Goal: Task Accomplishment & Management: Use online tool/utility

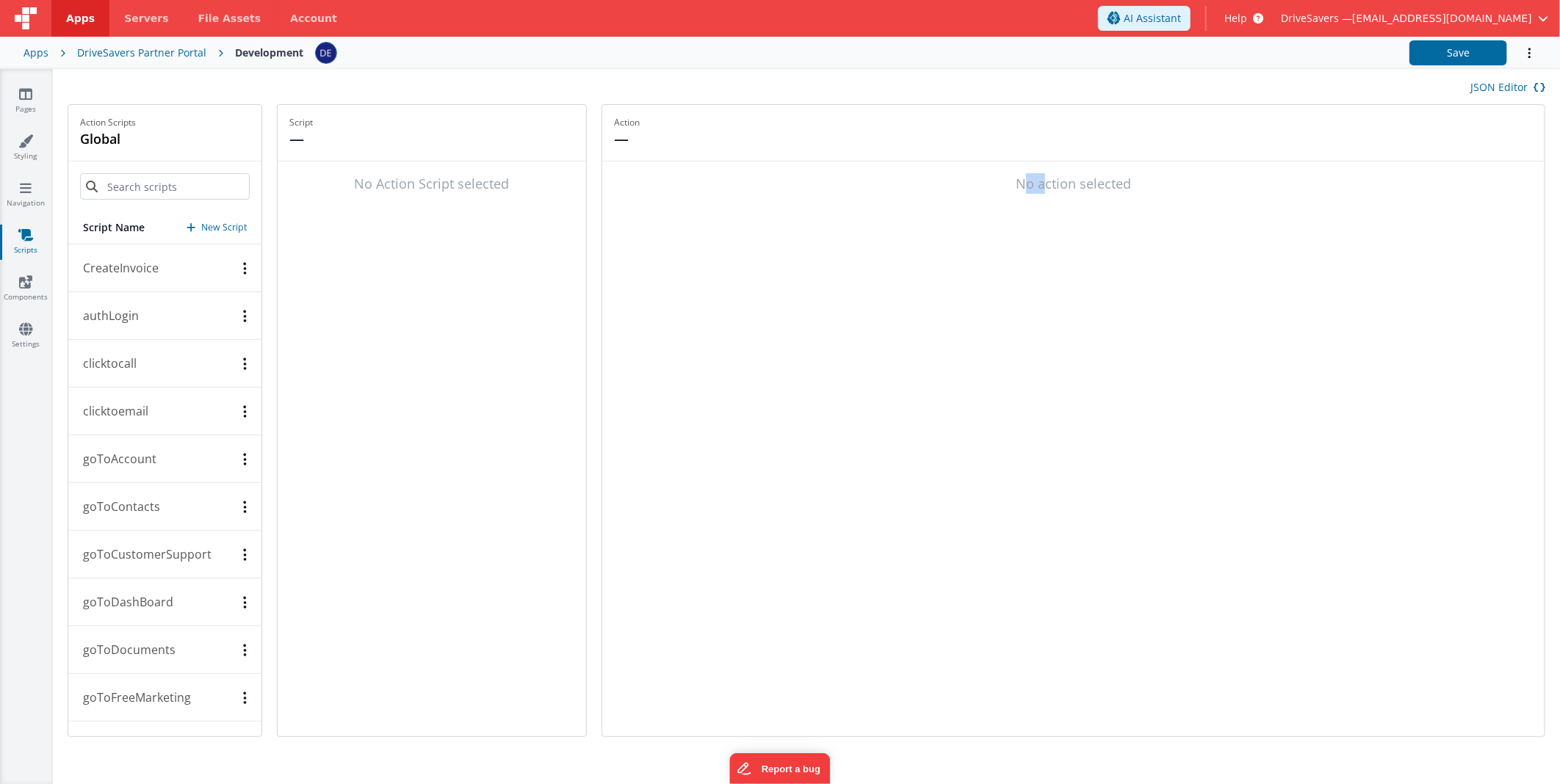
click at [91, 49] on div "DriveSavers Partner Portal" at bounding box center [142, 53] width 129 height 15
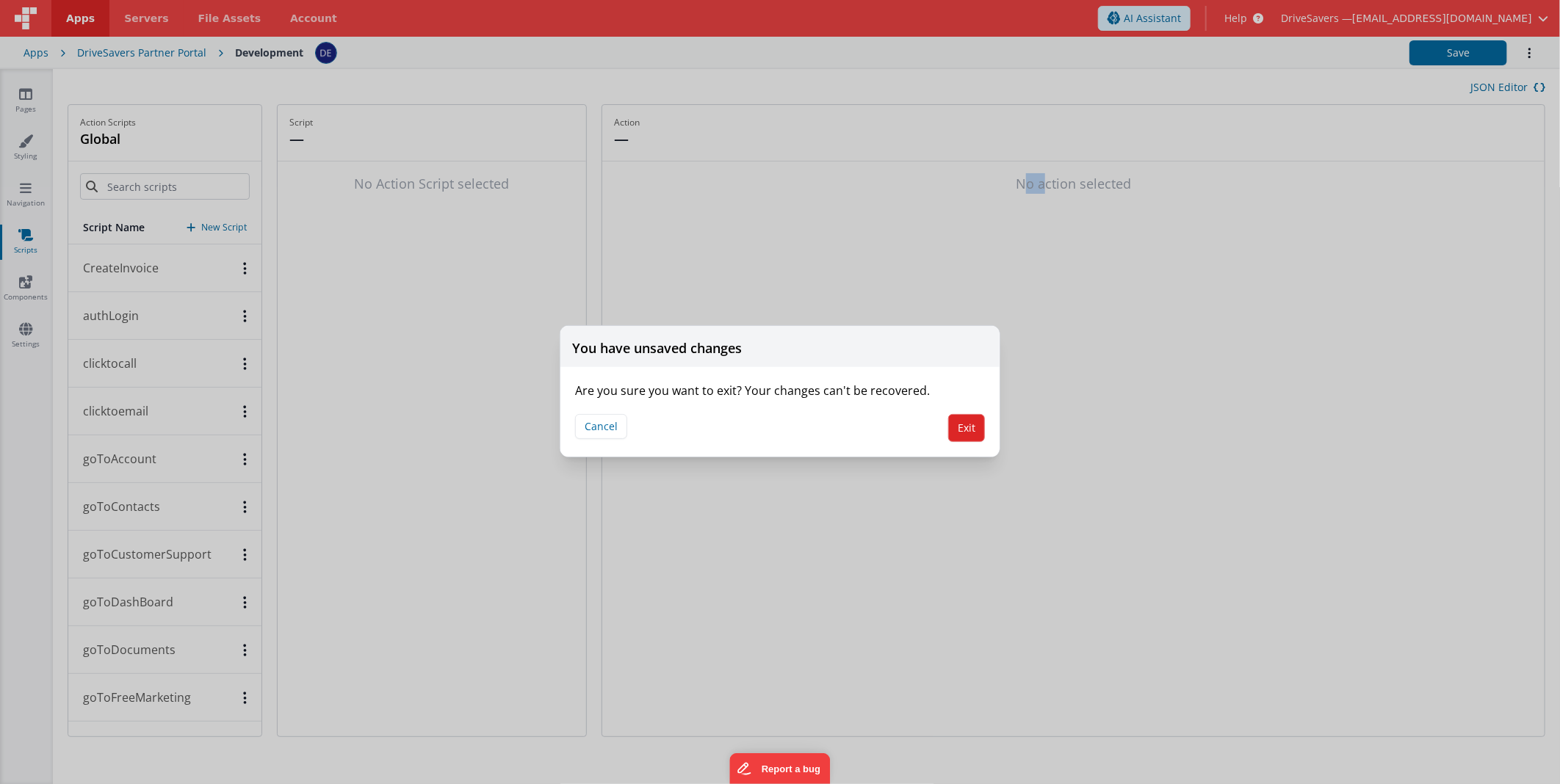
click at [979, 425] on button "Exit" at bounding box center [966, 428] width 37 height 28
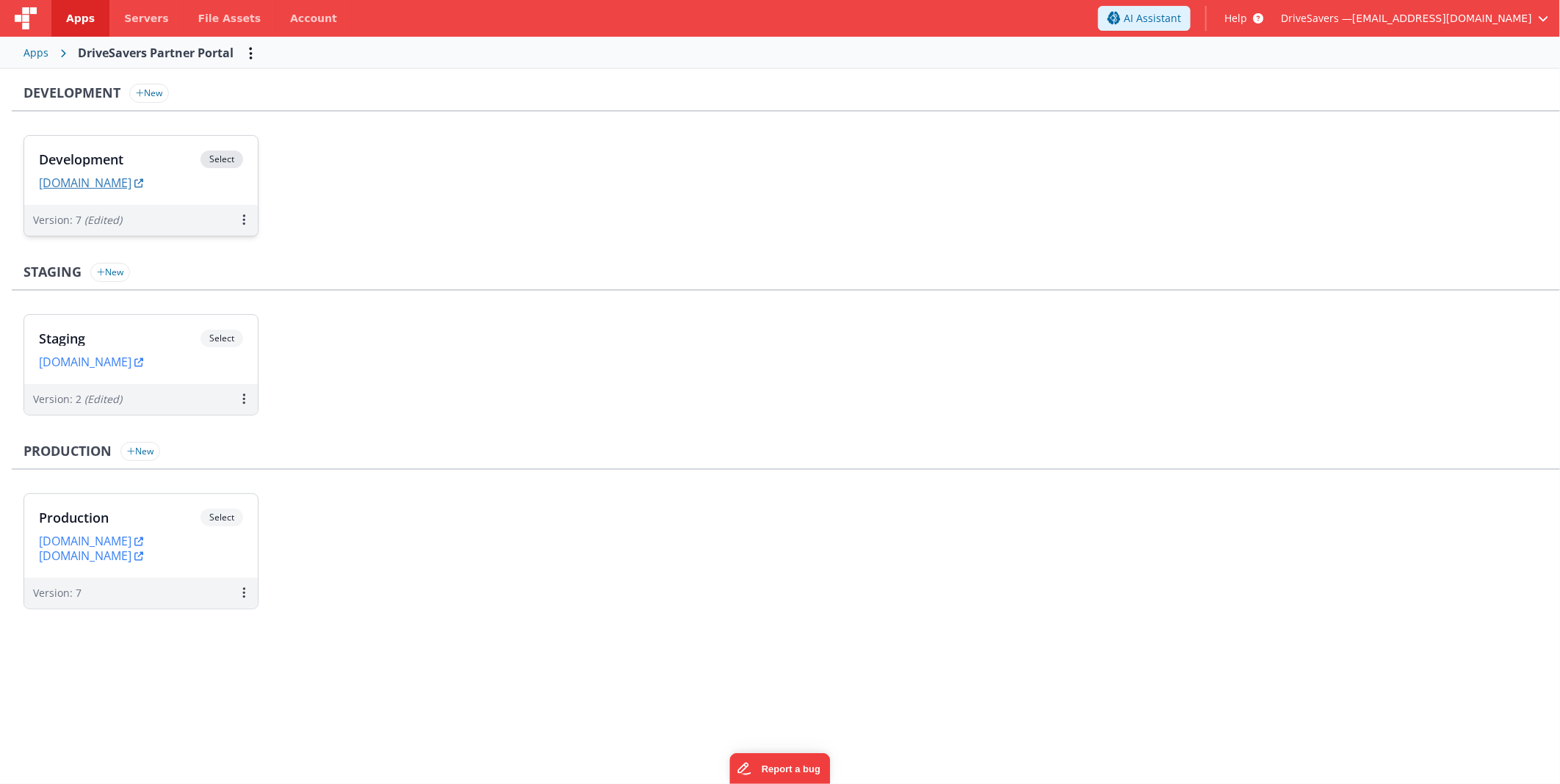
click at [143, 186] on link "devpartners.drivesavers.com" at bounding box center [91, 183] width 105 height 15
click at [180, 154] on h3 "Development" at bounding box center [120, 159] width 162 height 15
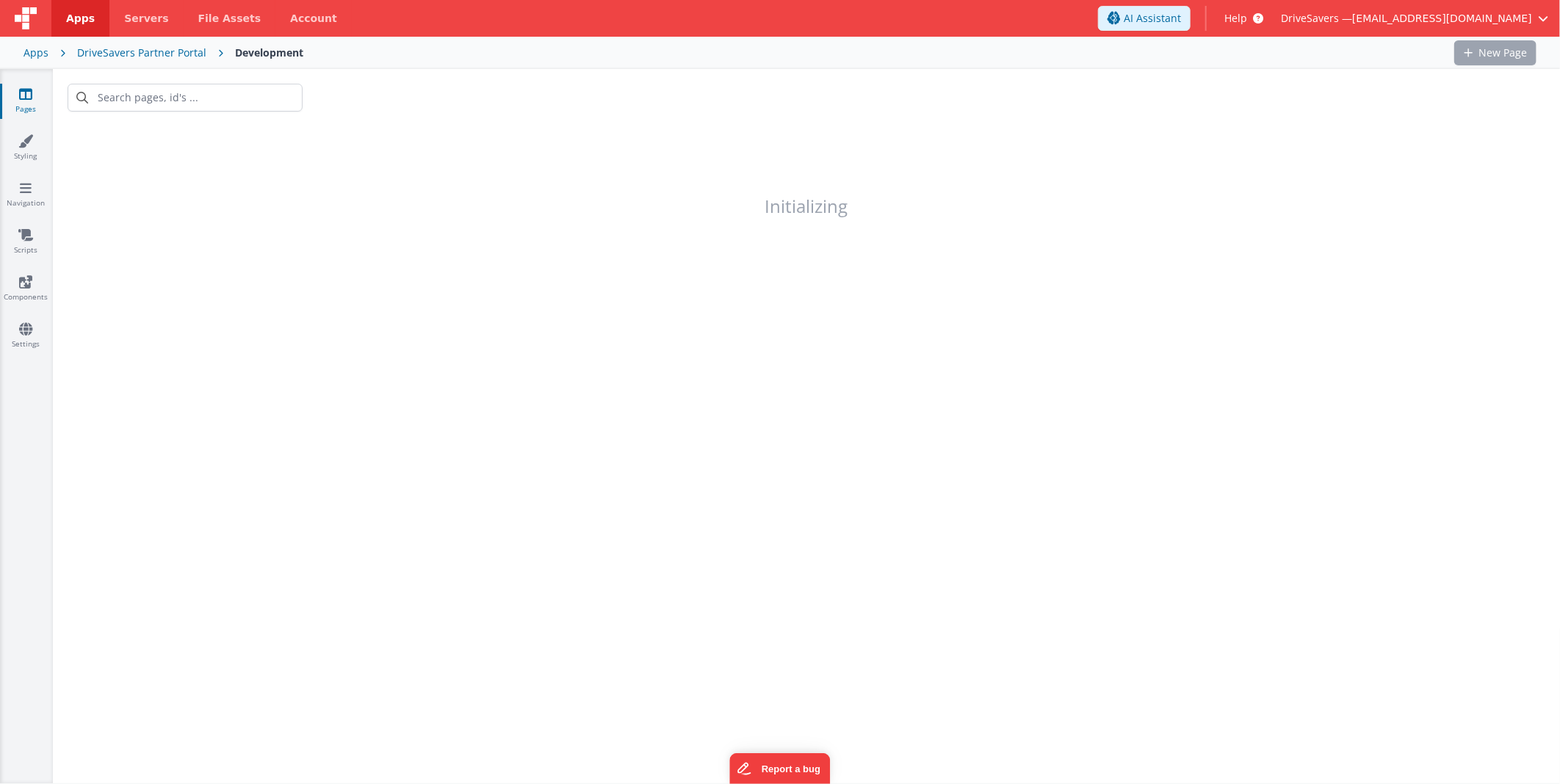
click at [529, 47] on div at bounding box center [878, 53] width 1127 height 25
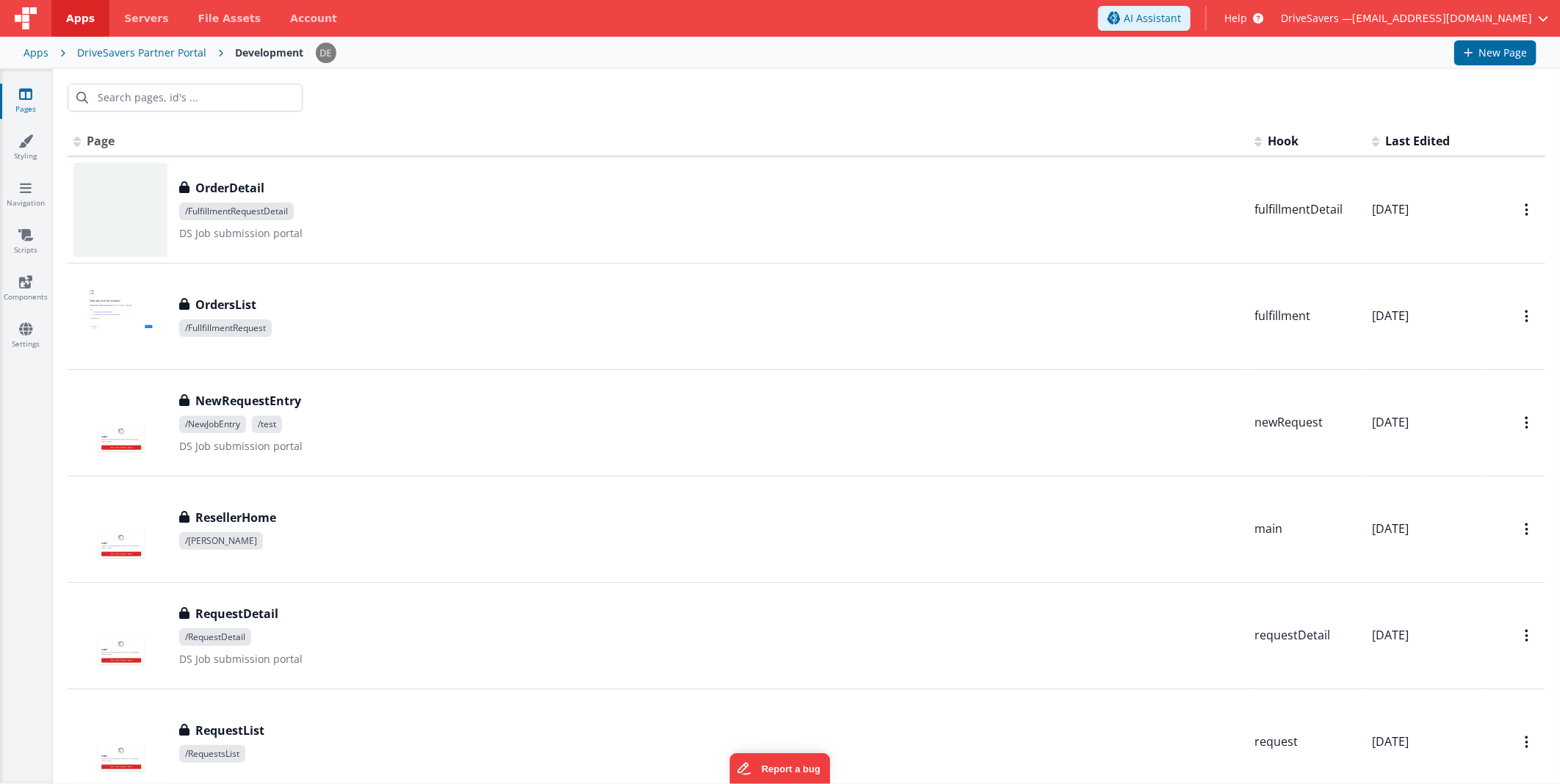
click at [566, 79] on div at bounding box center [806, 98] width 1507 height 57
click at [229, 100] on input "text" at bounding box center [185, 97] width 235 height 28
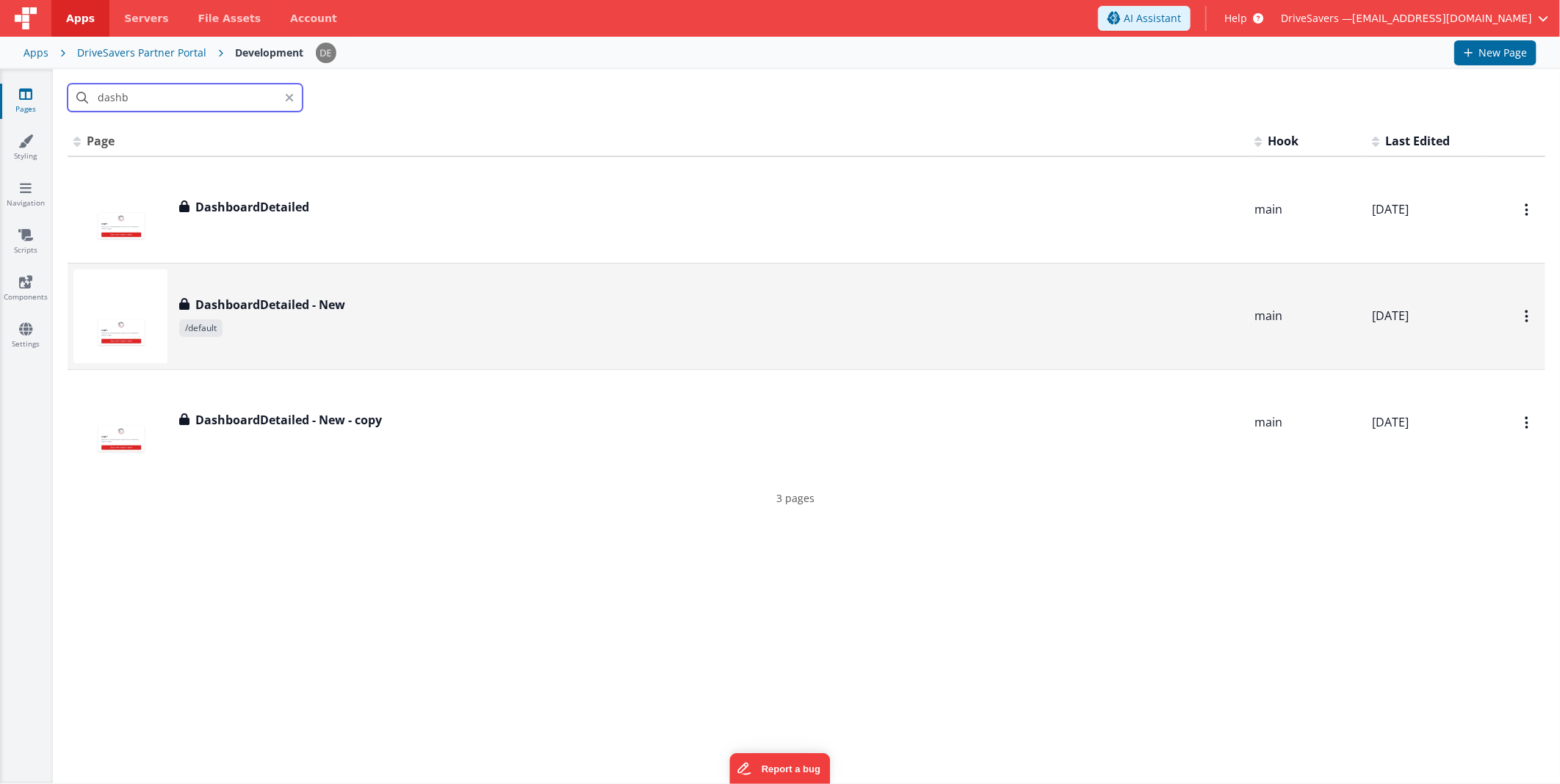
type input "dashb"
click at [364, 328] on span "/default" at bounding box center [710, 328] width 1063 height 17
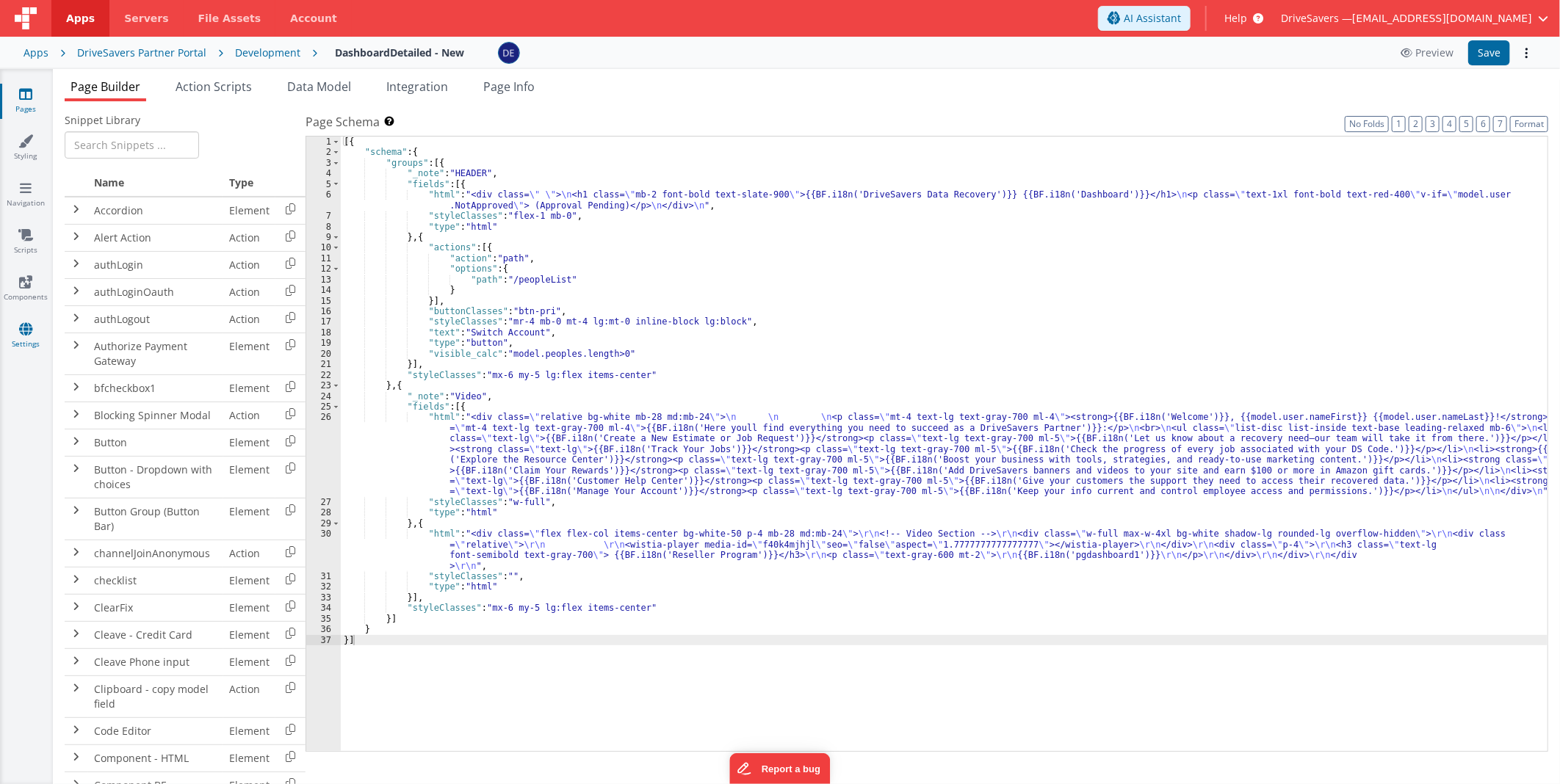
click at [17, 333] on link "Settings" at bounding box center [26, 336] width 53 height 29
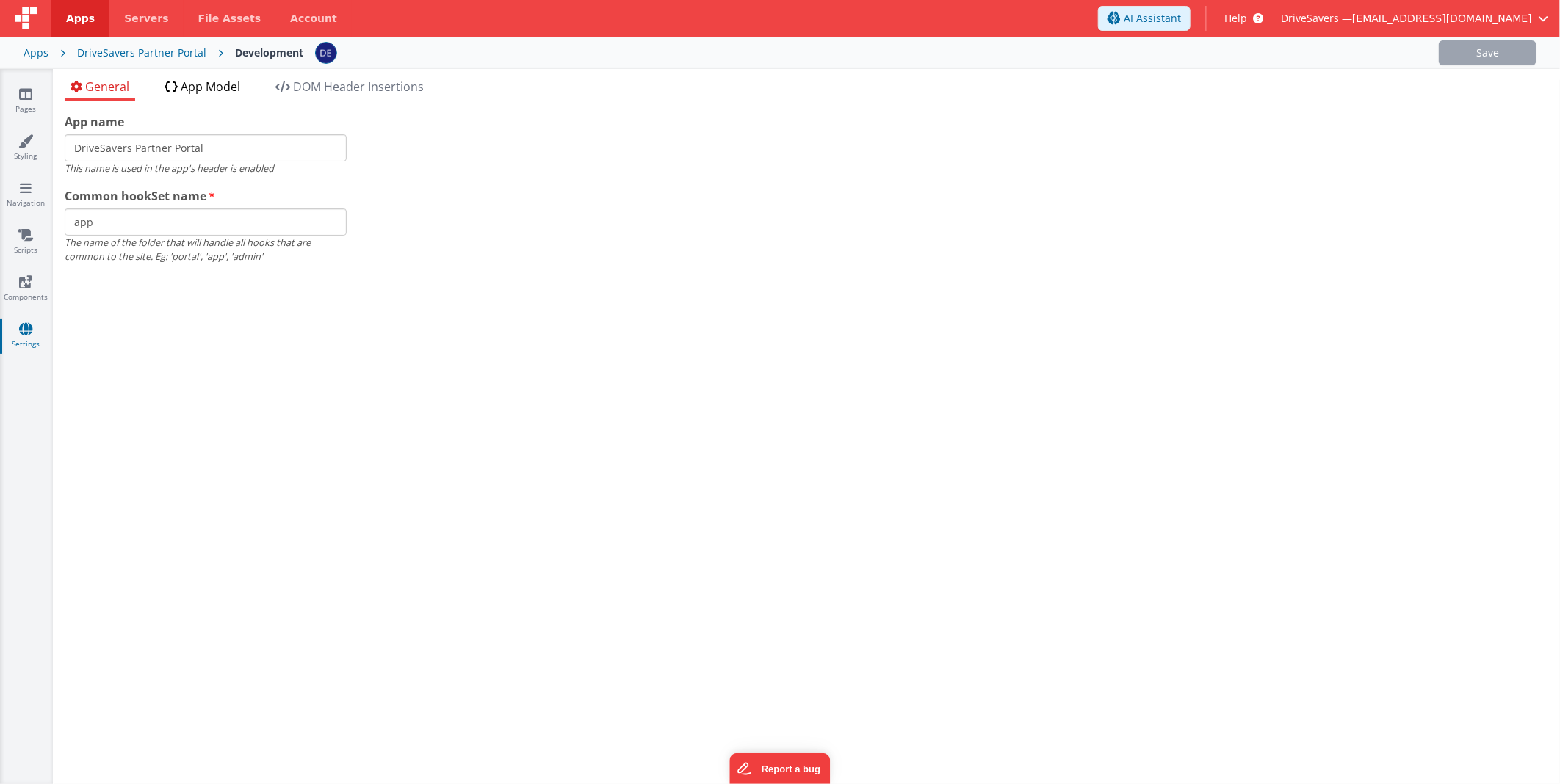
click at [221, 79] on span "App Model" at bounding box center [210, 86] width 59 height 16
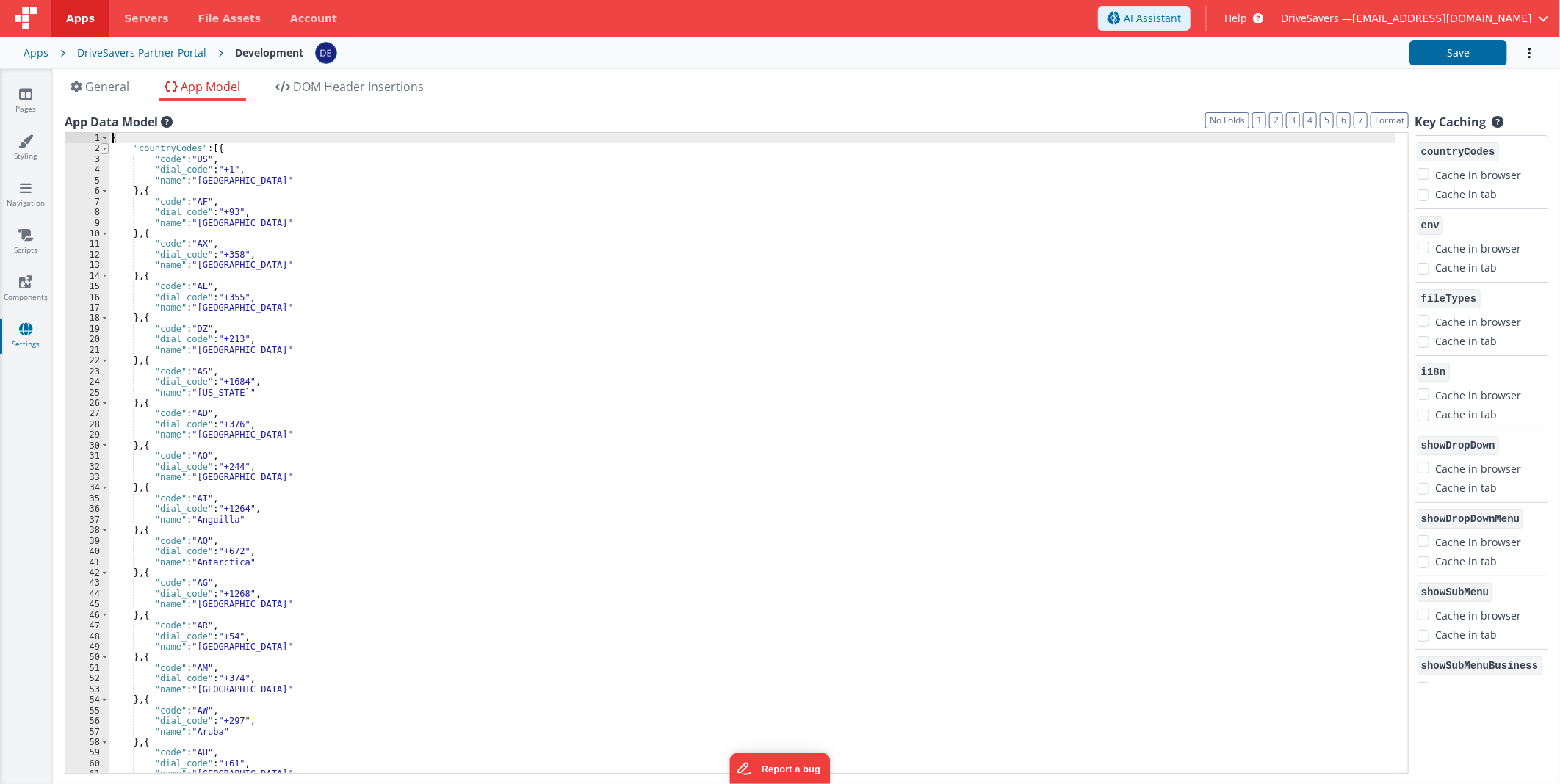
click at [103, 149] on span at bounding box center [105, 148] width 8 height 11
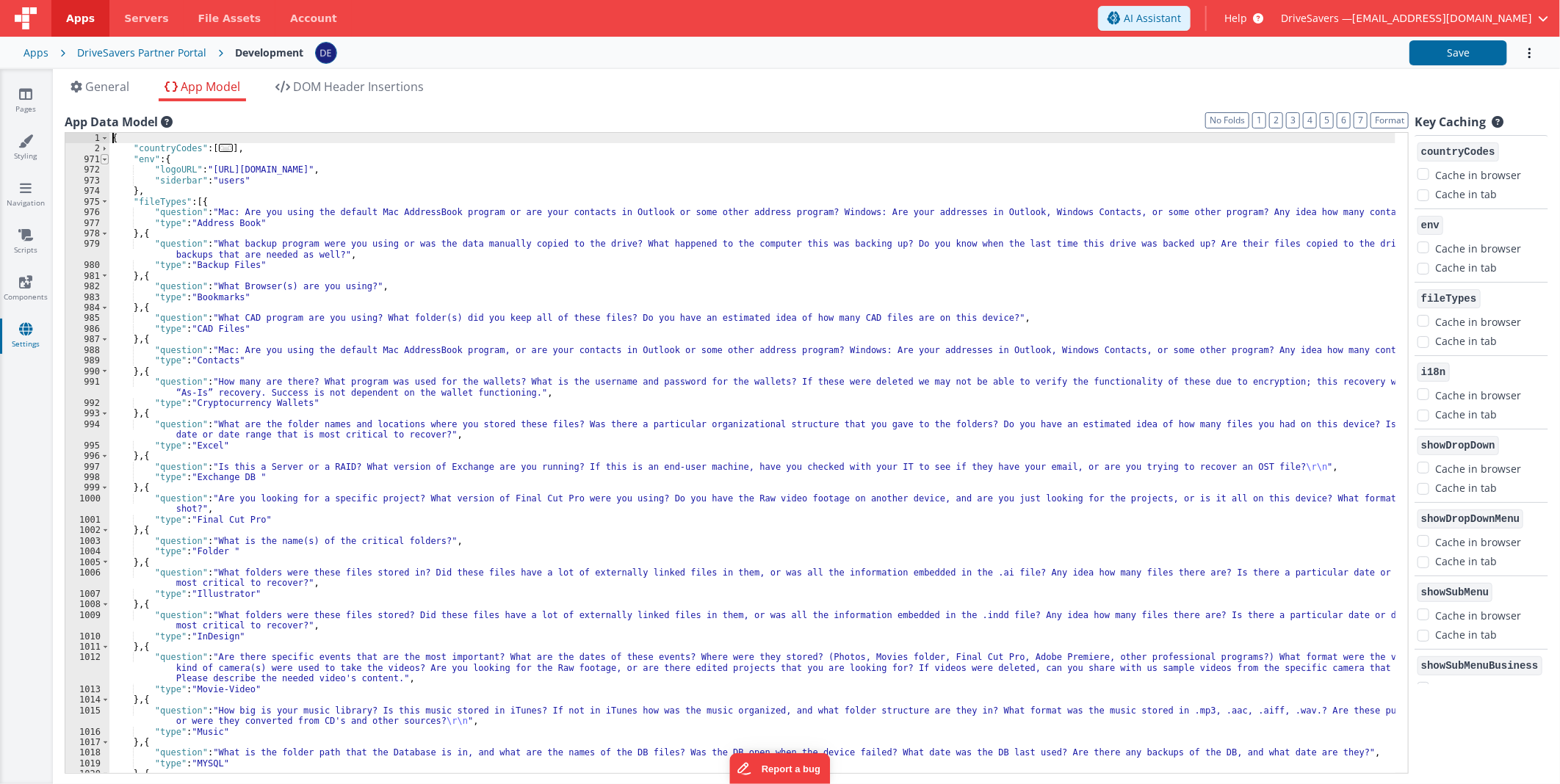
click at [108, 162] on span at bounding box center [105, 159] width 8 height 11
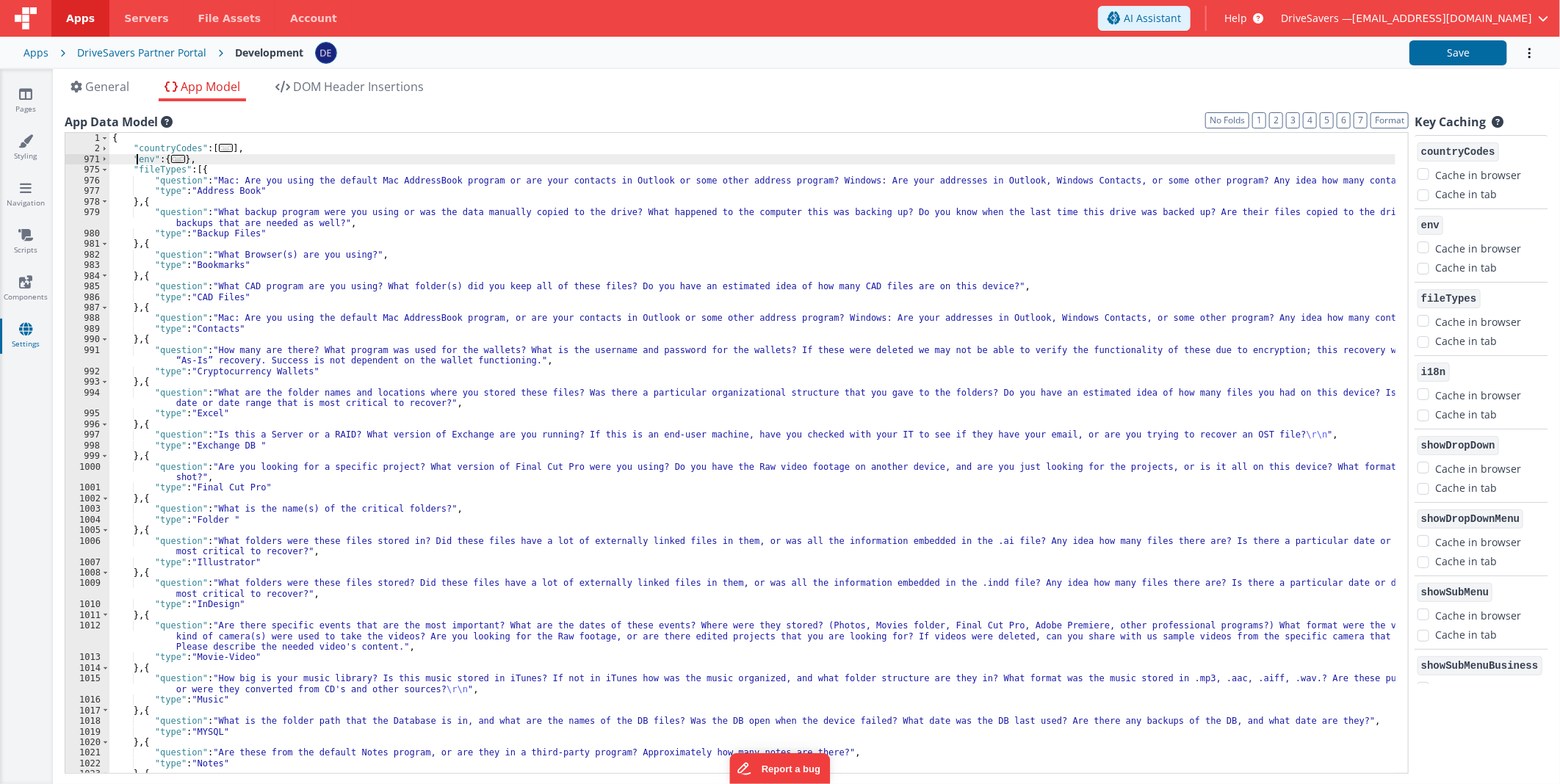
drag, startPoint x: 107, startPoint y: 171, endPoint x: 136, endPoint y: 162, distance: 30.4
click at [136, 162] on div "{ "countryCodes" : [ ... ] , "env" : { ... } , "fileTypes" : [{ "question" : "M…" at bounding box center [753, 464] width 1286 height 662
click at [107, 171] on span at bounding box center [105, 170] width 8 height 11
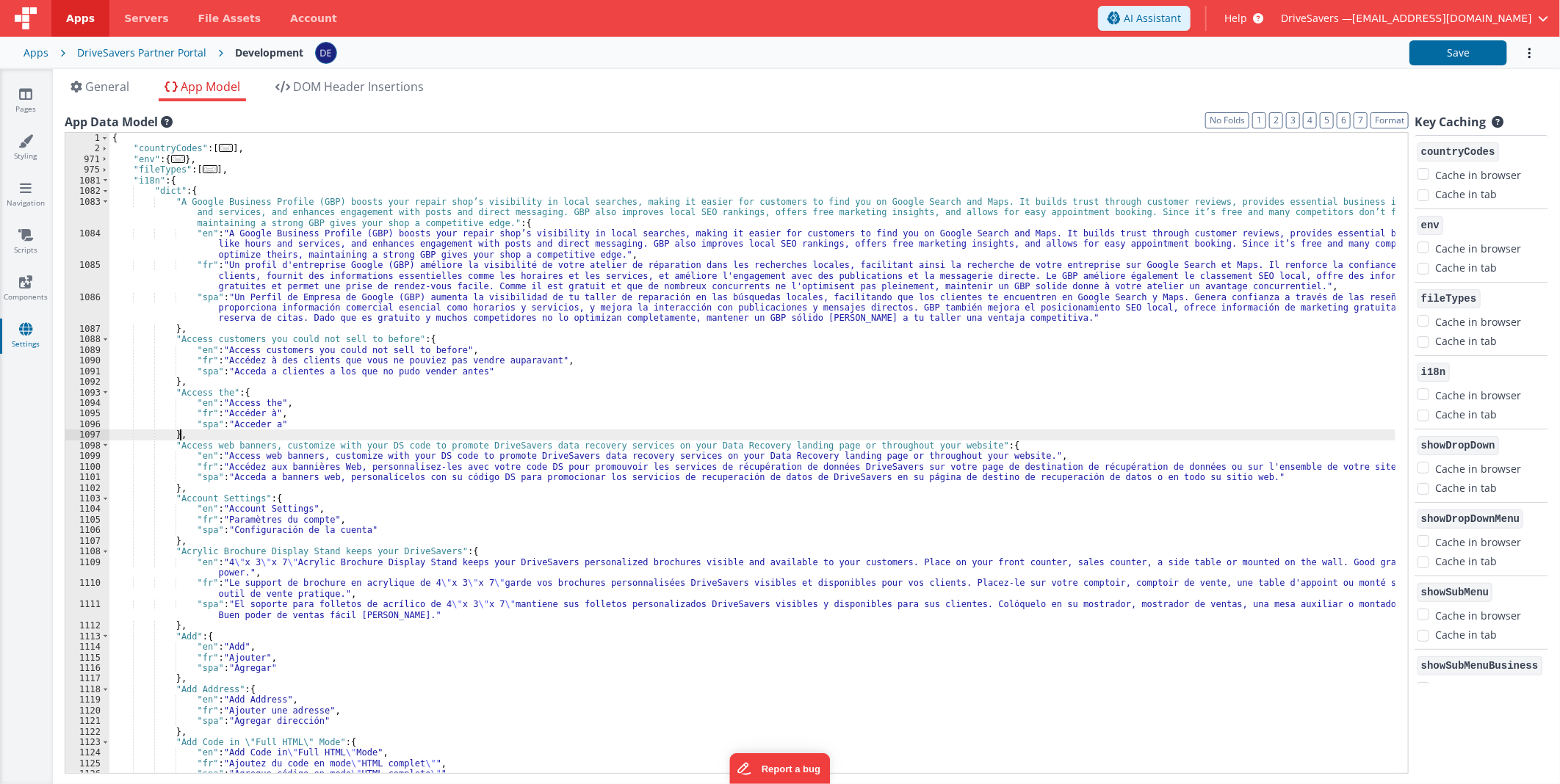
click at [187, 437] on div "{ "countryCodes" : [ ... ] , "env" : { ... } , "fileTypes" : [ ... ] , "i18n" :…" at bounding box center [753, 464] width 1286 height 662
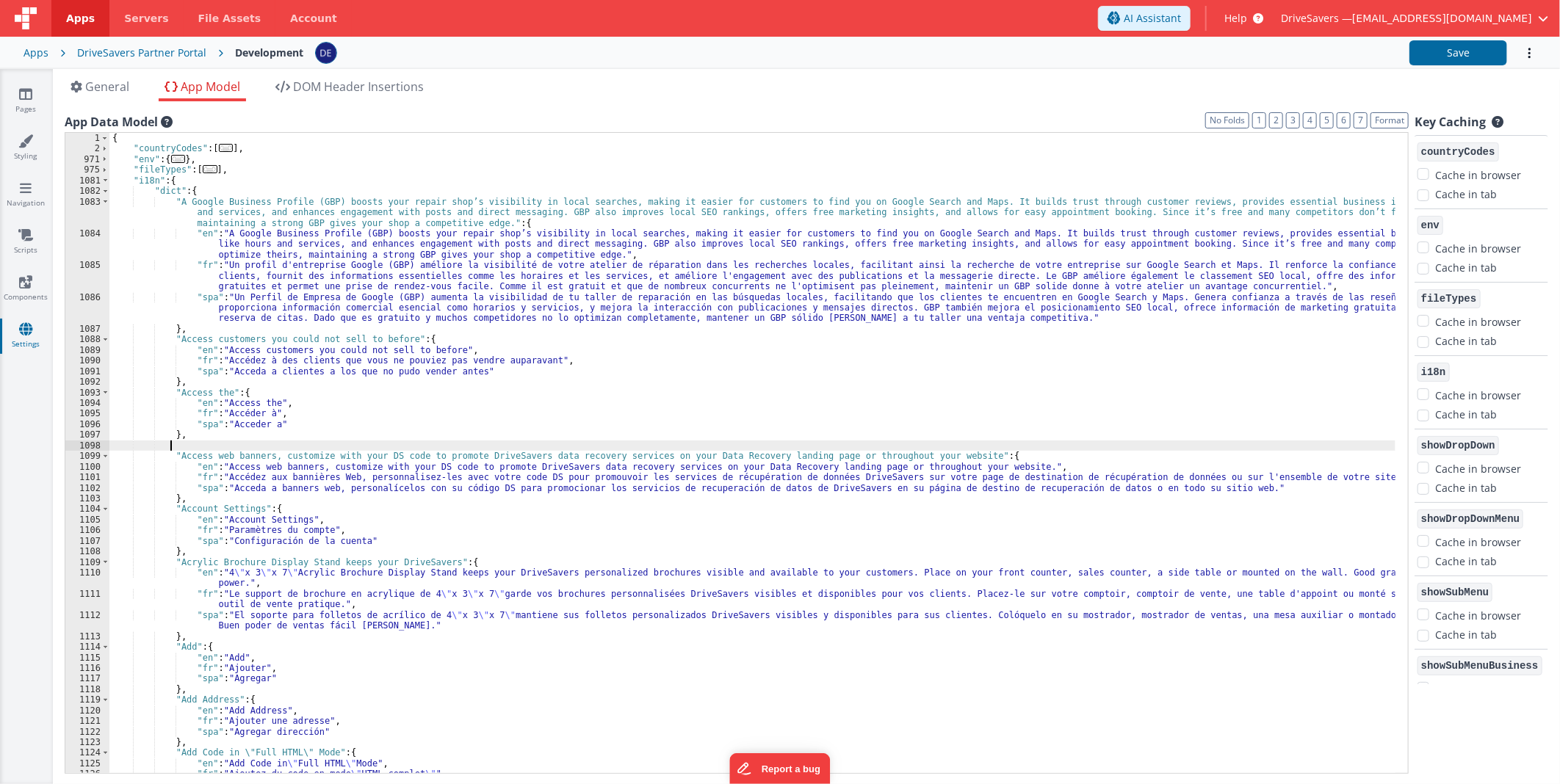
paste textarea
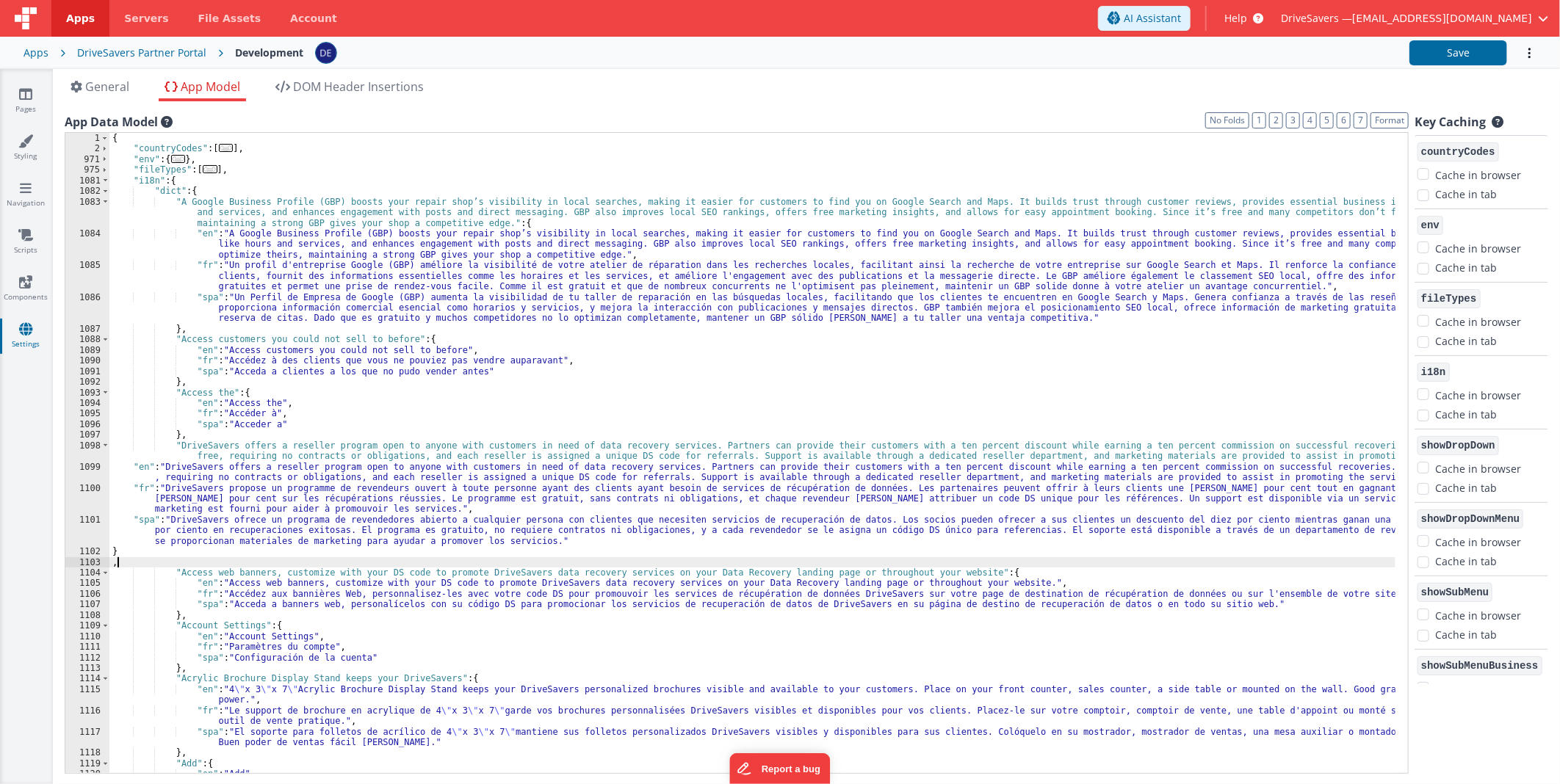
click at [679, 259] on div "{ "countryCodes" : [ ... ] , "env" : { ... } , "fileTypes" : [ ... ] , "i18n" :…" at bounding box center [753, 464] width 1286 height 662
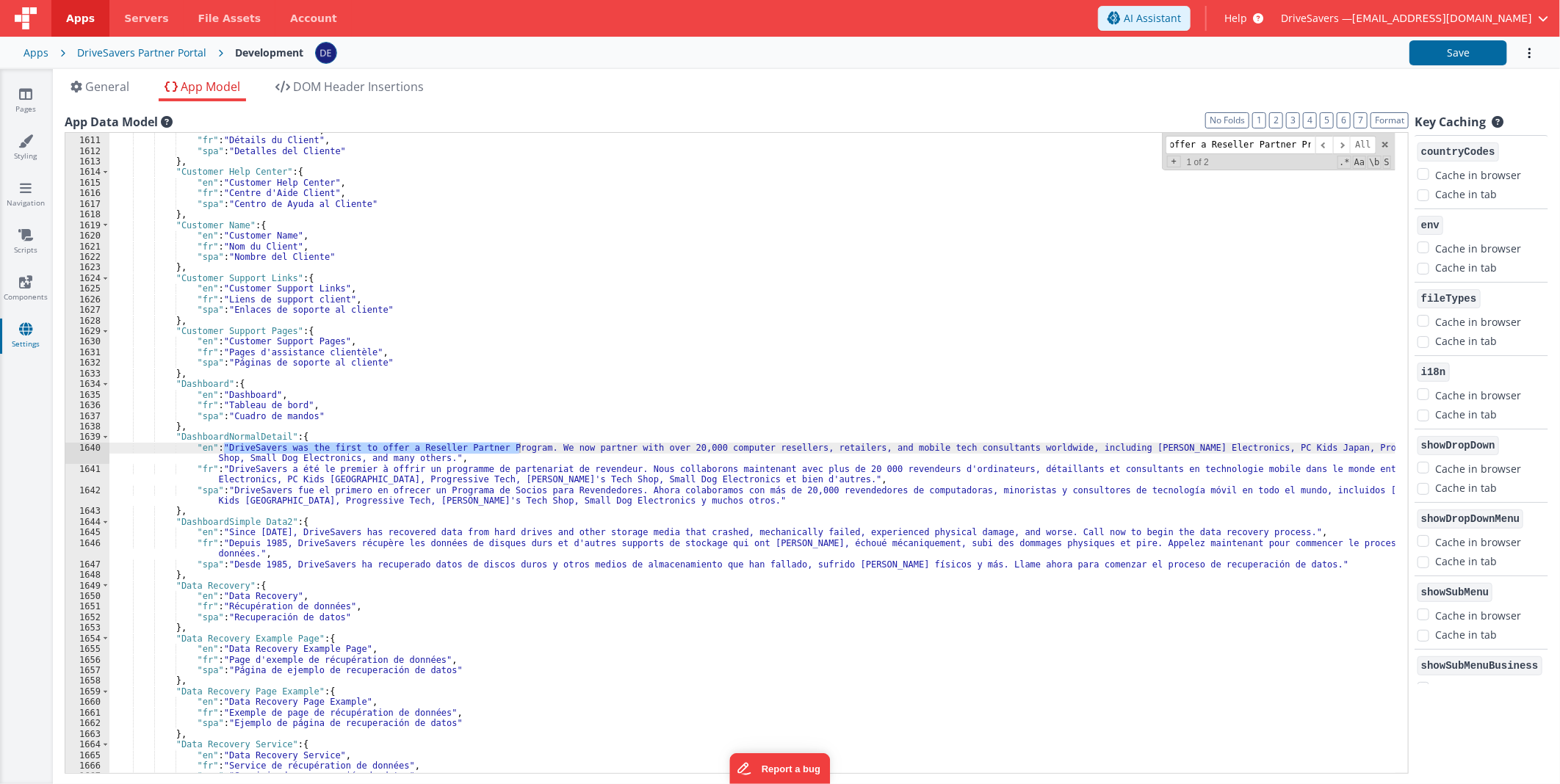
scroll to position [4197, 0]
type input "DriveSavers was the first to offer a Reseller Partner Program"
click at [245, 437] on div ""en" : "Customer Details" , "fr" : "Détails du Client" , "spa" : "Detalles del …" at bounding box center [753, 456] width 1286 height 662
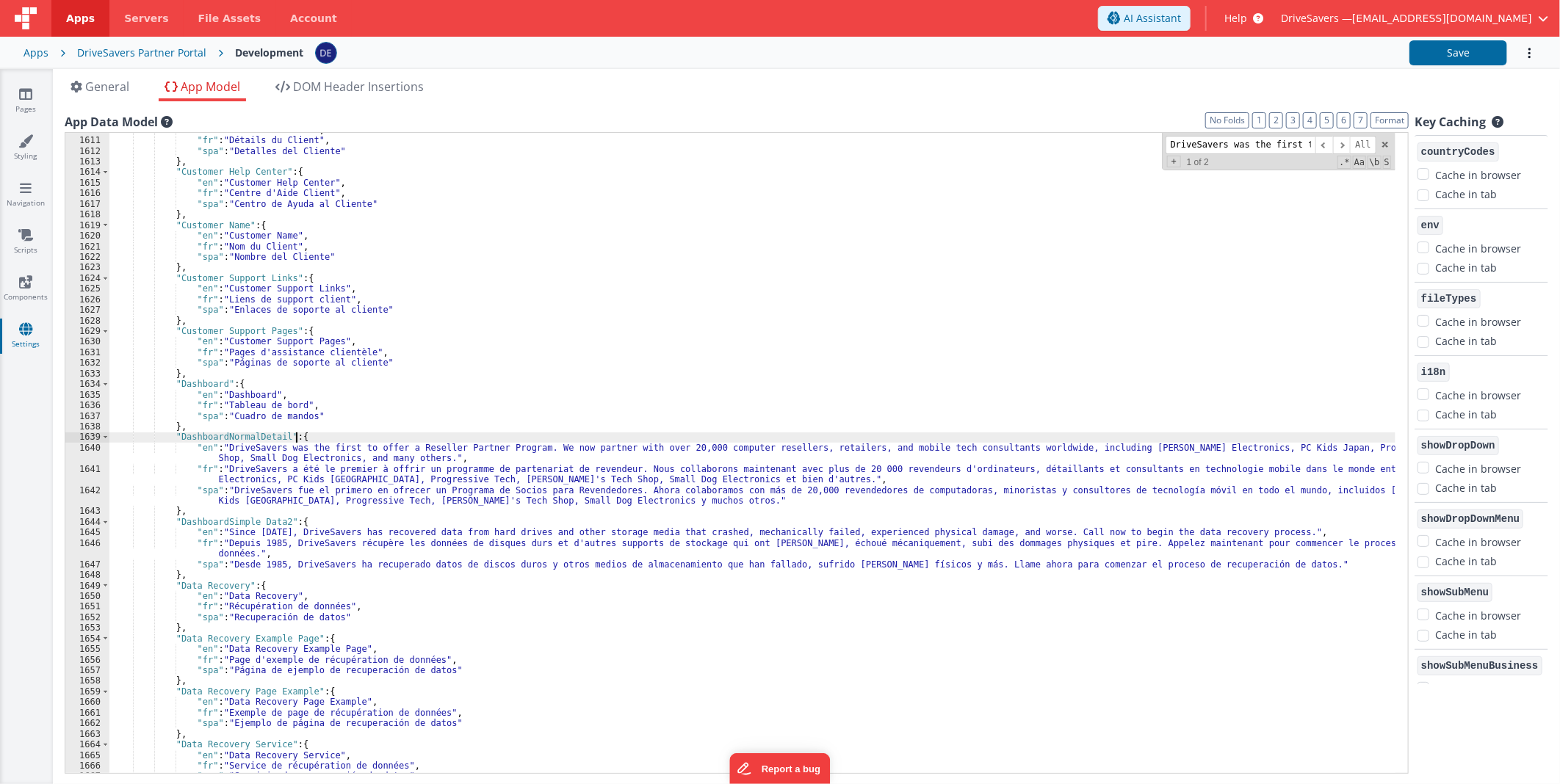
click at [301, 438] on div ""en" : "Customer Details" , "fr" : "Détails du Client" , "spa" : "Detalles del …" at bounding box center [753, 456] width 1286 height 662
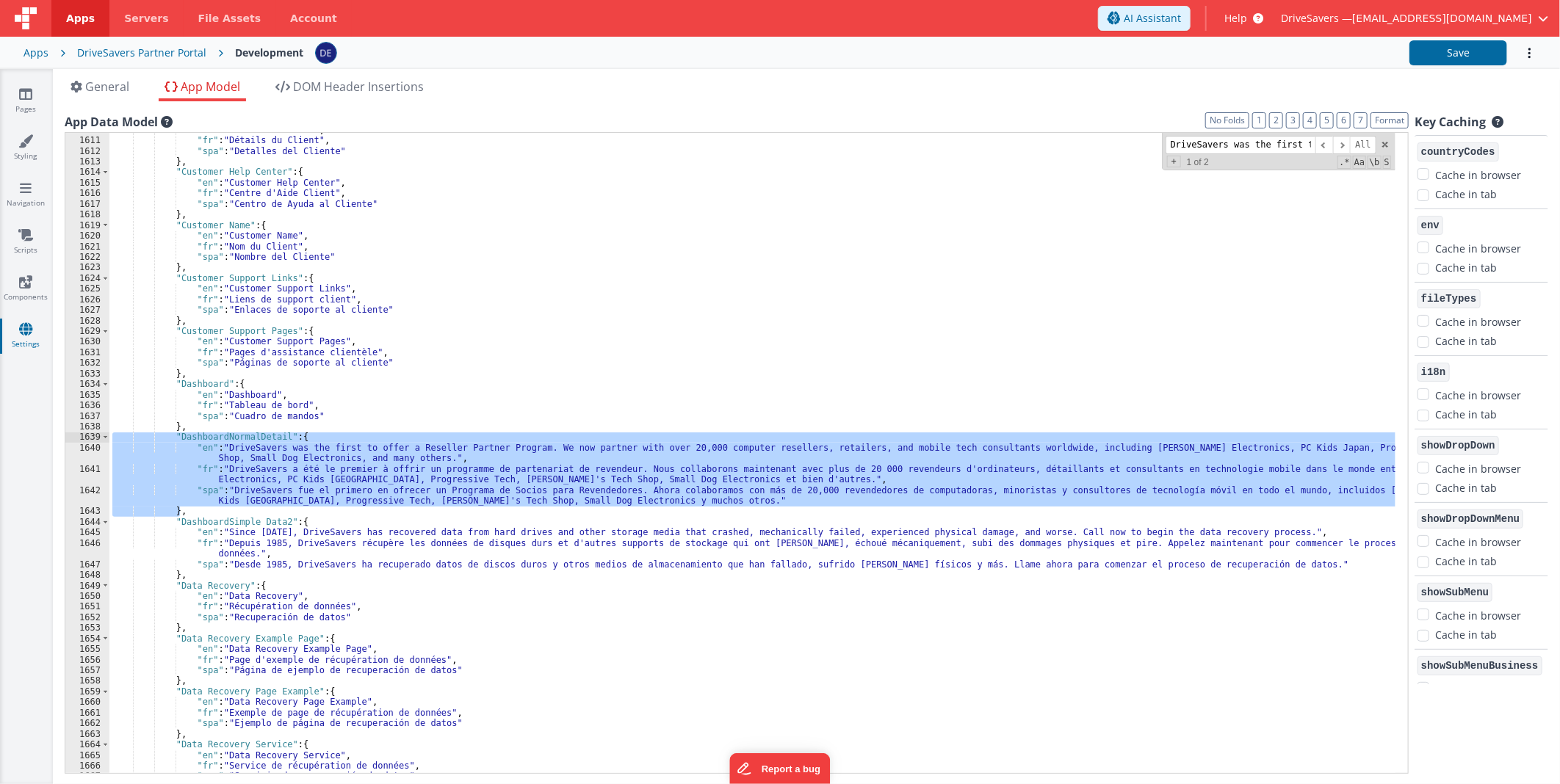
drag, startPoint x: 183, startPoint y: 513, endPoint x: 99, endPoint y: 435, distance: 114.6
click at [99, 435] on div "1610 1611 1612 1613 1614 1615 1616 1617 1618 1619 1620 1621 1622 1623 1624 1625…" at bounding box center [737, 453] width 1344 height 642
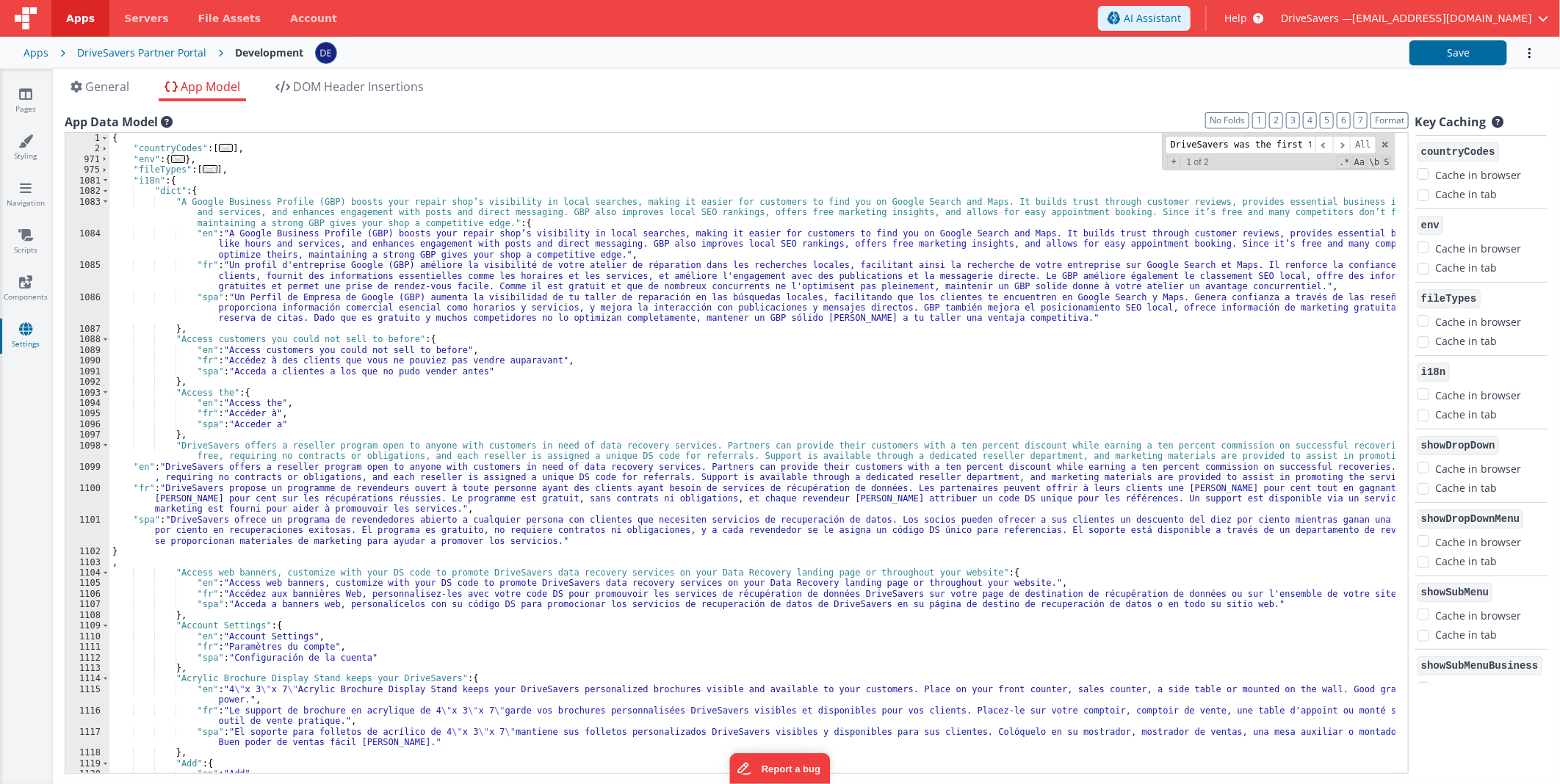
scroll to position [135, 0]
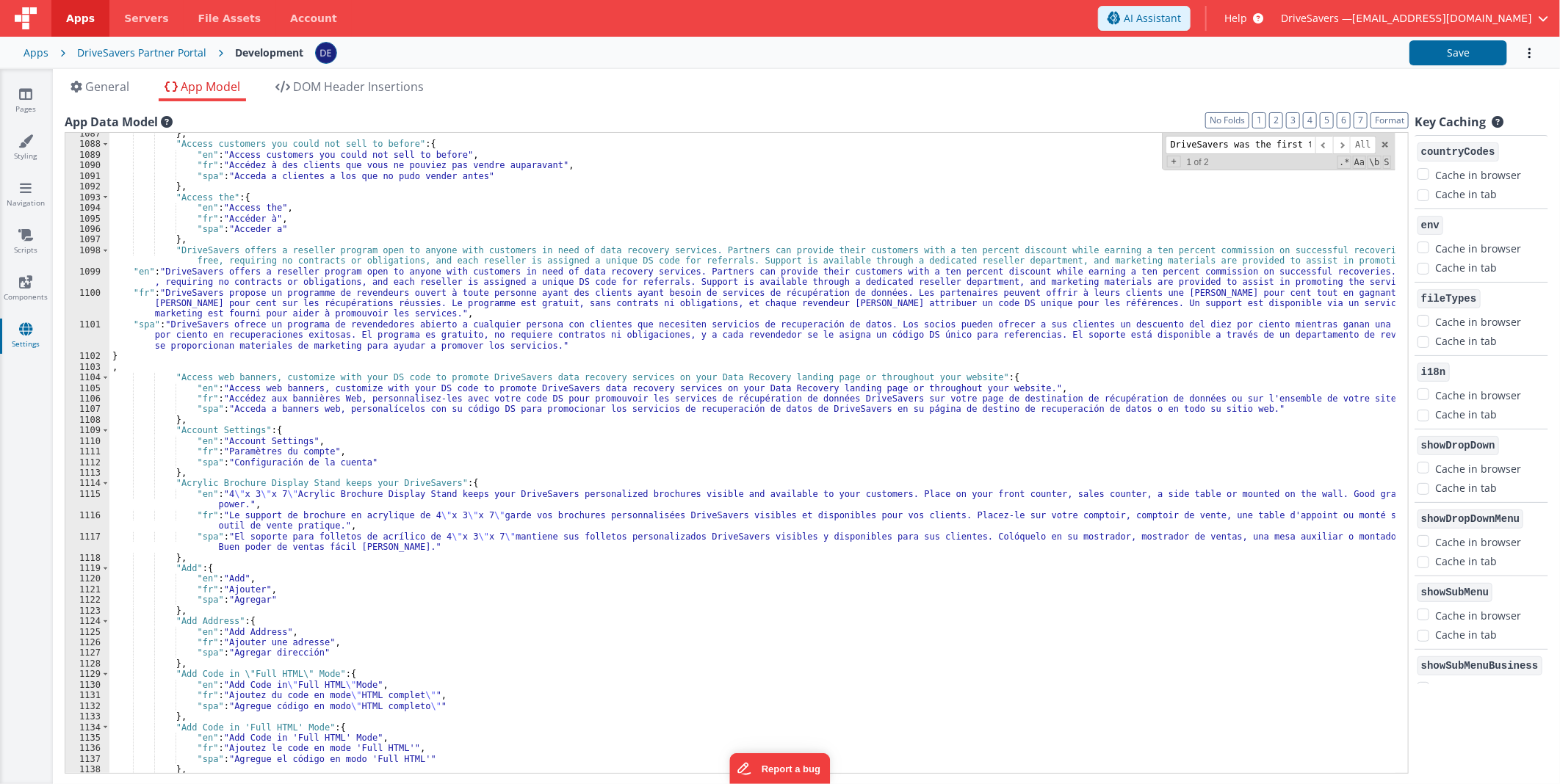
click at [238, 242] on div "} , "Access customers you could not sell to before" : { "en" : "Access customer…" at bounding box center [753, 459] width 1286 height 662
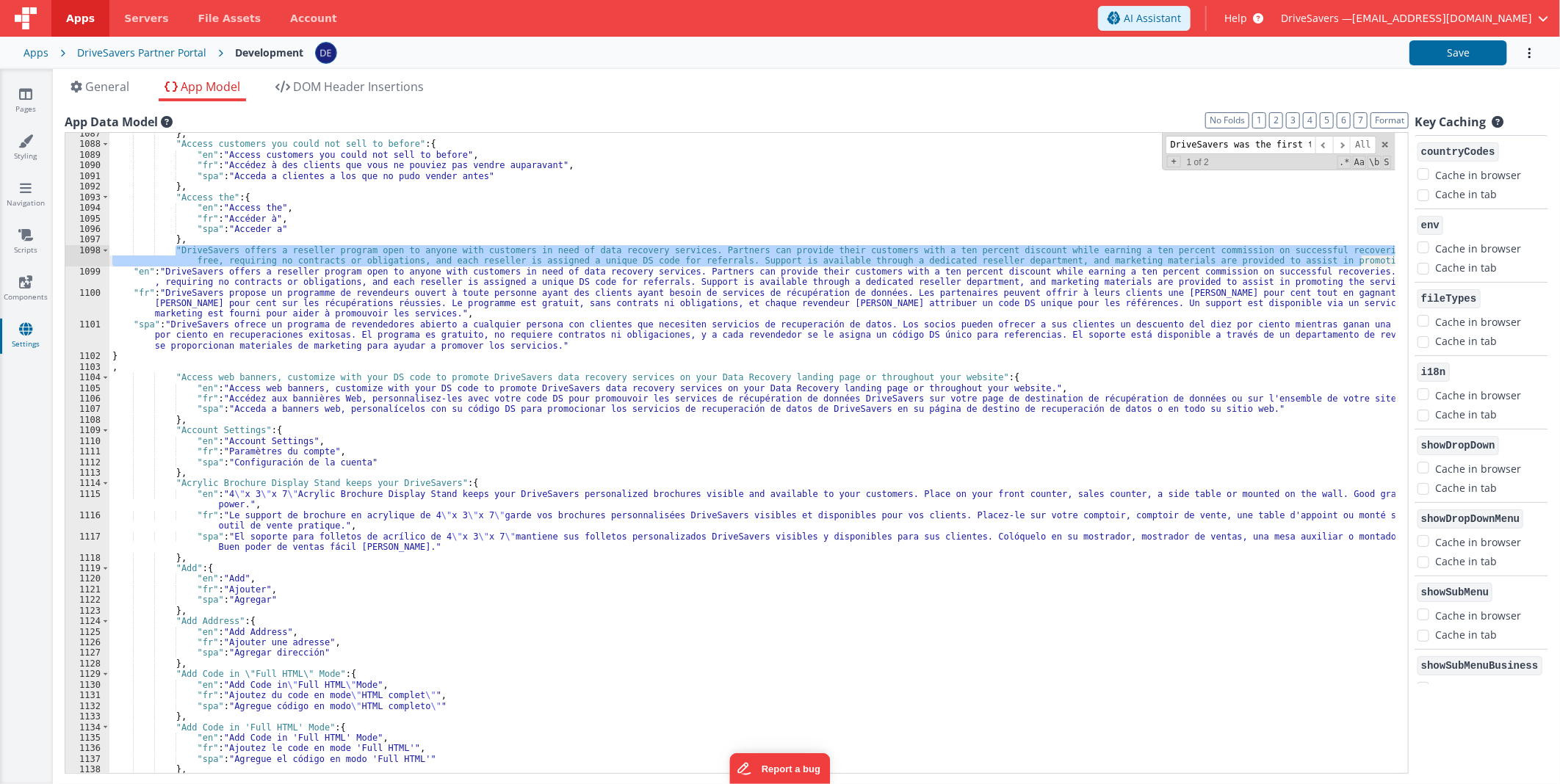
drag, startPoint x: 174, startPoint y: 250, endPoint x: 1361, endPoint y: 262, distance: 1187.1
click at [1361, 262] on div "} , "Access customers you could not sell to before" : { "en" : "Access customer…" at bounding box center [753, 459] width 1286 height 662
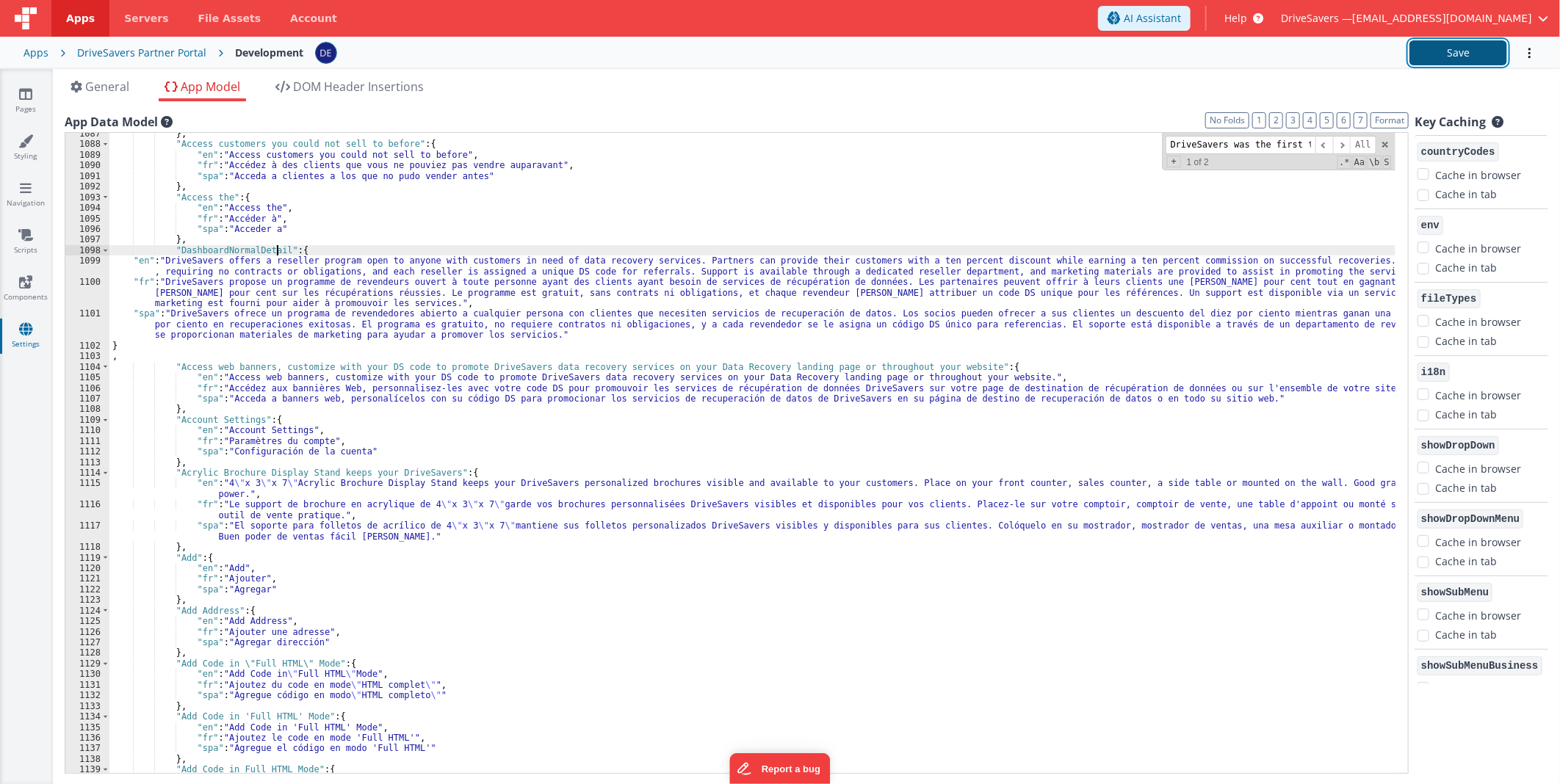
click at [1428, 50] on button "Save" at bounding box center [1459, 53] width 98 height 25
click at [1471, 49] on button "Save" at bounding box center [1459, 53] width 98 height 25
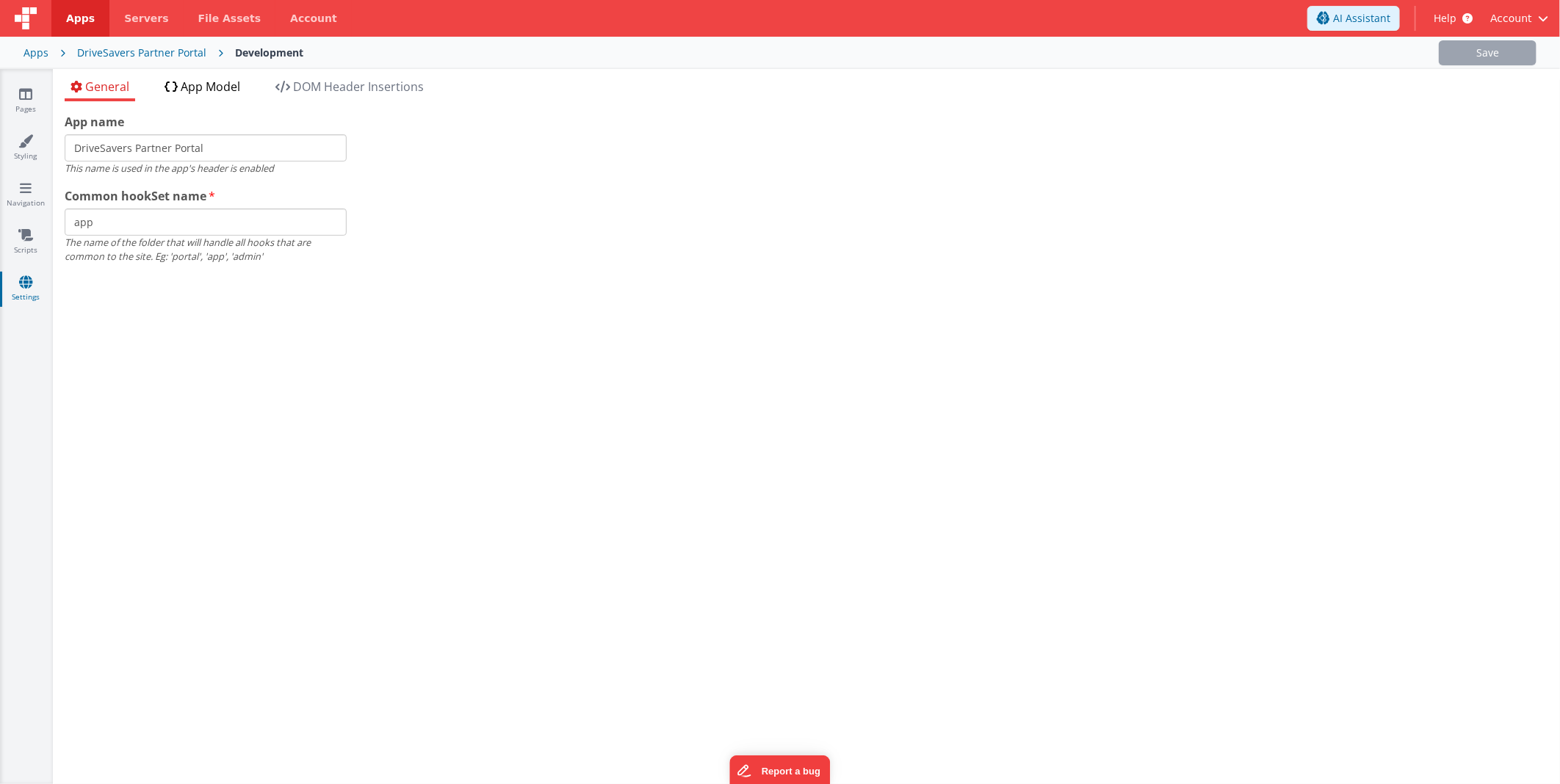
click at [194, 79] on span "App Model" at bounding box center [210, 86] width 59 height 16
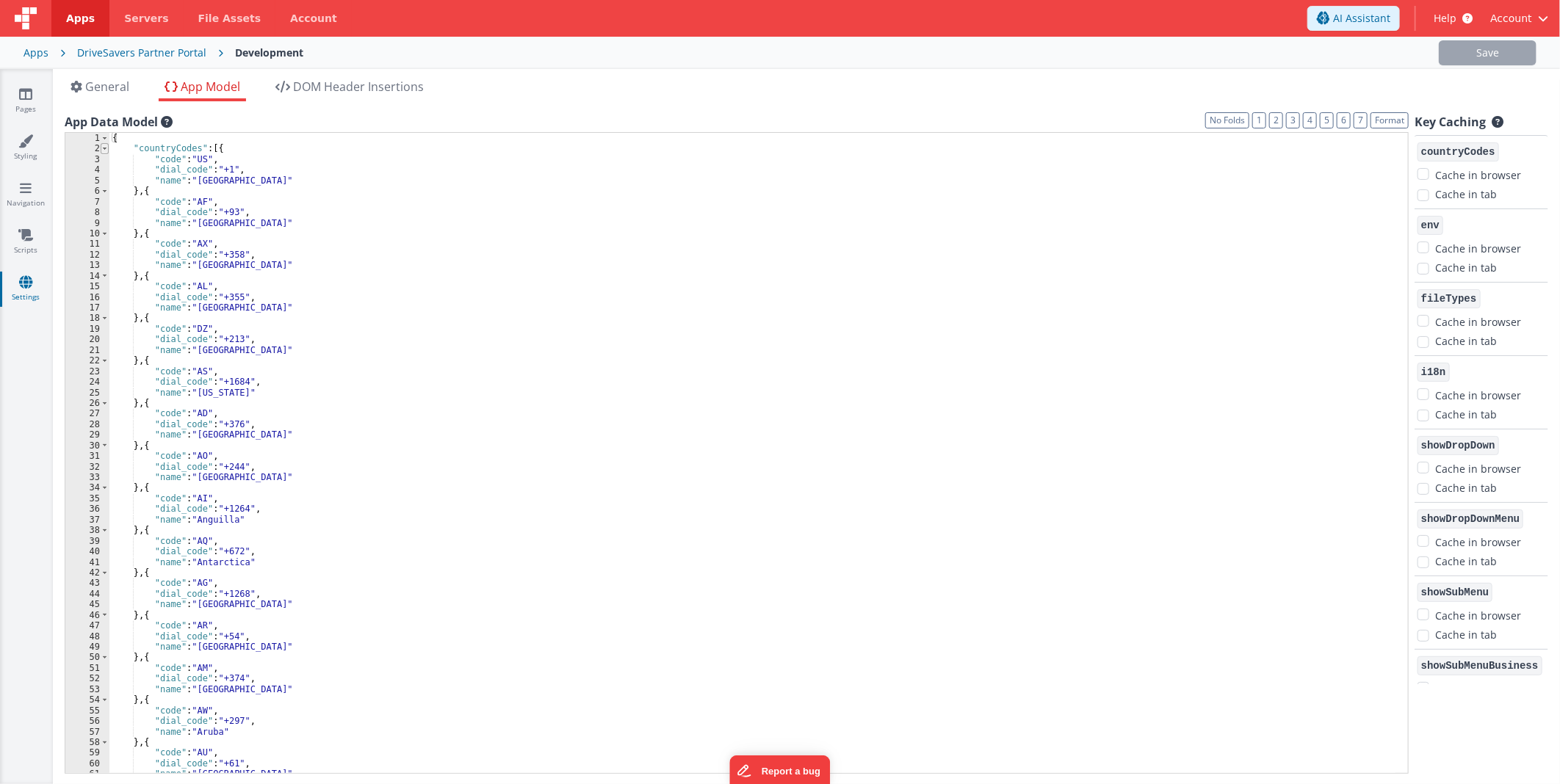
click at [105, 145] on span at bounding box center [105, 148] width 8 height 11
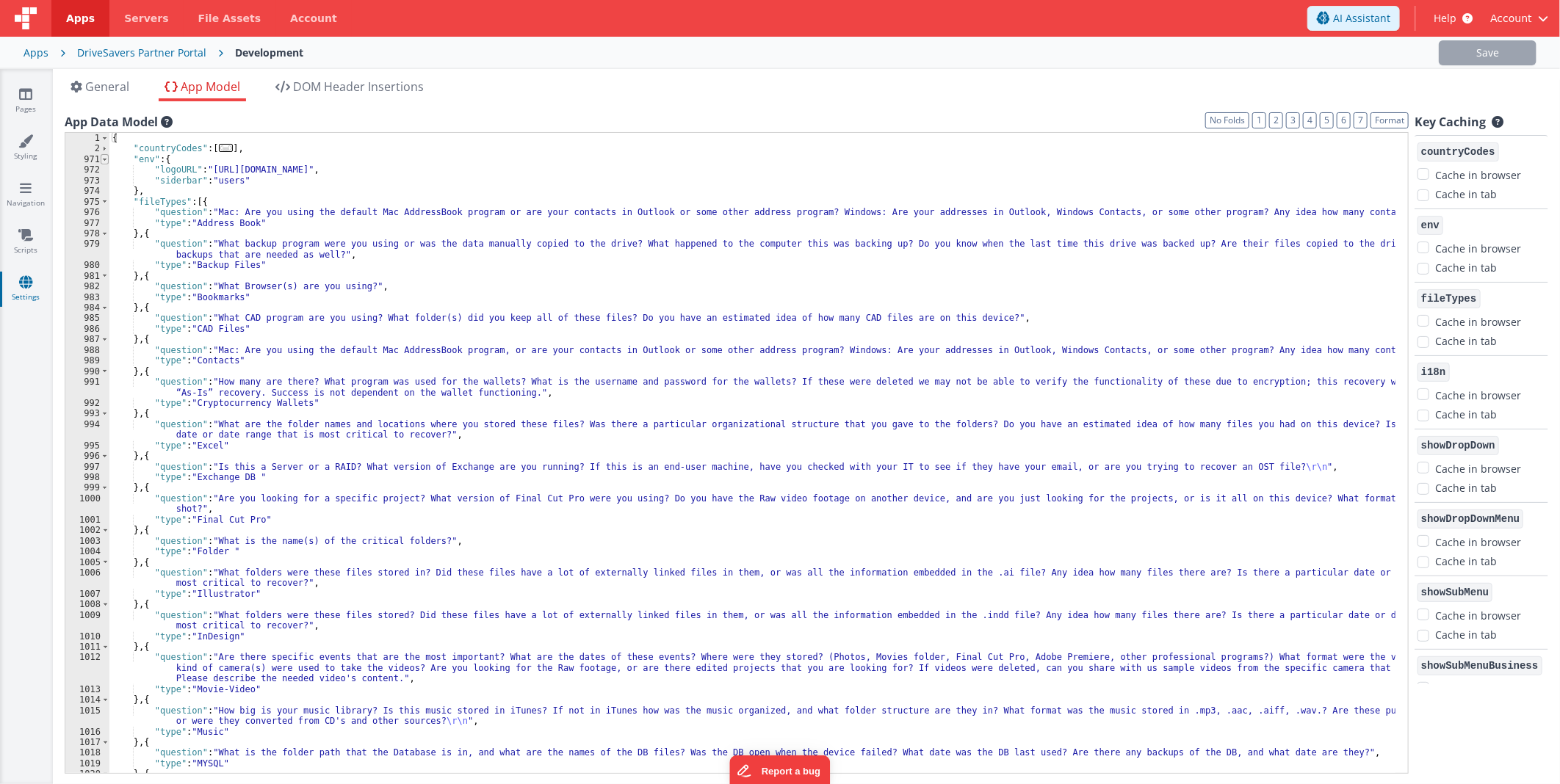
click at [105, 165] on span at bounding box center [105, 159] width 8 height 11
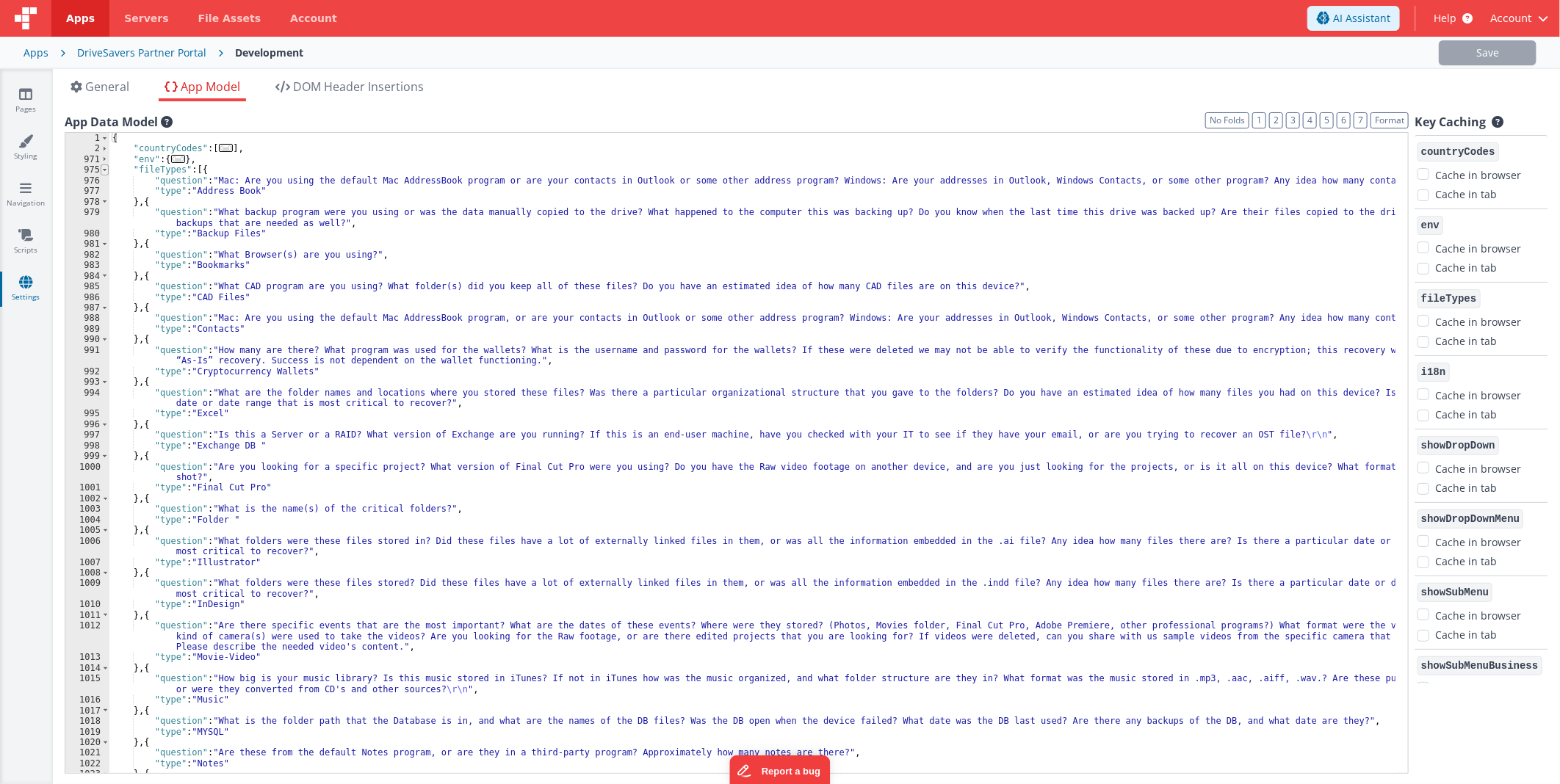
click at [108, 171] on span at bounding box center [105, 170] width 8 height 11
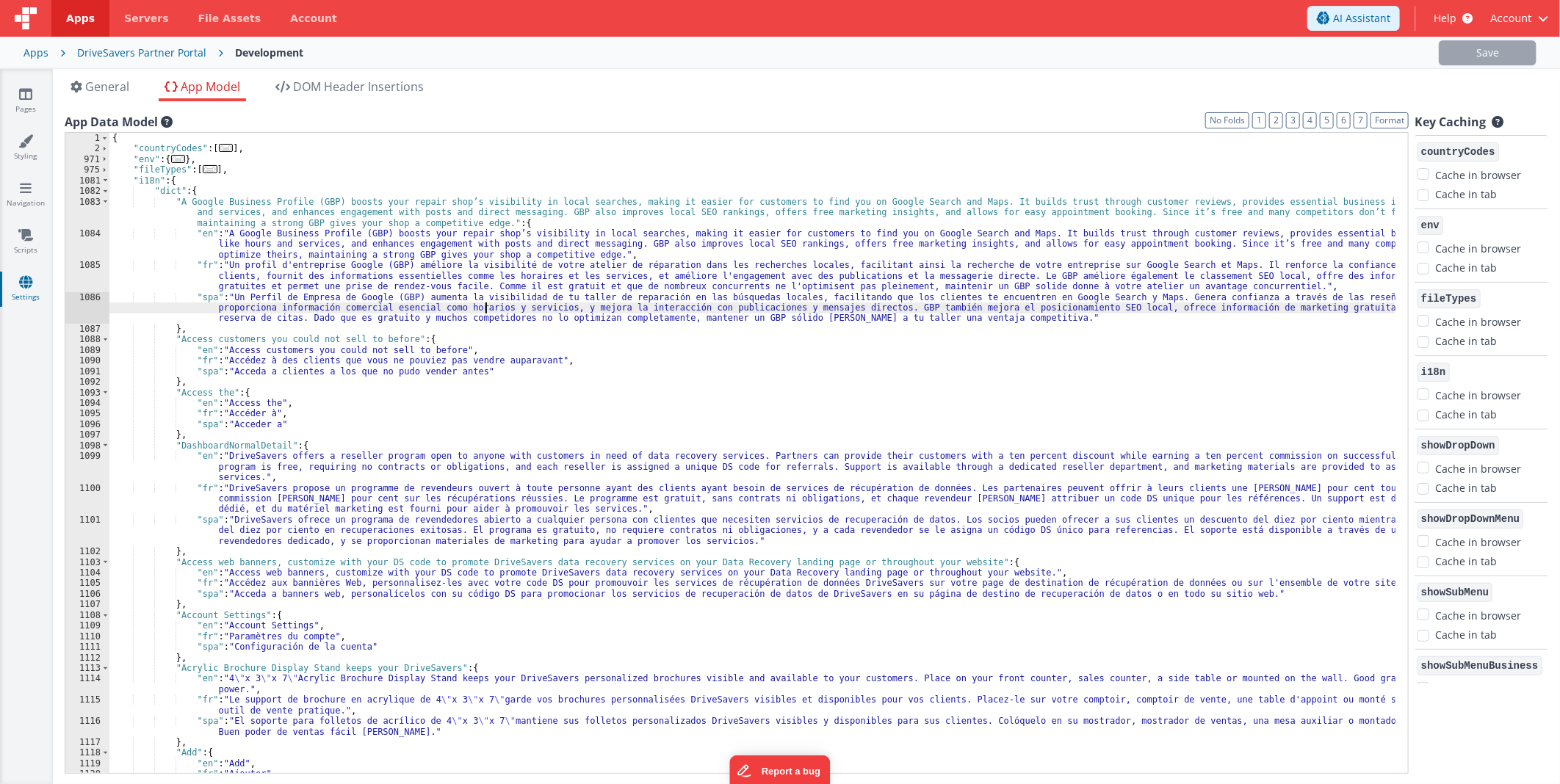
click at [486, 310] on div "{ "countryCodes" : [ ... ] , "env" : { ... } , "fileTypes" : [ ... ] , "i18n" :…" at bounding box center [753, 464] width 1286 height 662
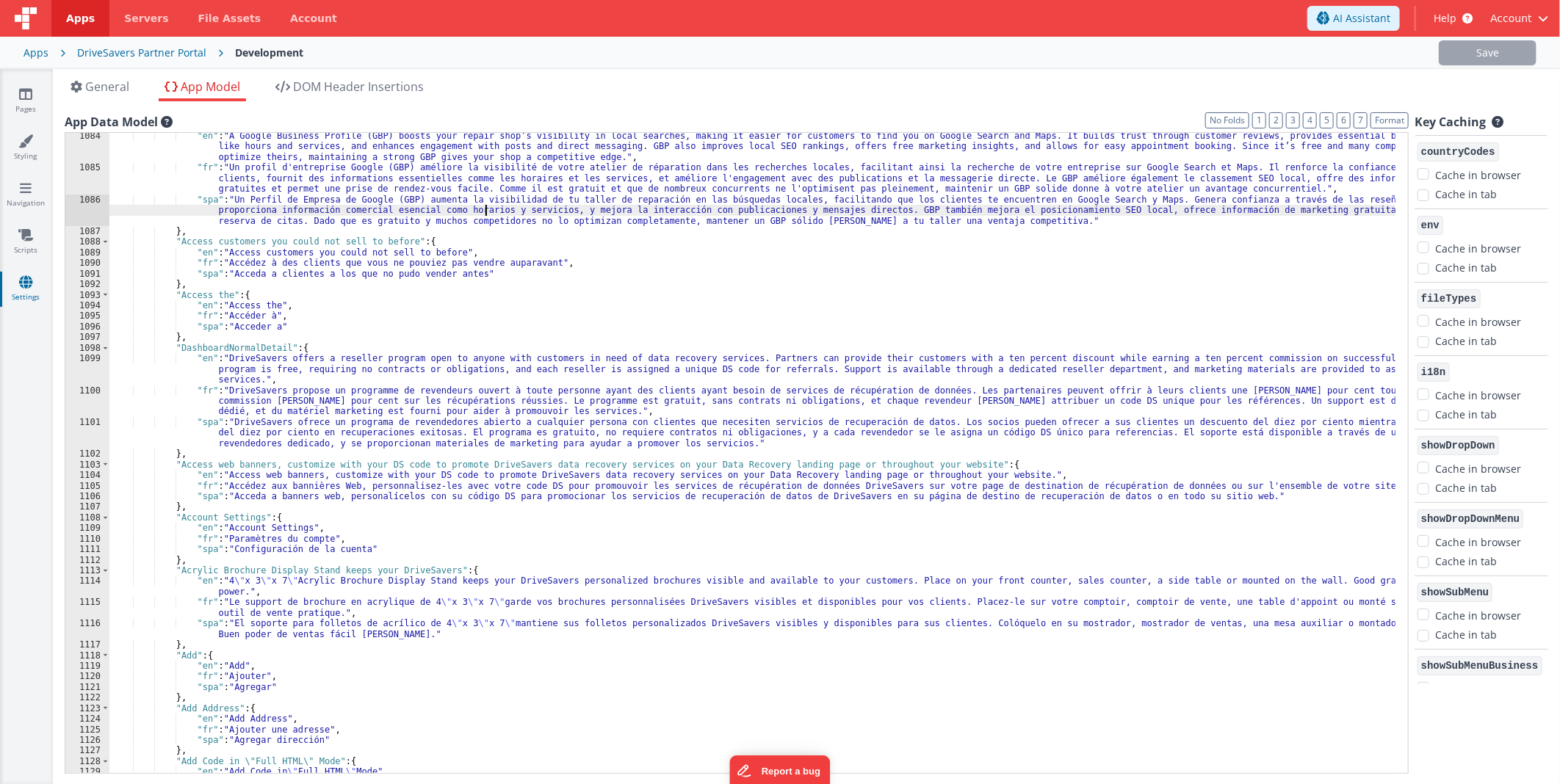
scroll to position [101, 0]
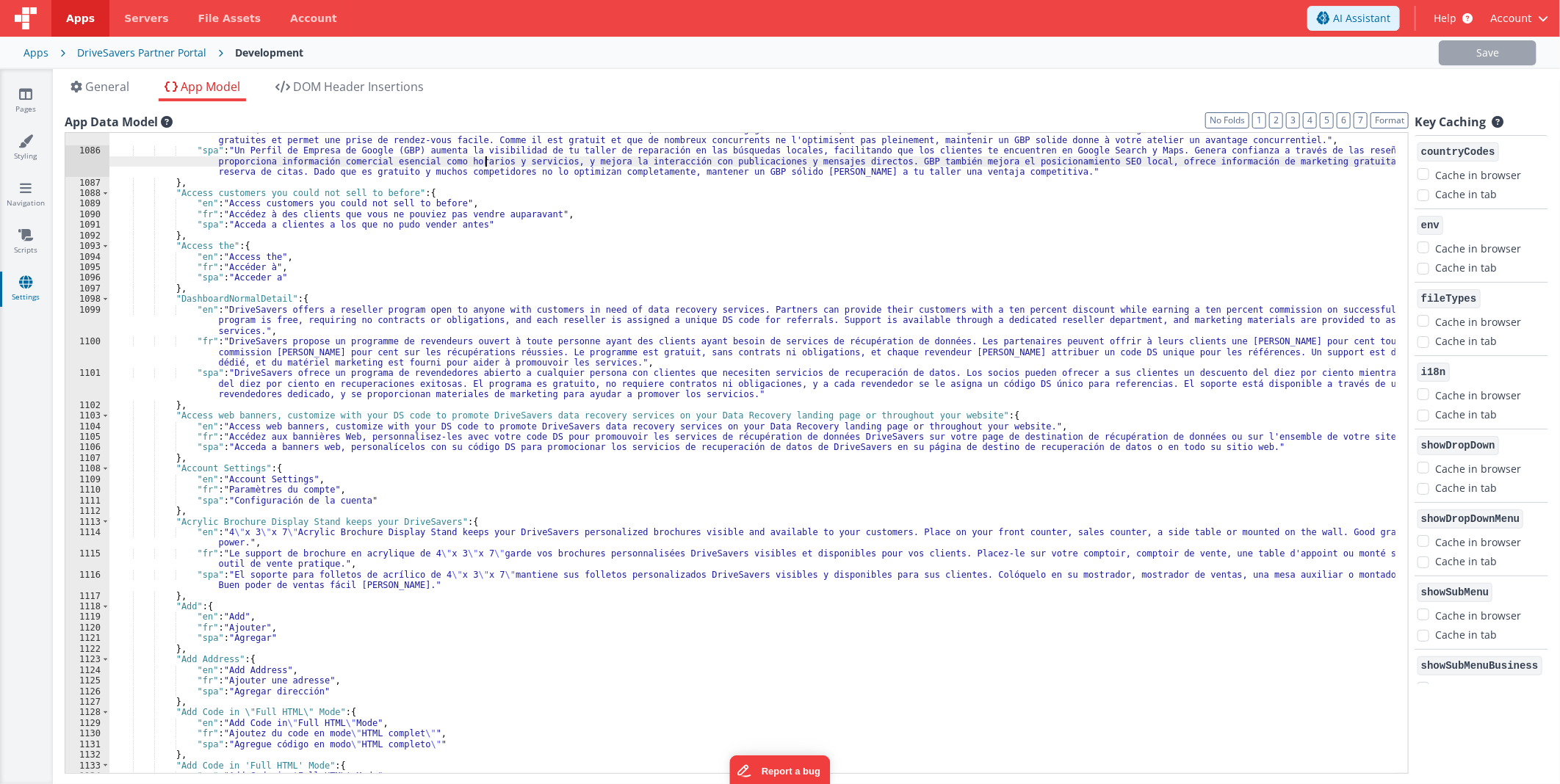
click at [232, 301] on div ""fr" : "Un profil d'entreprise Google (GBP) améliore la visibilité de votre ate…" at bounding box center [753, 455] width 1286 height 683
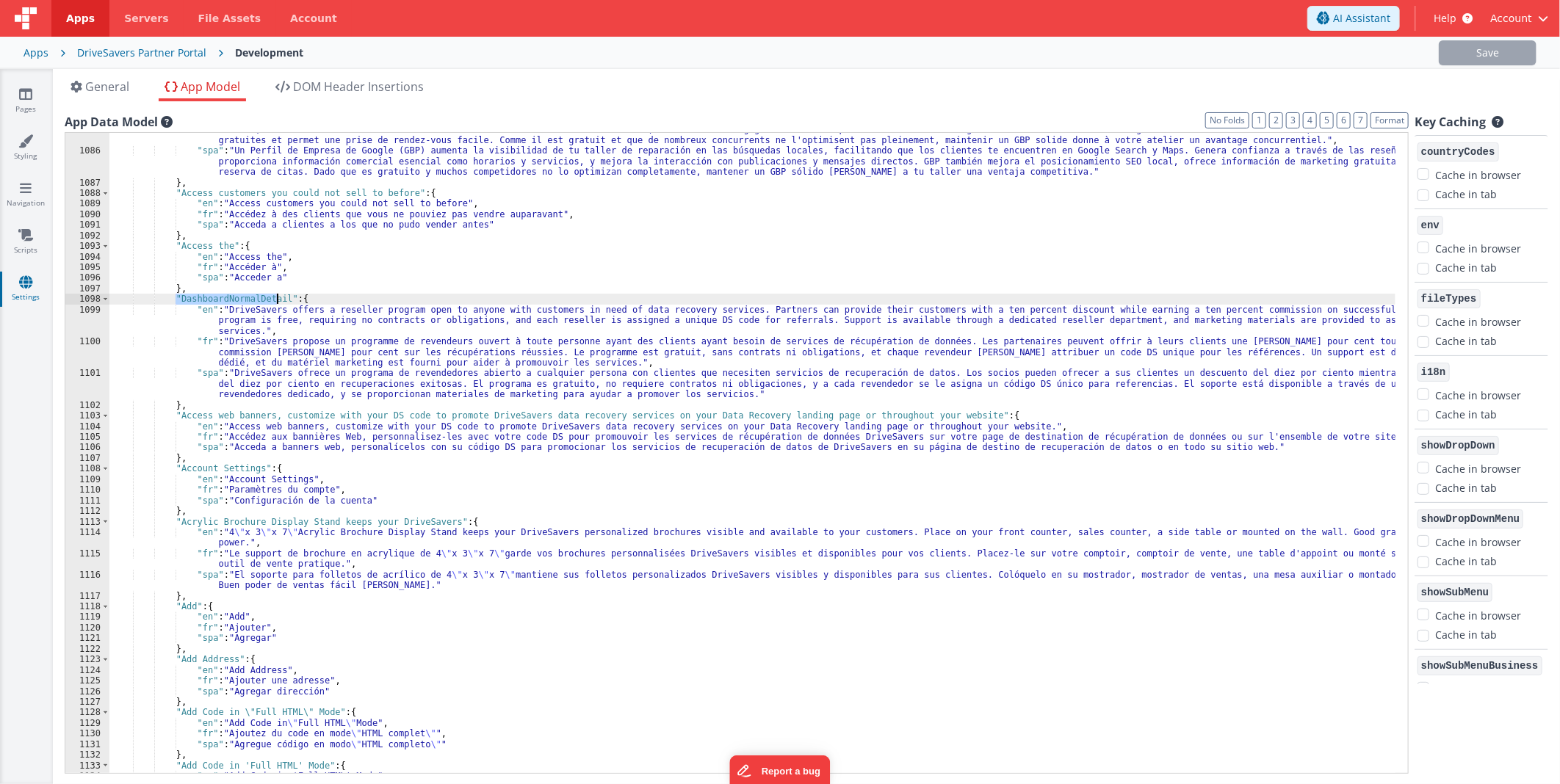
click at [232, 301] on div ""fr" : "Un profil d'entreprise Google (GBP) améliore la visibilité de votre ate…" at bounding box center [753, 455] width 1286 height 683
click at [191, 399] on div ""fr" : "Un profil d'entreprise Google (GBP) améliore la visibilité de votre ate…" at bounding box center [753, 455] width 1286 height 683
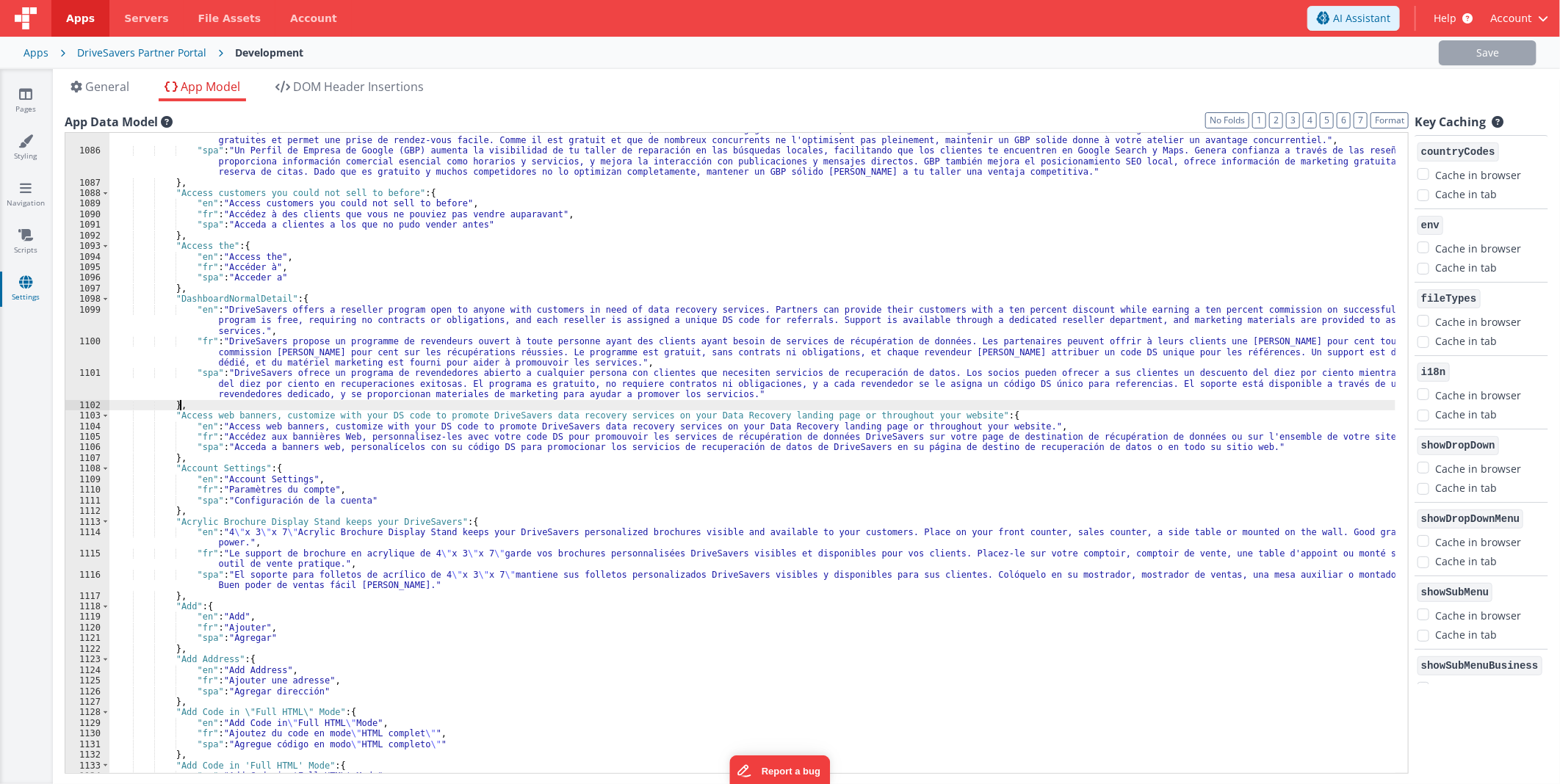
click at [186, 405] on div ""fr" : "Un profil d'entreprise Google (GBP) améliore la visibilité de votre ate…" at bounding box center [753, 455] width 1286 height 683
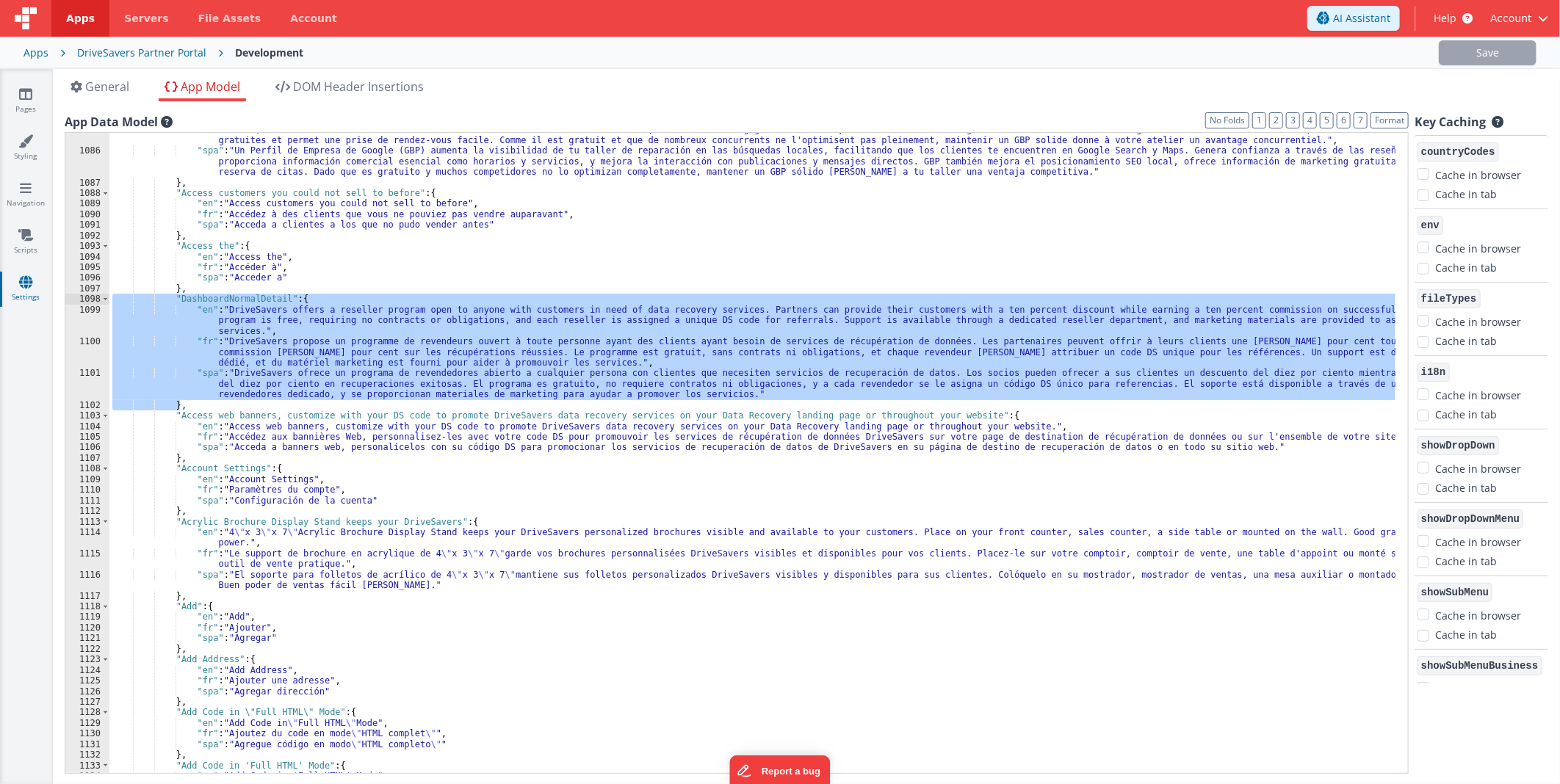
drag, startPoint x: 186, startPoint y: 406, endPoint x: 70, endPoint y: 299, distance: 157.8
click at [70, 299] on div "1085 1086 1087 1088 1089 1090 1091 1092 1093 1094 1095 1096 1097 1098 1099 1100…" at bounding box center [737, 453] width 1344 height 642
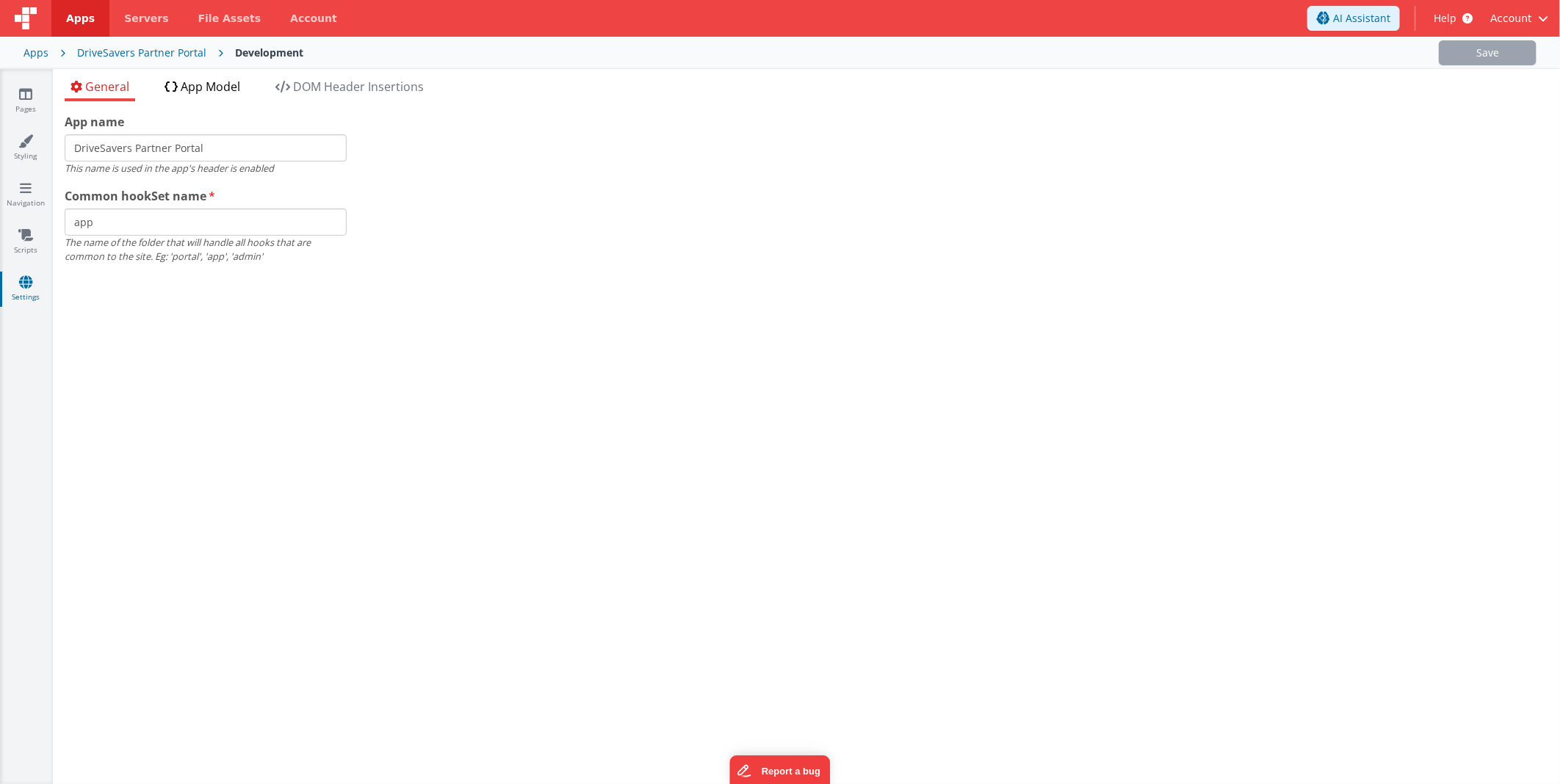
click at [198, 82] on span "App Model" at bounding box center [210, 86] width 59 height 16
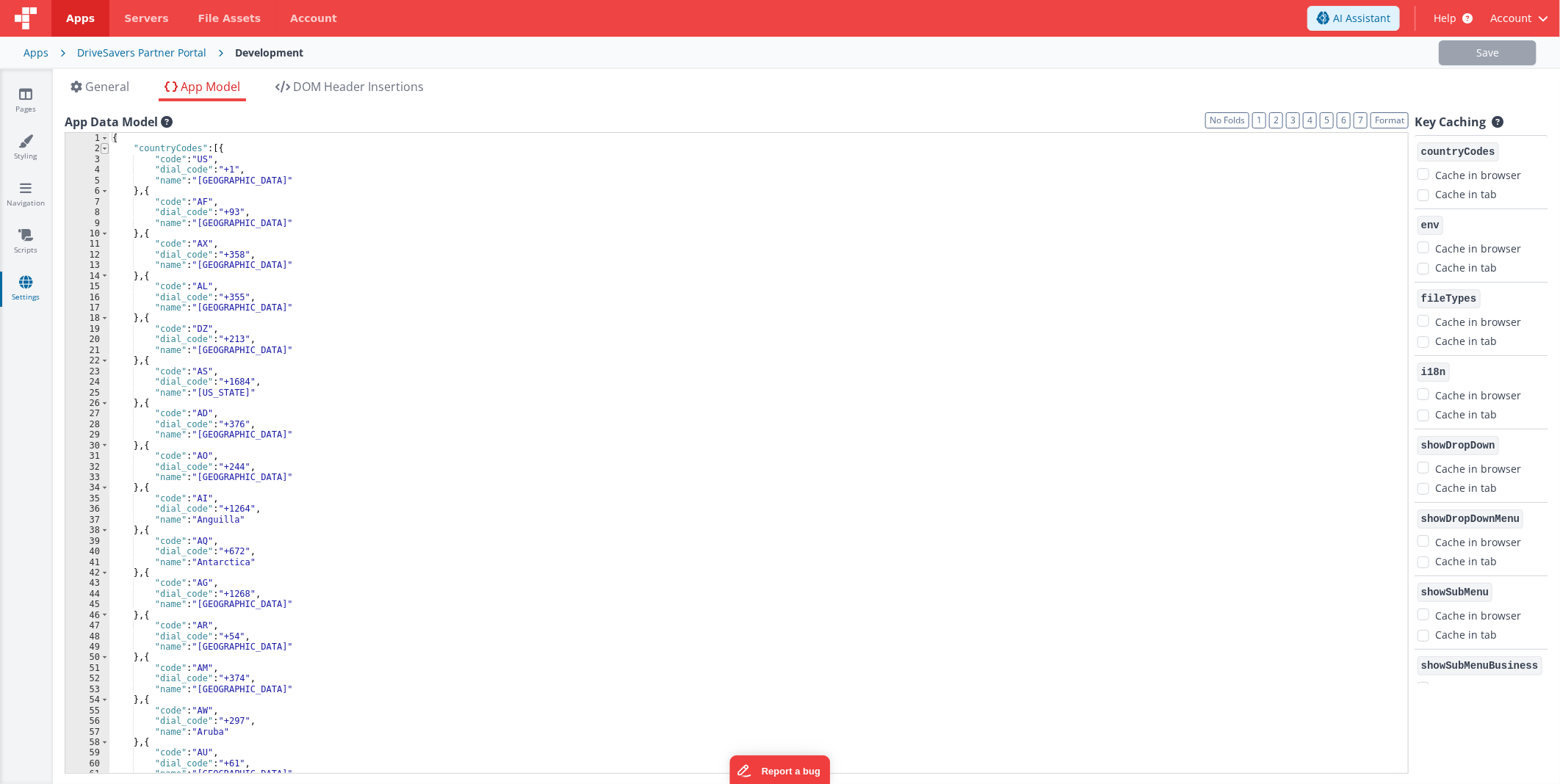
click at [107, 147] on span at bounding box center [105, 148] width 8 height 11
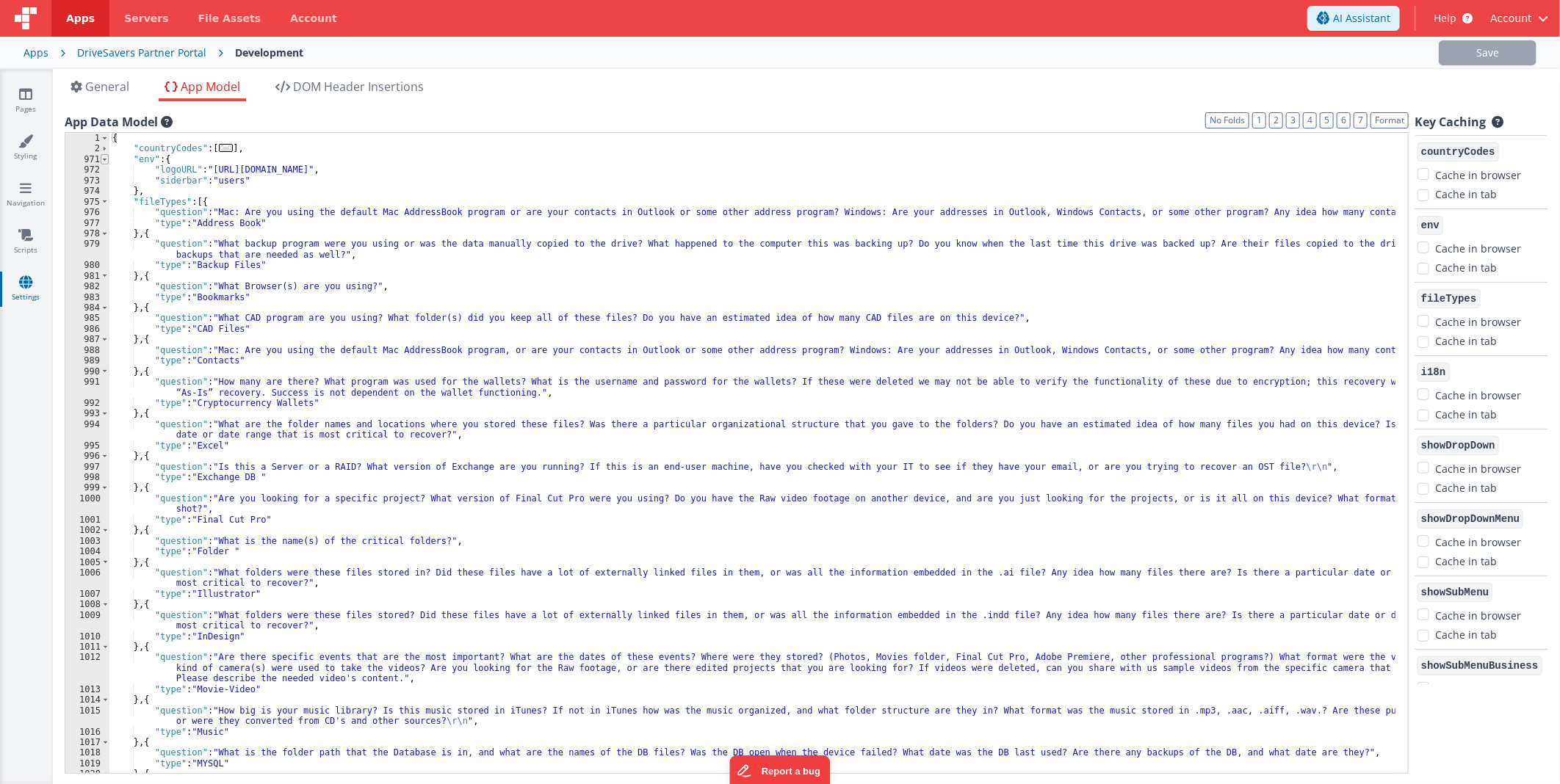
click at [103, 159] on span at bounding box center [105, 159] width 8 height 11
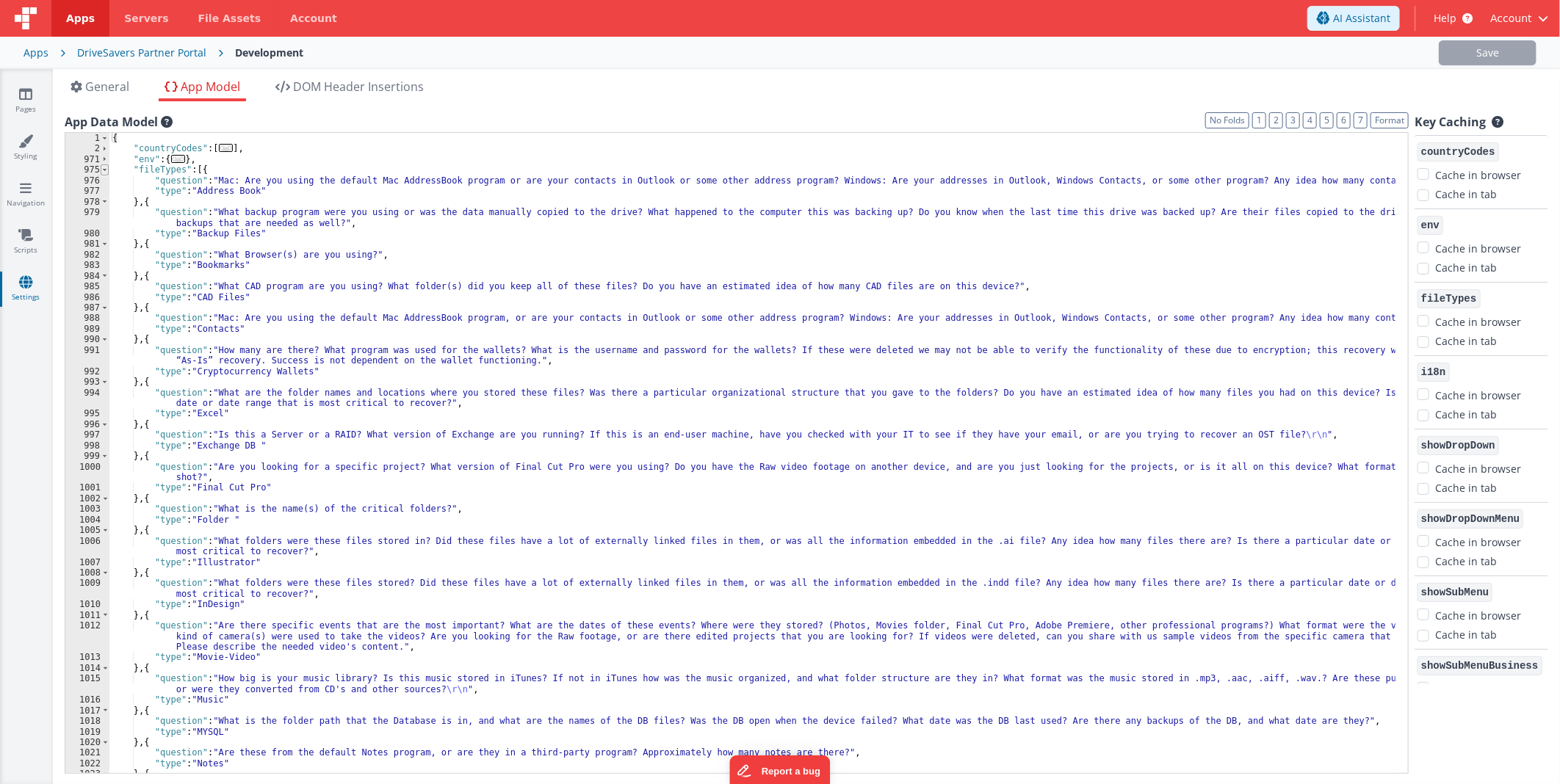
click at [104, 169] on span at bounding box center [105, 170] width 8 height 11
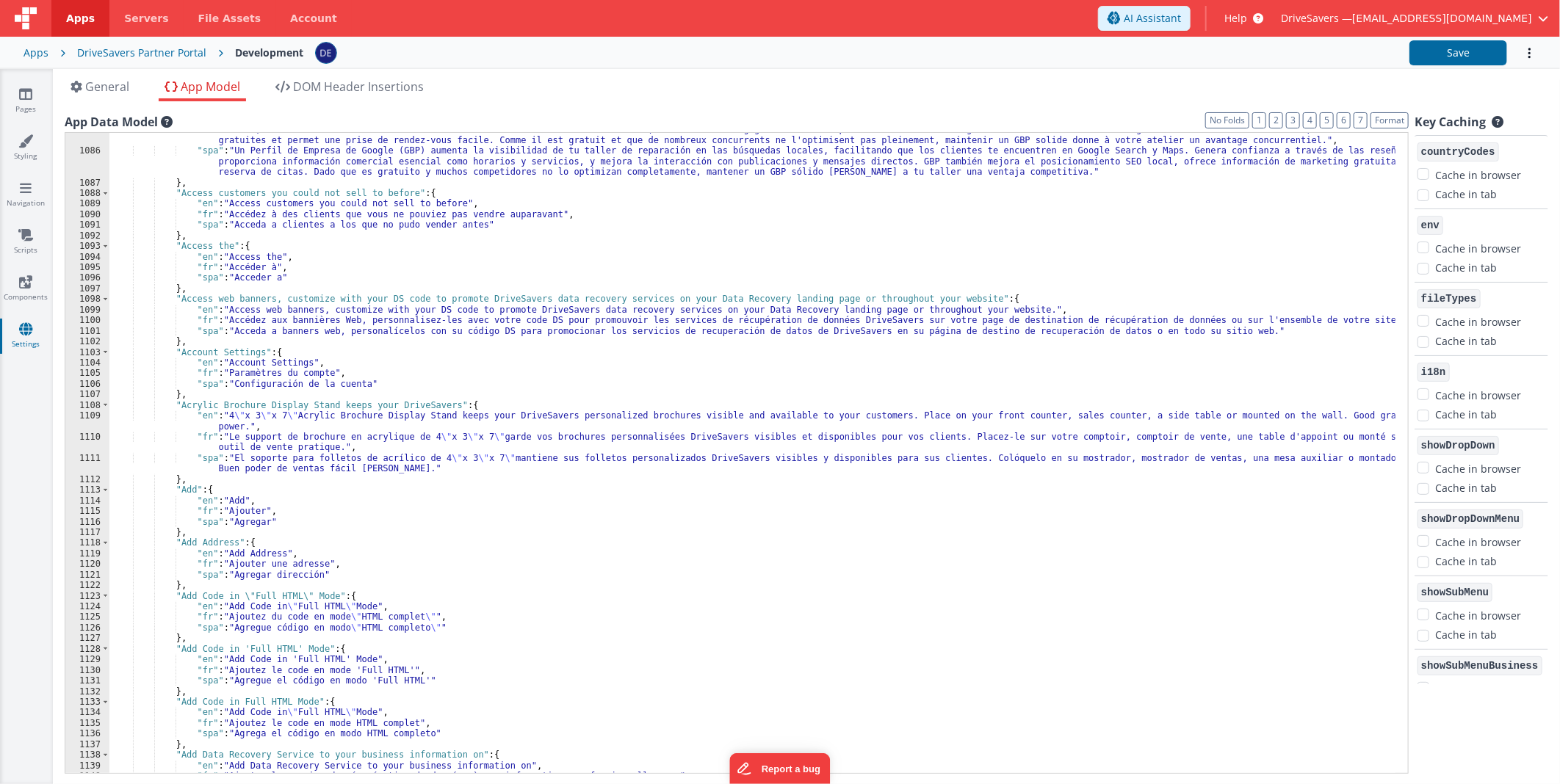
scroll to position [135, 0]
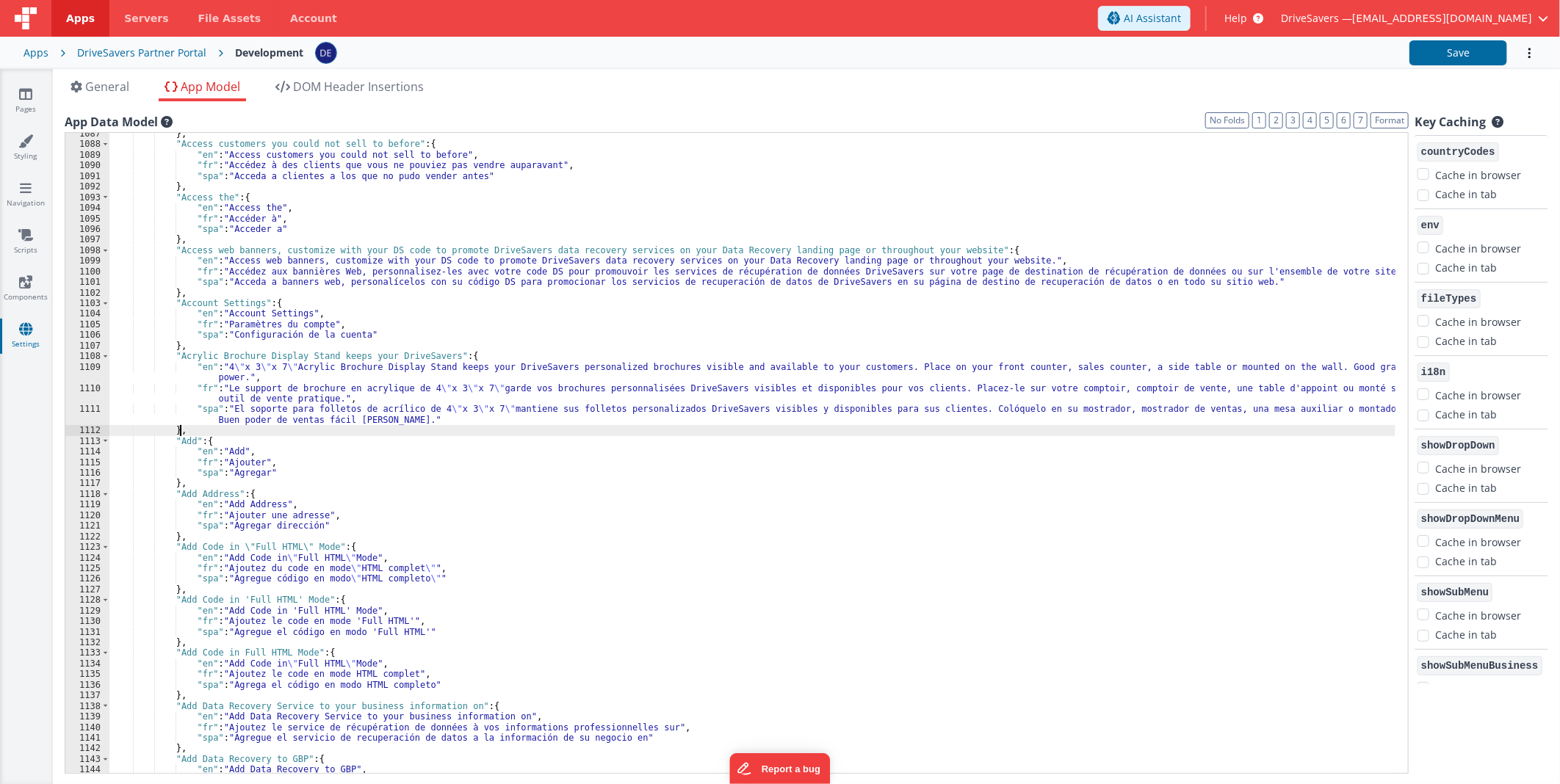
click at [191, 428] on div "} , "Access customers you could not sell to before" : { "en" : "Access customer…" at bounding box center [753, 459] width 1286 height 662
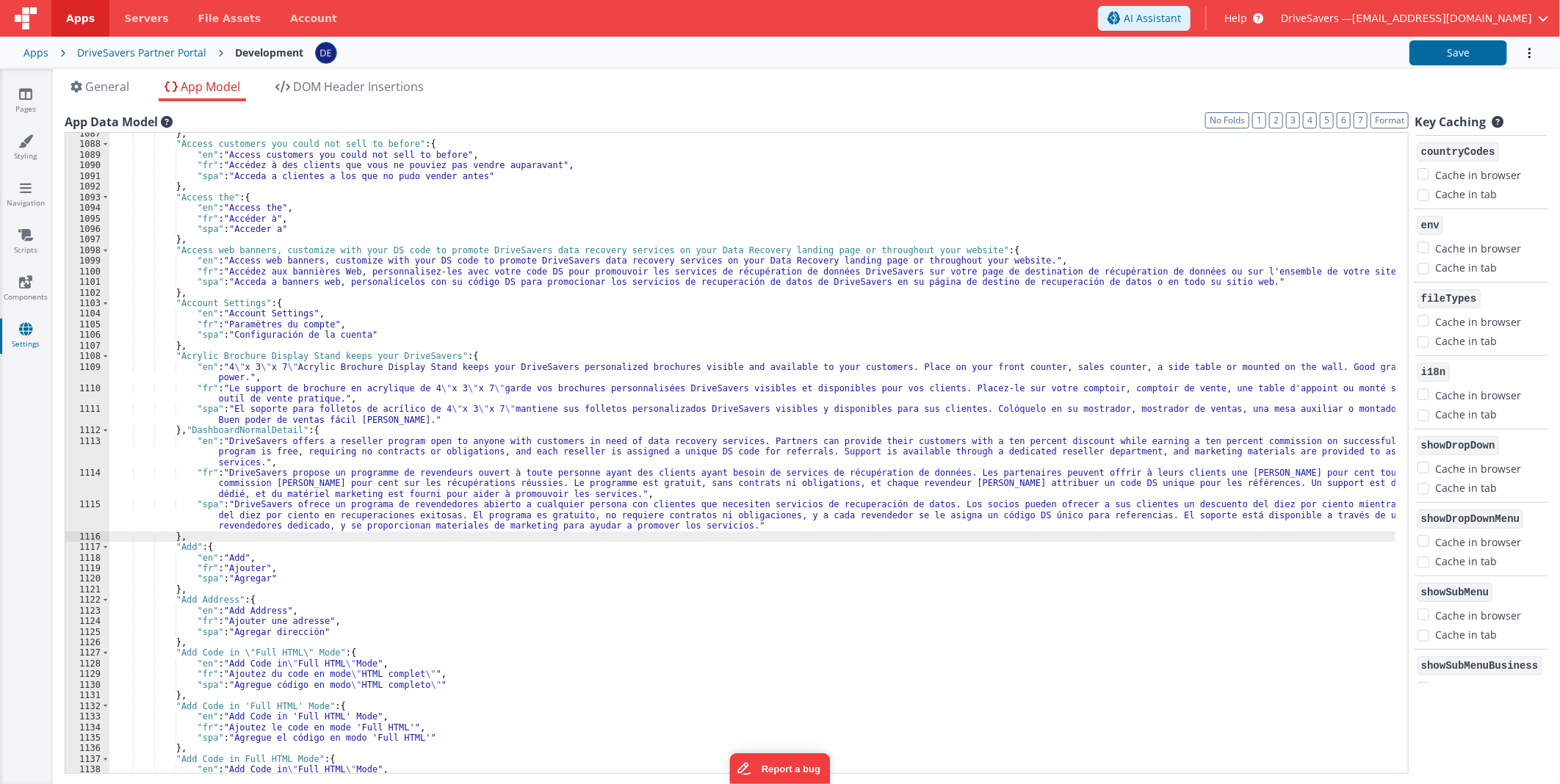
click at [255, 428] on div "} , "Access customers you could not sell to before" : { "en" : "Access customer…" at bounding box center [753, 459] width 1286 height 662
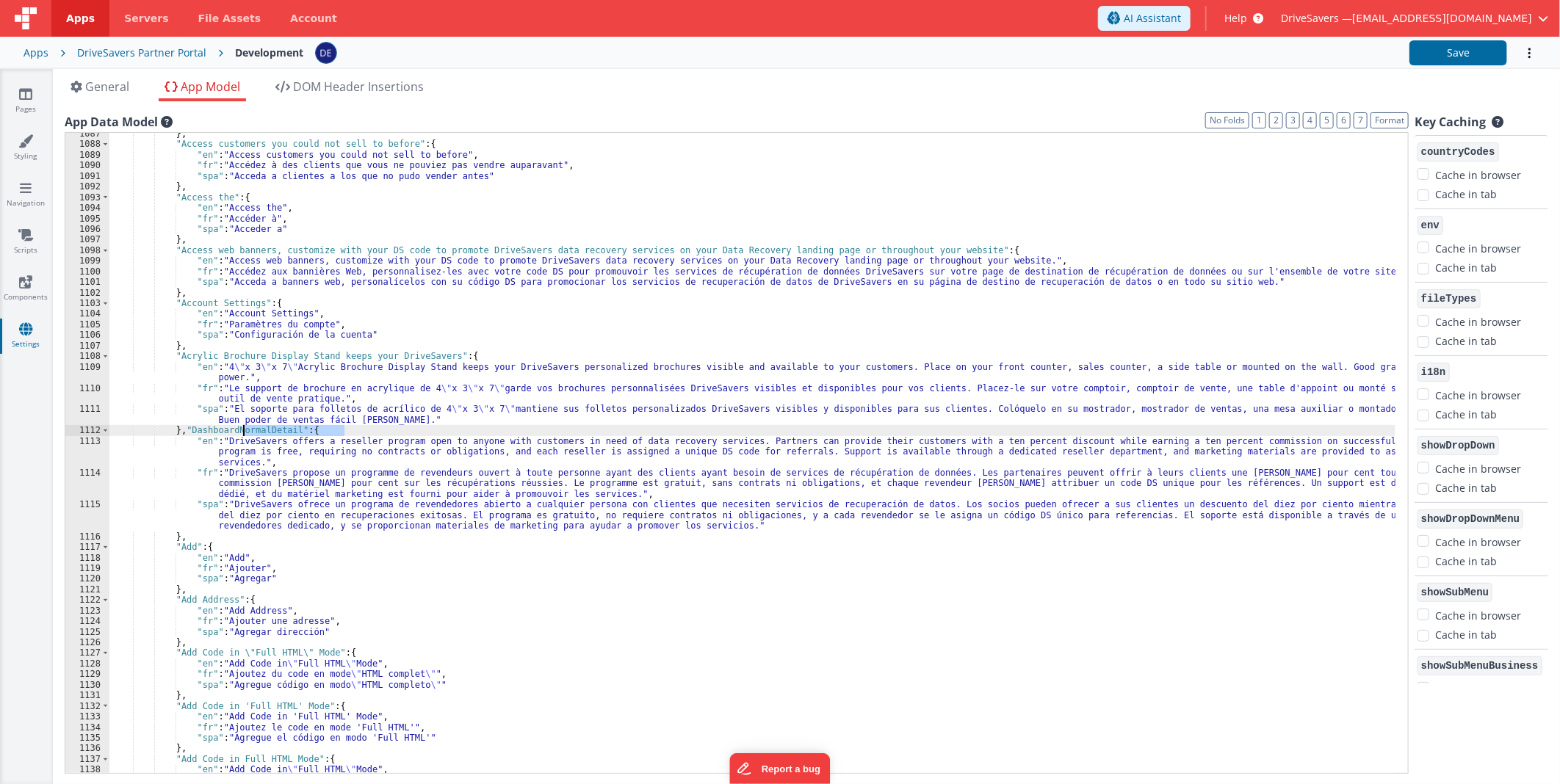
click at [255, 428] on div "} , "Access customers you could not sell to before" : { "en" : "Access customer…" at bounding box center [753, 459] width 1286 height 662
click at [1341, 144] on span at bounding box center [1341, 145] width 17 height 18
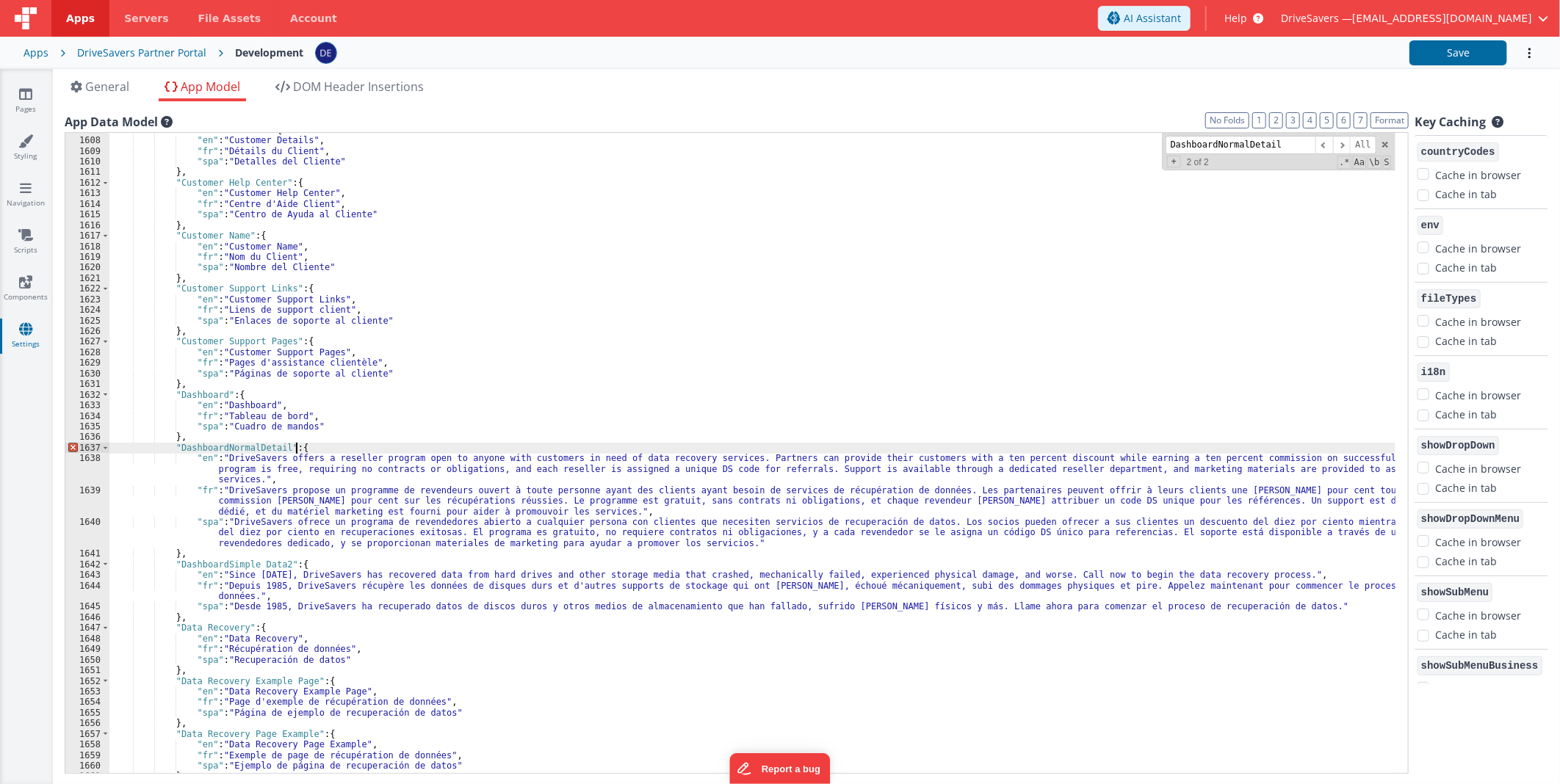
click at [313, 446] on div ""Customer Details" : { "en" : "Customer Details" , "fr" : "Détails du Client" ,…" at bounding box center [753, 456] width 1286 height 662
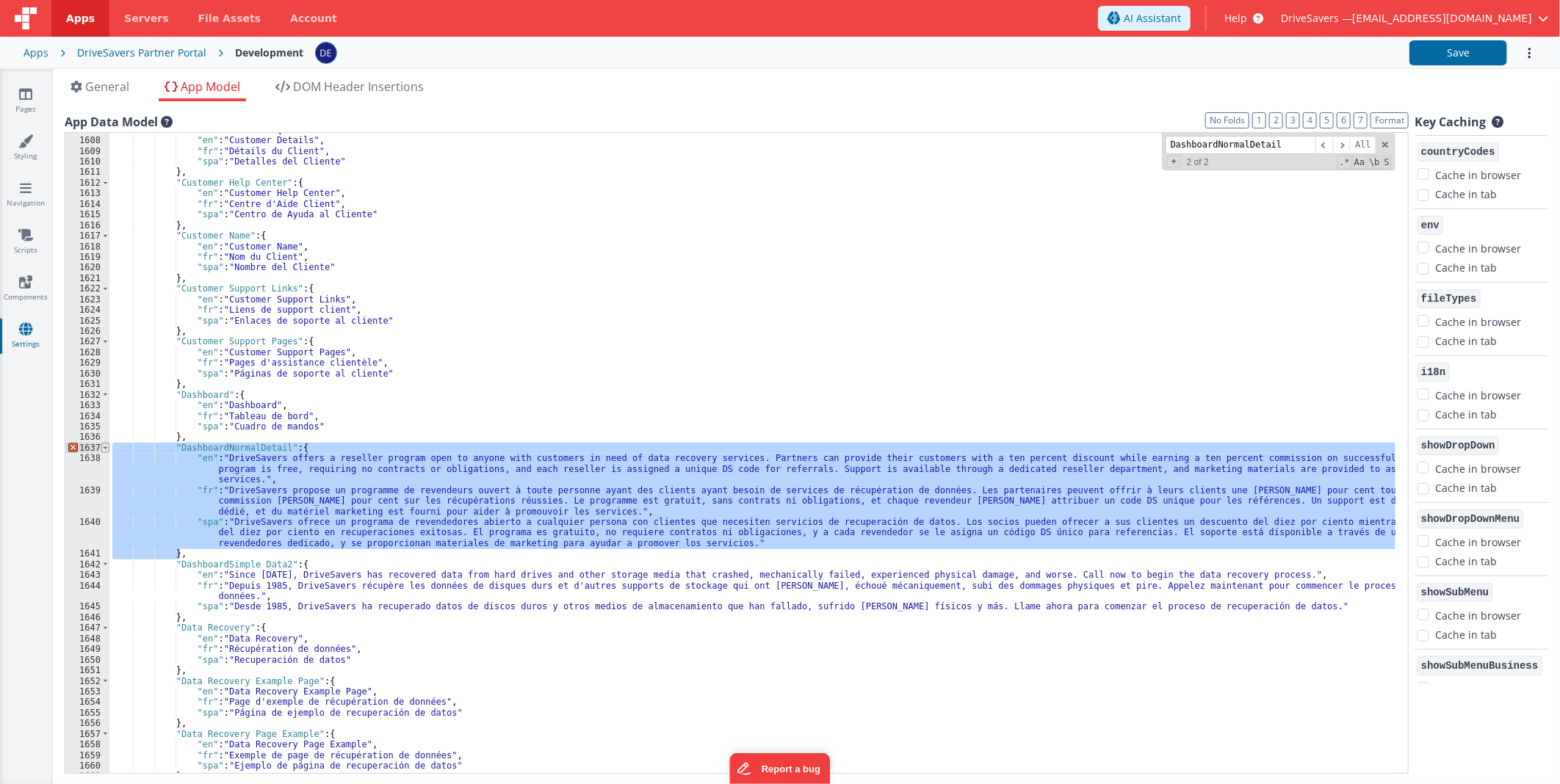
drag, startPoint x: 178, startPoint y: 555, endPoint x: 107, endPoint y: 446, distance: 130.1
click at [107, 446] on div "1607 1608 1609 1610 1611 1612 1613 1614 1615 1616 1617 1618 1619 1620 1621 1622…" at bounding box center [737, 453] width 1344 height 642
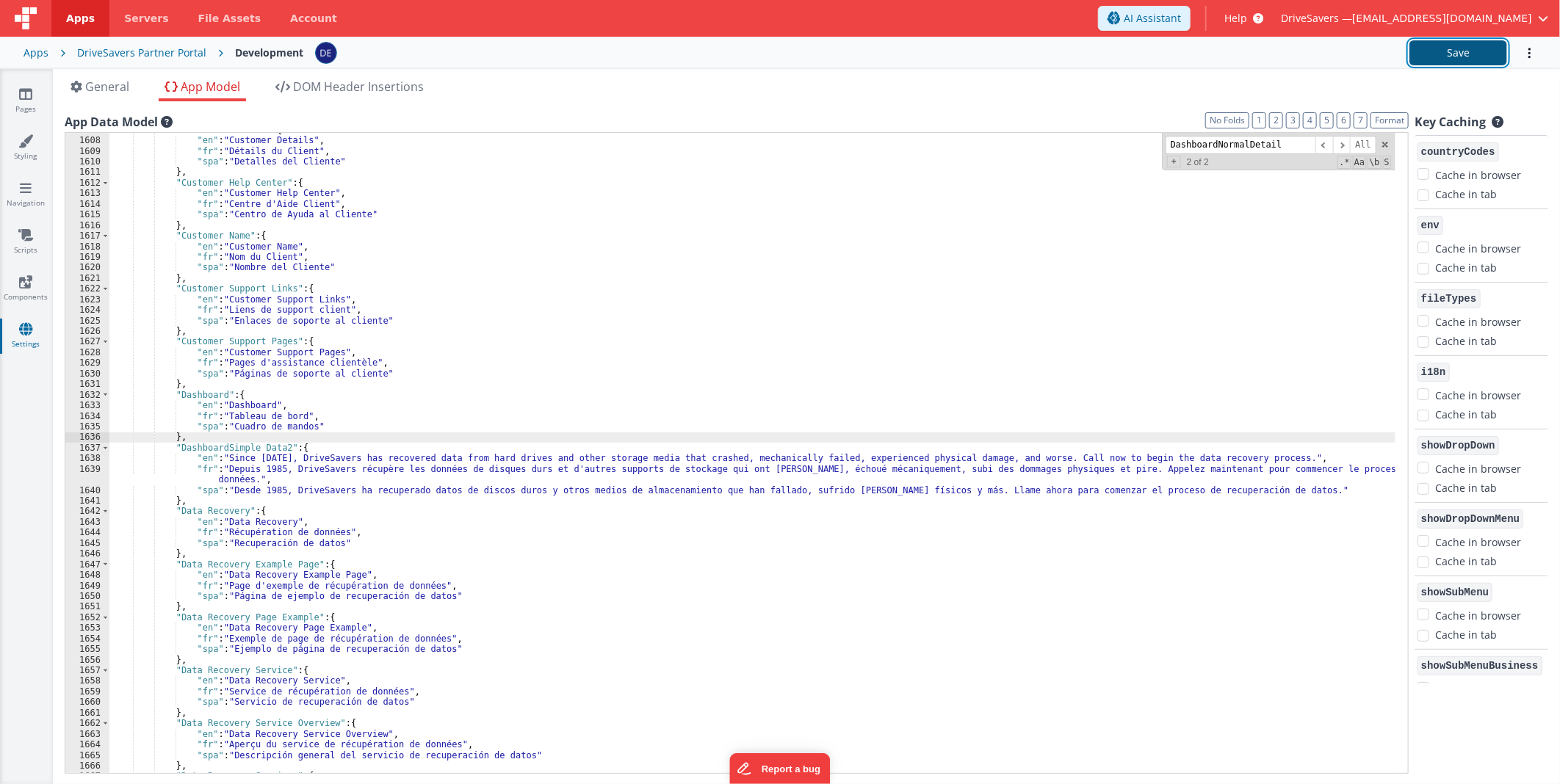
click at [1434, 61] on button "Save" at bounding box center [1459, 53] width 98 height 25
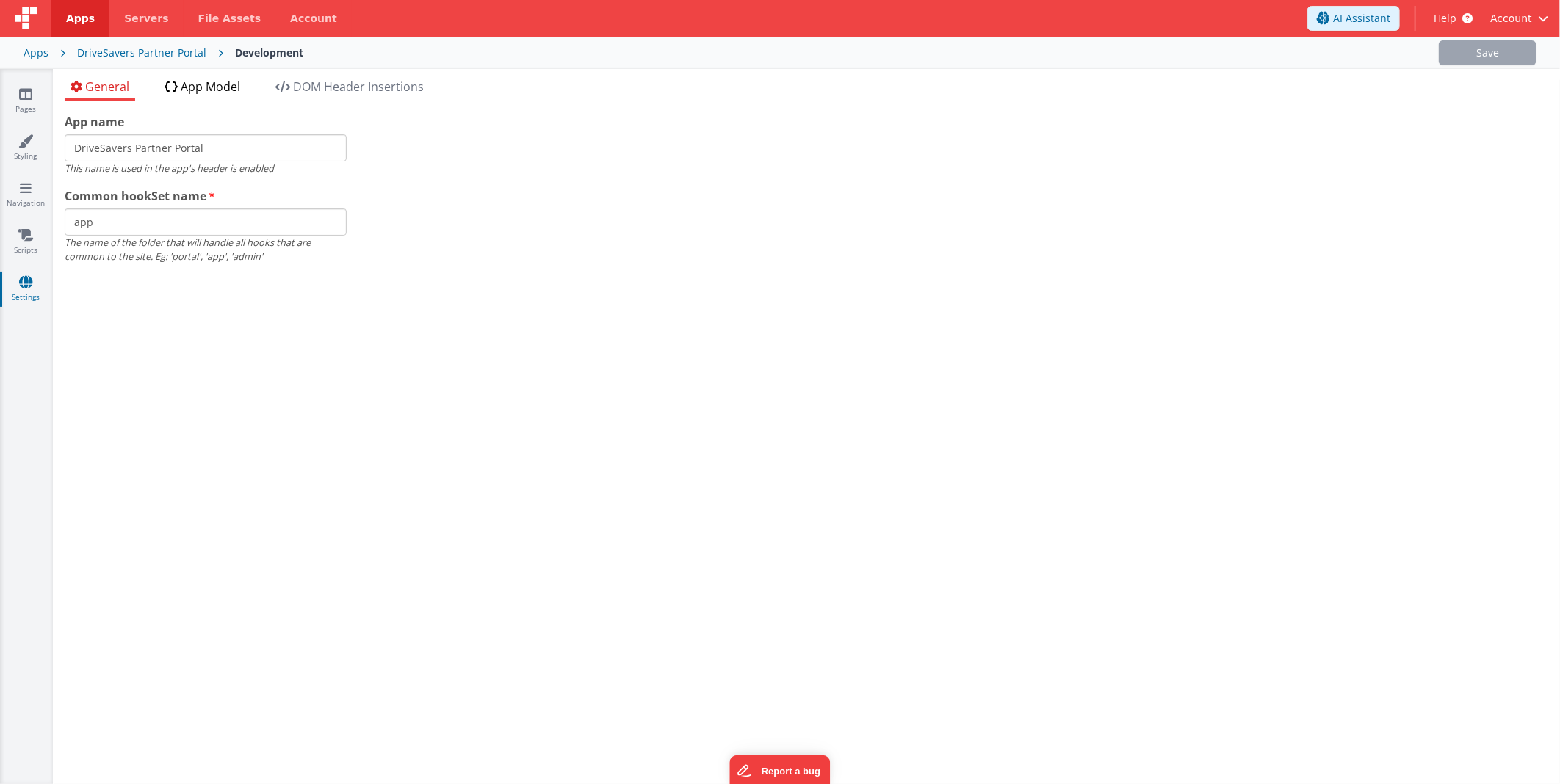
click at [206, 81] on span "App Model" at bounding box center [210, 86] width 59 height 16
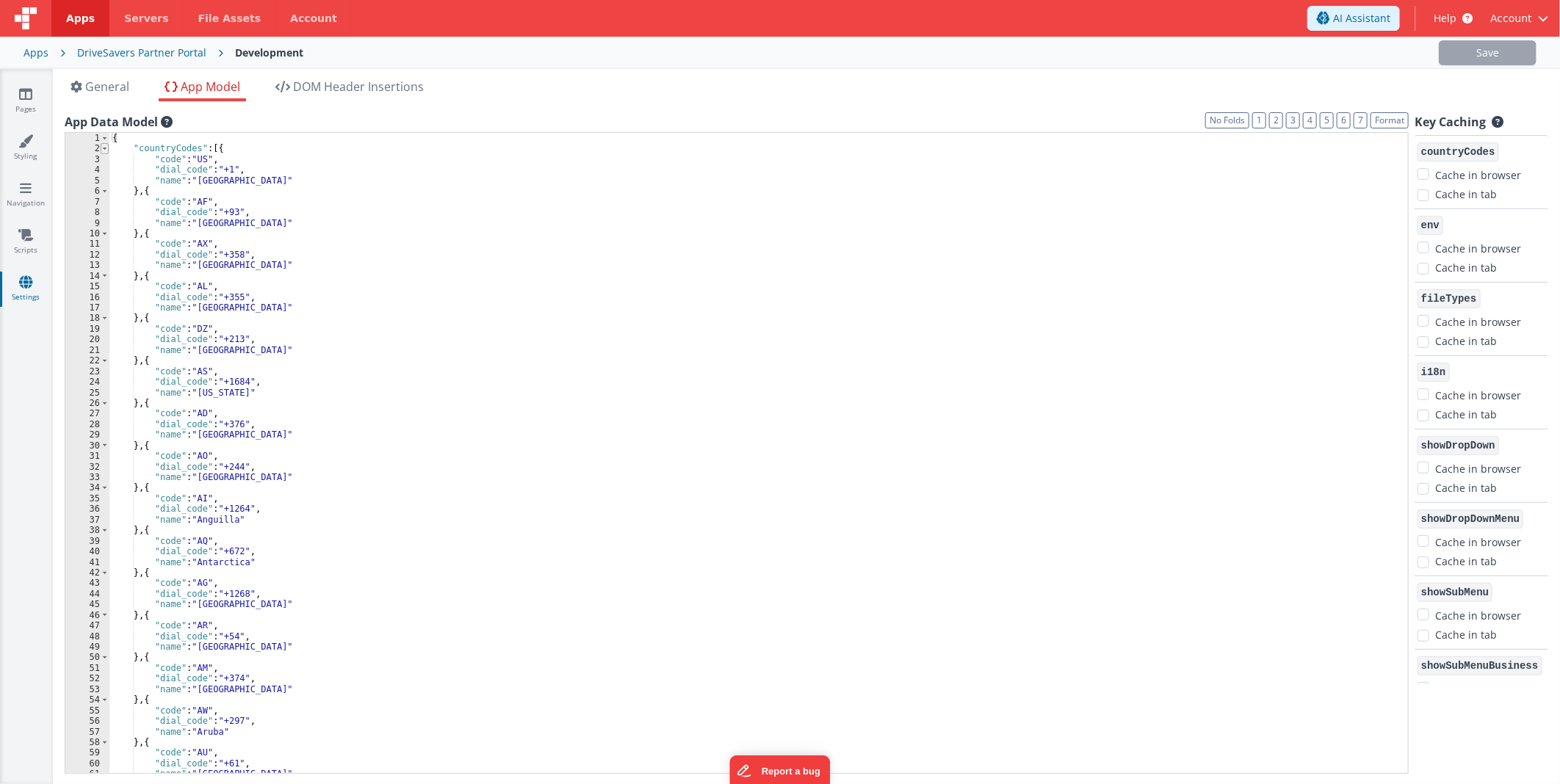
click at [108, 148] on span at bounding box center [105, 148] width 8 height 11
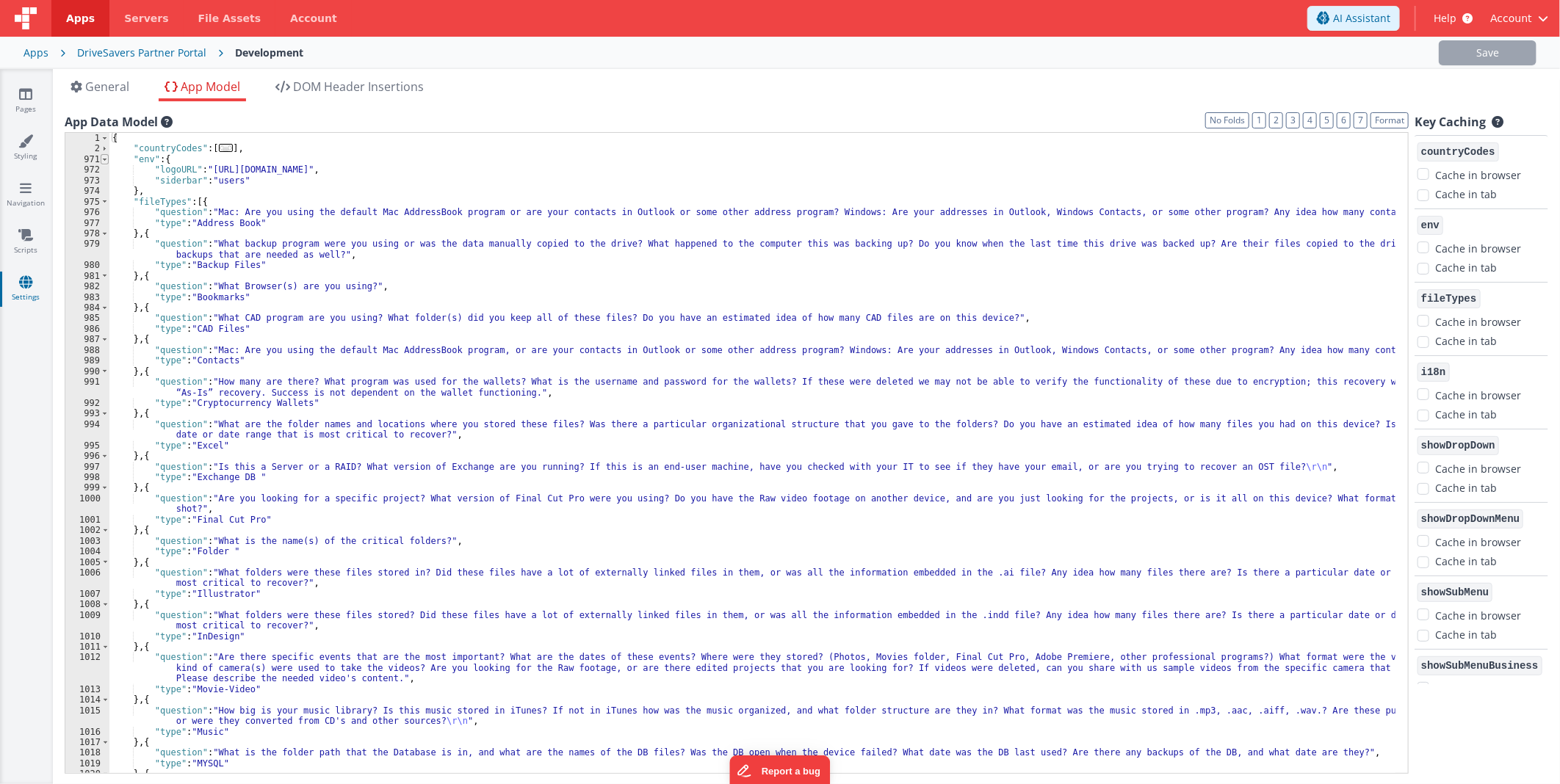
click at [105, 155] on span at bounding box center [105, 159] width 8 height 11
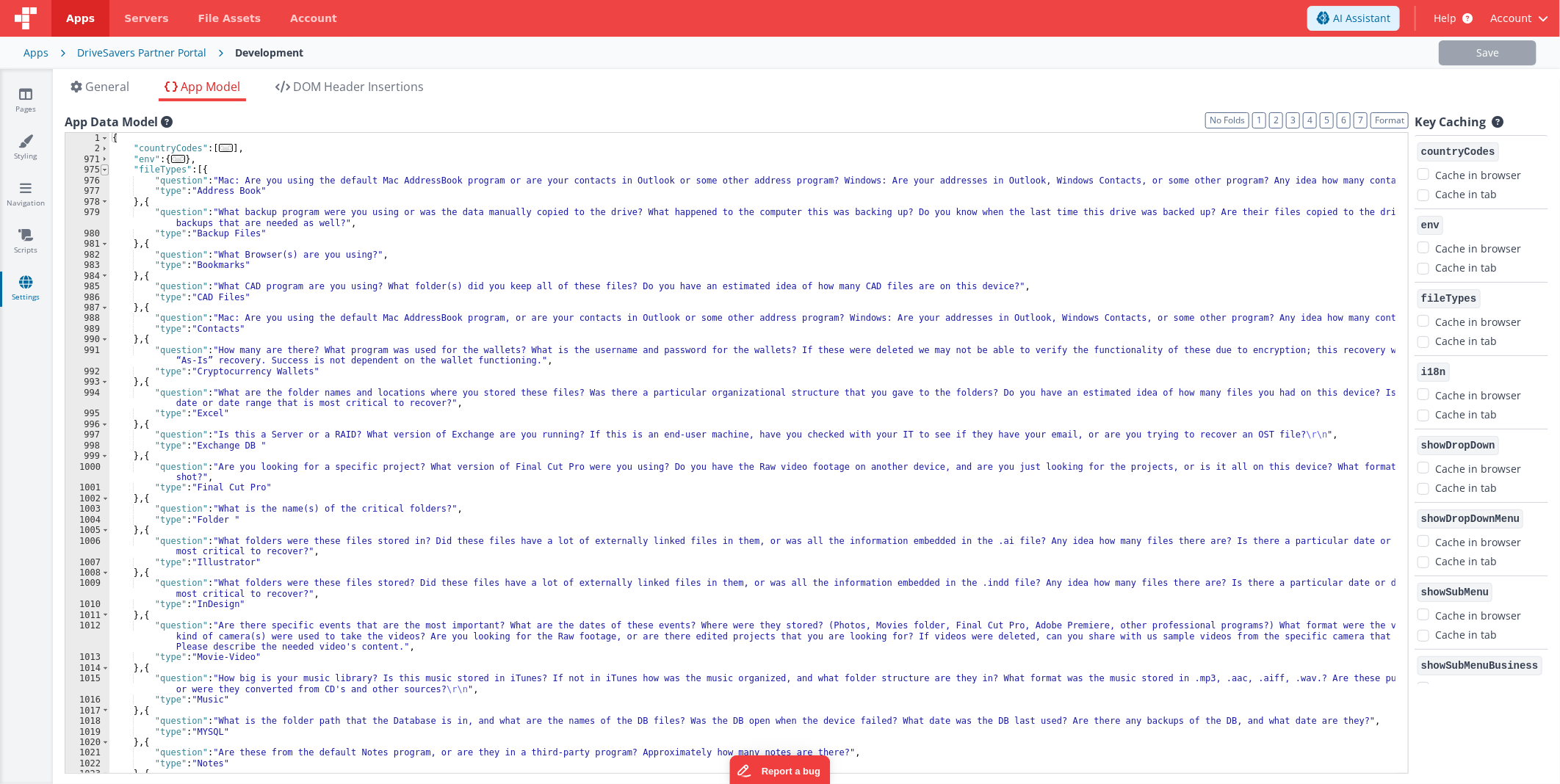
click at [103, 167] on span at bounding box center [105, 170] width 8 height 11
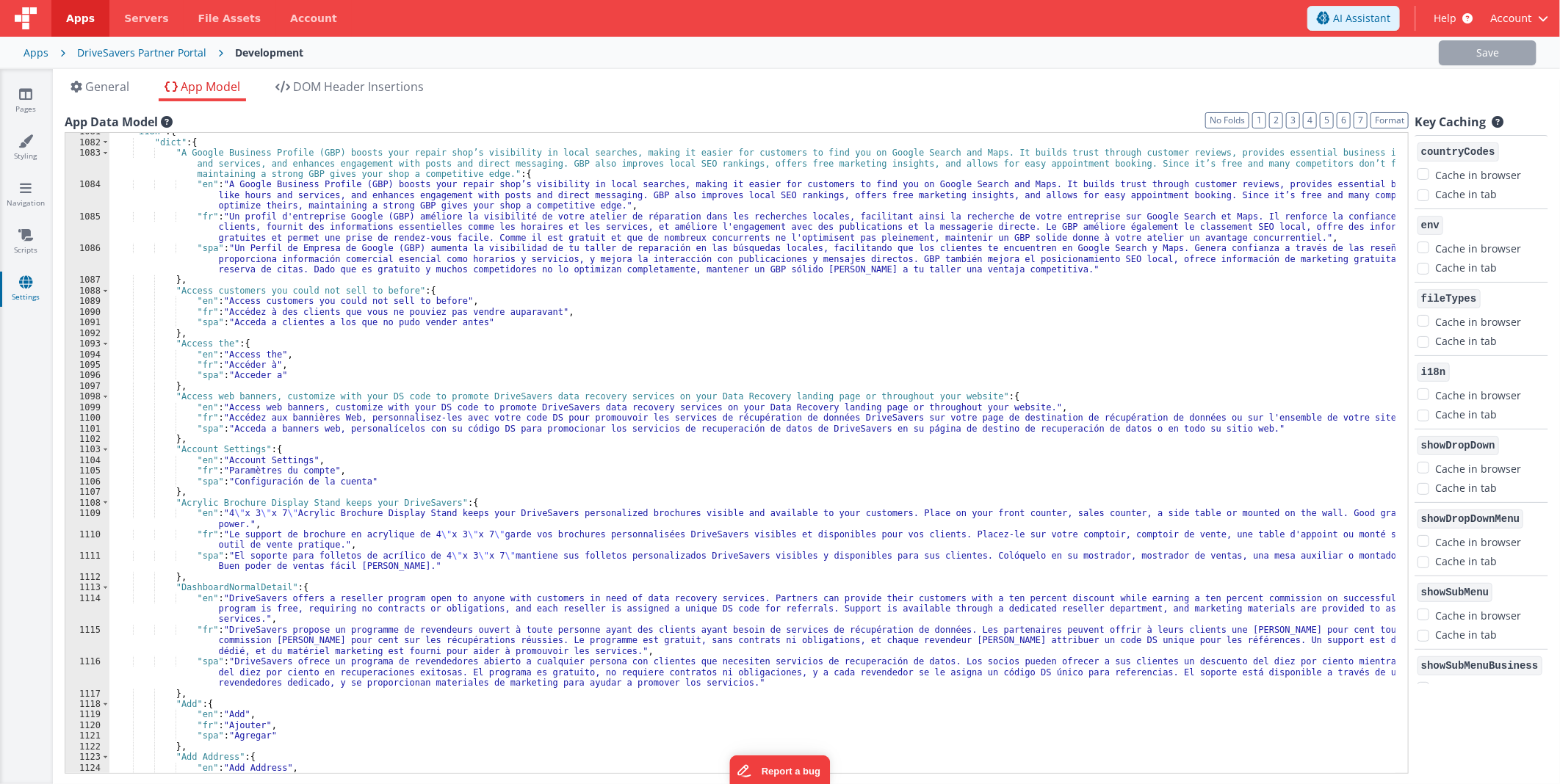
scroll to position [33, 0]
click at [312, 586] on div ""i18n" : { "dict" : { "A Google Business Profile (GBP) boosts your repair shop’…" at bounding box center [753, 457] width 1286 height 662
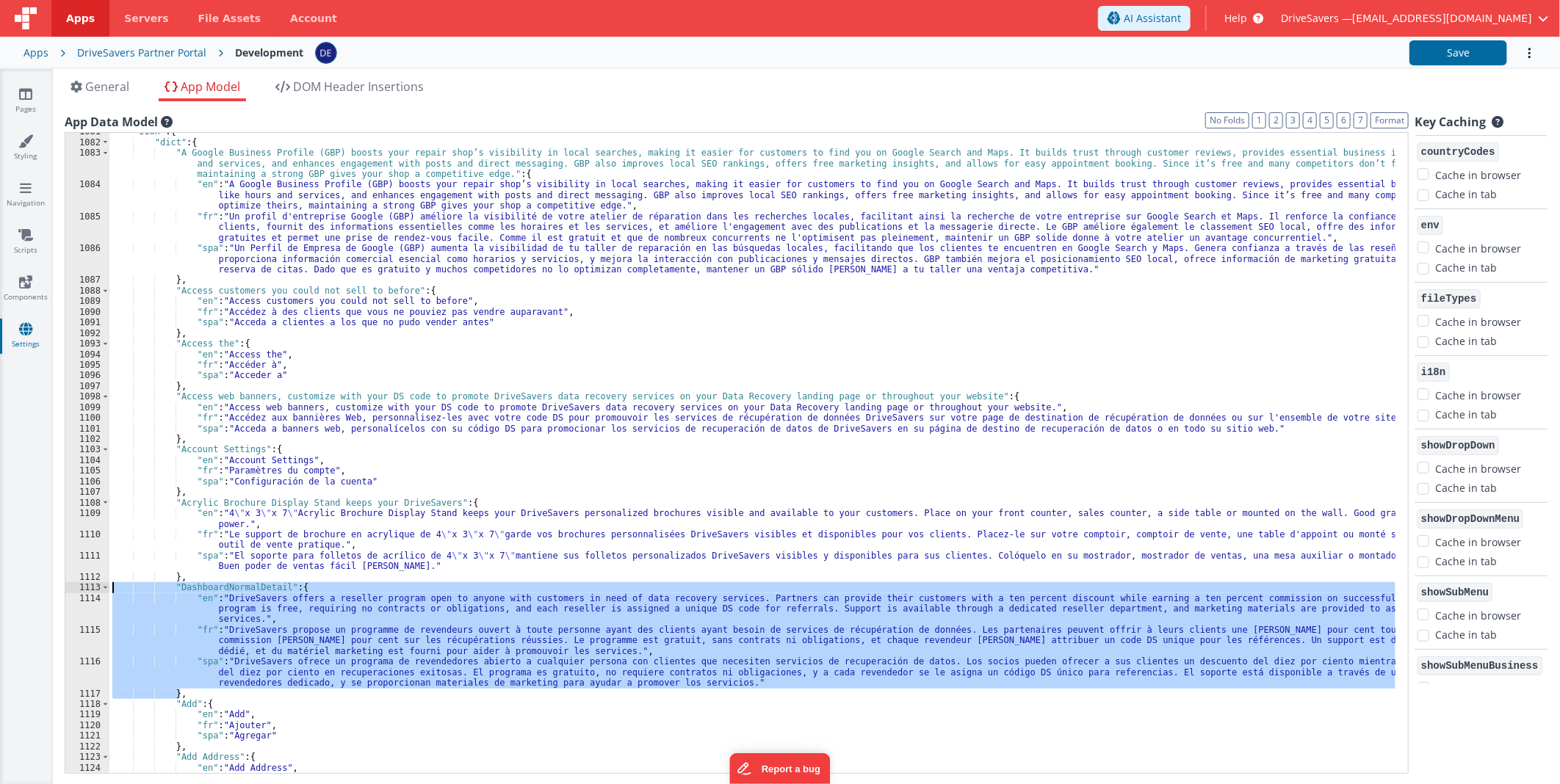
drag, startPoint x: 188, startPoint y: 695, endPoint x: 69, endPoint y: 589, distance: 159.4
click at [69, 589] on div "1081 1082 1083 1084 1085 1086 1087 1088 1089 1090 1091 1092 1093 1094 1095 1096…" at bounding box center [737, 453] width 1344 height 642
click at [1304, 142] on input at bounding box center [1240, 145] width 150 height 18
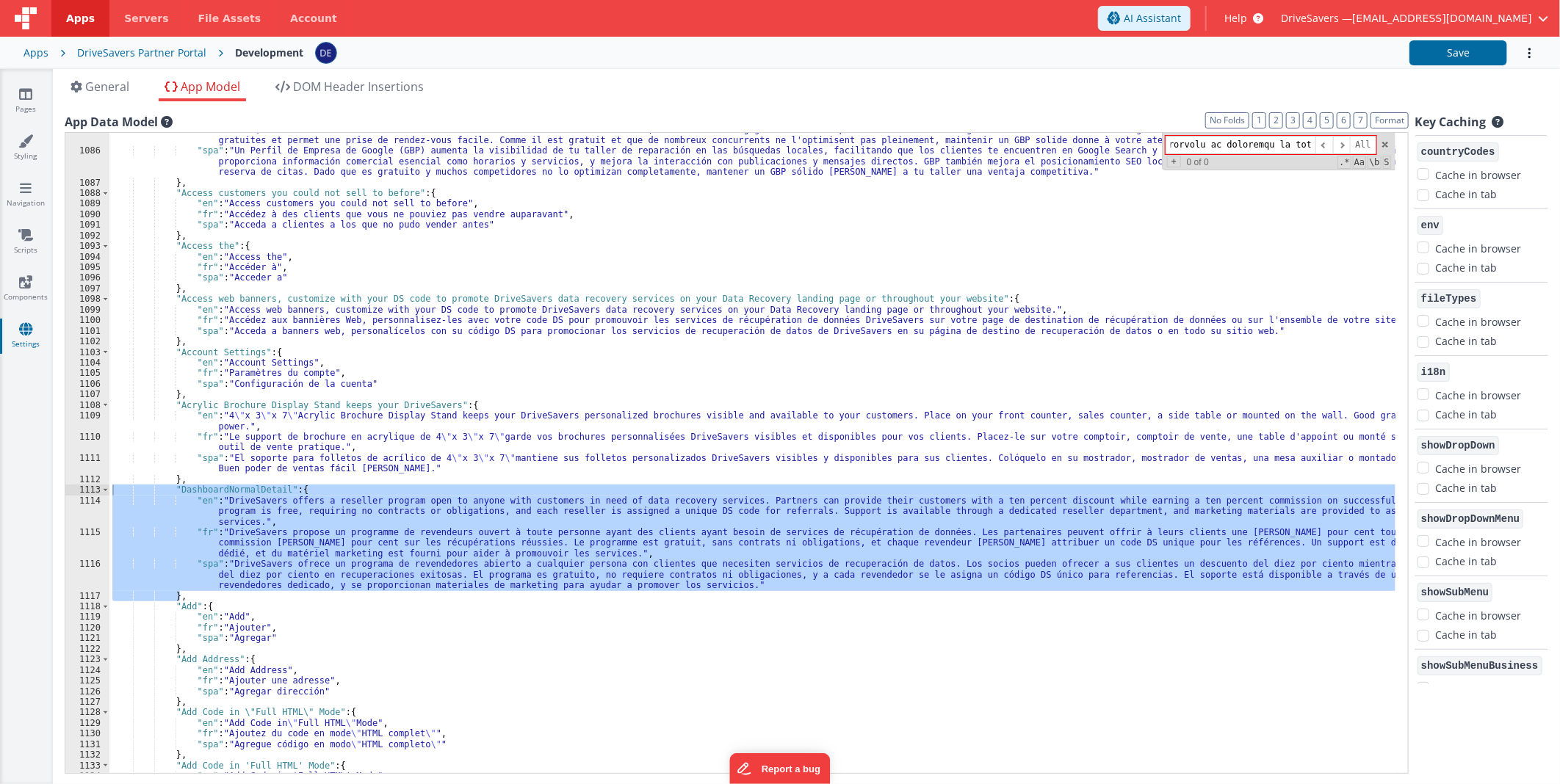
scroll to position [0, 0]
drag, startPoint x: 1310, startPoint y: 144, endPoint x: 1269, endPoint y: 143, distance: 41.0
click at [1269, 143] on input at bounding box center [1240, 145] width 150 height 18
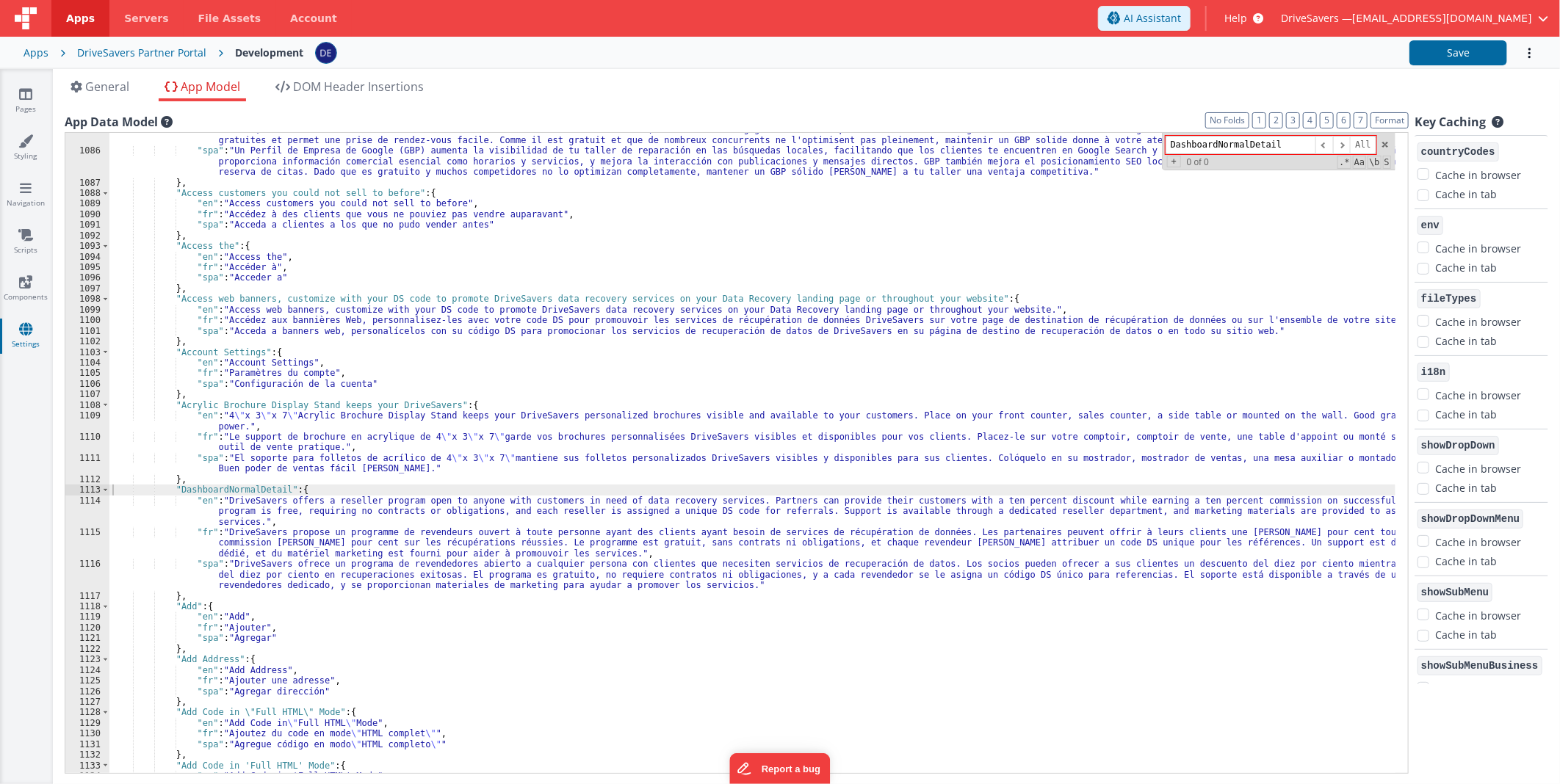
scroll to position [0, 10]
drag, startPoint x: 1286, startPoint y: 147, endPoint x: 1444, endPoint y: 164, distance: 158.9
click at [1444, 164] on div "App Data Model Format 7 6 5 4 3 2 1 No Folds 1085 1086 1087 1088 1089 1090 1091…" at bounding box center [806, 442] width 1483 height 659
click at [1347, 142] on span at bounding box center [1341, 145] width 17 height 18
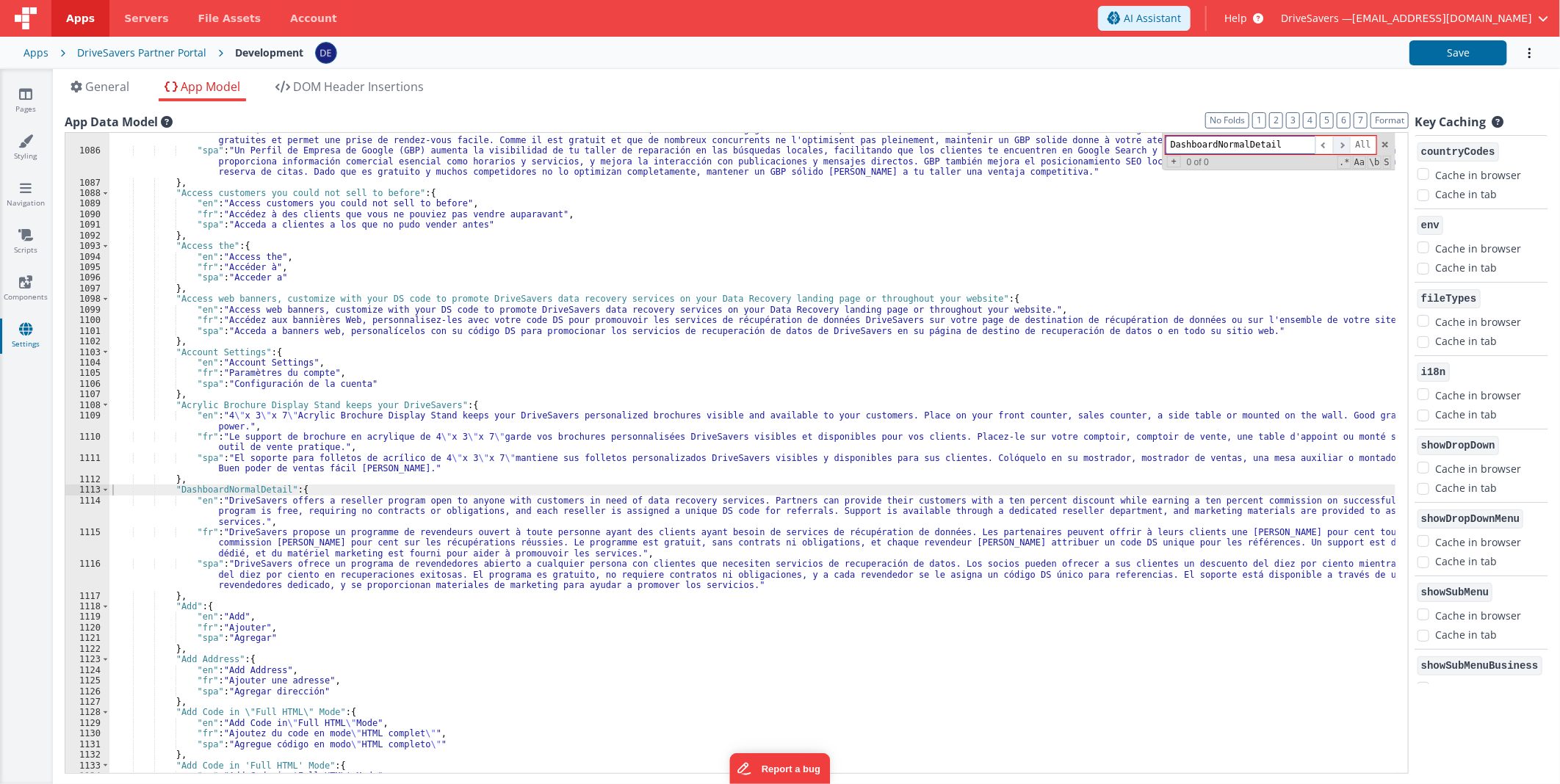
click at [1347, 142] on span at bounding box center [1341, 145] width 17 height 18
click at [1327, 142] on span at bounding box center [1324, 145] width 17 height 18
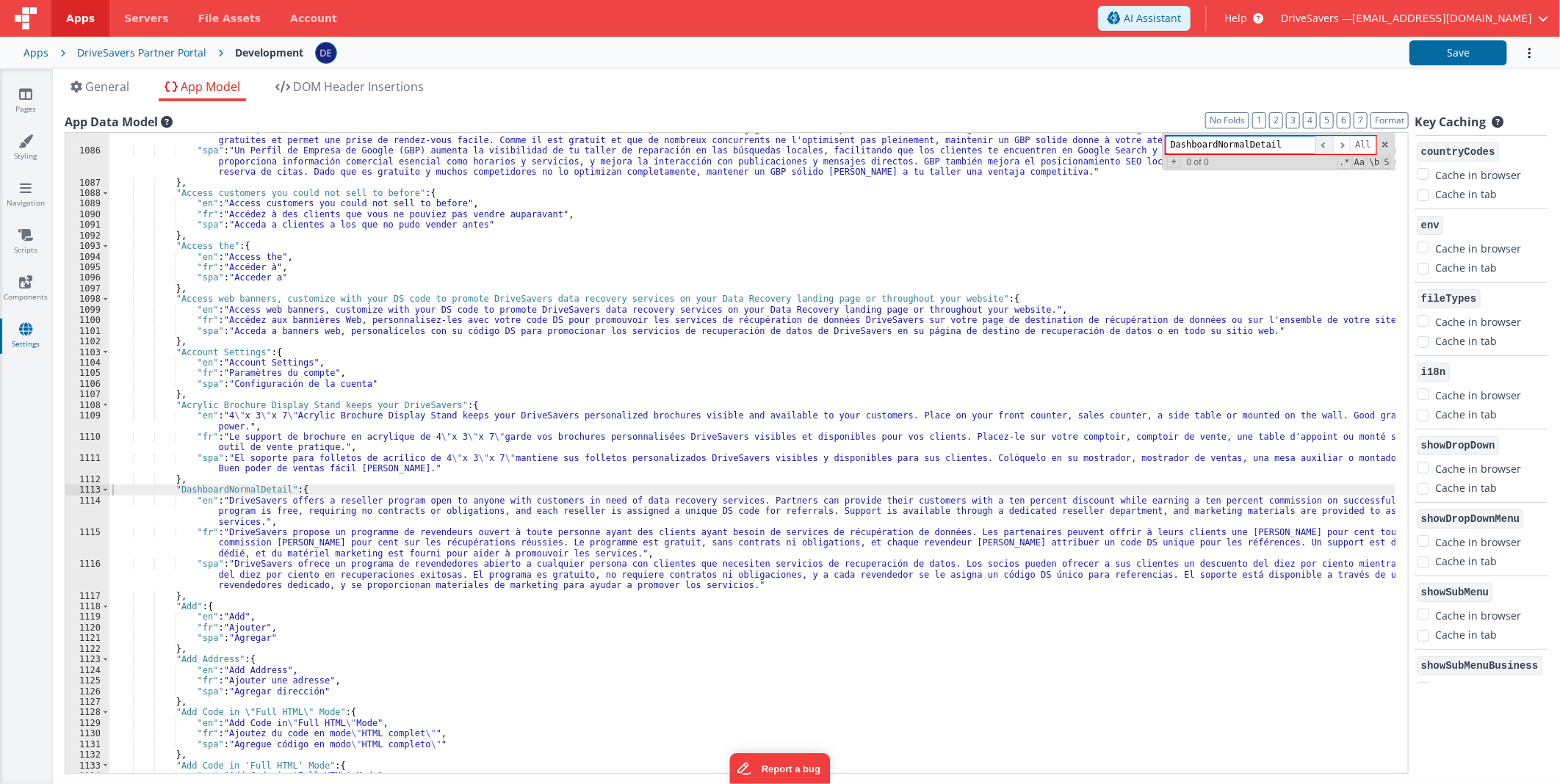
click at [1327, 142] on span at bounding box center [1324, 145] width 17 height 18
drag, startPoint x: 1327, startPoint y: 142, endPoint x: 1343, endPoint y: 143, distance: 16.0
click at [1327, 143] on span at bounding box center [1324, 145] width 17 height 18
click at [1360, 142] on span "All" at bounding box center [1362, 145] width 26 height 18
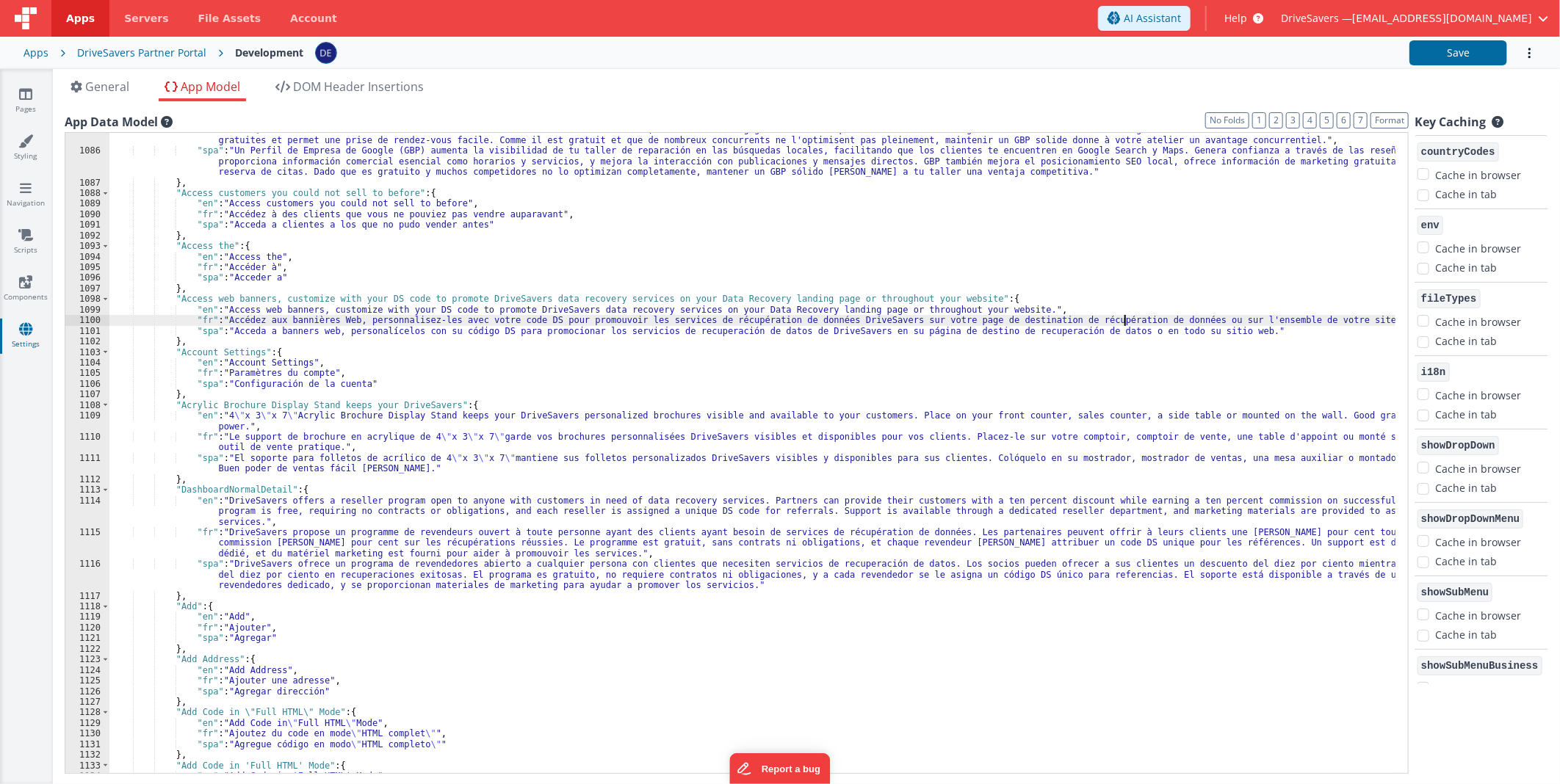
click at [1122, 317] on div ""fr" : "Un profil d'entreprise Google (GBP) améliore la visibilité de votre ate…" at bounding box center [753, 455] width 1286 height 683
click at [329, 585] on div ""fr" : "Un profil d'entreprise Google (GBP) améliore la visibilité de votre ate…" at bounding box center [753, 455] width 1286 height 683
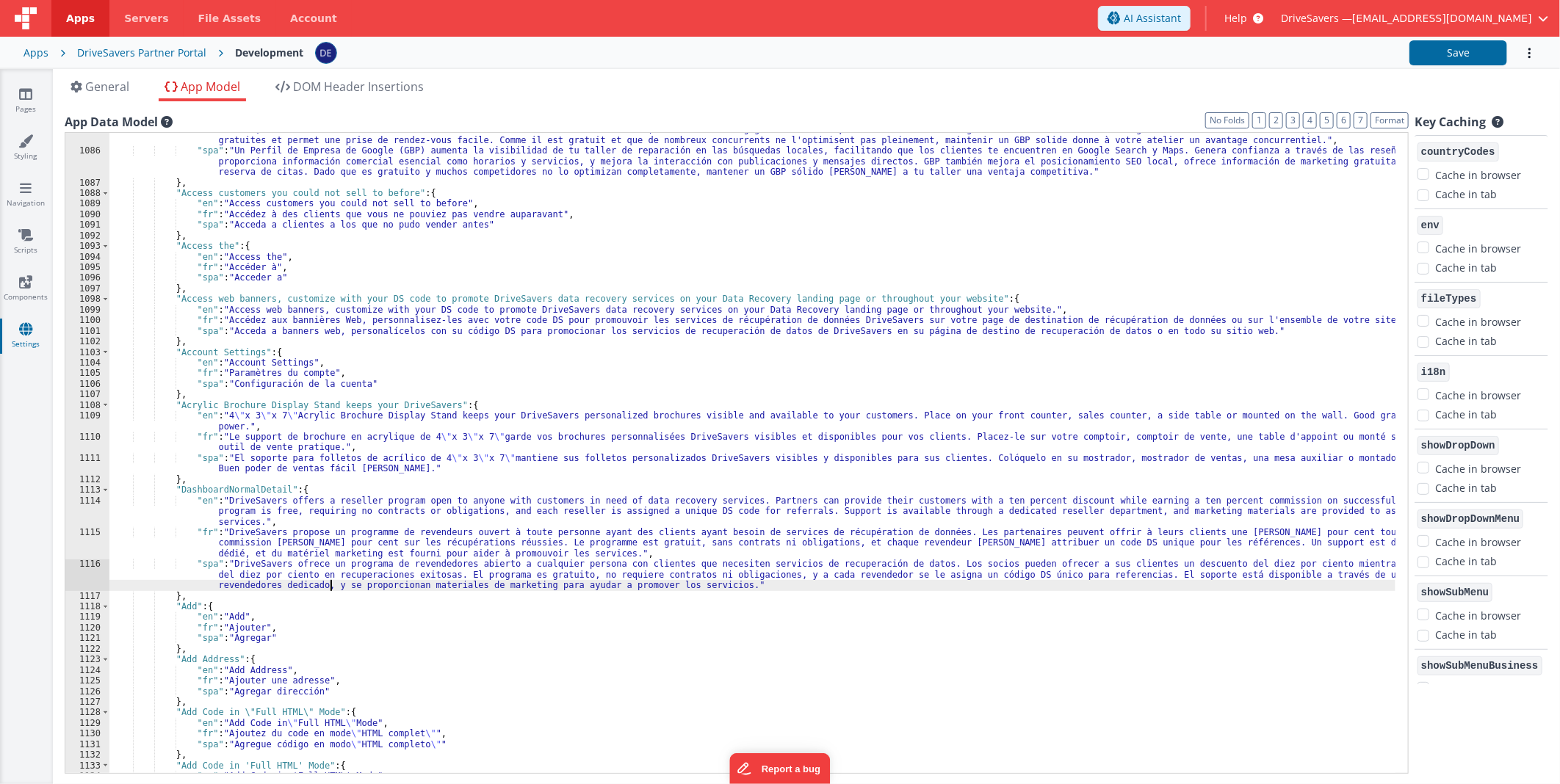
click at [252, 487] on div ""fr" : "Un profil d'entreprise Google (GBP) améliore la visibilité de votre ate…" at bounding box center [753, 455] width 1286 height 683
type input "DashboardNormalDetail"
click at [32, 92] on icon at bounding box center [26, 94] width 14 height 15
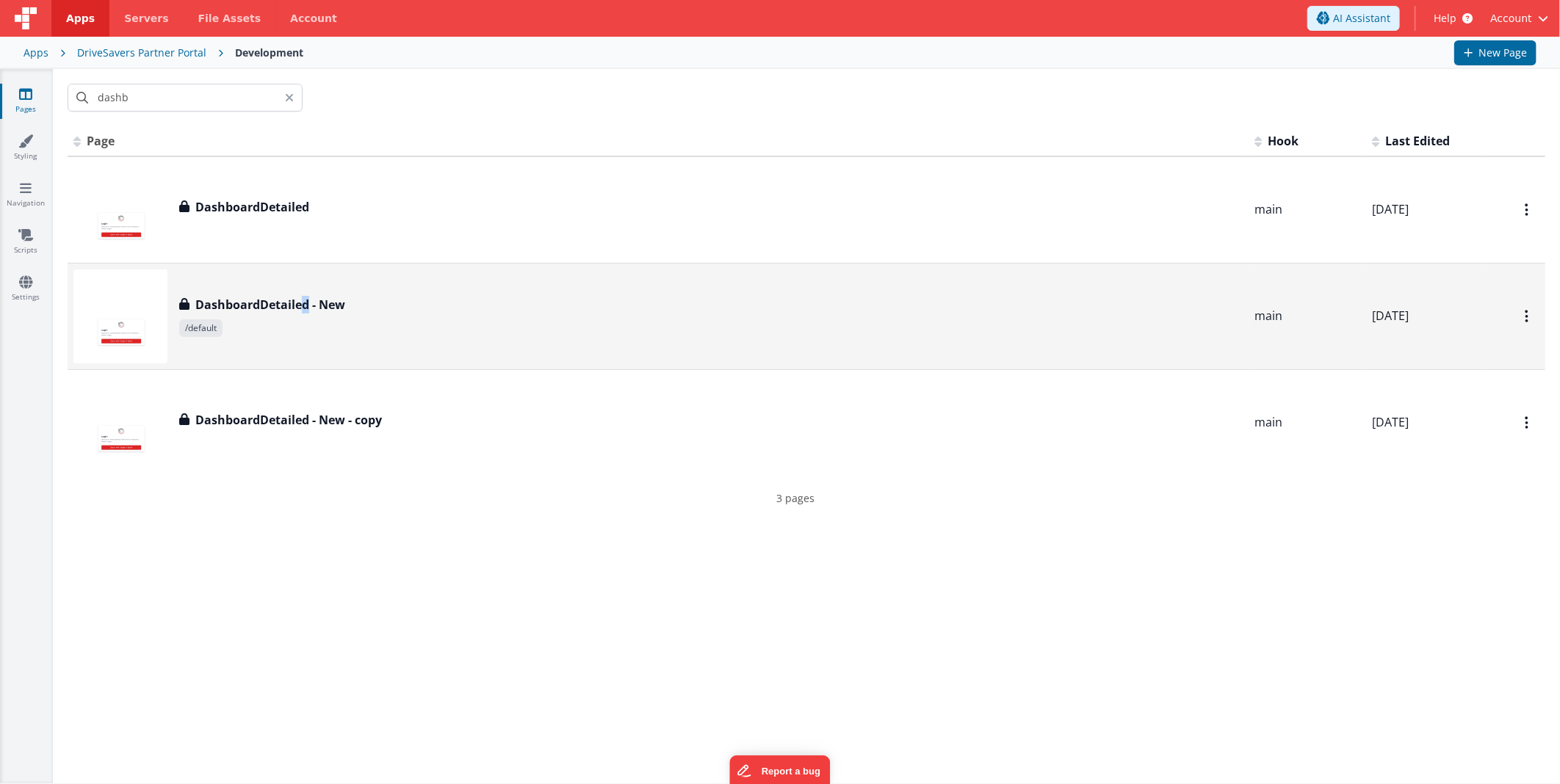
click at [304, 289] on div "DashboardDetailed - New DashboardDetailed - New /default" at bounding box center [658, 316] width 1169 height 94
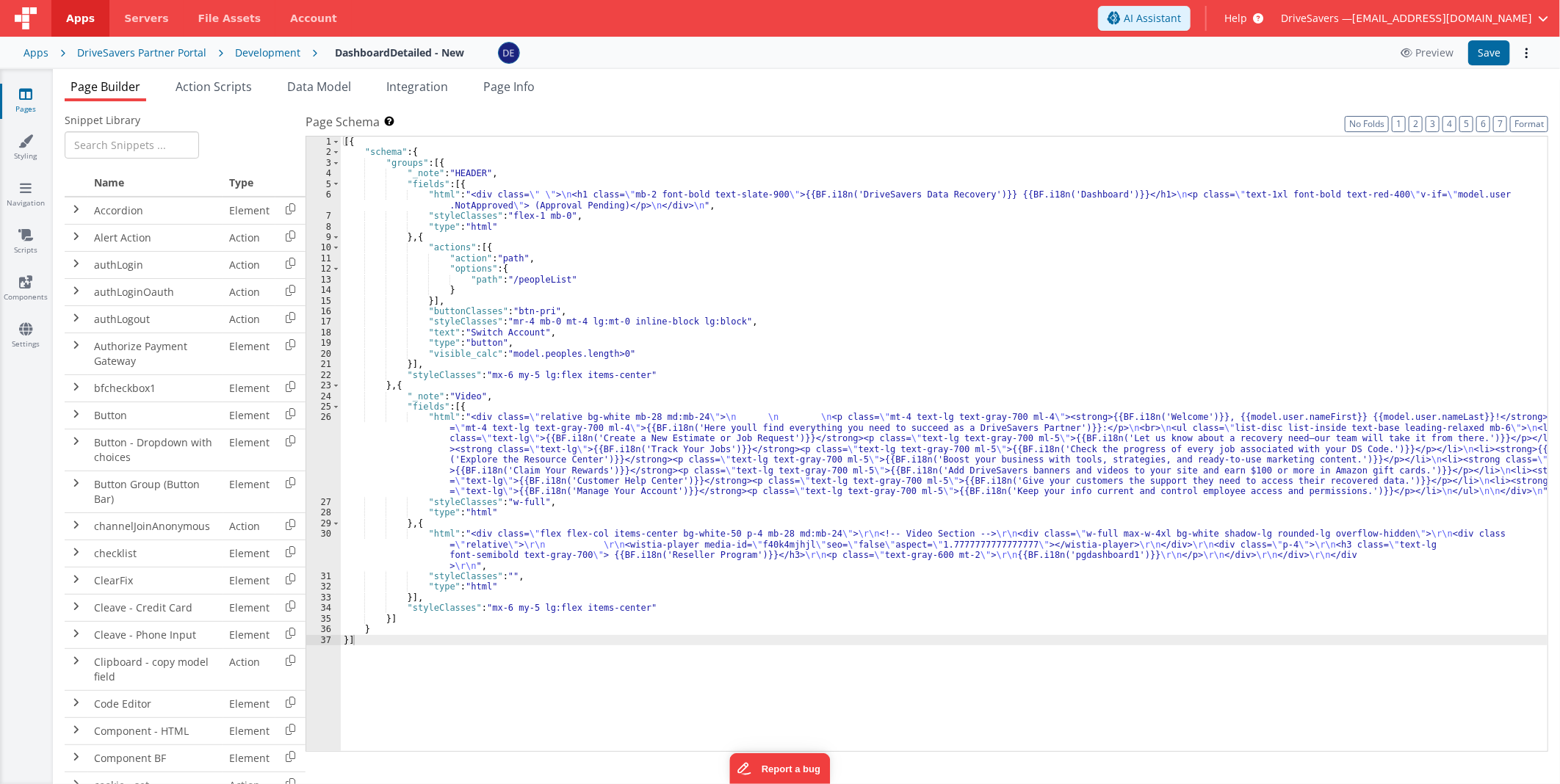
click at [754, 444] on div "[{ "schema" : { "groups" : [{ "_note" : "HEADER" , "fields" : [{ "html" : "<div…" at bounding box center [944, 455] width 1207 height 637
click at [545, 545] on div "[{ "schema" : { "groups" : [{ "_note" : "HEADER" , "fields" : [{ "html" : "<div…" at bounding box center [944, 455] width 1207 height 637
click at [325, 542] on div "30" at bounding box center [323, 549] width 35 height 43
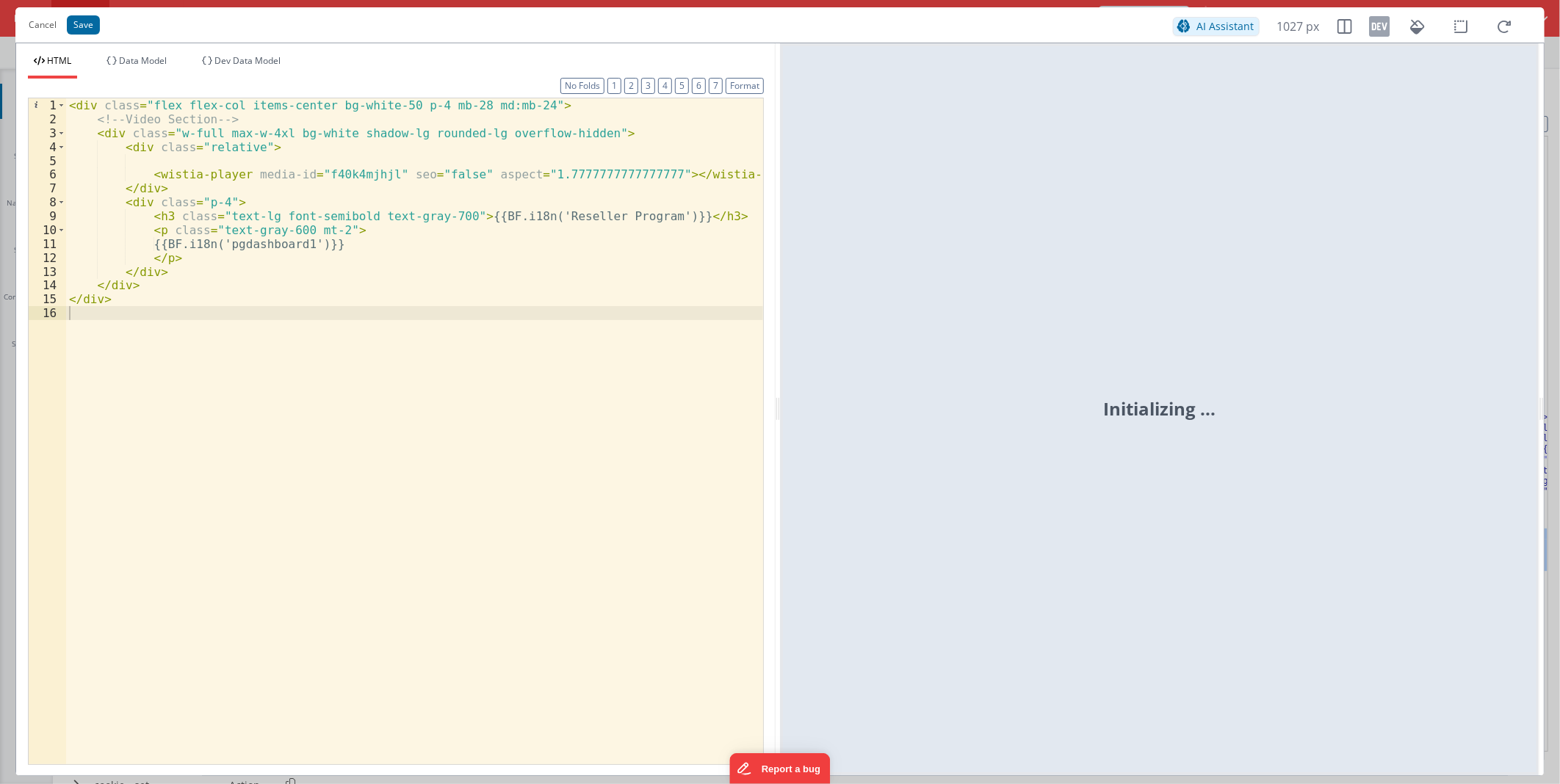
click at [295, 245] on div "< div class = "flex flex-col items-center bg-white-50 p-4 mb-28 md:mb-24" > <!-…" at bounding box center [414, 445] width 697 height 693
click at [79, 20] on button "Save" at bounding box center [83, 25] width 33 height 19
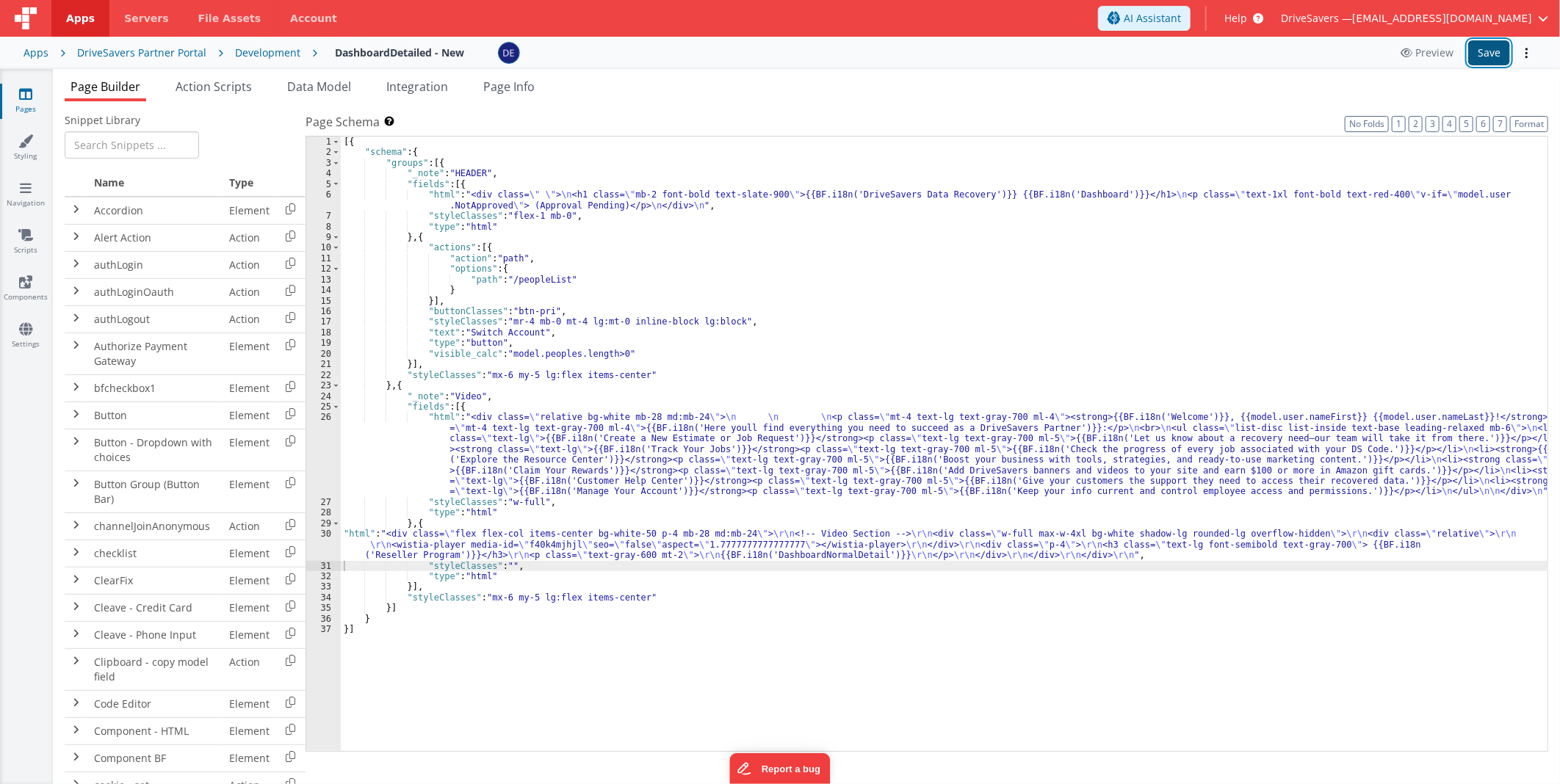
click at [1482, 50] on button "Save" at bounding box center [1489, 53] width 42 height 25
click at [478, 426] on div "[{ "schema" : { "groups" : [{ "_note" : "HEADER" , "fields" : [{ "html" : "<div…" at bounding box center [944, 455] width 1207 height 637
click at [318, 437] on div "26" at bounding box center [323, 454] width 35 height 85
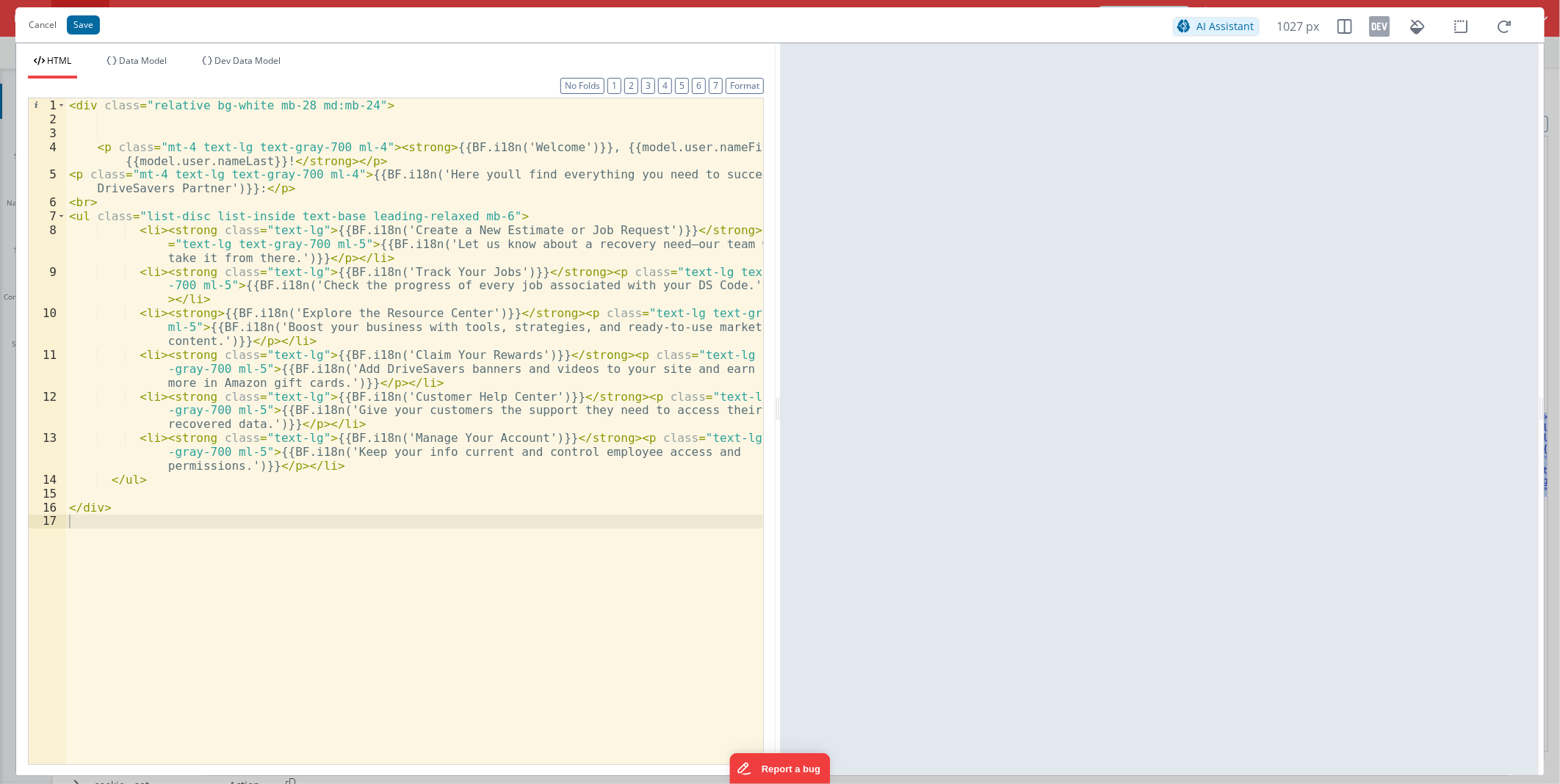
click at [343, 365] on div "< div class = "relative bg-white mb-28 md:mb-24" > < p class = "mt-4 text-lg te…" at bounding box center [414, 445] width 697 height 693
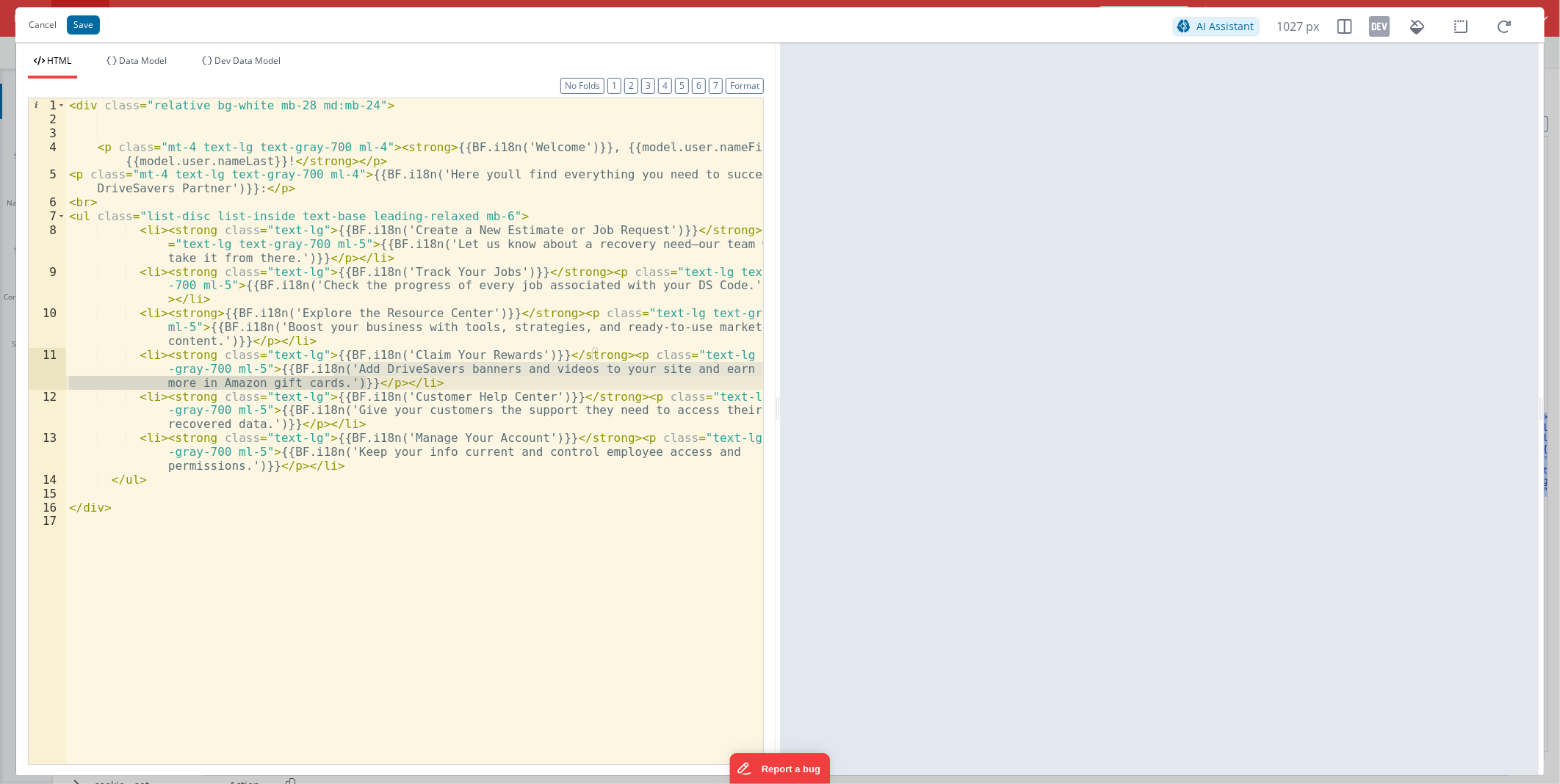
drag, startPoint x: 343, startPoint y: 365, endPoint x: 325, endPoint y: 384, distance: 26.2
click at [325, 384] on div "< div class = "relative bg-white mb-28 md:mb-24" > < p class = "mt-4 text-lg te…" at bounding box center [414, 445] width 697 height 693
click at [325, 384] on div "< div class = "relative bg-white mb-28 md:mb-24" > < p class = "mt-4 text-lg te…" at bounding box center [414, 431] width 697 height 666
drag, startPoint x: 327, startPoint y: 383, endPoint x: 332, endPoint y: 371, distance: 13.0
click at [332, 371] on div "< div class = "relative bg-white mb-28 md:mb-24" > < p class = "mt-4 text-lg te…" at bounding box center [414, 445] width 697 height 693
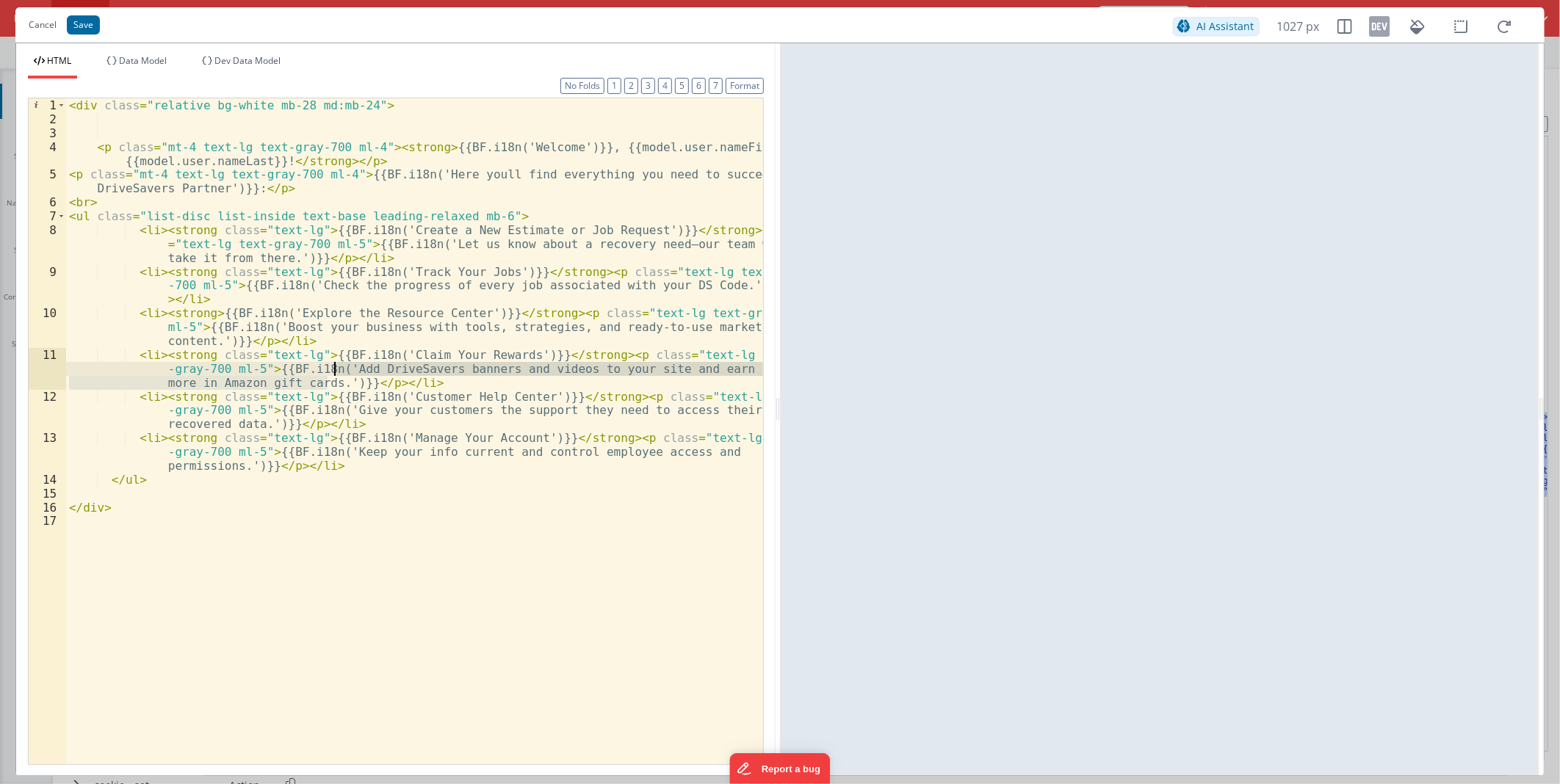
click at [577, 409] on div "< div class = "relative bg-white mb-28 md:mb-24" > < p class = "mt-4 text-lg te…" at bounding box center [414, 445] width 697 height 693
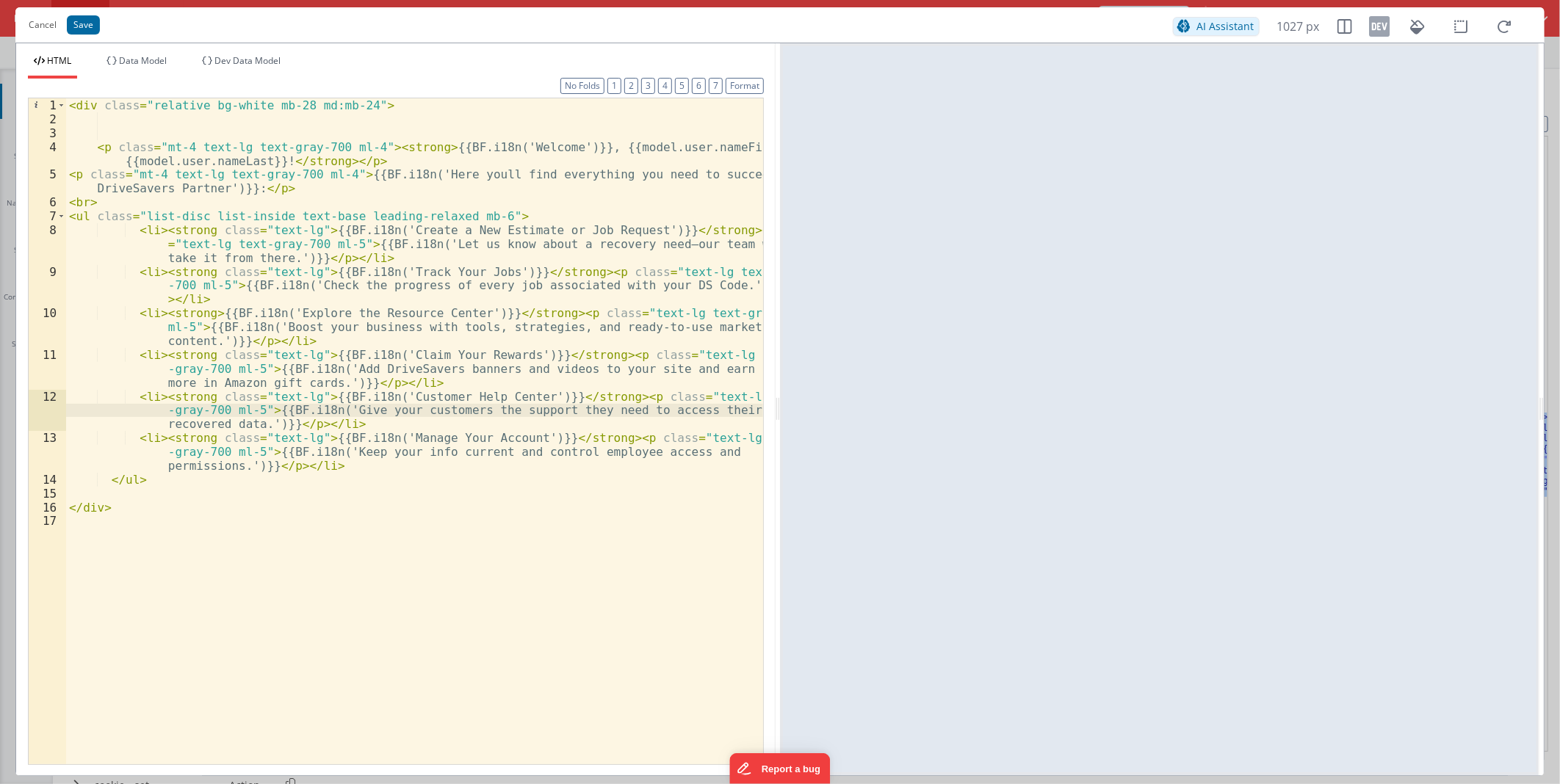
click at [345, 369] on div "< div class = "relative bg-white mb-28 md:mb-24" > < p class = "mt-4 text-lg te…" at bounding box center [414, 445] width 697 height 693
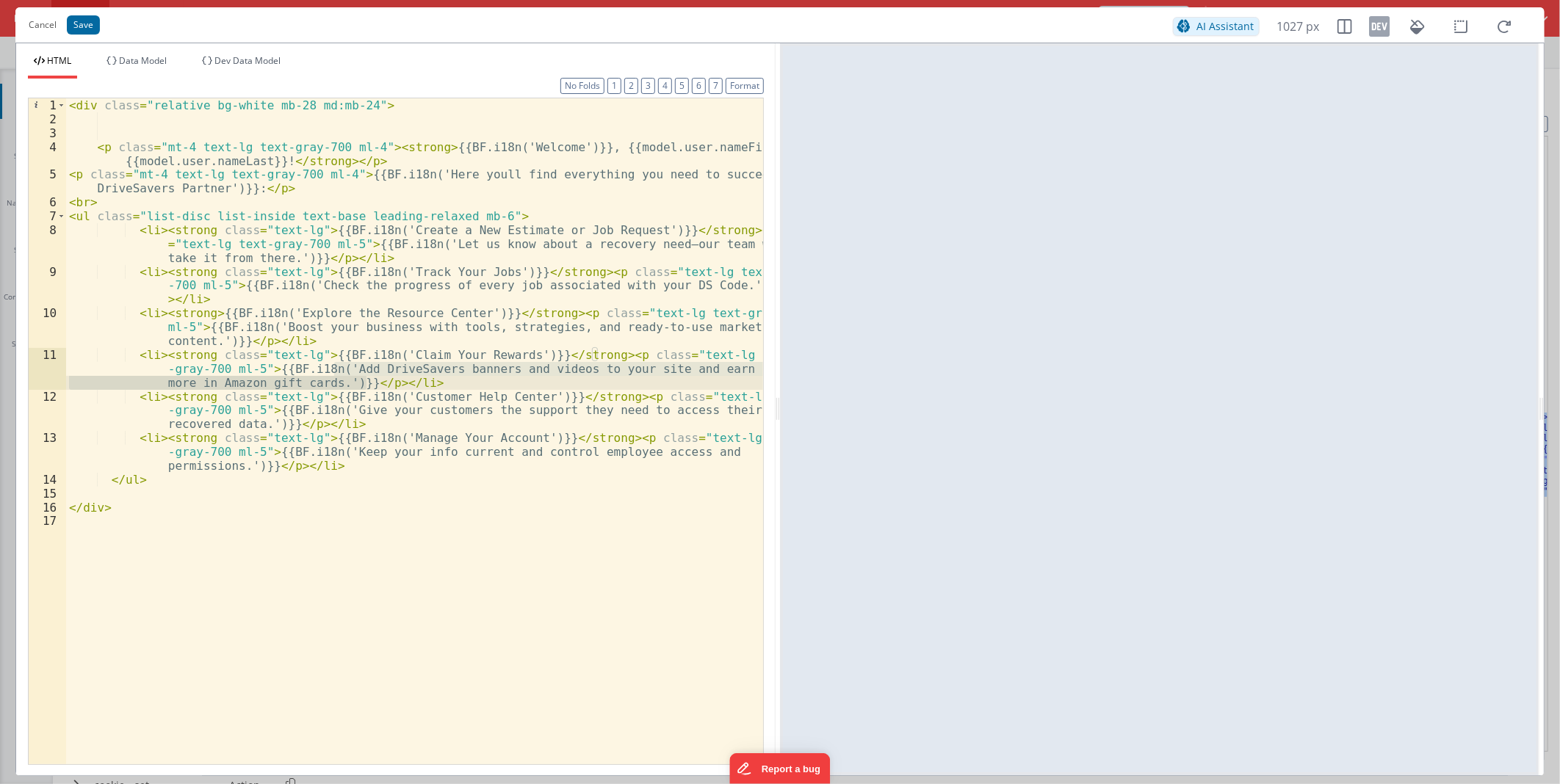
drag, startPoint x: 345, startPoint y: 369, endPoint x: 326, endPoint y: 386, distance: 25.5
click at [326, 386] on div "< div class = "relative bg-white mb-28 md:mb-24" > < p class = "mt-4 text-lg te…" at bounding box center [414, 445] width 697 height 693
click at [326, 386] on div "< div class = "relative bg-white mb-28 md:mb-24" > < p class = "mt-4 text-lg te…" at bounding box center [414, 431] width 697 height 666
drag, startPoint x: 328, startPoint y: 386, endPoint x: 334, endPoint y: 369, distance: 18.0
click at [334, 369] on div "< div class = "relative bg-white mb-28 md:mb-24" > < p class = "mt-4 text-lg te…" at bounding box center [414, 445] width 697 height 693
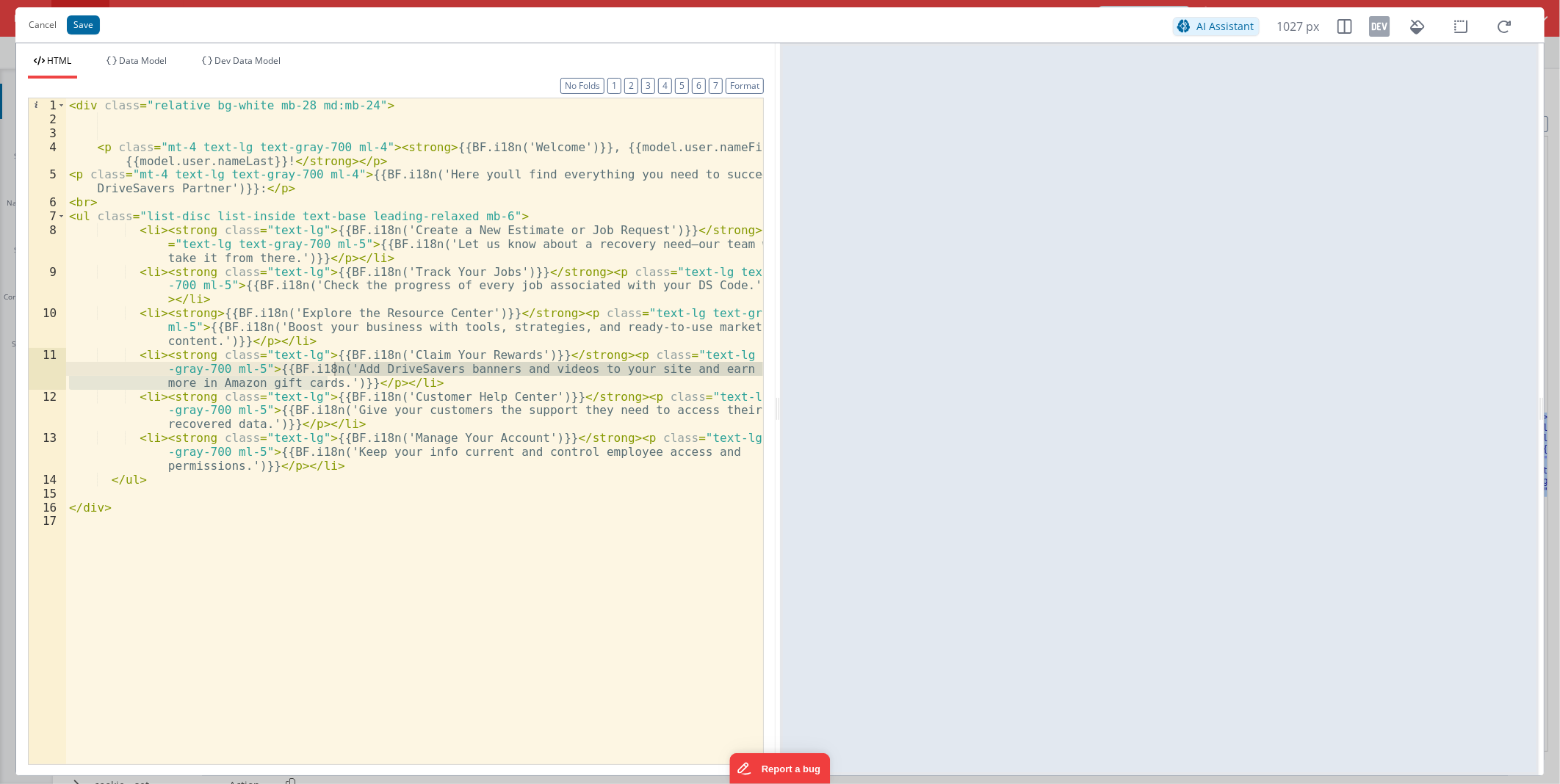
click at [607, 30] on div "Cancel Save" at bounding box center [597, 25] width 1152 height 20
click at [329, 382] on div "< div class = "relative bg-white mb-28 md:mb-24" > < p class = "mt-4 text-lg te…" at bounding box center [414, 431] width 697 height 666
drag, startPoint x: 328, startPoint y: 380, endPoint x: 333, endPoint y: 371, distance: 10.3
click at [333, 371] on div "< div class = "relative bg-white mb-28 md:mb-24" > < p class = "mt-4 text-lg te…" at bounding box center [414, 445] width 697 height 693
click at [465, 32] on div "Cancel Save" at bounding box center [597, 25] width 1152 height 20
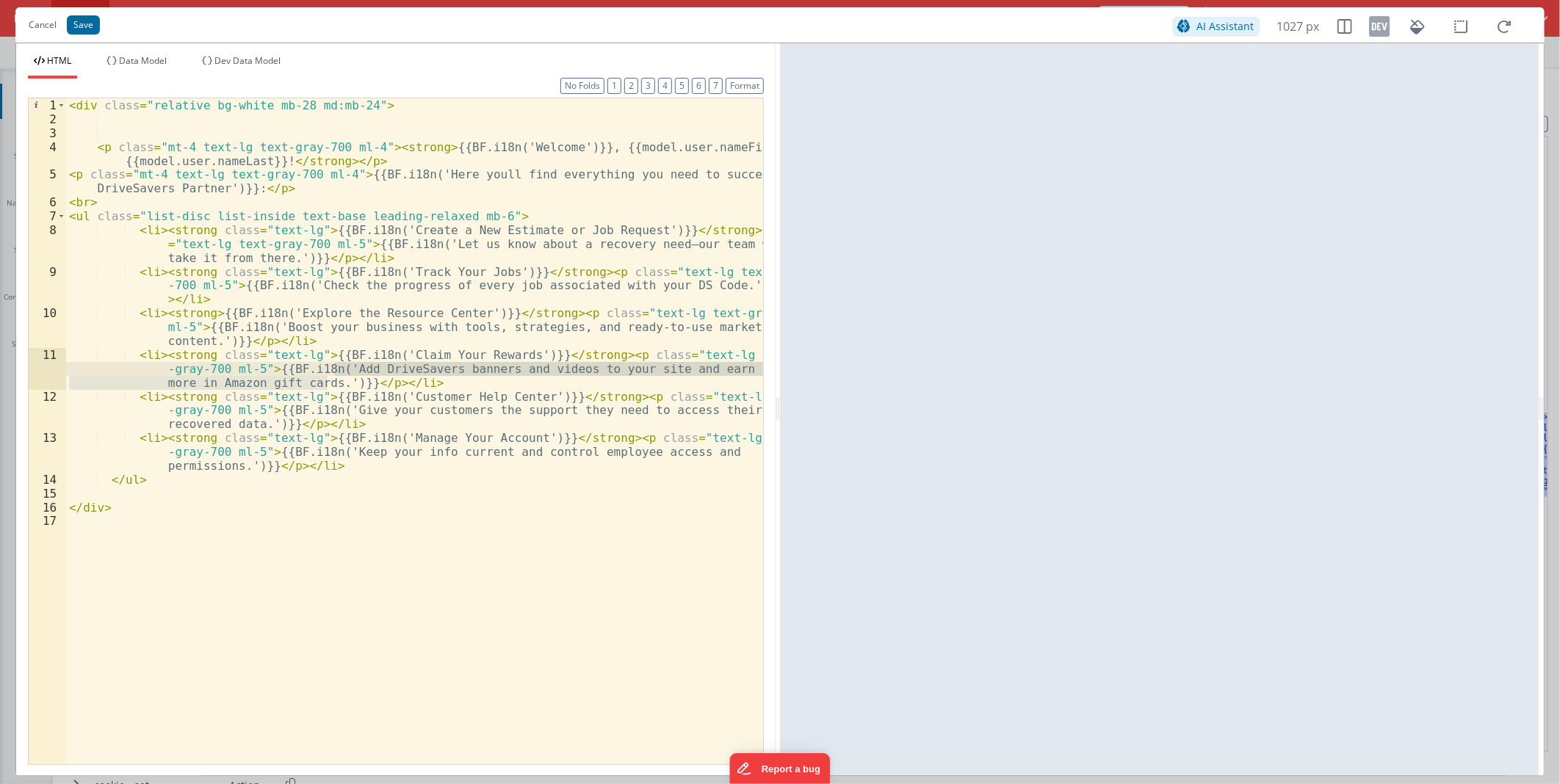
drag, startPoint x: 326, startPoint y: 383, endPoint x: 333, endPoint y: 372, distance: 13.0
click at [333, 372] on div "< div class = "relative bg-white mb-28 md:mb-24" > < p class = "mt-4 text-lg te…" at bounding box center [414, 445] width 697 height 693
click at [86, 18] on button "Save" at bounding box center [83, 25] width 33 height 19
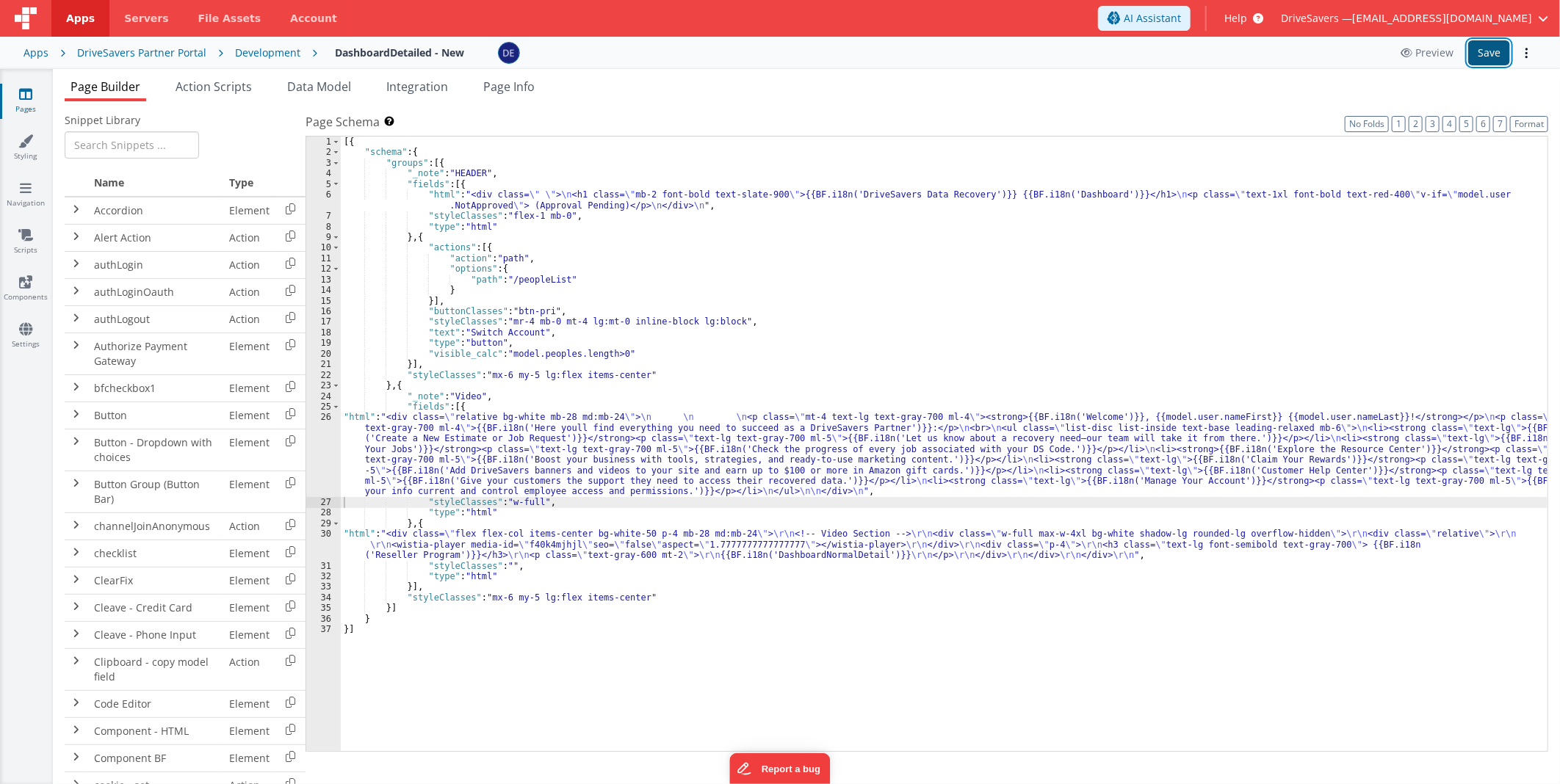
click at [1481, 51] on button "Save" at bounding box center [1489, 53] width 42 height 25
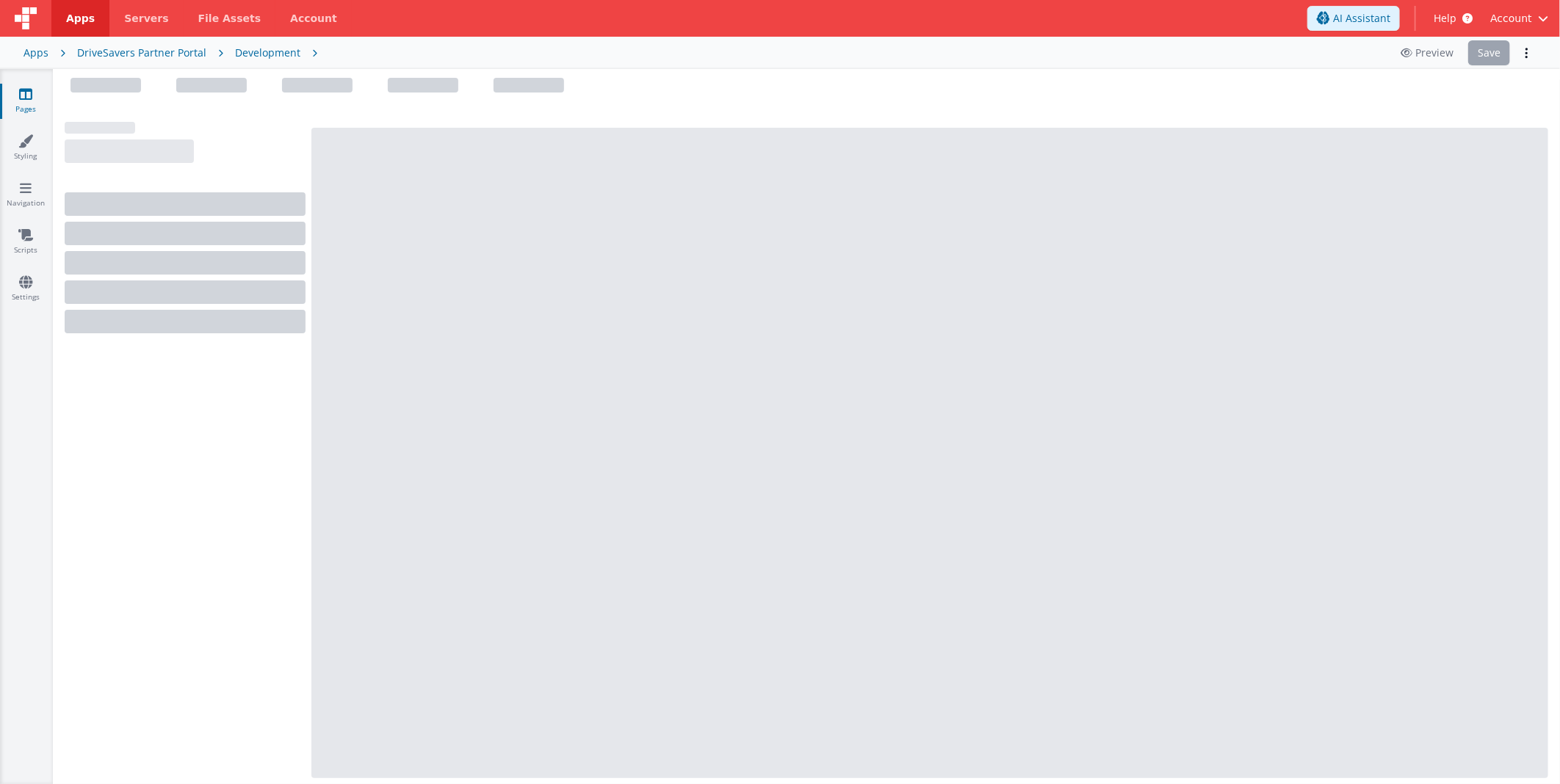
click at [18, 329] on div "Pages Styling Navigation Scripts Settings" at bounding box center [26, 426] width 53 height 715
click at [25, 286] on icon at bounding box center [26, 282] width 14 height 15
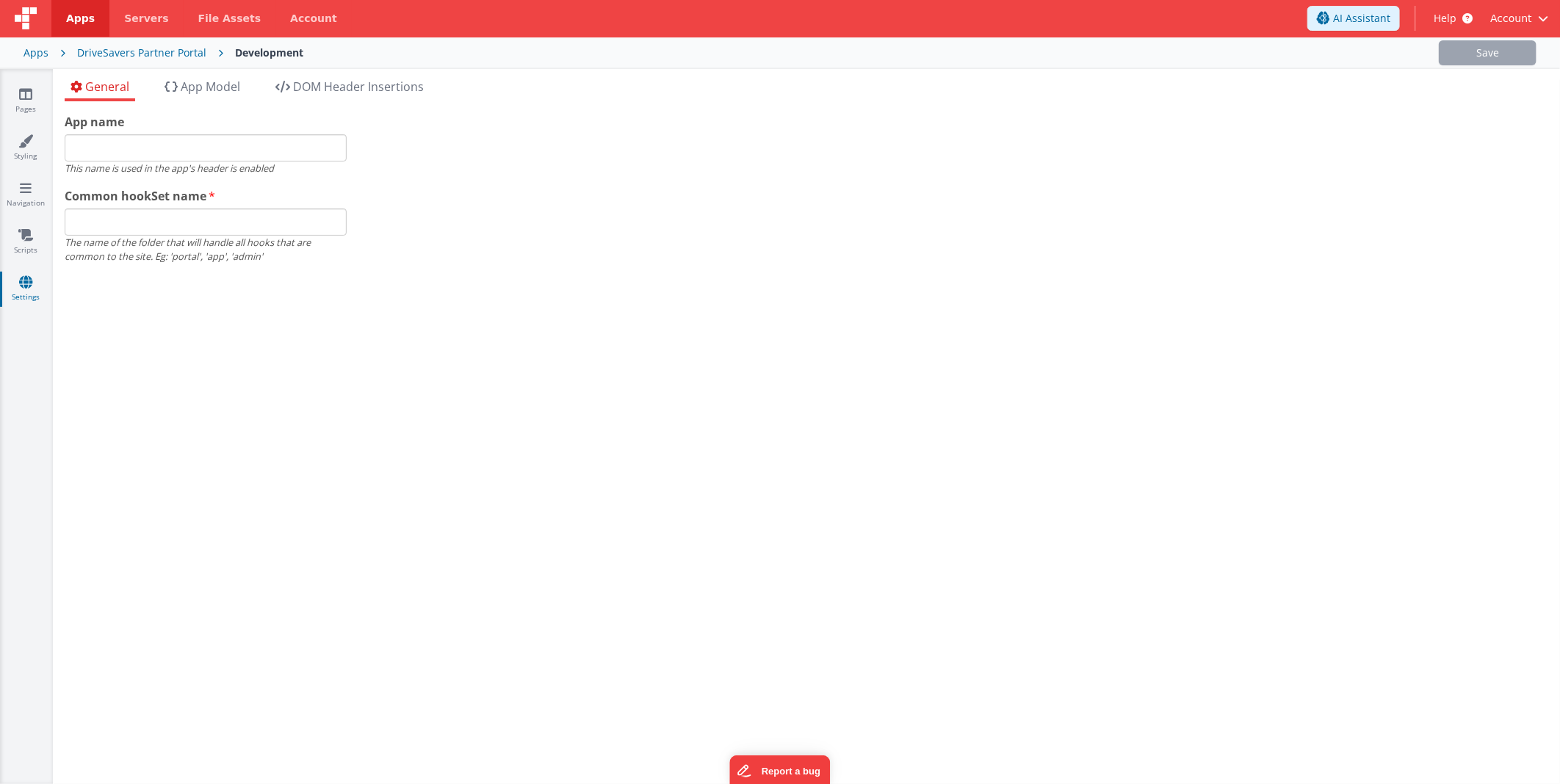
type input "DriveSavers Partner Portal"
type input "app"
click at [180, 89] on li "App Model" at bounding box center [202, 89] width 87 height 23
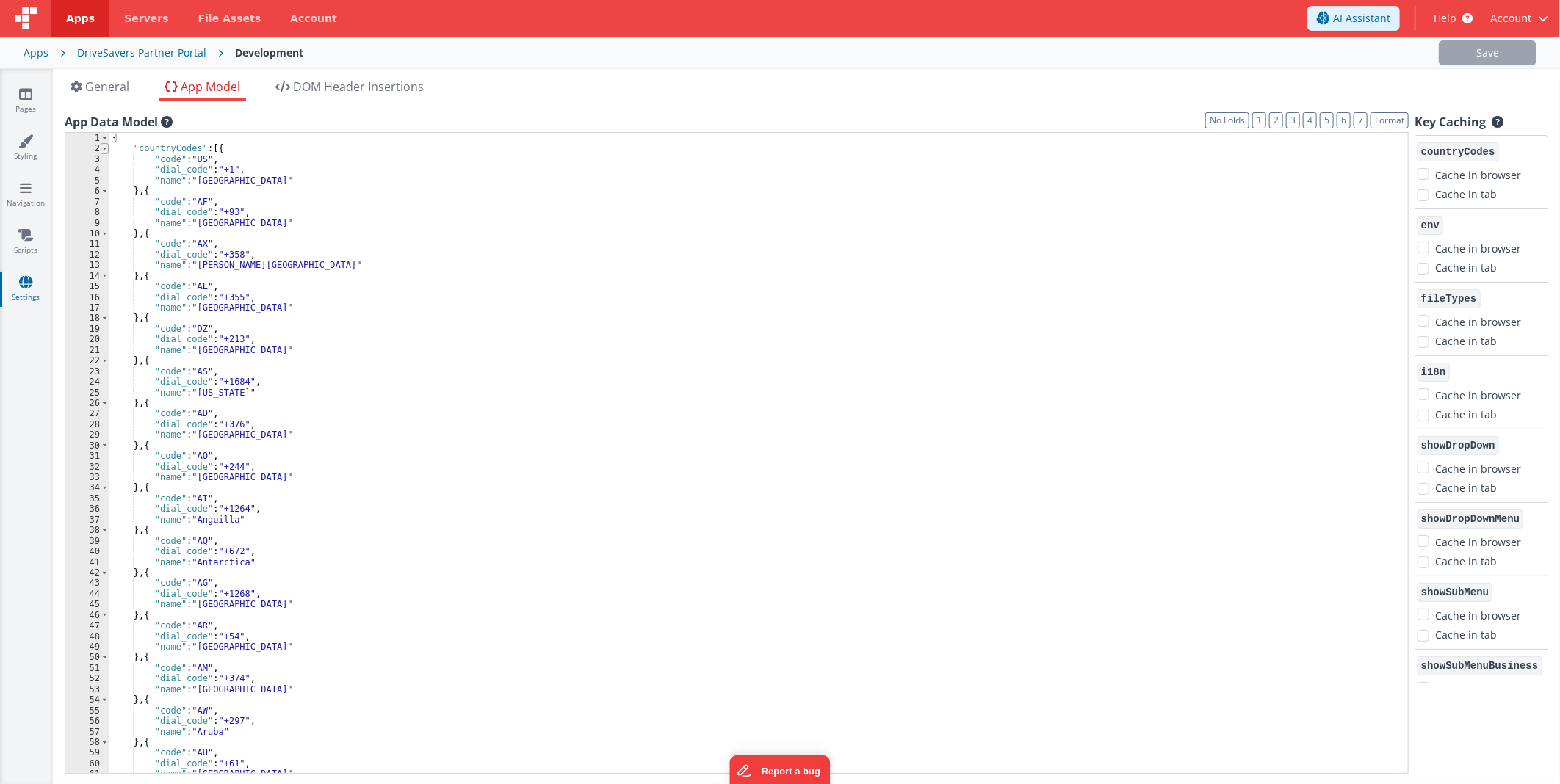
click at [107, 149] on span at bounding box center [105, 148] width 8 height 11
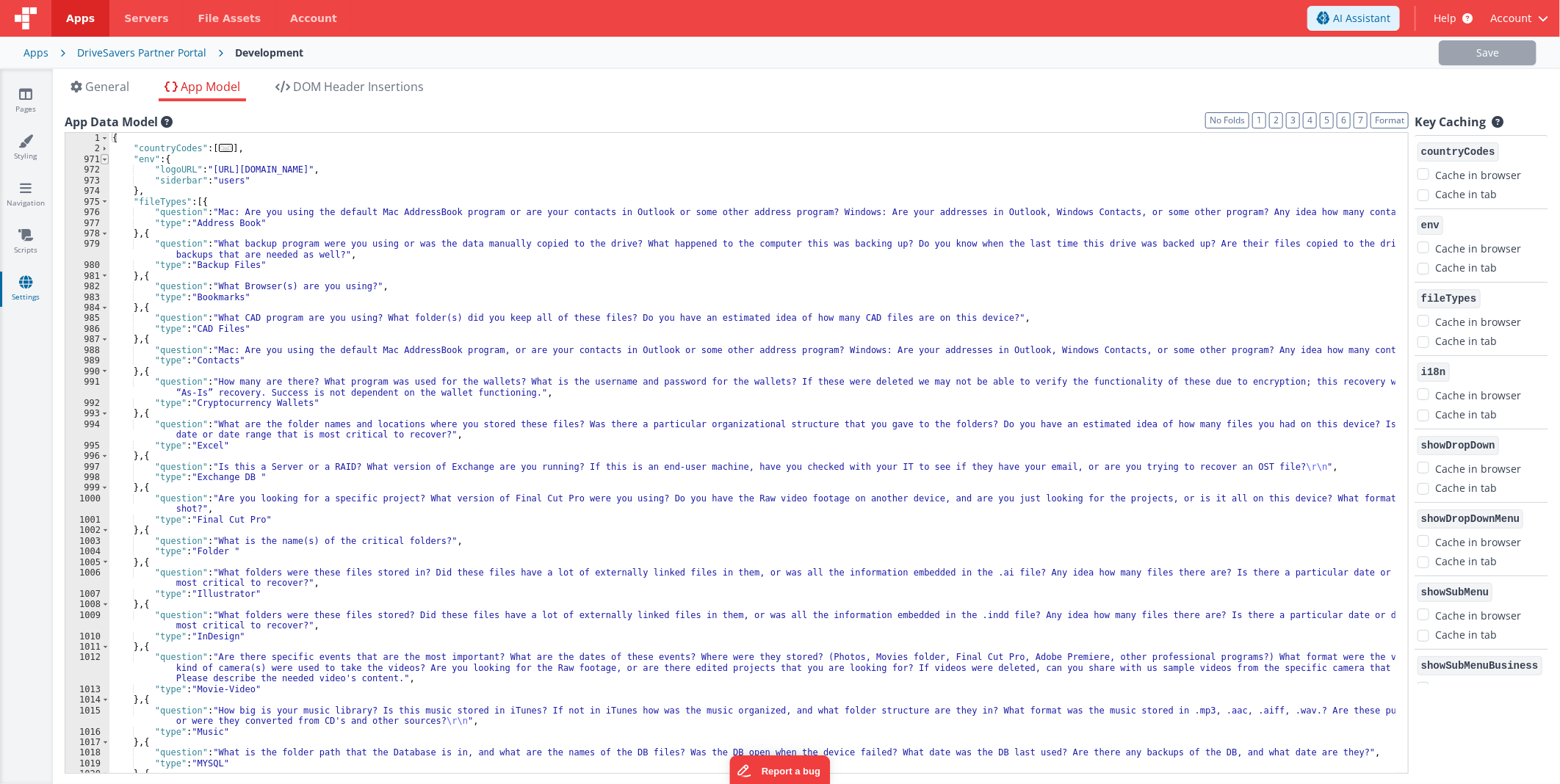
click at [108, 157] on span at bounding box center [105, 159] width 8 height 11
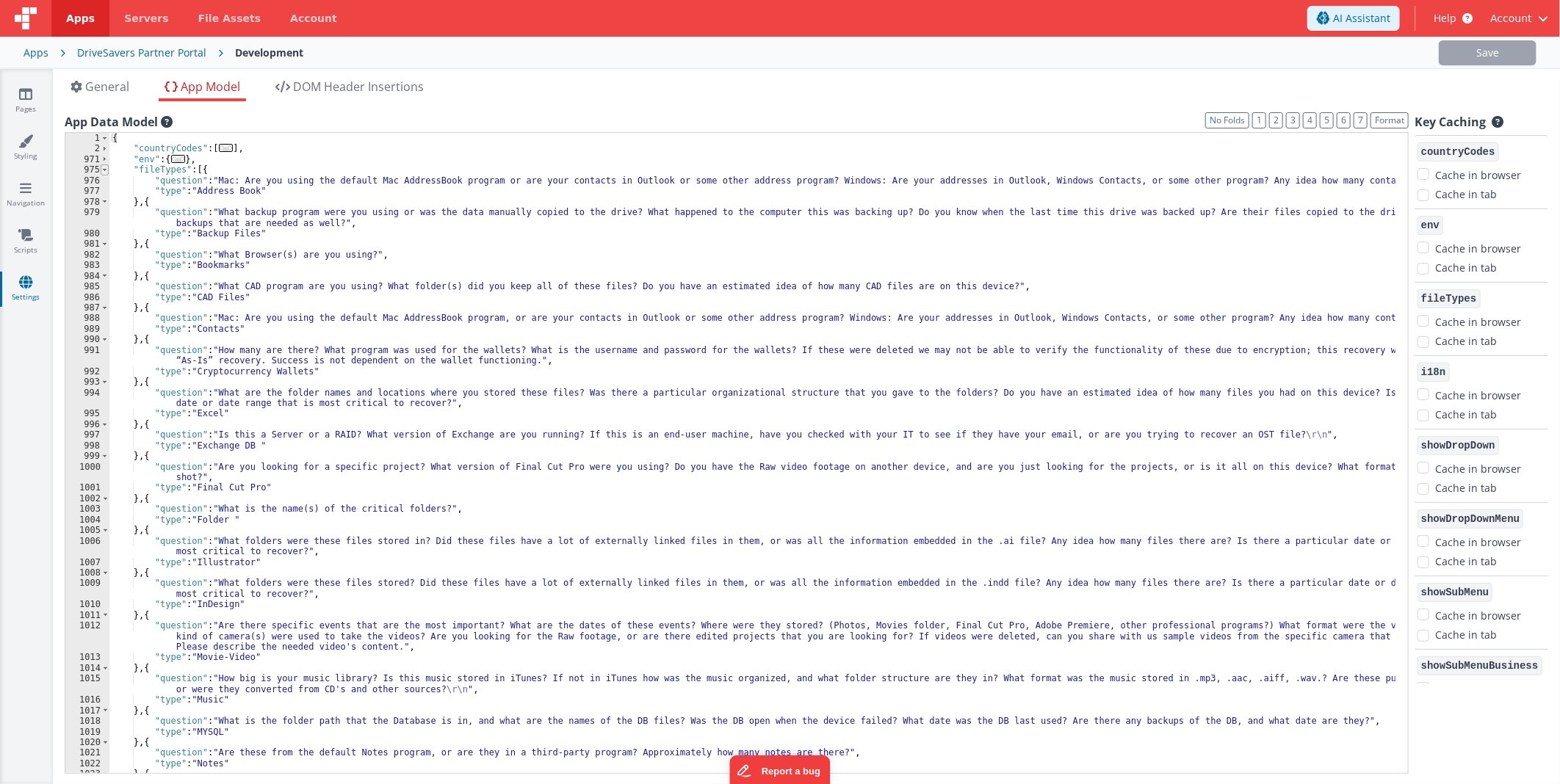
click at [108, 168] on span at bounding box center [105, 170] width 8 height 11
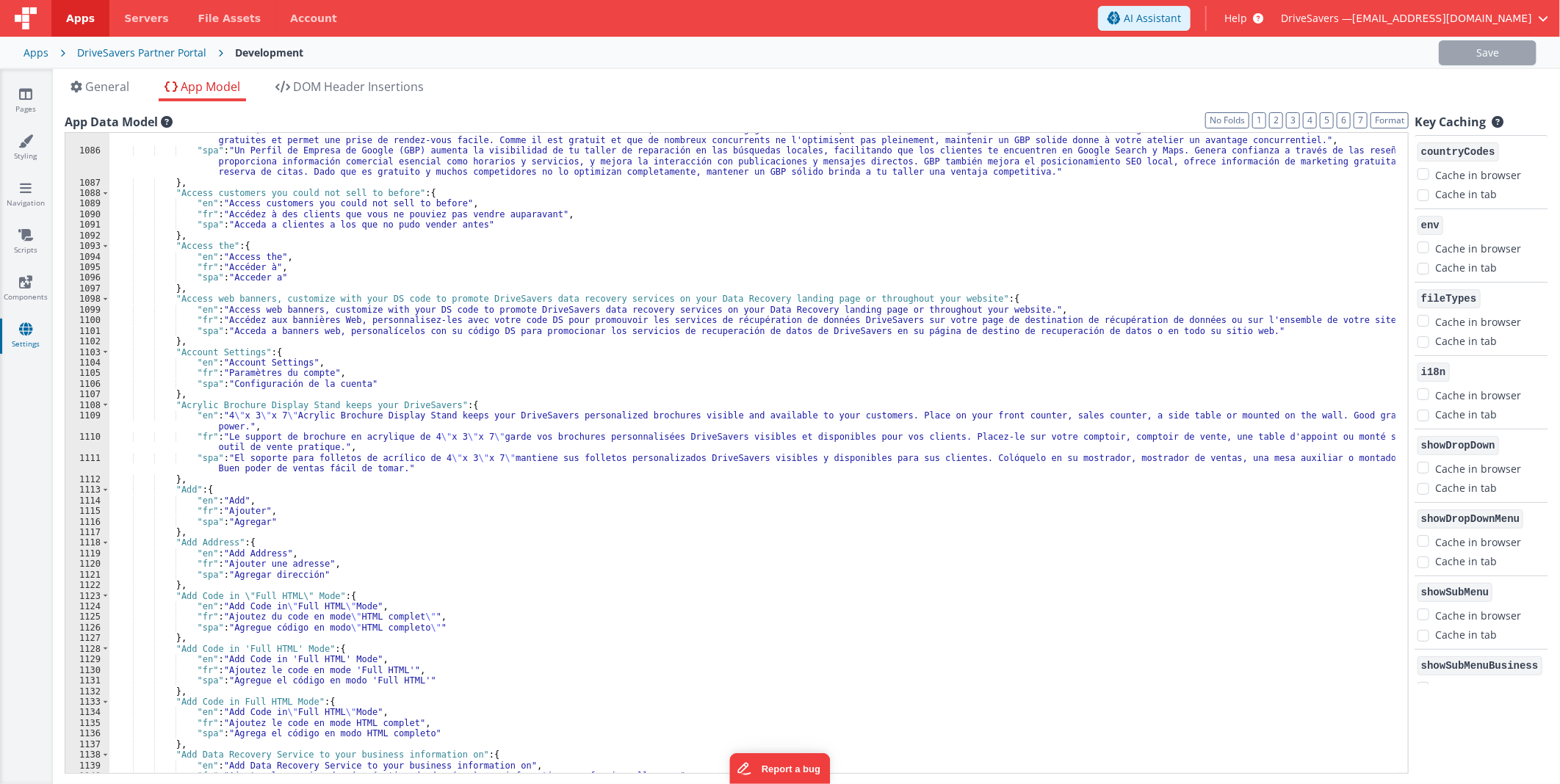
scroll to position [135, 0]
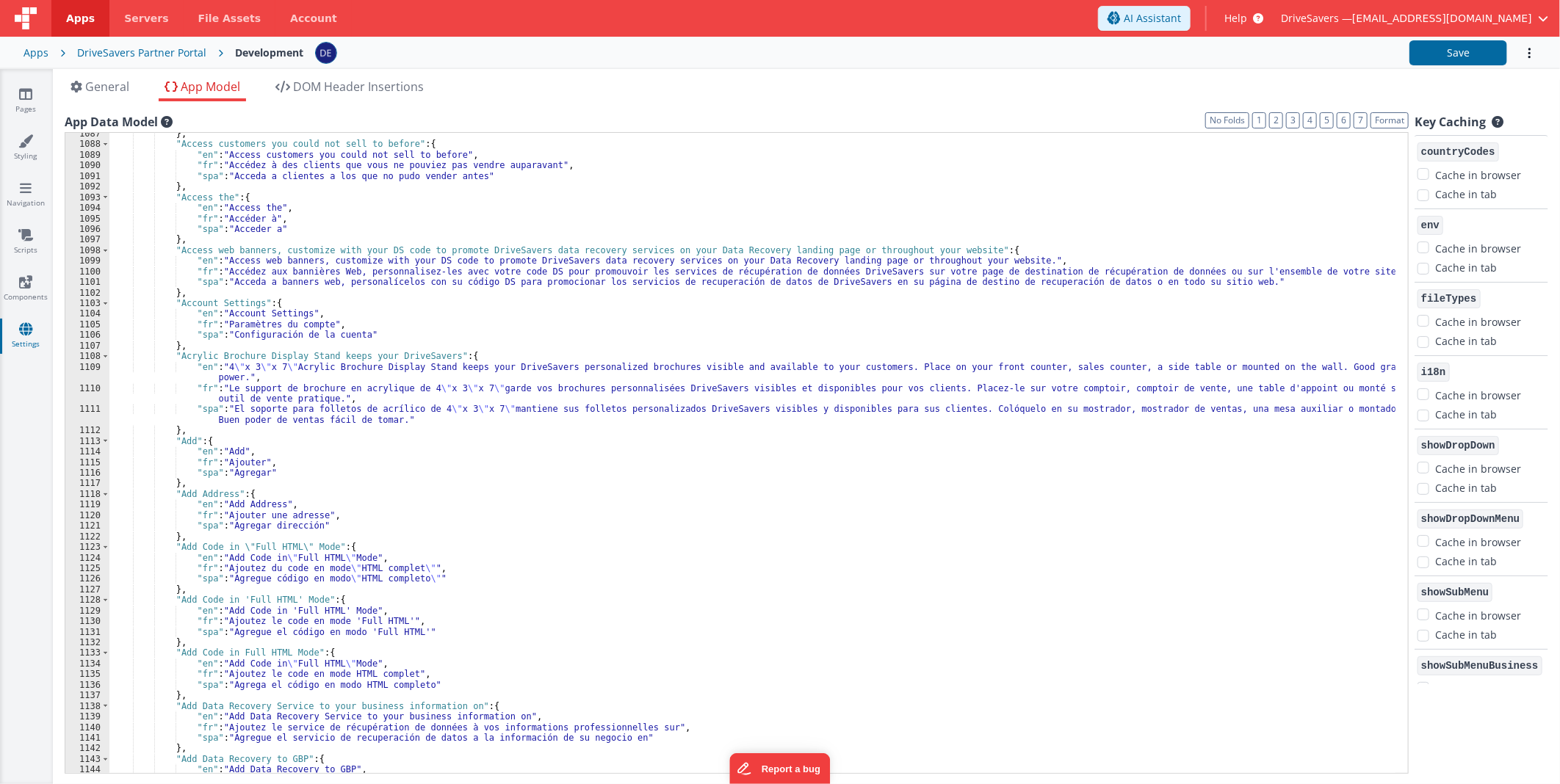
click at [184, 433] on div "} , "Access customers you could not sell to before" : { "en" : "Access customer…" at bounding box center [753, 459] width 1286 height 662
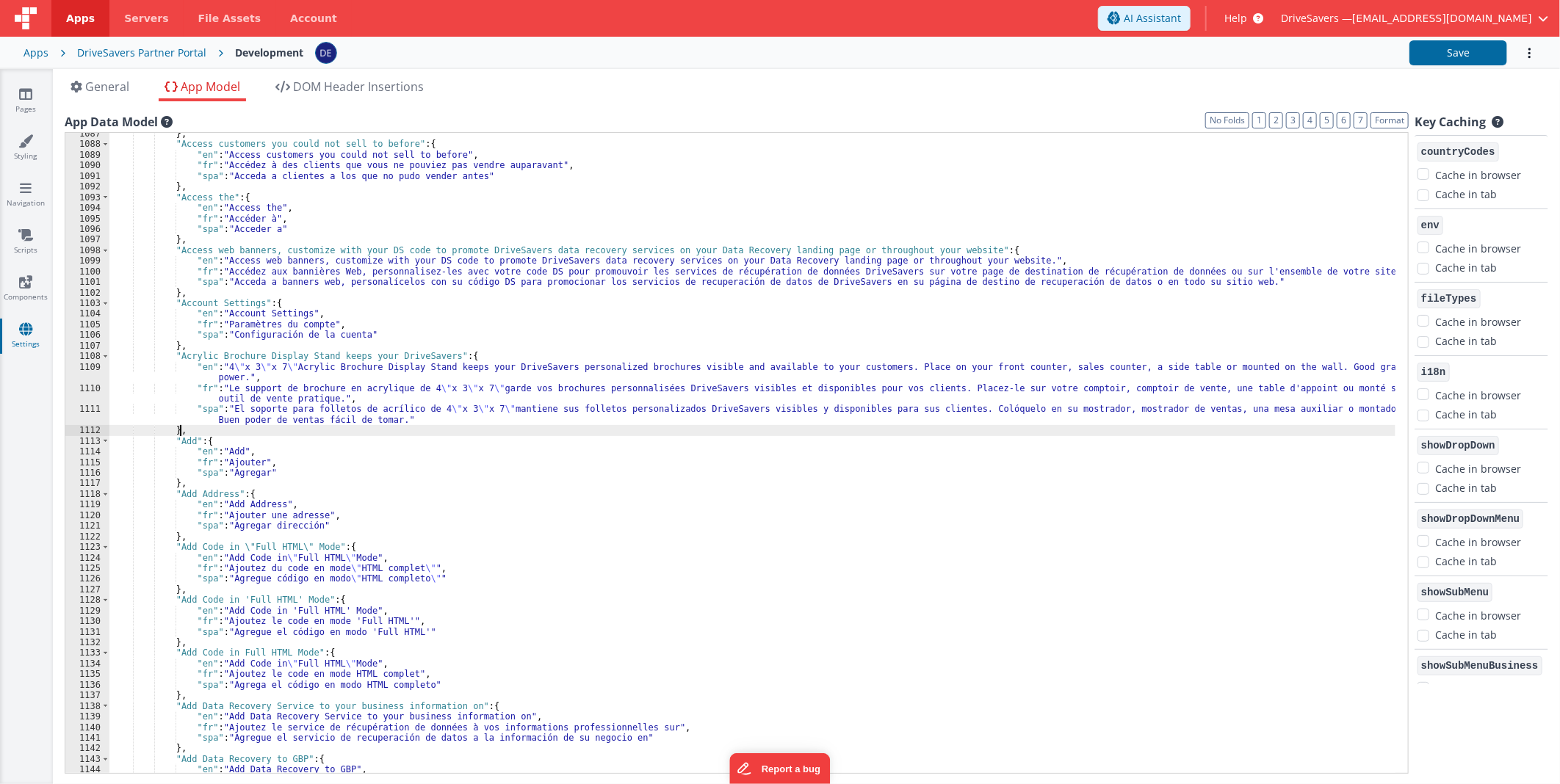
paste textarea
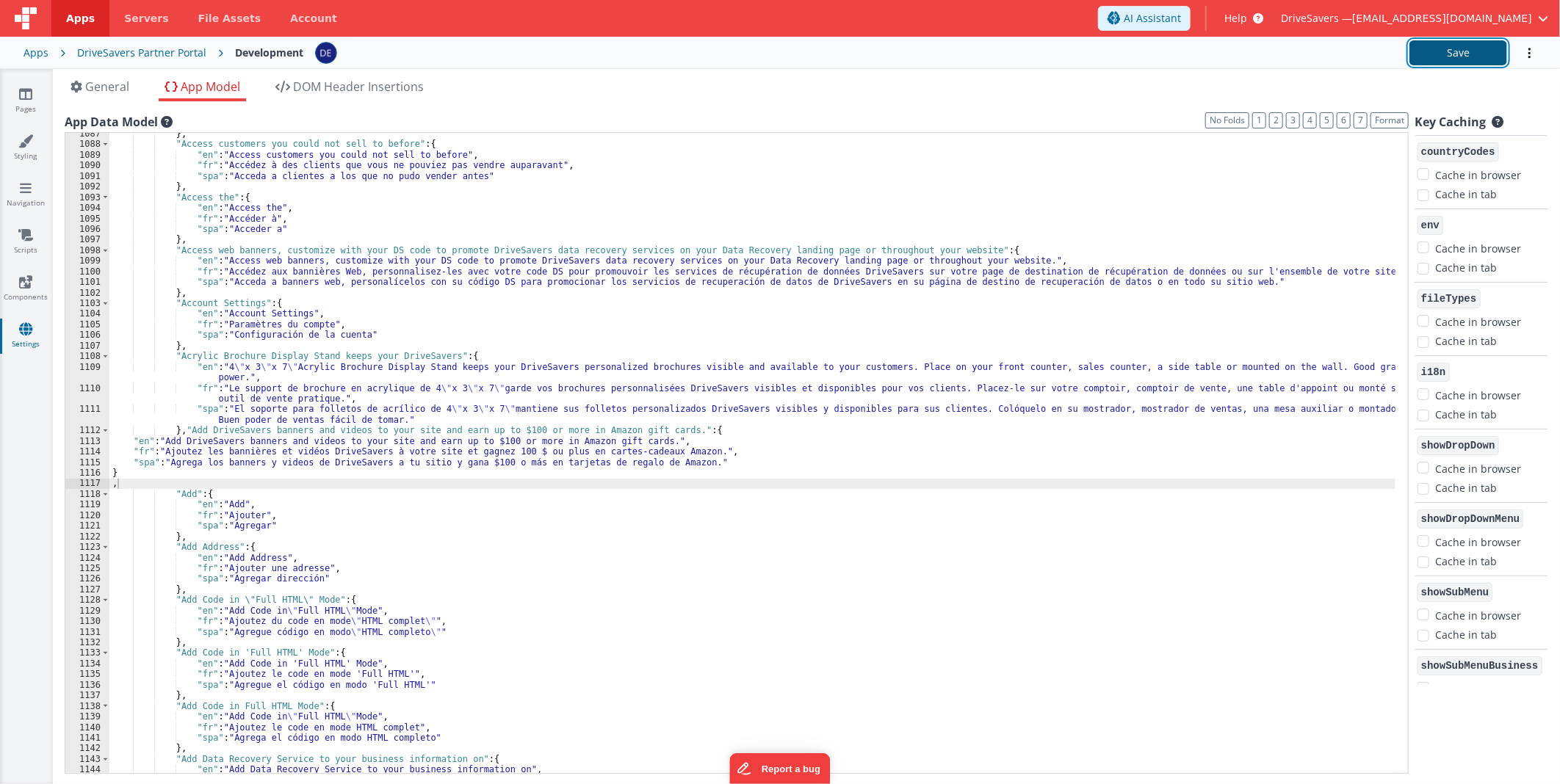
click at [1444, 48] on button "Save" at bounding box center [1459, 53] width 98 height 25
click at [649, 368] on div "} , "Access customers you could not sell to before" : { "en" : "Access customer…" at bounding box center [753, 459] width 1286 height 662
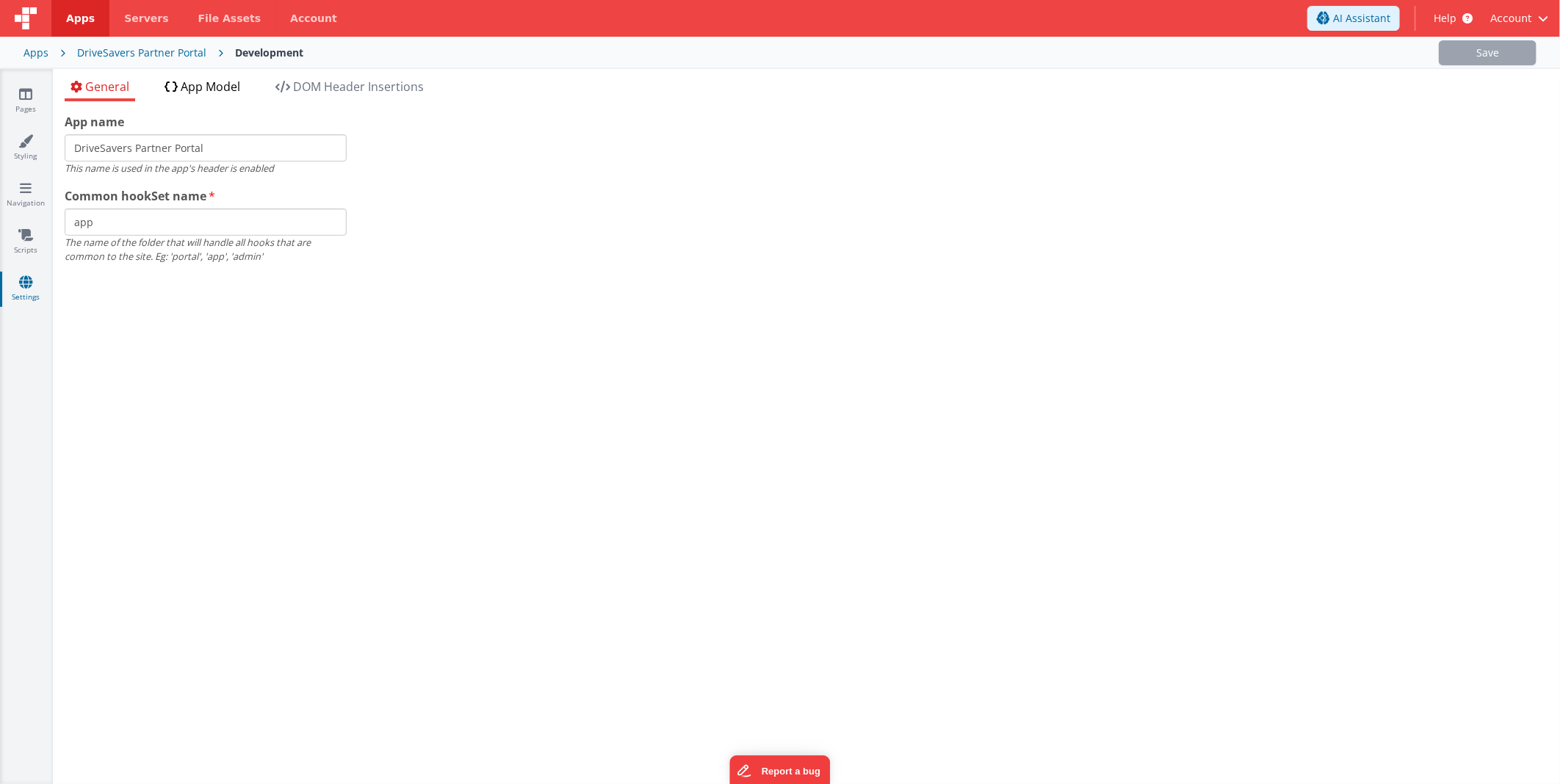
click at [192, 92] on span "App Model" at bounding box center [210, 86] width 59 height 16
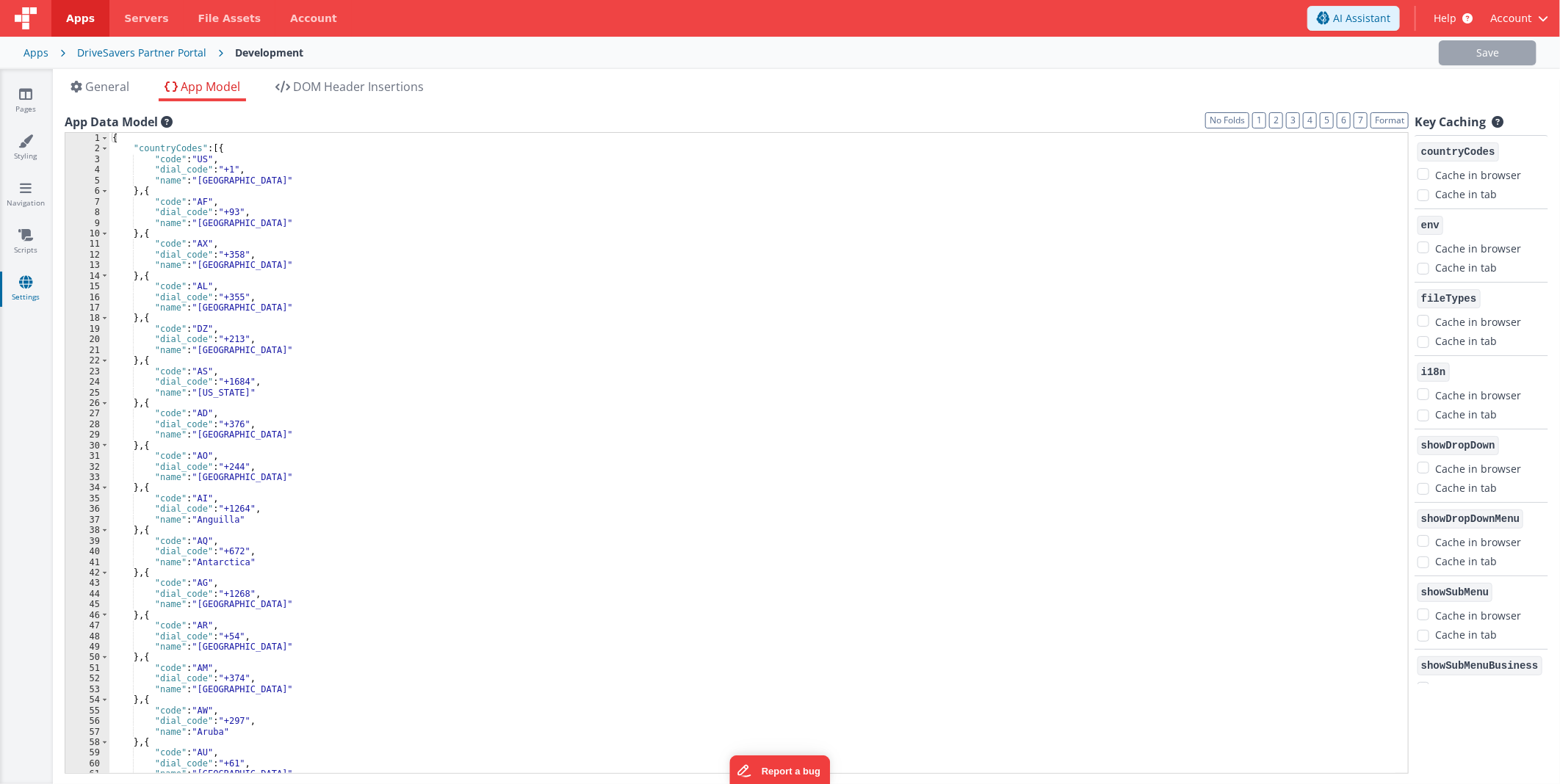
click at [718, 336] on div "{ "countryCodes" : [{ "code" : "US" , "dial_code" : "+1" , "name" : "[GEOGRAPHI…" at bounding box center [753, 464] width 1286 height 662
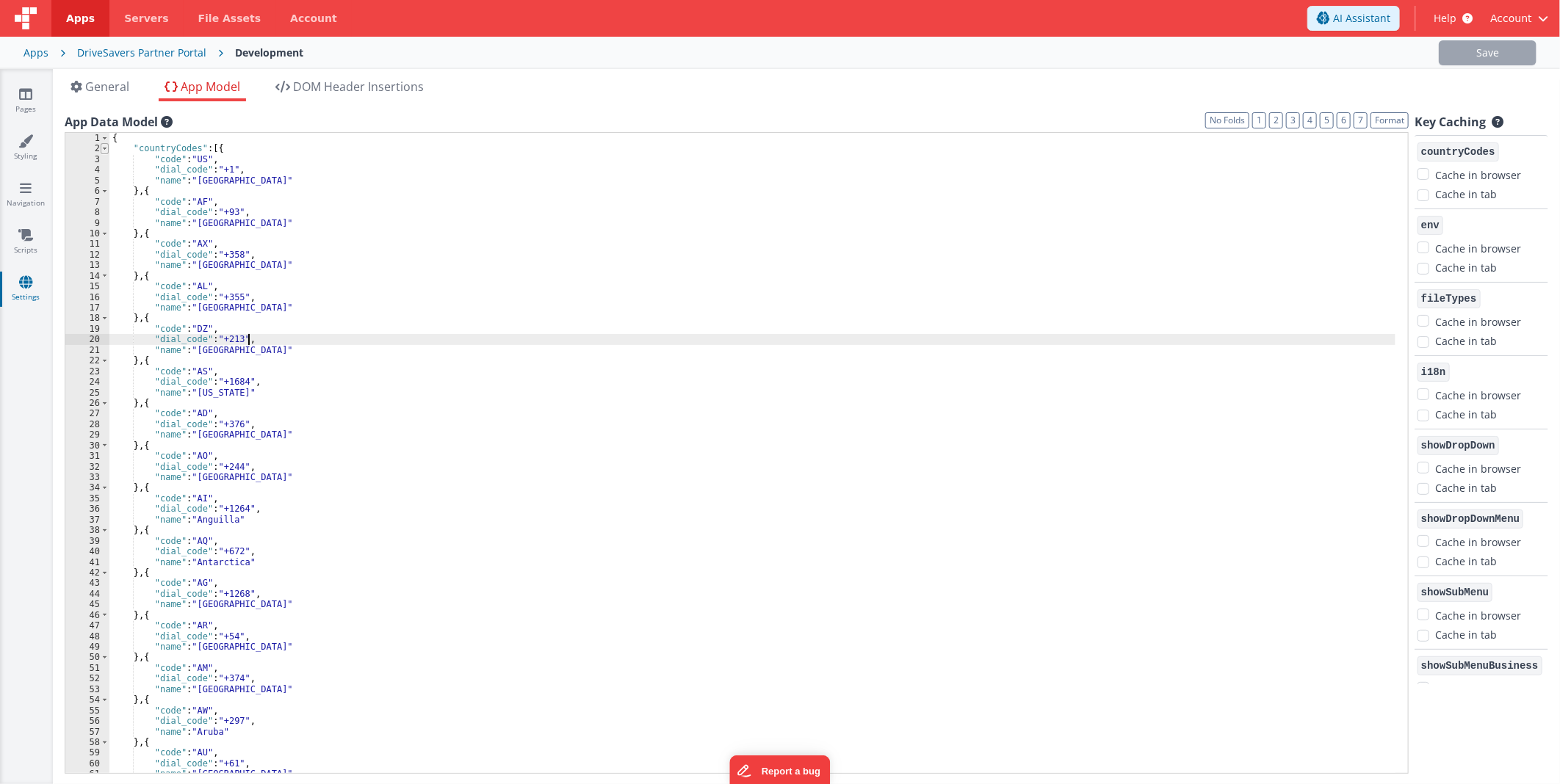
click at [103, 147] on span at bounding box center [105, 148] width 8 height 11
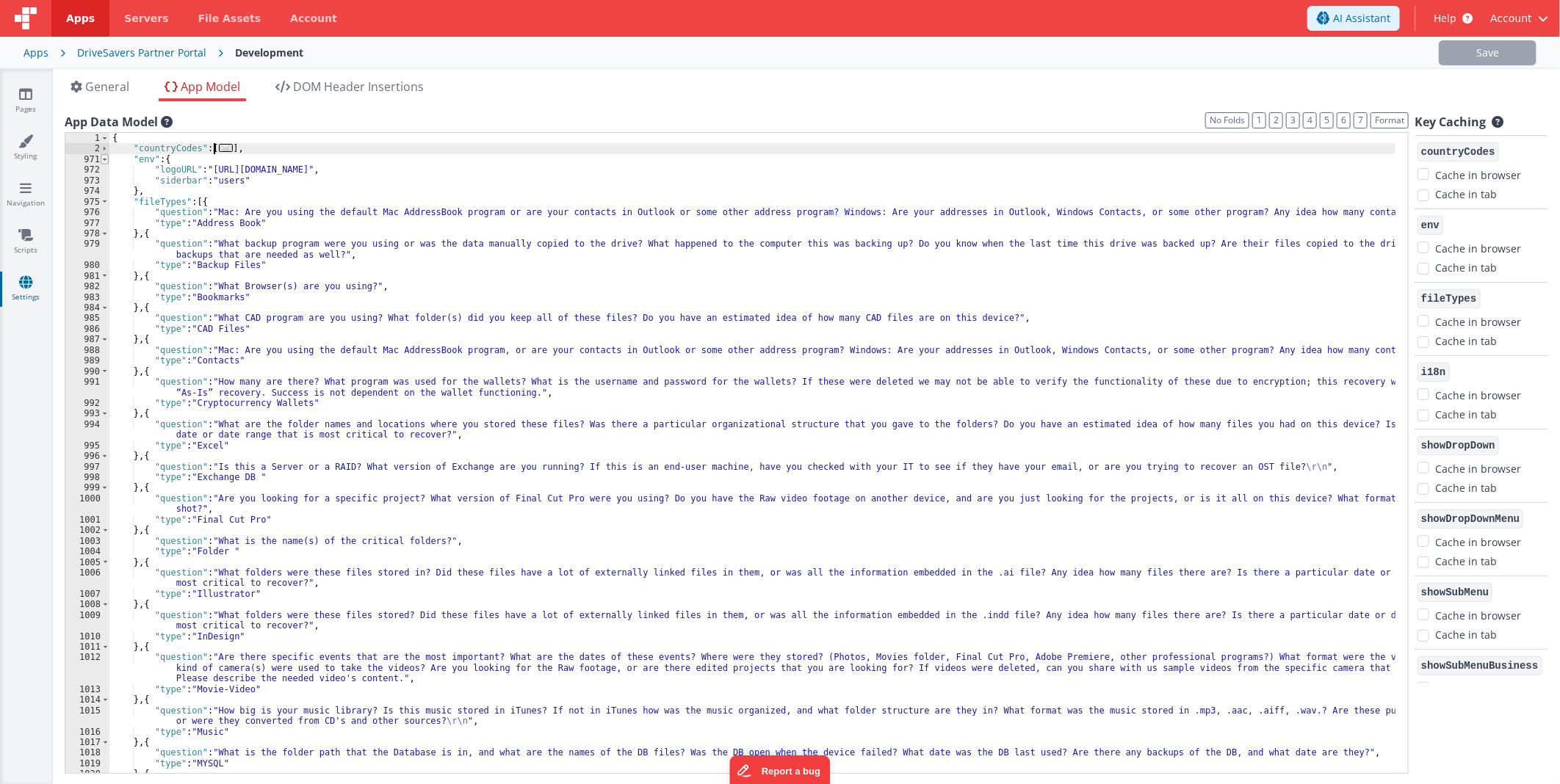
click at [105, 157] on span at bounding box center [105, 159] width 8 height 11
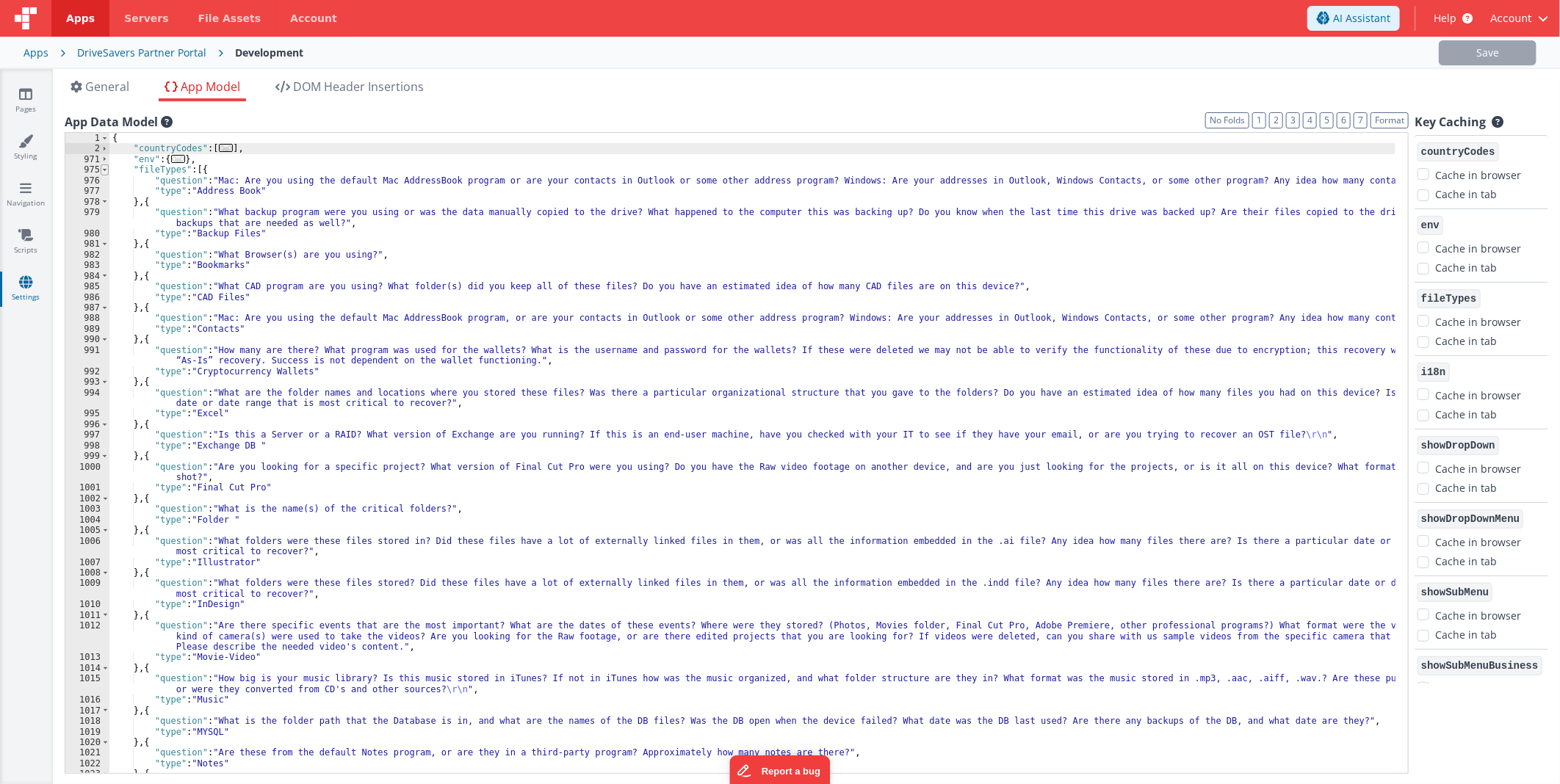
click at [101, 168] on span at bounding box center [105, 170] width 8 height 11
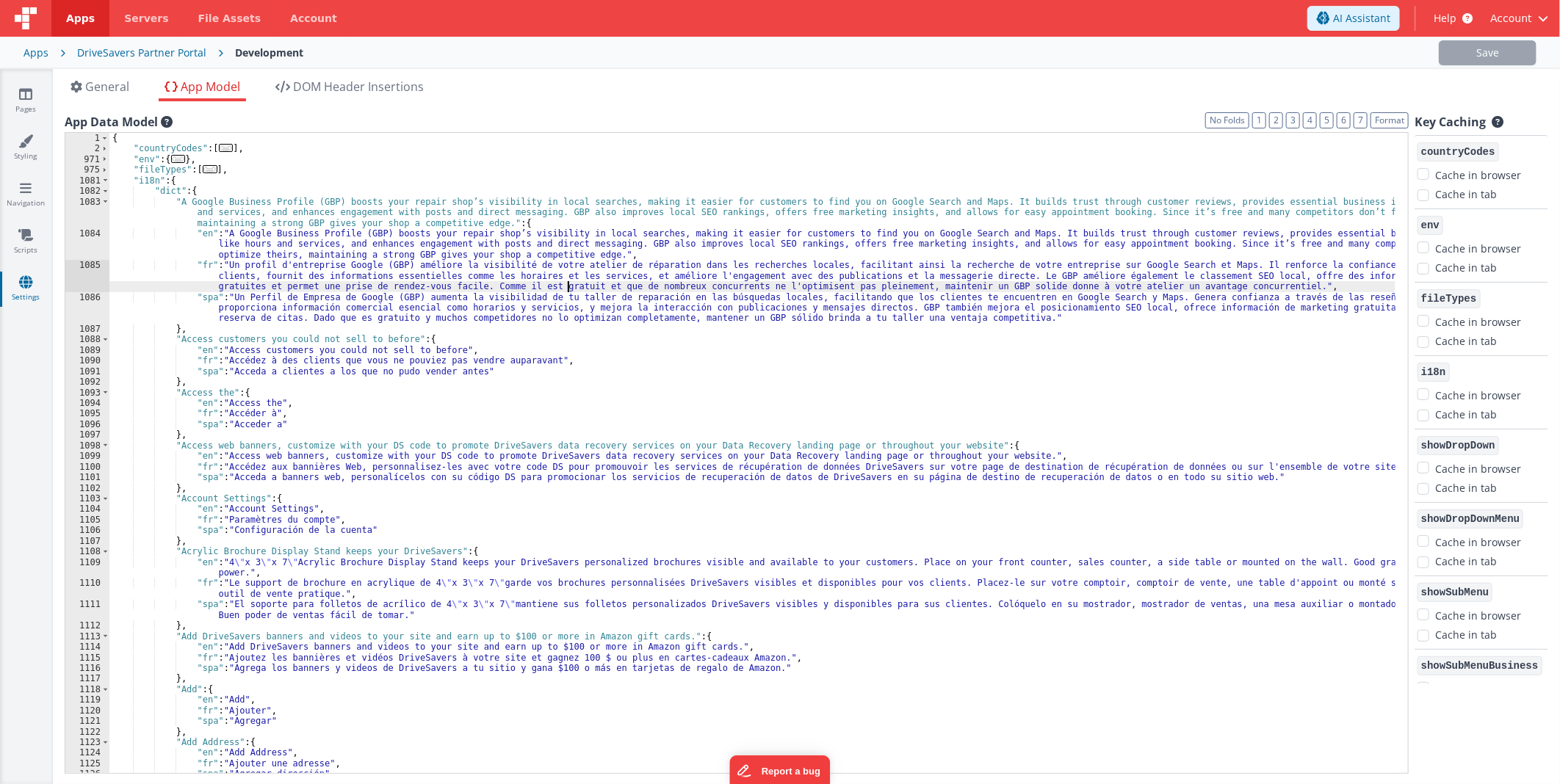
click at [568, 291] on div "{ "countryCodes" : [ ... ] , "env" : { ... } , "fileTypes" : [ ... ] , "i18n" :…" at bounding box center [753, 464] width 1286 height 662
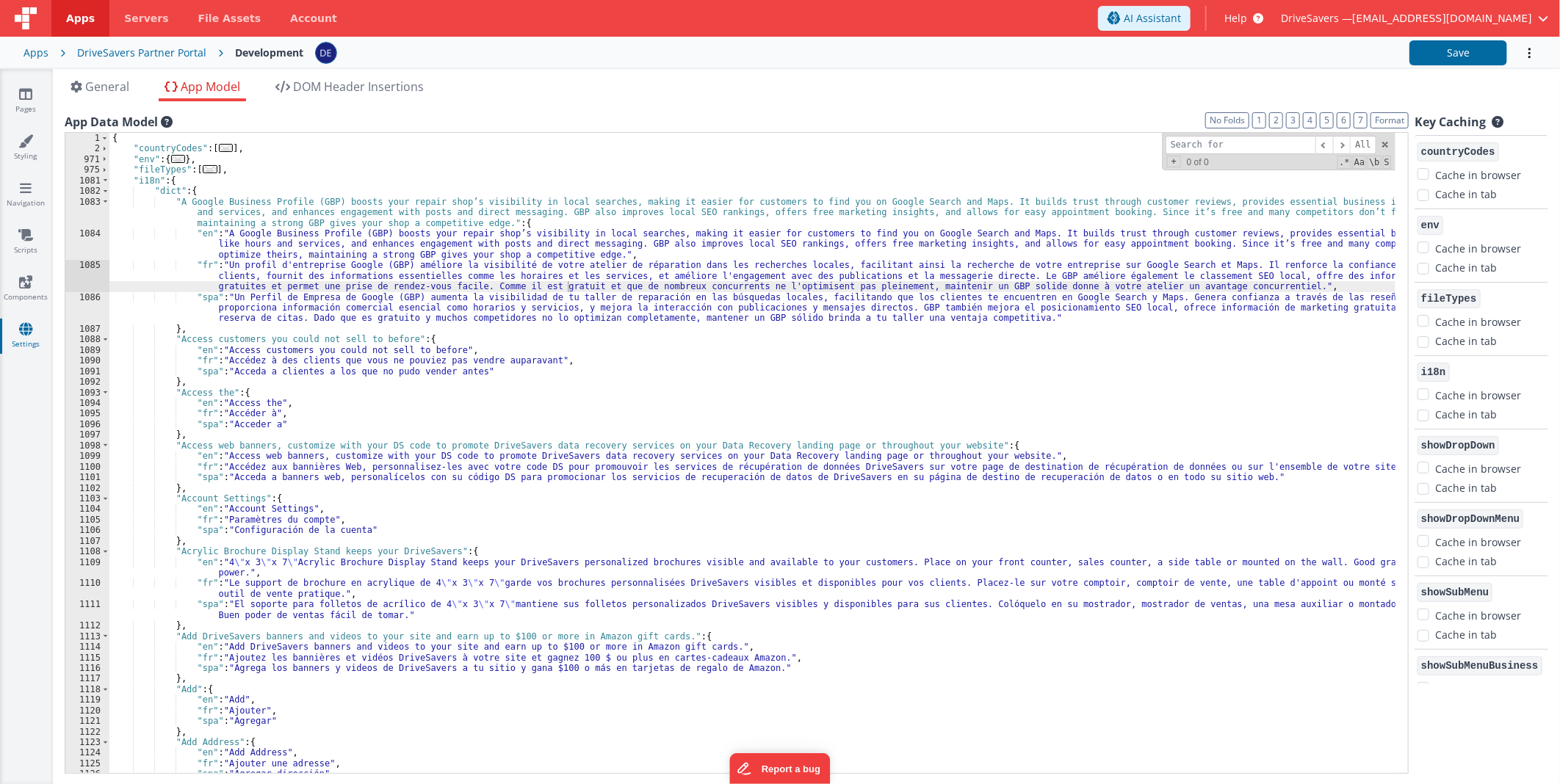
click at [1241, 150] on input at bounding box center [1240, 145] width 150 height 18
click at [1236, 147] on input at bounding box center [1240, 145] width 150 height 18
click at [1228, 143] on input at bounding box center [1240, 145] width 150 height 18
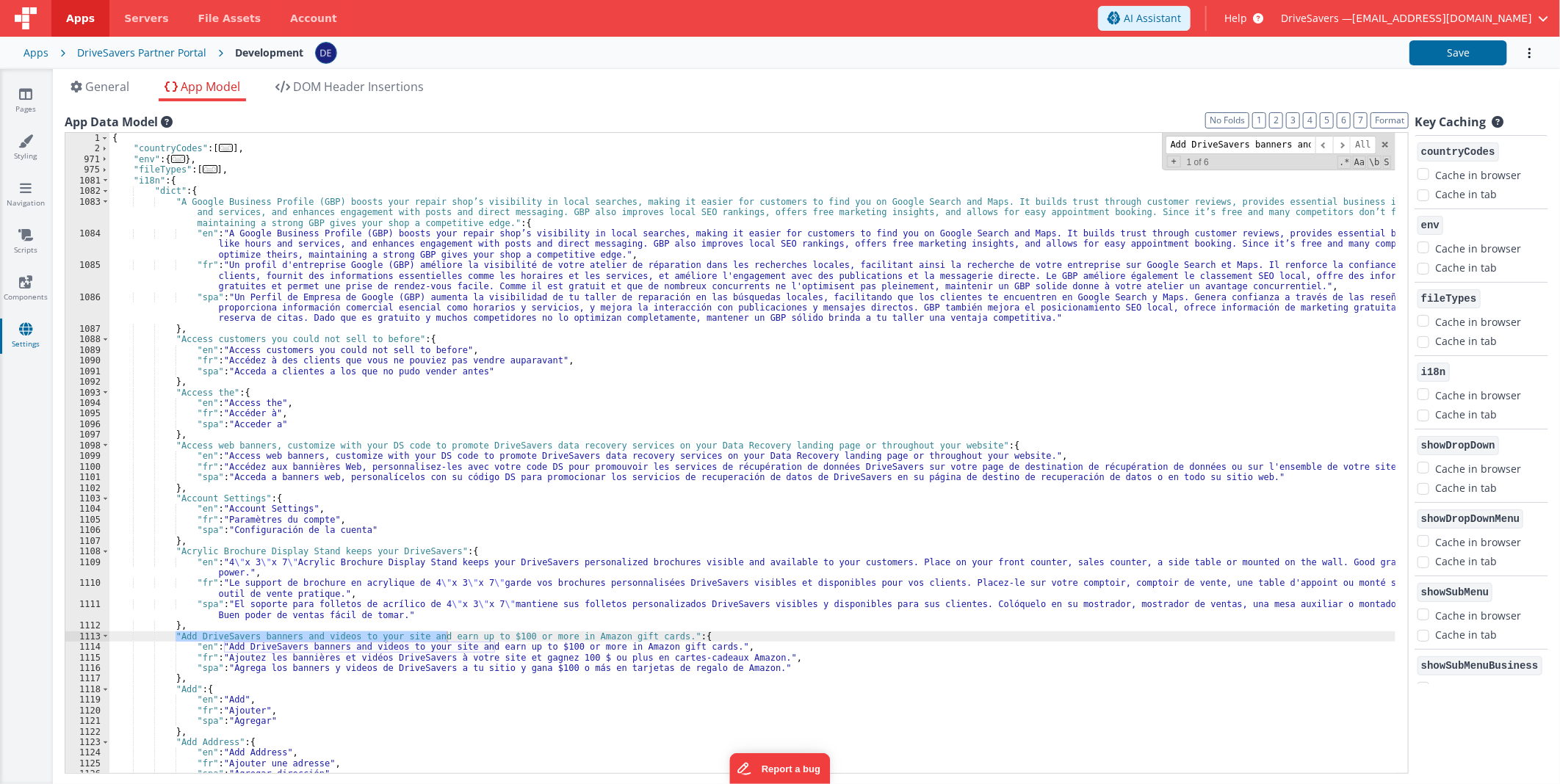
scroll to position [0, 130]
type input "Add DriveSavers banners and videos to your site and earn"
click at [1347, 141] on span at bounding box center [1341, 145] width 17 height 18
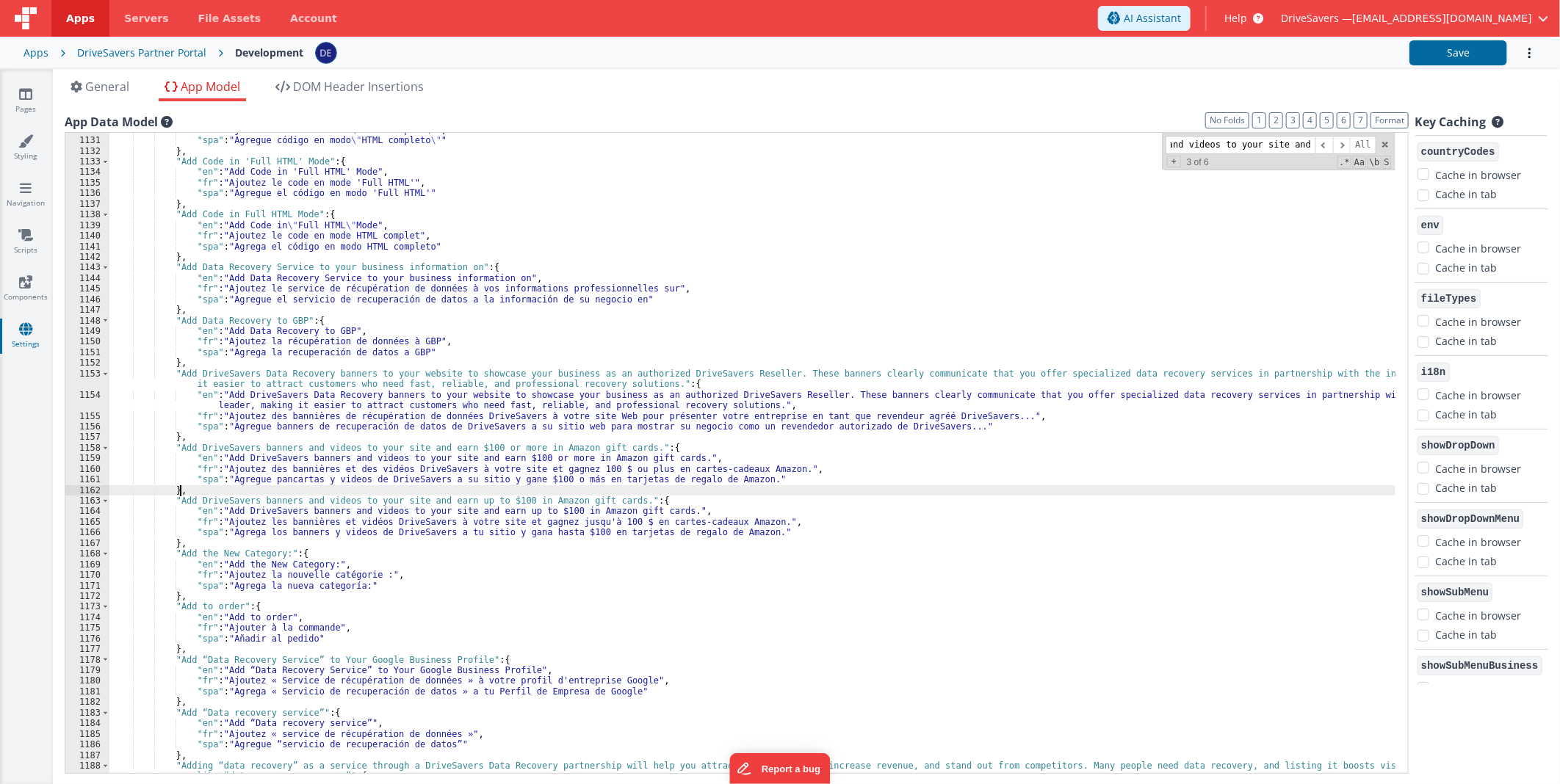
scroll to position [0, 0]
click at [182, 489] on div ""fr" : "Ajoutez du code en mode \" HTML complet \" " , "spa" : "Agregue código …" at bounding box center [753, 461] width 1286 height 673
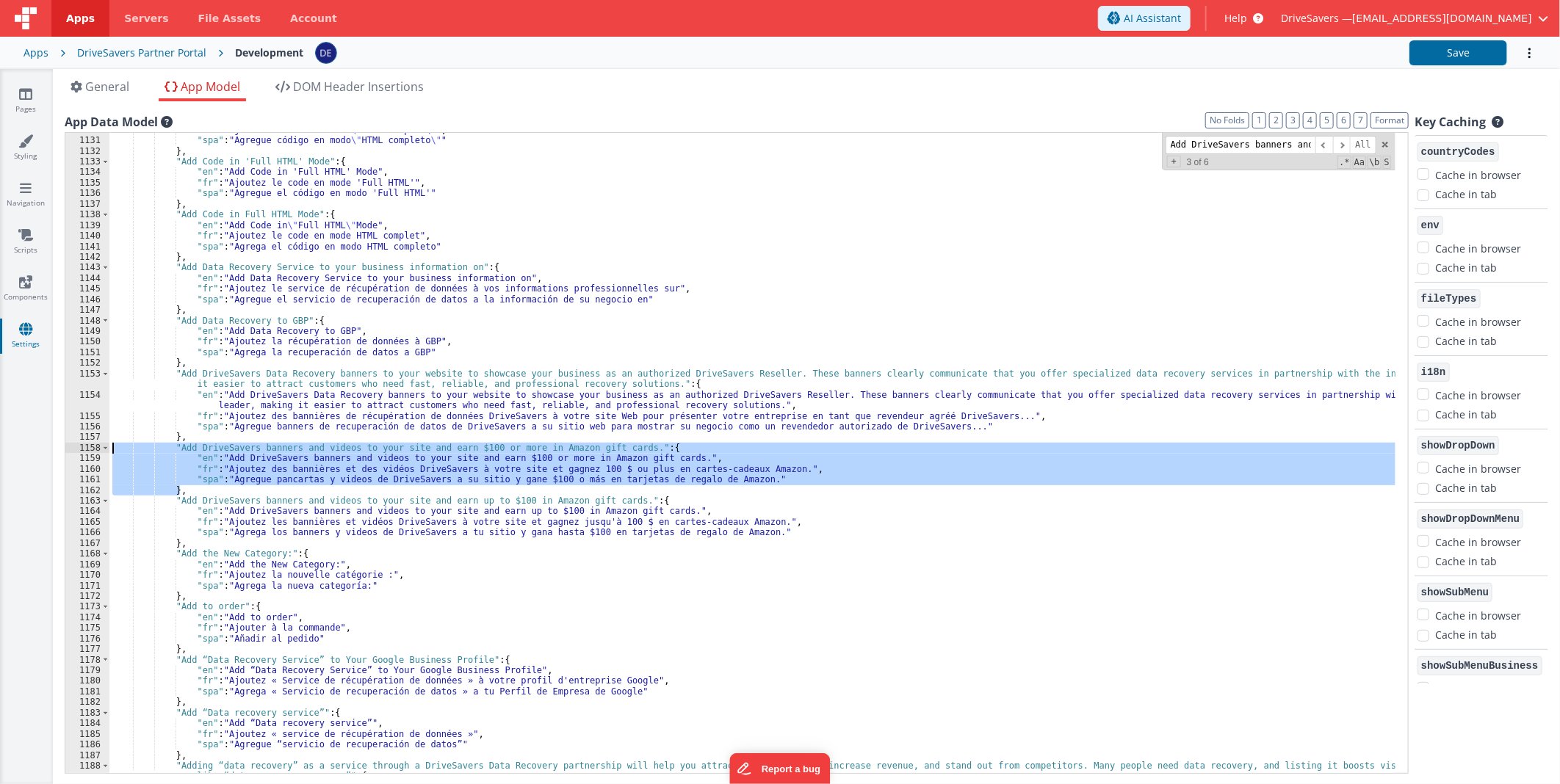
drag, startPoint x: 184, startPoint y: 490, endPoint x: 111, endPoint y: 448, distance: 84.2
click at [111, 448] on div ""fr" : "Ajoutez du code en mode \" HTML complet \" " , "spa" : "Agregue código …" at bounding box center [753, 461] width 1286 height 673
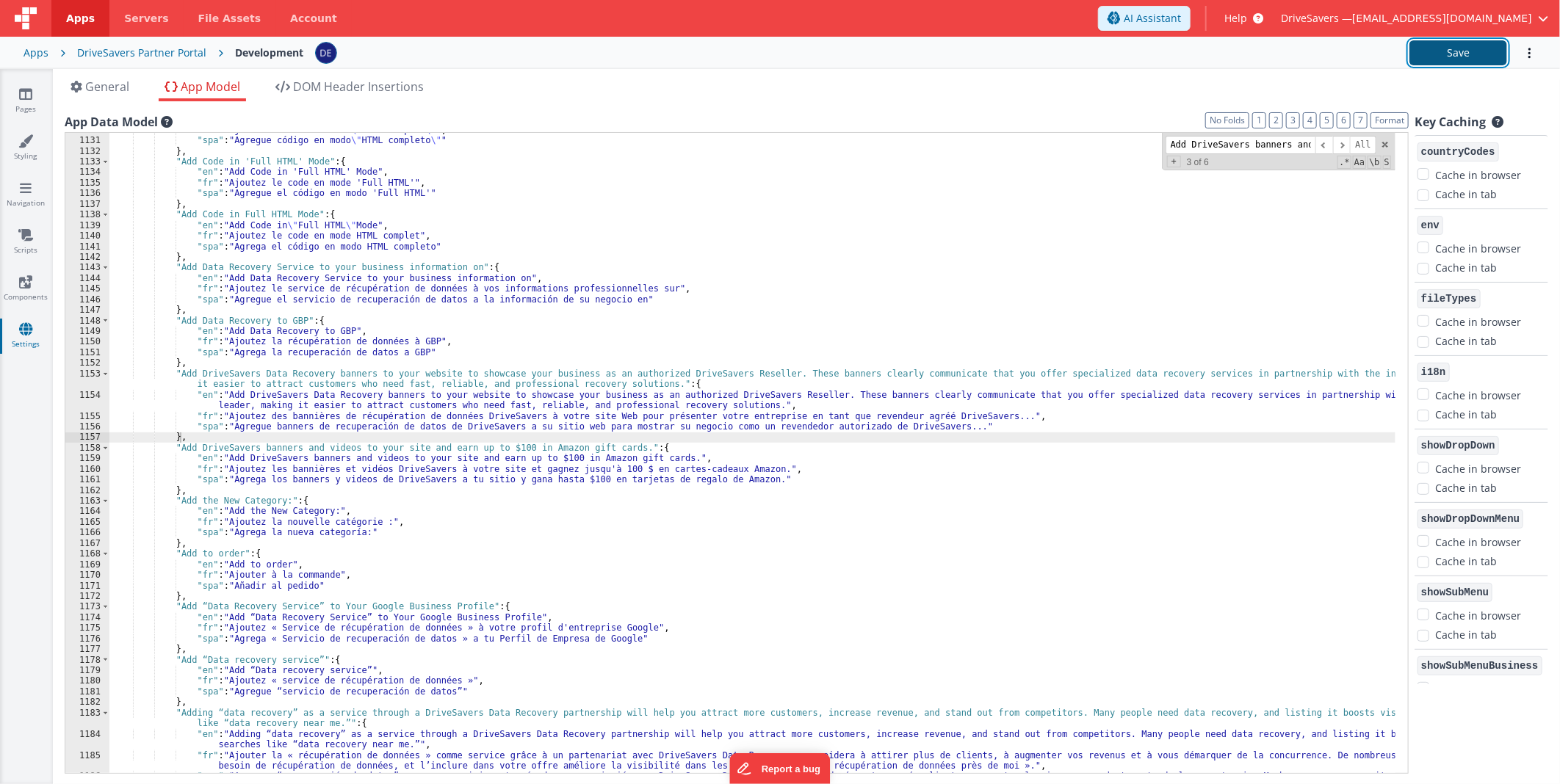
click at [1491, 60] on button "Save" at bounding box center [1459, 53] width 98 height 25
click at [35, 95] on link "Pages" at bounding box center [26, 101] width 53 height 29
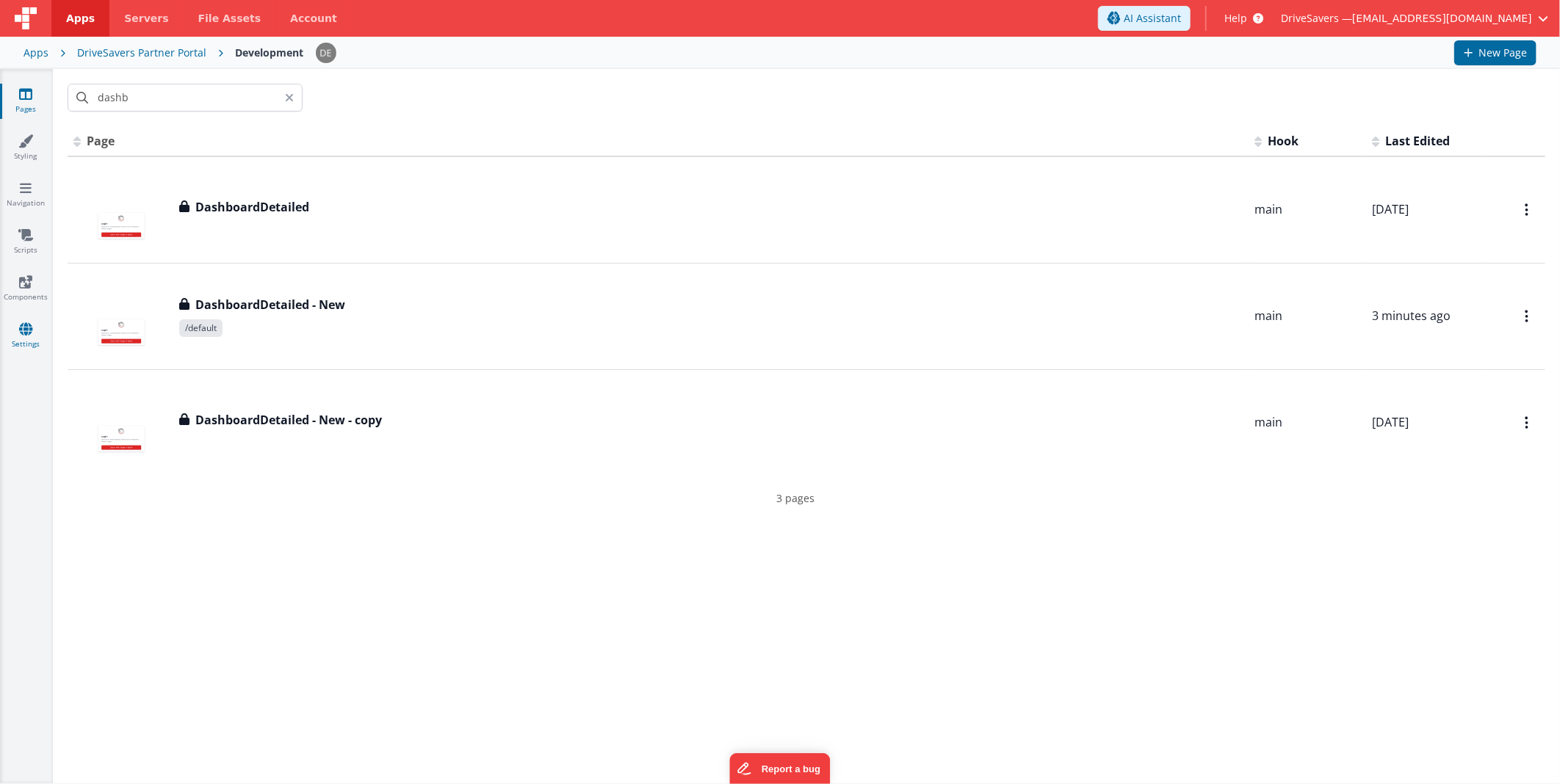
click at [38, 325] on link "Settings" at bounding box center [26, 336] width 53 height 29
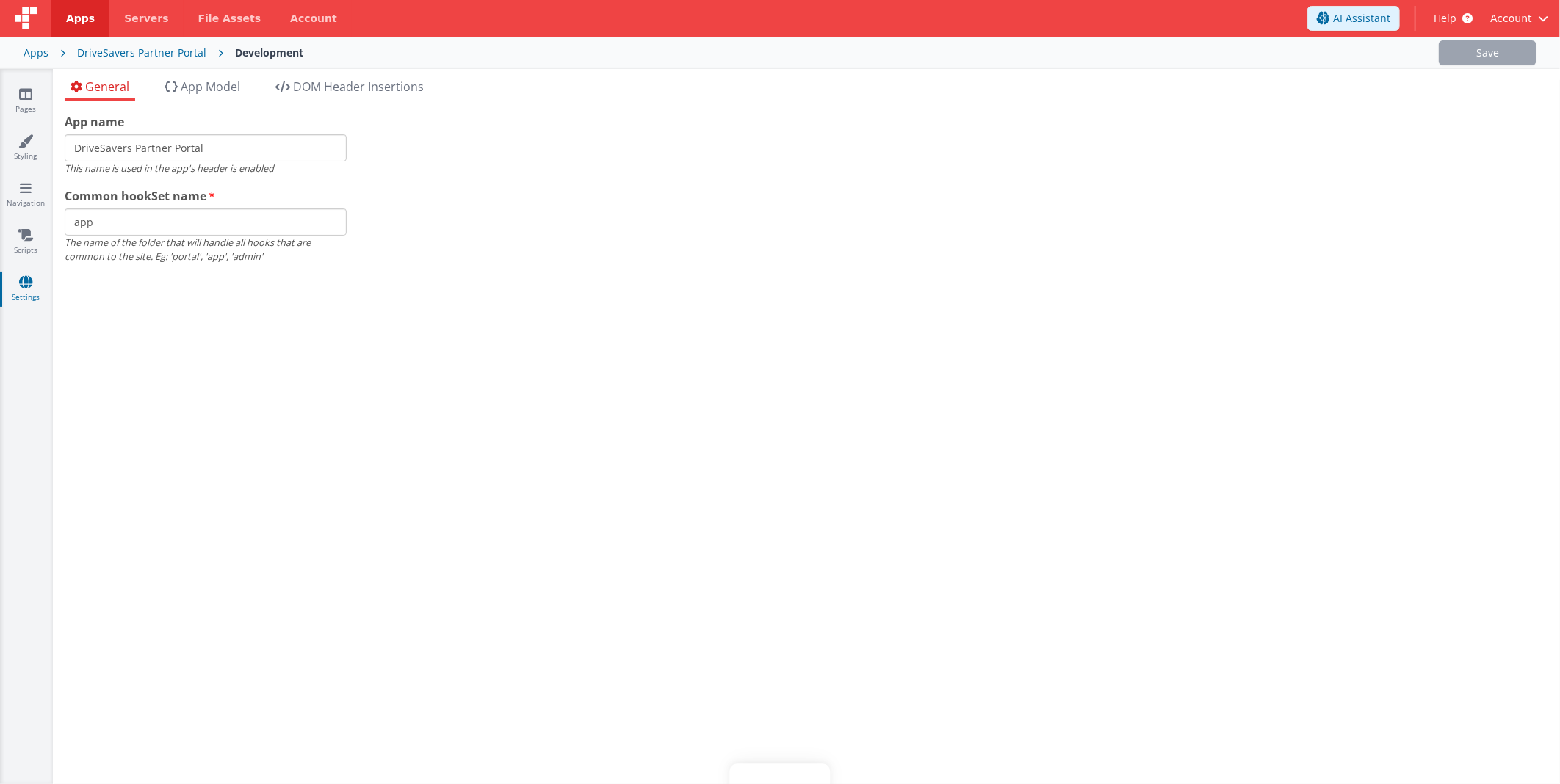
click at [177, 84] on icon at bounding box center [171, 86] width 14 height 12
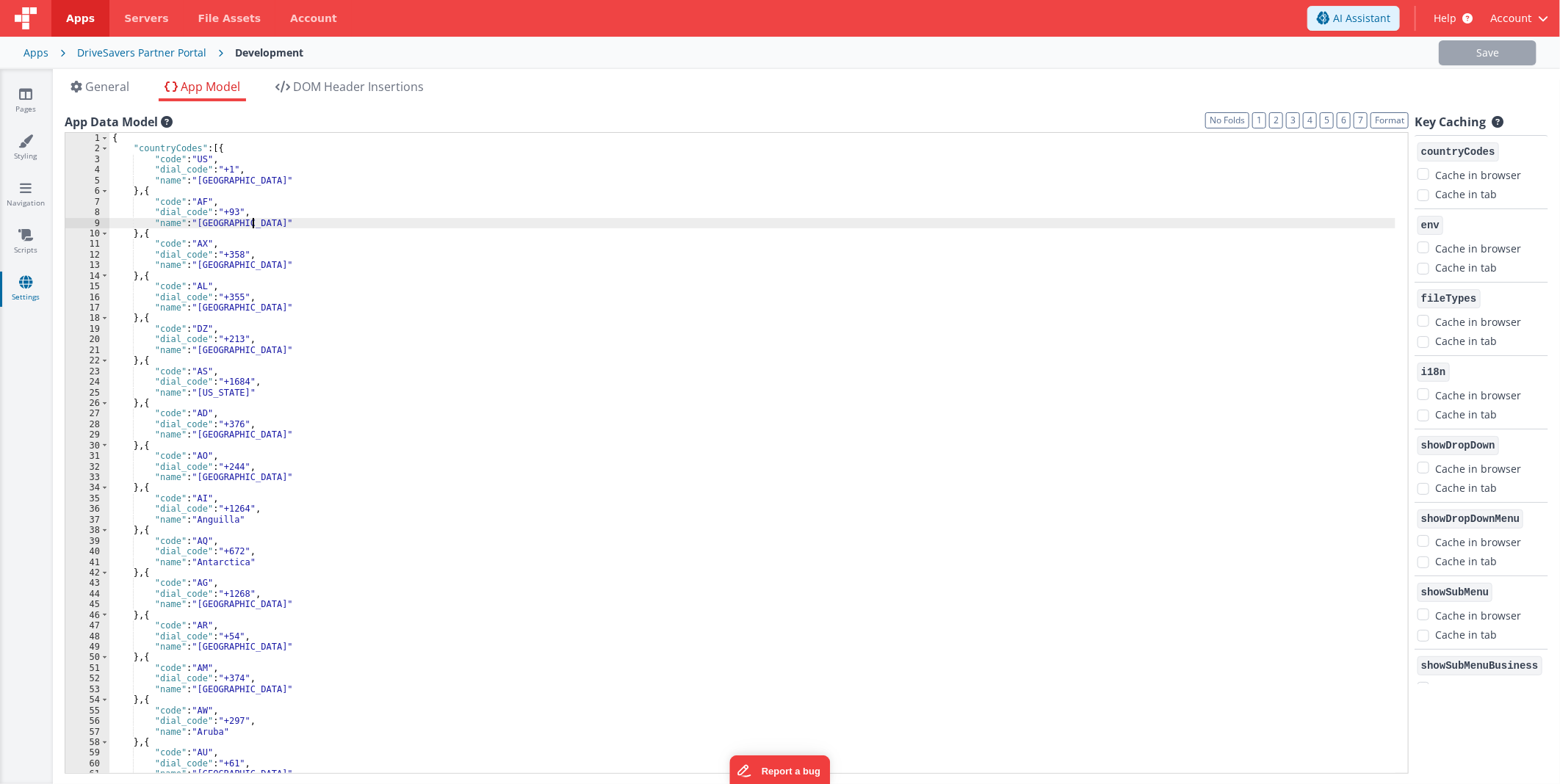
click at [268, 218] on div "{ "countryCodes" : [{ "code" : "US" , "dial_code" : "+1" , "name" : "United Sta…" at bounding box center [753, 464] width 1286 height 662
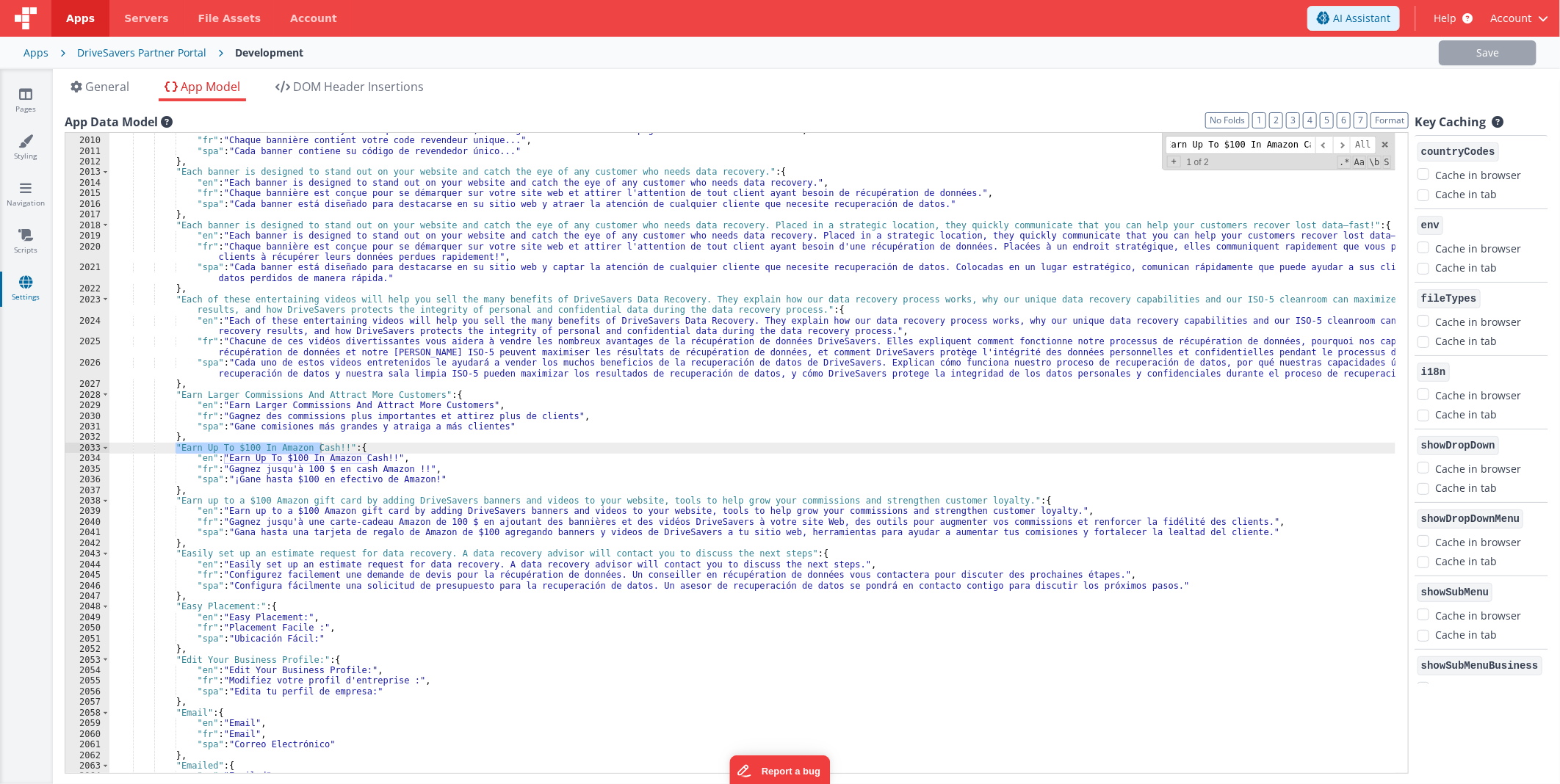
scroll to position [11470, 0]
type input "Earn Up To $100 In Amazon Cash"
click at [254, 458] on div ""en" : "Each banner contains your unique reseller code, linking visitors to a c…" at bounding box center [753, 456] width 1286 height 662
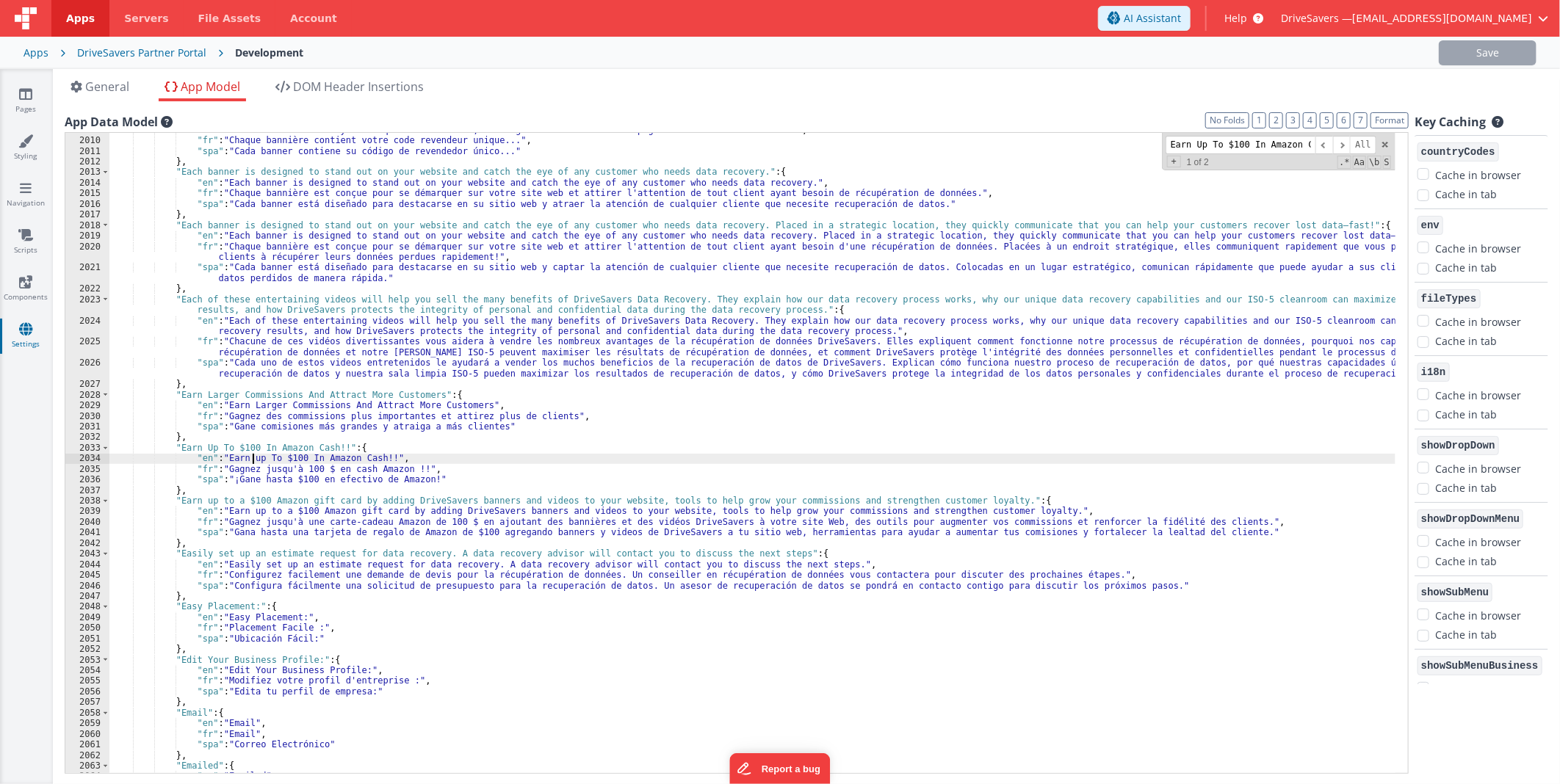
click at [267, 456] on div ""en" : "Each banner contains your unique reseller code, linking visitors to a c…" at bounding box center [753, 456] width 1286 height 662
click at [1428, 48] on button "Save" at bounding box center [1459, 53] width 98 height 25
click at [351, 446] on div ""en" : "Each banner contains your unique reseller code, linking visitors to a c…" at bounding box center [753, 456] width 1286 height 662
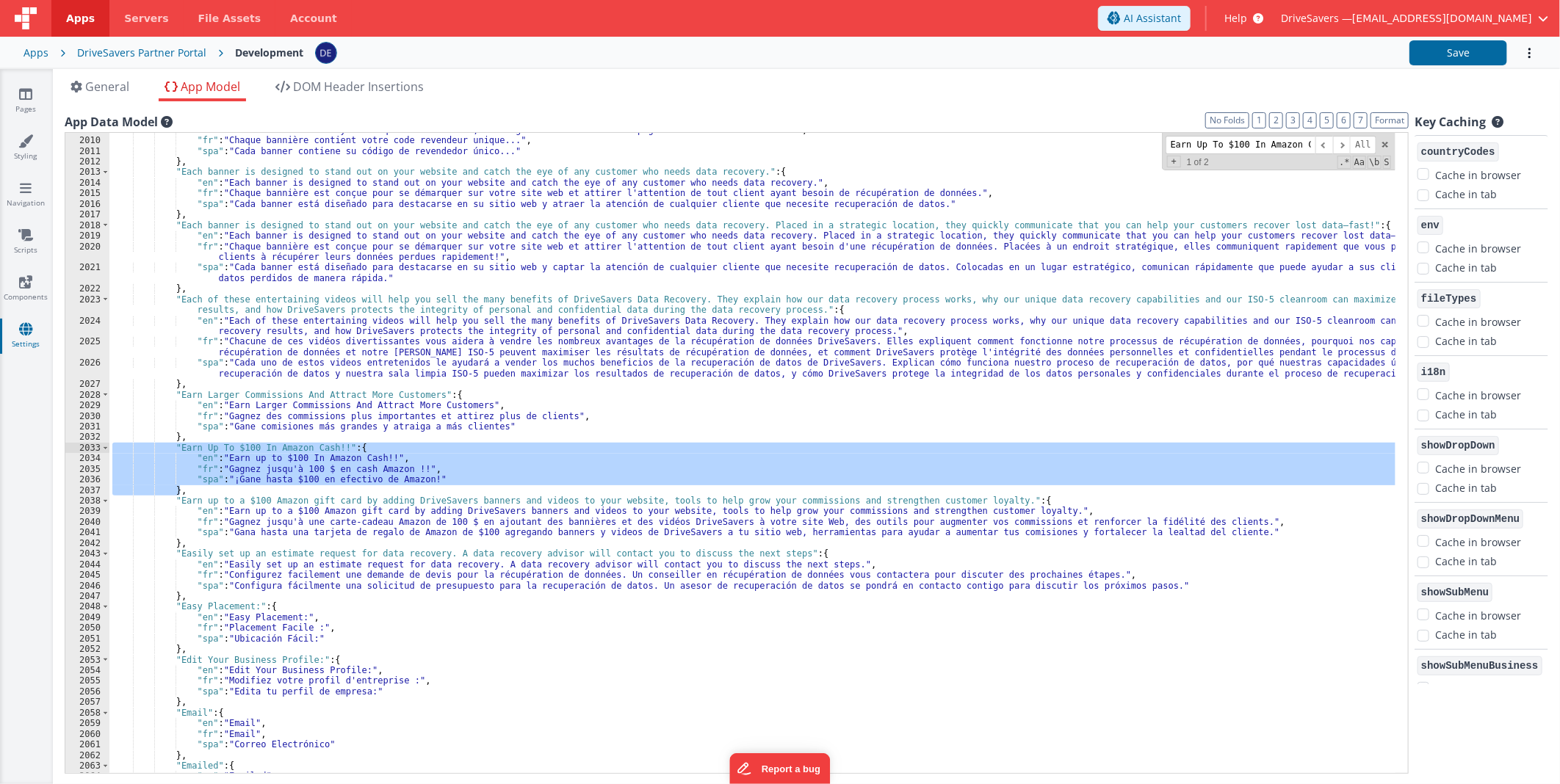
drag, startPoint x: 184, startPoint y: 492, endPoint x: 98, endPoint y: 450, distance: 95.7
click at [98, 450] on div "2009 2010 2011 2012 2013 2014 2015 2016 2017 2018 2019 2020 2021 2022 2023 2024…" at bounding box center [737, 453] width 1344 height 642
paste textarea
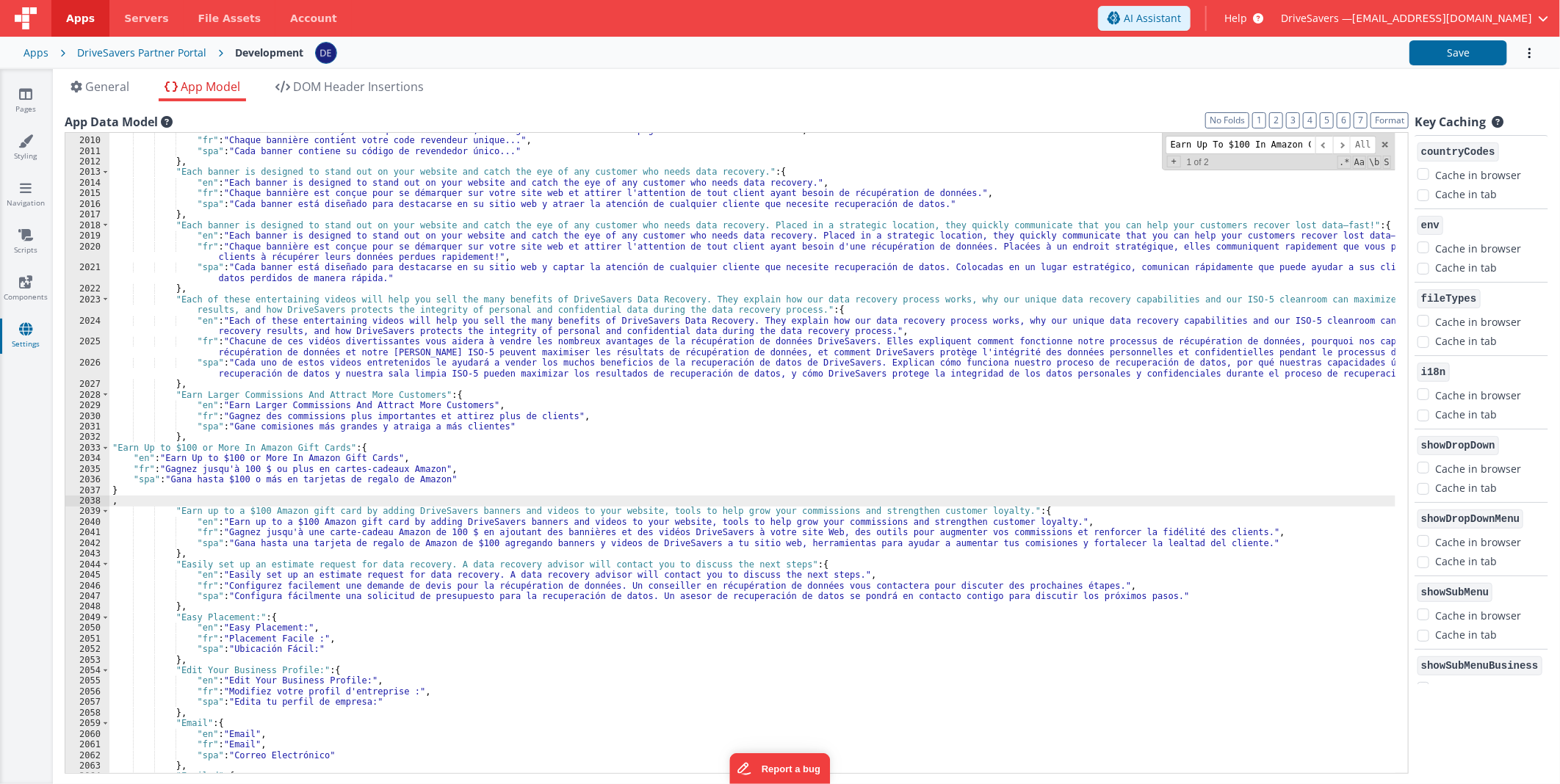
click at [313, 446] on div ""en" : "Each banner contains your unique reseller code, linking visitors to a c…" at bounding box center [753, 456] width 1286 height 662
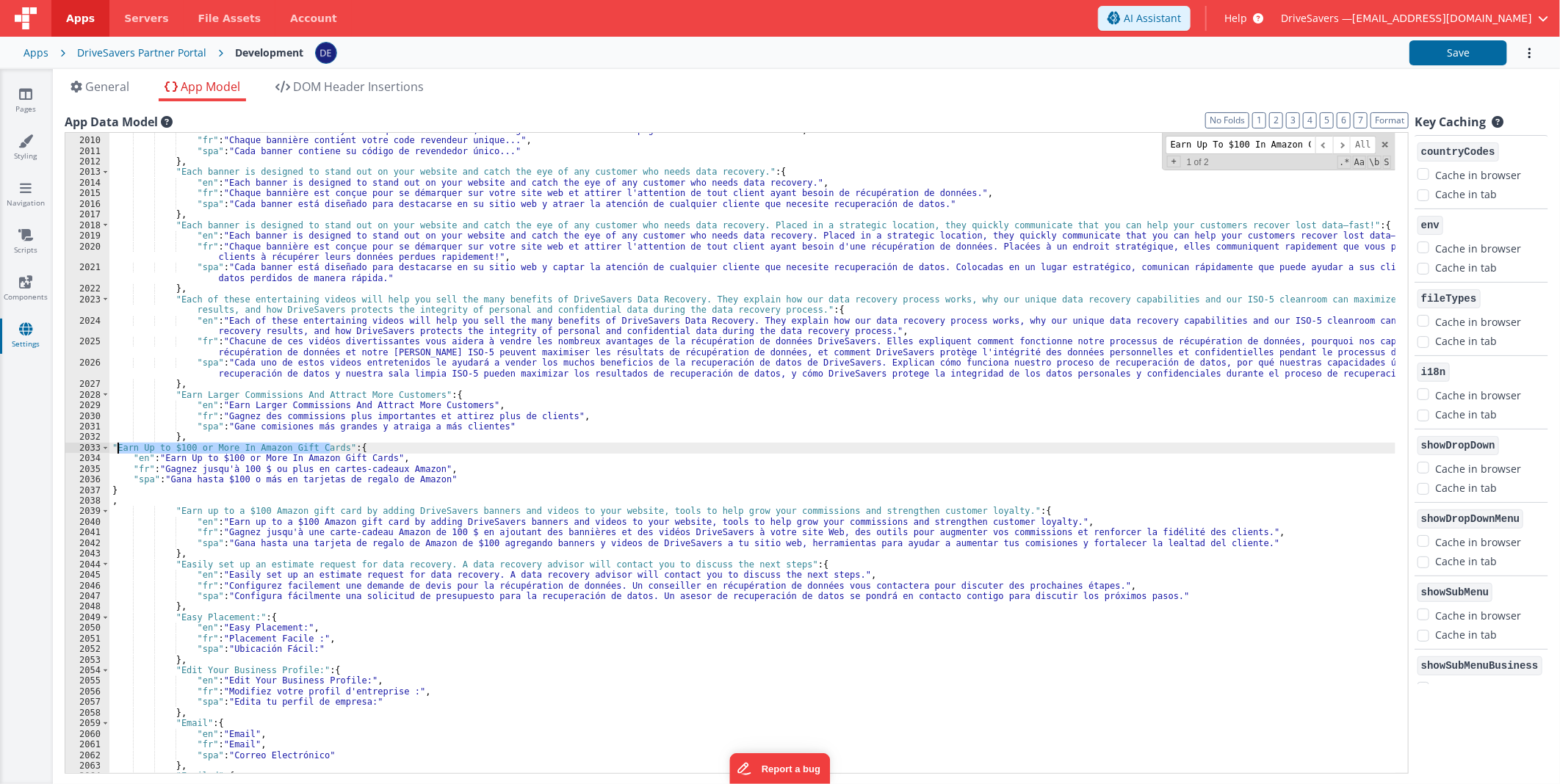
drag, startPoint x: 313, startPoint y: 446, endPoint x: 129, endPoint y: 449, distance: 184.0
click at [129, 449] on div ""en" : "Each banner contains your unique reseller code, linking visitors to a c…" at bounding box center [753, 456] width 1286 height 662
click at [1478, 42] on button "Save" at bounding box center [1459, 53] width 98 height 25
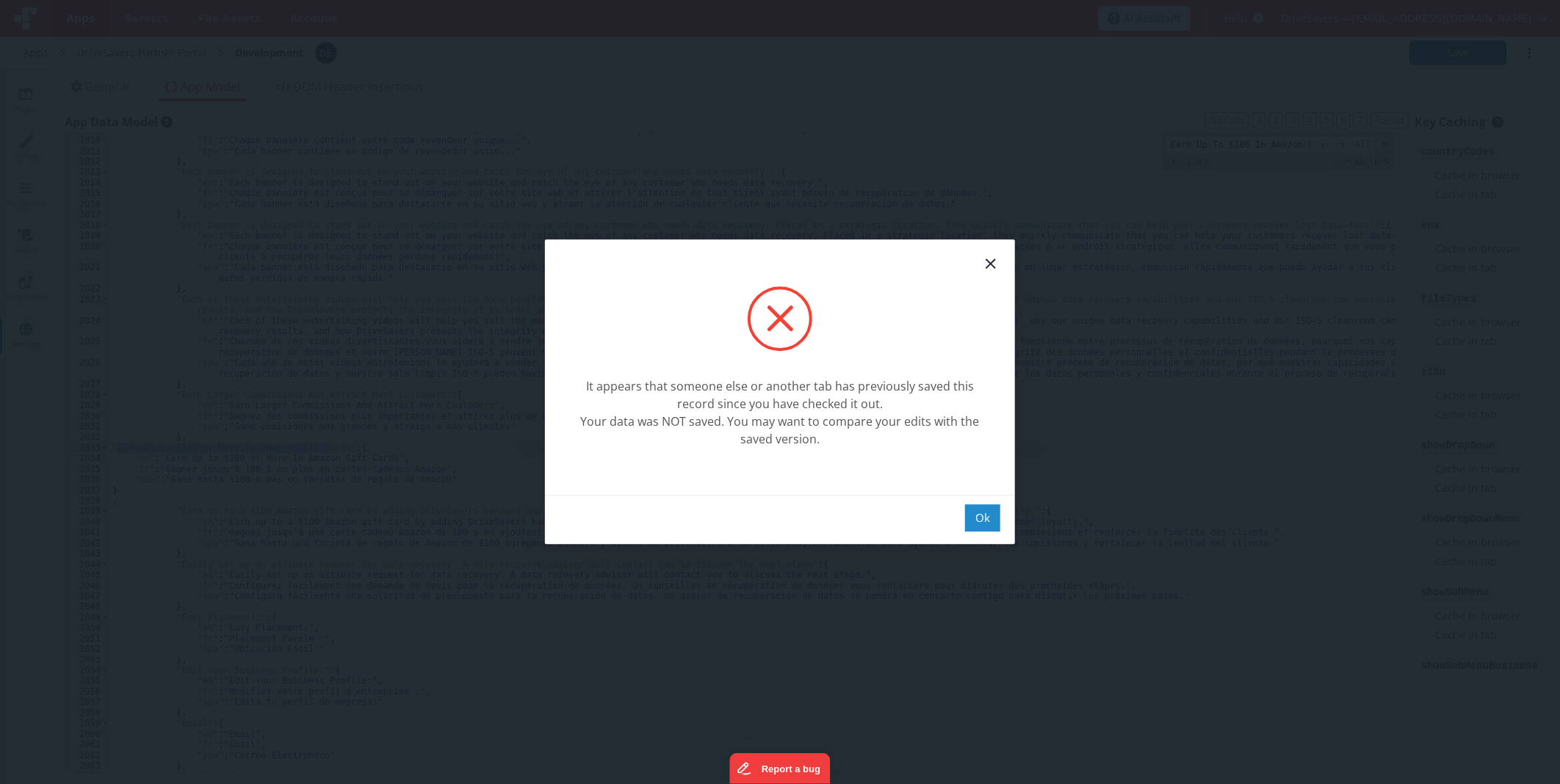
click at [977, 519] on div "Ok" at bounding box center [983, 518] width 35 height 27
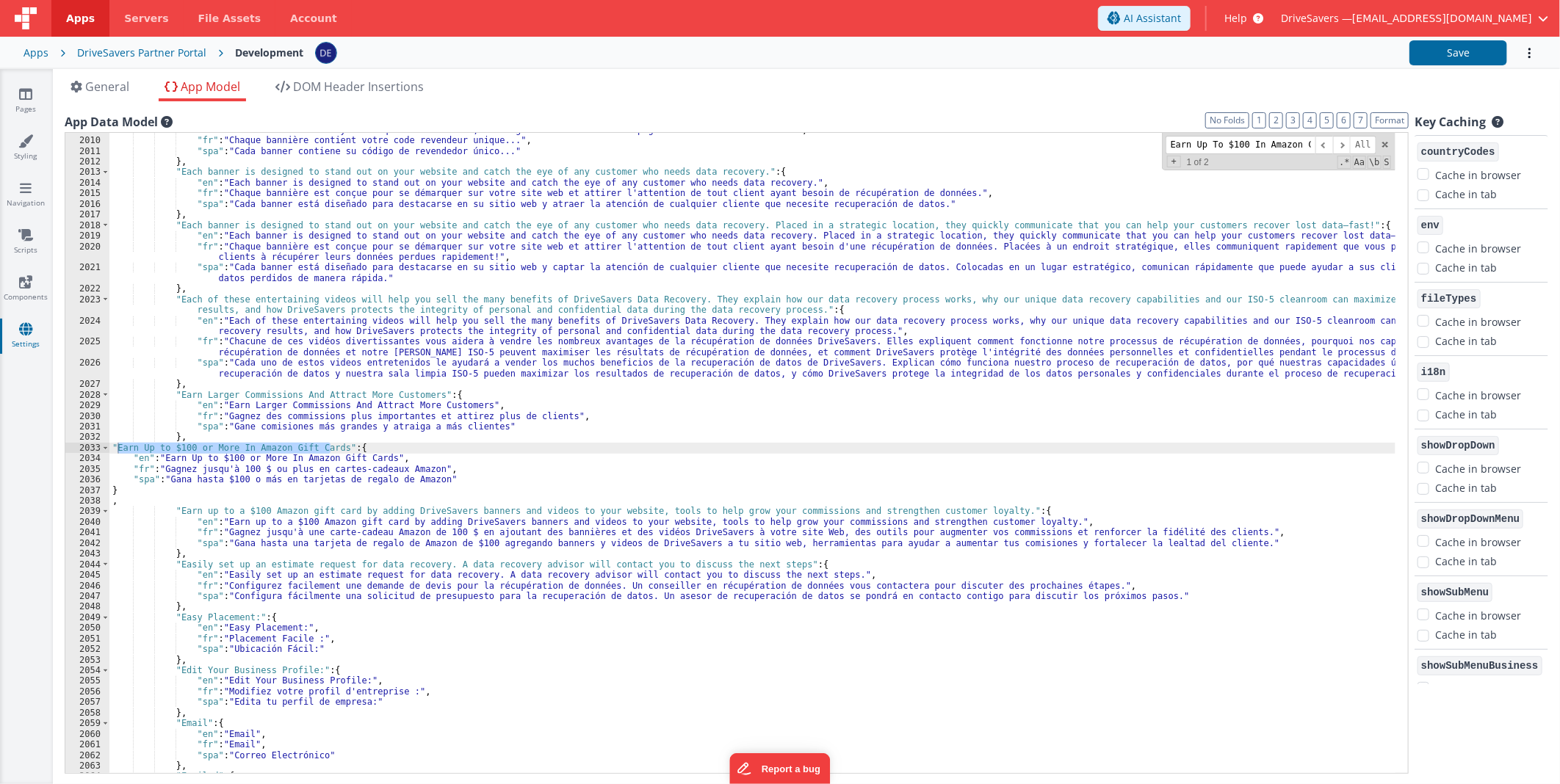
click at [354, 450] on div ""en" : "Each banner contains your unique reseller code, linking visitors to a c…" at bounding box center [753, 456] width 1286 height 662
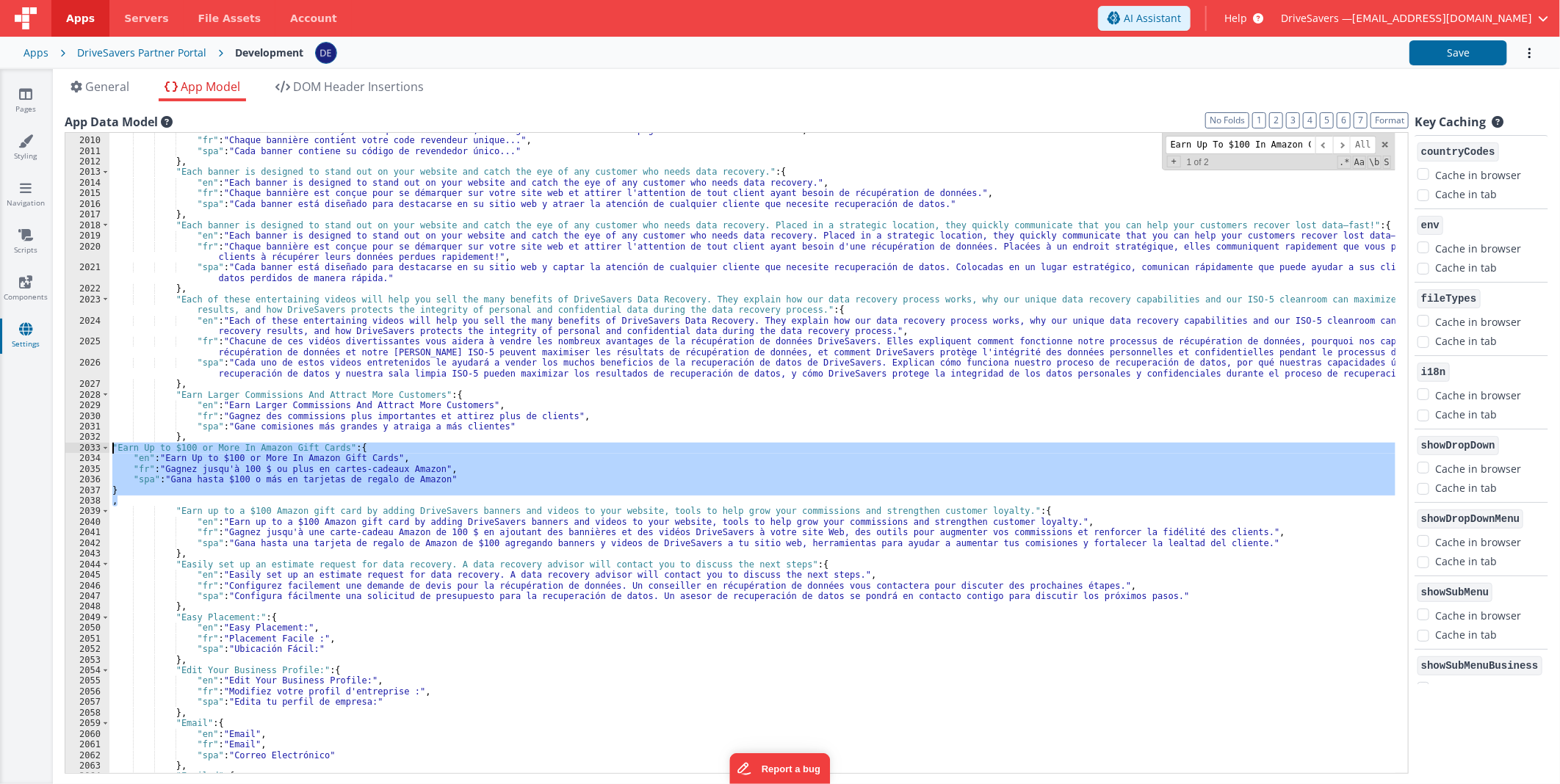
drag, startPoint x: 120, startPoint y: 504, endPoint x: 90, endPoint y: 452, distance: 60.0
click at [90, 452] on div "2009 2010 2011 2012 2013 2014 2015 2016 2017 2018 2019 2020 2021 2022 2023 2024…" at bounding box center [737, 453] width 1344 height 642
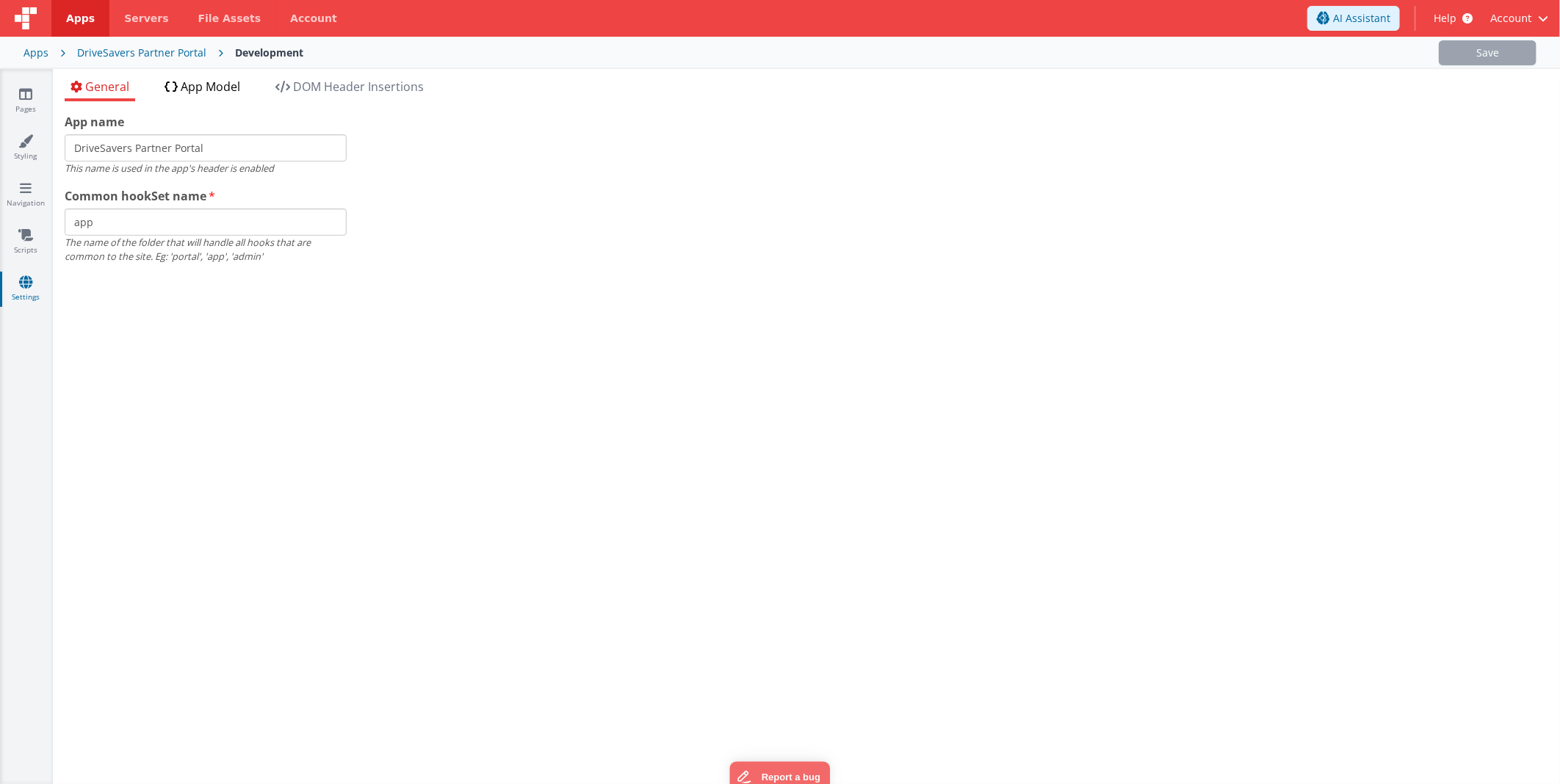
click at [197, 80] on span "App Model" at bounding box center [210, 86] width 59 height 16
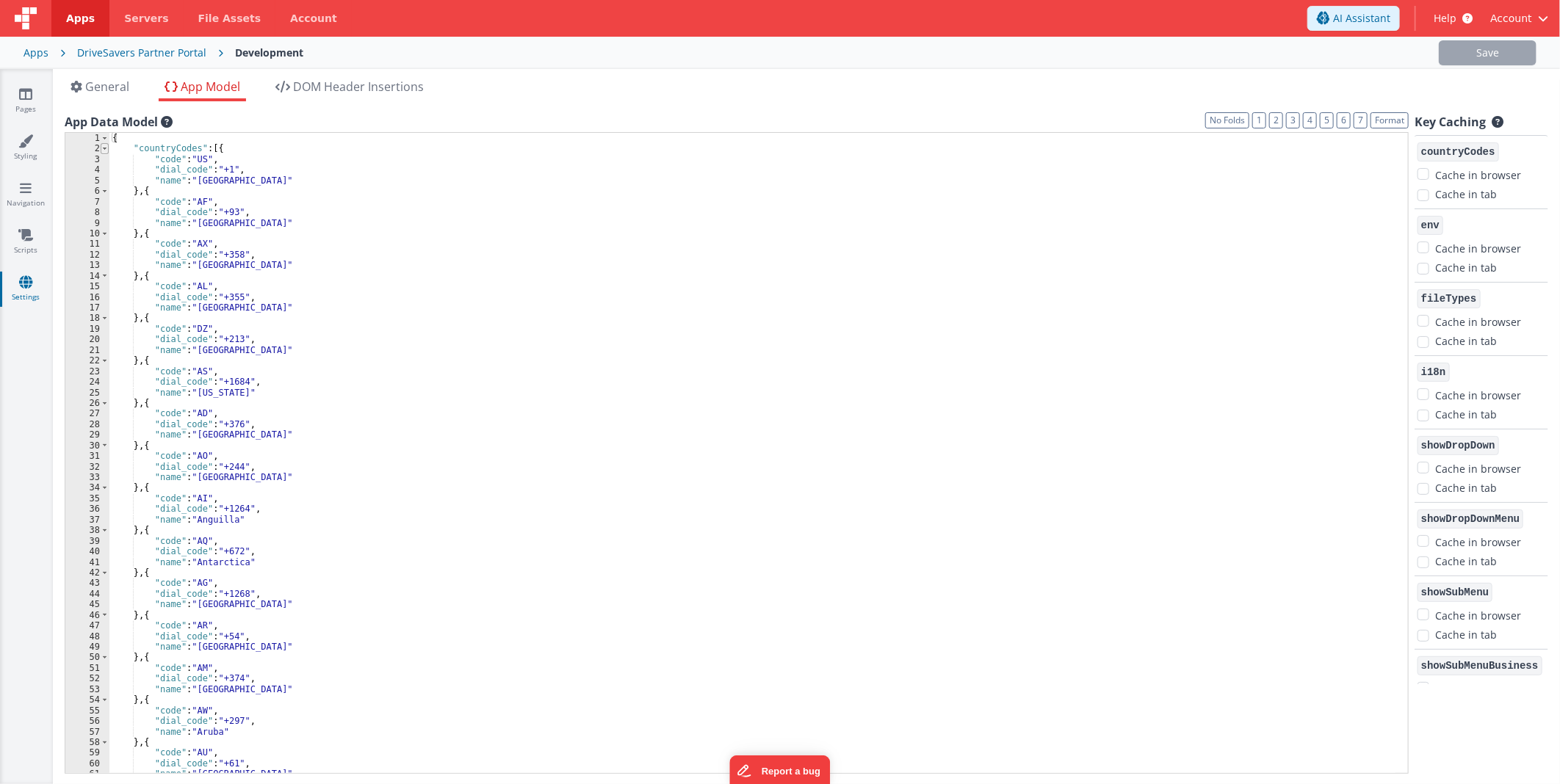
click at [103, 148] on span at bounding box center [105, 148] width 8 height 11
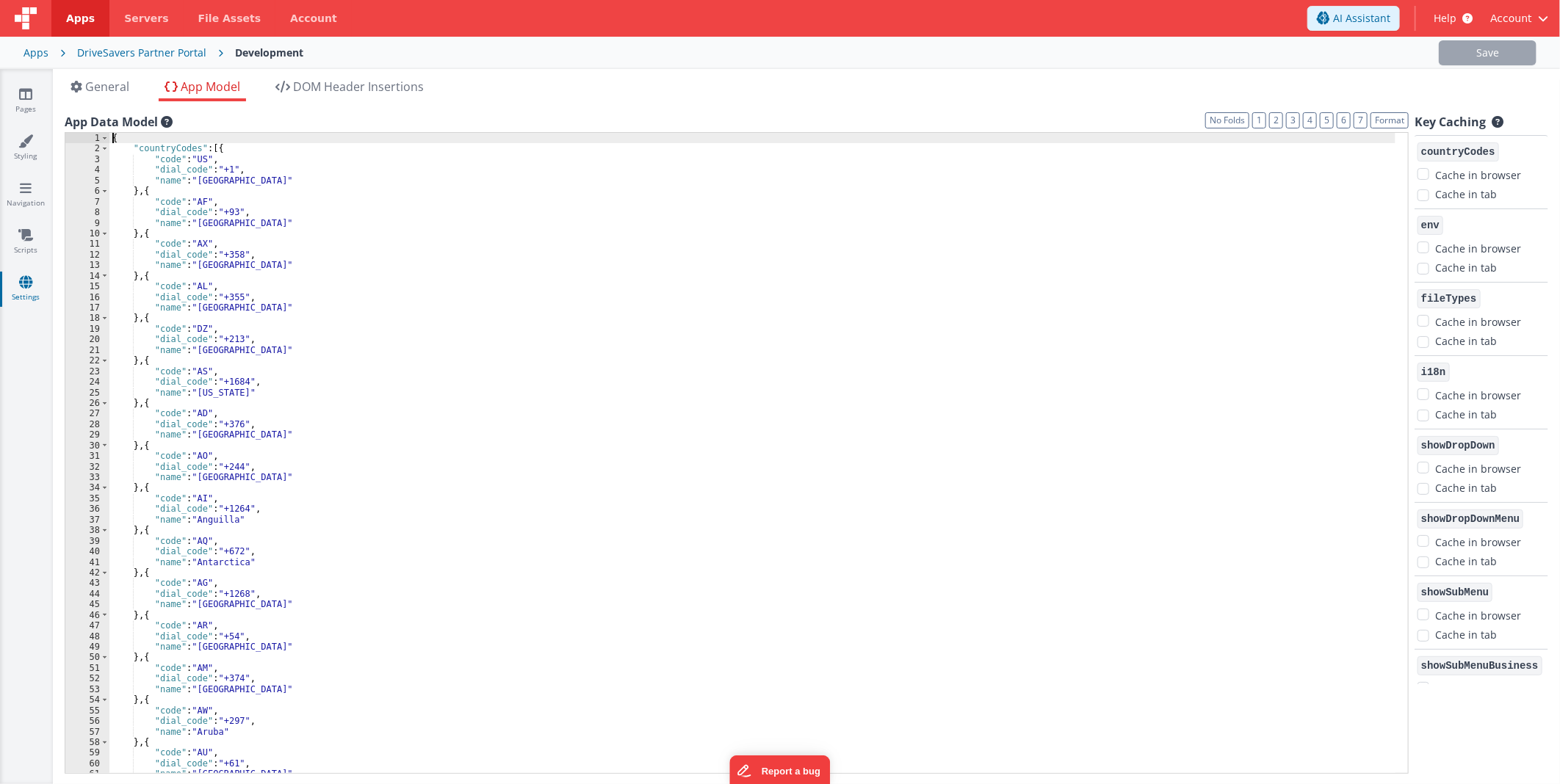
click at [103, 160] on div "3" at bounding box center [87, 159] width 44 height 11
click at [104, 148] on span at bounding box center [105, 148] width 8 height 11
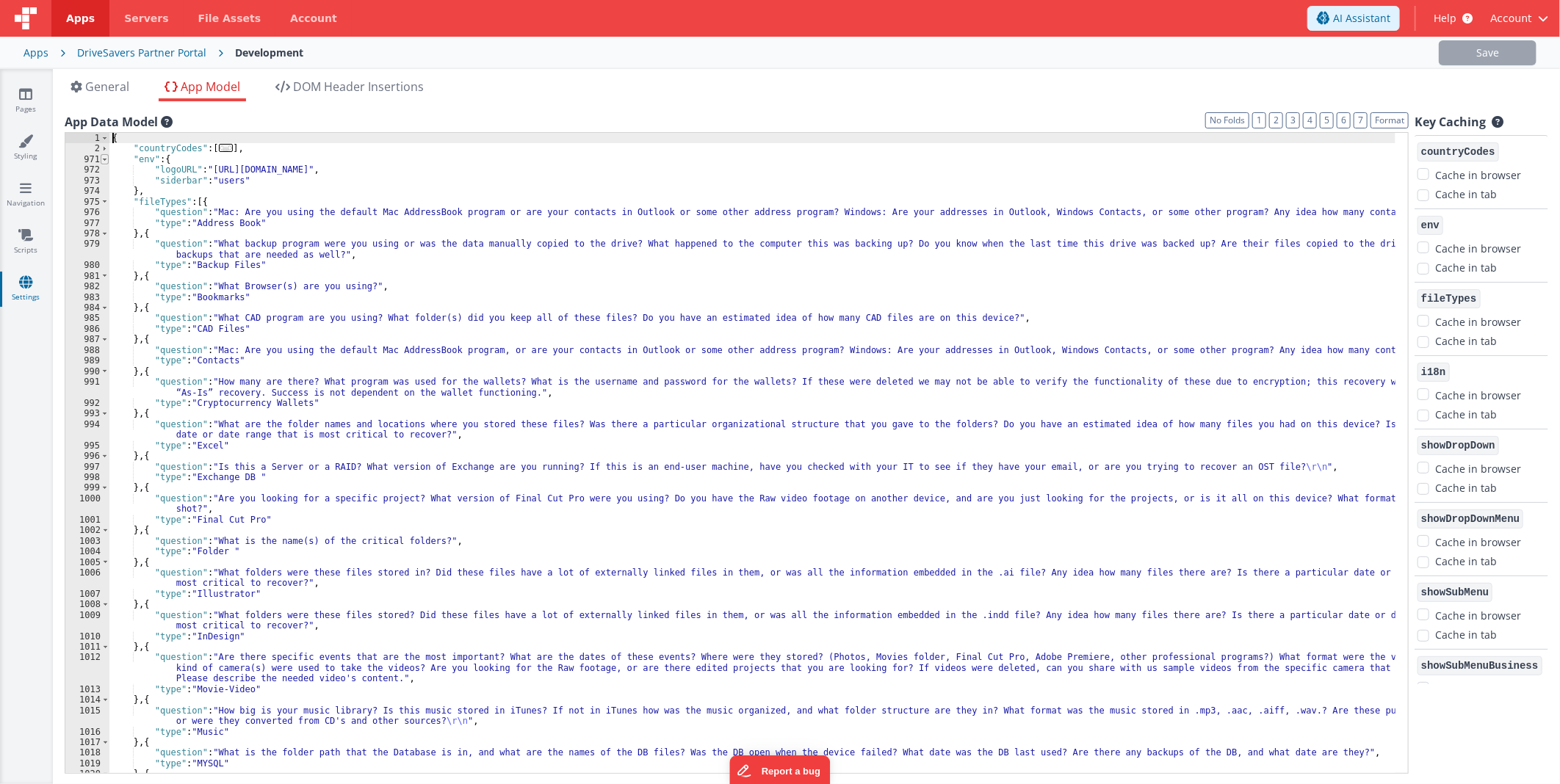
click at [105, 159] on span at bounding box center [105, 159] width 8 height 11
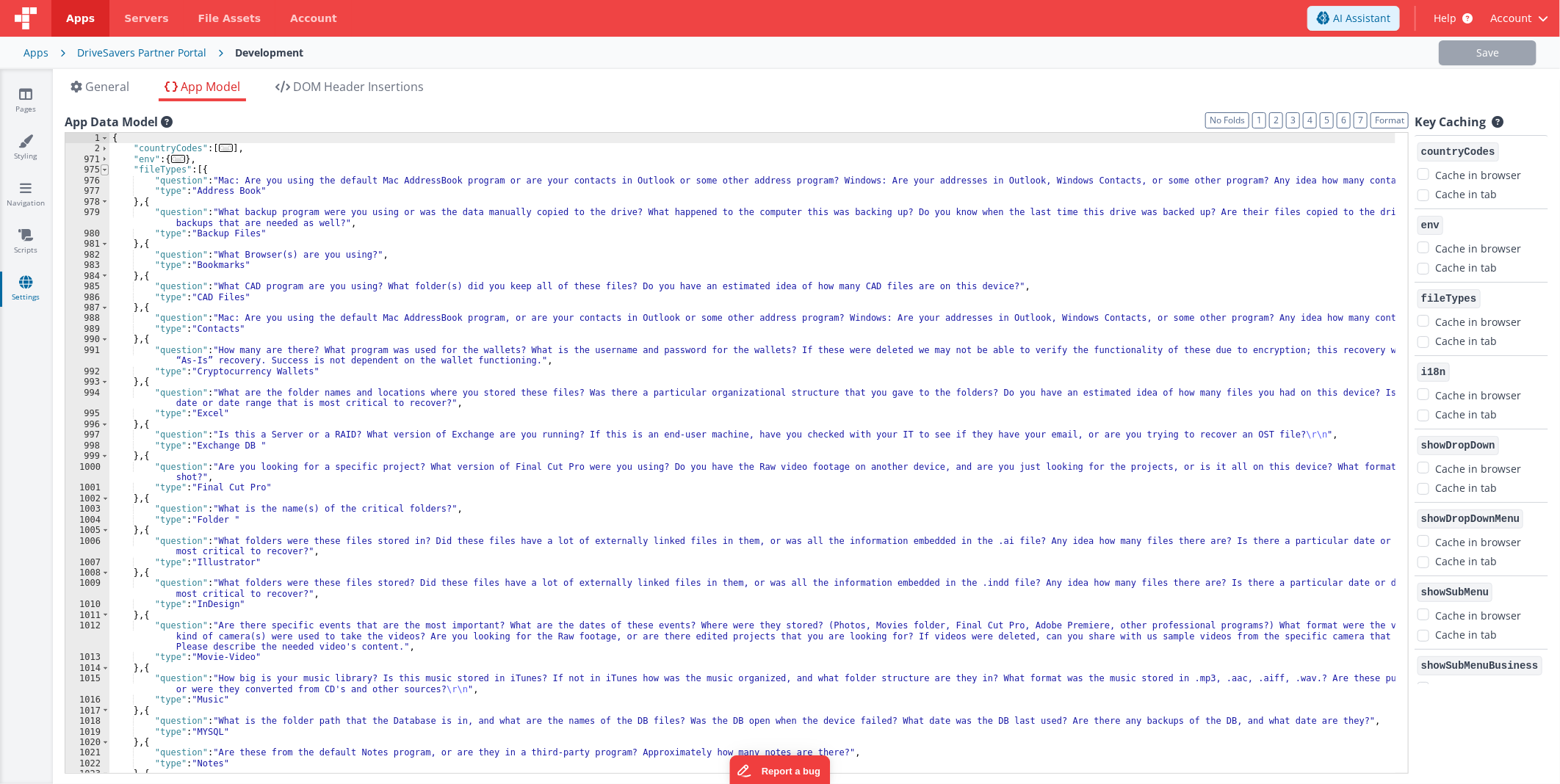
click at [105, 169] on span at bounding box center [105, 170] width 8 height 11
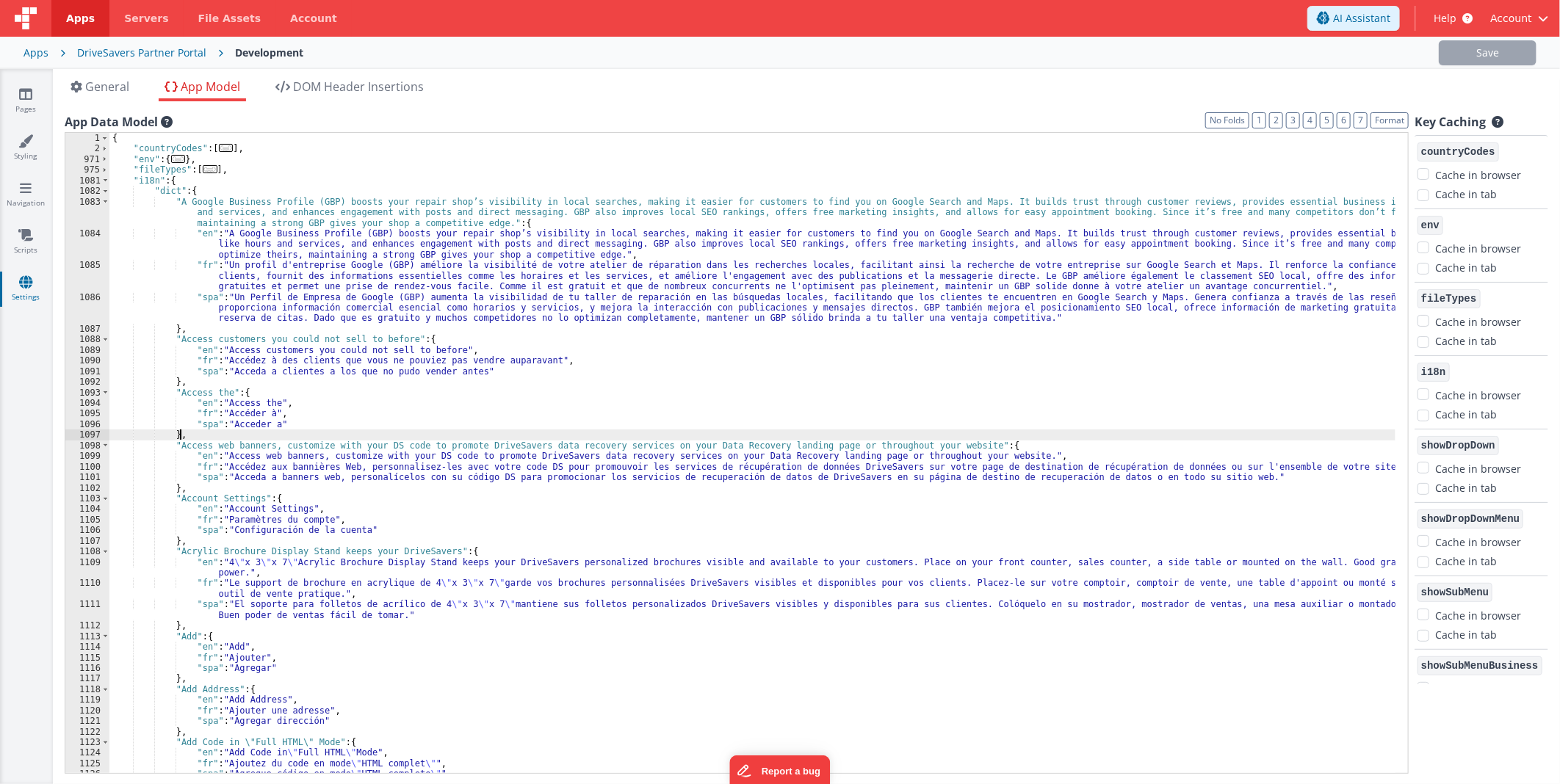
click at [185, 437] on div "{ "countryCodes" : [ ... ] , "env" : { ... } , "fileTypes" : [ ... ] , "i18n" :…" at bounding box center [753, 464] width 1286 height 662
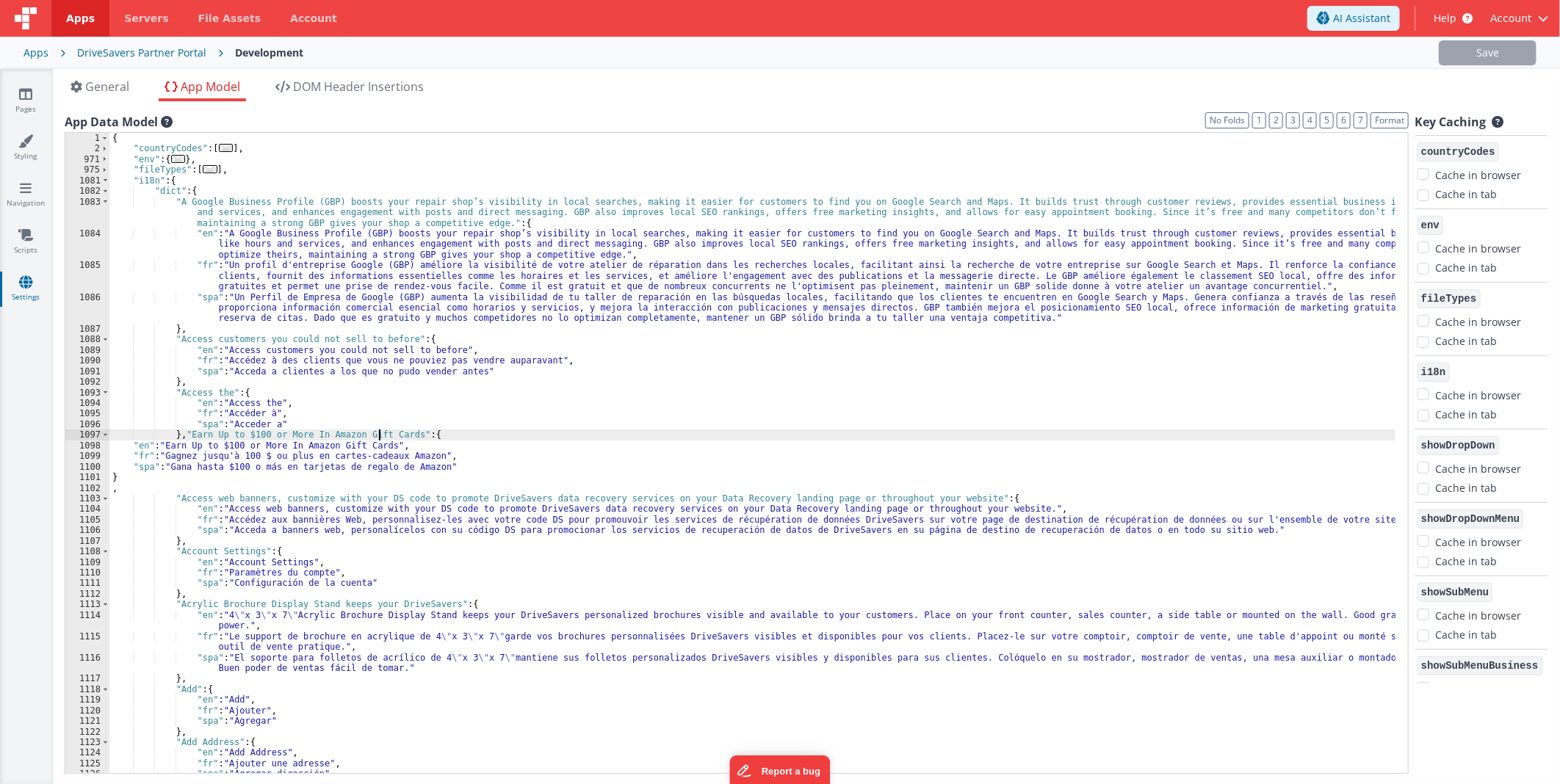
click at [380, 436] on div "{ "countryCodes" : [ ... ] , "env" : { ... } , "fileTypes" : [ ... ] , "i18n" :…" at bounding box center [753, 464] width 1286 height 662
drag, startPoint x: 380, startPoint y: 436, endPoint x: 186, endPoint y: 436, distance: 194.0
click at [186, 436] on div "{ "countryCodes" : [ ... ] , "env" : { ... } , "fileTypes" : [ ... ] , "i18n" :…" at bounding box center [753, 464] width 1286 height 662
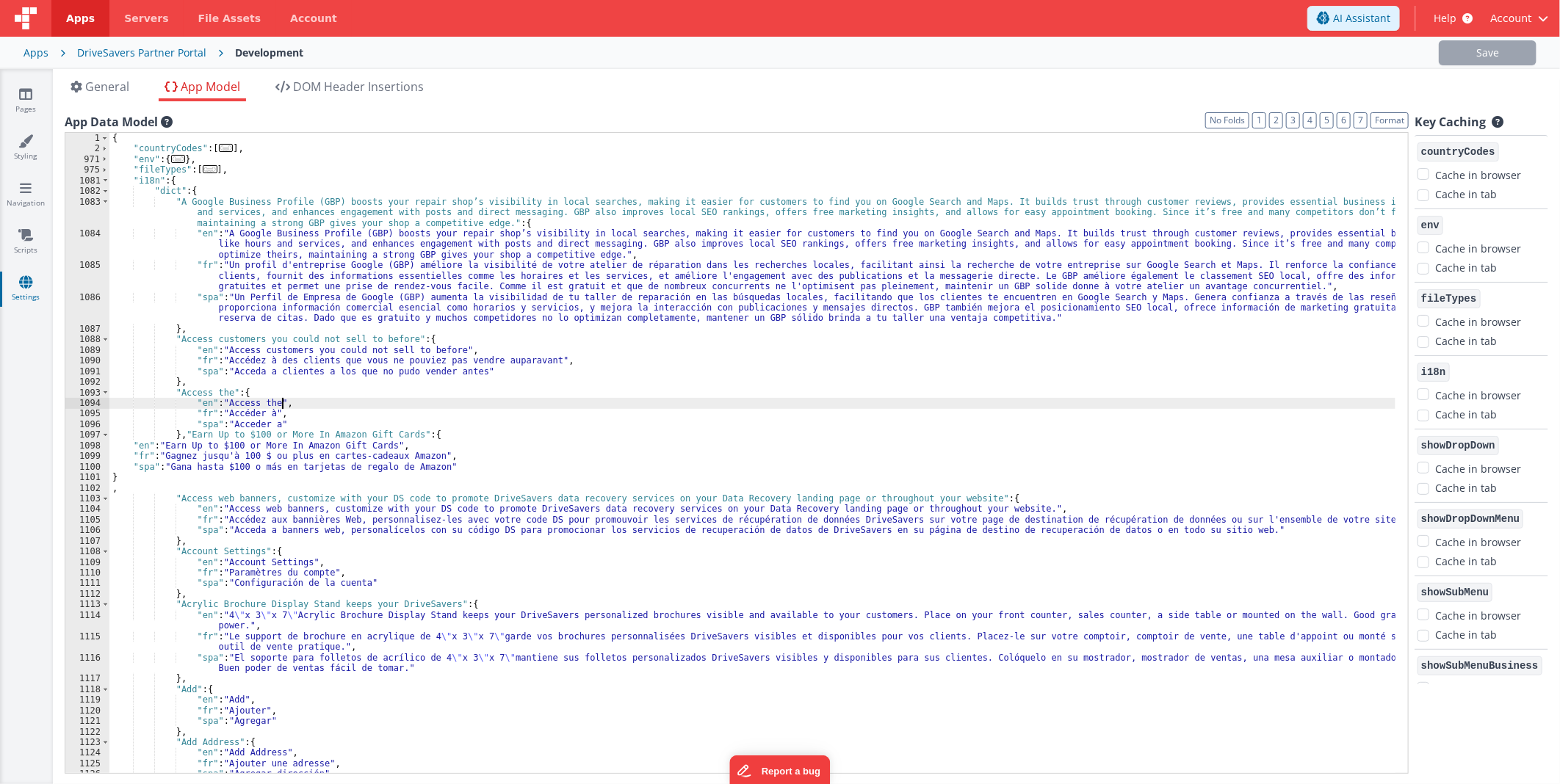
click at [986, 407] on div "{ "countryCodes" : [ ... ] , "env" : { ... } , "fileTypes" : [ ... ] , "i18n" :…" at bounding box center [753, 464] width 1286 height 662
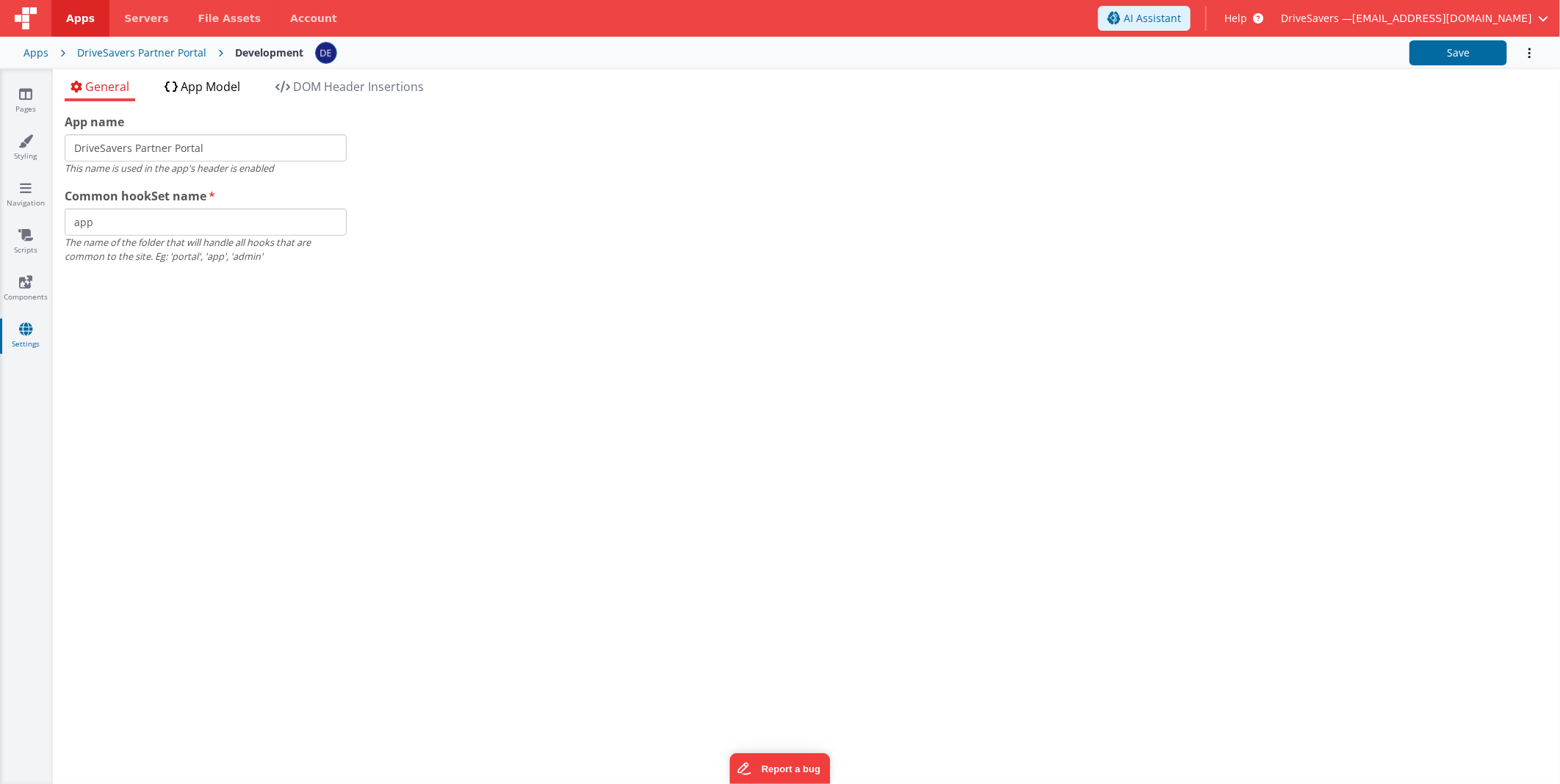
click at [221, 97] on li "App Model" at bounding box center [202, 89] width 87 height 23
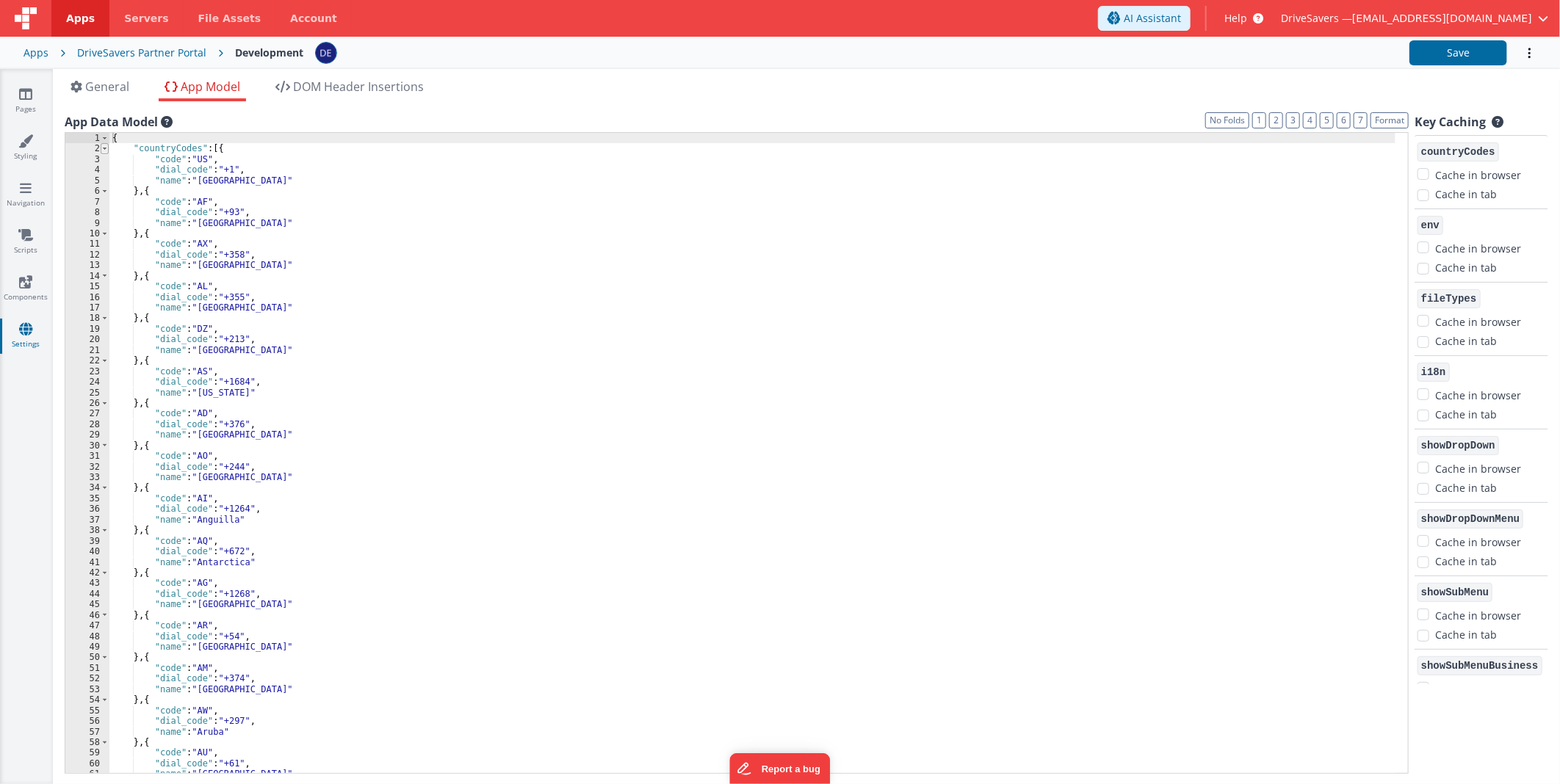
click at [106, 147] on span at bounding box center [105, 148] width 8 height 11
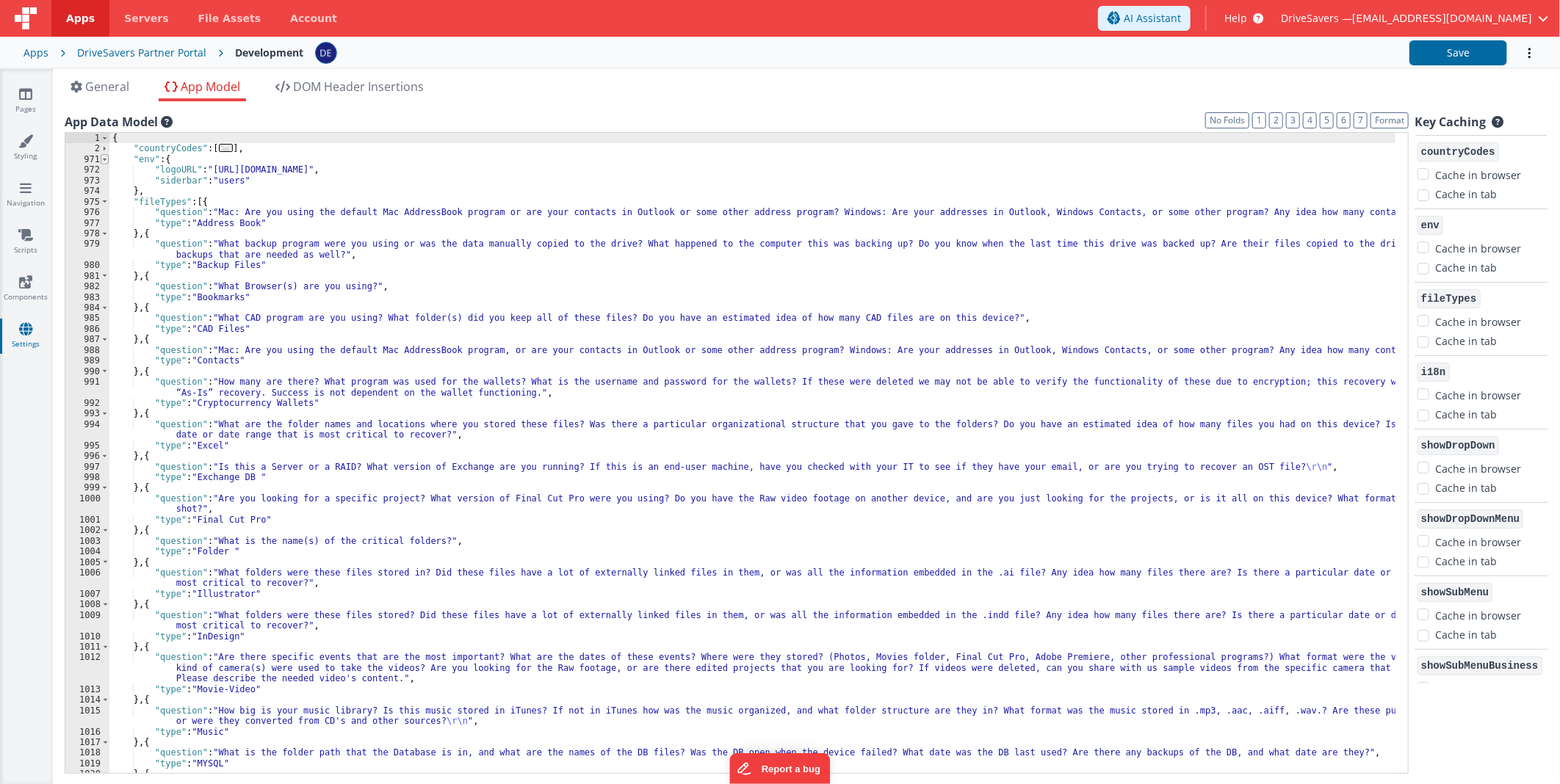
click at [103, 160] on span at bounding box center [105, 159] width 8 height 11
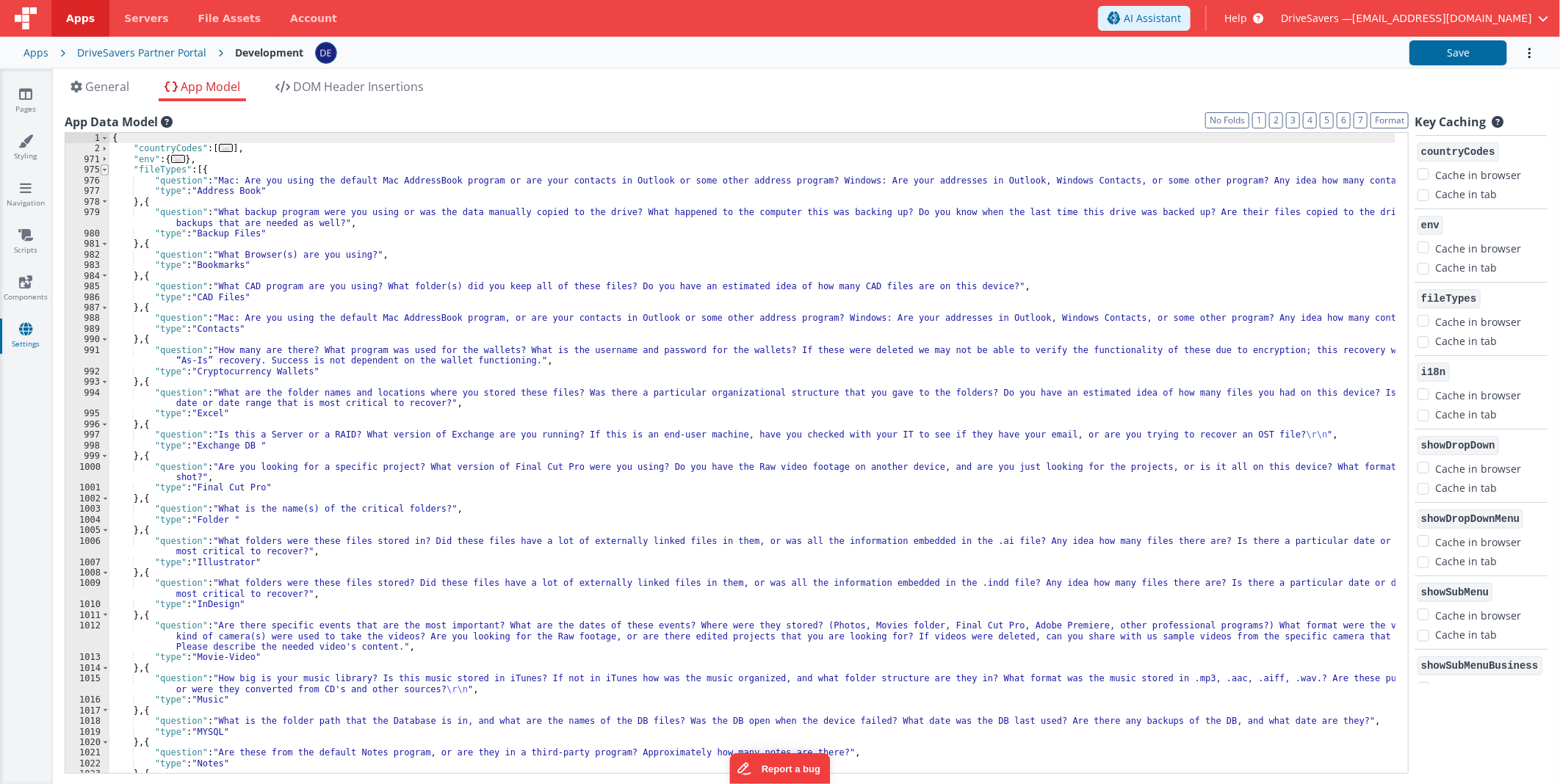
click at [101, 166] on span at bounding box center [105, 170] width 8 height 11
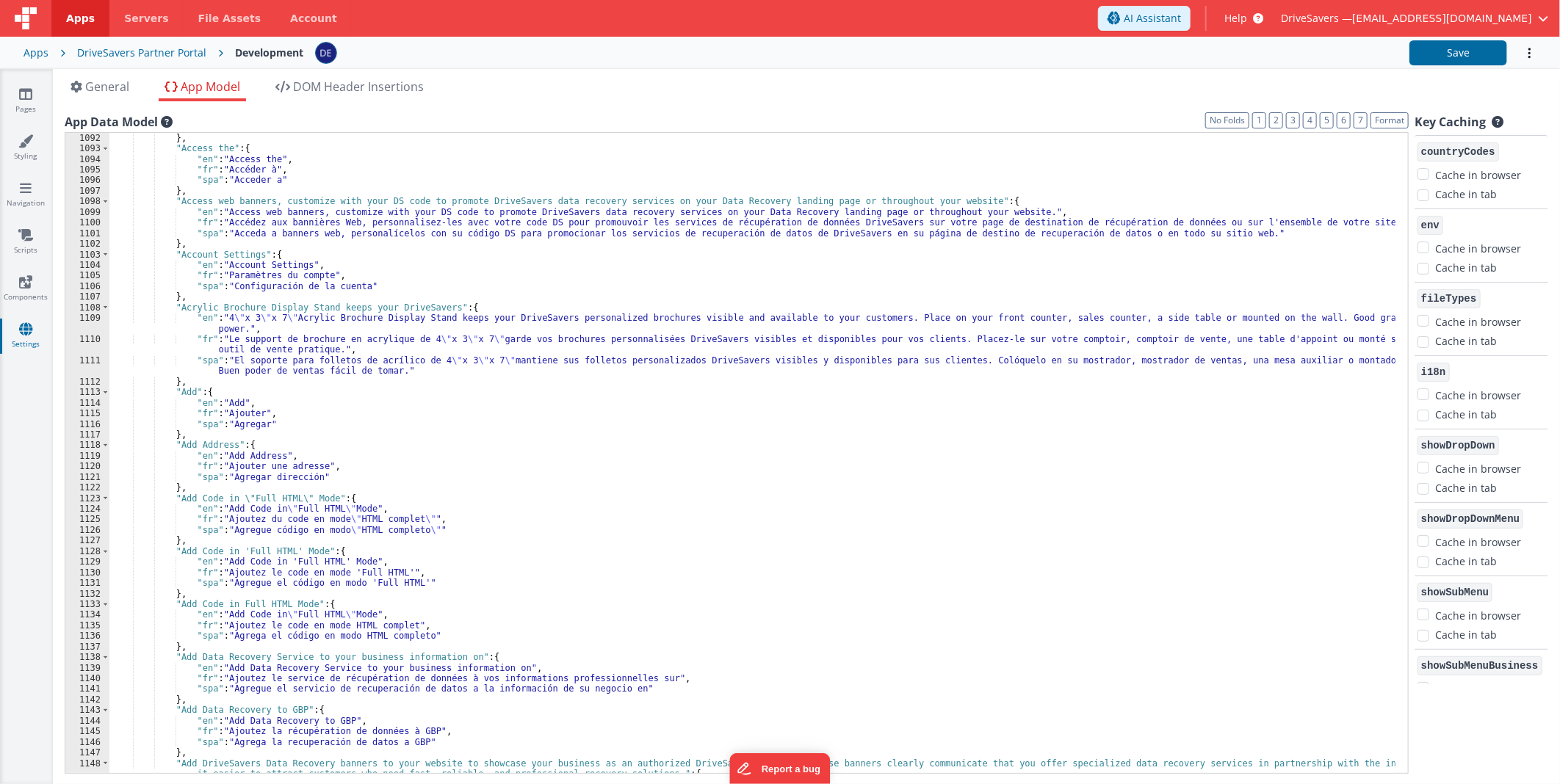
scroll to position [168, 0]
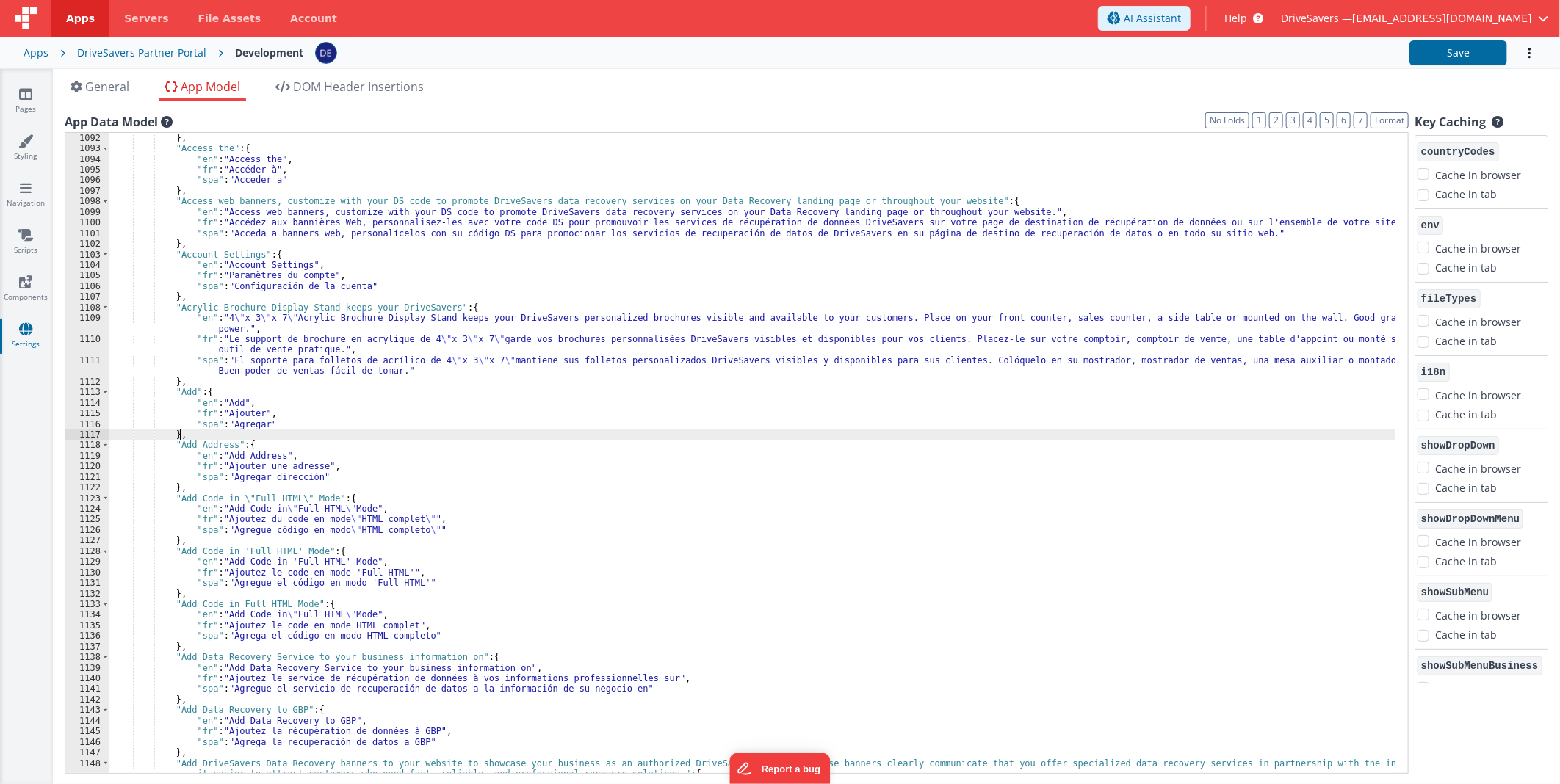
click at [187, 433] on div "} , "Access the" : { "en" : "Access the" , "fr" : "Accéder à" , "spa" : "Accede…" at bounding box center [753, 469] width 1286 height 673
click at [218, 436] on div "} , "Access the" : { "en" : "Access the" , "fr" : "Accéder à" , "spa" : "Accede…" at bounding box center [753, 469] width 1286 height 673
click at [220, 435] on div "} , "Access the" : { "en" : "Access the" , "fr" : "Accéder à" , "spa" : "Accede…" at bounding box center [753, 469] width 1286 height 673
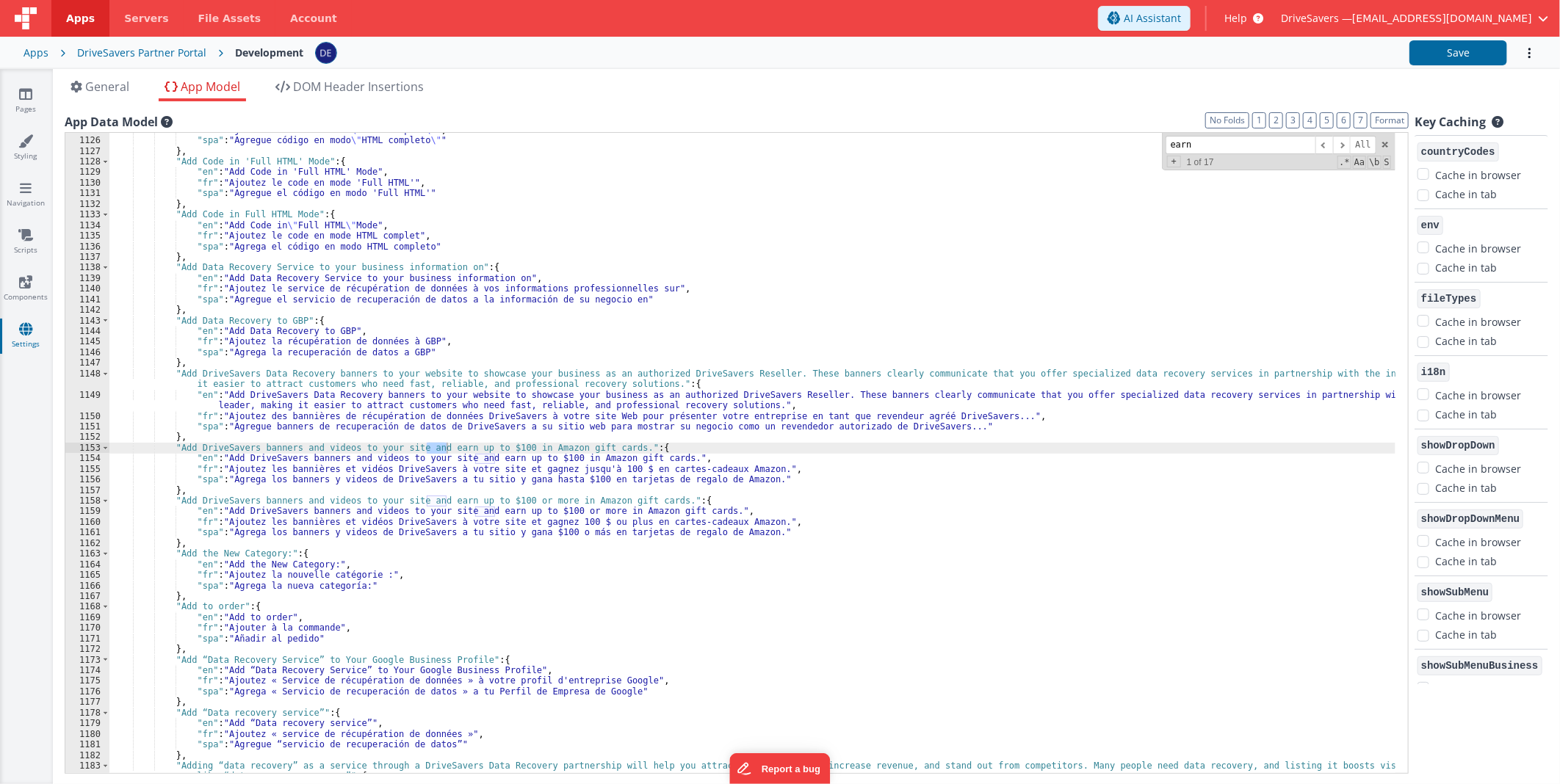
scroll to position [437, 0]
type input "earn up to $100 in amaz"
click at [1338, 145] on span at bounding box center [1341, 145] width 17 height 18
click at [1338, 147] on span at bounding box center [1341, 145] width 17 height 18
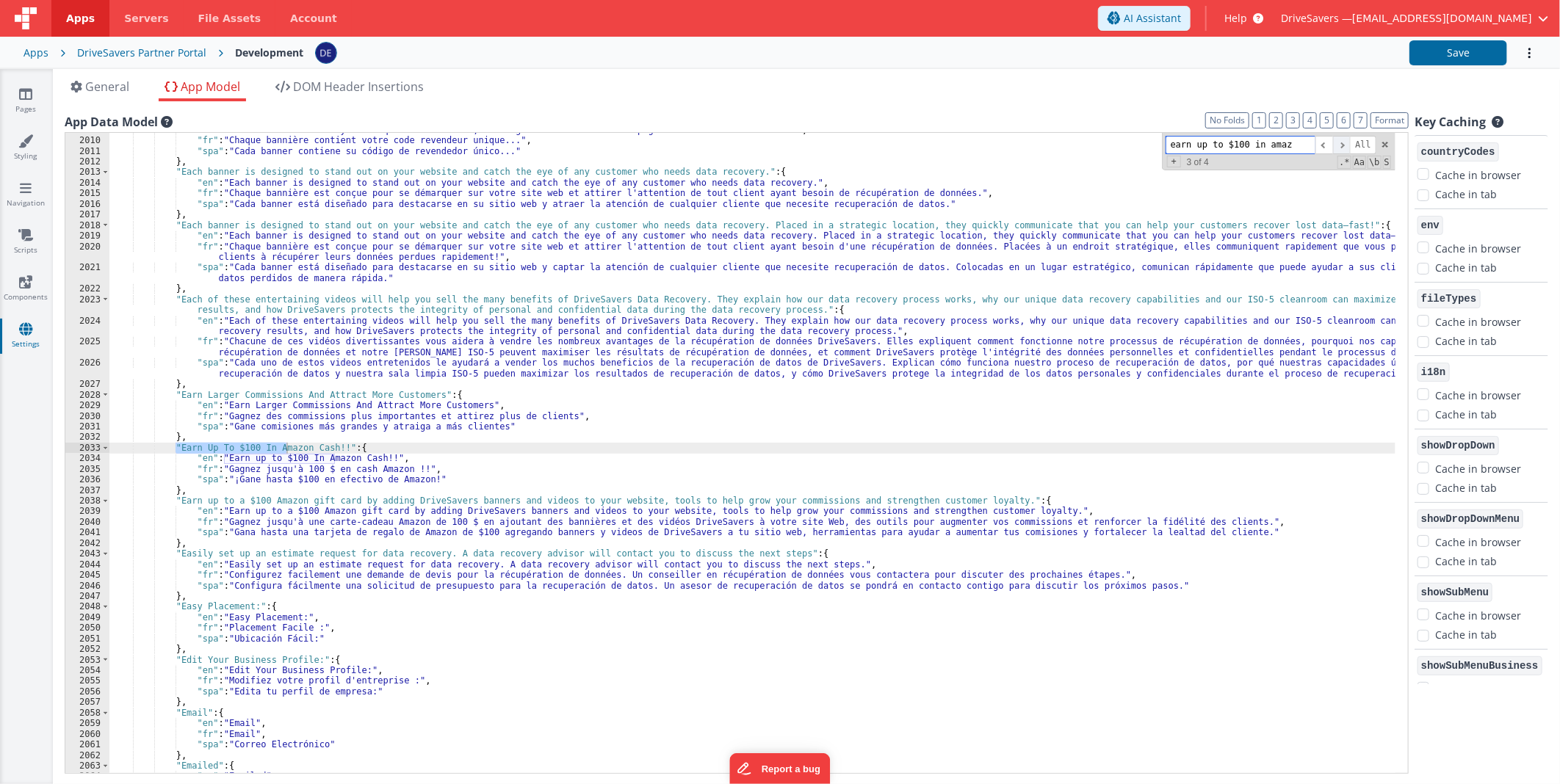
scroll to position [7278, 0]
click at [354, 446] on div ""en" : "Each banner contains your unique reseller code, linking visitors to a c…" at bounding box center [753, 456] width 1286 height 662
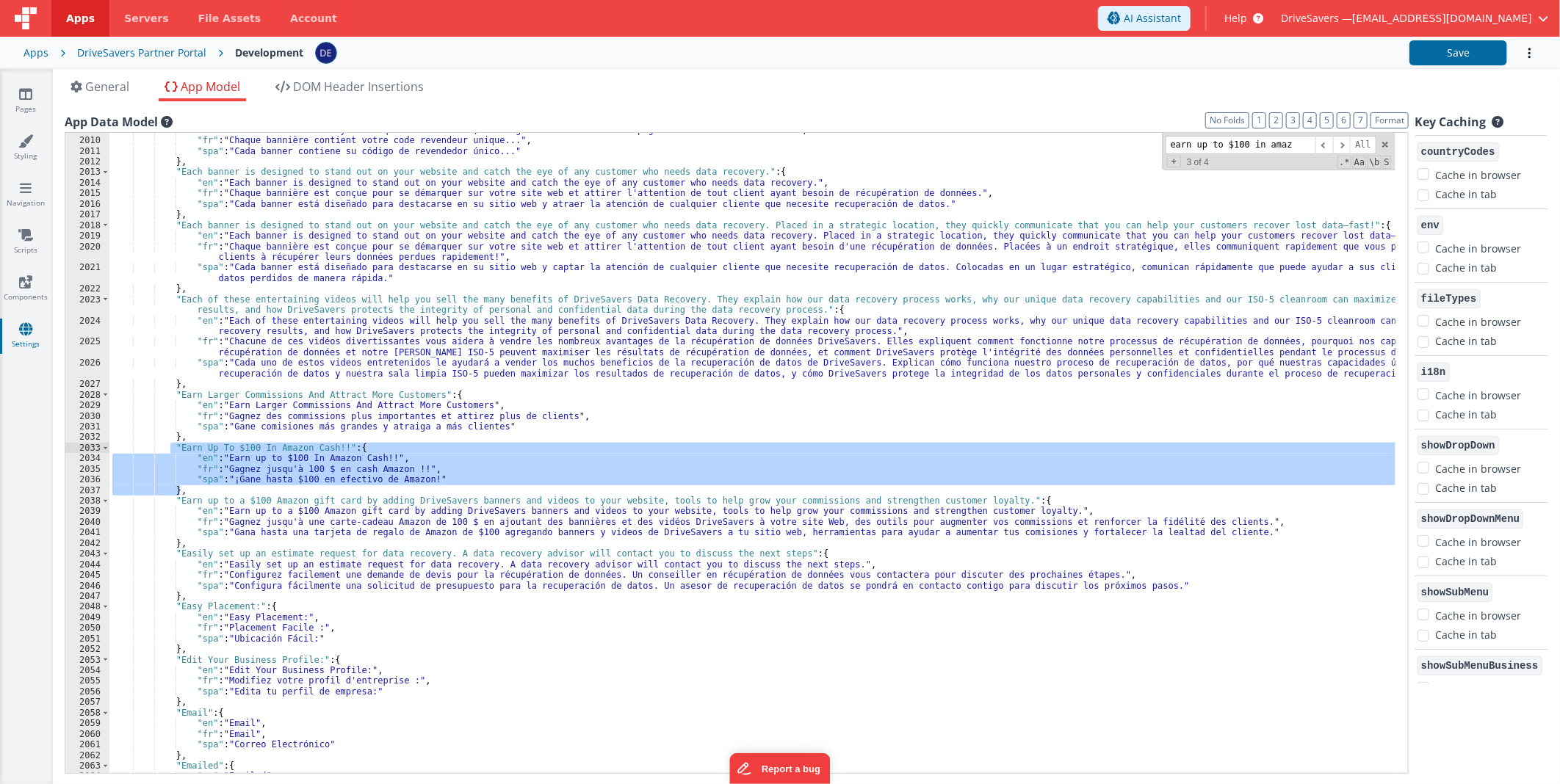
drag, startPoint x: 180, startPoint y: 489, endPoint x: 169, endPoint y: 452, distance: 38.6
click at [169, 452] on div ""en" : "Each banner contains your unique reseller code, linking visitors to a c…" at bounding box center [753, 456] width 1286 height 662
paste textarea
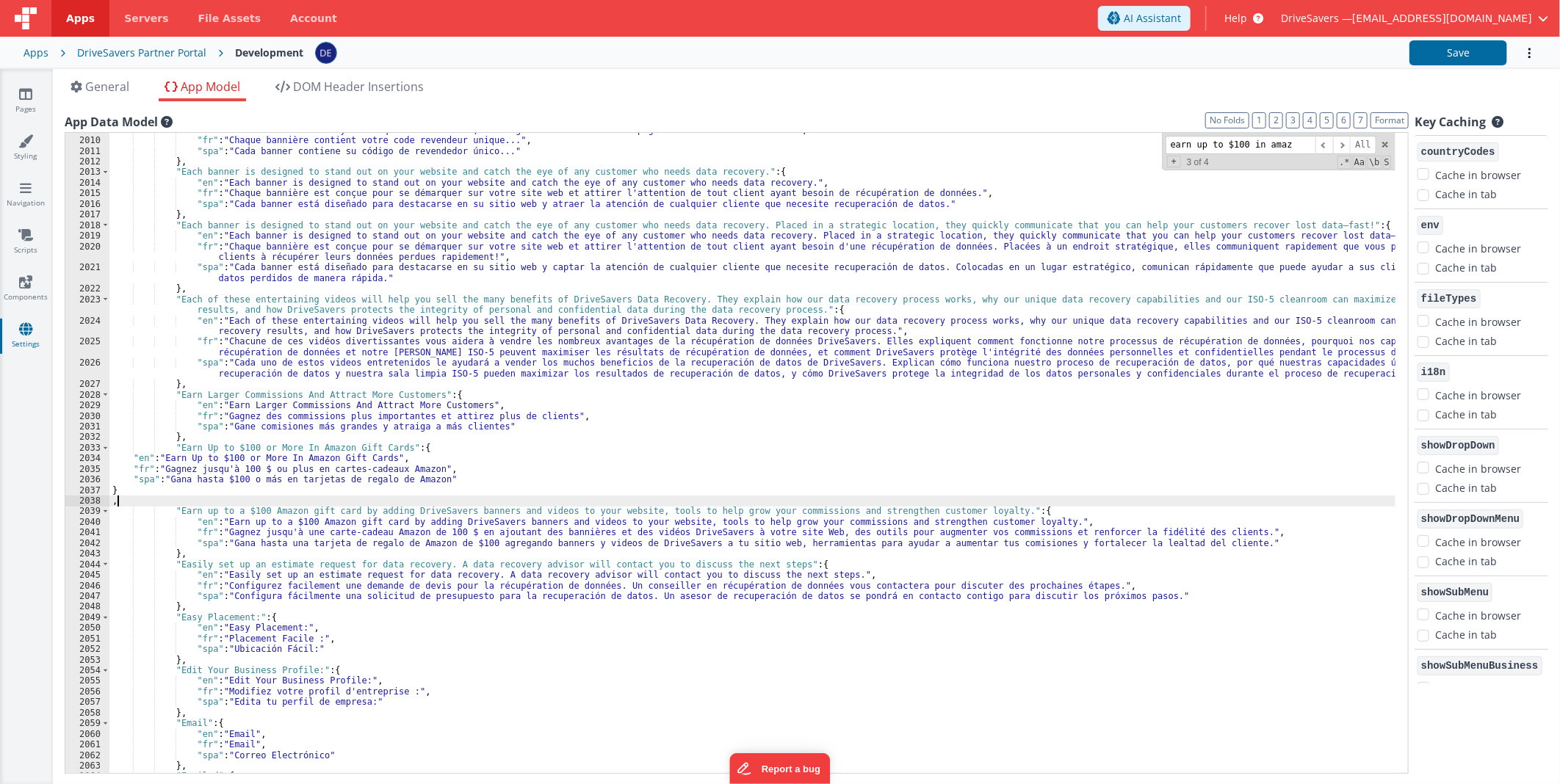
click at [377, 449] on div ""en" : "Each banner contains your unique reseller code, linking visitors to a c…" at bounding box center [753, 456] width 1286 height 662
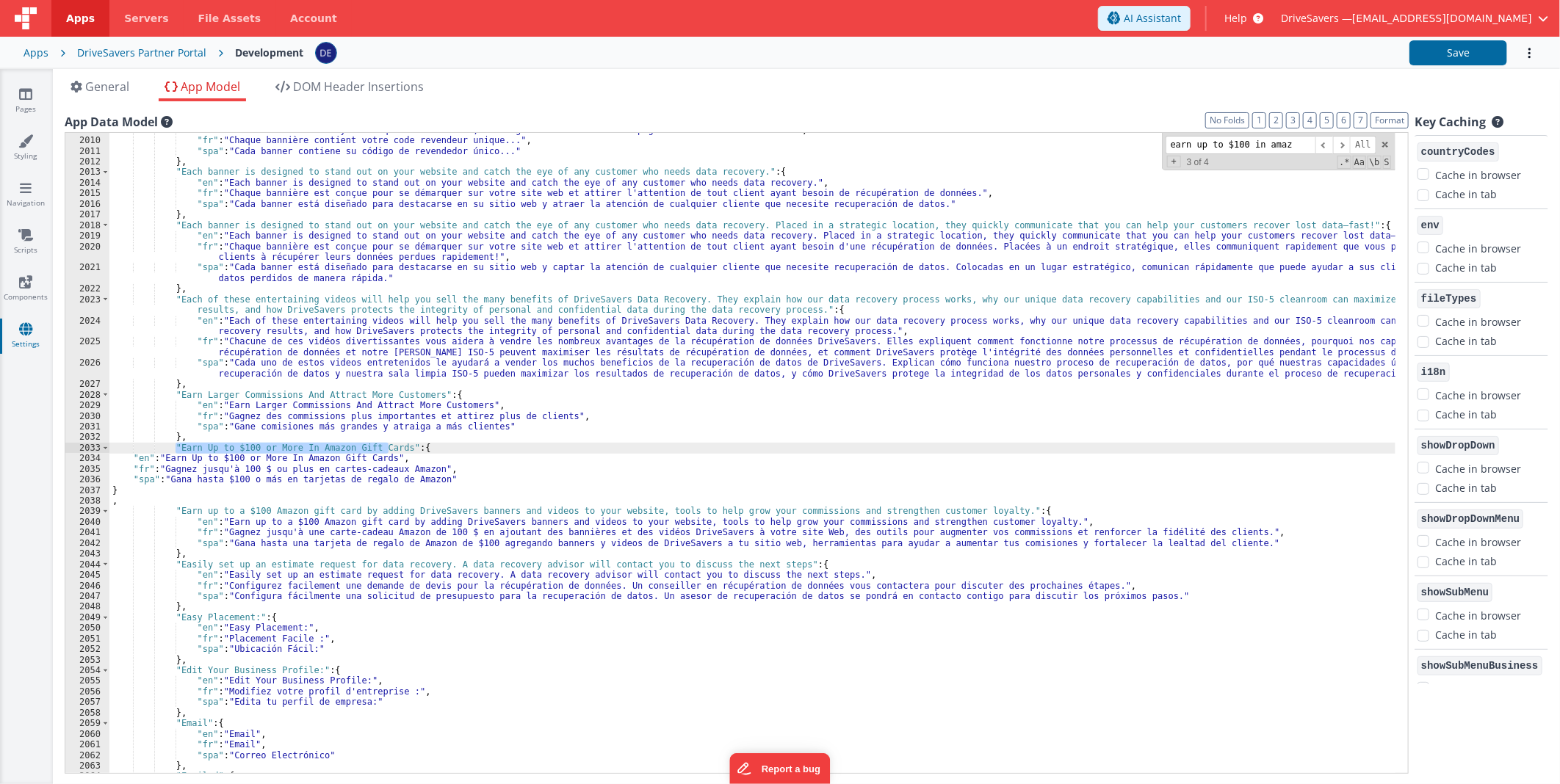
drag, startPoint x: 377, startPoint y: 449, endPoint x: 189, endPoint y: 449, distance: 188.0
click at [189, 449] on div ""en" : "Each banner contains your unique reseller code, linking visitors to a c…" at bounding box center [753, 456] width 1286 height 662
click at [1442, 53] on button "Save" at bounding box center [1459, 53] width 98 height 25
click at [283, 198] on div ""en" : "Each banner contains your unique reseller code, linking visitors to a c…" at bounding box center [753, 456] width 1286 height 662
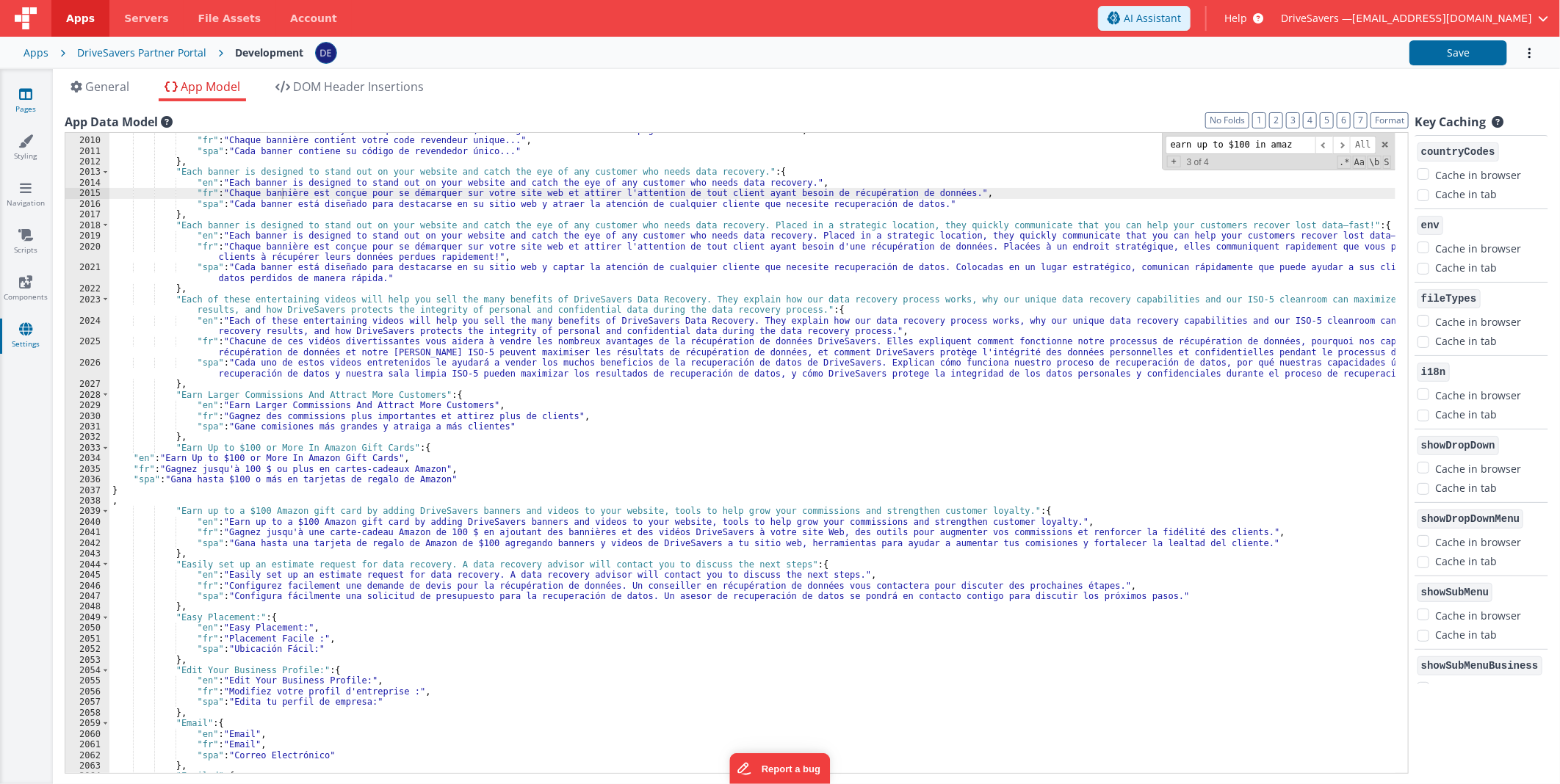
click at [32, 101] on link "Pages" at bounding box center [26, 101] width 53 height 29
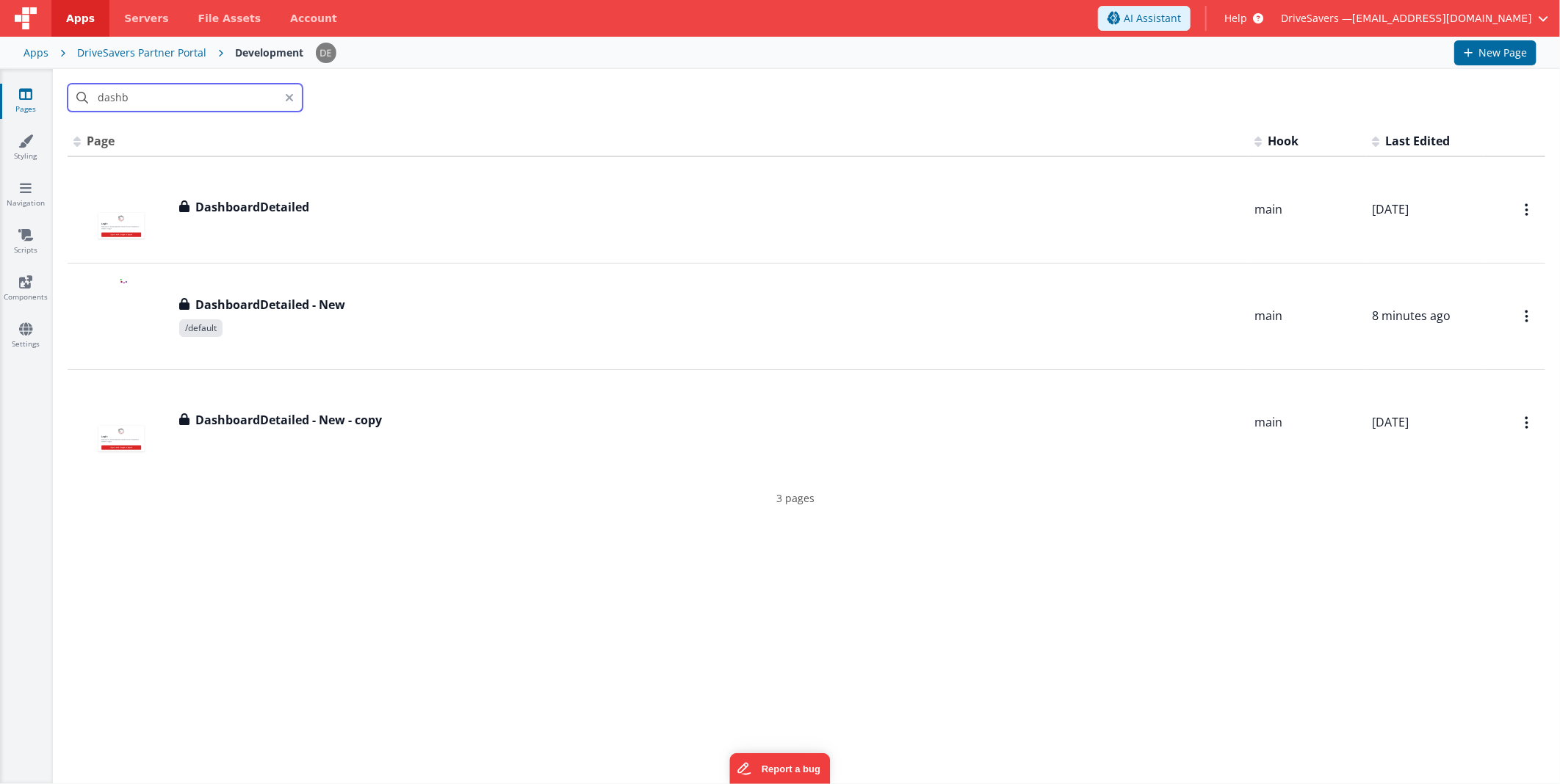
drag, startPoint x: 142, startPoint y: 98, endPoint x: 32, endPoint y: 81, distance: 111.3
click at [32, 81] on section "Pages Styling Navigation Scripts Components Settings dashb Id Page Description …" at bounding box center [780, 426] width 1560 height 714
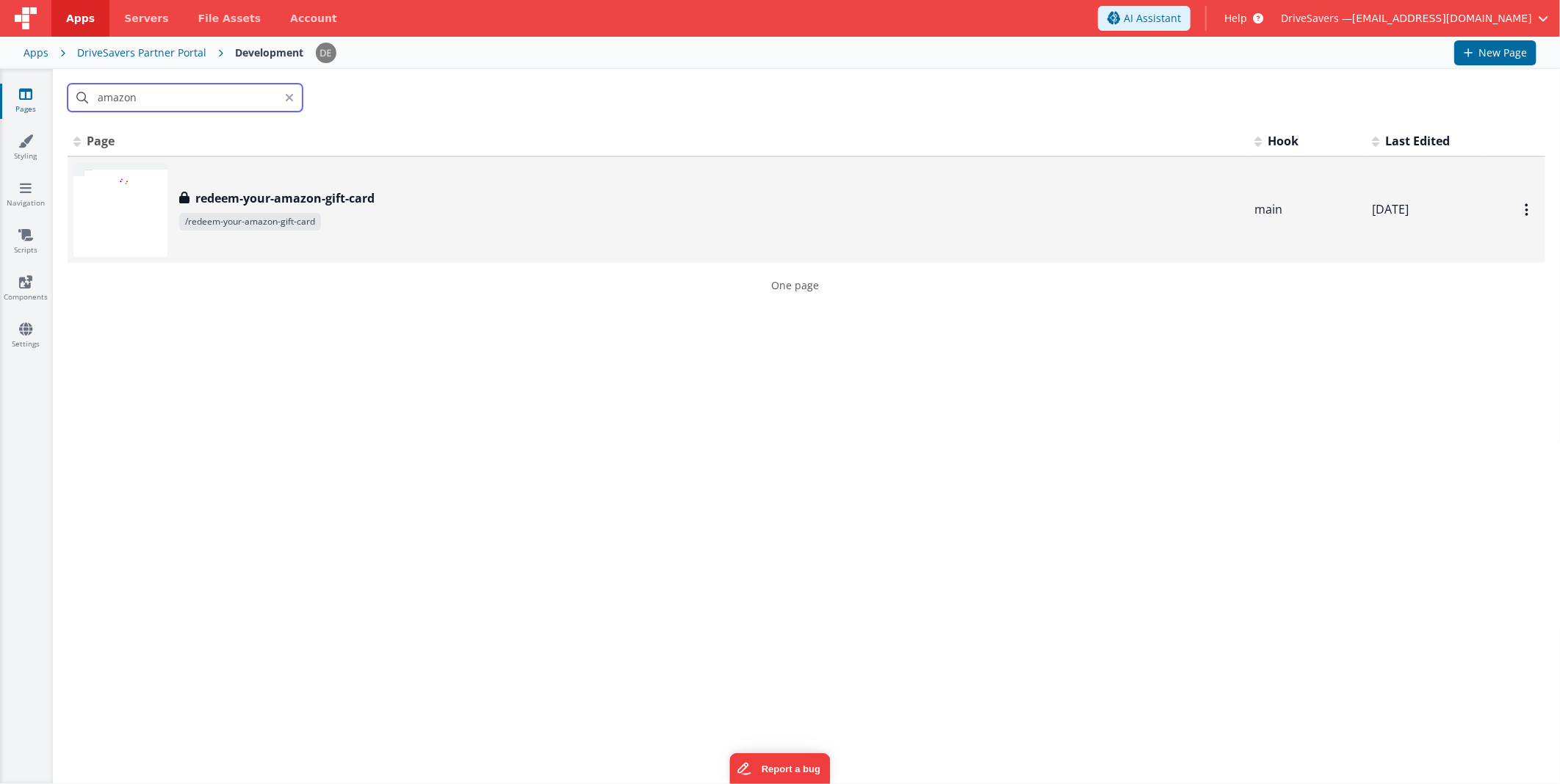
type input "amazon"
click at [309, 206] on h3 "redeem-your-amazon-gift-card" at bounding box center [285, 198] width 179 height 17
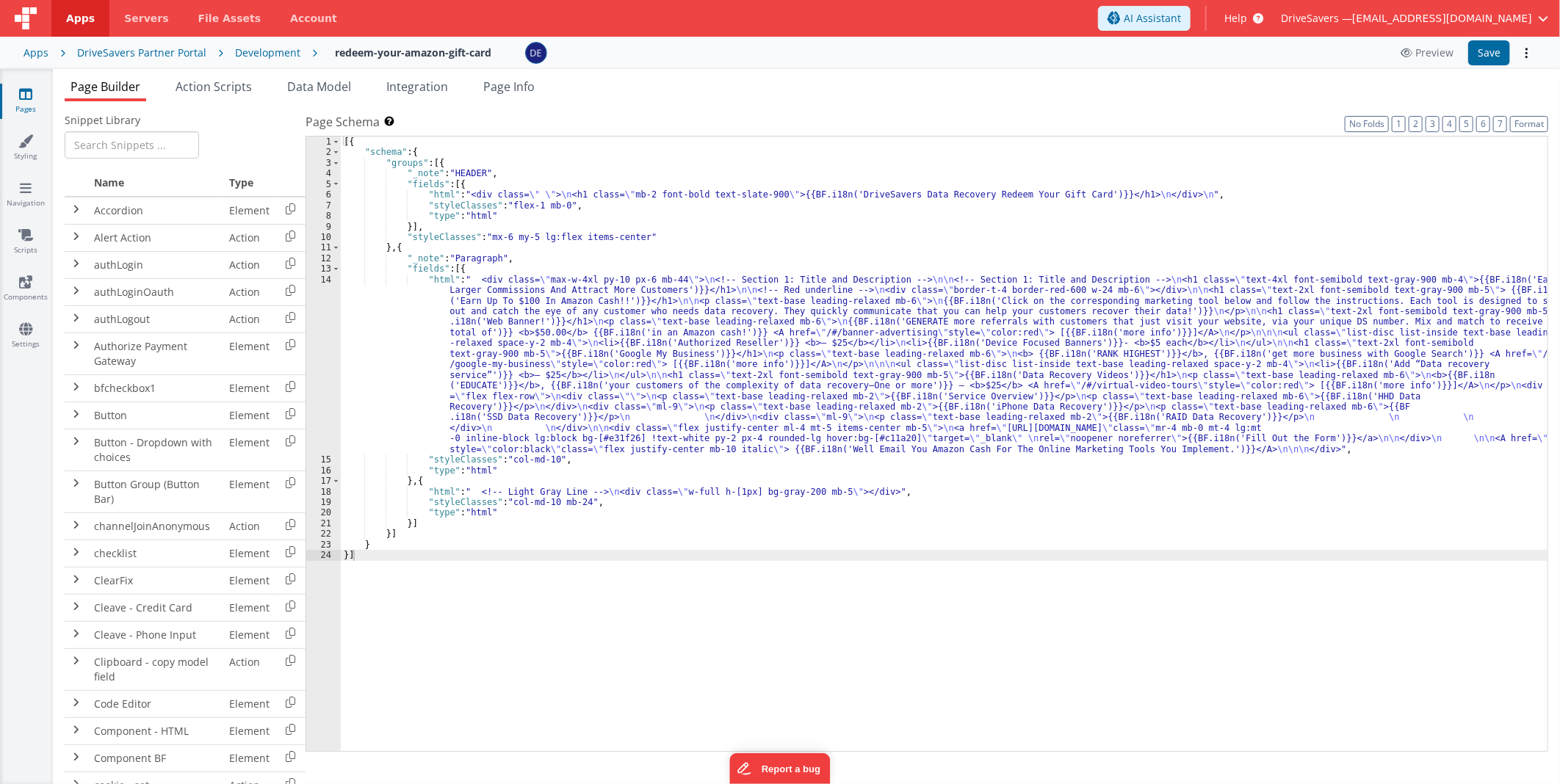
click at [665, 325] on div "[{ "schema" : { "groups" : [{ "_note" : "HEADER" , "fields" : [{ "html" : "<div…" at bounding box center [944, 455] width 1207 height 637
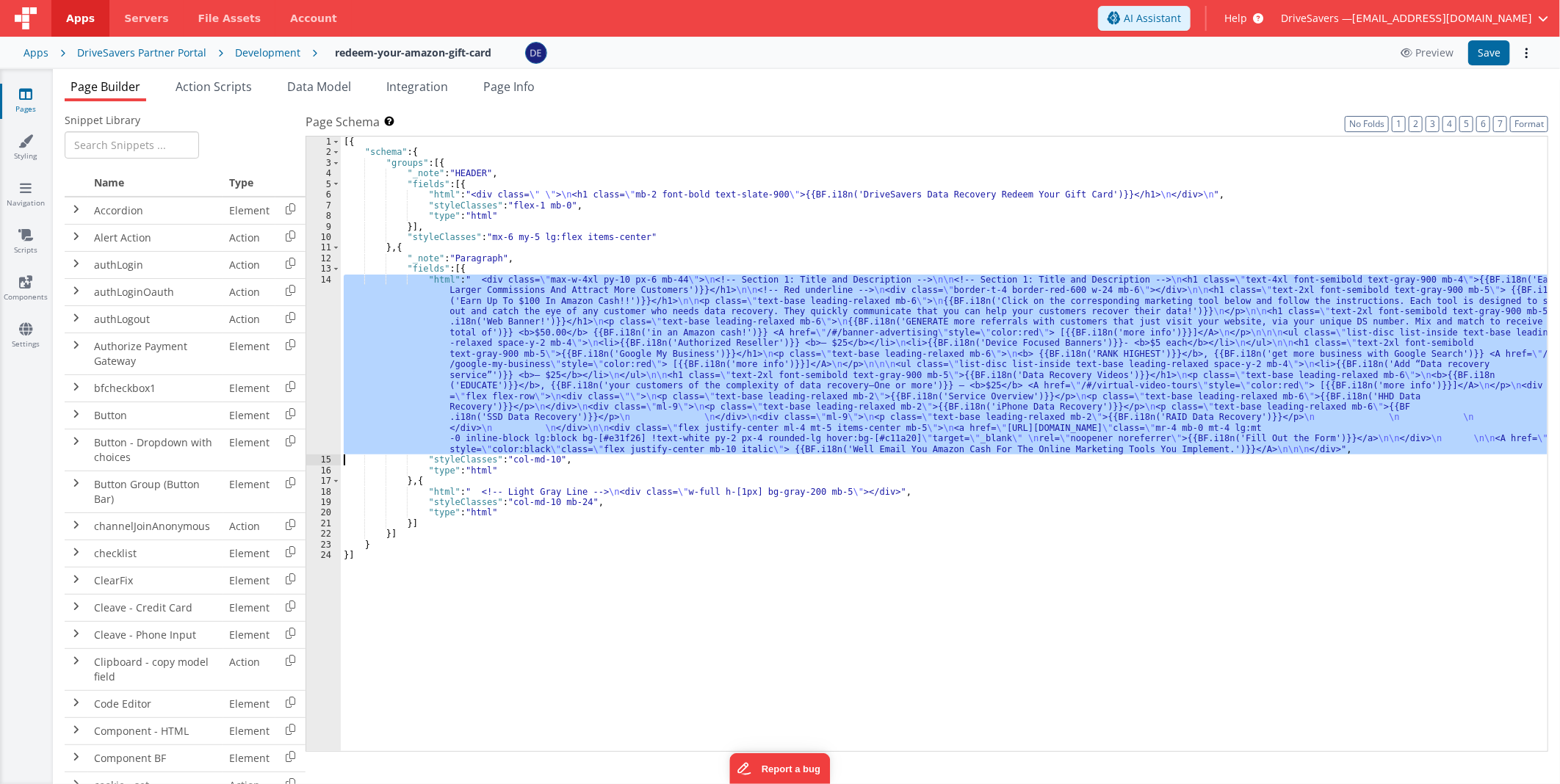
click at [317, 317] on div "14" at bounding box center [323, 365] width 35 height 180
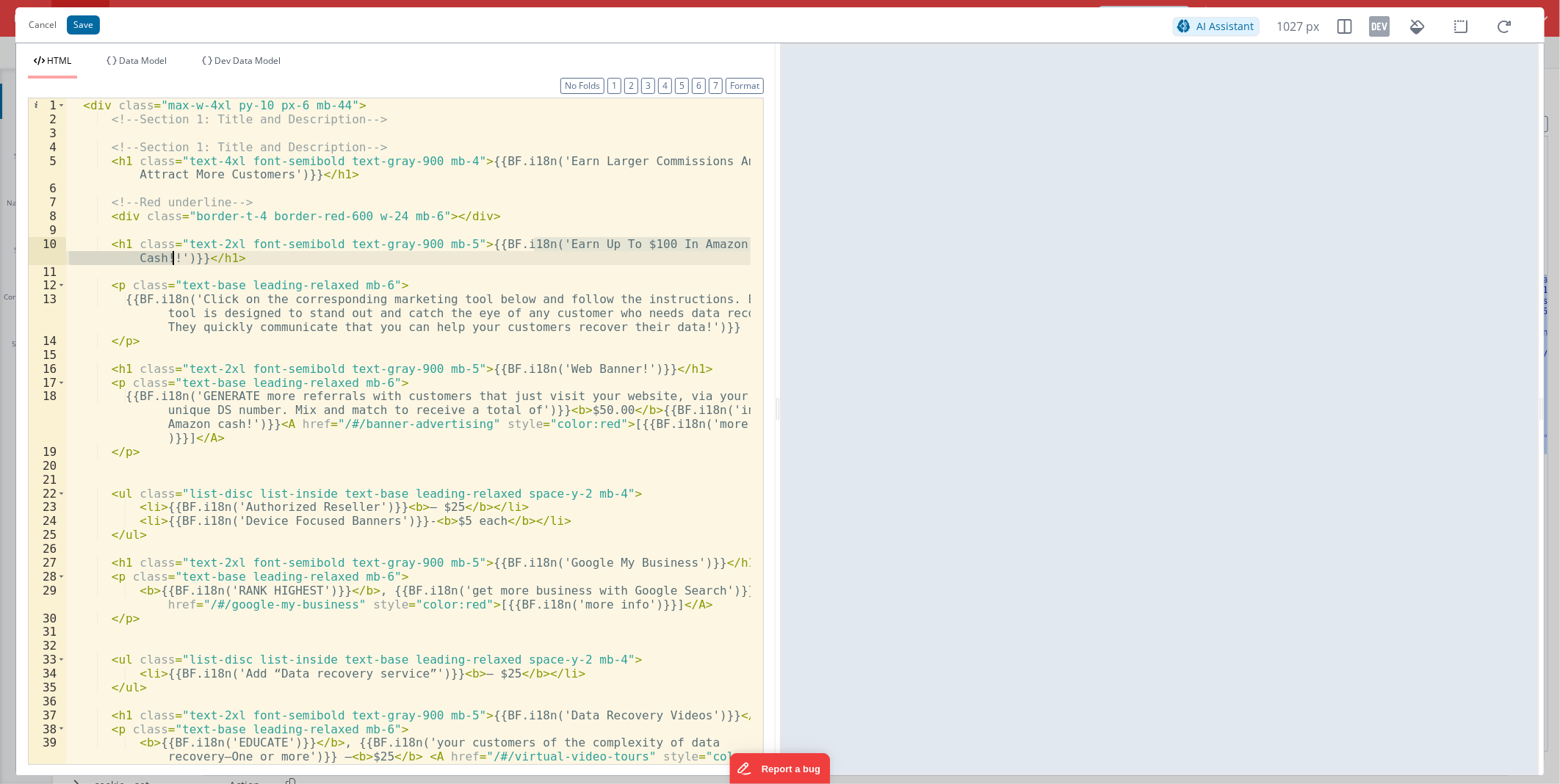
drag, startPoint x: 534, startPoint y: 240, endPoint x: 172, endPoint y: 255, distance: 362.3
click at [172, 255] on div "< div class = "max-w-4xl py-10 px-6 mb-44" > <!-- Section 1: Title and Descript…" at bounding box center [408, 459] width 684 height 721
click at [270, 255] on div "< div class = "max-w-4xl py-10 px-6 mb-44" > <!-- Section 1: Title and Descript…" at bounding box center [408, 459] width 684 height 721
click at [80, 26] on button "Save" at bounding box center [83, 25] width 33 height 19
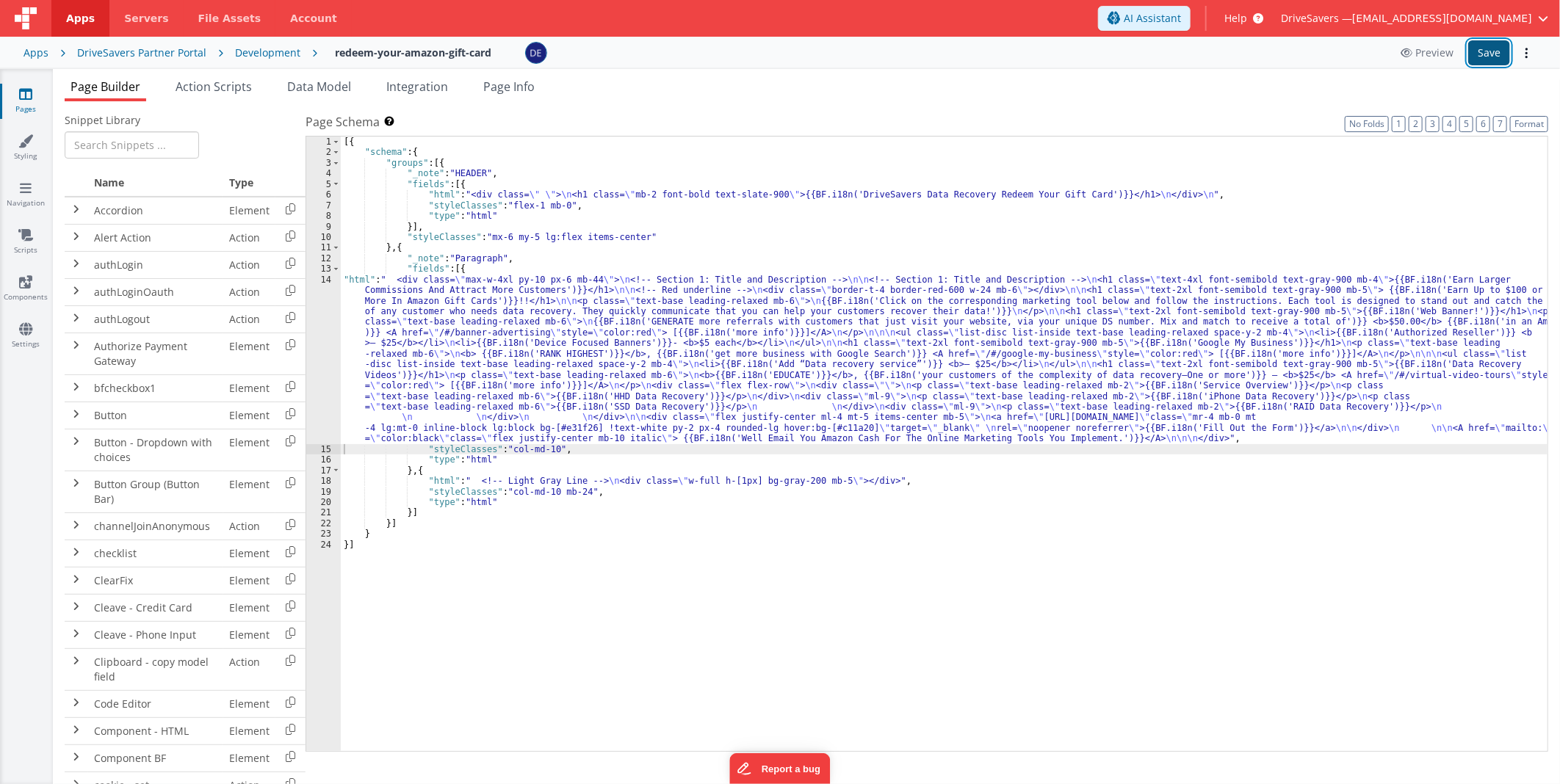
click at [1489, 51] on button "Save" at bounding box center [1489, 53] width 42 height 25
click at [257, 55] on div "Development" at bounding box center [268, 53] width 65 height 15
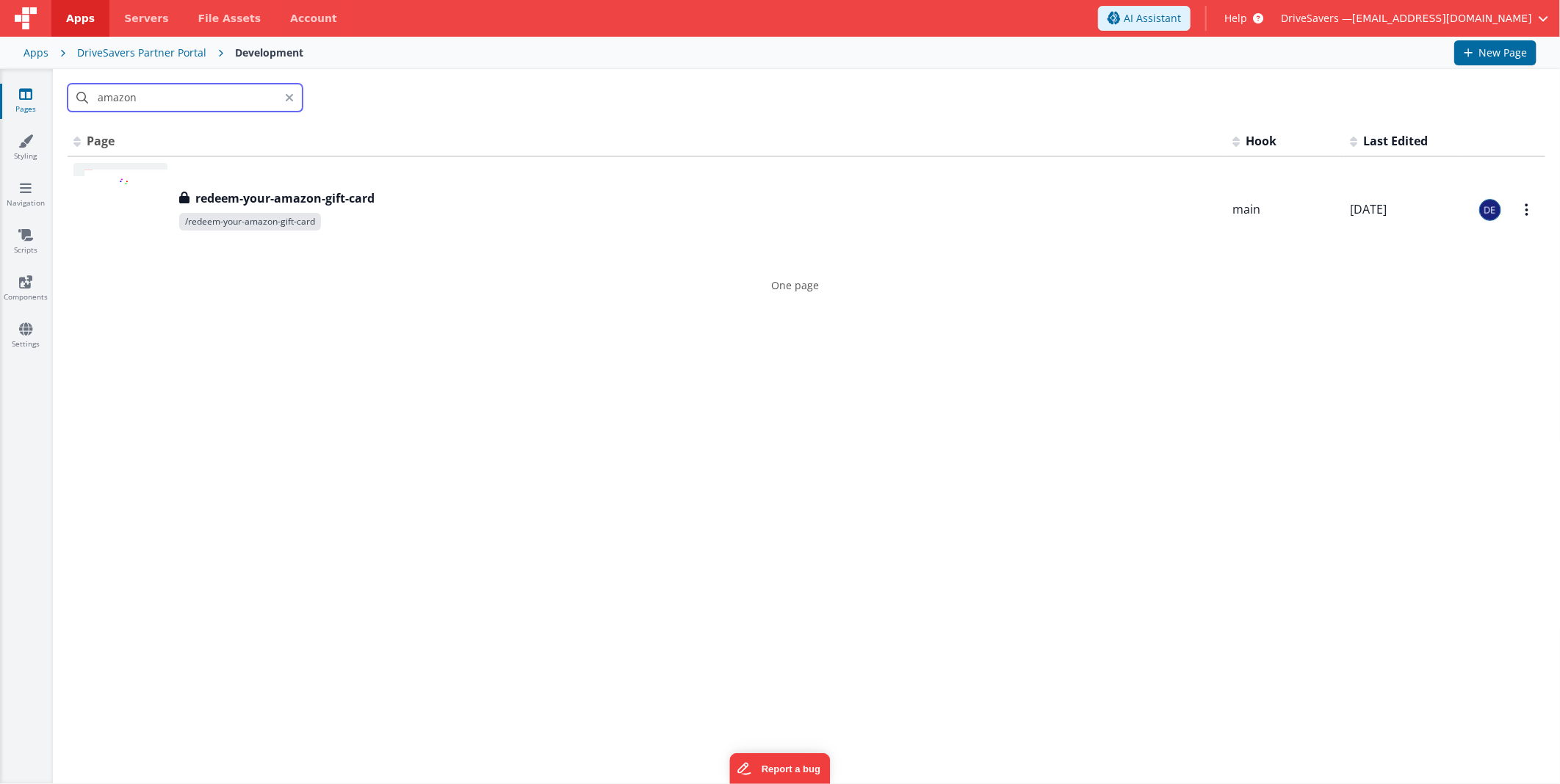
click at [182, 98] on input "amazon" at bounding box center [185, 97] width 235 height 28
click at [120, 95] on input "amazon" at bounding box center [185, 97] width 235 height 28
click at [114, 101] on input "invoi" at bounding box center [185, 97] width 235 height 28
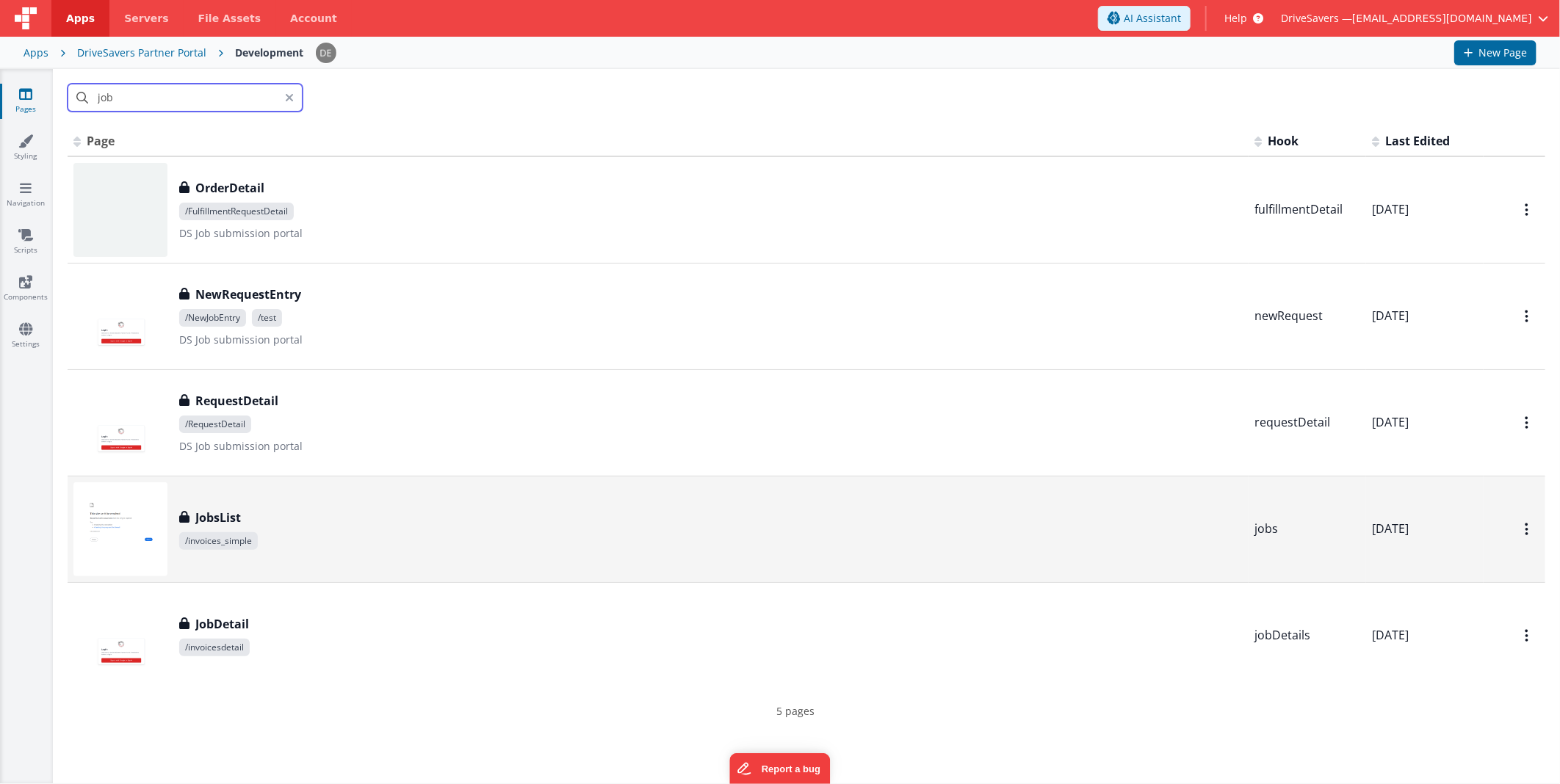
type input "job"
click at [326, 512] on div "JobsList" at bounding box center [710, 517] width 1063 height 17
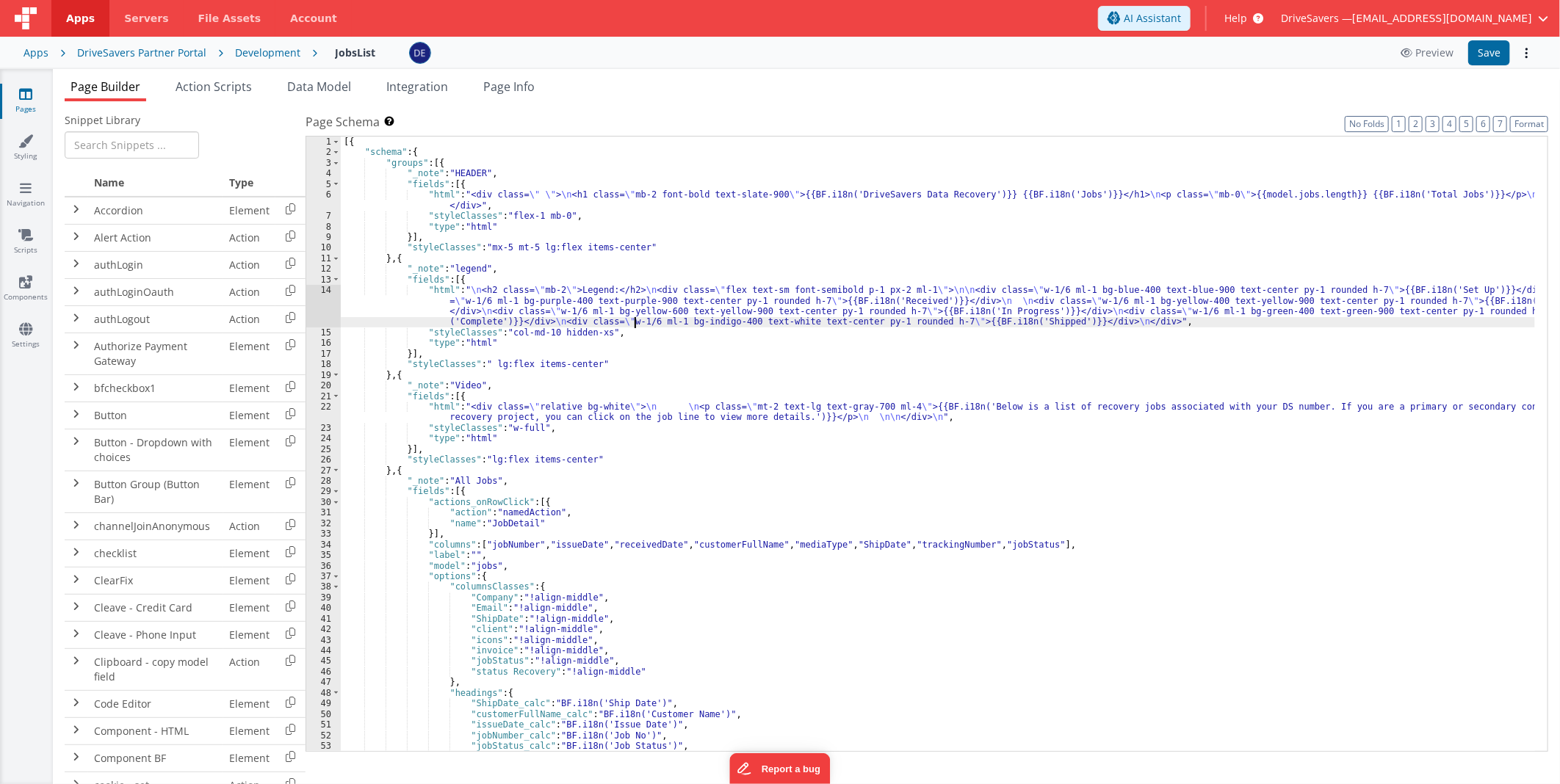
click at [635, 318] on div "[{ "schema" : { "groups" : [{ "_note" : "HEADER" , "fields" : [{ "html" : "<div…" at bounding box center [938, 455] width 1194 height 637
click at [317, 292] on div "14" at bounding box center [323, 306] width 35 height 43
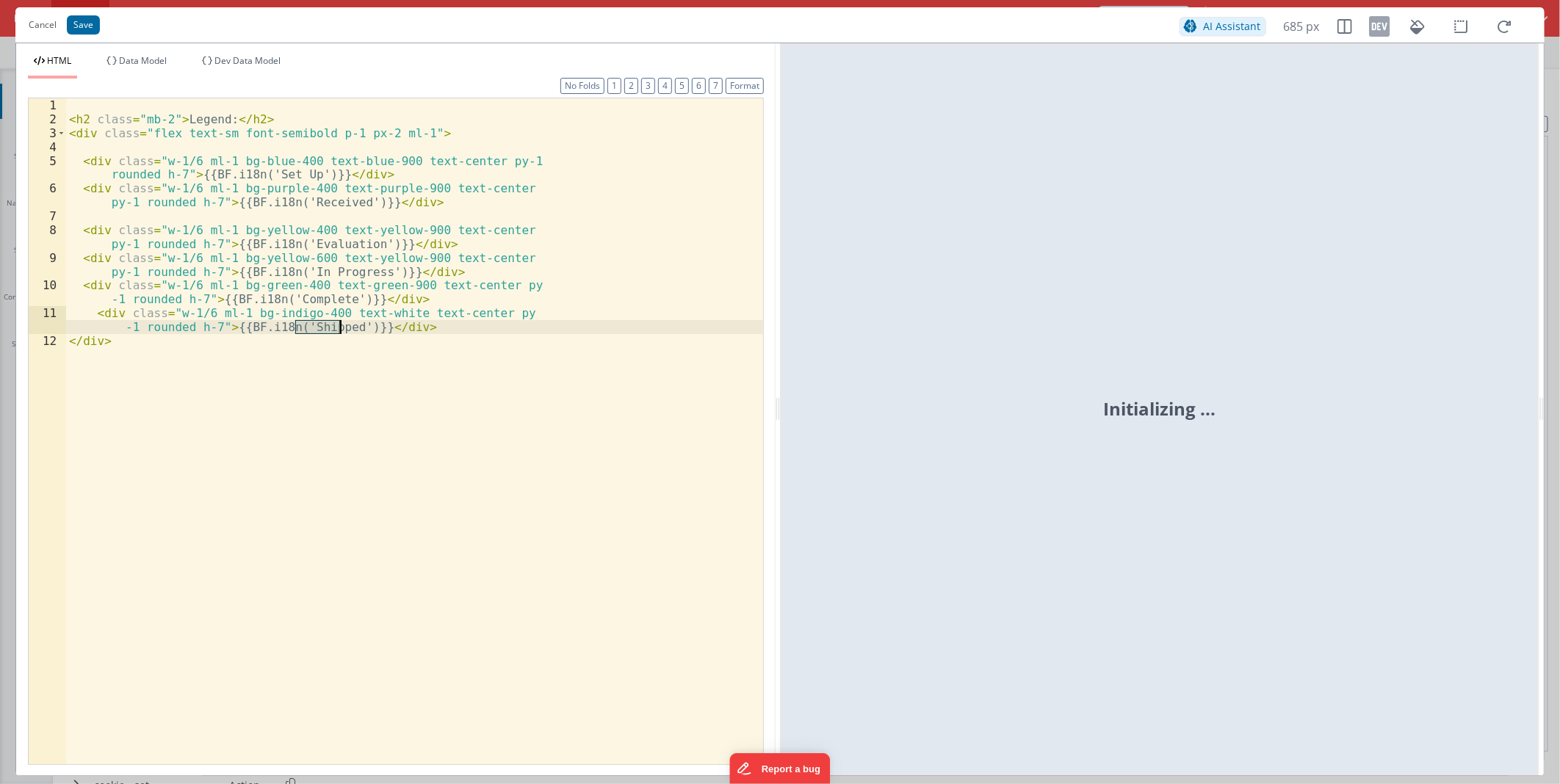
click at [325, 308] on div "< h2 class = "mb-2" > Legend: </ h2 > < div class = "flex text-sm font-semibold…" at bounding box center [414, 445] width 697 height 693
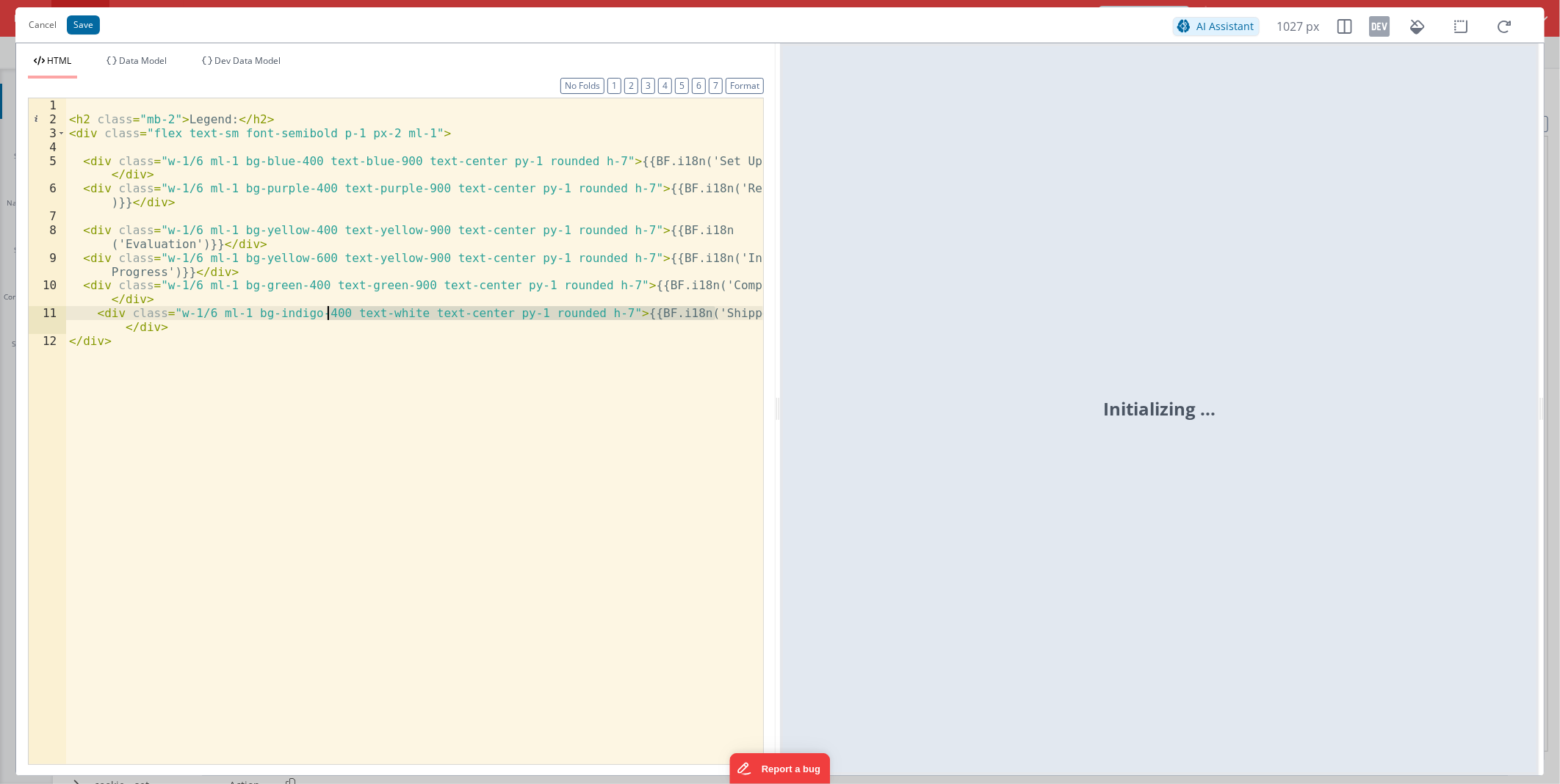
click at [369, 365] on div "< h2 class = "mb-2" > Legend: </ h2 > < div class = "flex text-sm font-semibold…" at bounding box center [414, 445] width 697 height 693
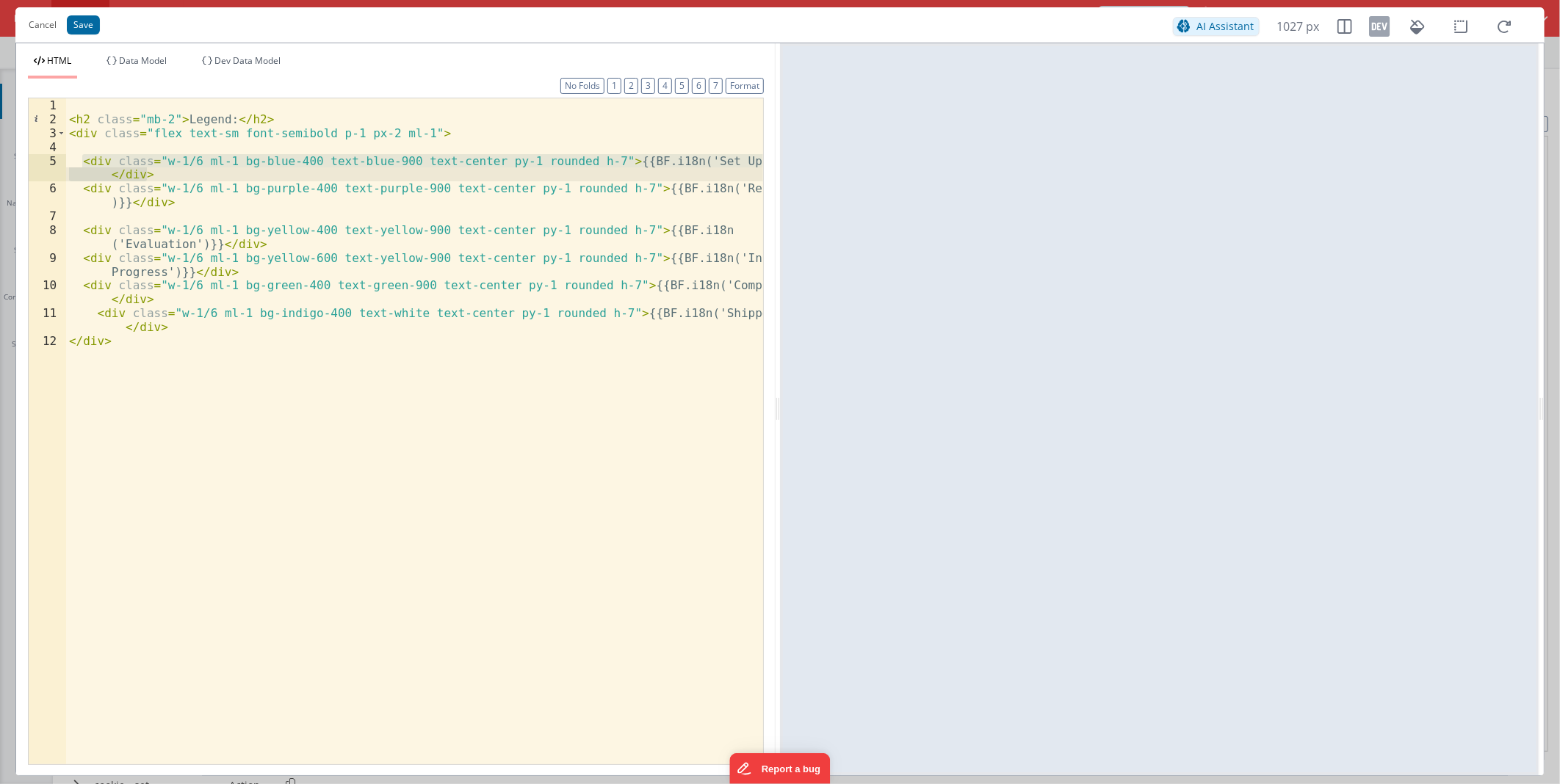
drag, startPoint x: 79, startPoint y: 160, endPoint x: 150, endPoint y: 174, distance: 72.4
click at [150, 174] on div "< h2 class = "mb-2" > Legend: </ h2 > < div class = "flex text-sm font-semibold…" at bounding box center [414, 445] width 697 height 693
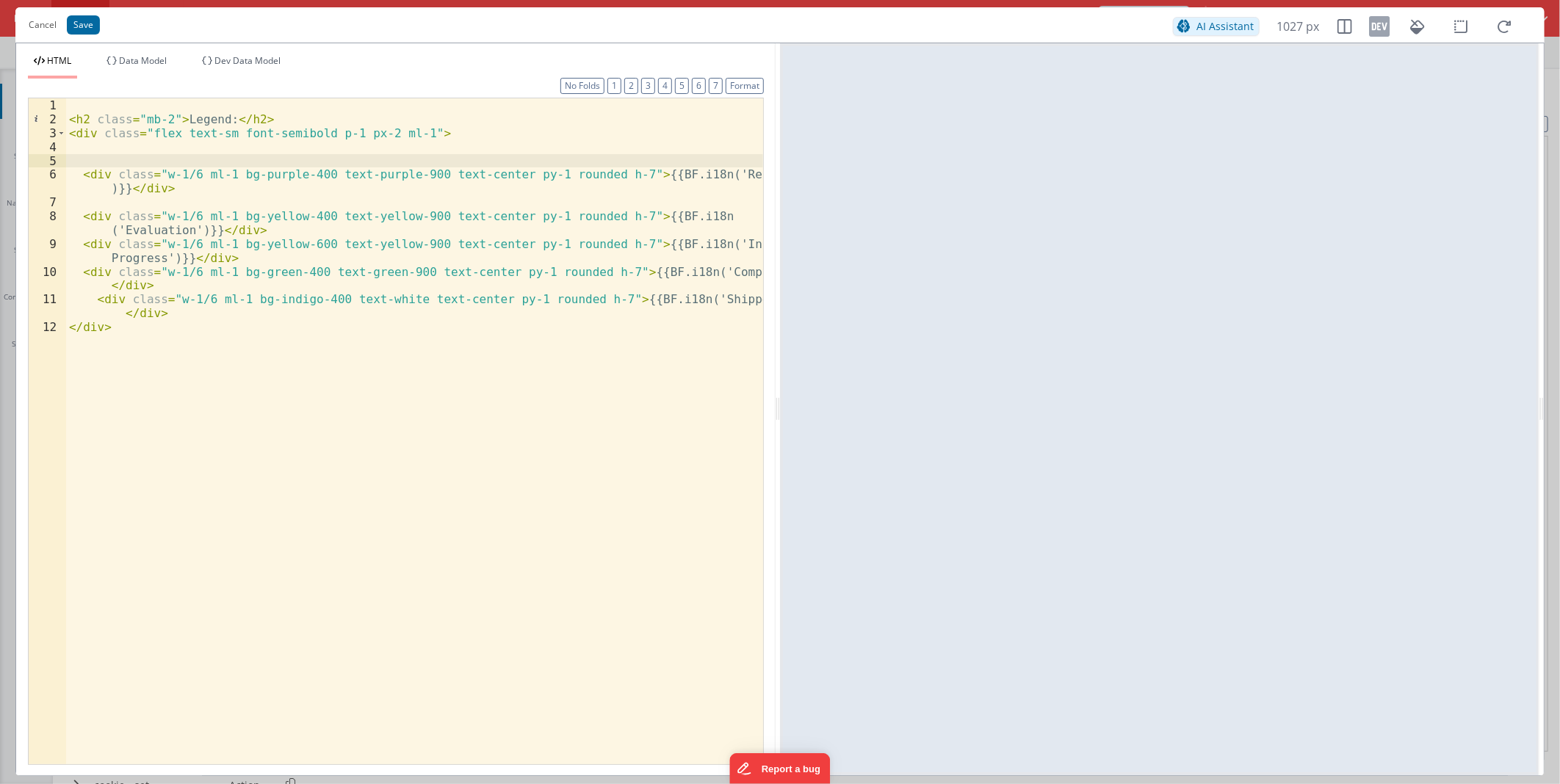
click at [338, 168] on div "< h2 class = "mb-2" > Legend: </ h2 > < div class = "flex text-sm font-semibold…" at bounding box center [414, 445] width 697 height 693
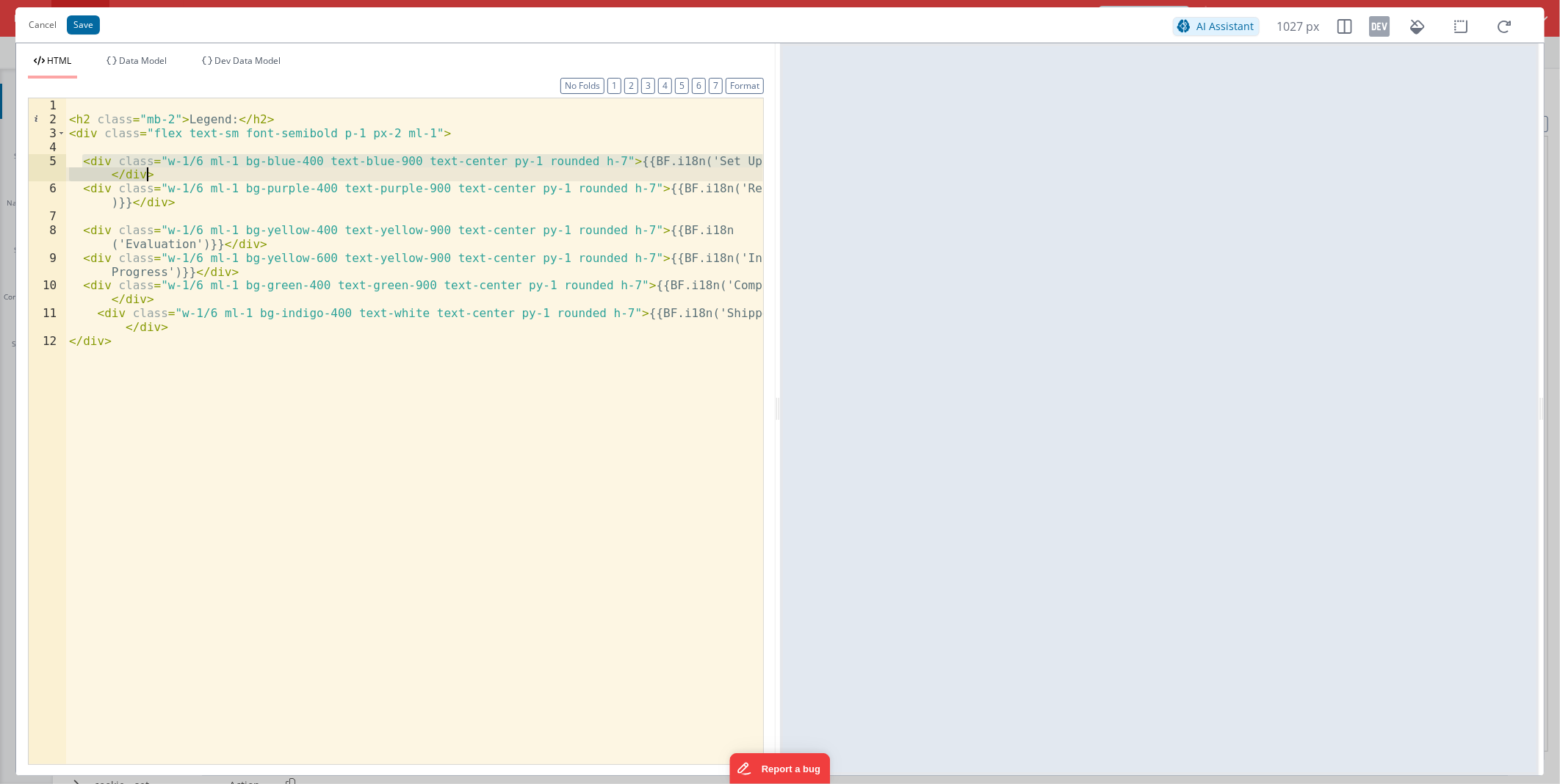
click at [174, 173] on div "< h2 class = "mb-2" > Legend: </ h2 > < div class = "flex text-sm font-semibold…" at bounding box center [414, 431] width 697 height 666
drag, startPoint x: 170, startPoint y: 174, endPoint x: 72, endPoint y: 163, distance: 98.6
click at [72, 163] on div "< h2 class = "mb-2" > Legend: </ h2 > < div class = "flex text-sm font-semibold…" at bounding box center [414, 445] width 697 height 693
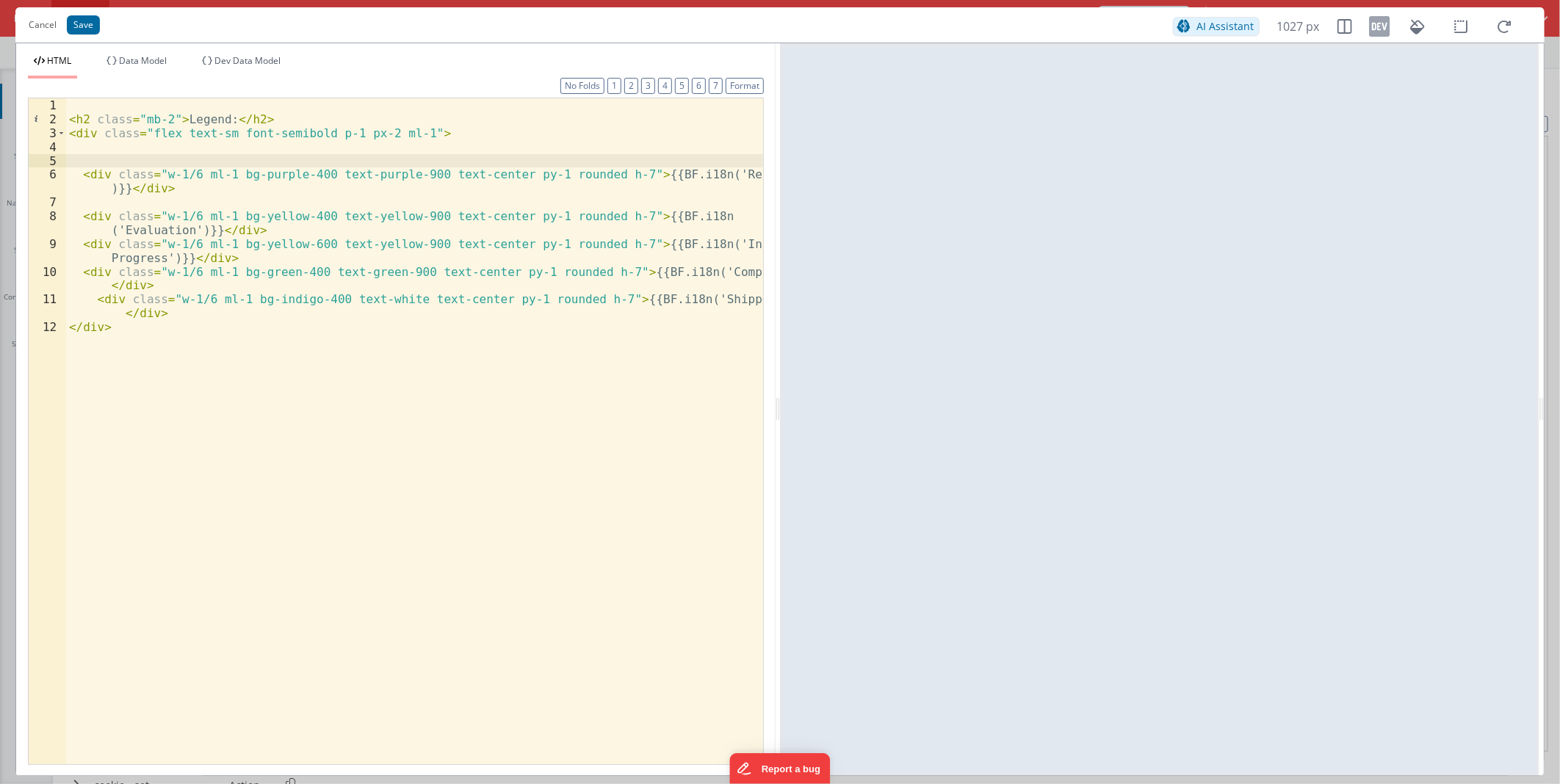
click at [380, 333] on div "< h2 class = "mb-2" > Legend: </ h2 > < div class = "flex text-sm font-semibold…" at bounding box center [414, 445] width 697 height 693
click at [274, 299] on div "< h2 class = "mb-2" > Legend: </ h2 > < div class = "flex text-sm font-semibold…" at bounding box center [414, 445] width 697 height 693
click at [265, 269] on div "< h2 class = "mb-2" > Legend: </ h2 > < div class = "flex text-sm font-semibold…" at bounding box center [414, 445] width 697 height 693
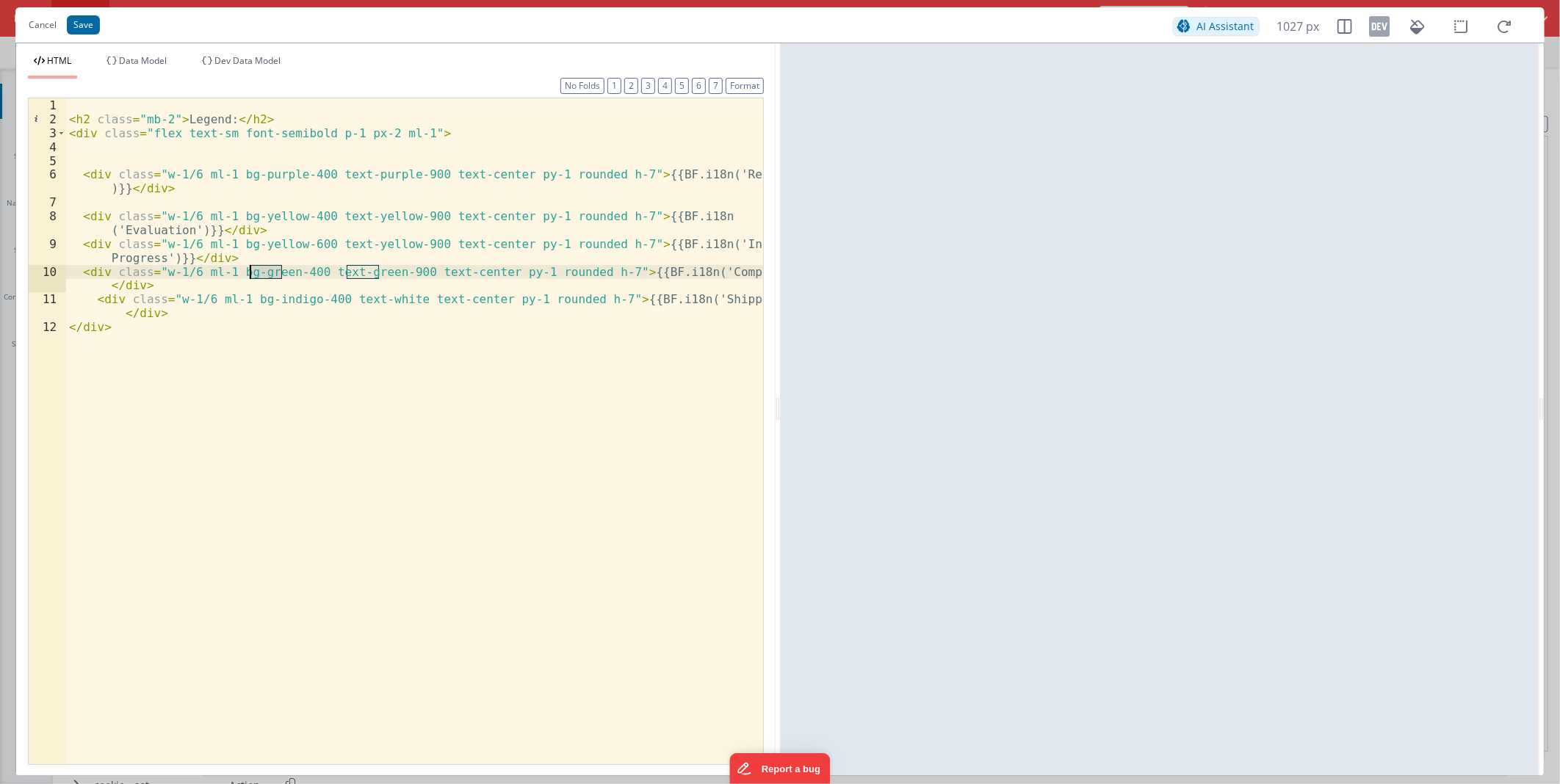
paste textarea
click at [279, 297] on div "< h2 class = "mb-2" > Legend: </ h2 > < div class = "flex text-sm font-semibold…" at bounding box center [414, 445] width 697 height 693
click at [279, 296] on div "< h2 class = "mb-2" > Legend: </ h2 > < div class = "flex text-sm font-semibold…" at bounding box center [414, 445] width 697 height 693
click at [695, 270] on div "< h2 class = "mb-2" > Legend: </ h2 > < div class = "flex text-sm font-semibold…" at bounding box center [414, 445] width 697 height 693
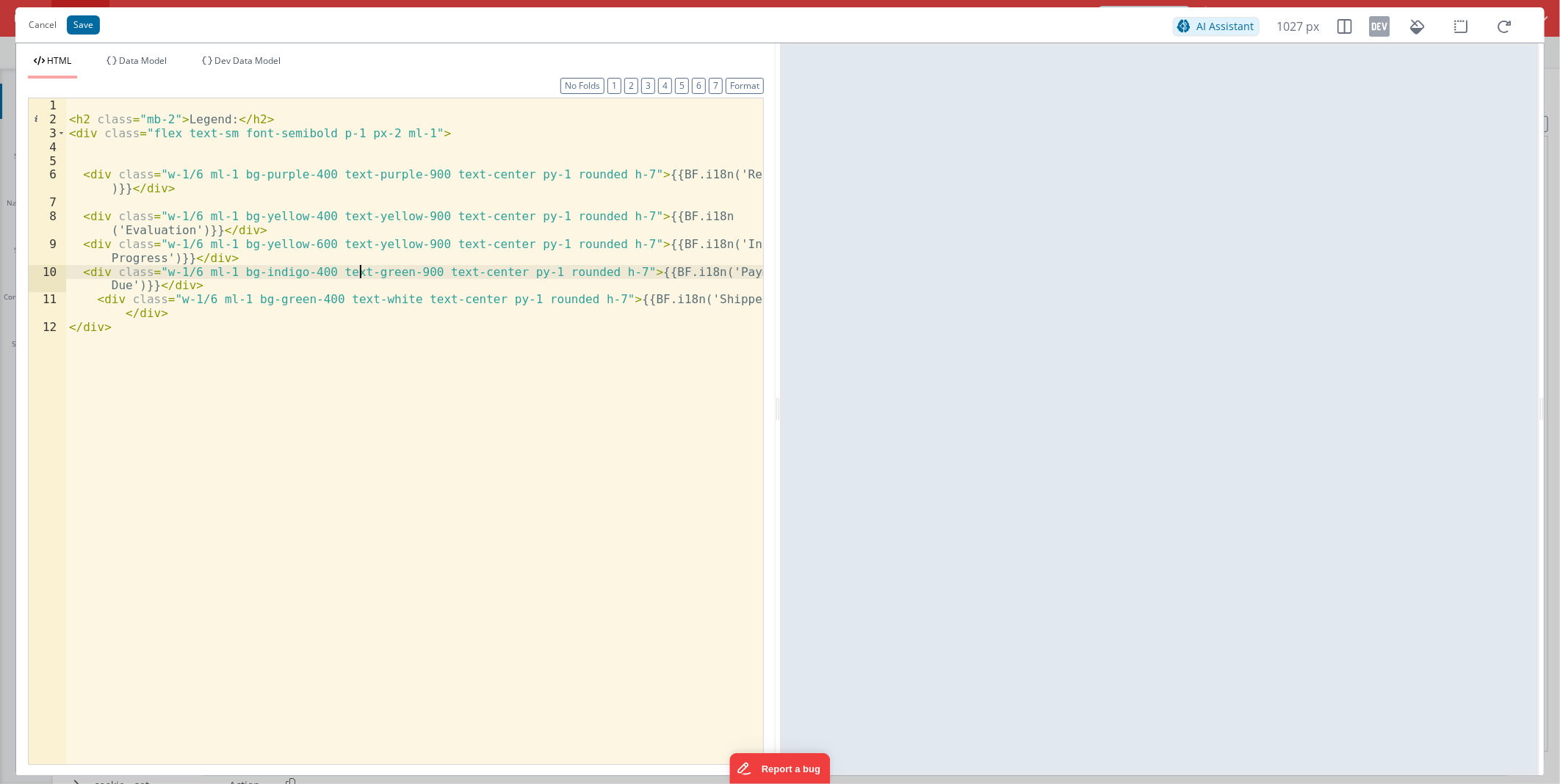
click at [358, 270] on div "< h2 class = "mb-2" > Legend: </ h2 > < div class = "flex text-sm font-semibold…" at bounding box center [414, 445] width 697 height 693
click at [280, 270] on div "< h2 class = "mb-2" > Legend: </ h2 > < div class = "flex text-sm font-semibold…" at bounding box center [414, 445] width 697 height 693
click at [265, 267] on div "< h2 class = "mb-2" > Legend: </ h2 > < div class = "flex text-sm font-semibold…" at bounding box center [414, 445] width 697 height 693
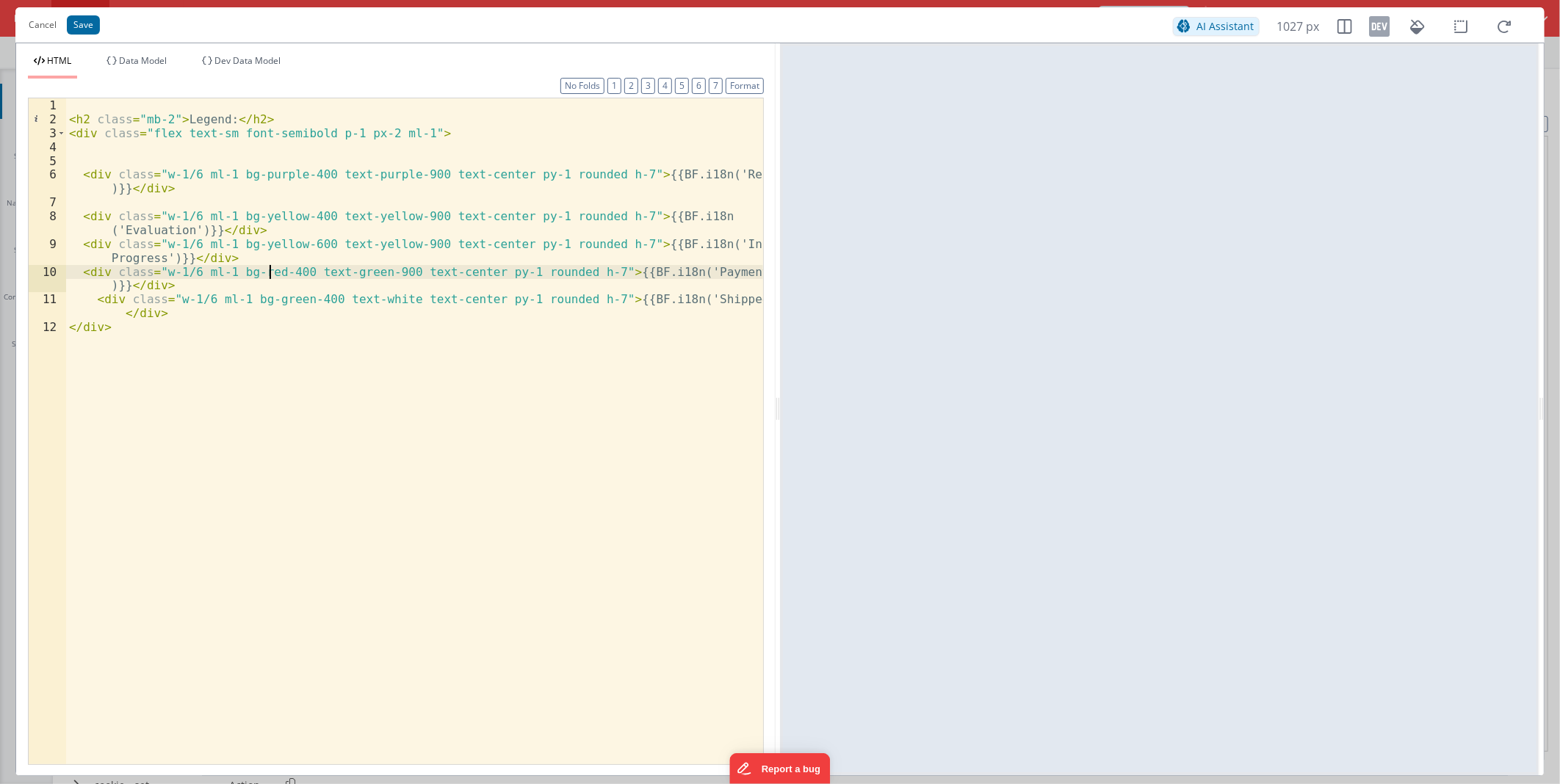
click at [349, 272] on div "< h2 class = "mb-2" > Legend: </ h2 > < div class = "flex text-sm font-semibold…" at bounding box center [414, 445] width 697 height 693
click at [659, 272] on div "< h2 class = "mb-2" > Legend: </ h2 > < div class = "flex text-sm font-semibold…" at bounding box center [414, 445] width 697 height 693
drag, startPoint x: 659, startPoint y: 272, endPoint x: 707, endPoint y: 273, distance: 48.0
click at [707, 273] on div "< h2 class = "mb-2" > Legend: </ h2 > < div class = "flex text-sm font-semibold…" at bounding box center [414, 445] width 697 height 693
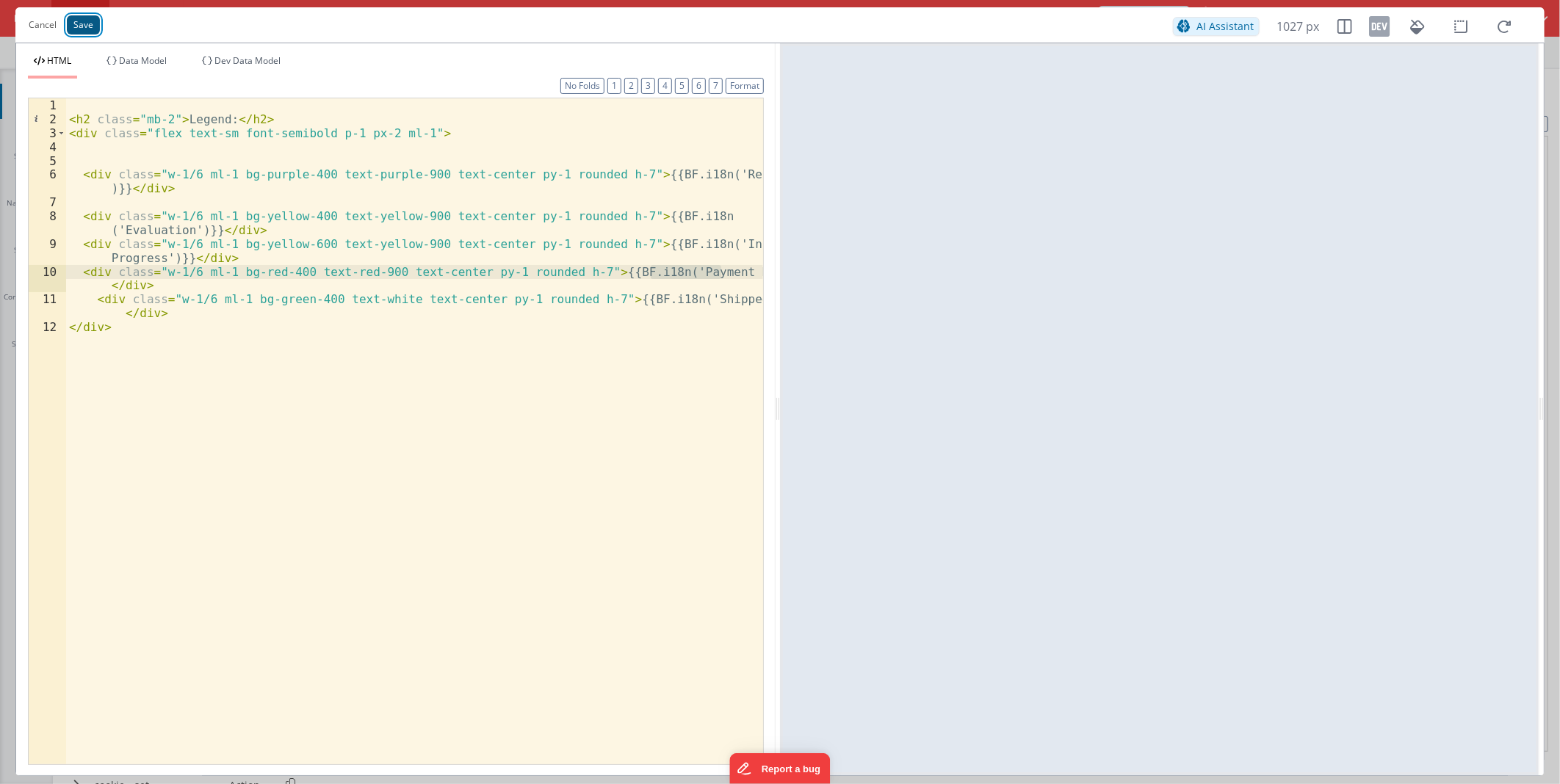
click at [72, 25] on button "Save" at bounding box center [83, 25] width 33 height 19
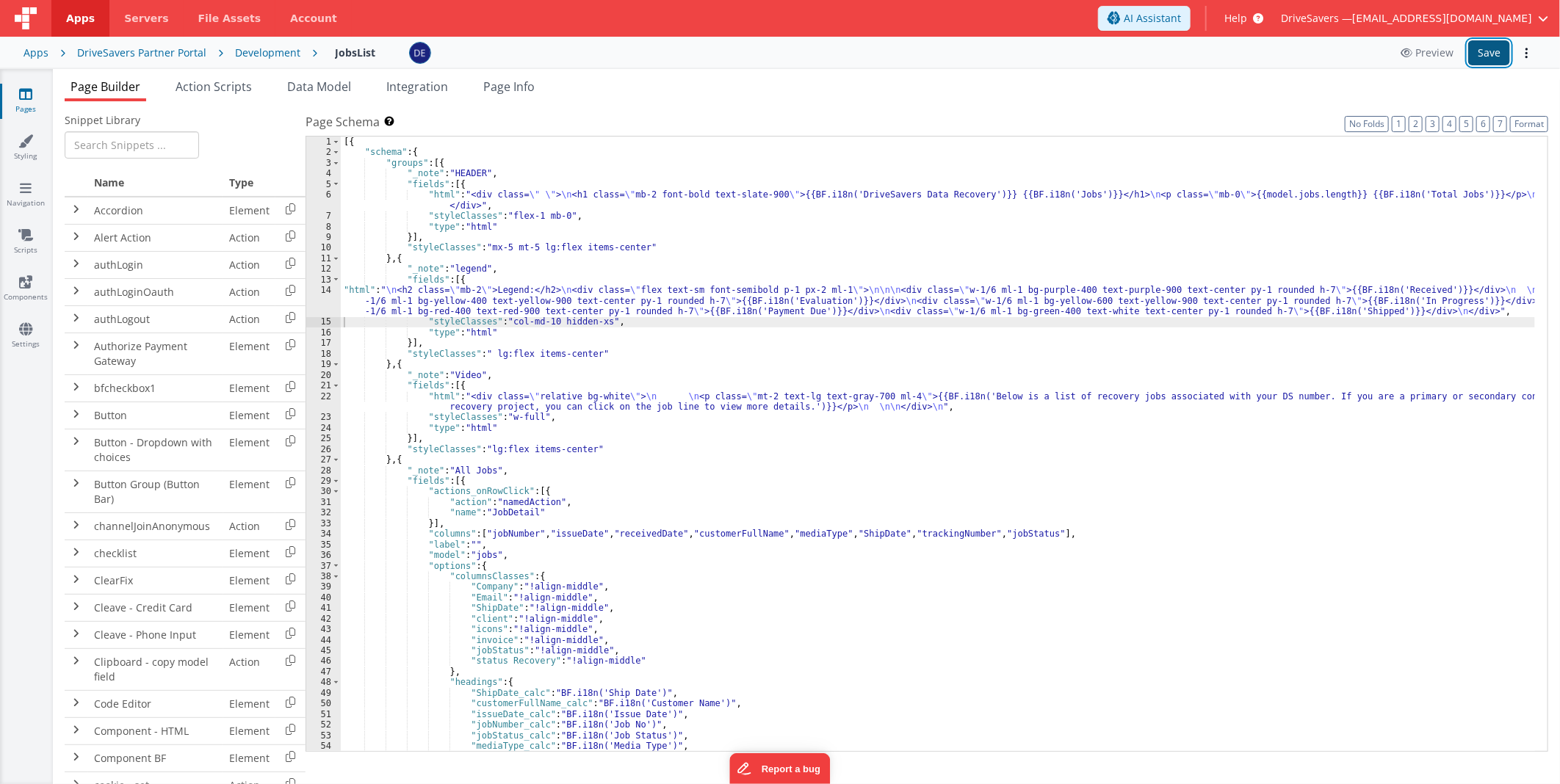
click at [1483, 57] on button "Save" at bounding box center [1489, 53] width 42 height 25
click at [575, 47] on div at bounding box center [894, 53] width 971 height 22
click at [28, 320] on div "Pages Styling Navigation Scripts Components Settings" at bounding box center [26, 426] width 53 height 715
click at [27, 326] on icon at bounding box center [26, 329] width 14 height 15
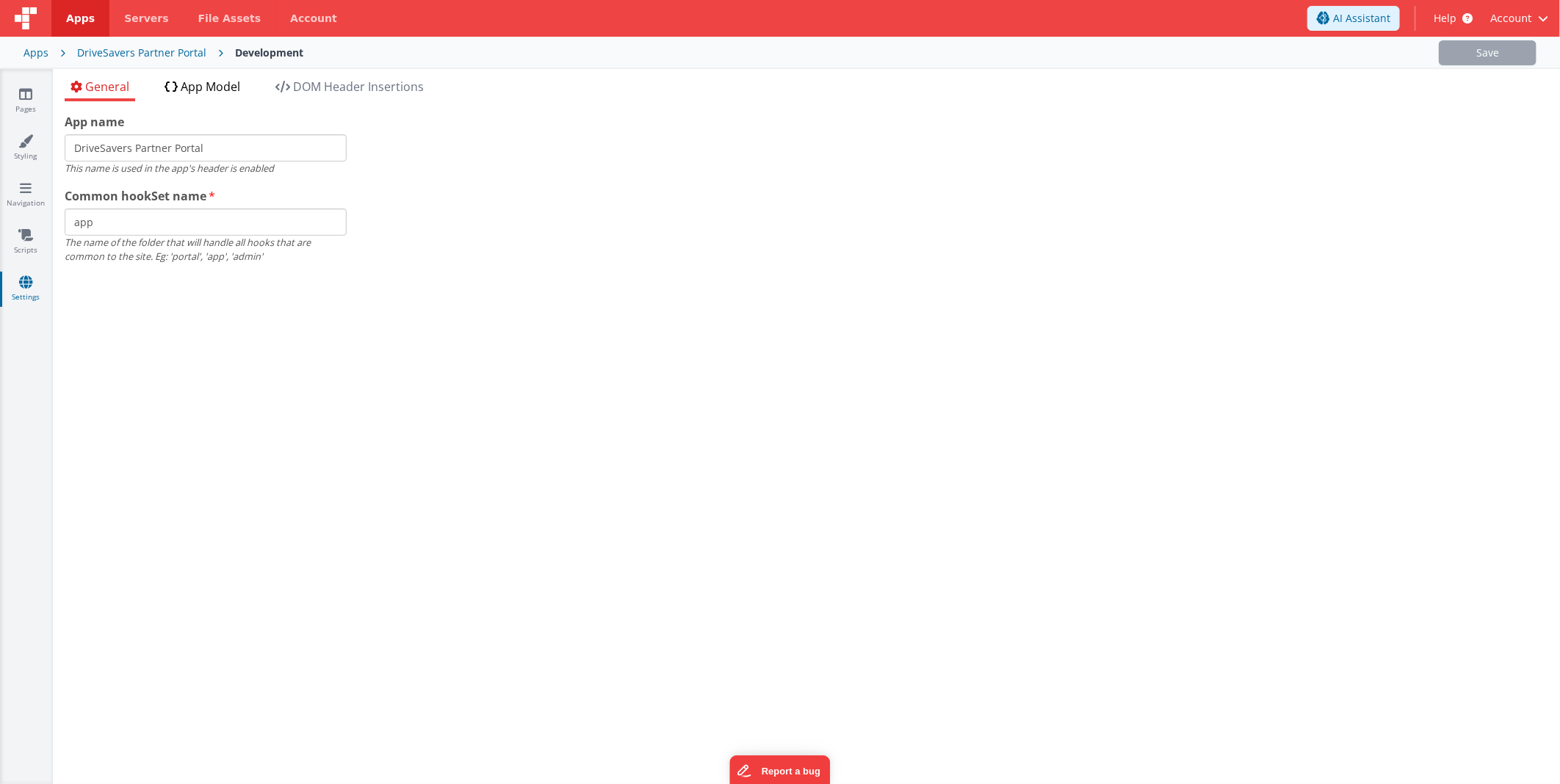
click at [213, 81] on span "App Model" at bounding box center [210, 86] width 59 height 16
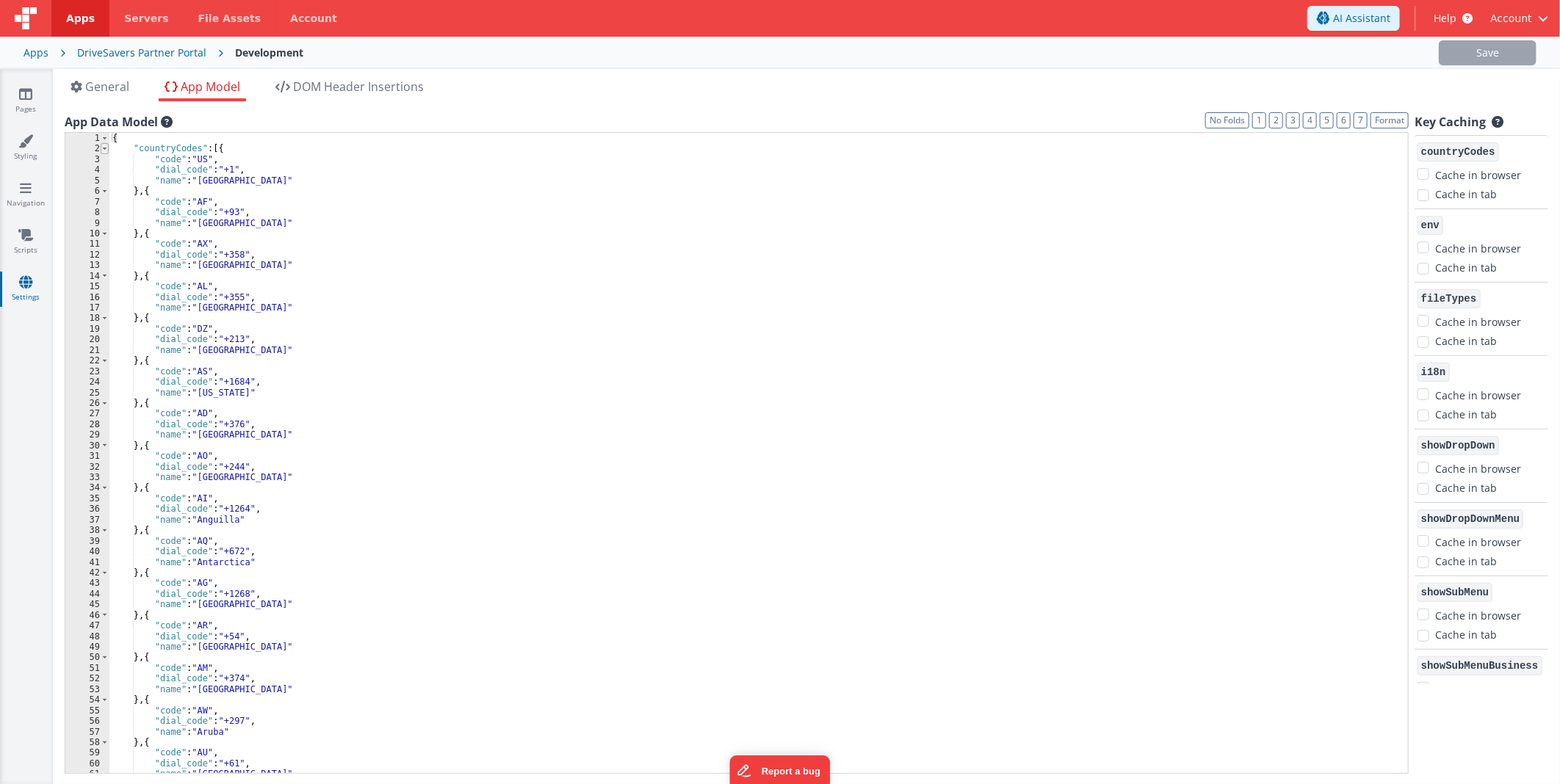
click at [105, 148] on span at bounding box center [105, 148] width 8 height 11
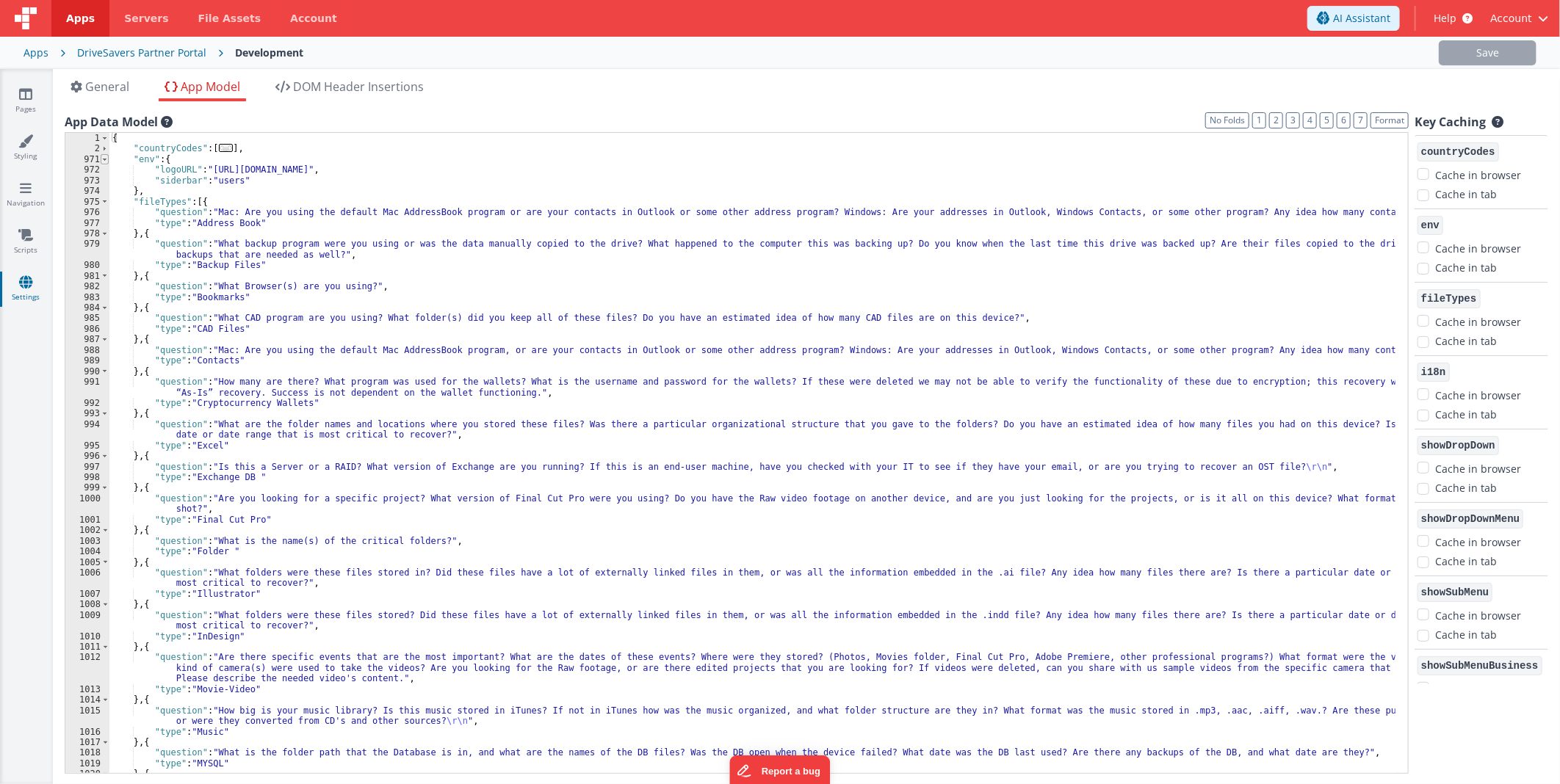
click at [106, 160] on span at bounding box center [105, 159] width 8 height 11
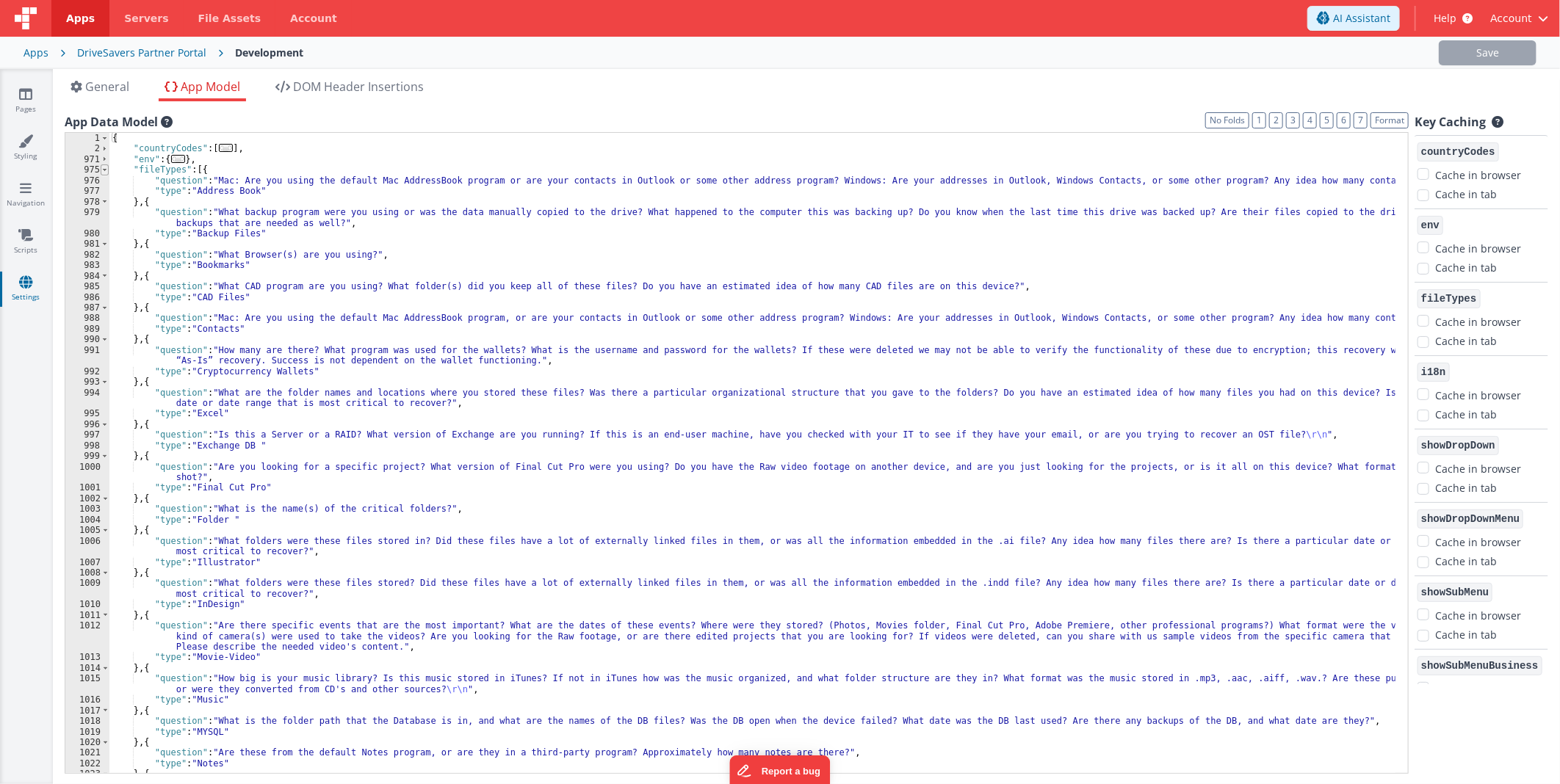
click at [105, 168] on span at bounding box center [105, 170] width 8 height 11
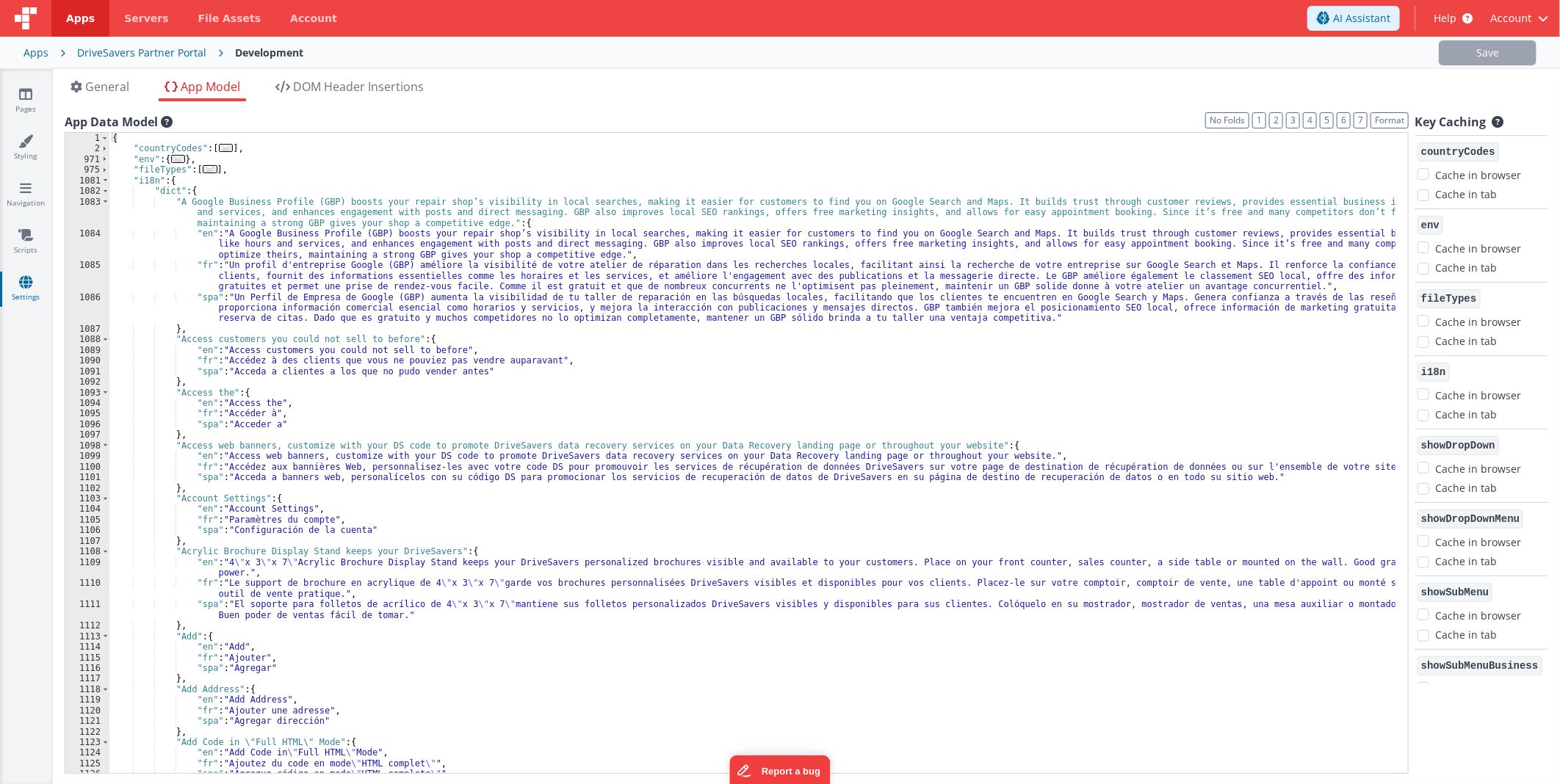
click at [195, 489] on div "{ "countryCodes" : [ ... ] , "env" : { ... } , "fileTypes" : [ ... ] , "i18n" :…" at bounding box center [753, 464] width 1286 height 662
paste textarea
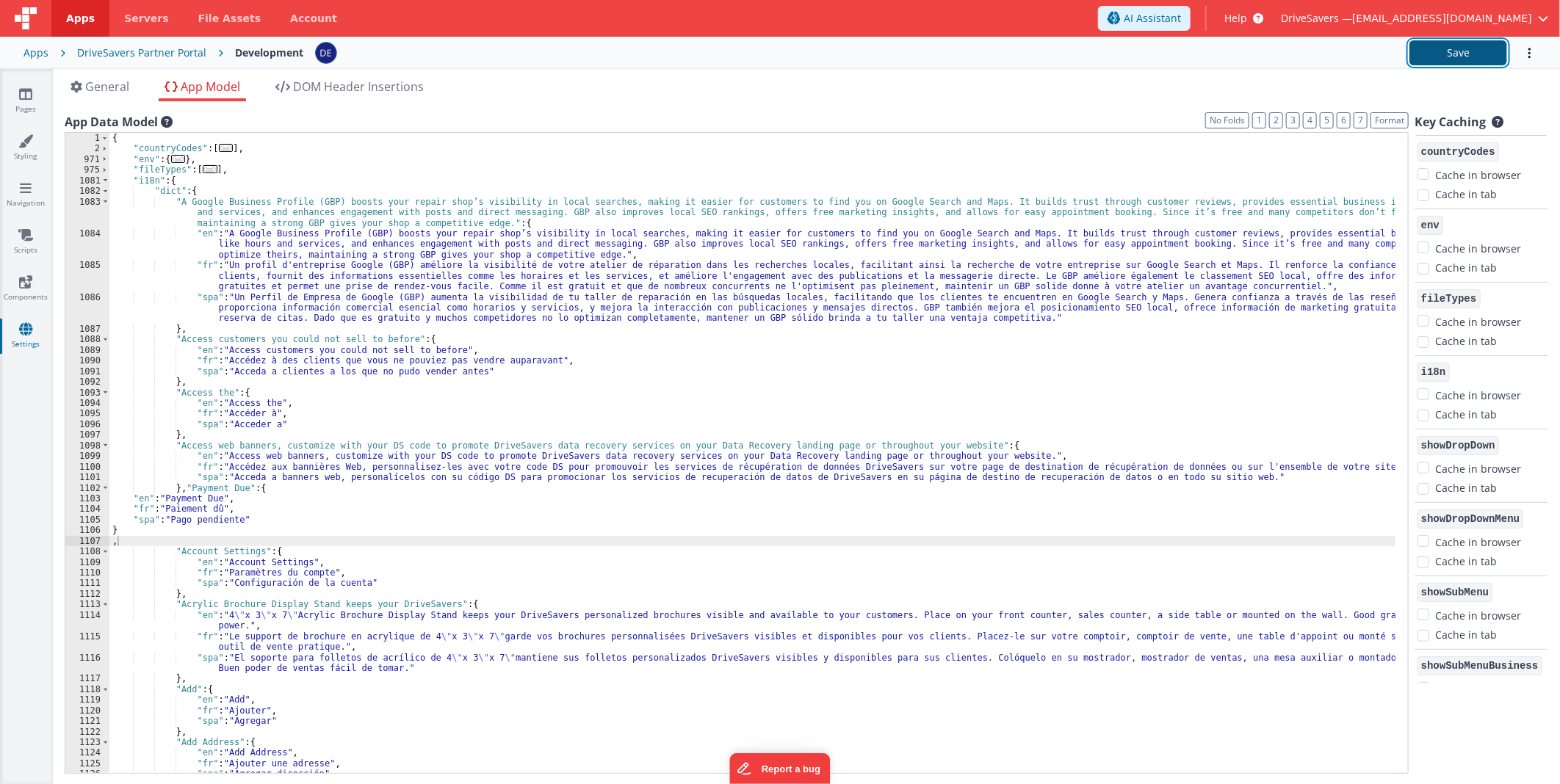
click at [1419, 51] on button "Save" at bounding box center [1459, 53] width 98 height 25
click at [26, 90] on icon at bounding box center [26, 94] width 14 height 15
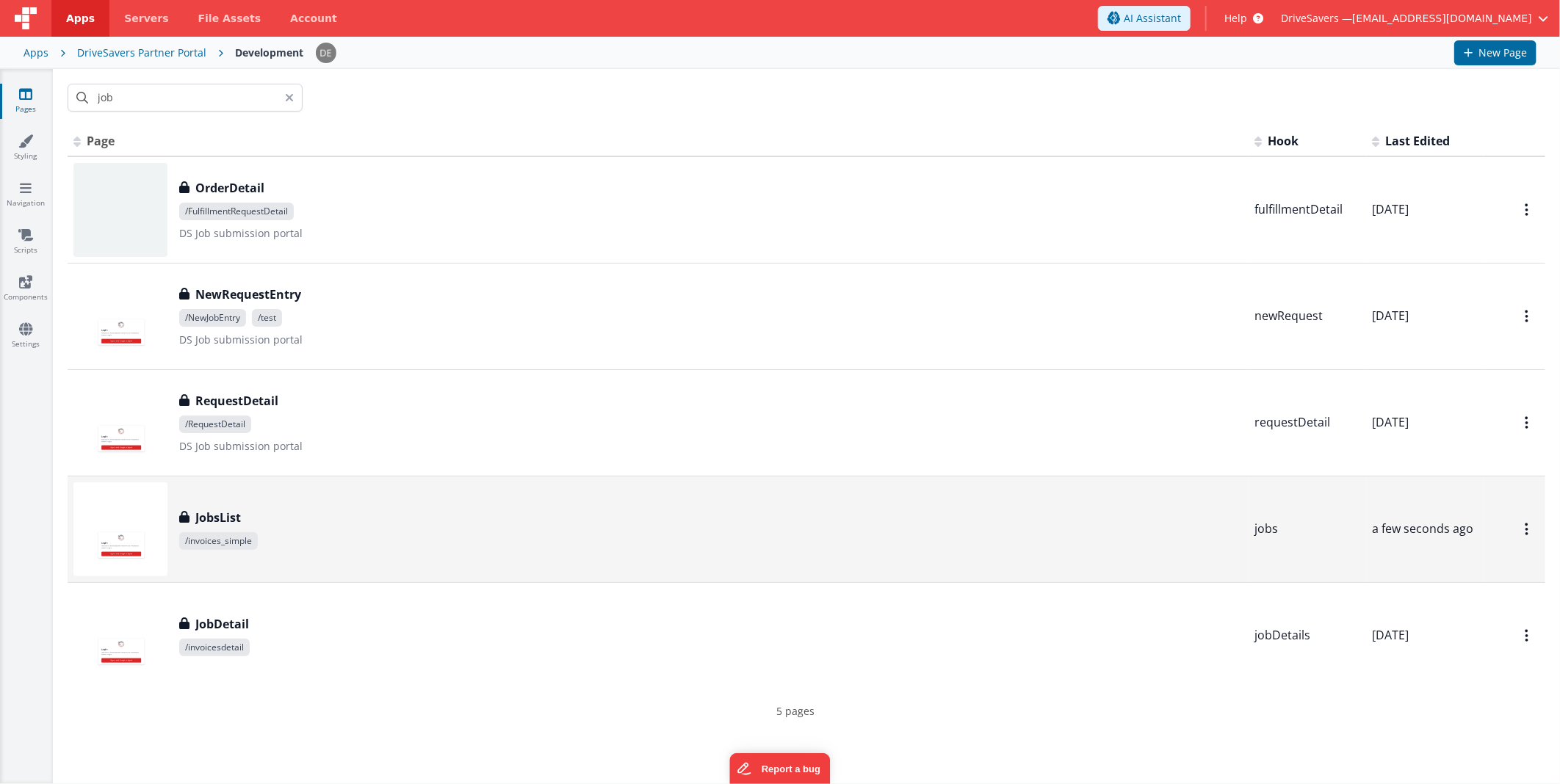
click at [343, 538] on span "/invoices_simple" at bounding box center [710, 540] width 1063 height 17
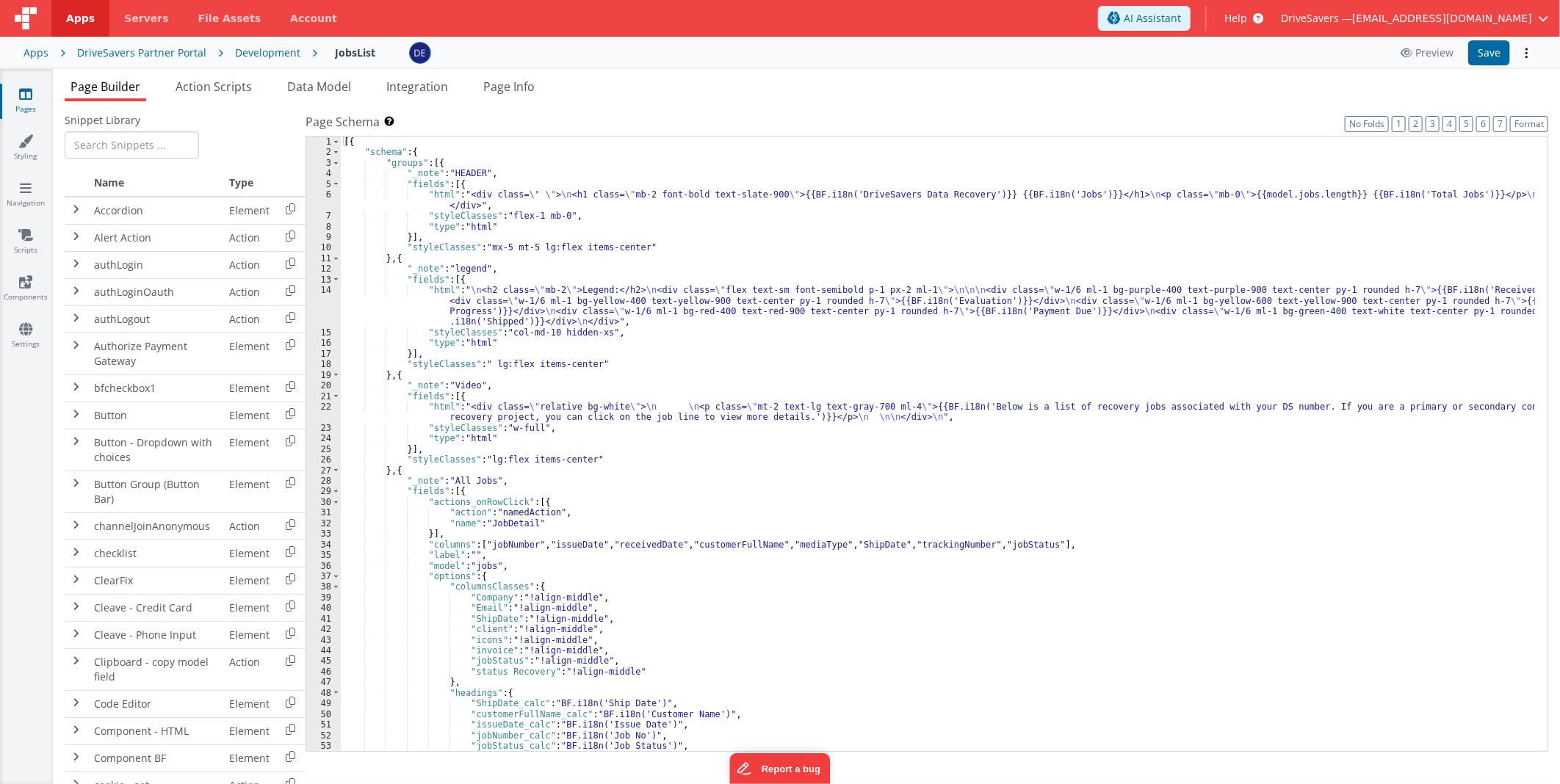
click at [592, 292] on div "[{ "schema" : { "groups" : [{ "_note" : "HEADER" , "fields" : [{ "html" : "<div…" at bounding box center [938, 455] width 1194 height 637
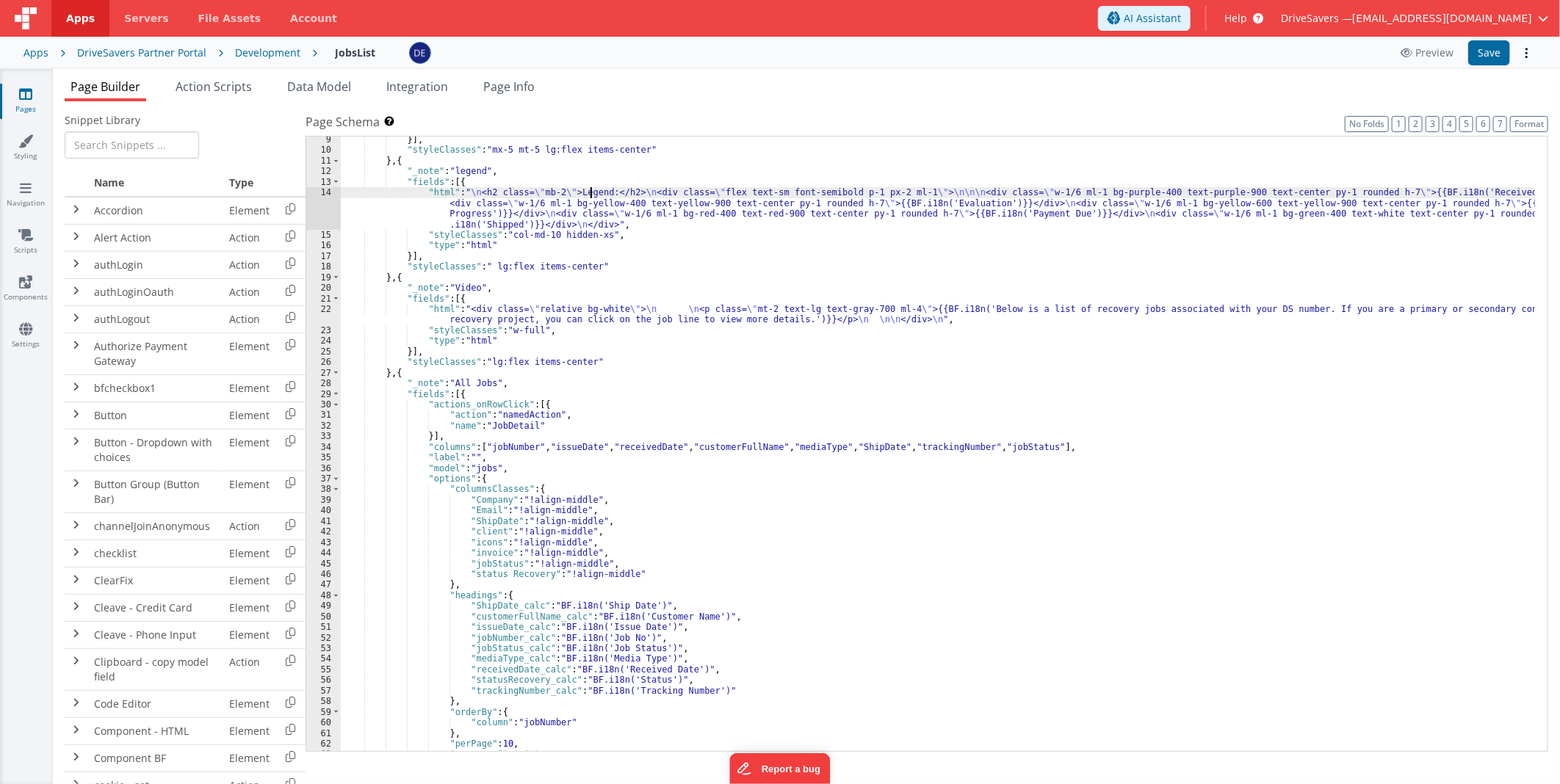
scroll to position [98, 0]
click at [316, 202] on div "14" at bounding box center [323, 208] width 35 height 43
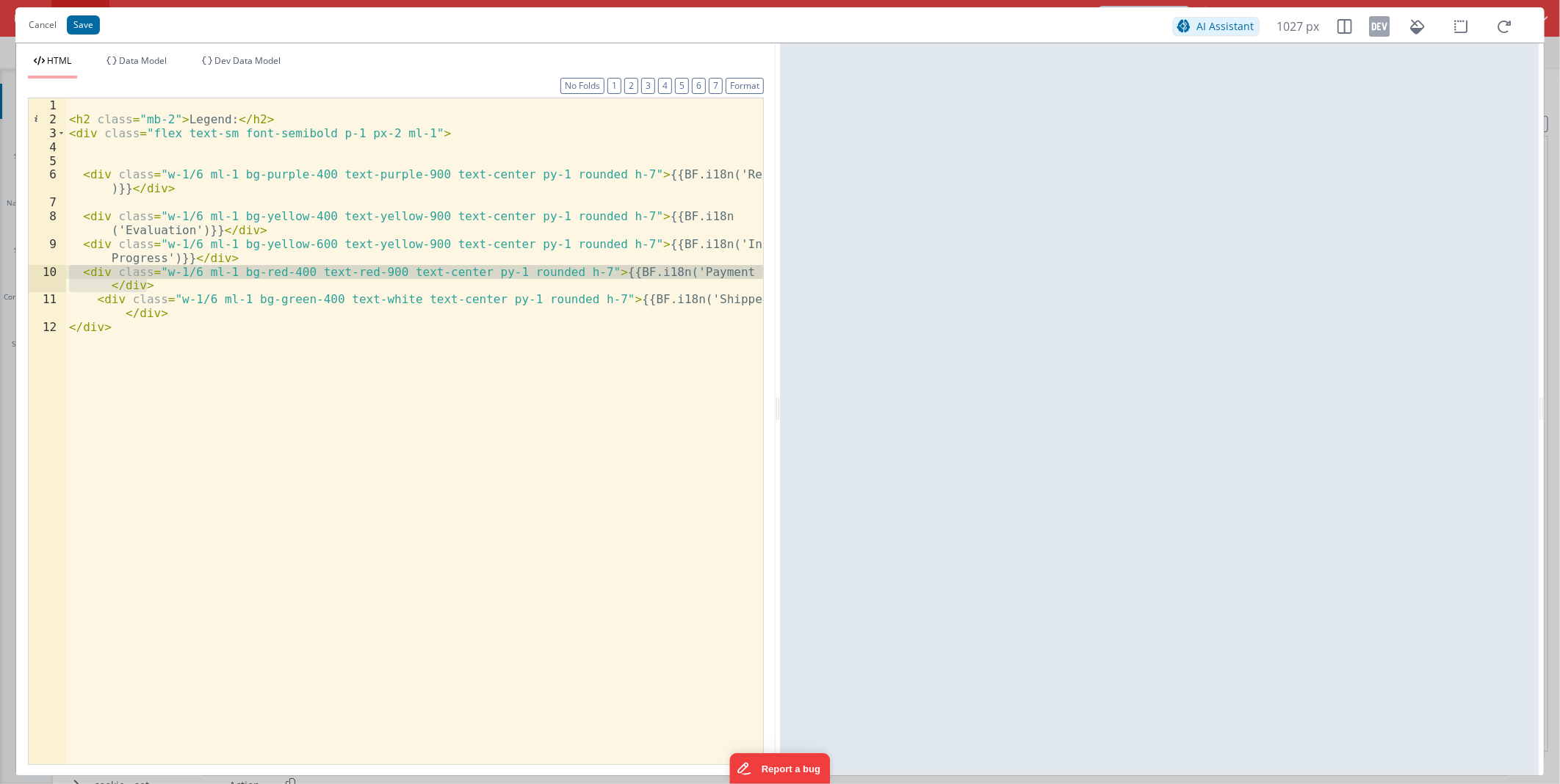
drag, startPoint x: 149, startPoint y: 287, endPoint x: 70, endPoint y: 274, distance: 80.1
click at [70, 274] on div "< h2 class = "mb-2" > Legend: </ h2 > < div class = "flex text-sm font-semibold…" at bounding box center [414, 445] width 697 height 693
click at [246, 260] on div "< h2 class = "mb-2" > Legend: </ h2 > < div class = "flex text-sm font-semibold…" at bounding box center [414, 445] width 697 height 693
paste textarea
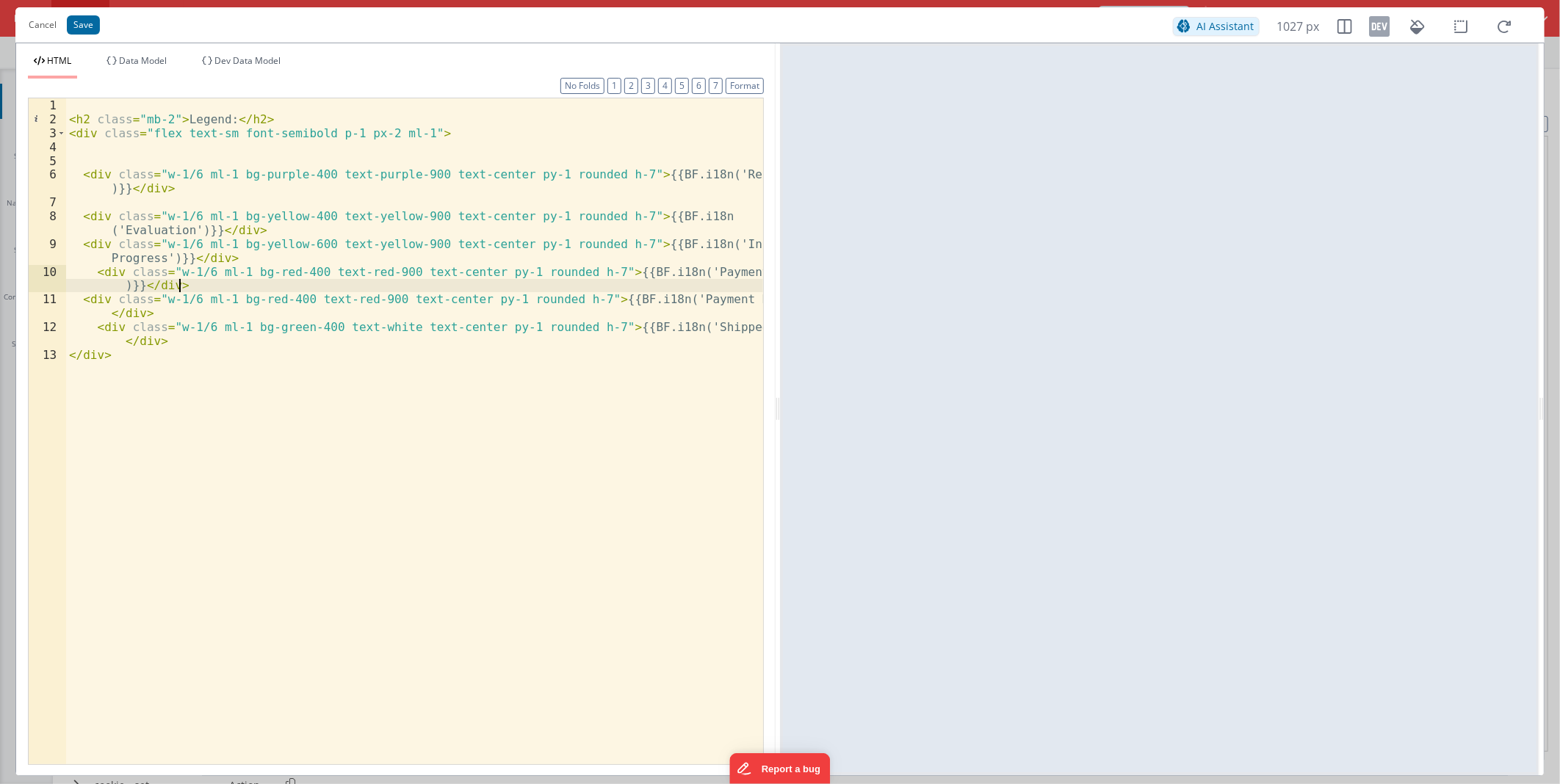
click at [670, 270] on div "< h2 class = "mb-2" > Legend: </ h2 > < div class = "flex text-sm font-semibold…" at bounding box center [414, 445] width 697 height 693
drag, startPoint x: 670, startPoint y: 270, endPoint x: 729, endPoint y: 269, distance: 59.0
click at [729, 269] on div "< h2 class = "mb-2" > Legend: </ h2 > < div class = "flex text-sm font-semibold…" at bounding box center [414, 445] width 697 height 693
click at [360, 274] on div "< h2 class = "mb-2" > Legend: </ h2 > < div class = "flex text-sm font-semibold…" at bounding box center [414, 445] width 697 height 693
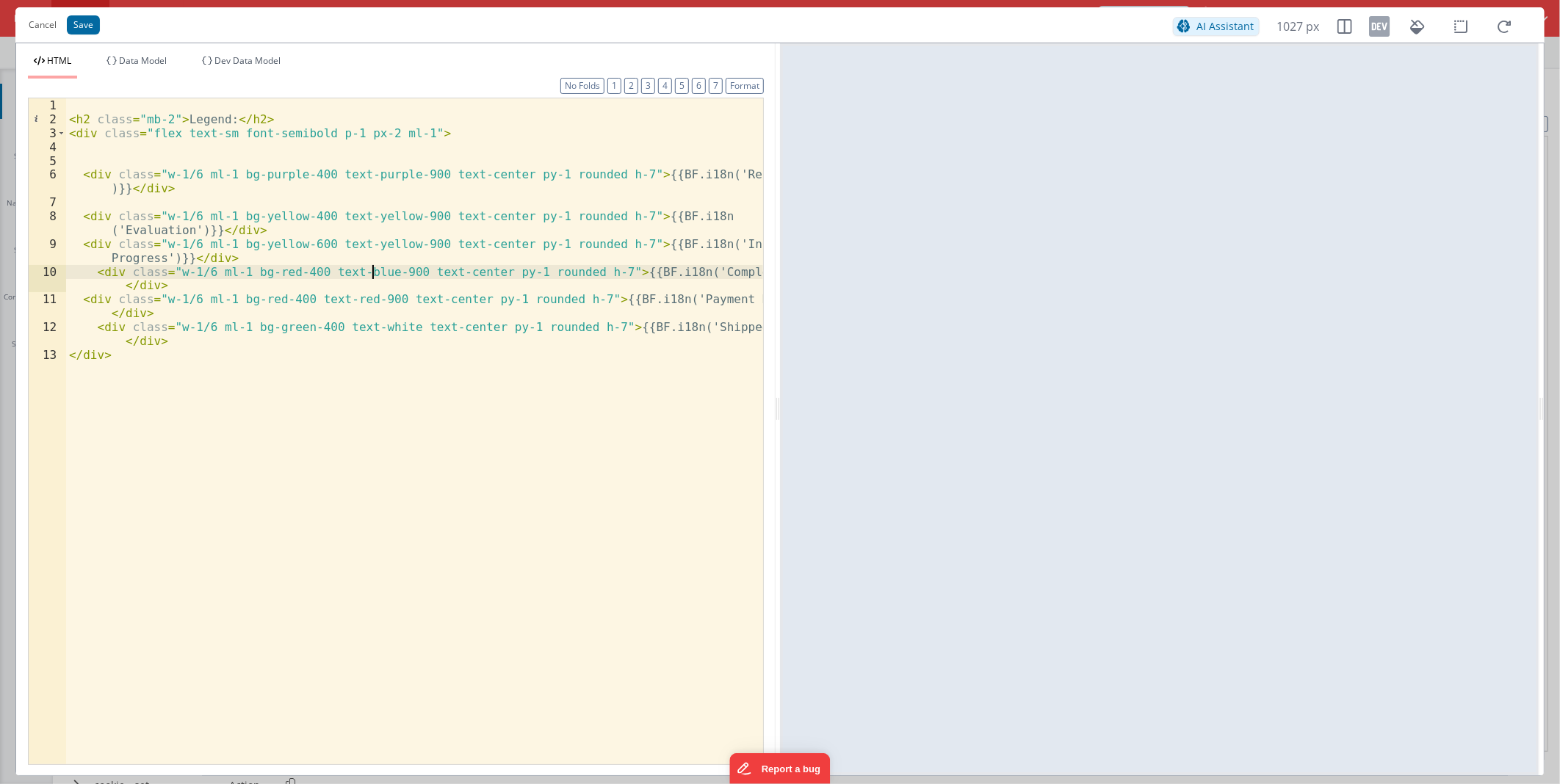
click at [270, 274] on div "< h2 class = "mb-2" > Legend: </ h2 > < div class = "flex text-sm font-semibold…" at bounding box center [414, 445] width 697 height 693
click at [72, 17] on button "Save" at bounding box center [83, 25] width 33 height 19
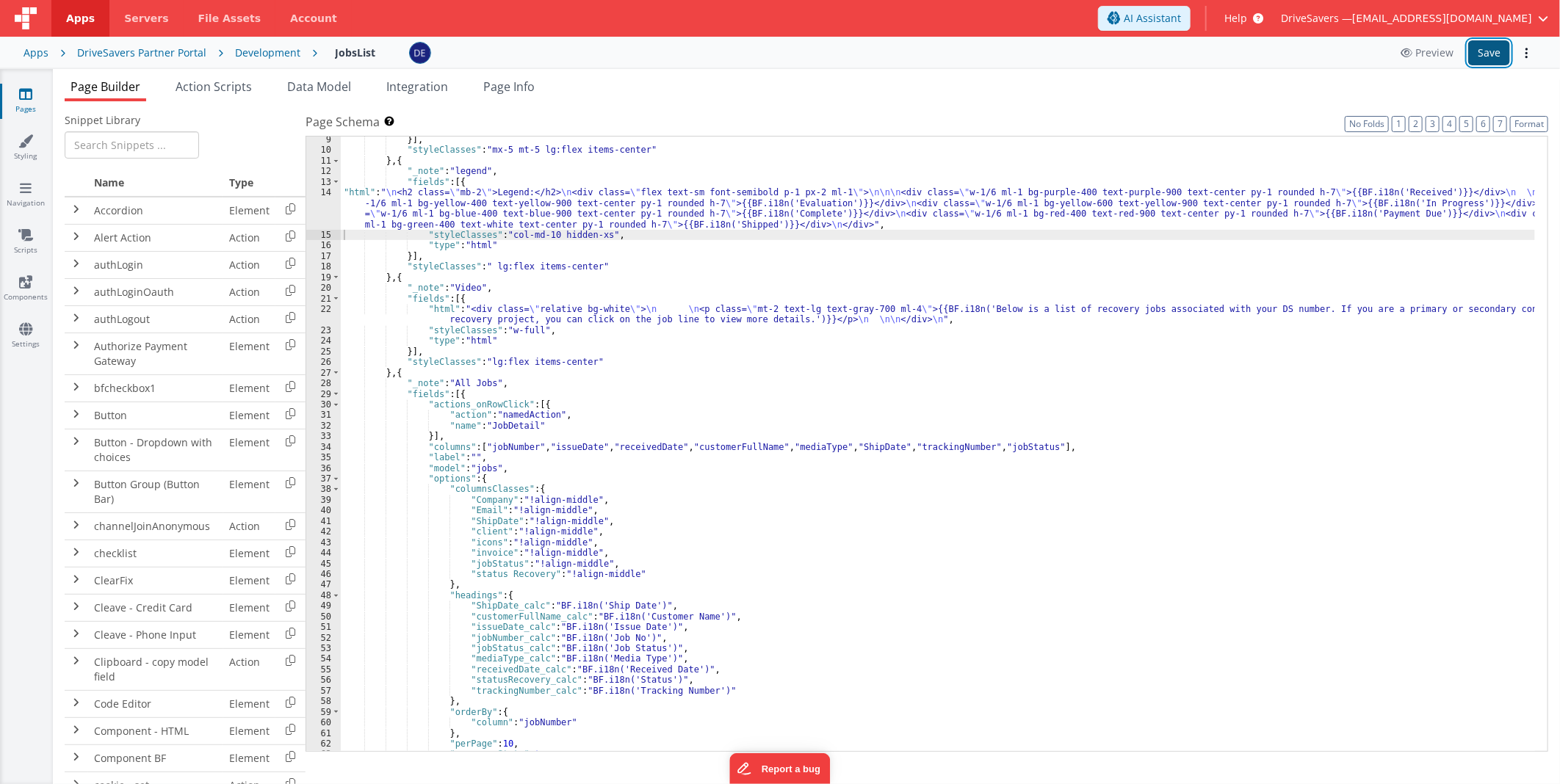
click at [1498, 47] on button "Save" at bounding box center [1489, 53] width 42 height 25
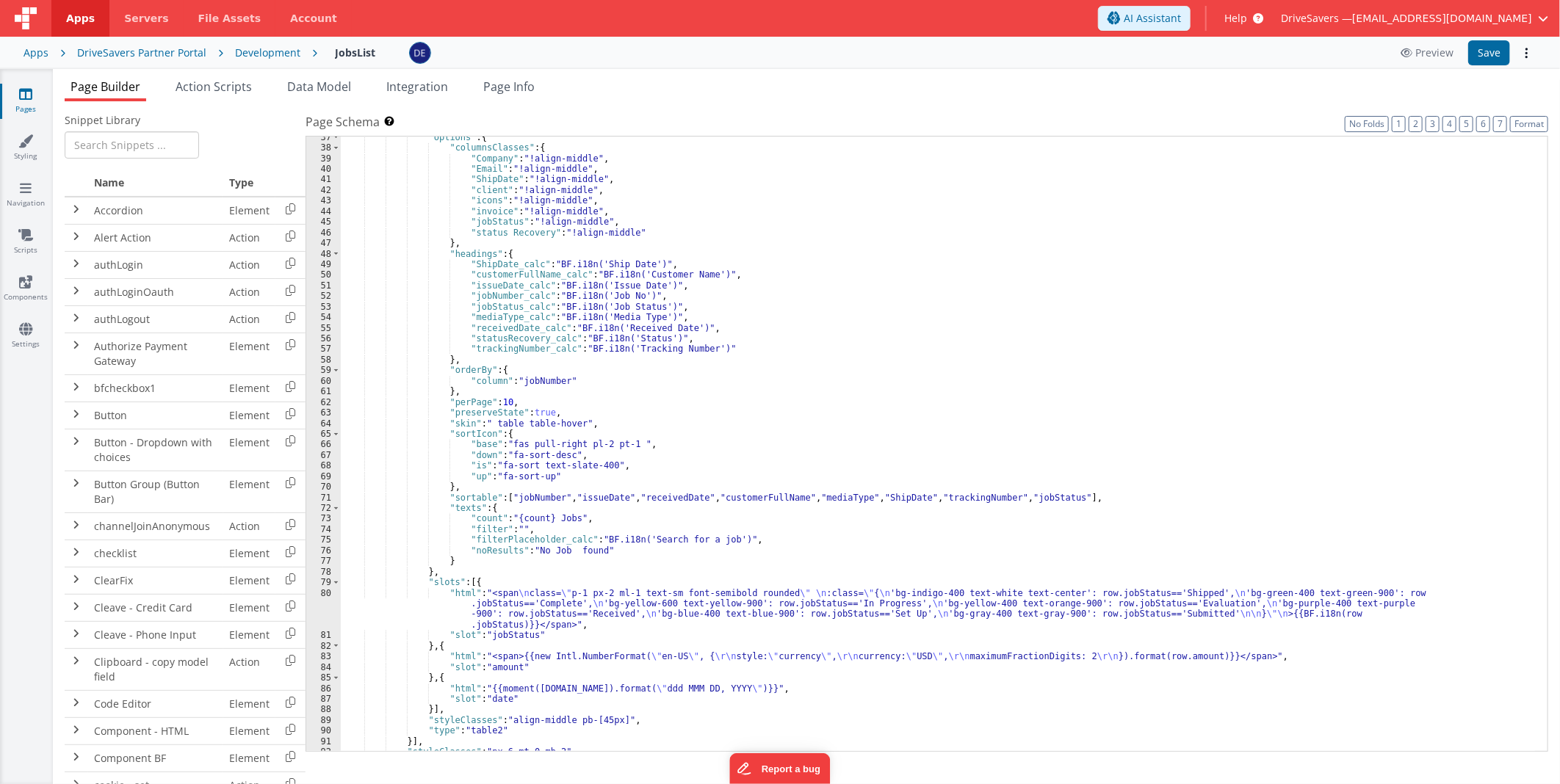
scroll to position [439, 0]
click at [673, 607] on div ""options" : { "columnsClasses" : { "Company" : "!align-middle" , "Email" : "!al…" at bounding box center [938, 450] width 1194 height 637
click at [316, 607] on div "80" at bounding box center [323, 609] width 35 height 43
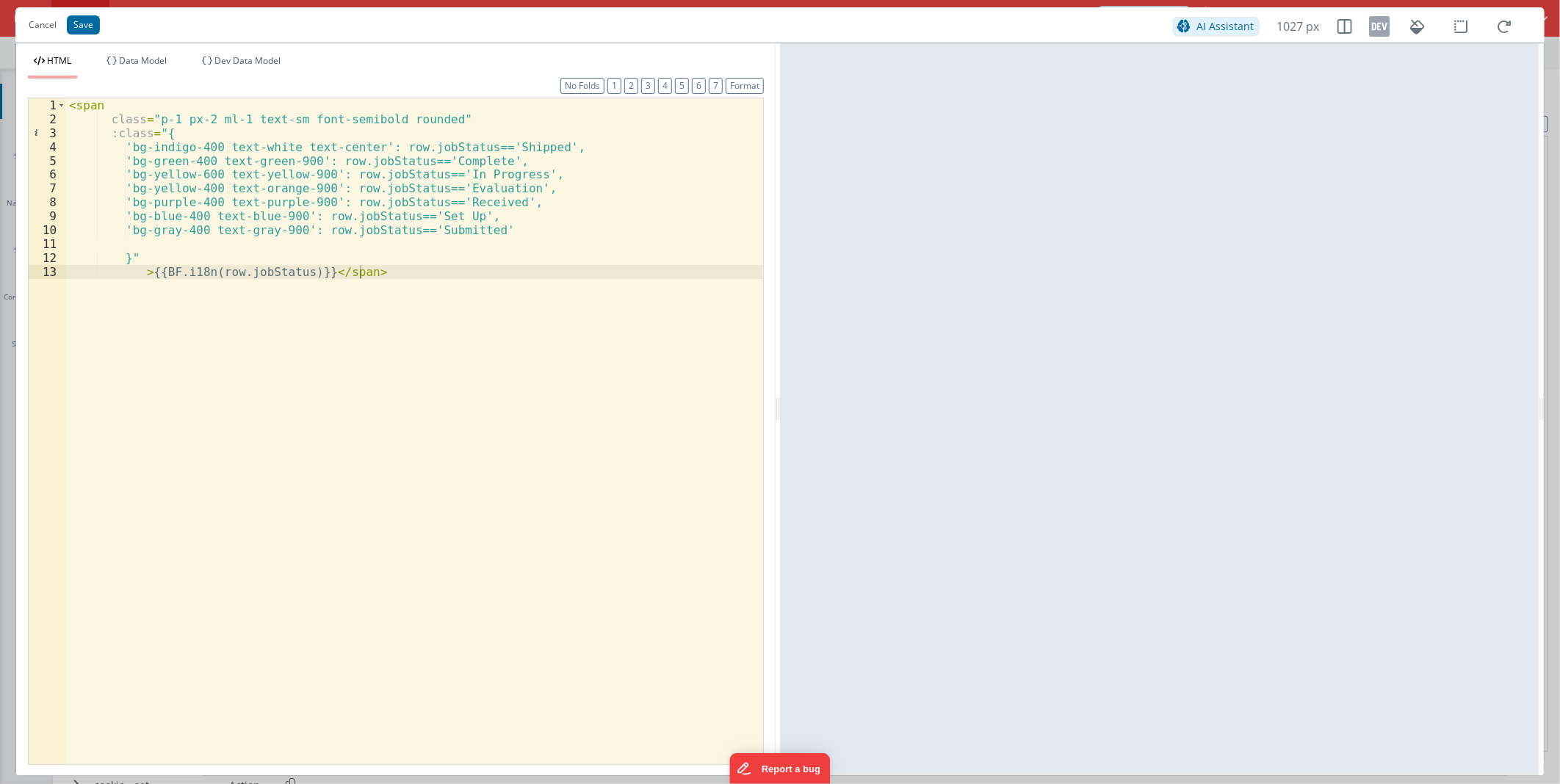
click at [195, 148] on div "< span class = "p-1 px-2 ml-1 text-sm font-semibold rounded" :class = "{ 'bg-in…" at bounding box center [414, 445] width 697 height 693
click at [520, 214] on div "< span class = "p-1 px-2 ml-1 text-sm font-semibold rounded" :class = "{ 'bg-gr…" at bounding box center [414, 445] width 697 height 693
click at [526, 199] on div "< span class = "p-1 px-2 ml-1 text-sm font-semibold rounded" :class = "{ 'bg-gr…" at bounding box center [414, 445] width 697 height 693
click at [515, 213] on div "< span class = "p-1 px-2 ml-1 text-sm font-semibold rounded" :class = "{ 'bg-gr…" at bounding box center [414, 445] width 697 height 693
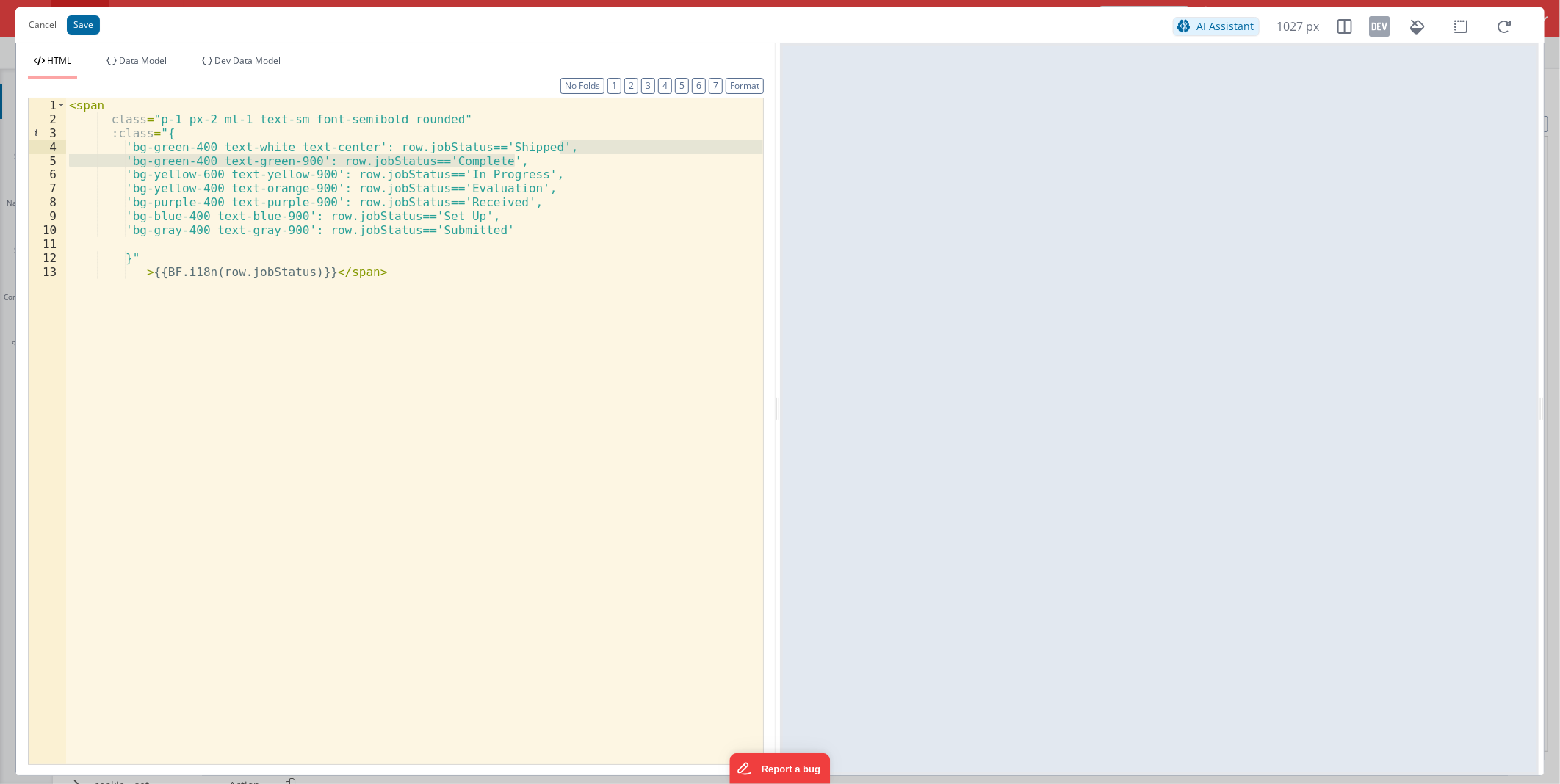
drag, startPoint x: 523, startPoint y: 162, endPoint x: 584, endPoint y: 150, distance: 62.2
click at [584, 150] on div "< span class = "p-1 px-2 ml-1 text-sm font-semibold rounded" :class = "{ 'bg-gr…" at bounding box center [414, 445] width 697 height 693
click at [556, 156] on div "< span class = "p-1 px-2 ml-1 text-sm font-semibold rounded" :class = "{ 'bg-gr…" at bounding box center [414, 431] width 697 height 666
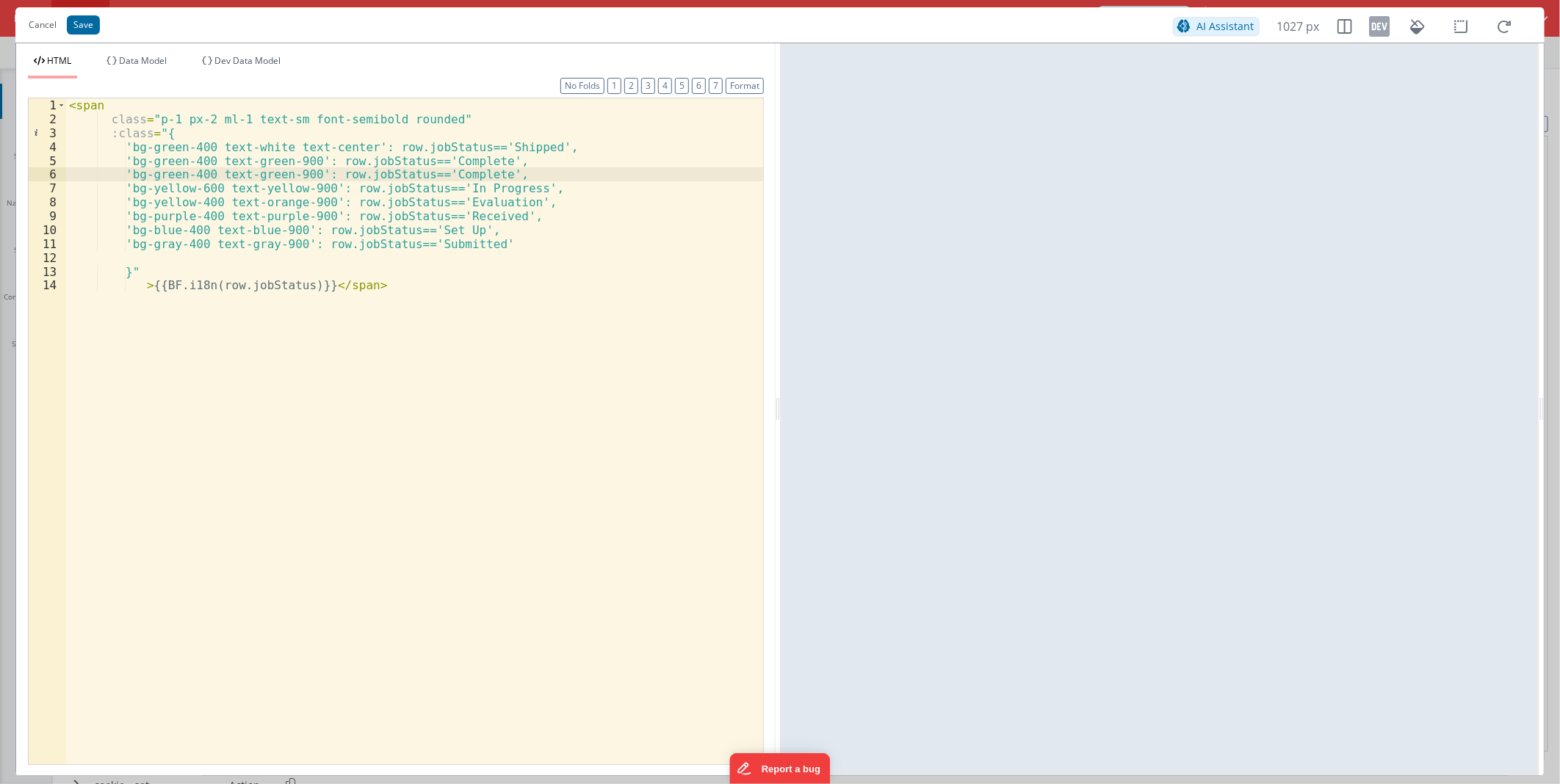
click at [464, 177] on div "< span class = "p-1 px-2 ml-1 text-sm font-semibold rounded" :class = "{ 'bg-gr…" at bounding box center [414, 445] width 697 height 693
click at [365, 174] on div "< span class = "p-1 px-2 ml-1 text-sm font-semibold rounded" :class = "{ 'bg-gr…" at bounding box center [414, 445] width 697 height 693
click at [282, 176] on div "< span class = "p-1 px-2 ml-1 text-sm font-semibold rounded" :class = "{ 'bg-gr…" at bounding box center [414, 445] width 697 height 693
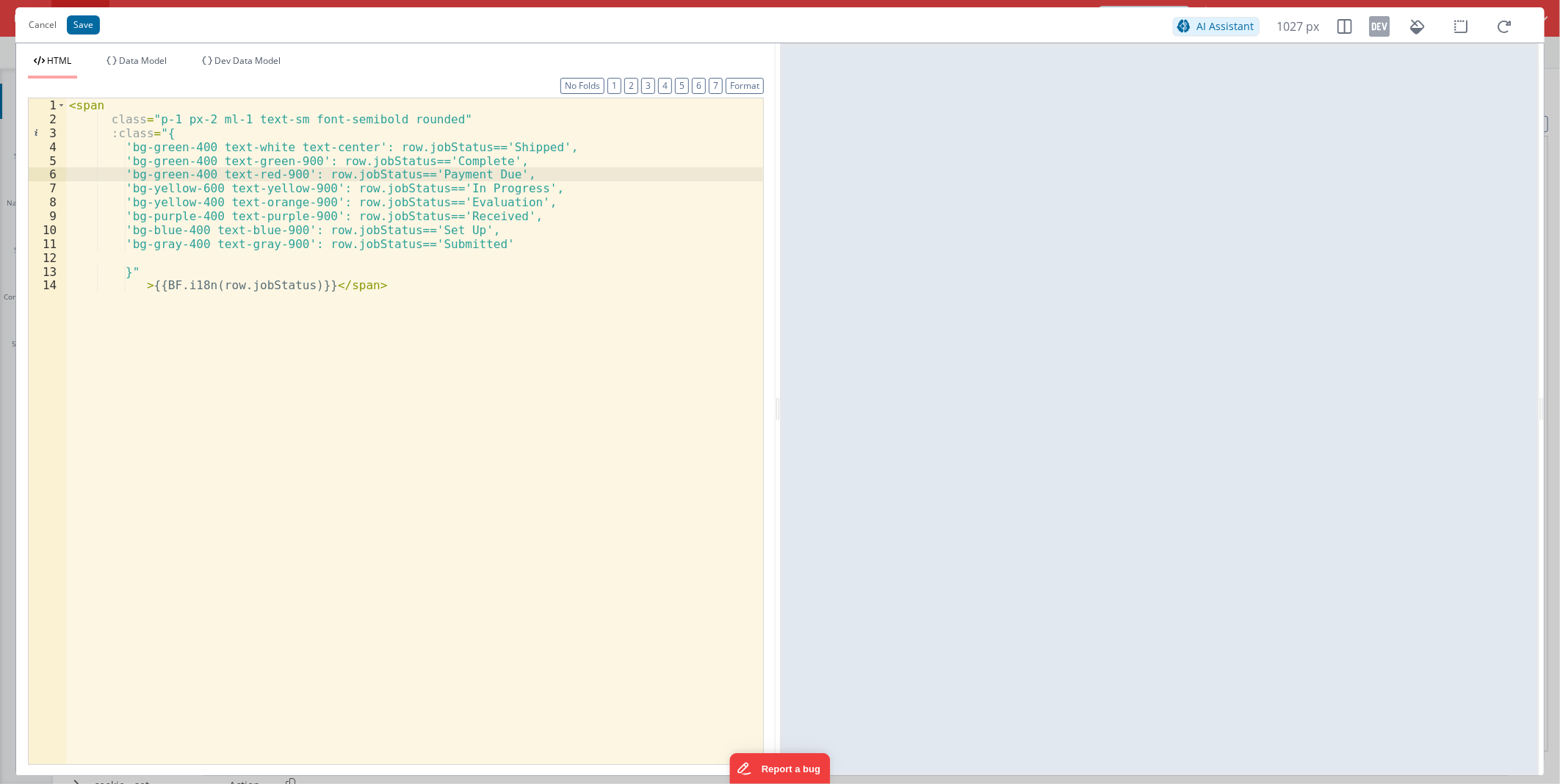
click at [185, 174] on div "< span class = "p-1 px-2 ml-1 text-sm font-semibold rounded" :class = "{ 'bg-gr…" at bounding box center [414, 445] width 697 height 693
click at [89, 24] on button "Save" at bounding box center [83, 25] width 33 height 19
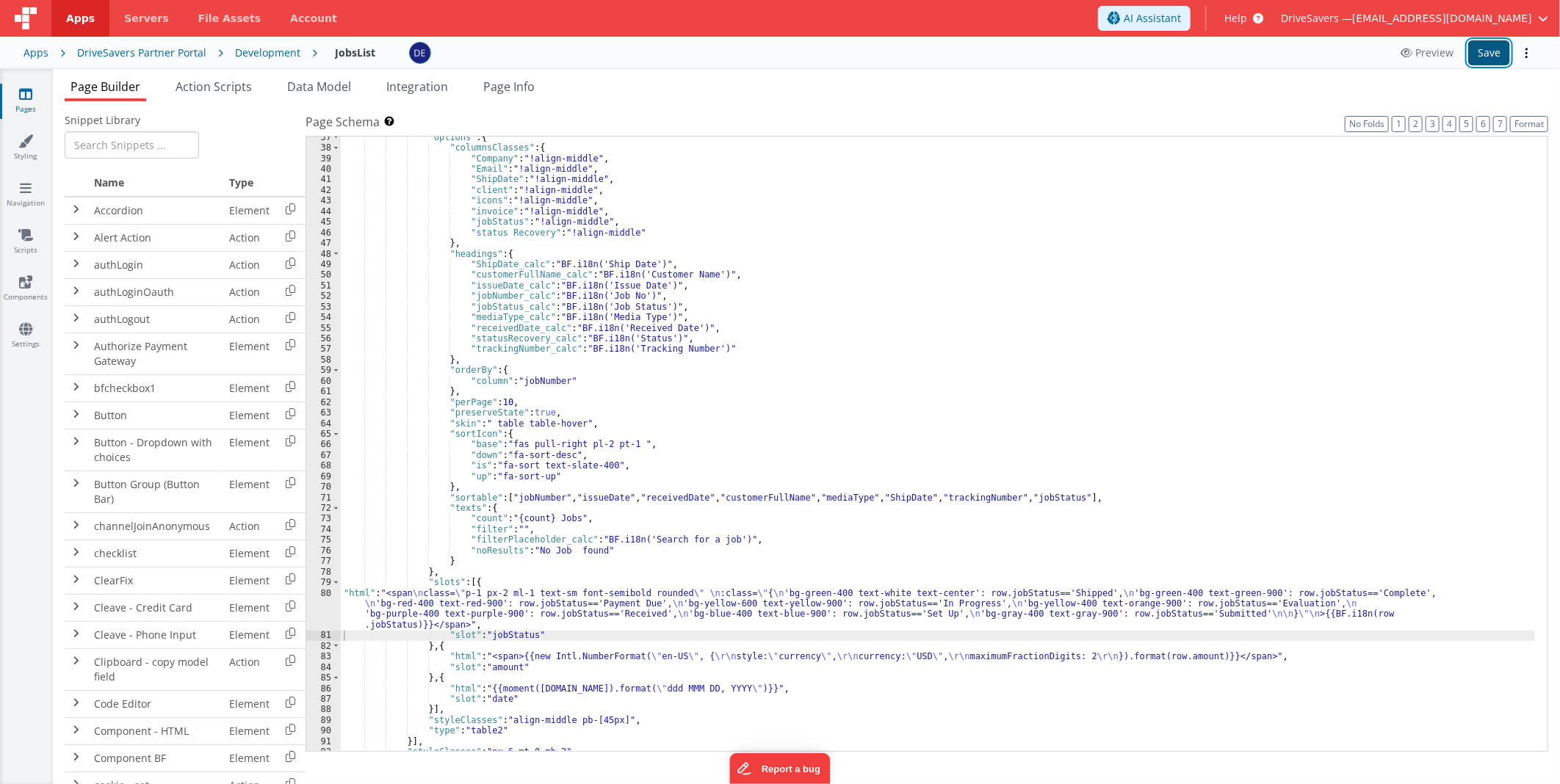
click at [1497, 57] on button "Save" at bounding box center [1489, 53] width 42 height 25
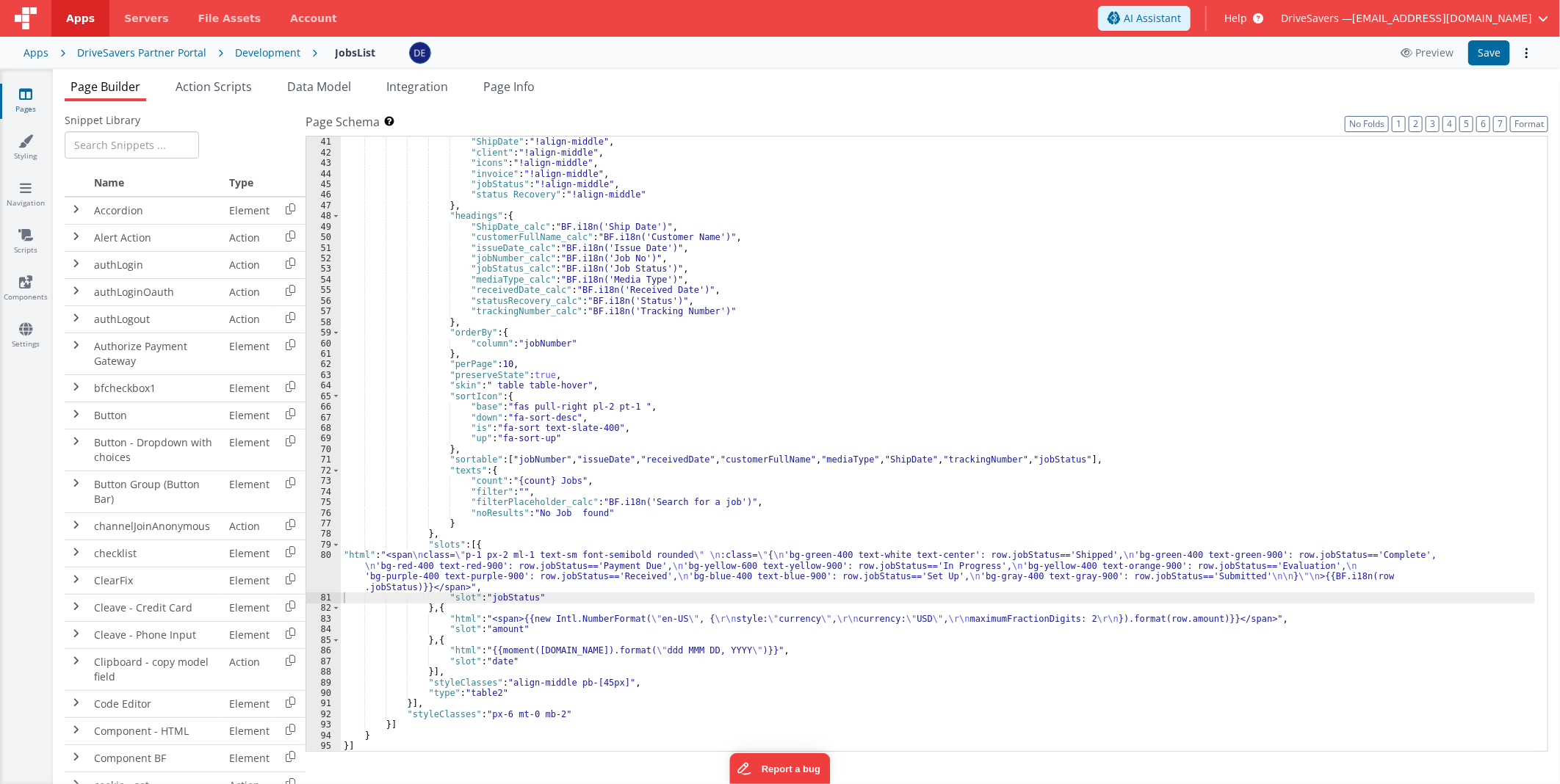
scroll to position [477, 0]
click at [592, 564] on div ""Email" : "!align-middle" , "ShipDate" : "!align-middle" , "client" : "!align-m…" at bounding box center [938, 444] width 1194 height 637
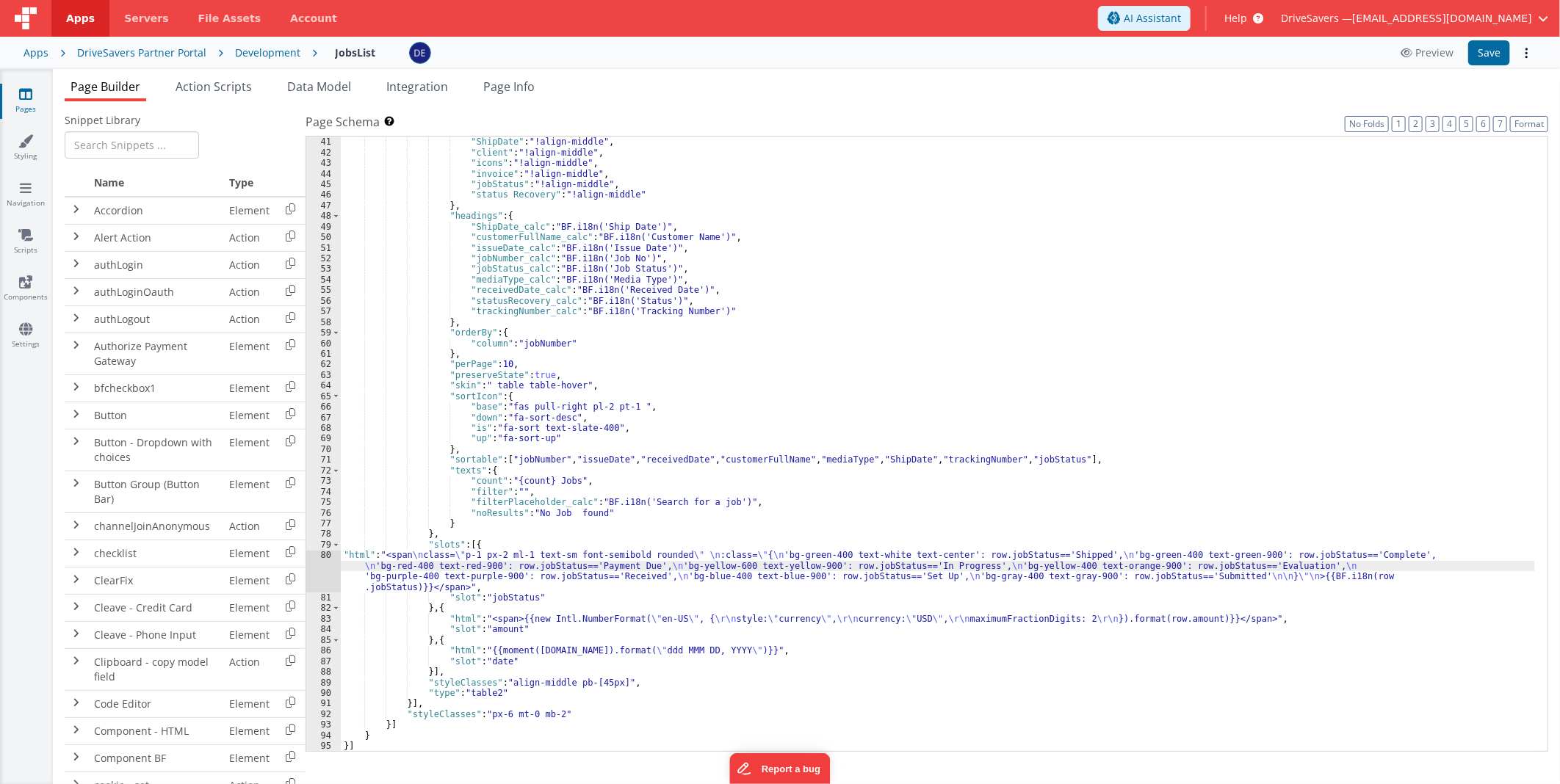
click at [318, 568] on div "80" at bounding box center [323, 571] width 35 height 43
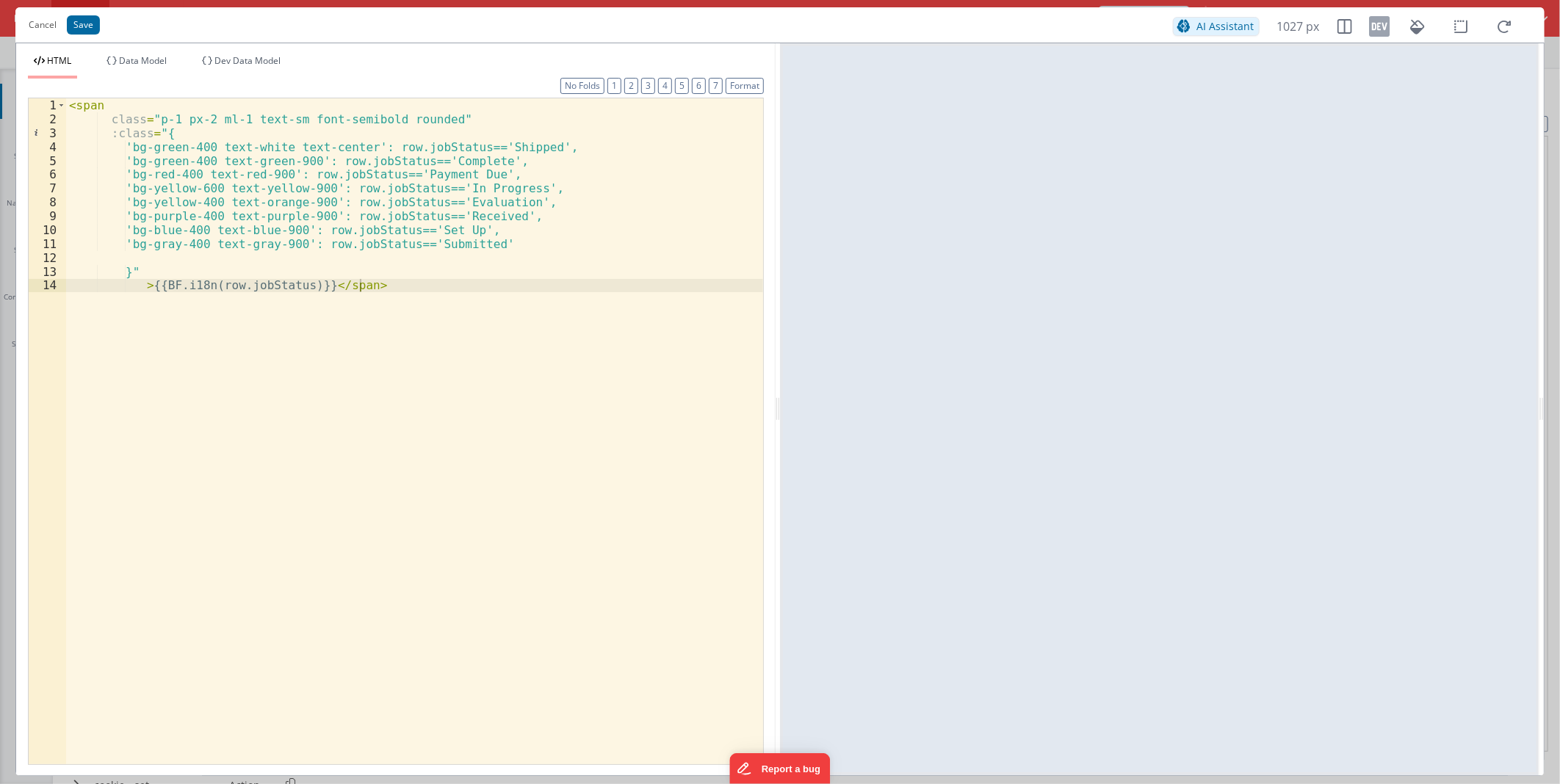
click at [471, 207] on div "< span class = "p-1 px-2 ml-1 text-sm font-semibold rounded" :class = "{ 'bg-gr…" at bounding box center [414, 445] width 697 height 693
click at [239, 298] on div "< span class = "p-1 px-2 ml-1 text-sm font-semibold rounded" :class = "{ 'bg-gr…" at bounding box center [414, 445] width 697 height 693
click at [211, 217] on div "< span class = "p-1 px-2 ml-1 text-sm font-semibold rounded" :class = "{ 'bg-gr…" at bounding box center [414, 445] width 697 height 693
click at [275, 143] on div "< span class = "p-1 px-2 ml-1 text-sm font-semibold rounded" :class = "{ 'bg-gr…" at bounding box center [414, 445] width 697 height 693
click at [275, 152] on div "< span class = "p-1 px-2 ml-1 text-sm font-semibold rounded" :class = "{ 'bg-gr…" at bounding box center [414, 445] width 697 height 693
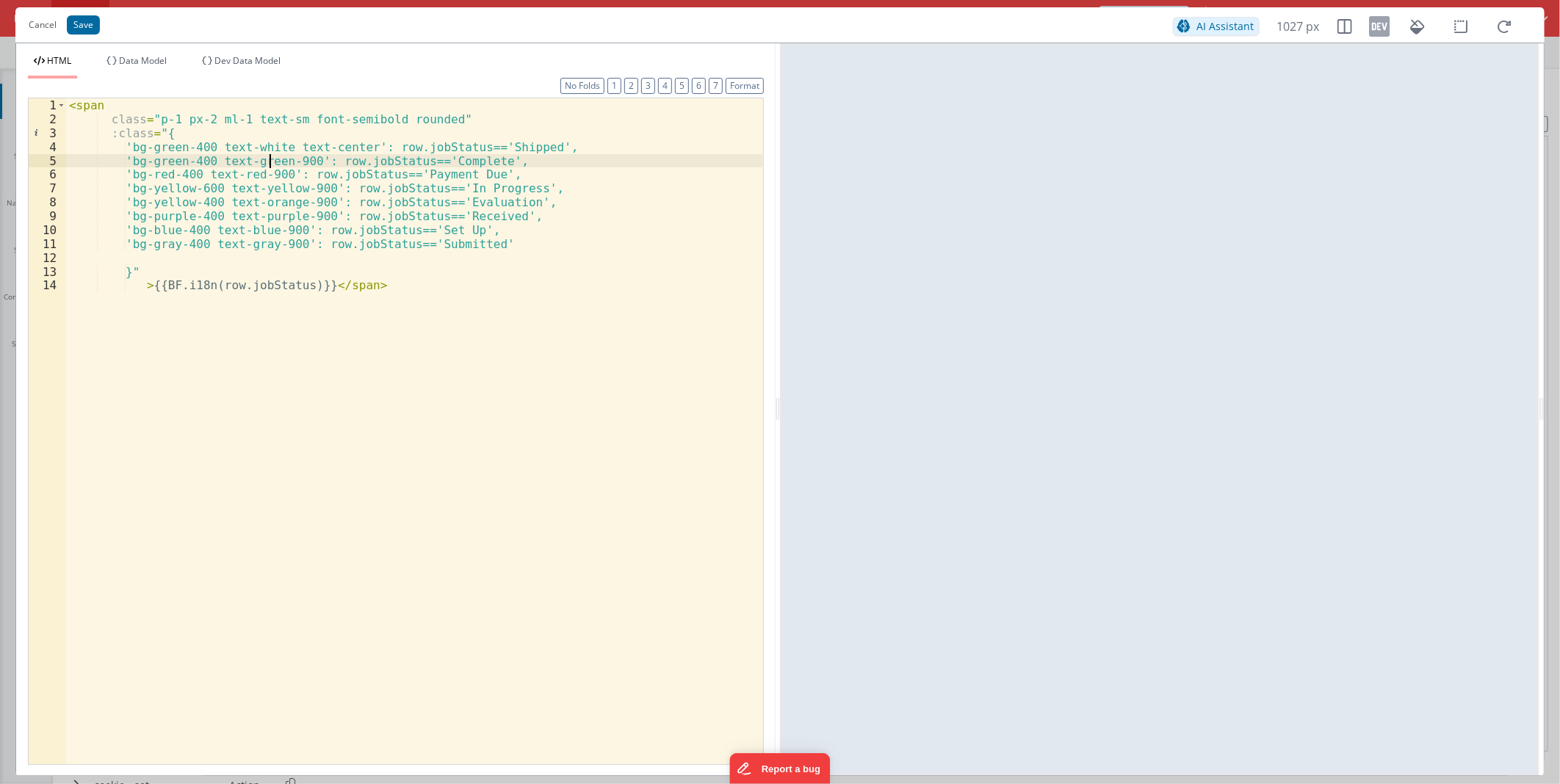
click at [272, 158] on div "< span class = "p-1 px-2 ml-1 text-sm font-semibold rounded" :class = "{ 'bg-gr…" at bounding box center [414, 445] width 697 height 693
click at [46, 23] on button "Cancel" at bounding box center [42, 25] width 43 height 20
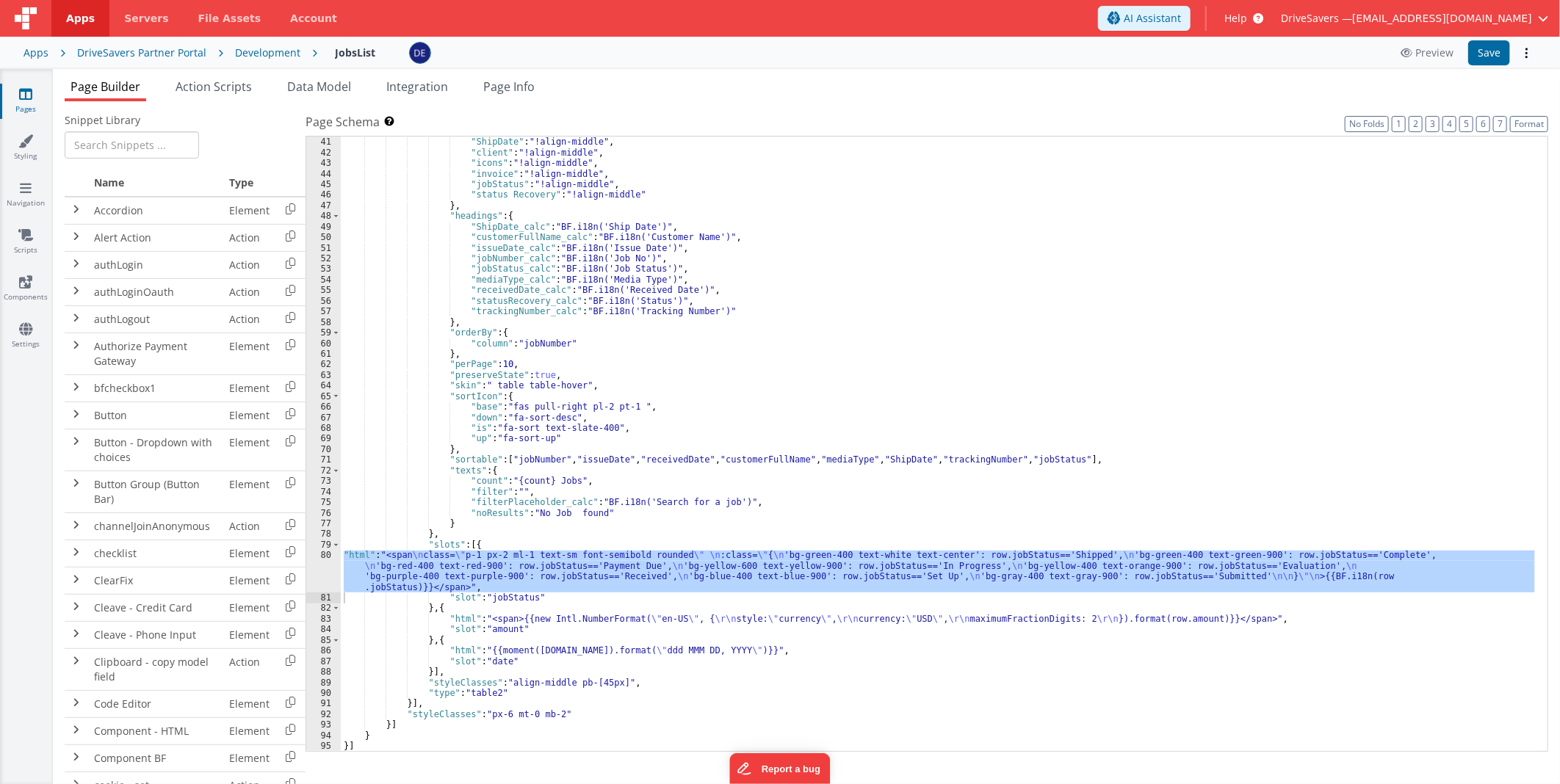
drag, startPoint x: 999, startPoint y: 271, endPoint x: 960, endPoint y: 265, distance: 39.5
click at [999, 271] on div ""Email" : "!align-middle" , "ShipDate" : "!align-middle" , "client" : "!align-m…" at bounding box center [938, 444] width 1194 height 637
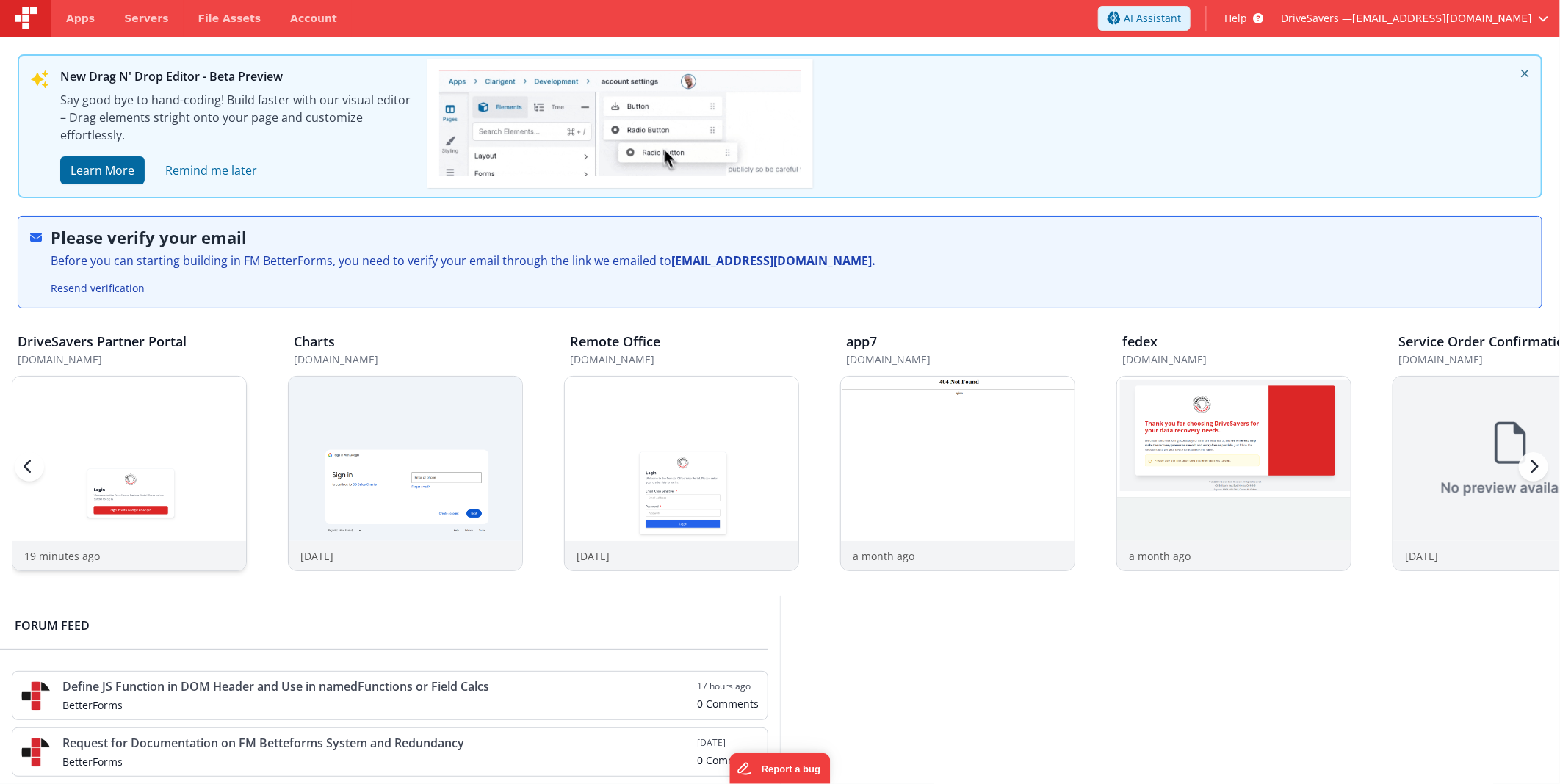
click at [104, 464] on img at bounding box center [129, 493] width 234 height 234
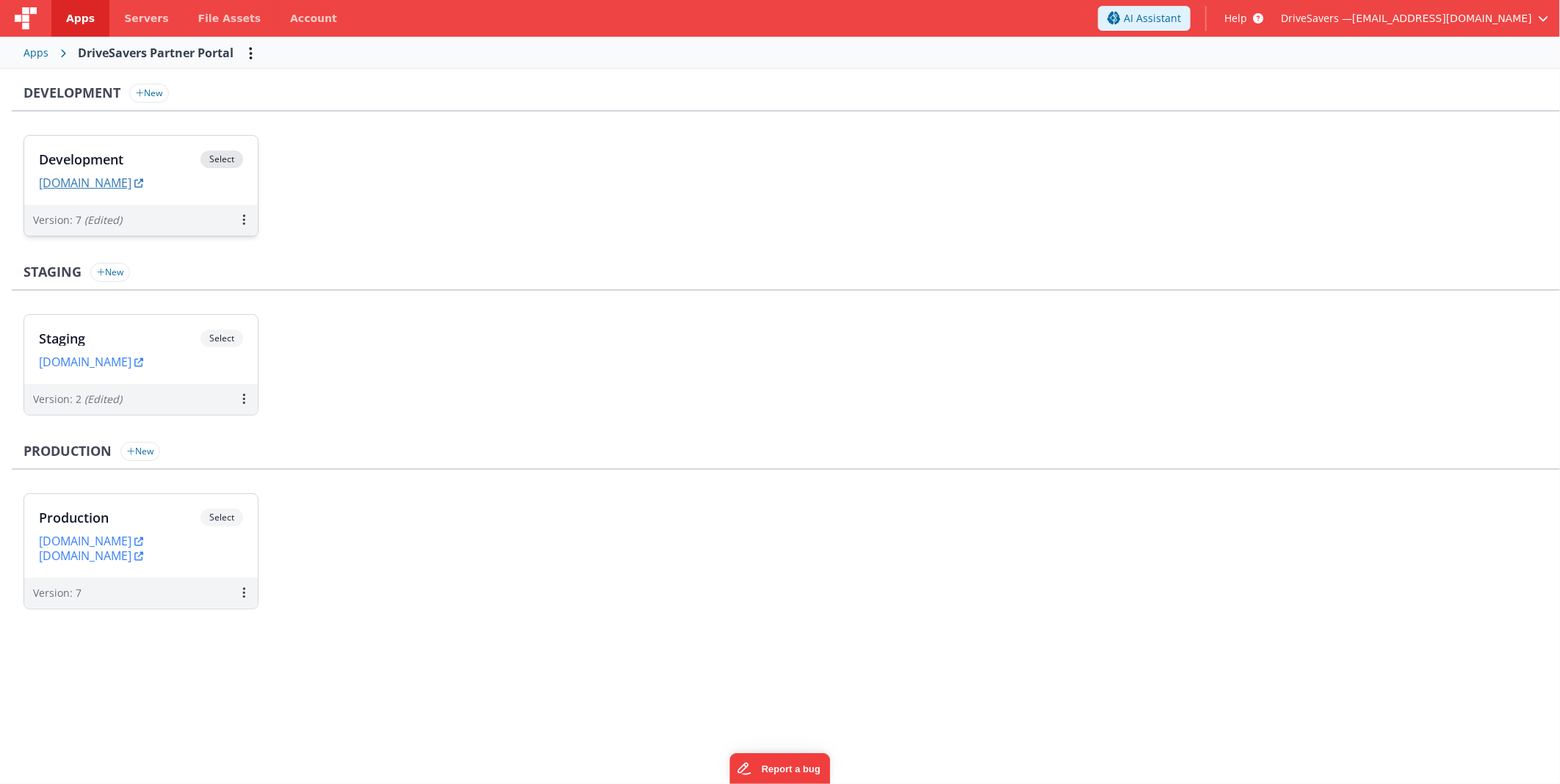
click at [143, 180] on link "[DOMAIN_NAME]" at bounding box center [91, 183] width 105 height 15
click at [135, 156] on h3 "Development" at bounding box center [120, 159] width 162 height 15
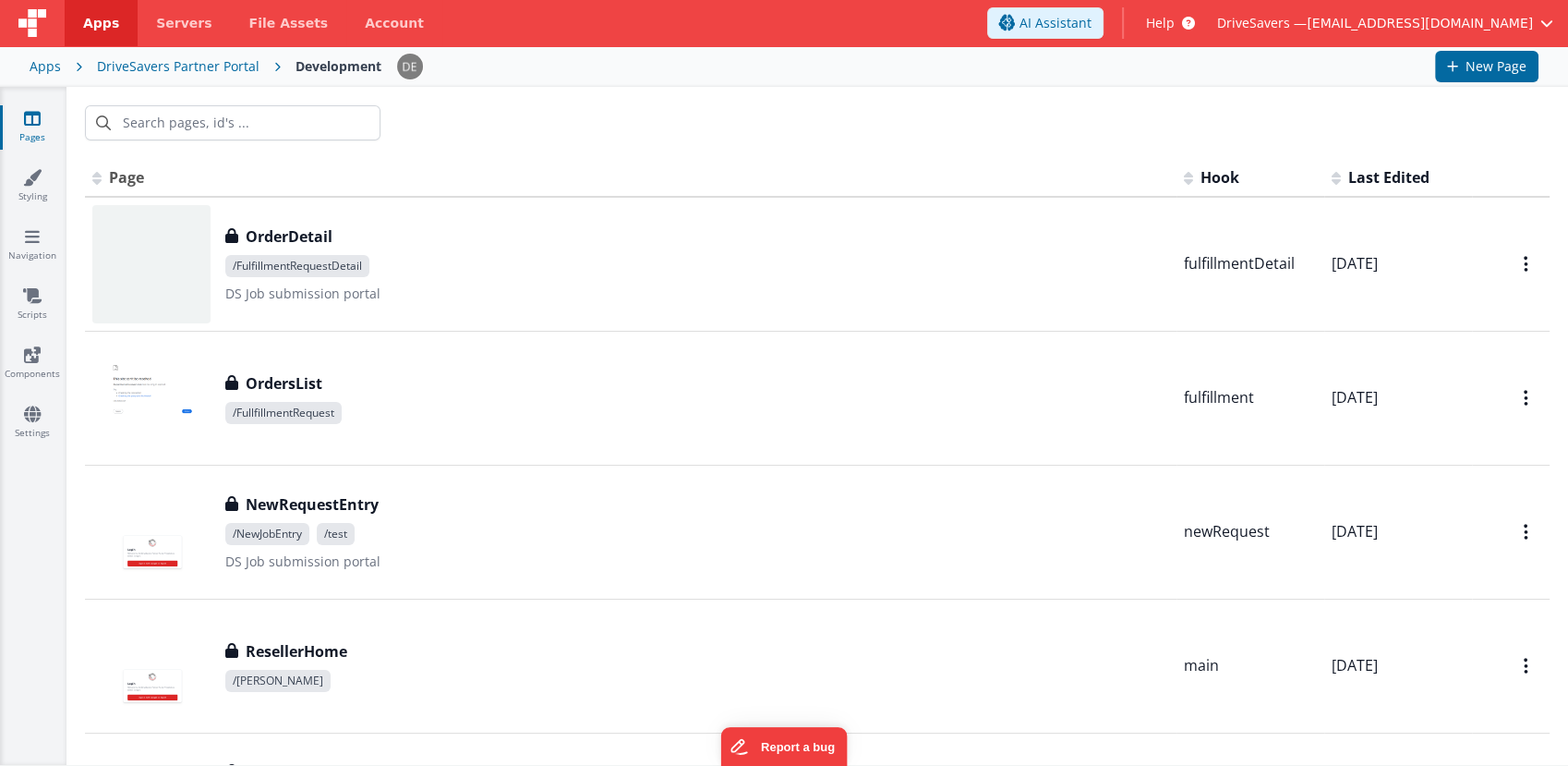
click at [655, 165] on th "Page" at bounding box center [630, 178] width 1092 height 37
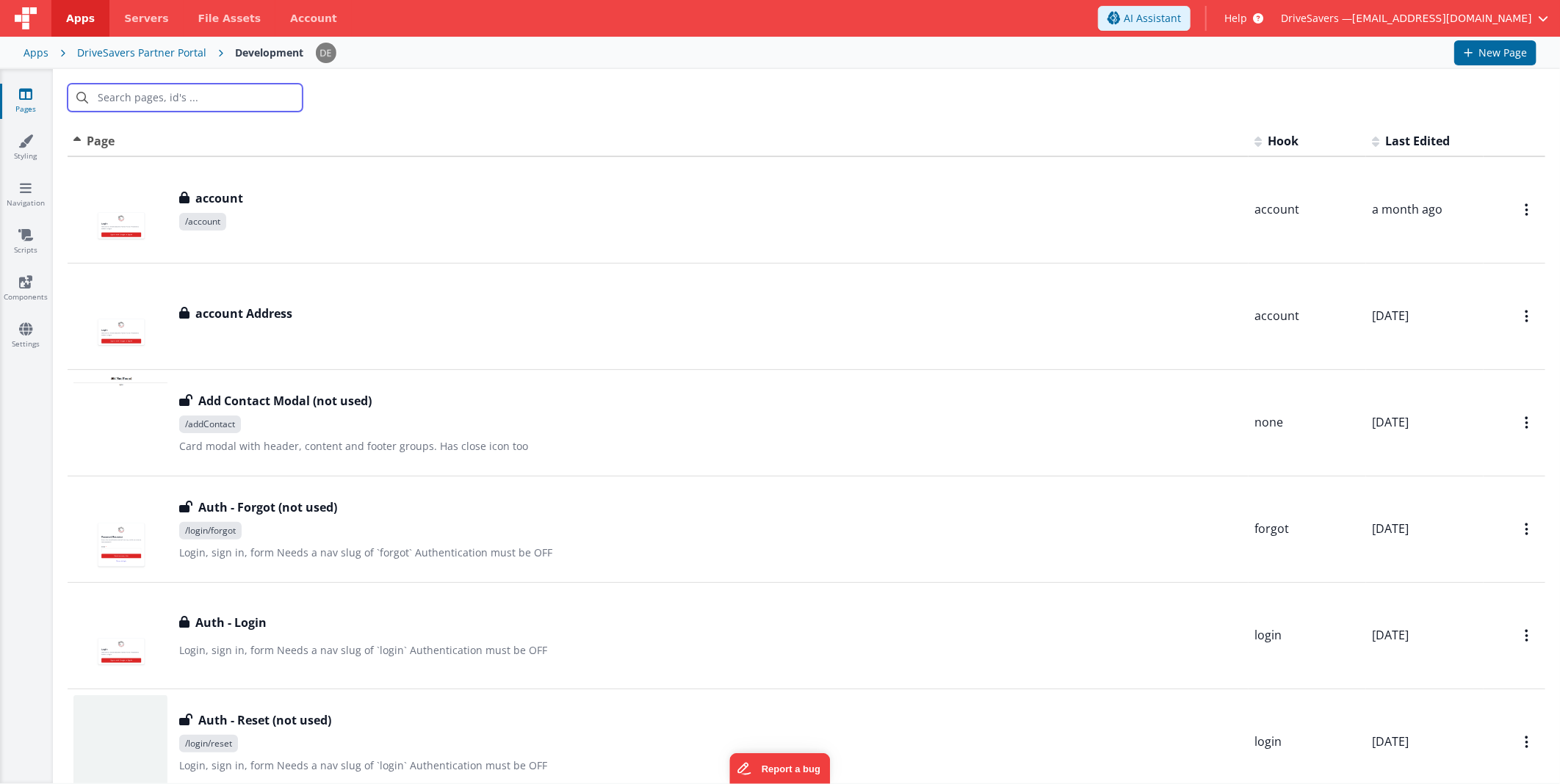
click at [215, 98] on input "text" at bounding box center [185, 97] width 235 height 28
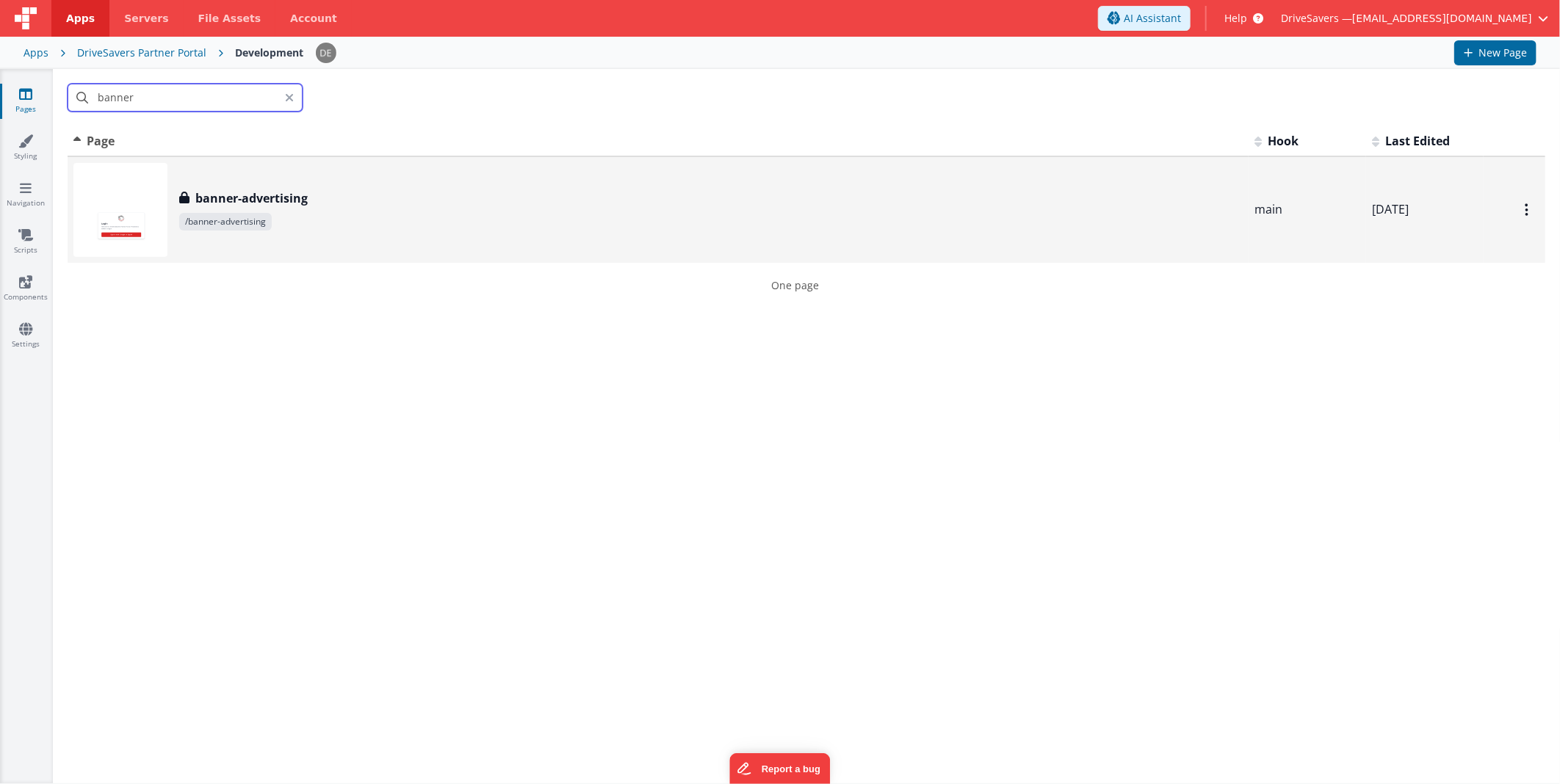
type input "banner"
click at [331, 189] on div "banner-advertising" at bounding box center [710, 198] width 1063 height 17
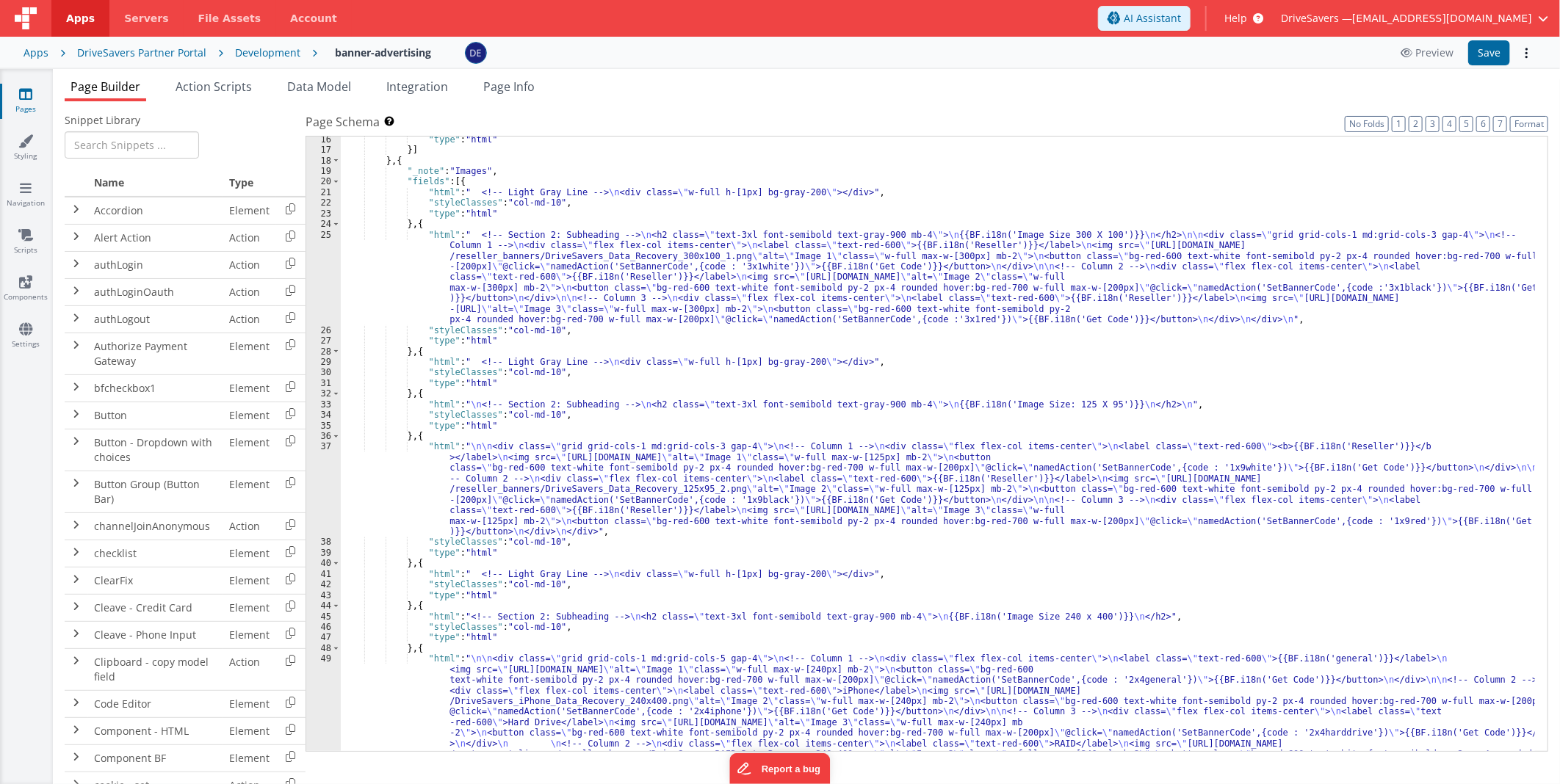
scroll to position [341, 0]
click at [574, 274] on div ""type" : "html" }] } , { "_note" : "Images" , "fields" : [{ "html" : " <!-- Lig…" at bounding box center [938, 590] width 1194 height 912
click at [313, 265] on div "25" at bounding box center [323, 277] width 35 height 95
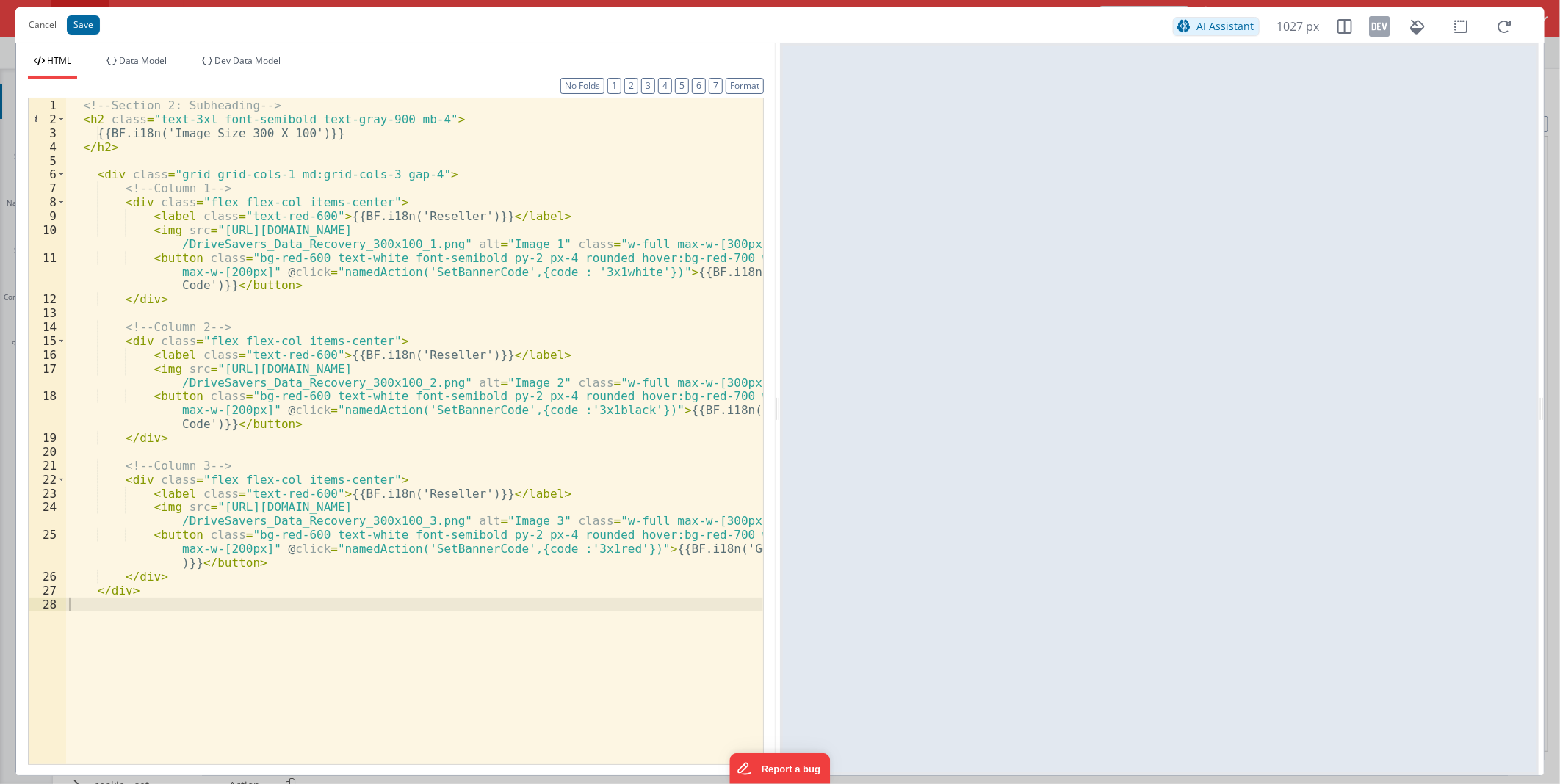
click at [511, 413] on div "<!-- Section 2: Subheading --> < h2 class = "text-3xl font-semibold text-gray-9…" at bounding box center [414, 445] width 697 height 693
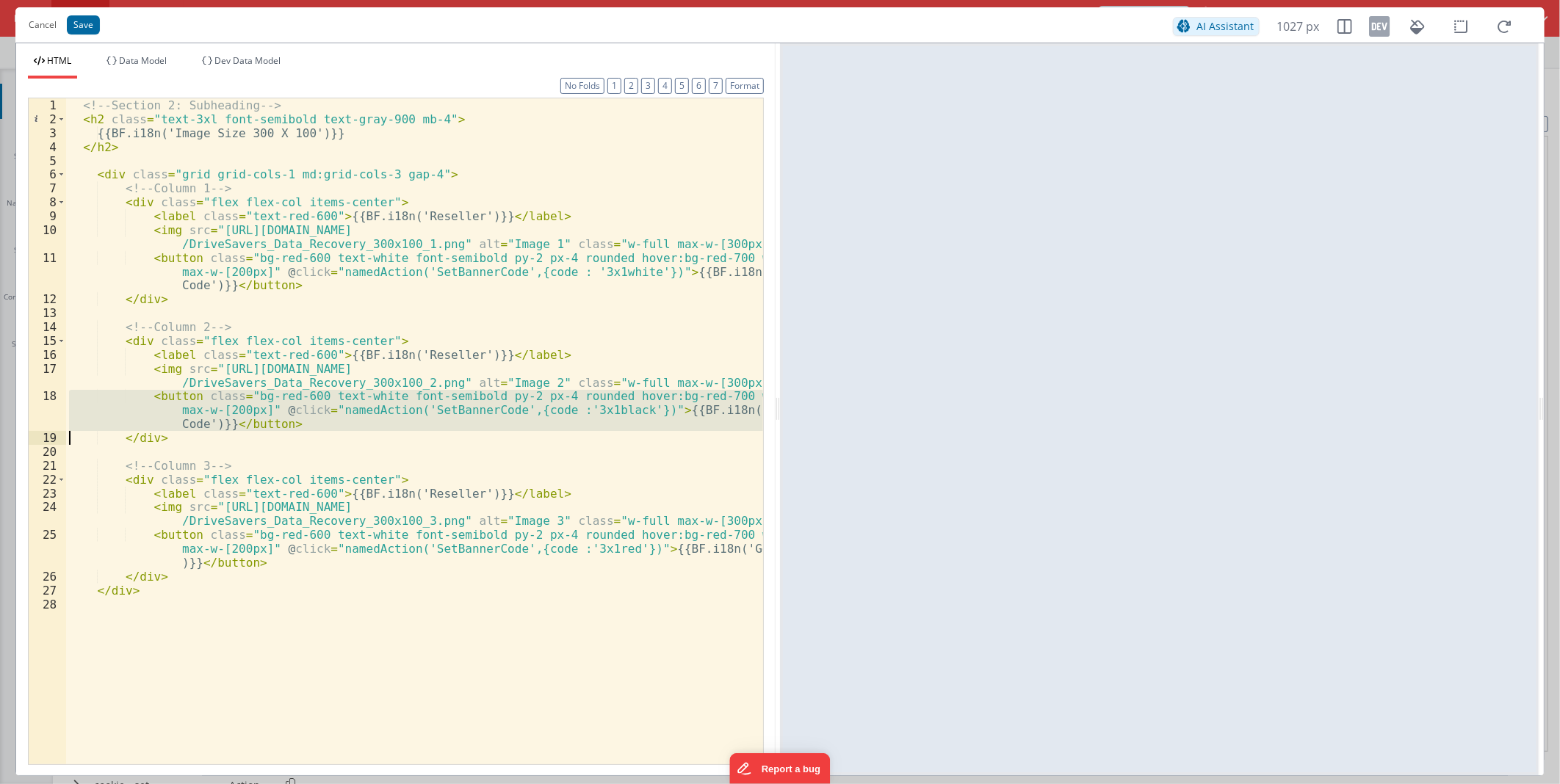
click at [511, 413] on div "<!-- Section 2: Subheading --> < h2 class = "text-3xl font-semibold text-gray-9…" at bounding box center [414, 445] width 697 height 693
click at [41, 18] on button "Cancel" at bounding box center [42, 25] width 43 height 20
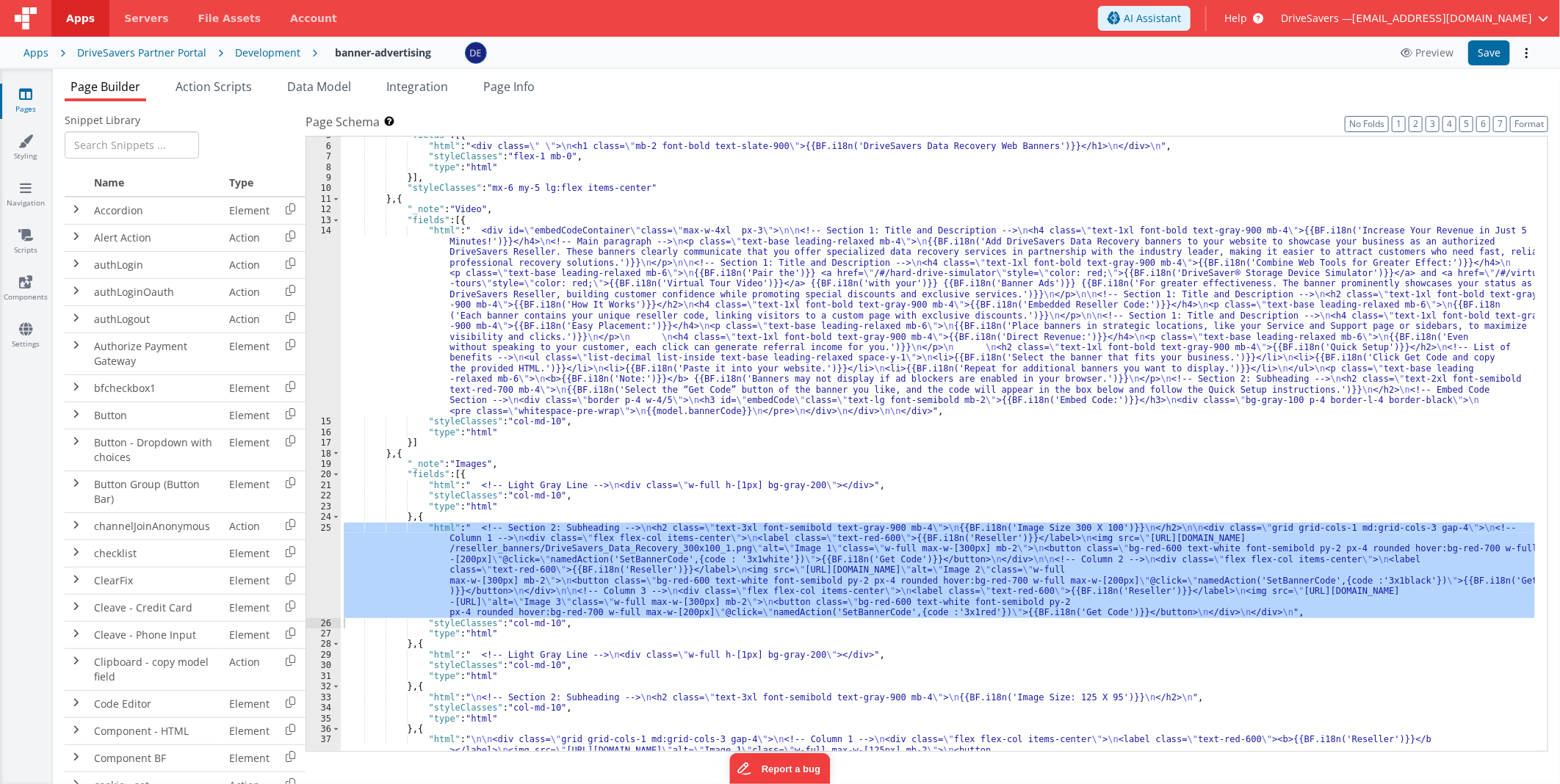
scroll to position [0, 0]
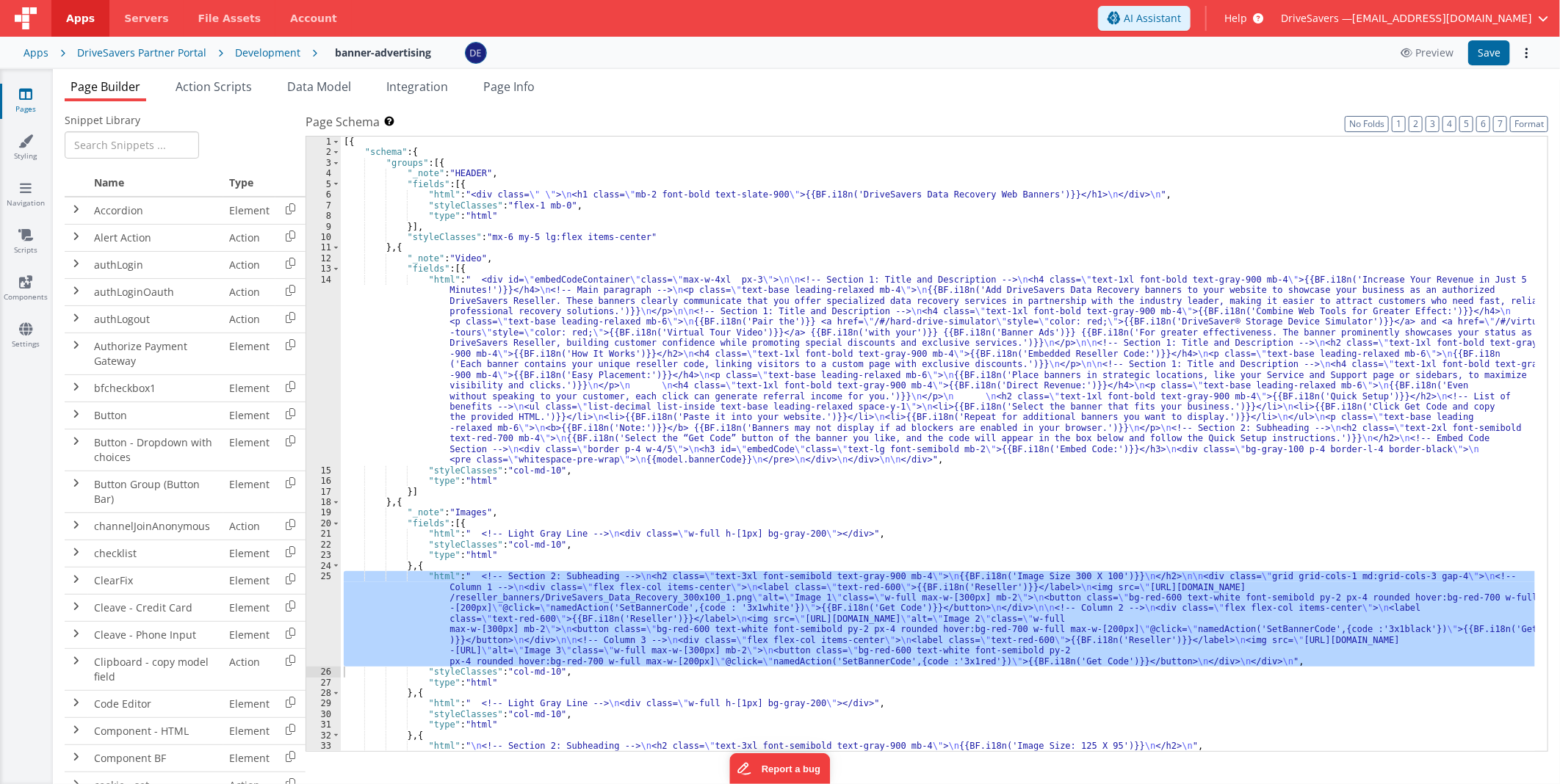
click at [556, 358] on div "[{ "schema" : { "groups" : [{ "_note" : "HEADER" , "fields" : [{ "html" : "<div…" at bounding box center [938, 455] width 1194 height 637
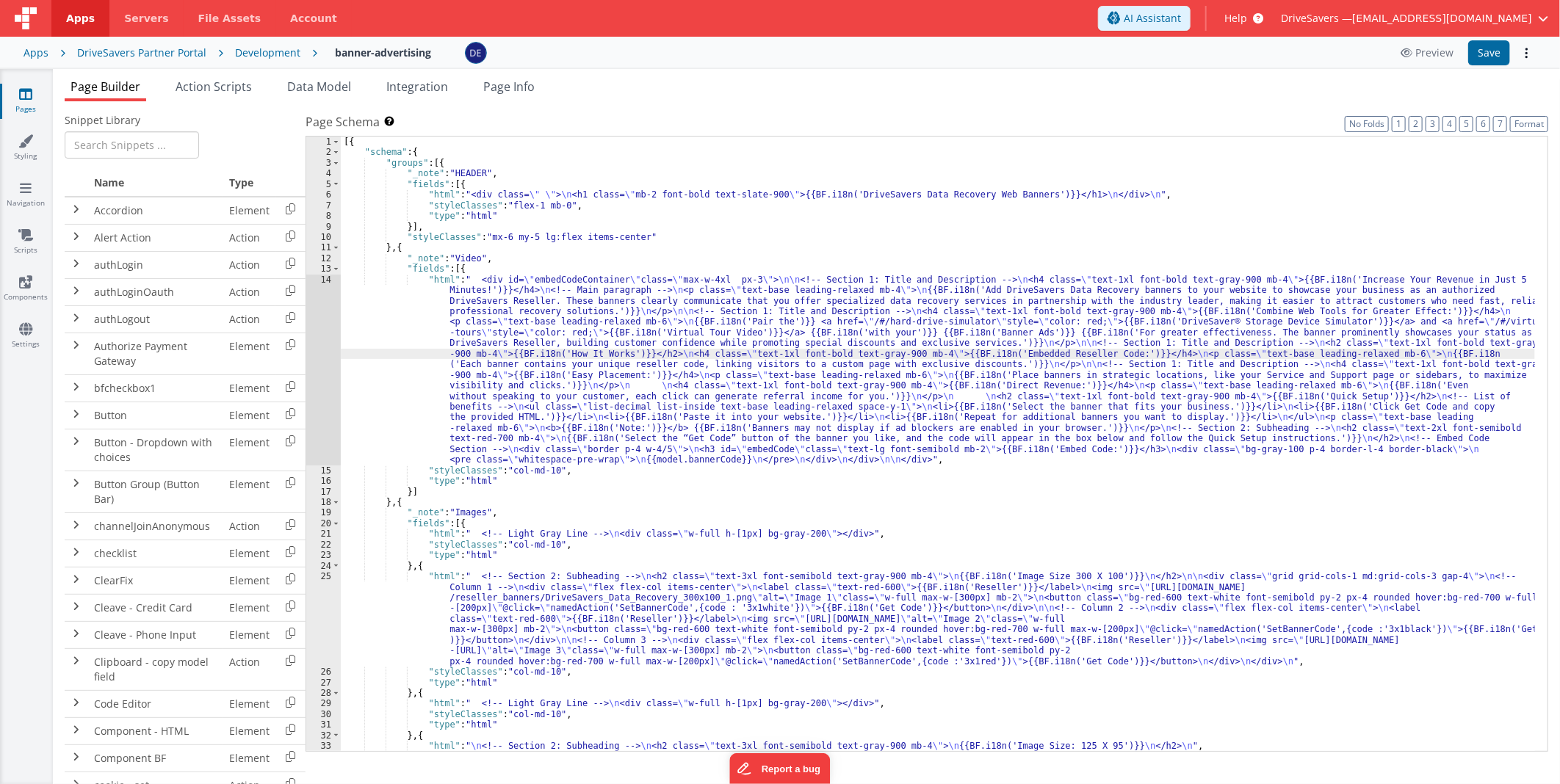
click at [314, 350] on div "14" at bounding box center [323, 370] width 35 height 191
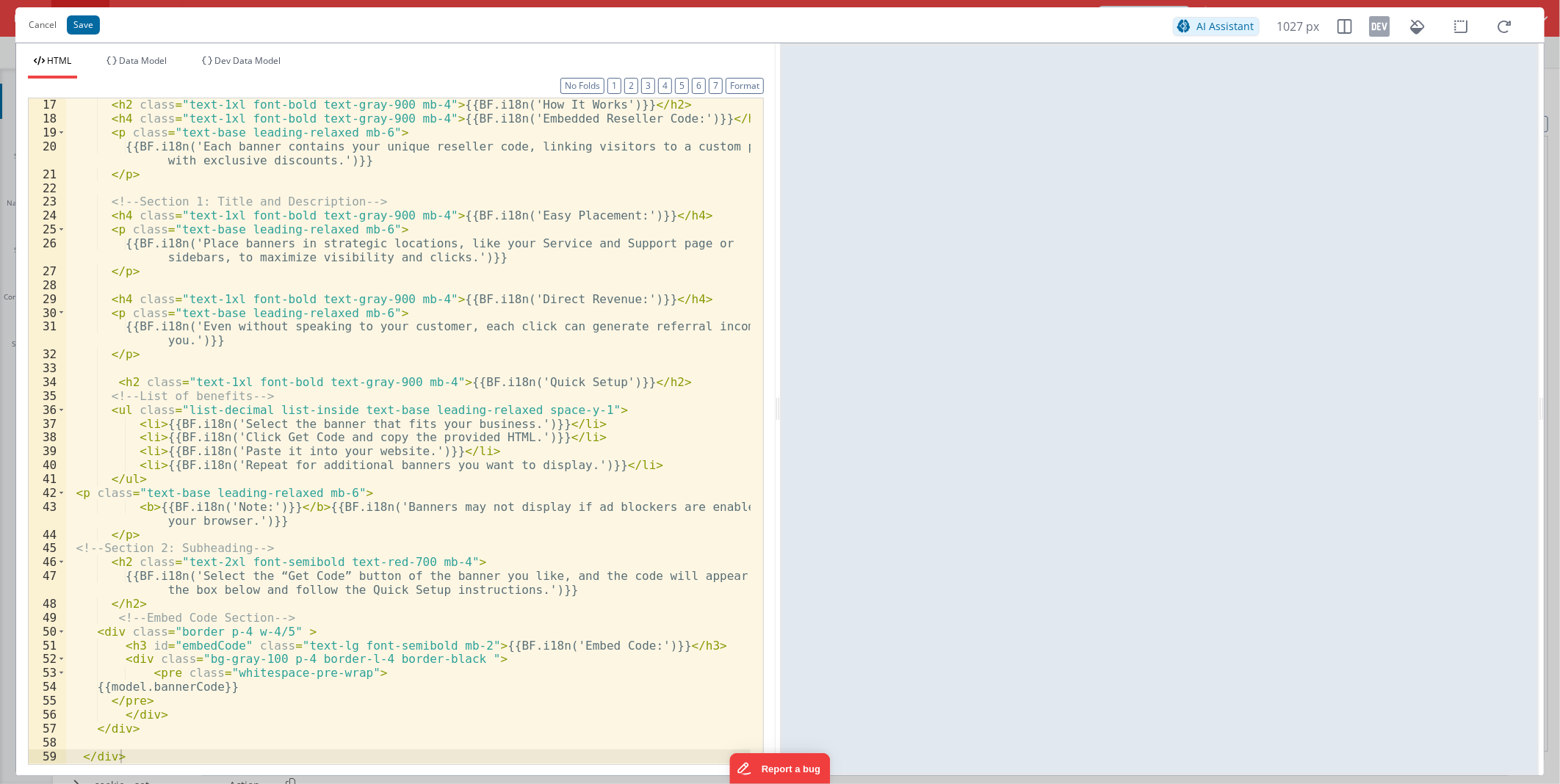
scroll to position [374, 0]
click at [359, 666] on div "< h2 class = "text-1xl font-bold text-gray-900 mb-4" > {{BF.i18n('How It Works'…" at bounding box center [408, 444] width 684 height 693
click at [223, 655] on div "< h2 class = "text-1xl font-bold text-gray-900 mb-4" > {{BF.i18n('How It Works'…" at bounding box center [408, 444] width 684 height 693
click at [109, 630] on div "< h2 class = "text-1xl font-bold text-gray-900 mb-4" > {{BF.i18n('How It Works'…" at bounding box center [408, 444] width 684 height 693
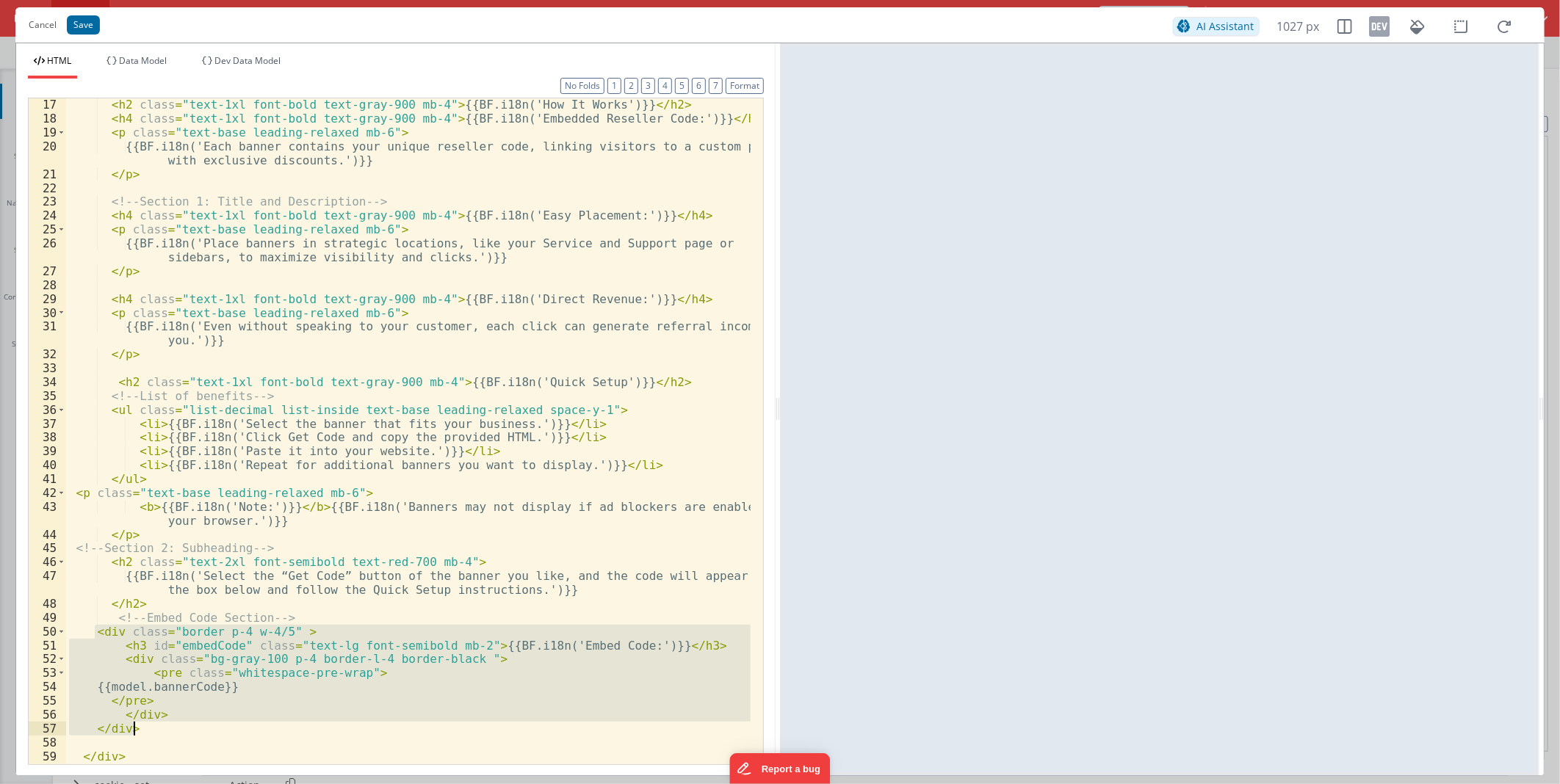
drag, startPoint x: 96, startPoint y: 629, endPoint x: 150, endPoint y: 724, distance: 109.3
click at [150, 724] on div "< h2 class = "text-1xl font-bold text-gray-900 mb-4" > {{BF.i18n('How It Works'…" at bounding box center [408, 444] width 684 height 693
click at [457, 499] on div "< h2 class = "text-1xl font-bold text-gray-900 mb-4" > {{BF.i18n('How It Works'…" at bounding box center [408, 444] width 684 height 693
drag, startPoint x: 97, startPoint y: 613, endPoint x: 196, endPoint y: 728, distance: 151.7
click at [195, 729] on div "< h2 class = "text-1xl font-bold text-gray-900 mb-4" > {{BF.i18n('How It Works'…" at bounding box center [408, 444] width 684 height 693
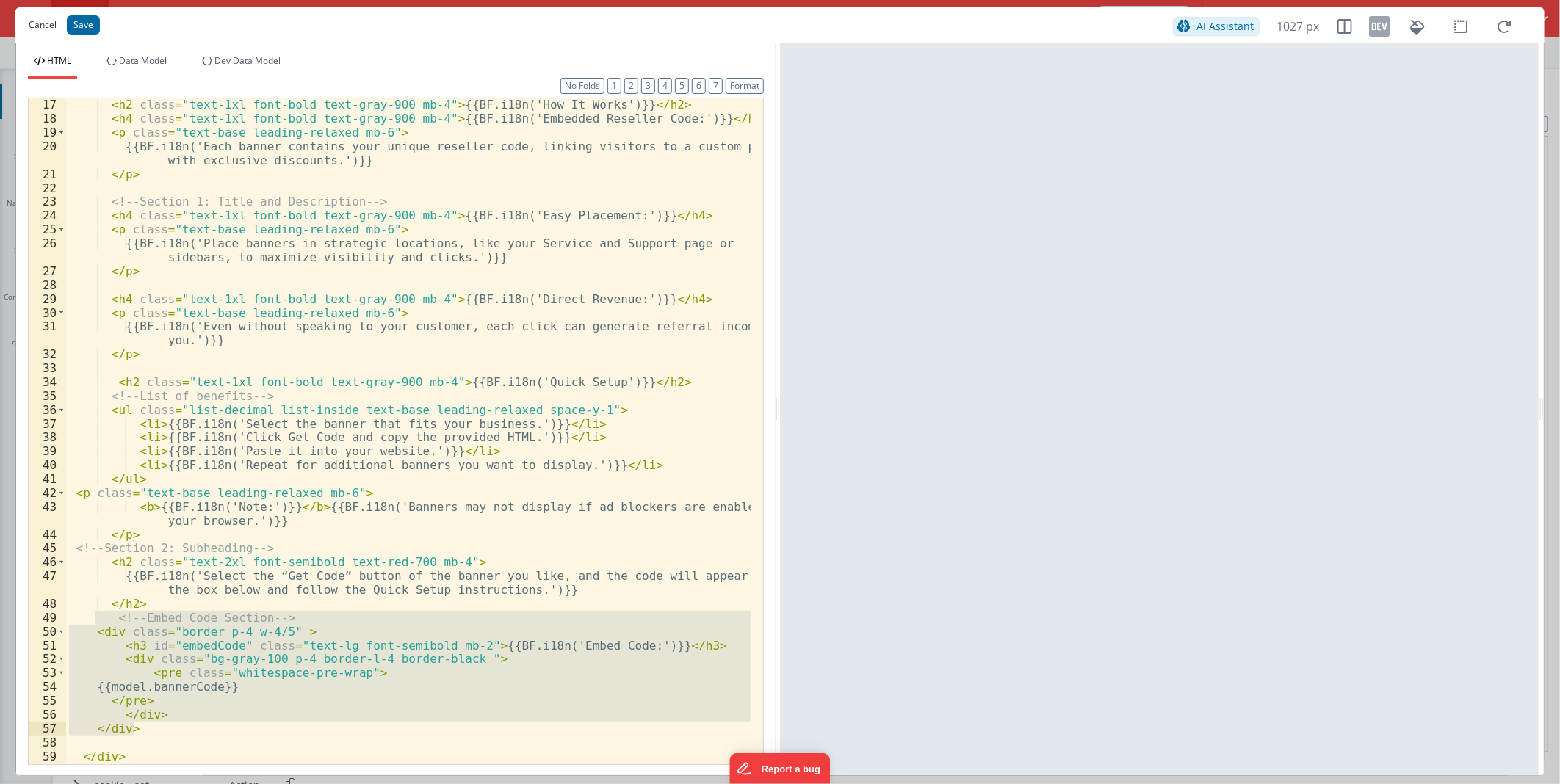
click at [29, 24] on button "Cancel" at bounding box center [42, 25] width 43 height 20
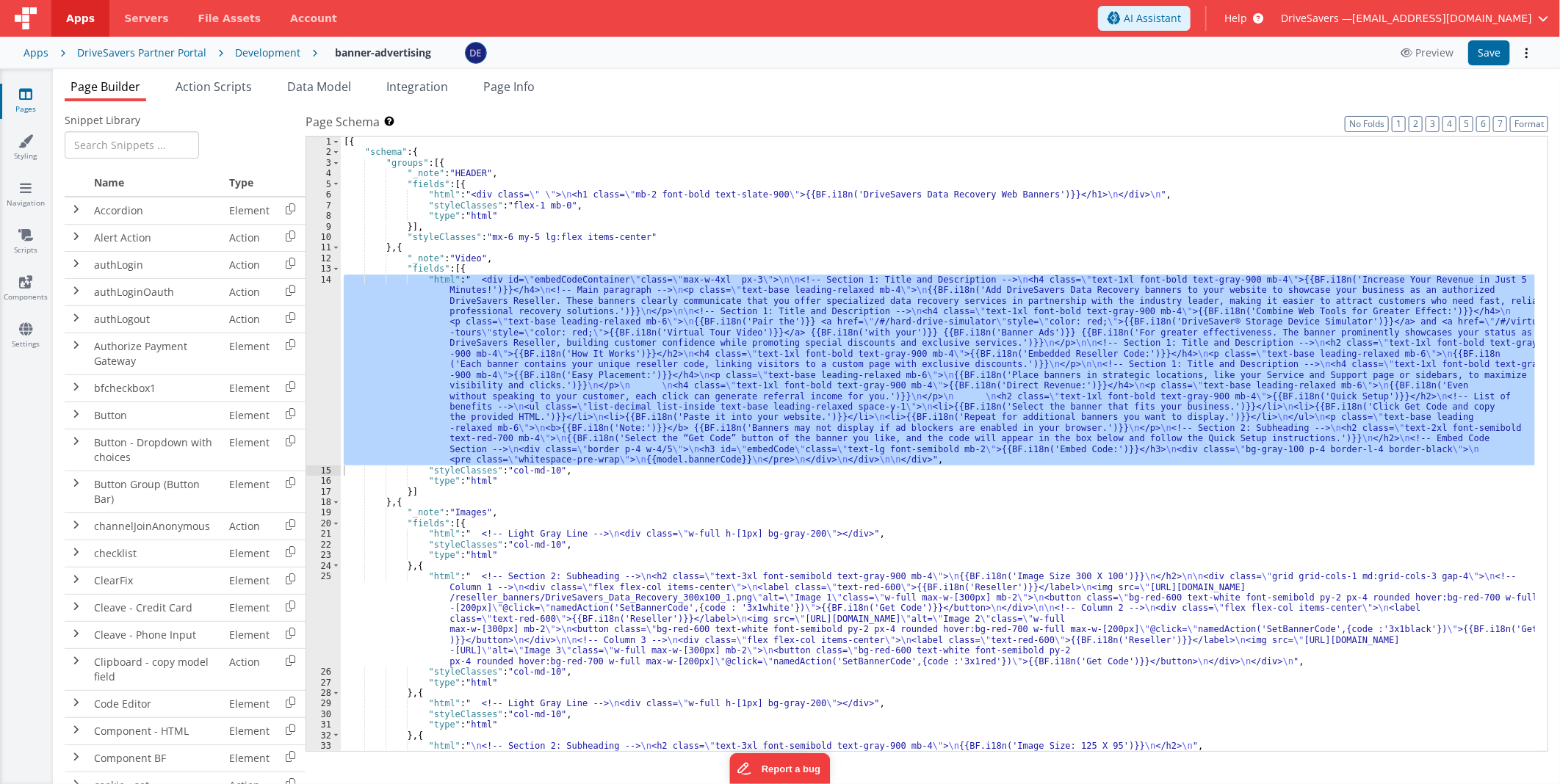
scroll to position [98, 0]
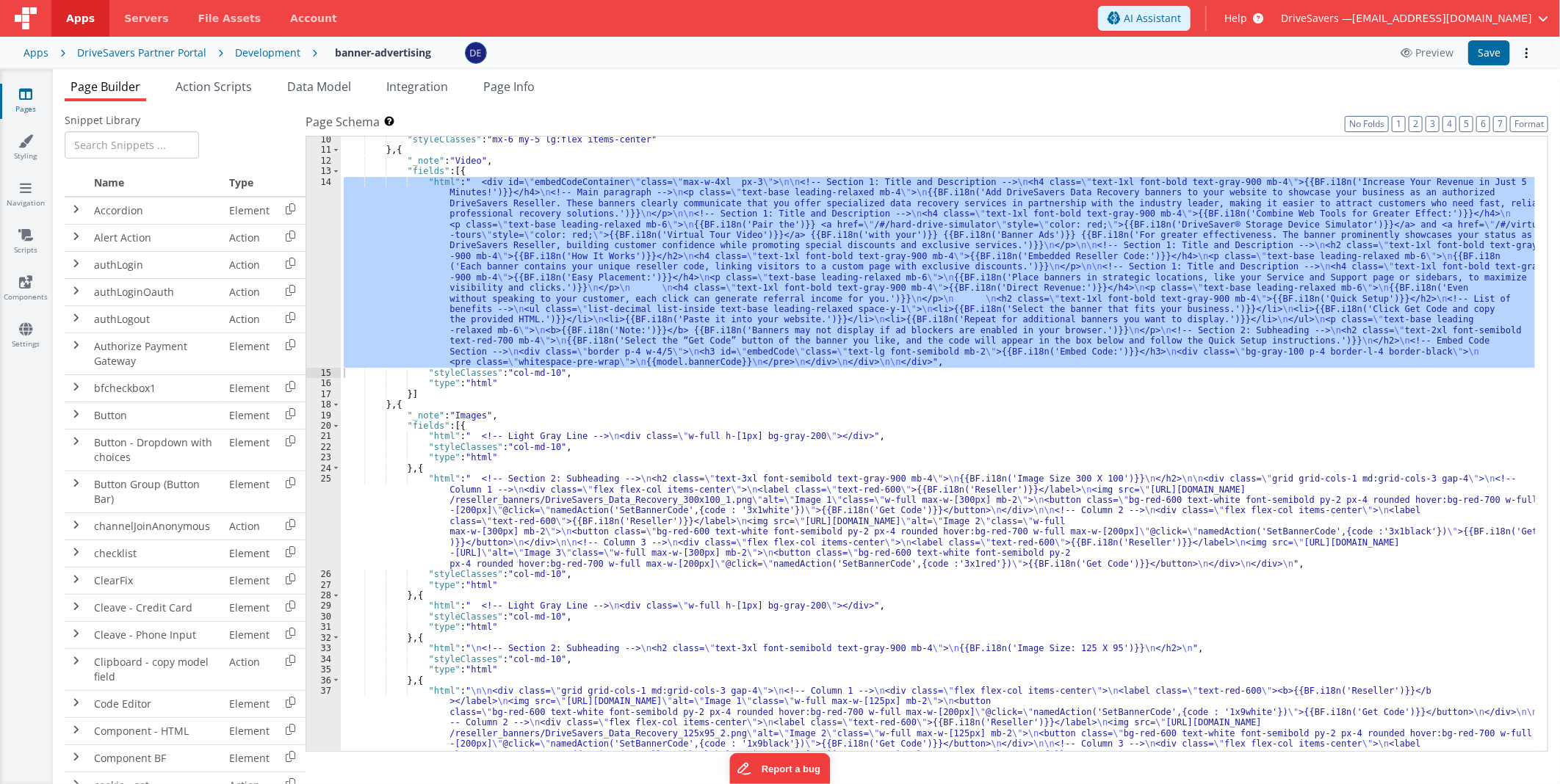
click at [775, 525] on div ""styleClasses" : "mx-6 my-5 lg:flex items-center" } , { "_note" : "Video" , "fi…" at bounding box center [938, 495] width 1194 height 721
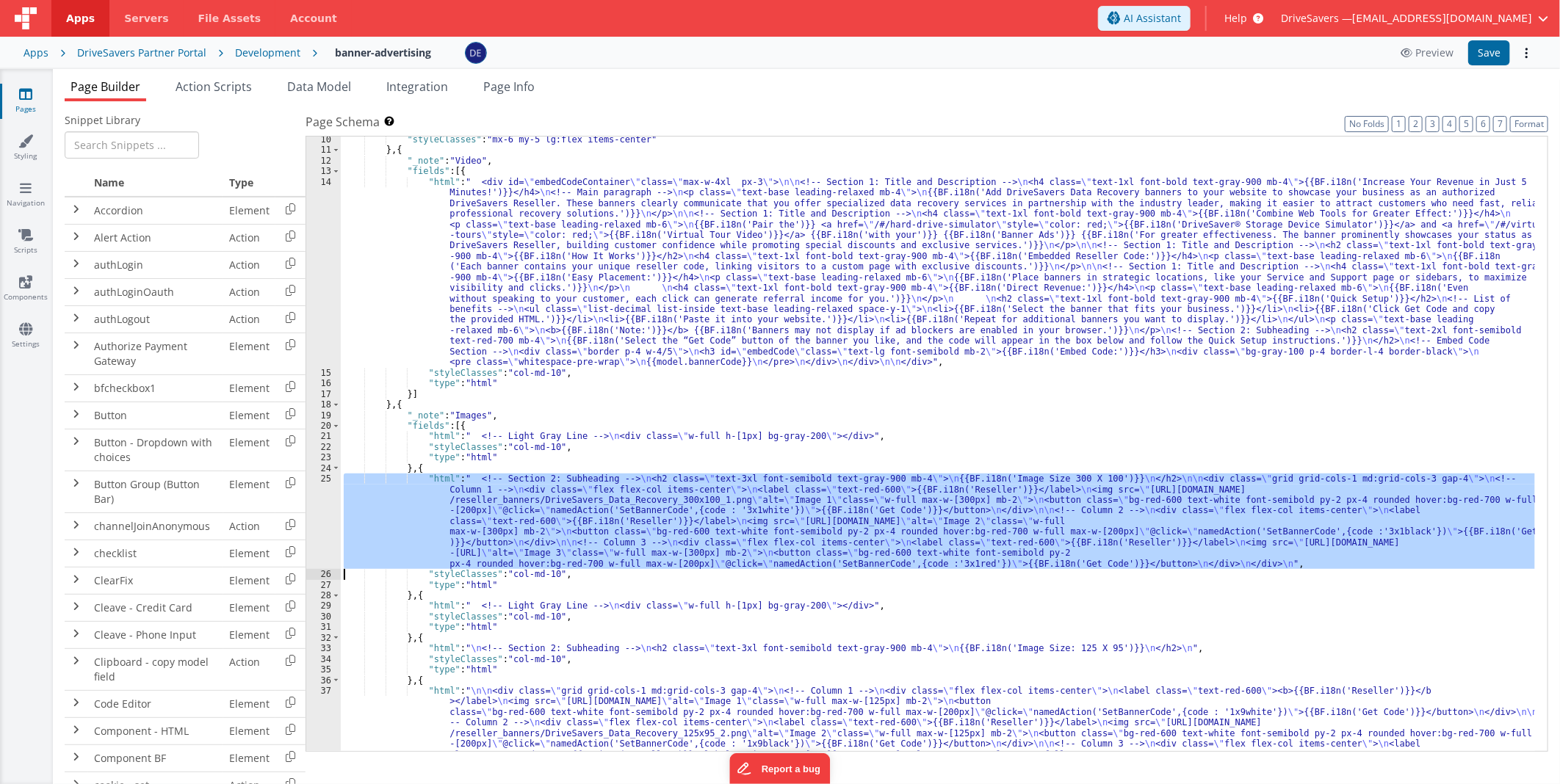
click at [325, 496] on div "25" at bounding box center [323, 521] width 35 height 95
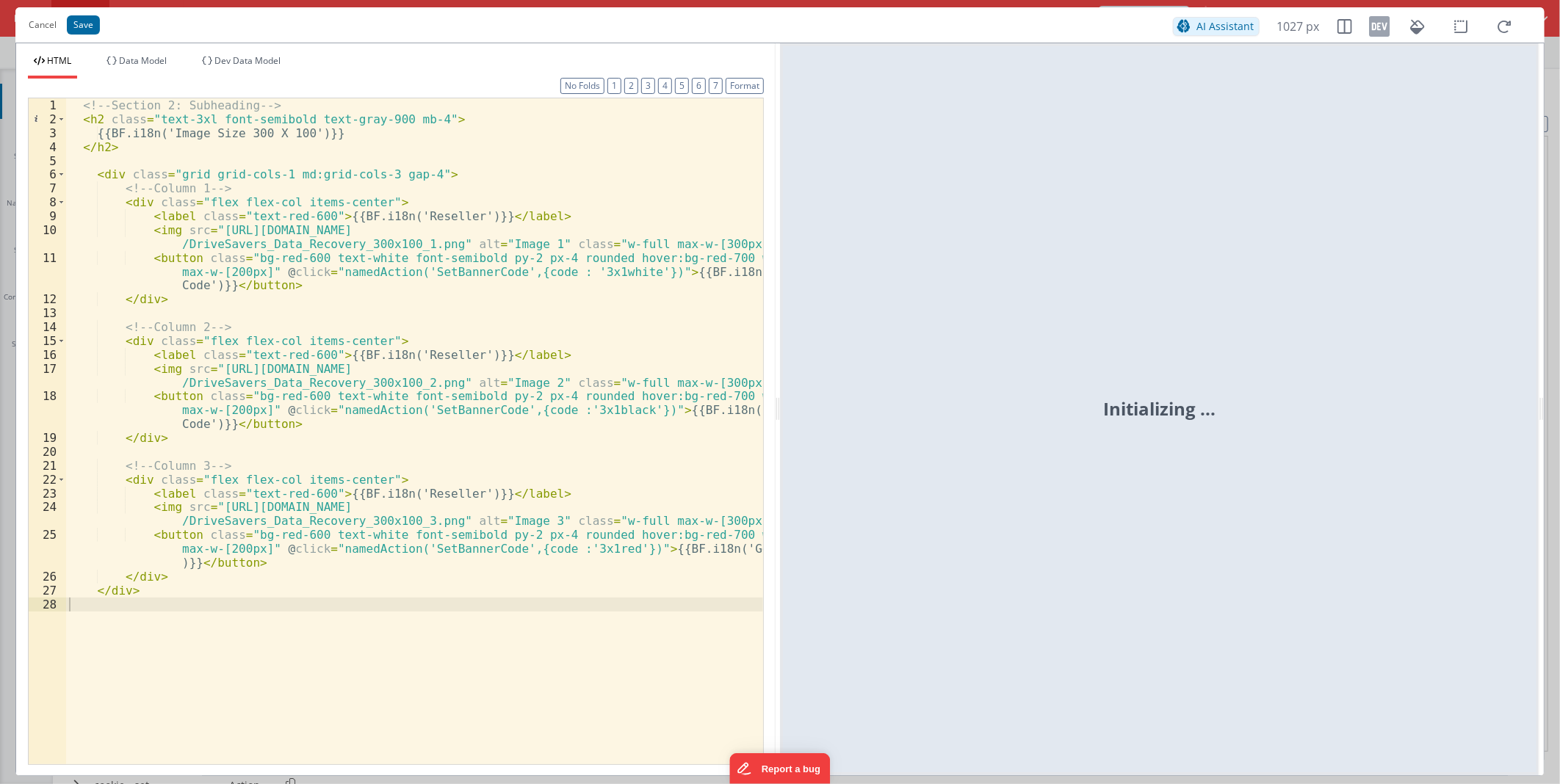
click at [193, 577] on div "<!-- Section 2: Subheading --> < h2 class = "text-3xl font-semibold text-gray-9…" at bounding box center [414, 445] width 697 height 693
click at [192, 592] on div "<!-- Section 2: Subheading --> < h2 class = "text-3xl font-semibold text-gray-9…" at bounding box center [414, 445] width 697 height 693
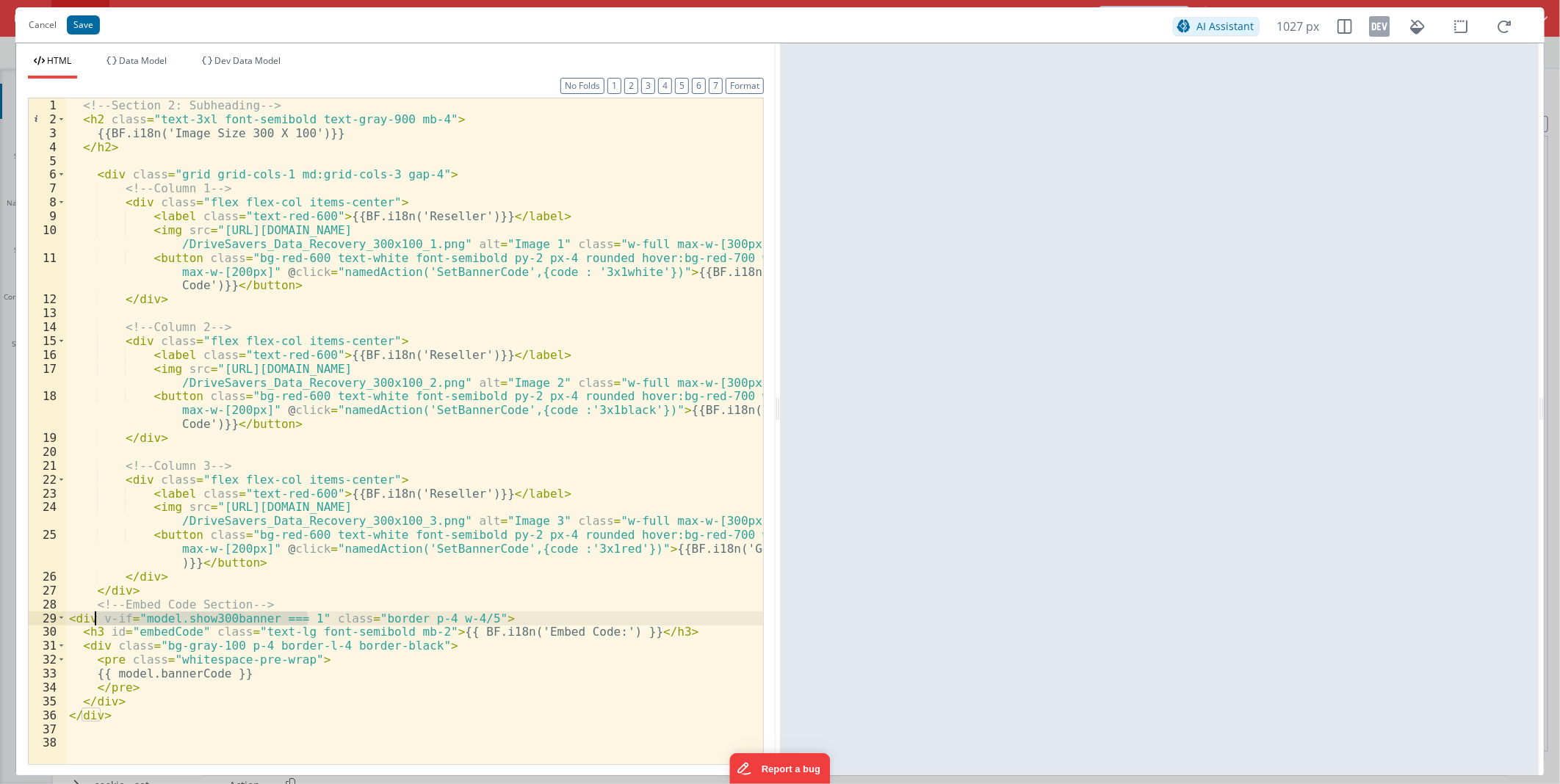
drag, startPoint x: 306, startPoint y: 615, endPoint x: 98, endPoint y: 617, distance: 208.0
click at [98, 617] on div "<!-- Section 2: Subheading --> < h2 class = "text-3xl font-semibold text-gray-9…" at bounding box center [414, 445] width 697 height 693
click at [250, 615] on div "<!-- Section 2: Subheading --> < h2 class = "text-3xl font-semibold text-gray-9…" at bounding box center [414, 445] width 697 height 693
click at [226, 621] on div "<!-- Section 2: Subheading --> < h2 class = "text-3xl font-semibold text-gray-9…" at bounding box center [414, 431] width 697 height 666
click at [226, 621] on div "<!-- Section 2: Subheading --> < h2 class = "text-3xl font-semibold text-gray-9…" at bounding box center [414, 445] width 697 height 693
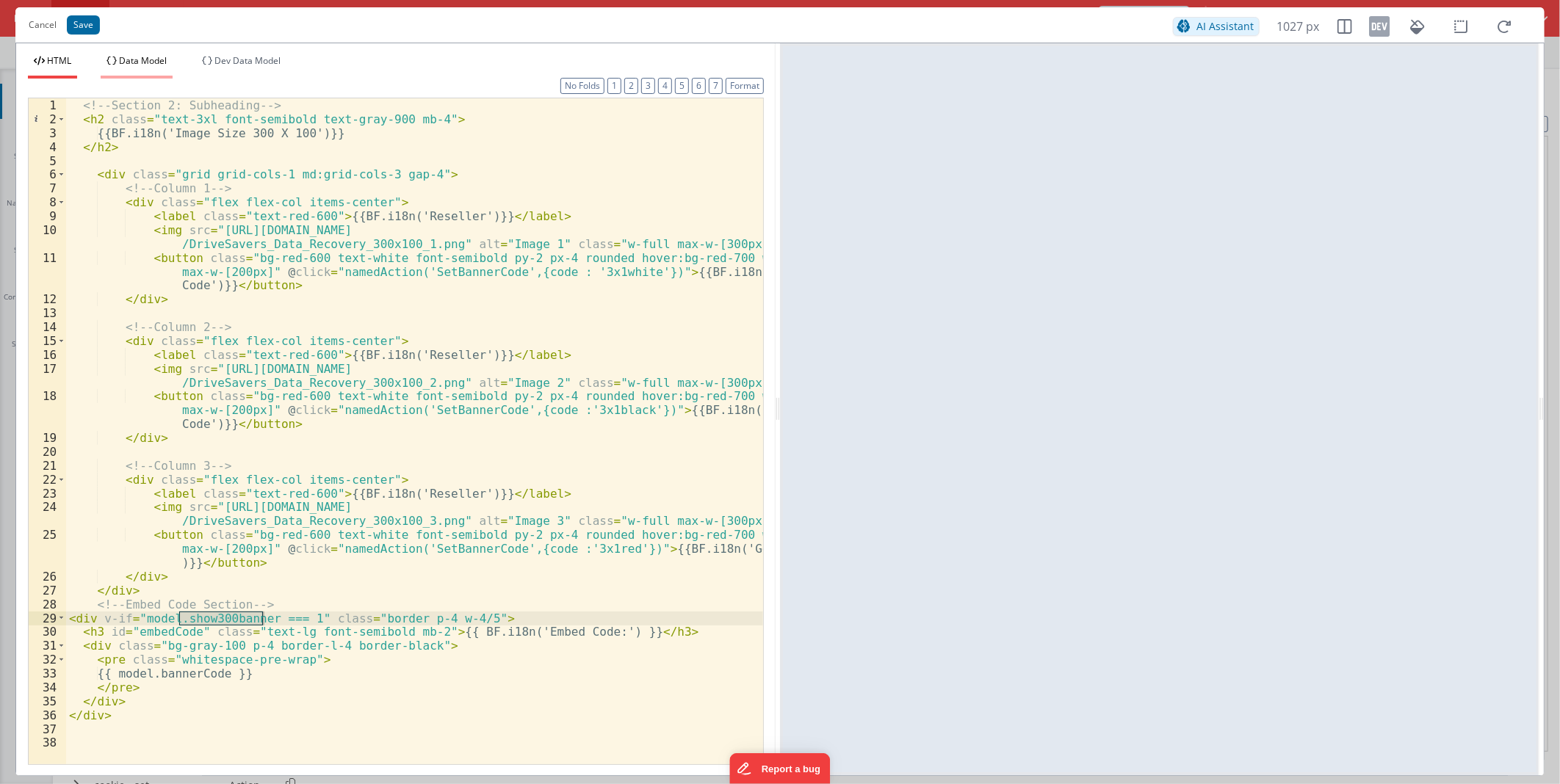
click at [143, 54] on span "Data Model" at bounding box center [142, 60] width 47 height 13
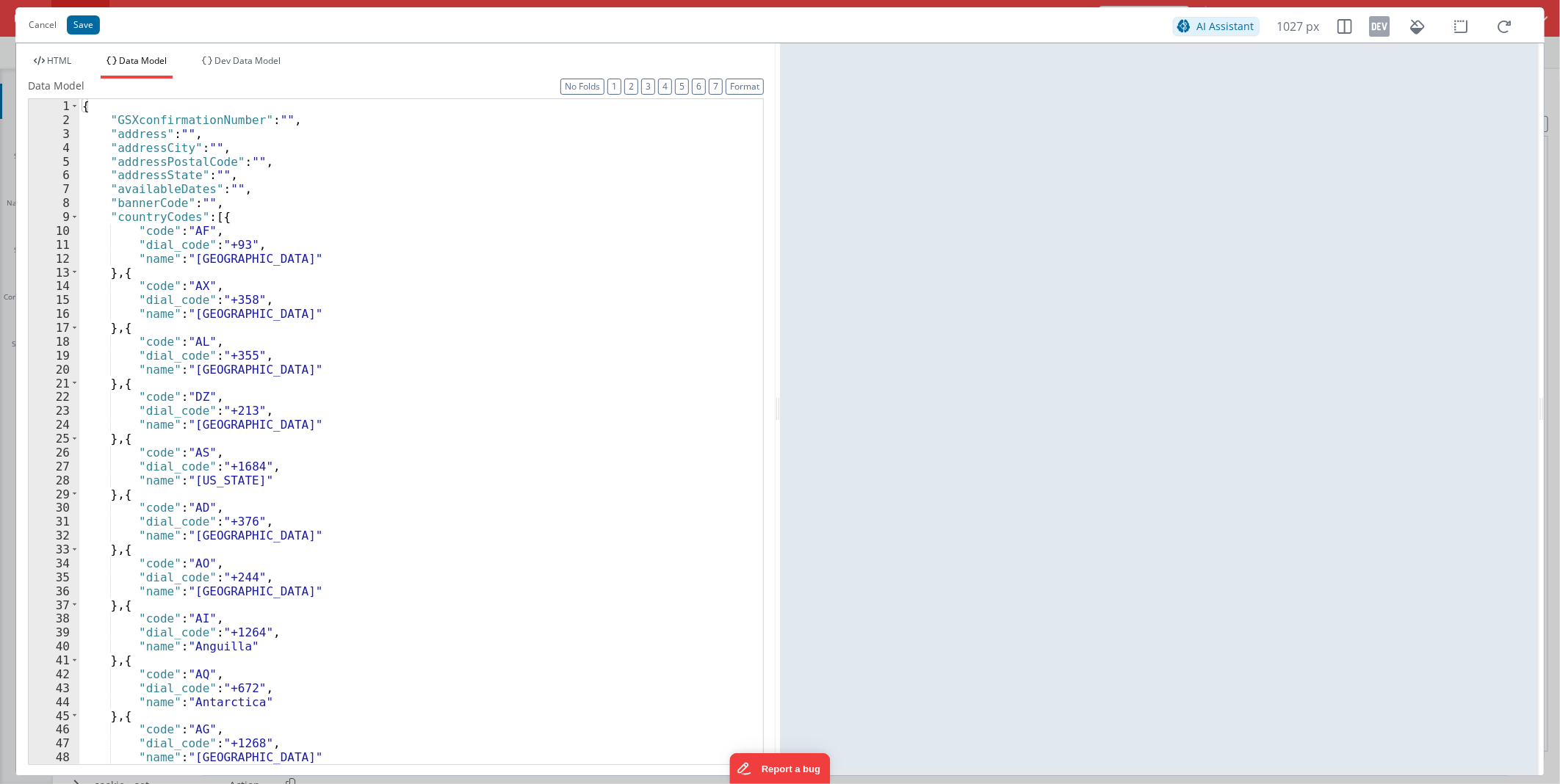
click at [265, 189] on div "{ "GSXconfirmationNumber" : "" , "address" : "" , "addressCity" : "" , "address…" at bounding box center [414, 445] width 671 height 692
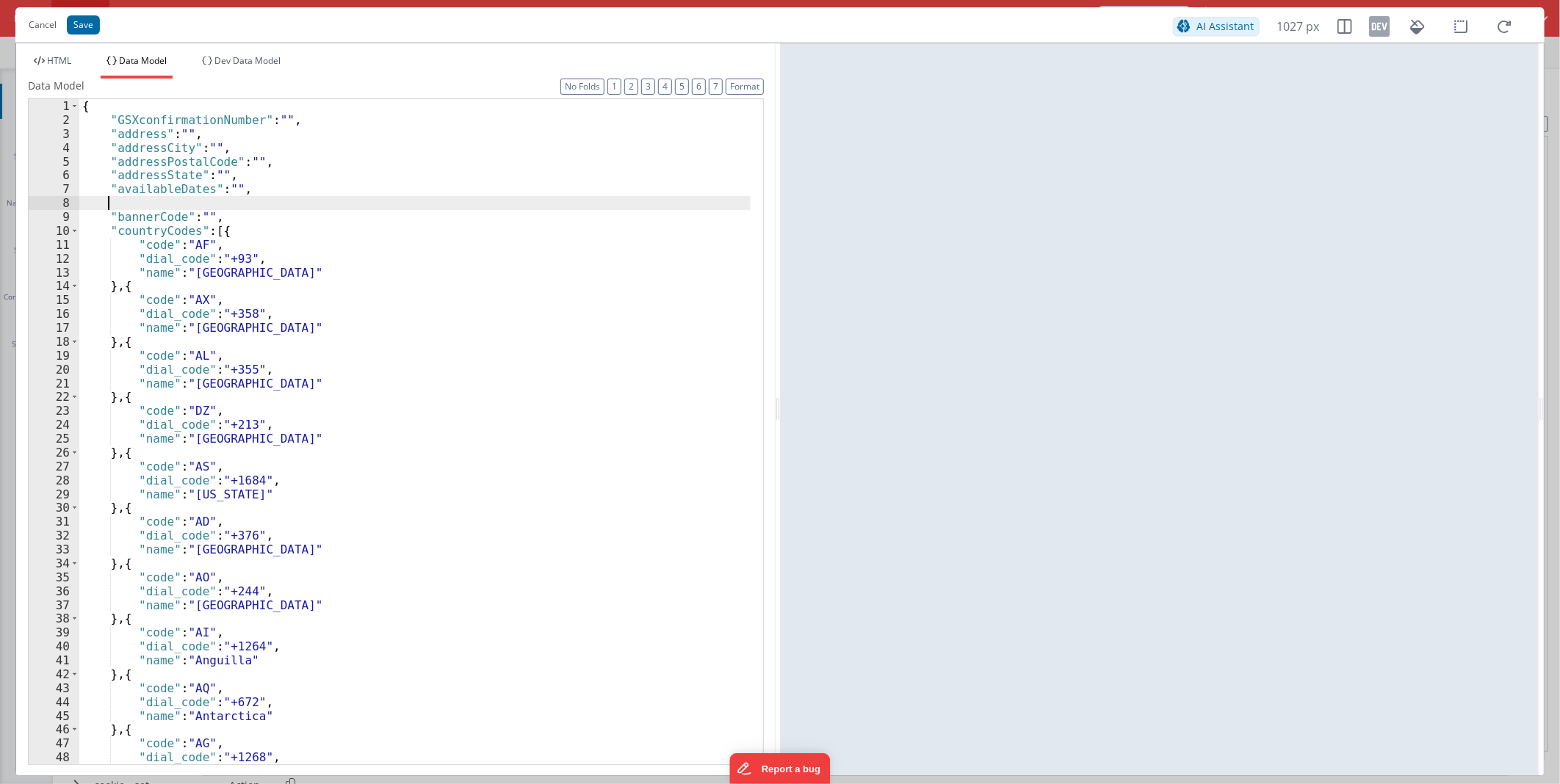
paste textarea
click at [48, 57] on span "HTML" at bounding box center [59, 60] width 24 height 13
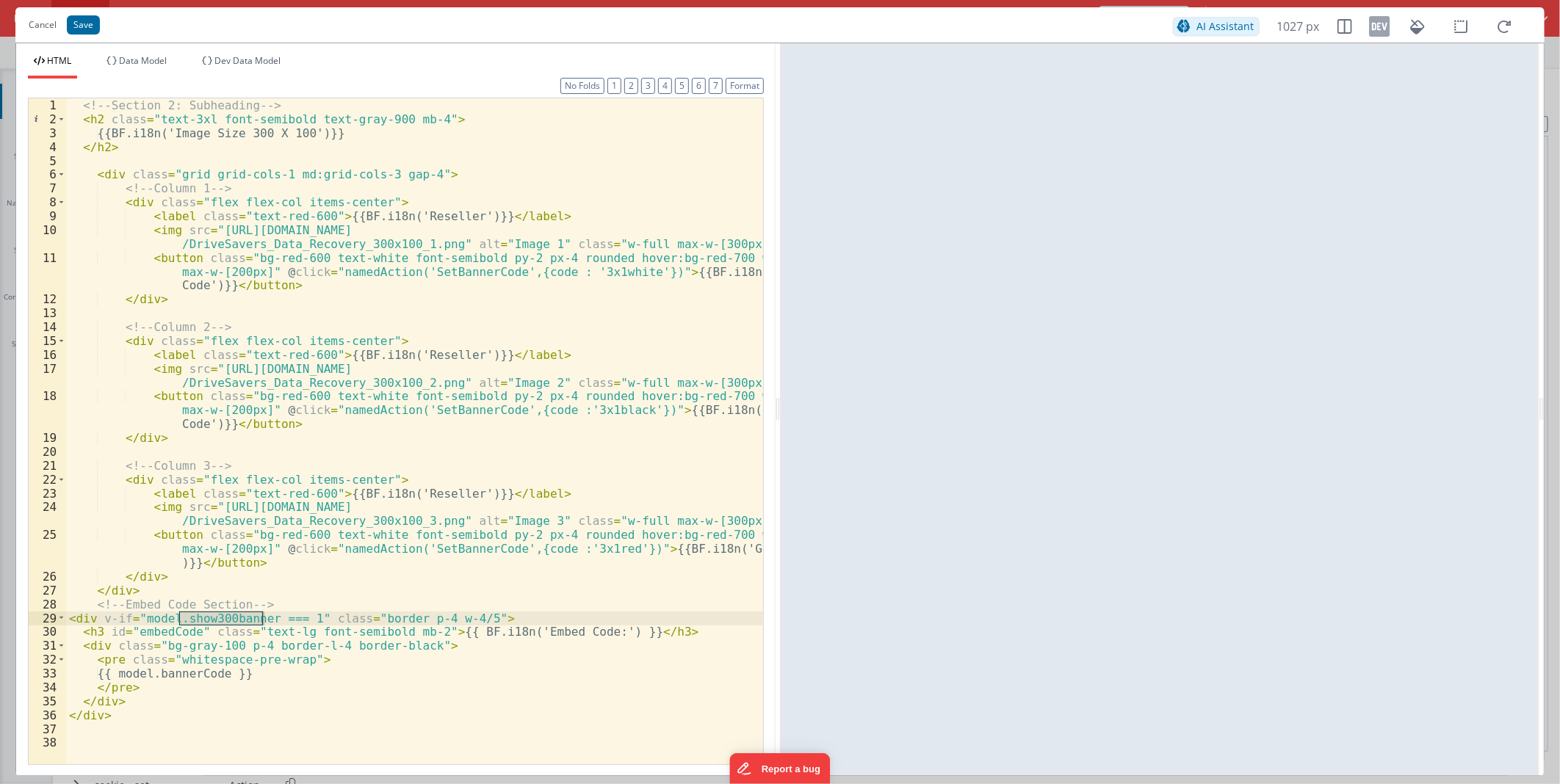
click at [464, 616] on div "<!-- Section 2: Subheading --> < h2 class = "text-3xl font-semibold text-gray-9…" at bounding box center [414, 445] width 697 height 693
click at [74, 27] on button "Save" at bounding box center [83, 25] width 33 height 19
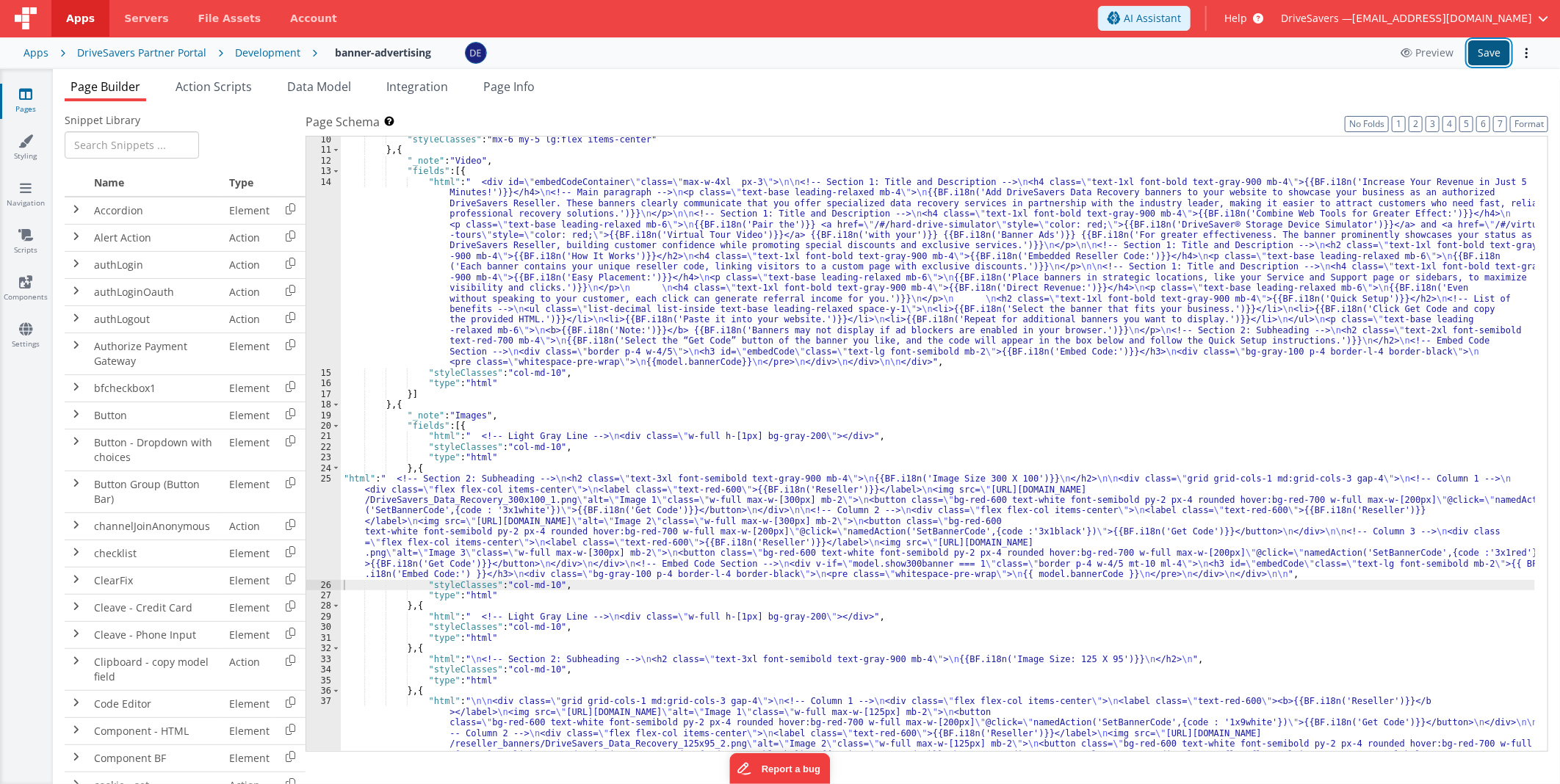
click at [1472, 52] on button "Save" at bounding box center [1489, 53] width 42 height 25
click at [732, 504] on div ""styleClasses" : "mx-6 my-5 lg:flex items-center" } , { "_note" : "Video" , "fi…" at bounding box center [938, 495] width 1194 height 721
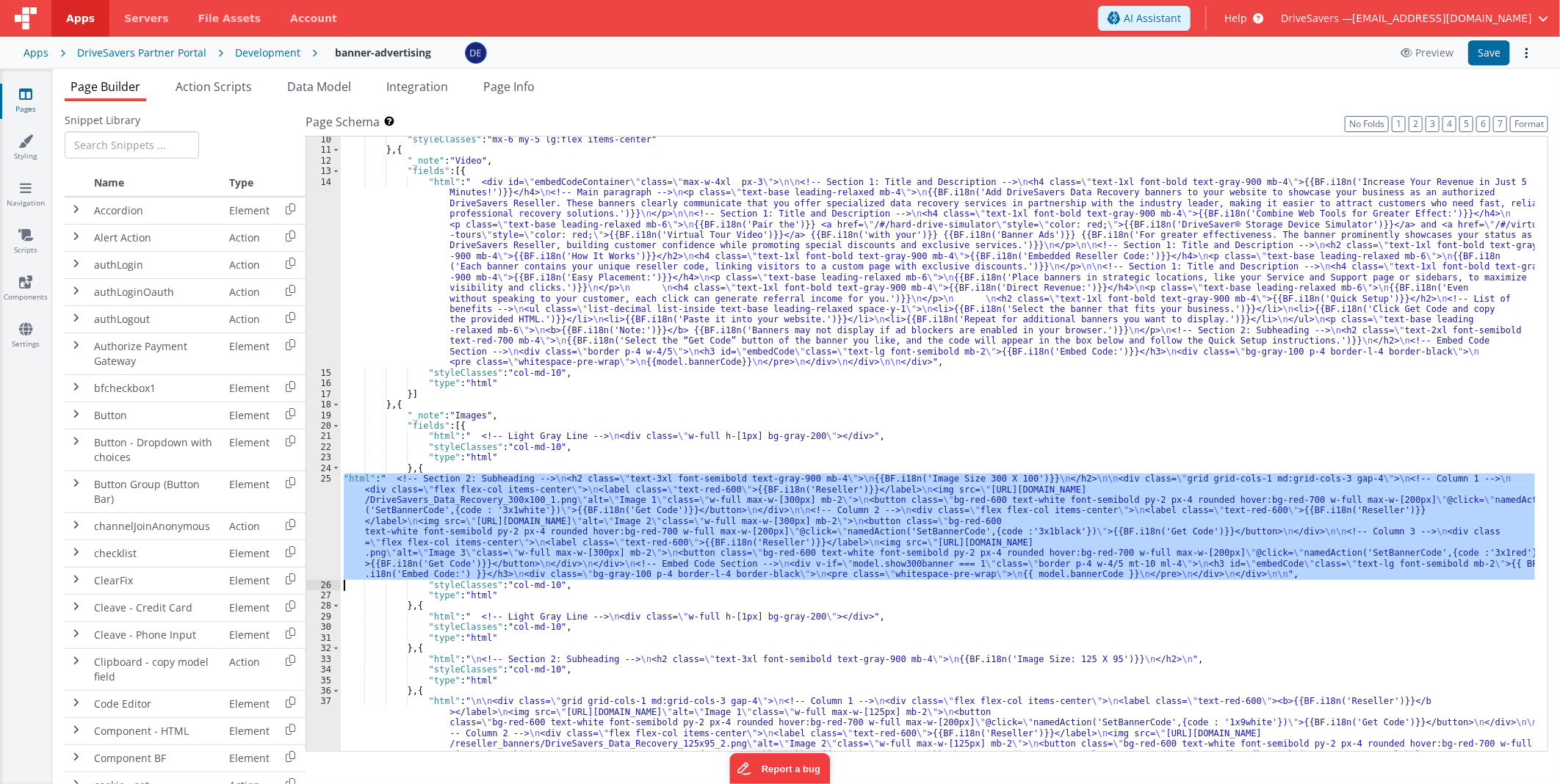
click at [332, 523] on div "25" at bounding box center [323, 526] width 35 height 106
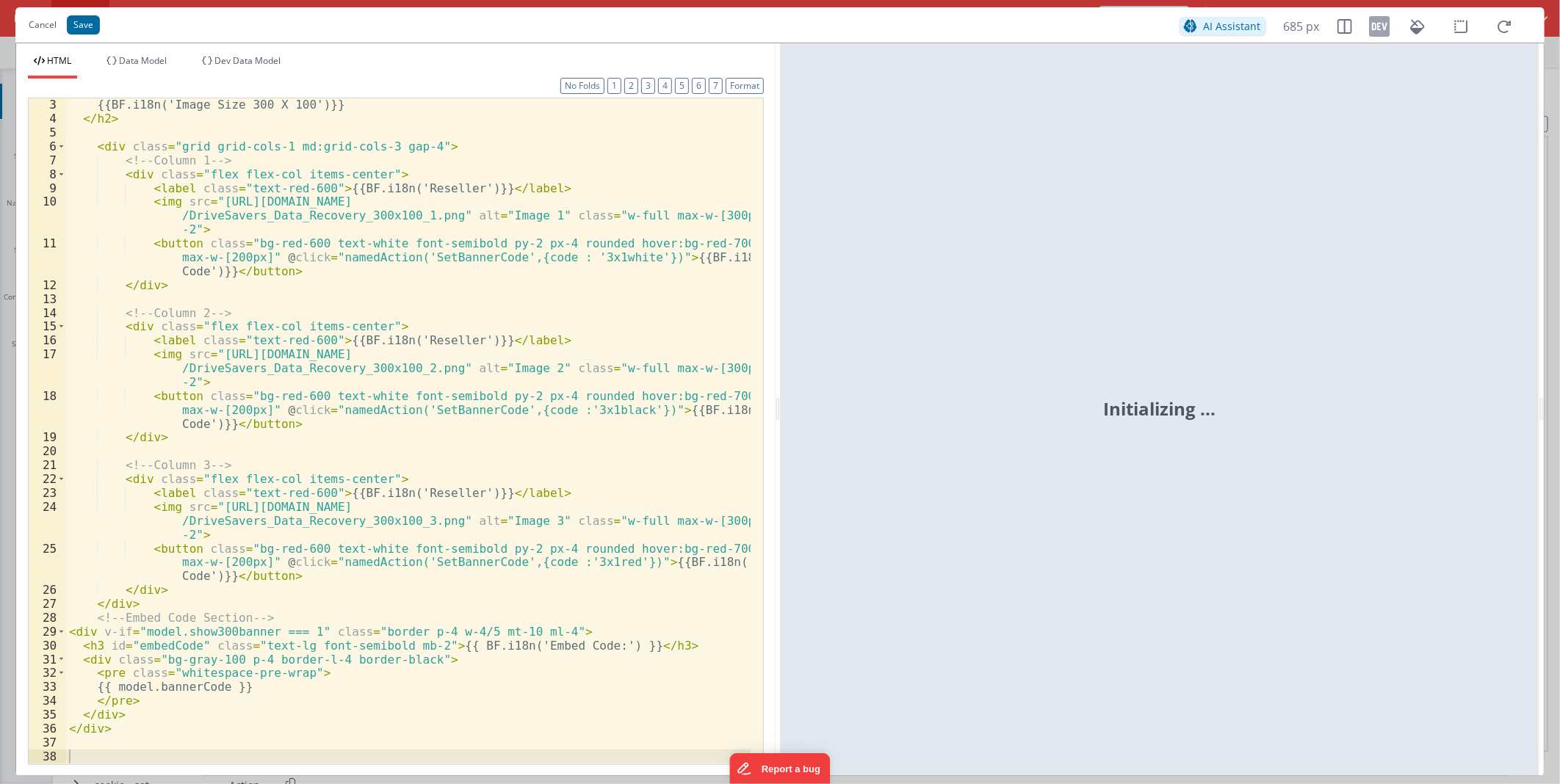
scroll to position [27, 0]
click at [235, 630] on div "{{BF.i18n('Image Size 300 X 100')}} </ h2 > < div class = "grid grid-cols-1 md:…" at bounding box center [408, 444] width 684 height 693
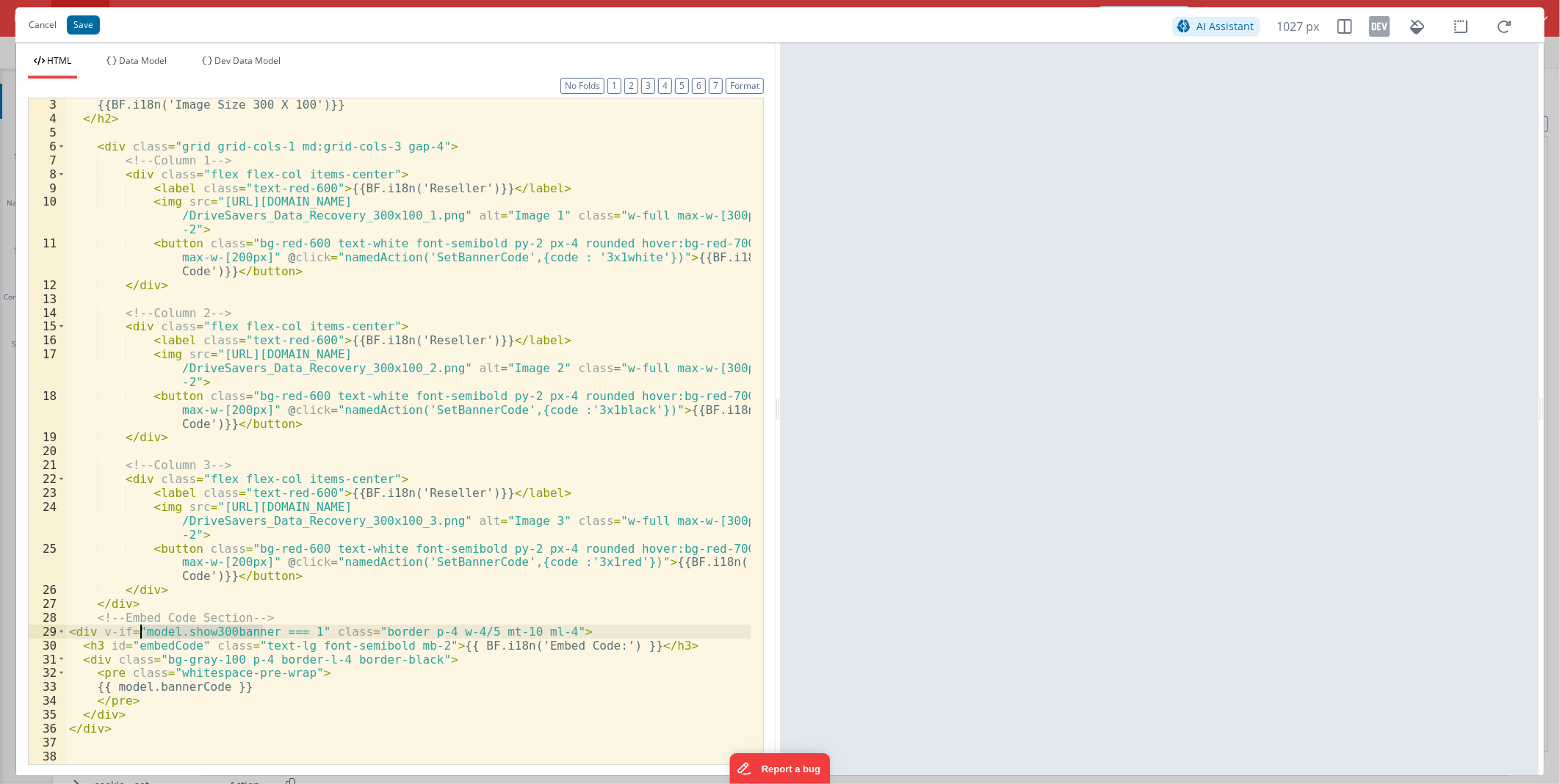
drag, startPoint x: 235, startPoint y: 630, endPoint x: 168, endPoint y: 633, distance: 67.1
click at [168, 633] on div "{{BF.i18n('Image Size 300 X 100')}} </ h2 > < div class = "grid grid-cols-1 md:…" at bounding box center [408, 444] width 684 height 693
click at [610, 558] on div "{{BF.i18n('Image Size 300 X 100')}} </ h2 > < div class = "grid grid-cols-1 md:…" at bounding box center [408, 444] width 684 height 693
paste textarea
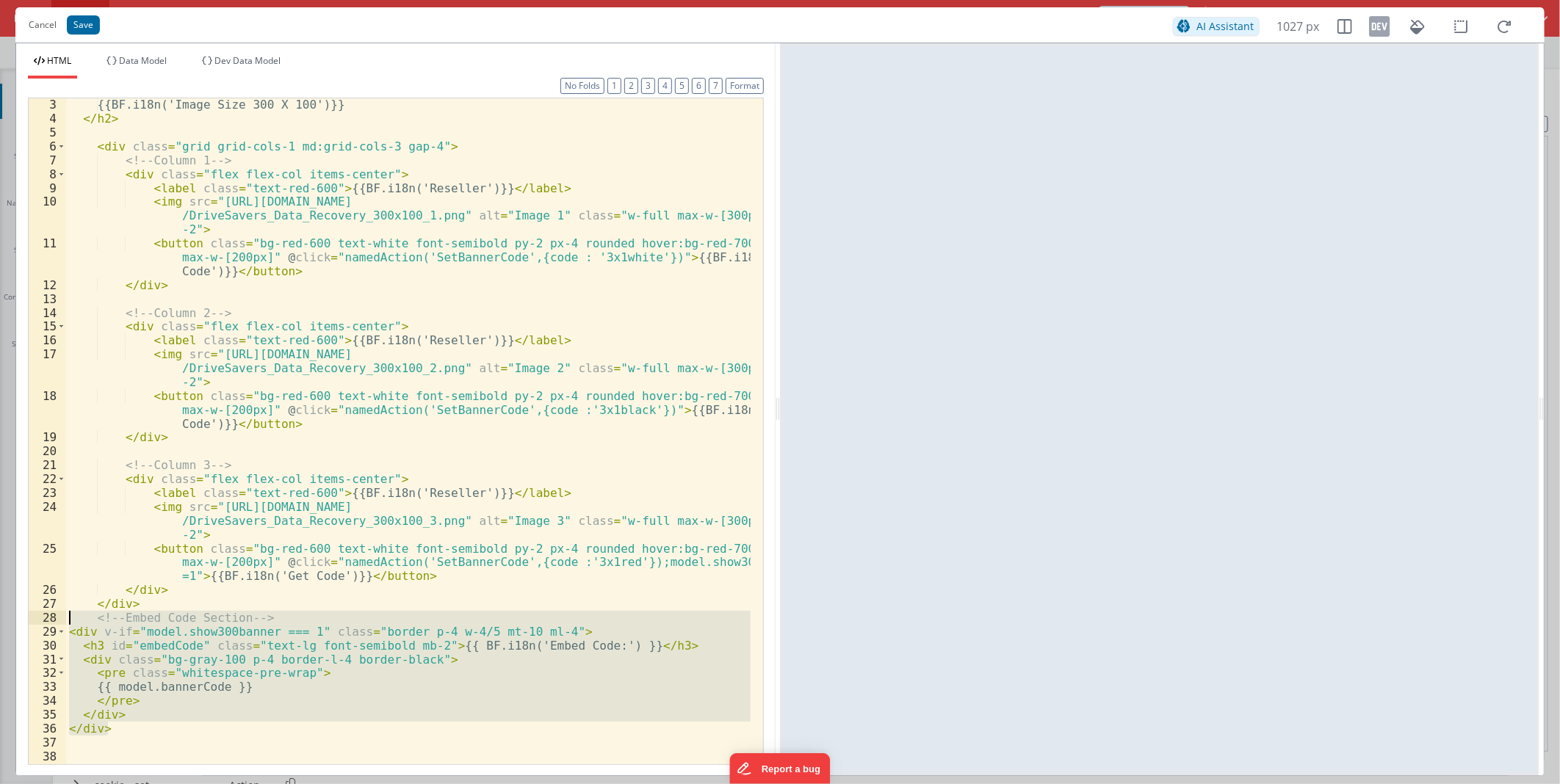
drag, startPoint x: 113, startPoint y: 728, endPoint x: 54, endPoint y: 619, distance: 123.9
click at [54, 619] on div "3 4 5 6 7 8 9 10 11 12 13 14 15 16 17 18 19 20 21 22 23 24 25 26 27 28 29 30 31…" at bounding box center [395, 431] width 736 height 667
click at [88, 25] on button "Save" at bounding box center [83, 25] width 33 height 19
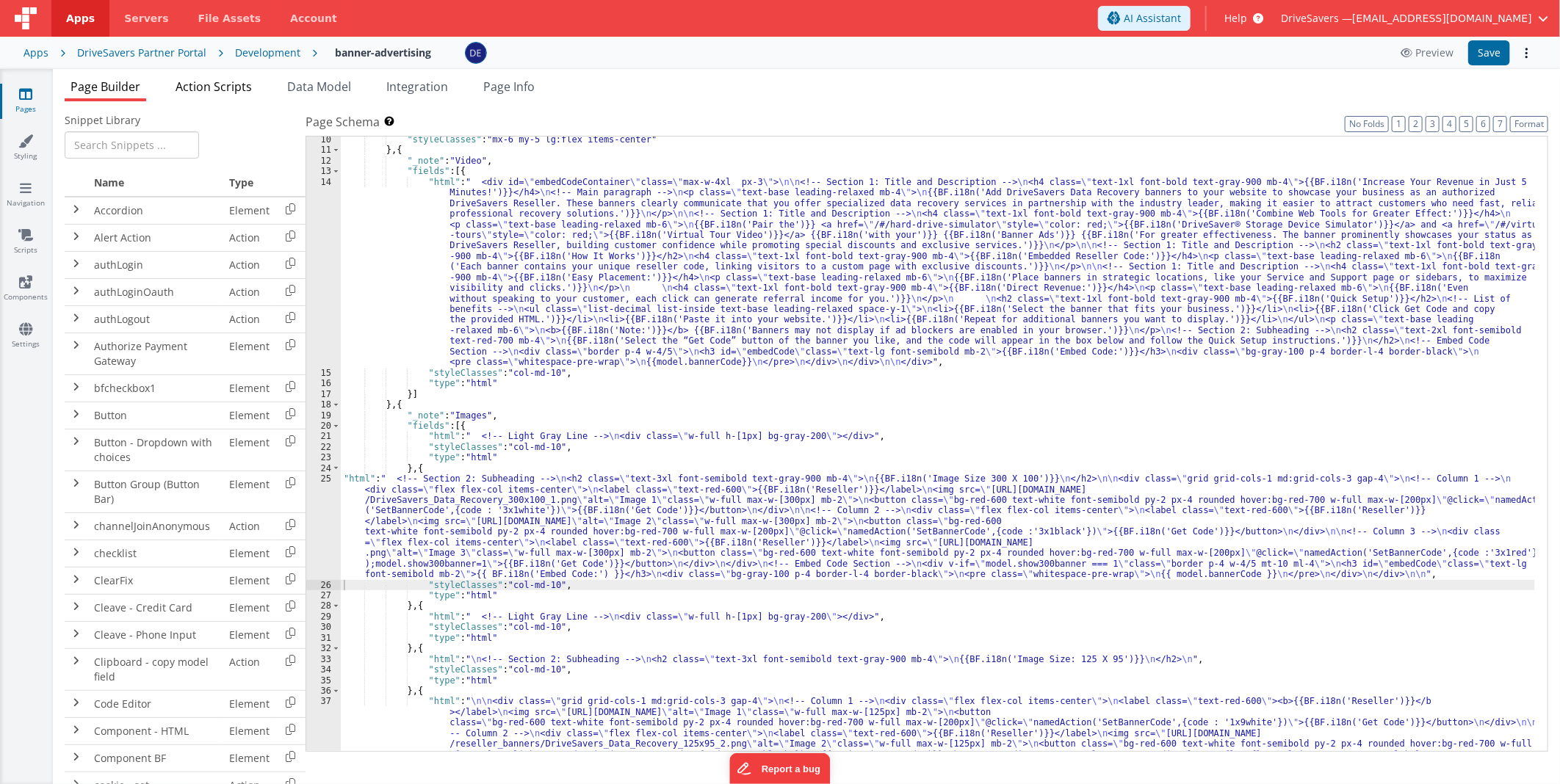
click at [229, 81] on span "Action Scripts" at bounding box center [214, 86] width 77 height 16
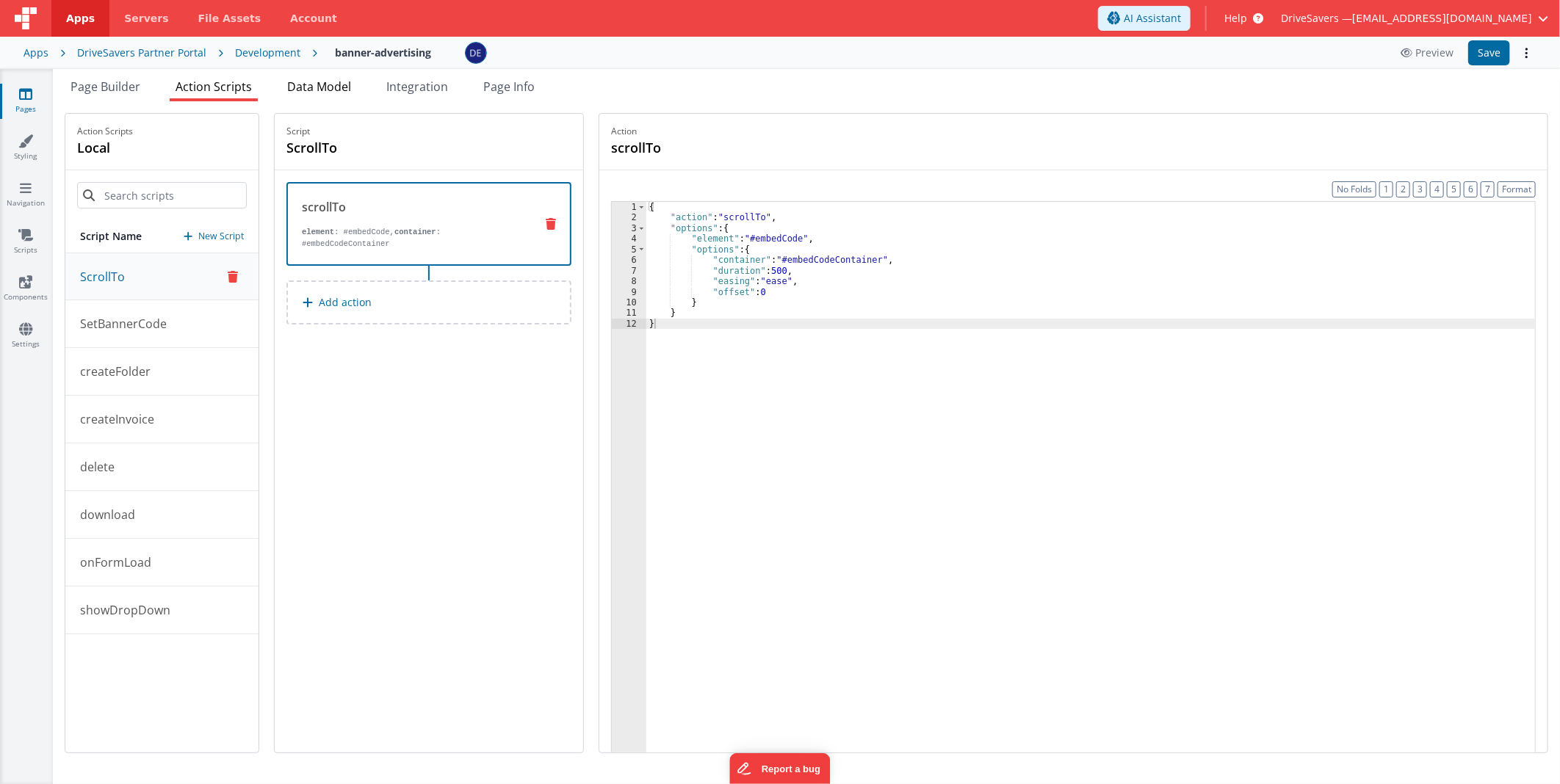
click at [318, 95] on li "Data Model" at bounding box center [319, 89] width 76 height 23
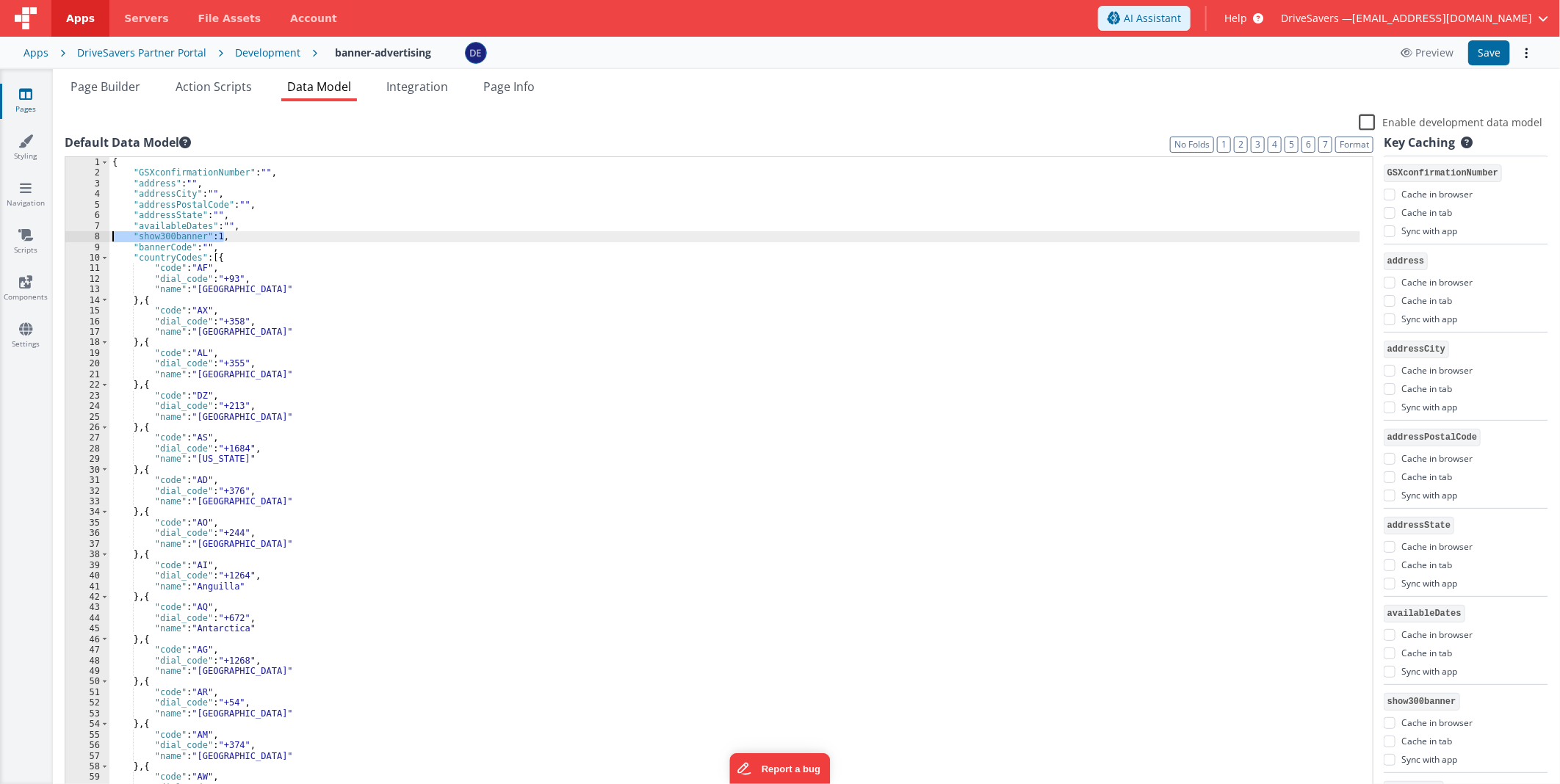
drag, startPoint x: 229, startPoint y: 237, endPoint x: 112, endPoint y: 237, distance: 117.0
click at [112, 237] on div "{ "GSXconfirmationNumber" : "" , "address" : "" , "addressCity" : "" , "address…" at bounding box center [735, 487] width 1251 height 661
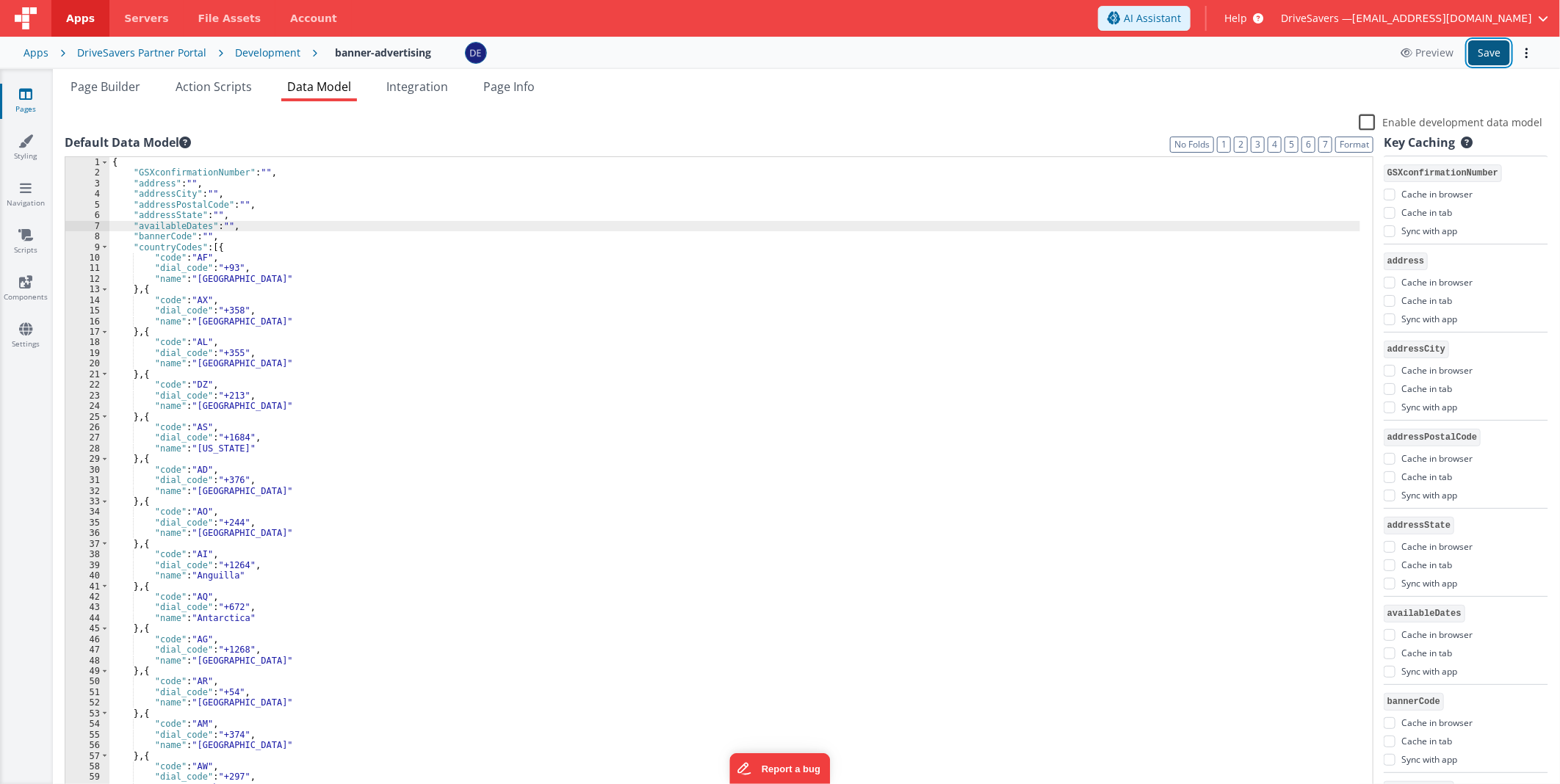
click at [1487, 47] on button "Save" at bounding box center [1489, 53] width 42 height 25
click at [129, 95] on li "Page Builder" at bounding box center [105, 89] width 81 height 23
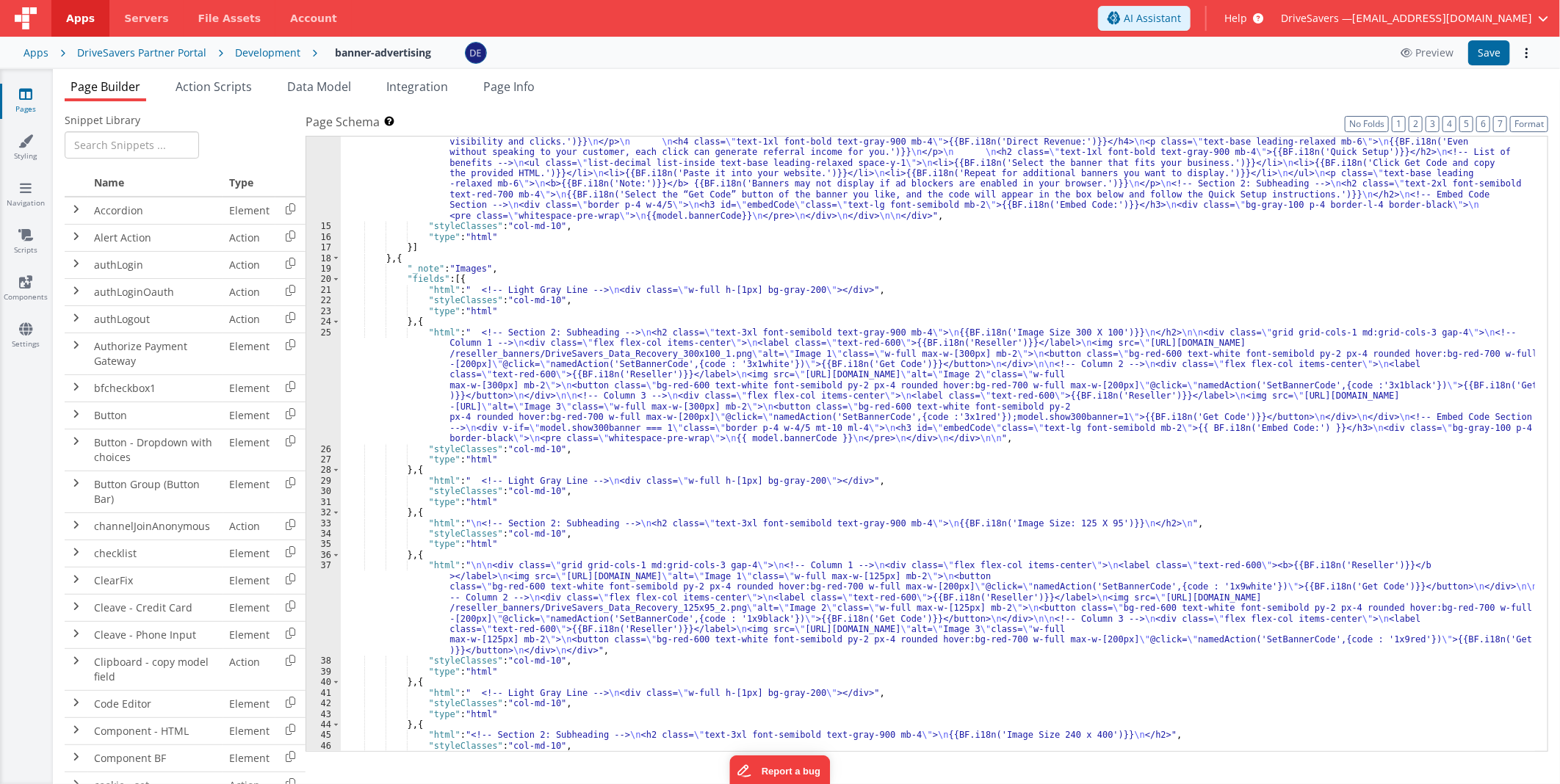
scroll to position [292, 0]
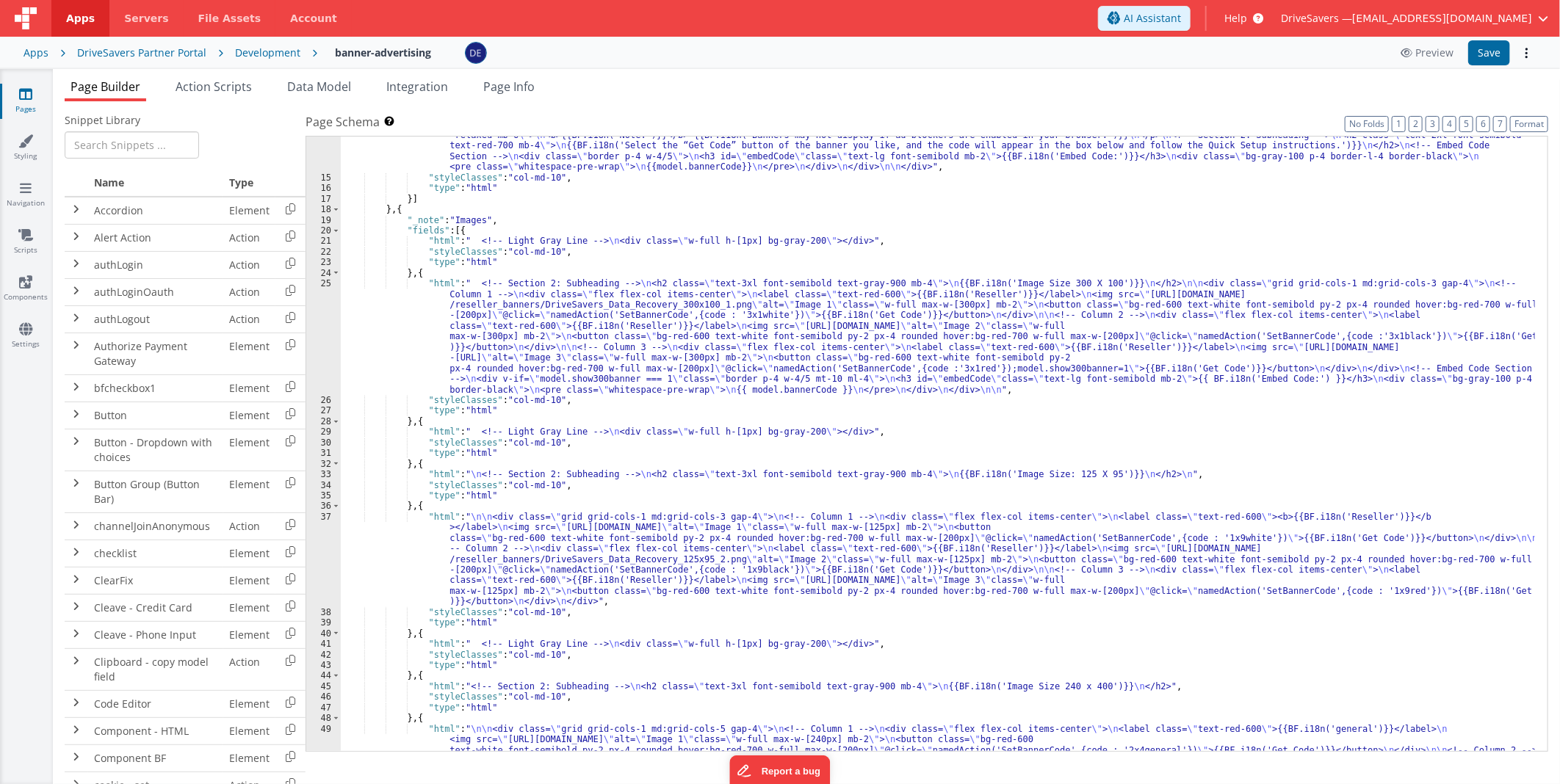
click at [683, 562] on div ""html" : " <div id= \" embedCodeContainer \" class= \" max-w-4xl px-3 \" > \n\n…" at bounding box center [938, 528] width 1194 height 1093
click at [325, 537] on div "37" at bounding box center [323, 559] width 35 height 95
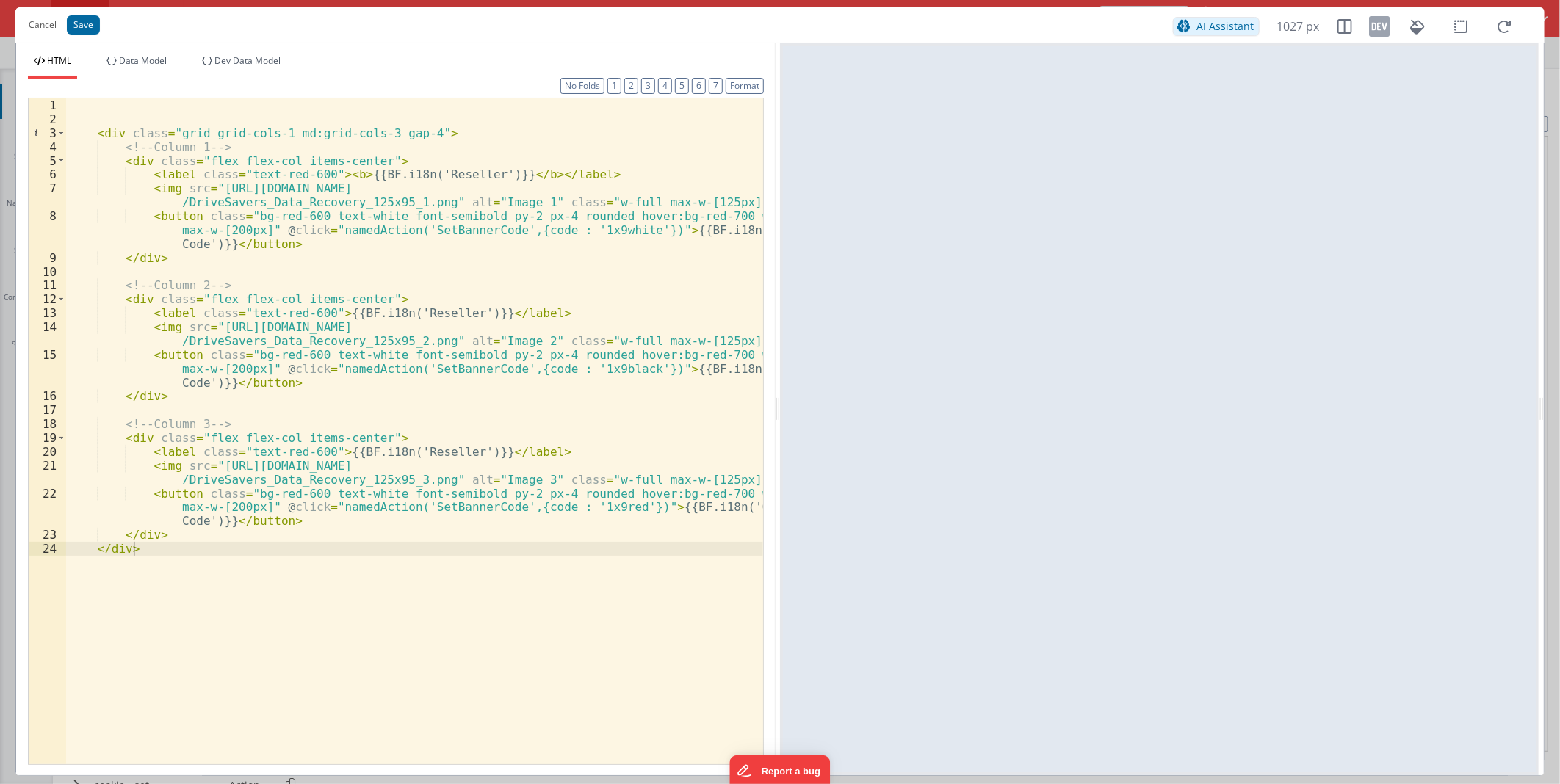
click at [178, 563] on div "< div class = "grid grid-cols-1 md:grid-cols-3 gap-4" > <!-- Column 1 --> < div…" at bounding box center [414, 445] width 697 height 693
paste textarea
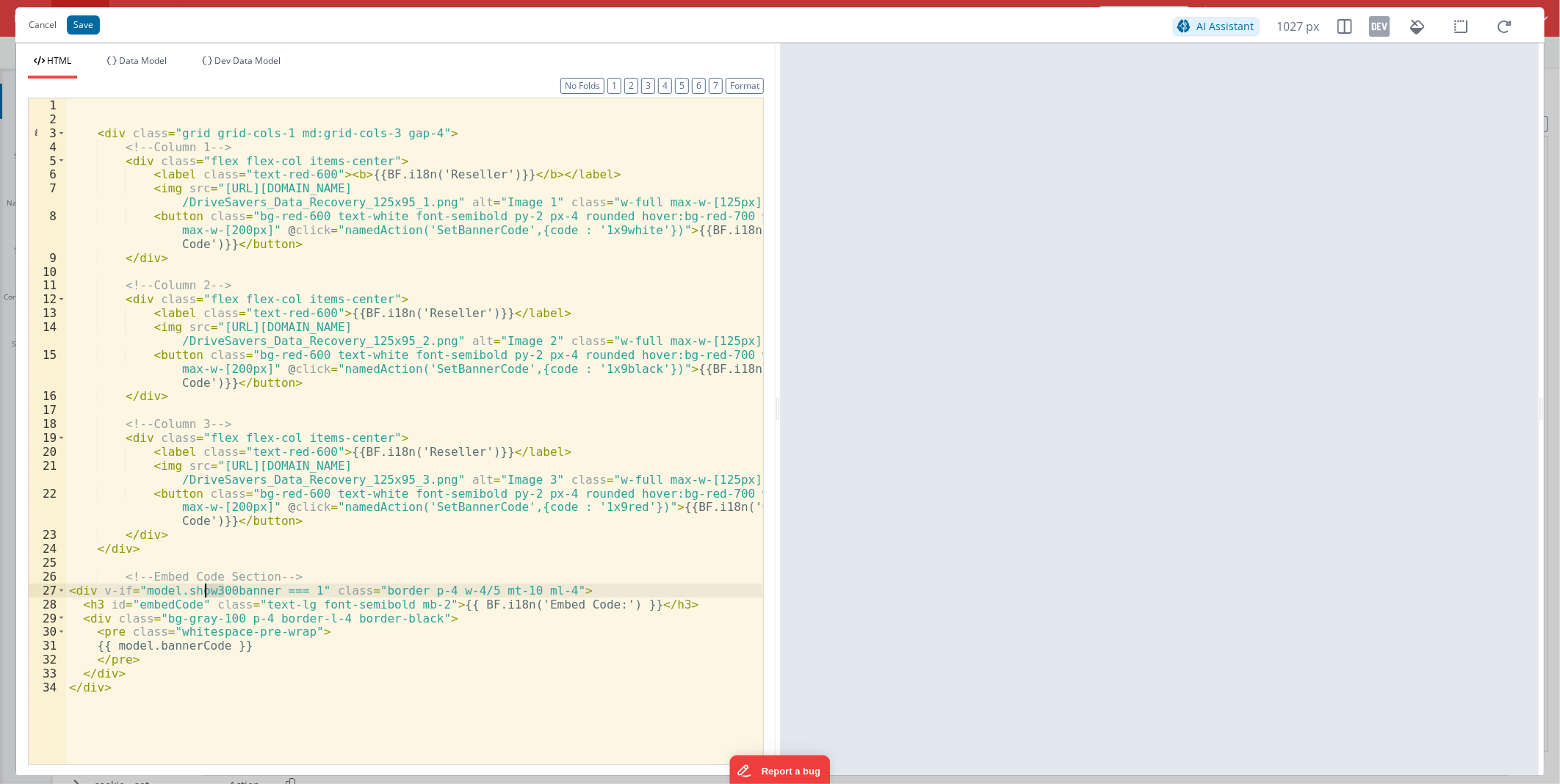
drag, startPoint x: 223, startPoint y: 589, endPoint x: 206, endPoint y: 588, distance: 17.0
click at [206, 588] on div "< div class = "grid grid-cols-1 md:grid-cols-3 gap-4" > <!-- Column 1 --> < div…" at bounding box center [414, 445] width 697 height 693
click at [238, 592] on div "< div class = "grid grid-cols-1 md:grid-cols-3 gap-4" > <!-- Column 1 --> < div…" at bounding box center [414, 445] width 697 height 693
click at [78, 26] on button "Save" at bounding box center [83, 25] width 33 height 19
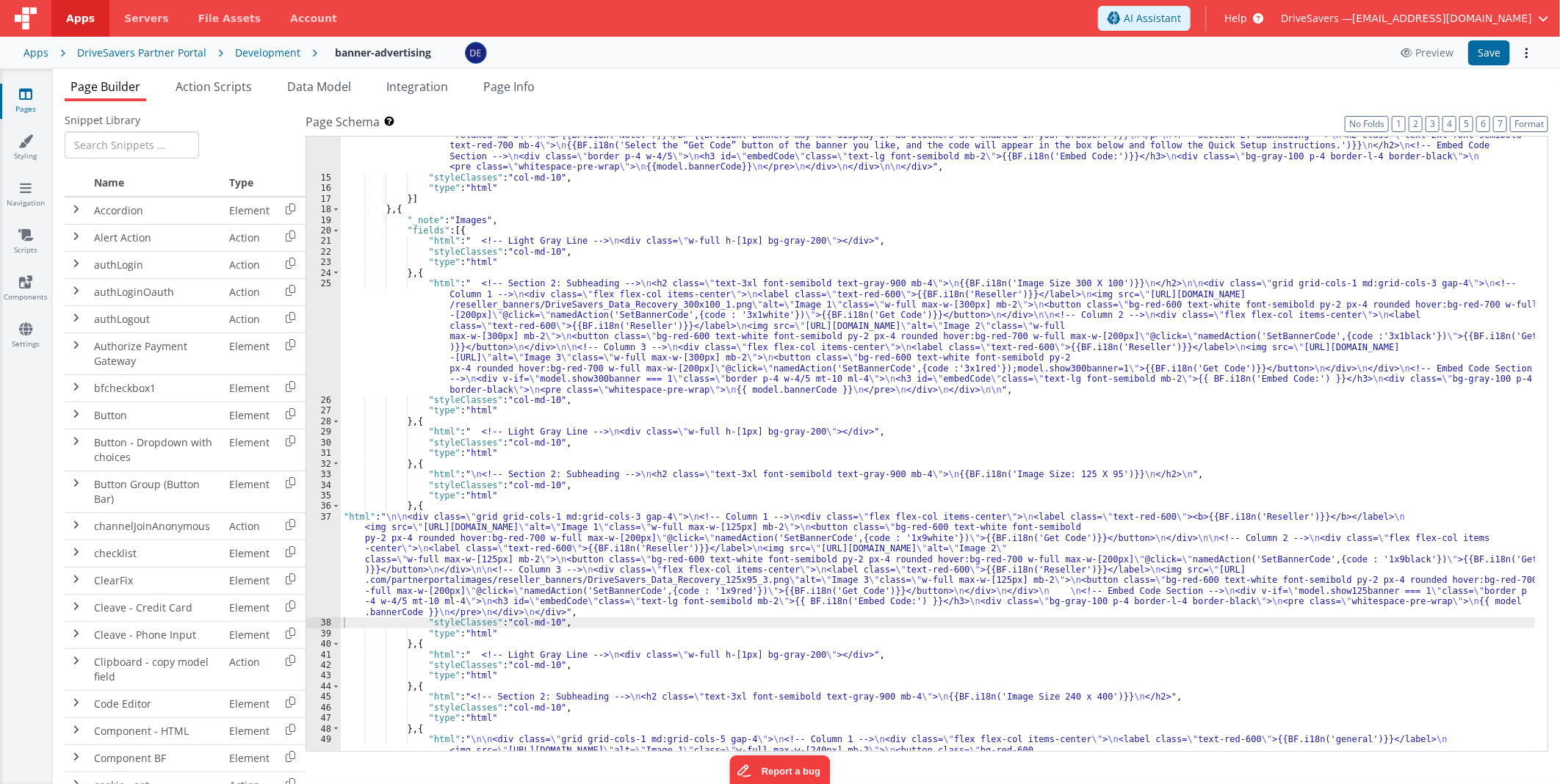
click at [501, 532] on div ""html" : " <div id= \" embedCodeContainer \" class= \" max-w-4xl px-3 \" > \n\n…" at bounding box center [938, 528] width 1194 height 1093
click at [311, 555] on div "37" at bounding box center [323, 565] width 35 height 106
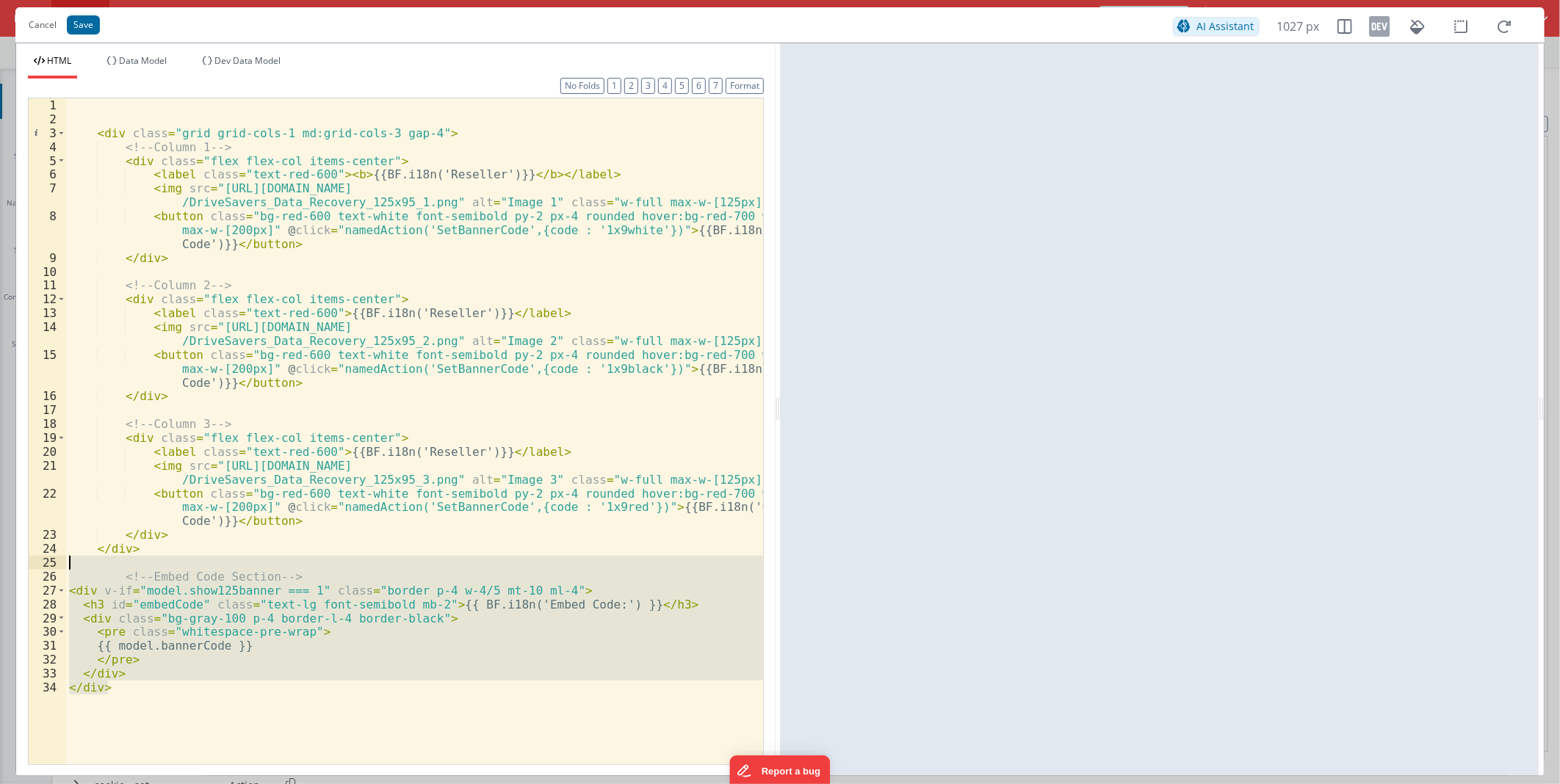
drag, startPoint x: 108, startPoint y: 687, endPoint x: 53, endPoint y: 568, distance: 131.1
click at [53, 568] on div "1 2 3 4 5 6 7 8 9 10 11 12 13 14 15 16 17 18 19 20 21 22 23 24 25 26 27 28 29 3…" at bounding box center [395, 431] width 736 height 667
click at [41, 26] on button "Cancel" at bounding box center [42, 25] width 43 height 20
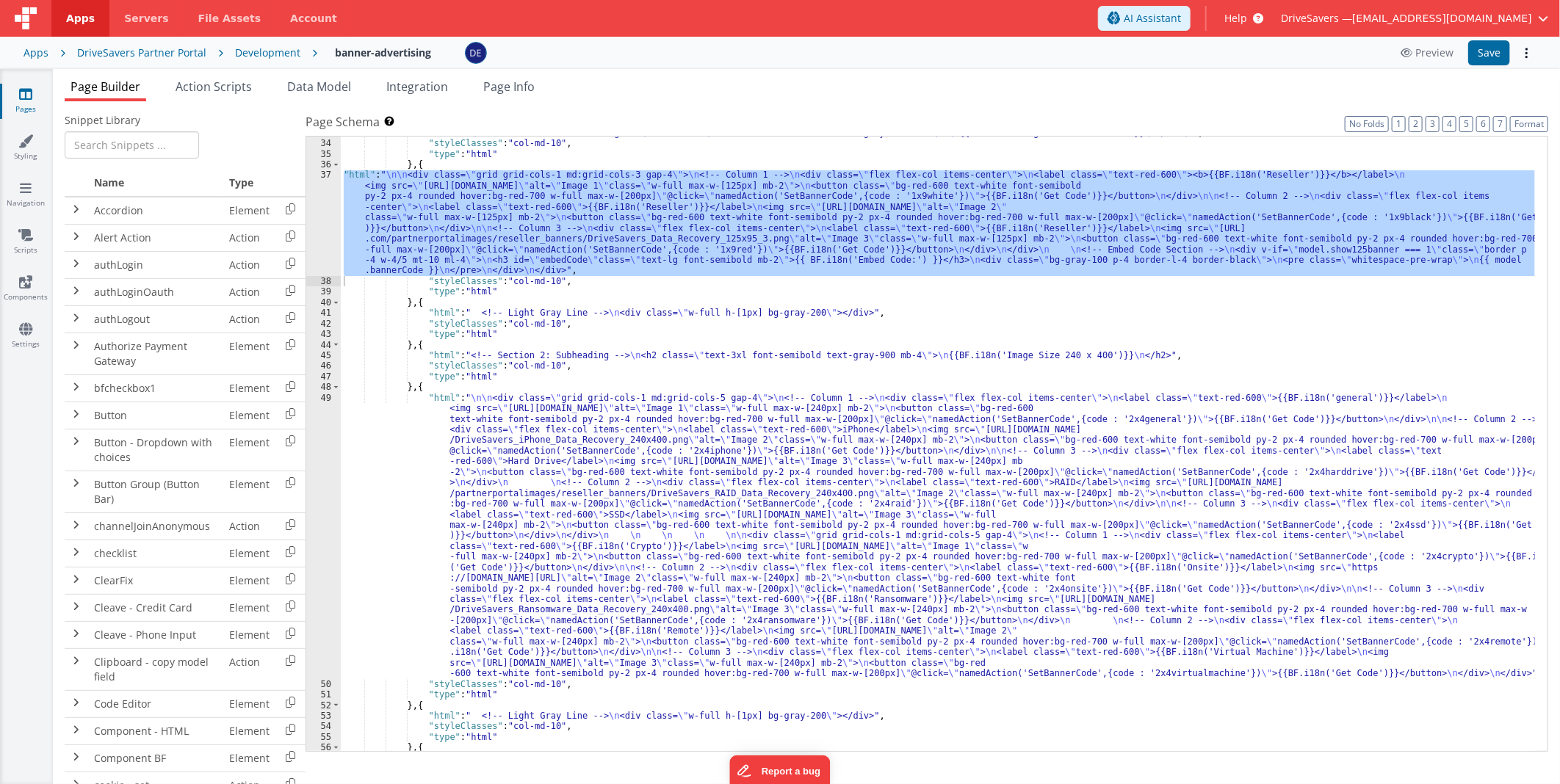
scroll to position [634, 0]
click at [582, 468] on div ""html" : " \n <!-- Section 2: Subheading --> \n <h2 class= \" text-3xl font-sem…" at bounding box center [938, 446] width 1194 height 637
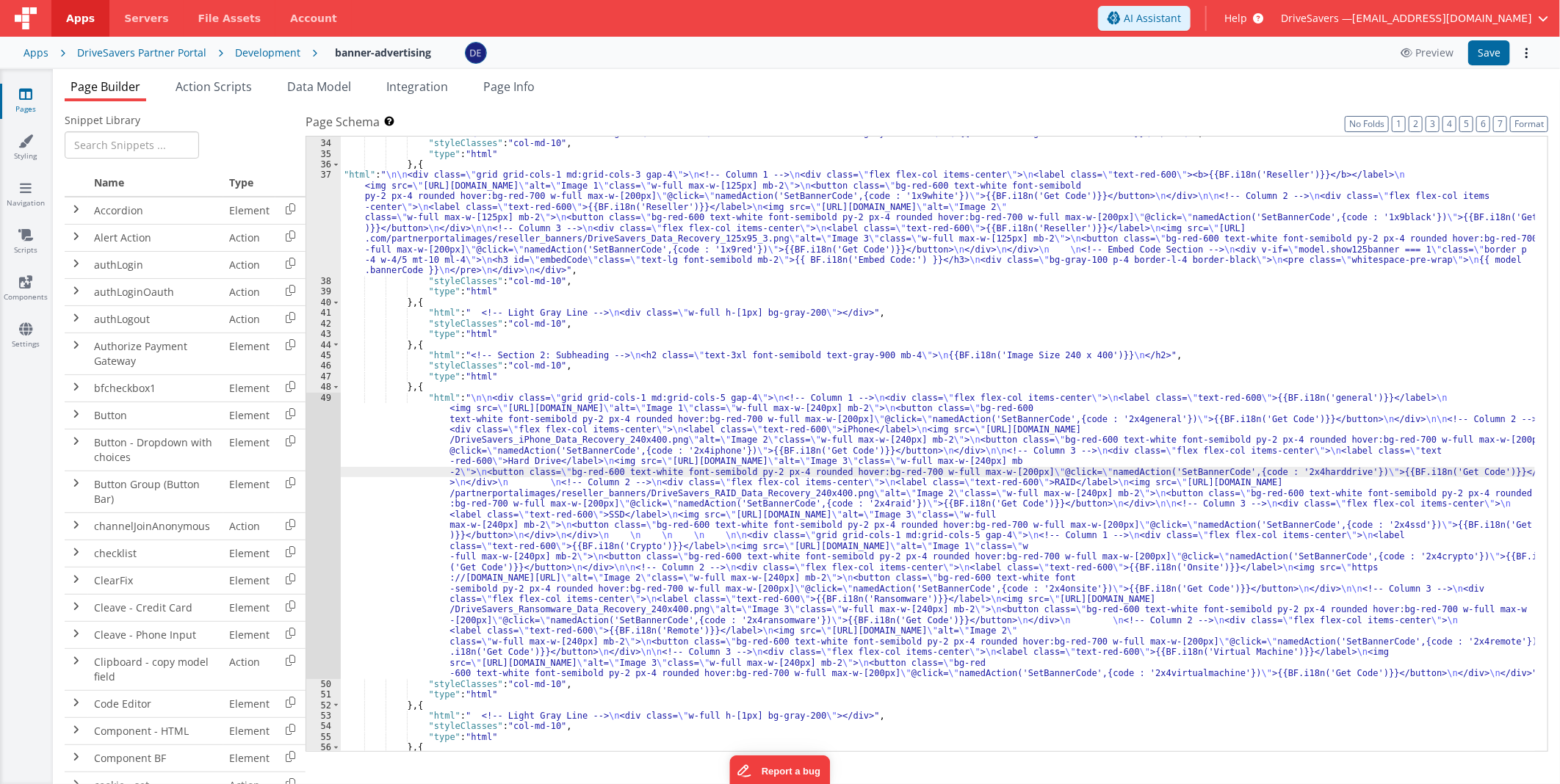
click at [314, 460] on div "49" at bounding box center [323, 536] width 35 height 286
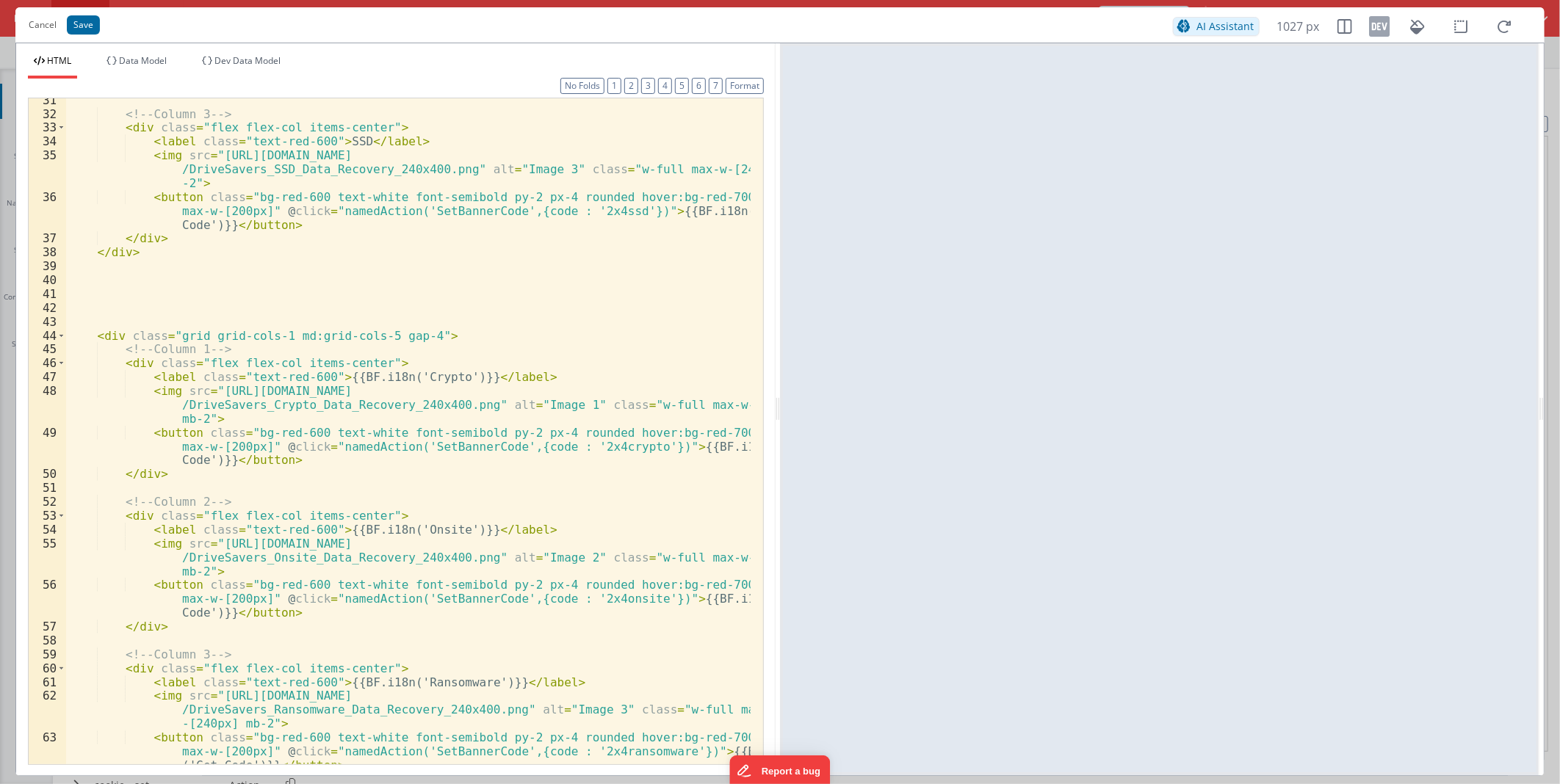
scroll to position [629, 0]
click at [231, 287] on div "<!-- Column 3 --> < div class = "flex flex-col items-center" > < label class = …" at bounding box center [408, 453] width 684 height 721
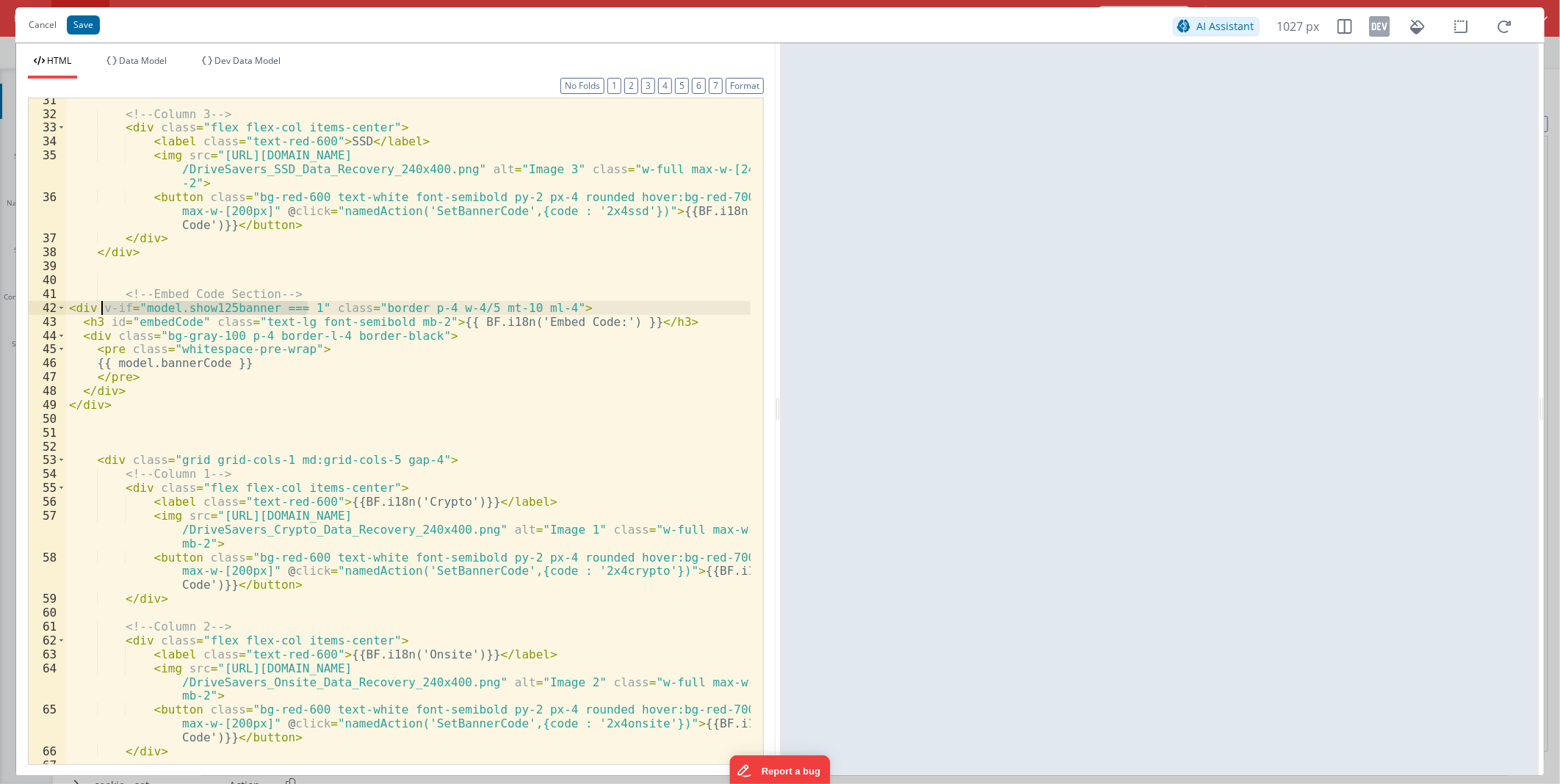
drag, startPoint x: 308, startPoint y: 304, endPoint x: 100, endPoint y: 304, distance: 208.0
click at [100, 304] on div "<!-- Column 3 --> < div class = "flex flex-col items-center" > < label class = …" at bounding box center [408, 440] width 684 height 693
click at [268, 310] on div "<!-- Column 3 --> < div class = "flex flex-col items-center" > < label class = …" at bounding box center [408, 431] width 684 height 666
drag, startPoint x: 222, startPoint y: 304, endPoint x: 201, endPoint y: 304, distance: 21.0
click at [201, 304] on div "<!-- Column 3 --> < div class = "flex flex-col items-center" > < label class = …" at bounding box center [408, 440] width 684 height 693
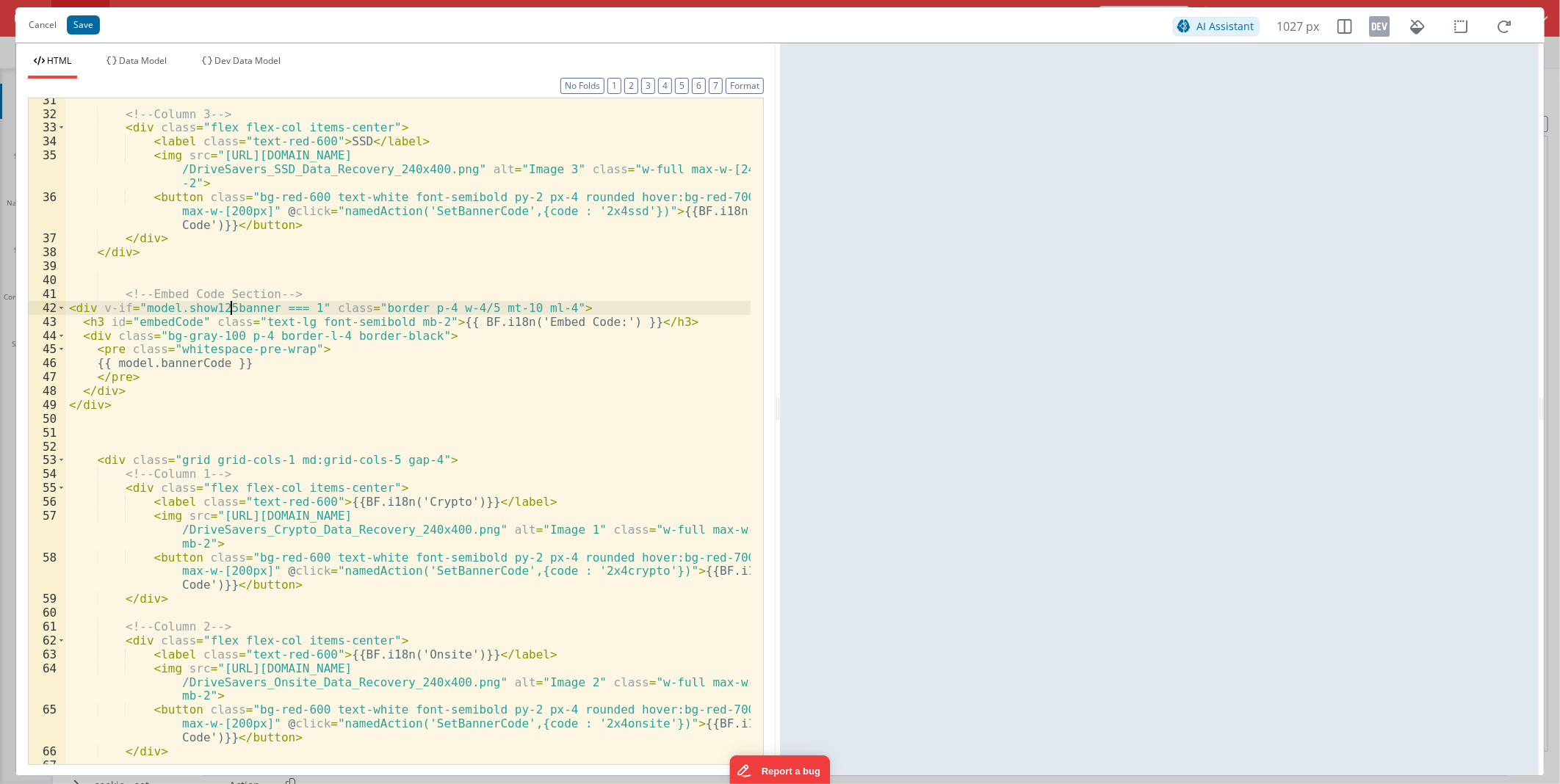
click at [228, 304] on div "<!-- Column 3 --> < div class = "flex flex-col items-center" > < label class = …" at bounding box center [408, 440] width 684 height 693
drag, startPoint x: 223, startPoint y: 302, endPoint x: 206, endPoint y: 303, distance: 17.0
click at [206, 303] on div "<!-- Column 3 --> < div class = "flex flex-col items-center" > < label class = …" at bounding box center [408, 440] width 684 height 693
click at [222, 306] on div "<!-- Column 3 --> < div class = "flex flex-col items-center" > < label class = …" at bounding box center [408, 440] width 684 height 693
drag, startPoint x: 222, startPoint y: 306, endPoint x: 160, endPoint y: 304, distance: 62.0
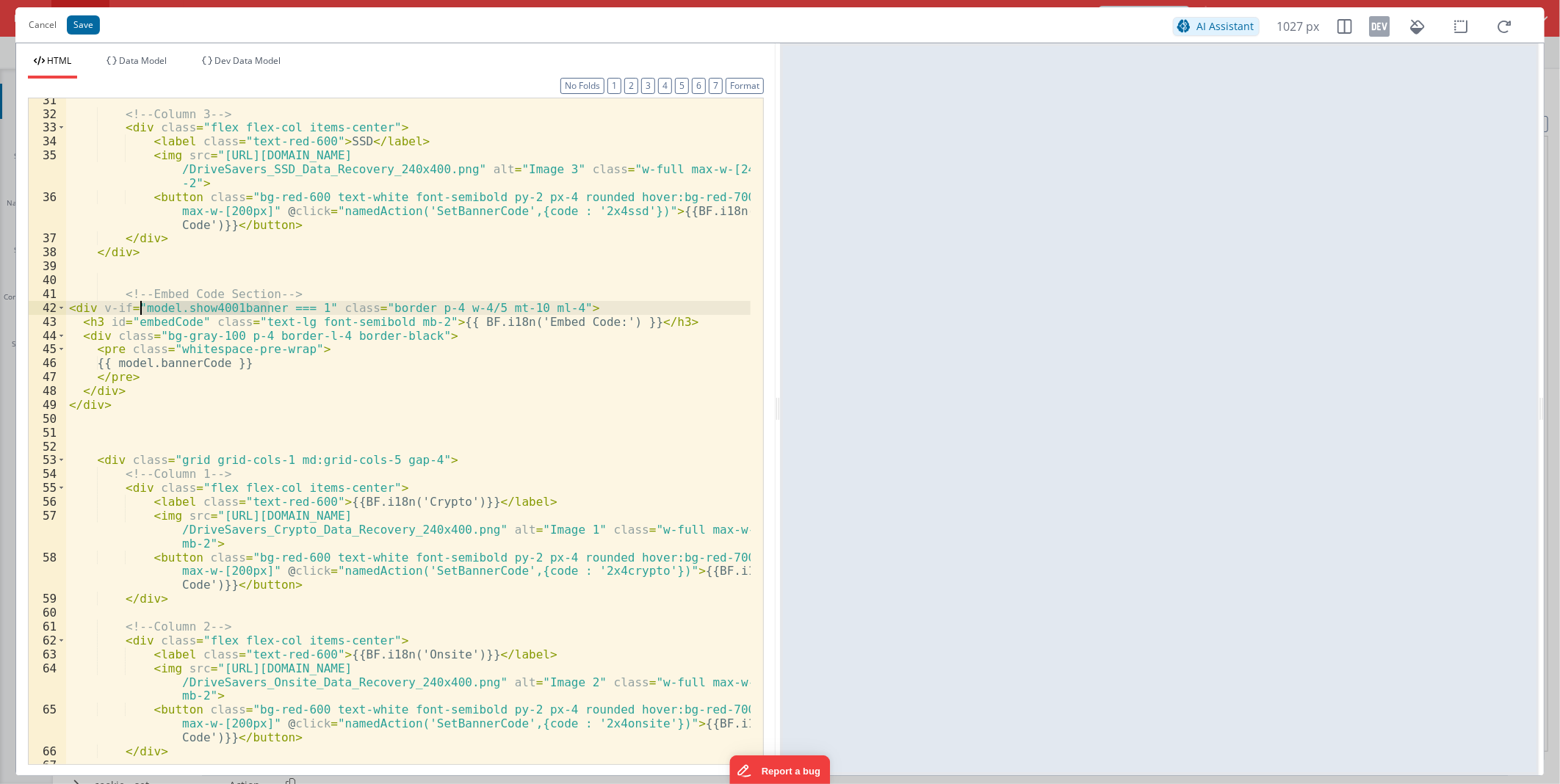
click at [160, 304] on div "<!-- Column 3 --> < div class = "flex flex-col items-center" > < label class = …" at bounding box center [408, 440] width 684 height 693
click at [120, 408] on div "<!-- Column 3 --> < div class = "flex flex-col items-center" > < label class = …" at bounding box center [408, 440] width 684 height 693
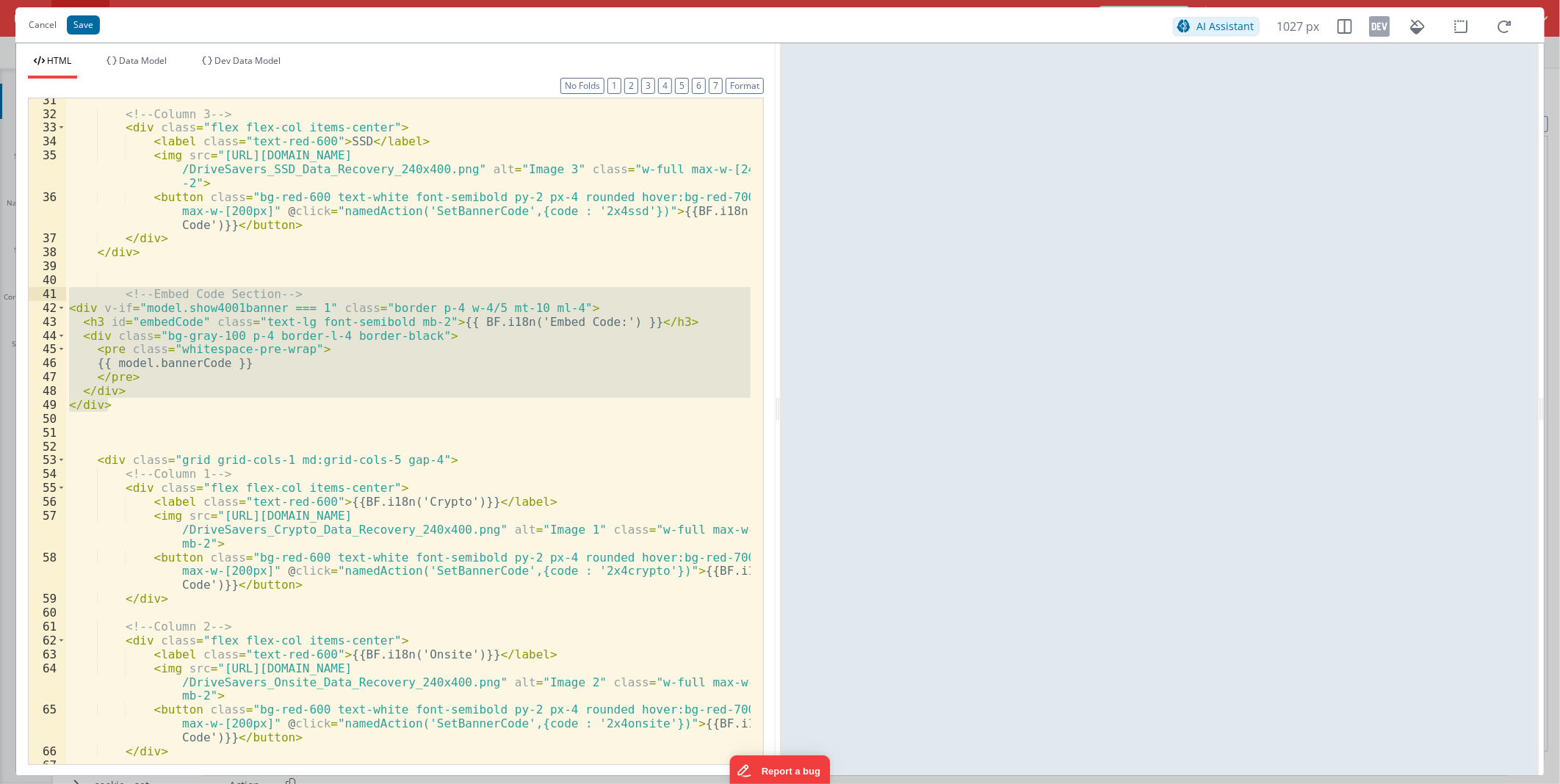
drag, startPoint x: 114, startPoint y: 401, endPoint x: 64, endPoint y: 296, distance: 116.3
click at [64, 296] on div "31 32 33 34 35 36 37 38 39 40 41 42 43 44 45 46 47 48 49 50 51 52 53 54 55 56 5…" at bounding box center [395, 431] width 736 height 667
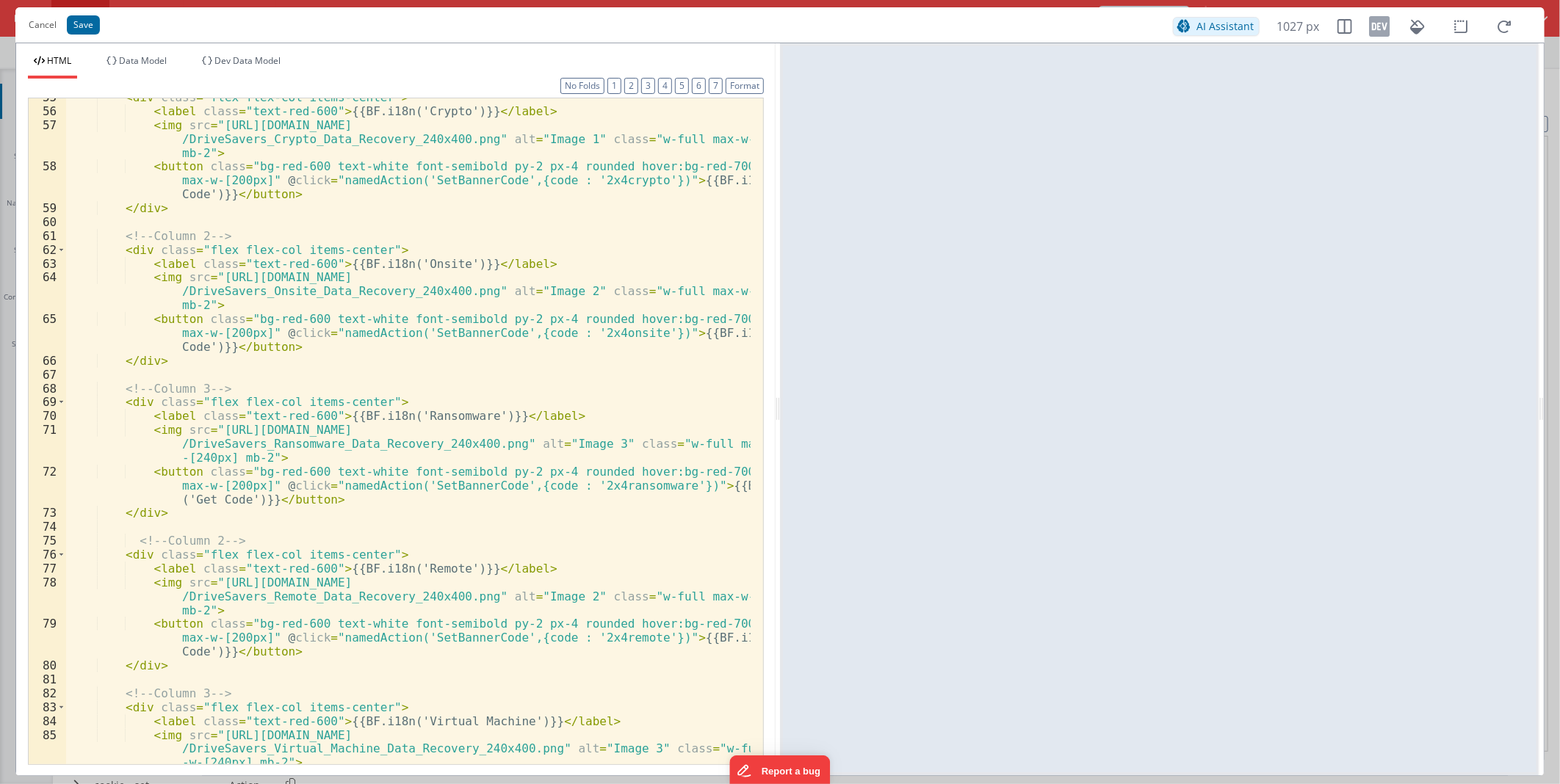
scroll to position [1095, 0]
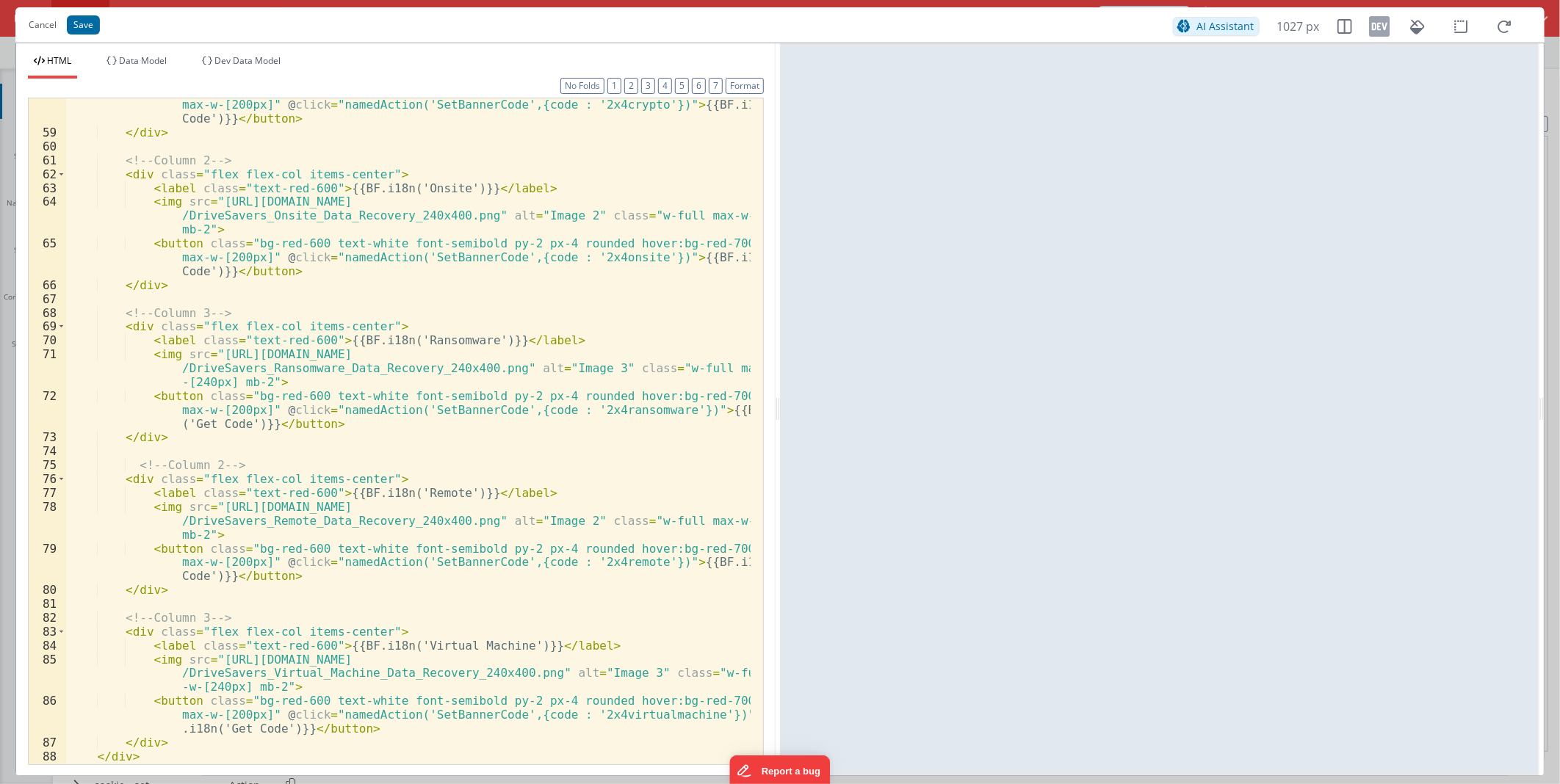
click at [141, 754] on div "< button class = "bg-red-600 text-white font-semibold py-2 px-4 rounded hover:b…" at bounding box center [408, 443] width 684 height 721
paste textarea
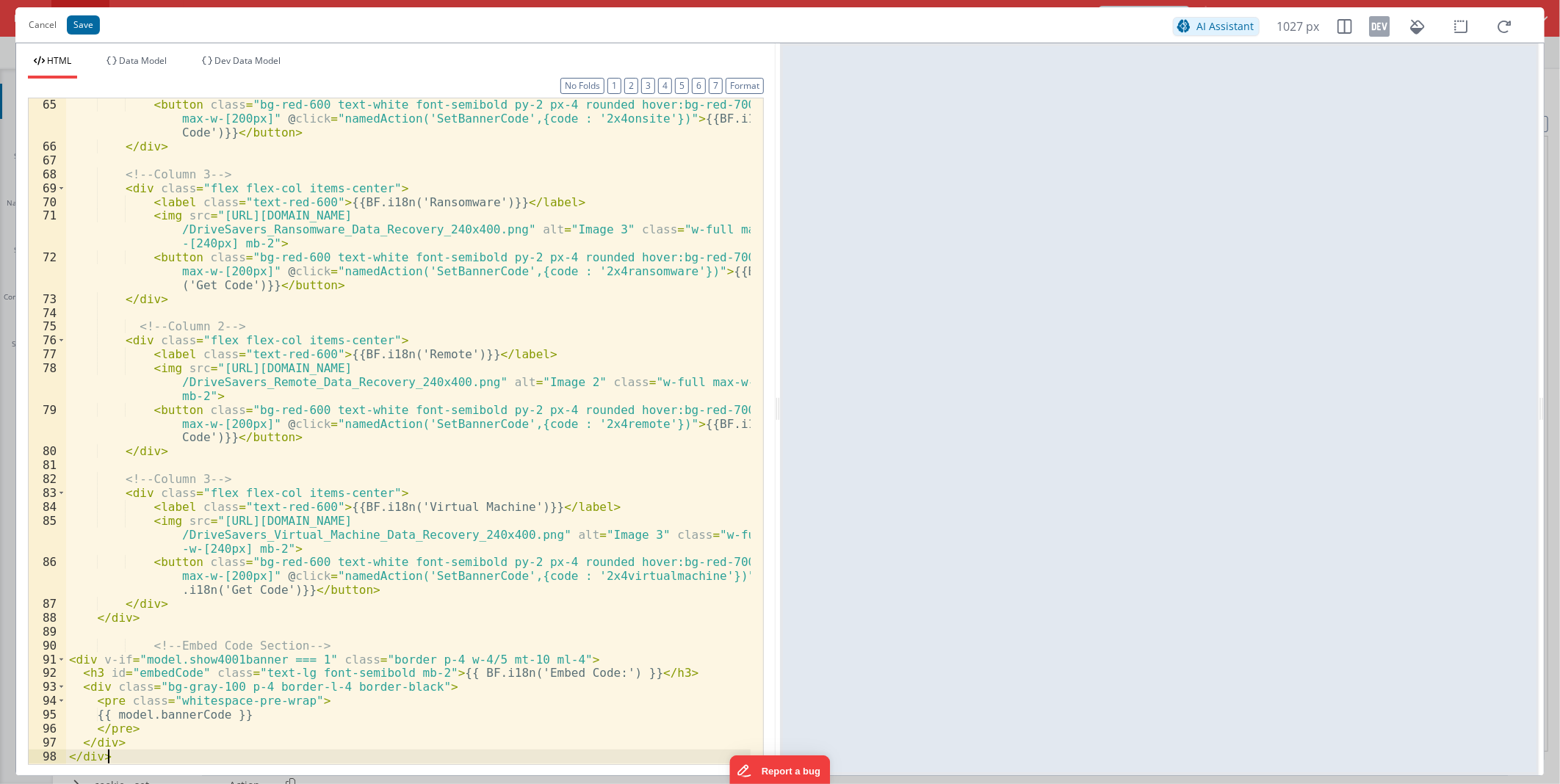
scroll to position [1234, 0]
click at [228, 655] on div "< button class = "bg-red-600 text-white font-semibold py-2 px-4 rounded hover:b…" at bounding box center [408, 458] width 684 height 721
click at [231, 659] on div "< button class = "bg-red-600 text-white font-semibold py-2 px-4 rounded hover:b…" at bounding box center [408, 458] width 684 height 721
drag, startPoint x: 231, startPoint y: 659, endPoint x: 164, endPoint y: 656, distance: 67.1
click at [164, 656] on div "< button class = "bg-red-600 text-white font-semibold py-2 px-4 rounded hover:b…" at bounding box center [408, 458] width 684 height 721
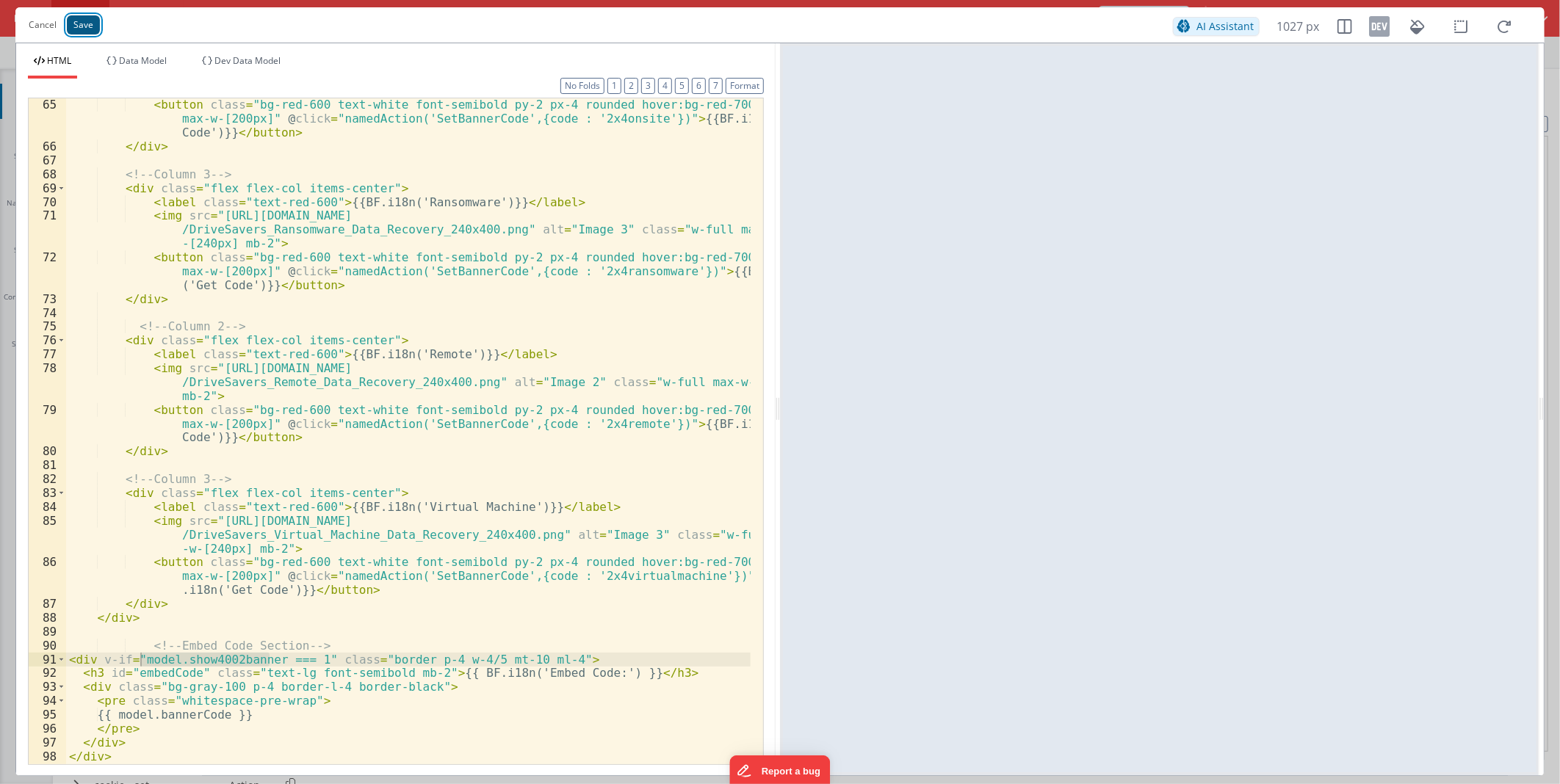
click at [74, 20] on button "Save" at bounding box center [83, 25] width 33 height 19
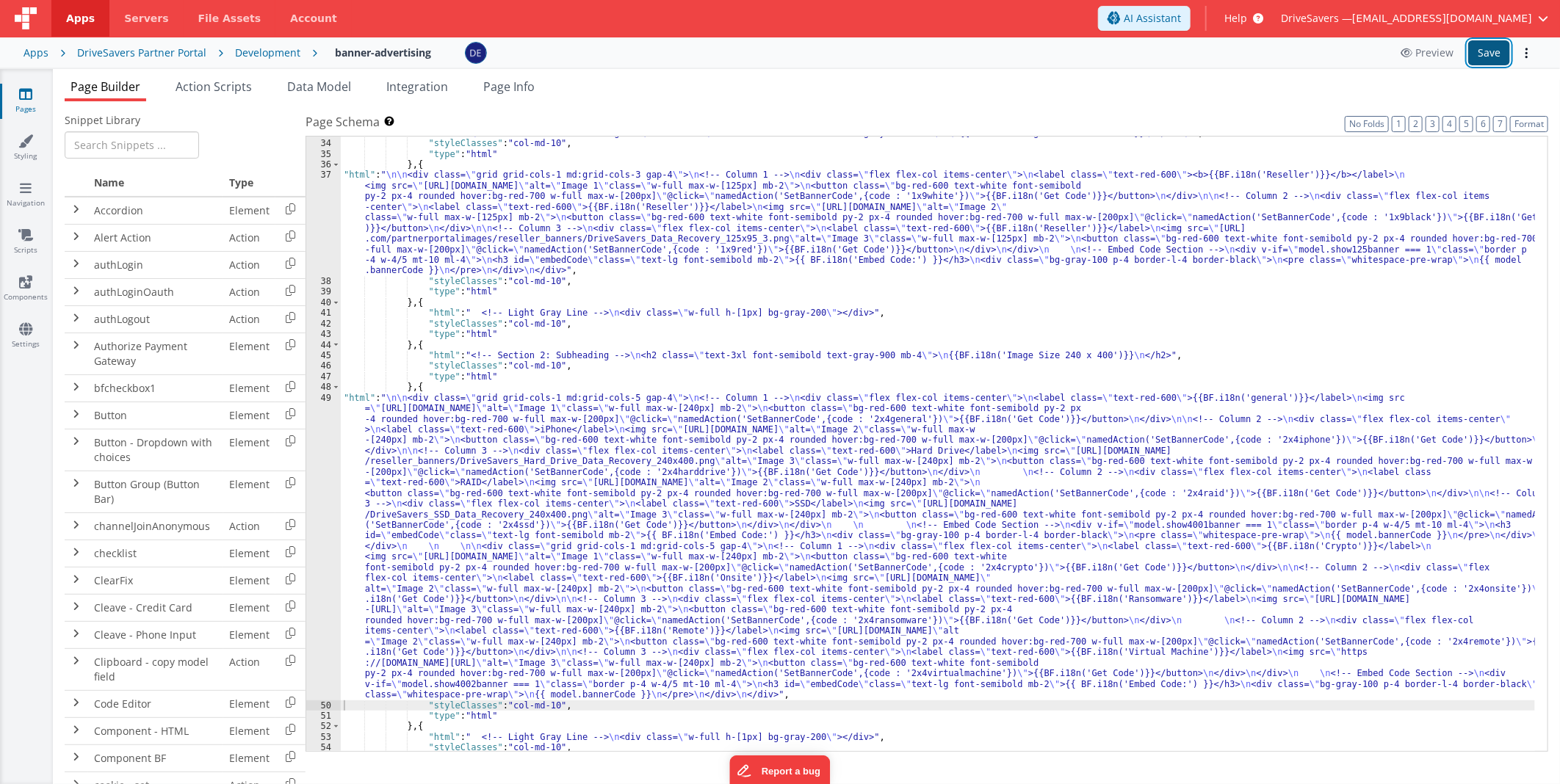
click at [1492, 54] on button "Save" at bounding box center [1489, 53] width 42 height 25
click at [523, 442] on div ""html" : " \n <!-- Section 2: Subheading --> \n <h2 class= \" text-3xl font-sem…" at bounding box center [938, 446] width 1194 height 637
click at [321, 453] on div "49" at bounding box center [323, 546] width 35 height 307
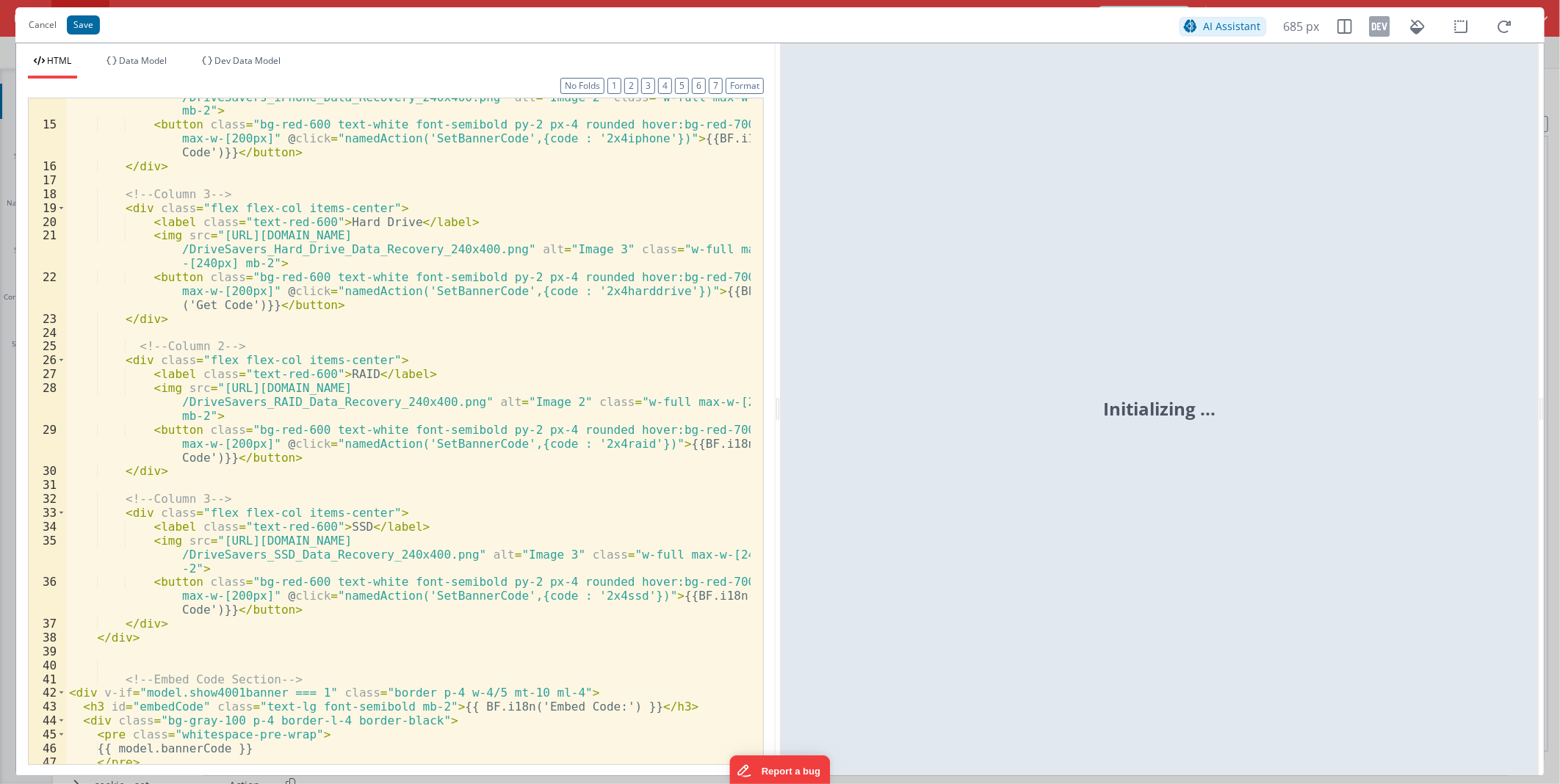
scroll to position [341, 0]
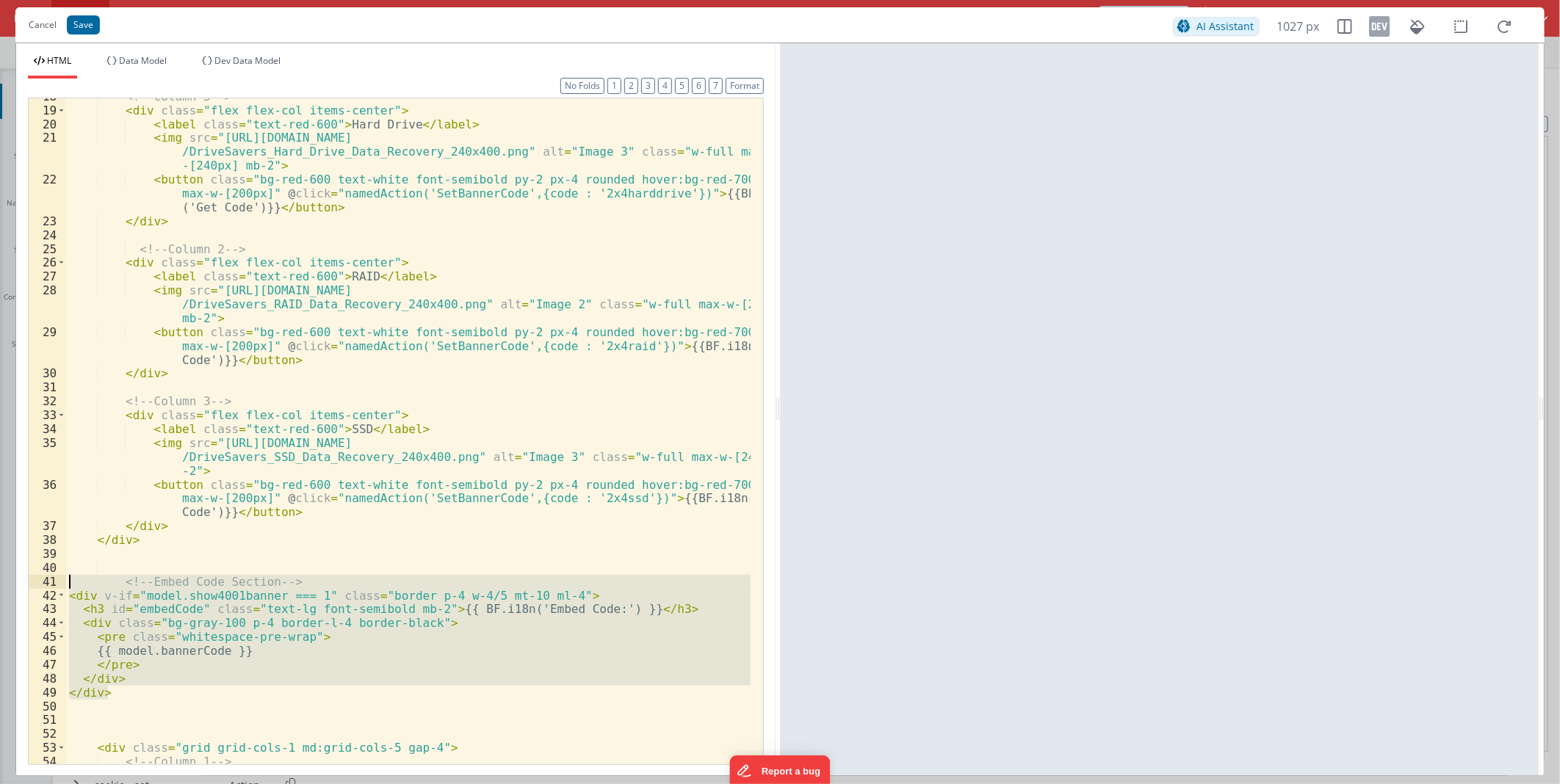
drag, startPoint x: 120, startPoint y: 691, endPoint x: 68, endPoint y: 577, distance: 125.3
click at [68, 577] on div "<!-- Column 3 --> < div class = "flex flex-col items-center" > < label class = …" at bounding box center [408, 436] width 684 height 693
click at [31, 33] on button "Cancel" at bounding box center [42, 25] width 43 height 20
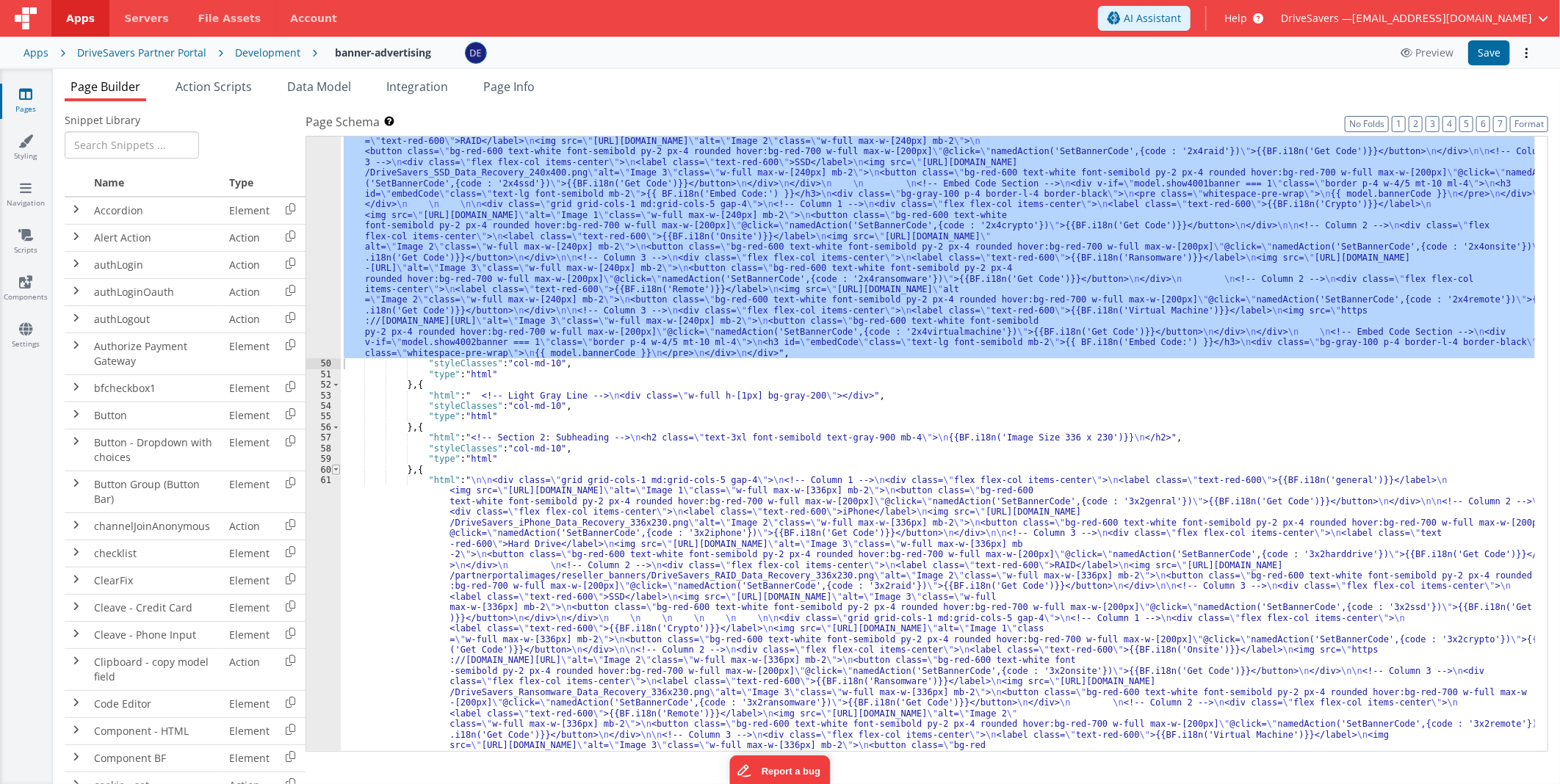
scroll to position [1124, 0]
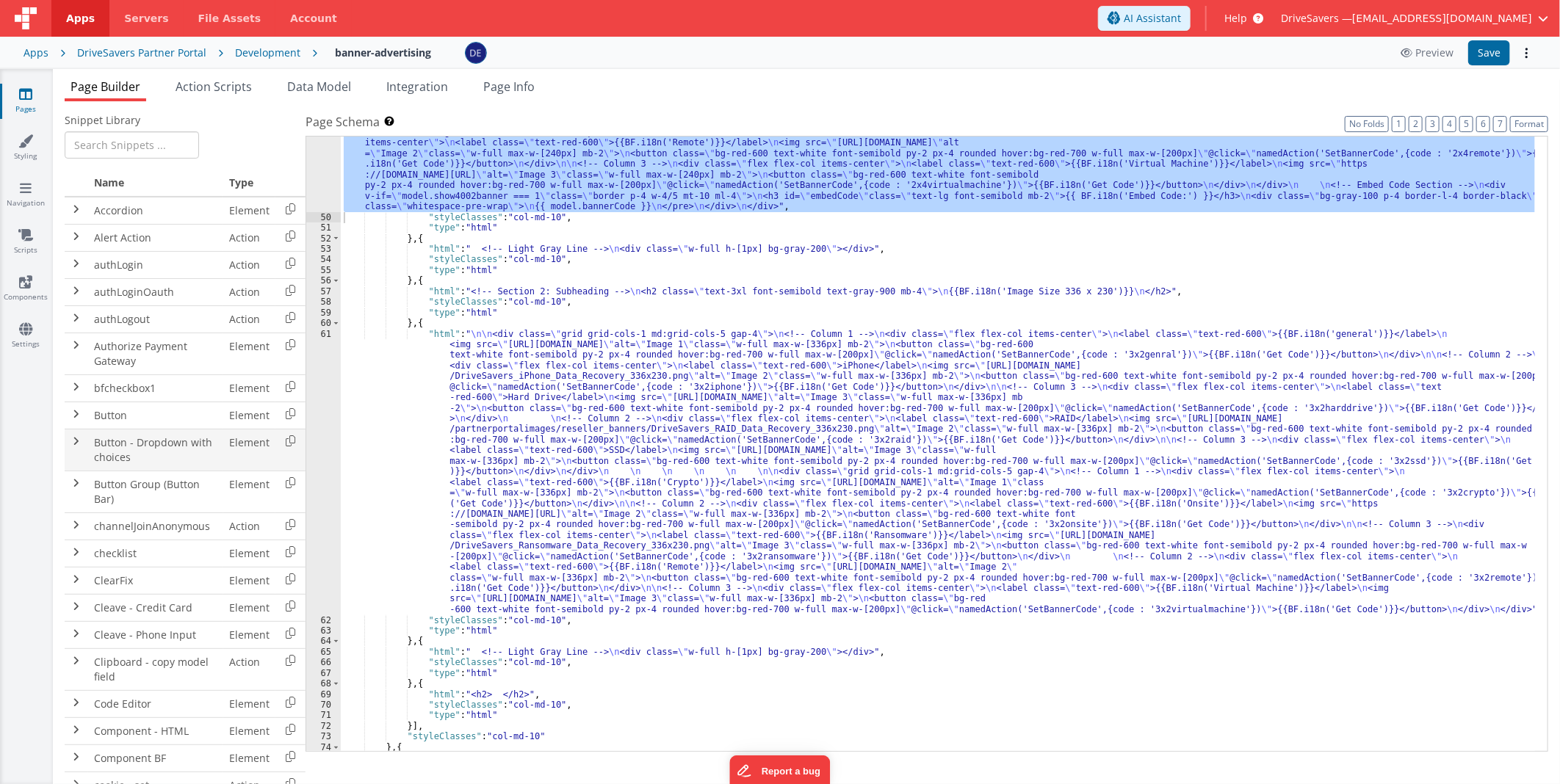
click at [548, 523] on div ""html" : " \n\n <div class= \" grid grid-cols-1 md:grid-cols-5 gap-4 \" > \n <!…" at bounding box center [938, 371] width 1194 height 934
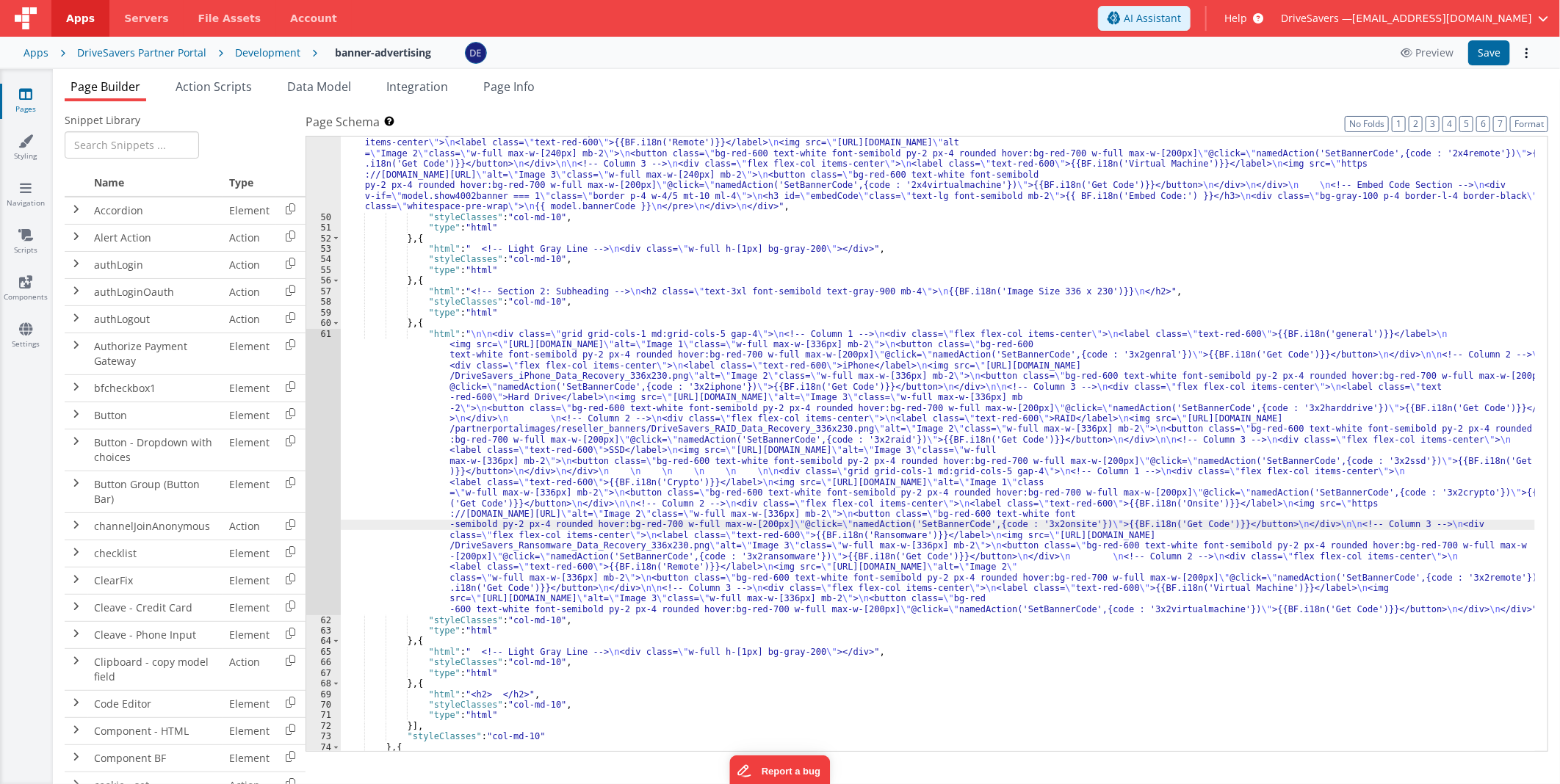
click at [321, 448] on div "61" at bounding box center [323, 472] width 35 height 286
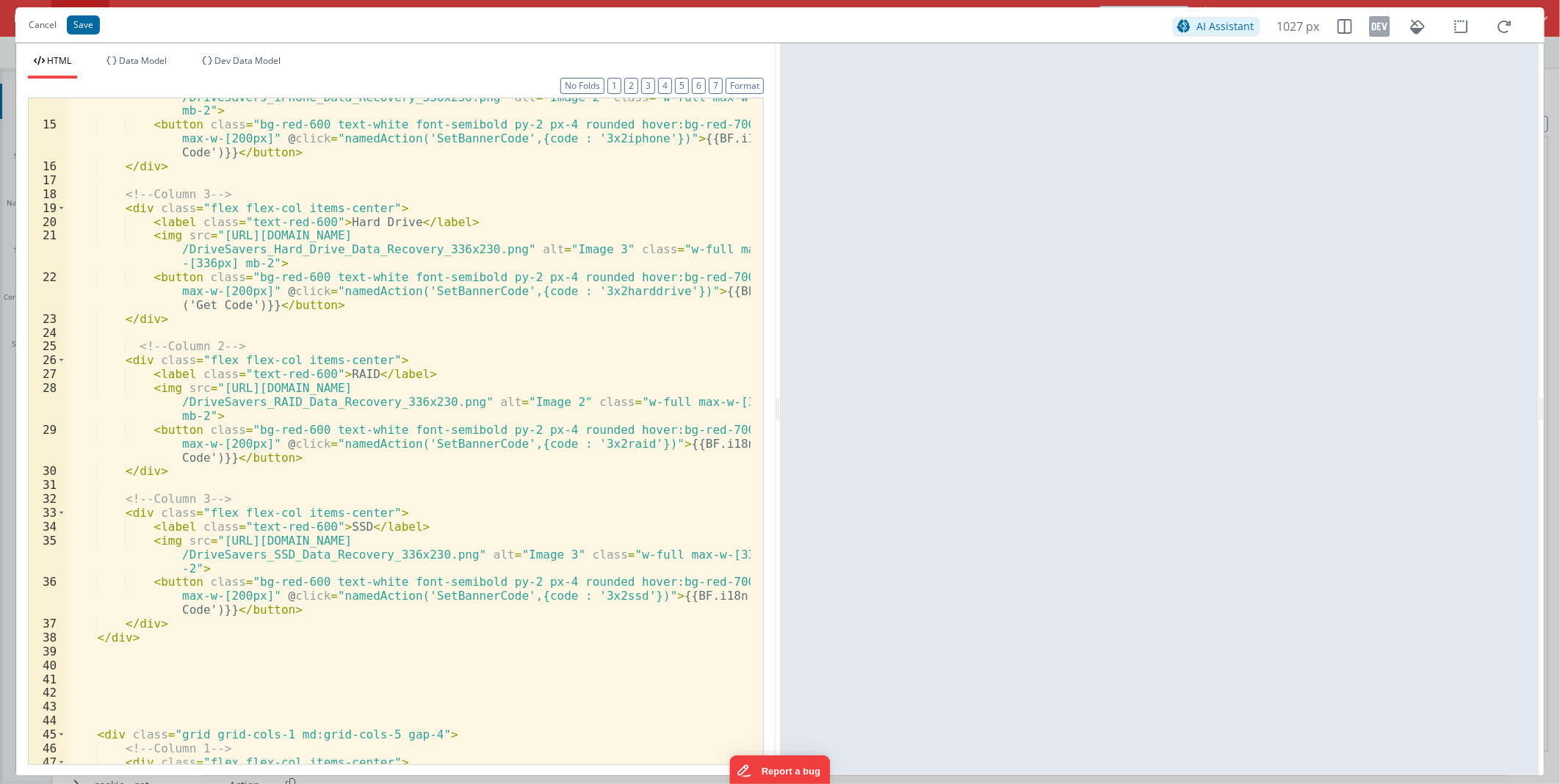
scroll to position [292, 0]
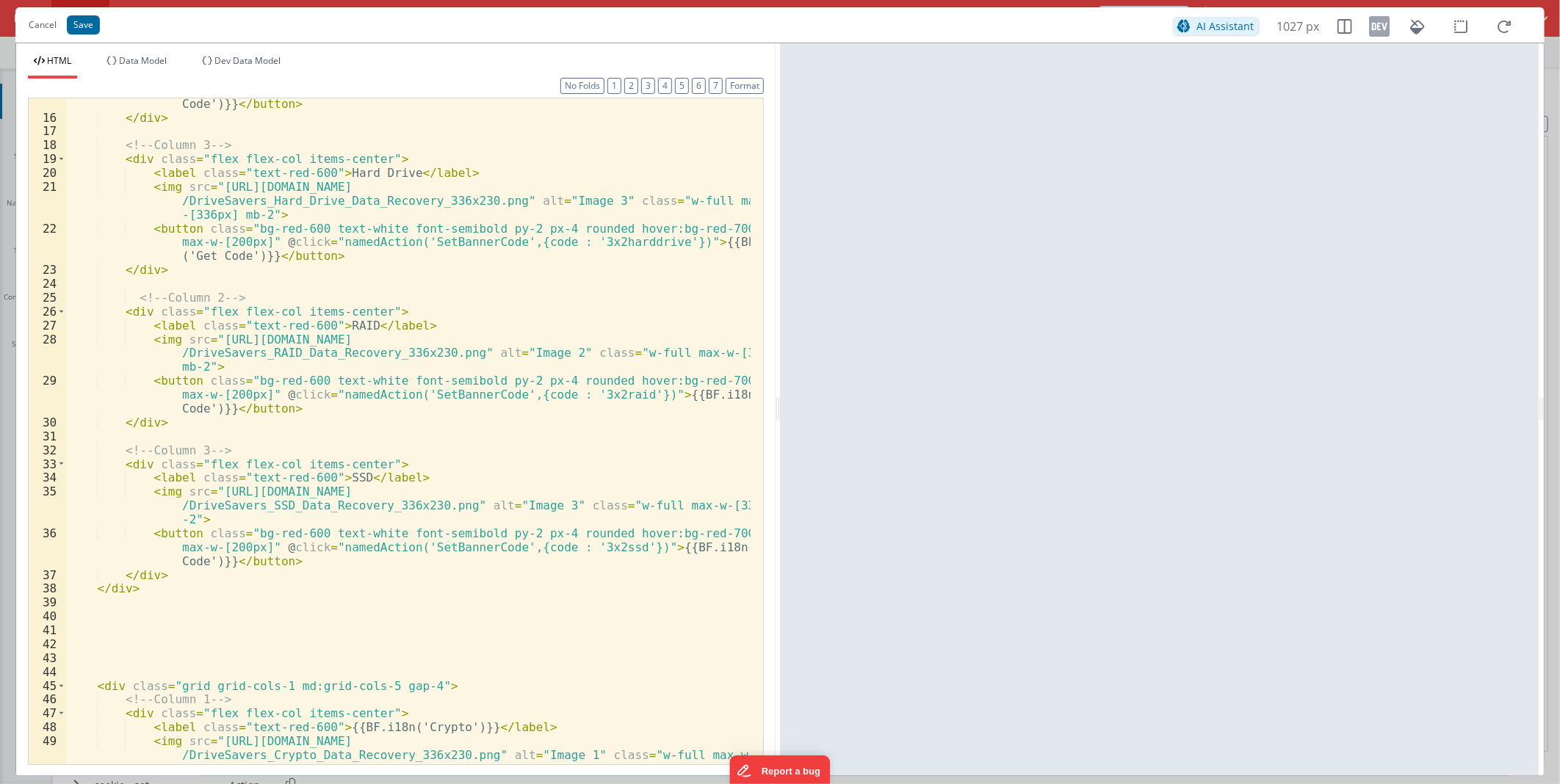
click at [195, 619] on div "< button class = "bg-red-600 text-white font-semibold py-2 px-4 rounded hover:b…" at bounding box center [408, 443] width 684 height 748
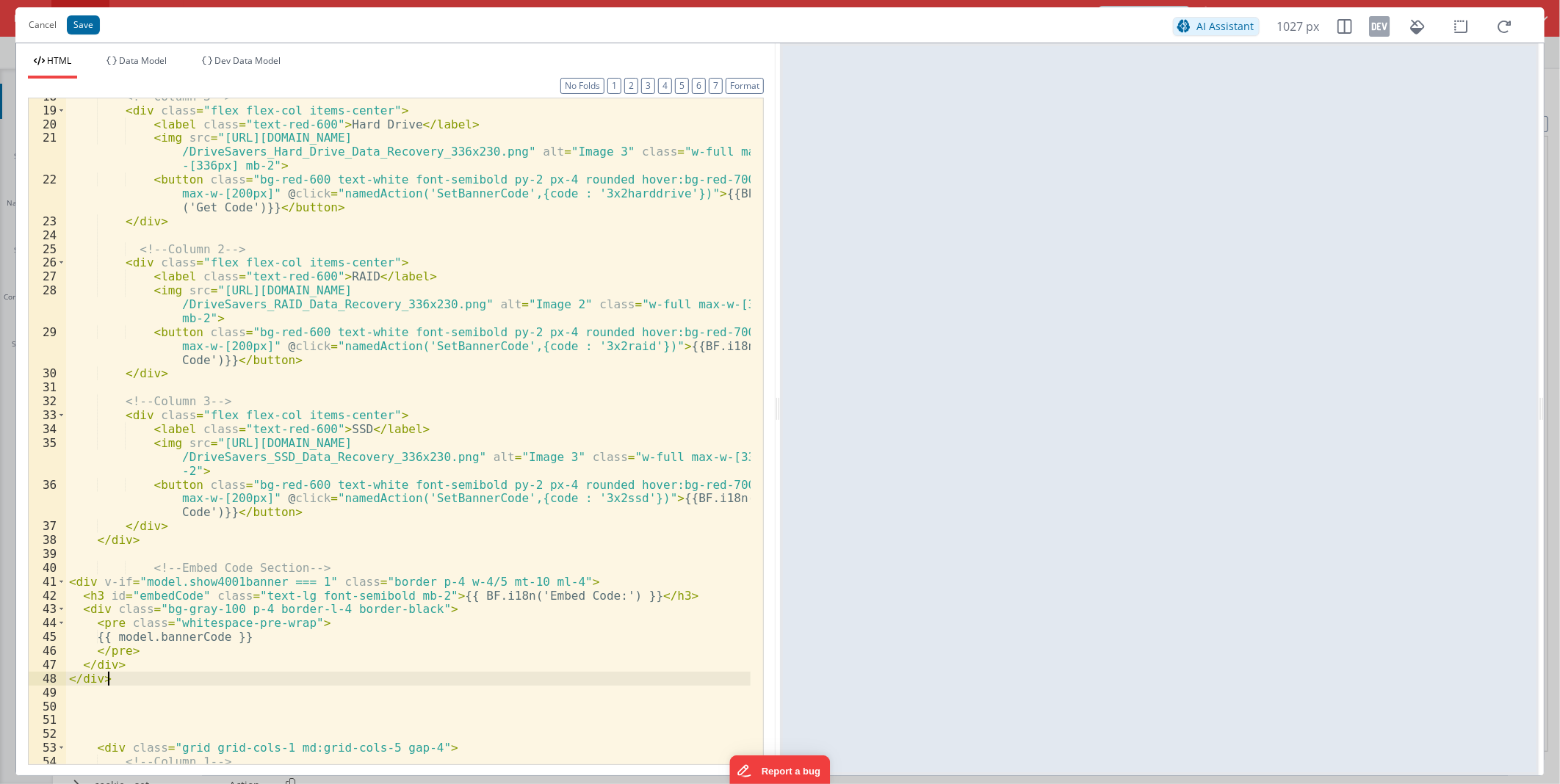
scroll to position [391, 0]
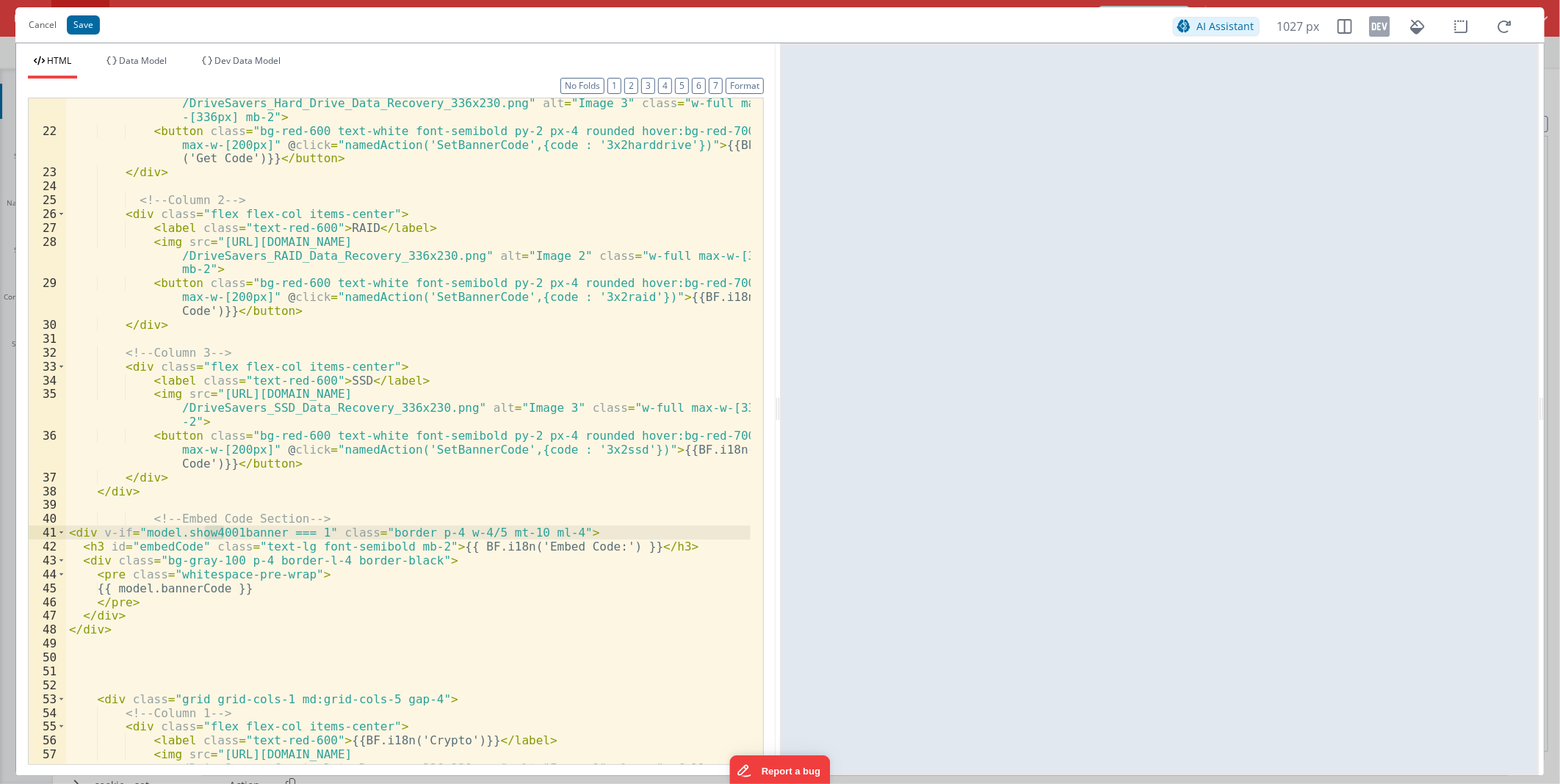
drag, startPoint x: 224, startPoint y: 530, endPoint x: 207, endPoint y: 531, distance: 17.0
click at [207, 531] on div "< img src = "[URL][DOMAIN_NAME] /DriveSavers_Hard_Drive_Data_Recovery_336x230.p…" at bounding box center [408, 456] width 684 height 748
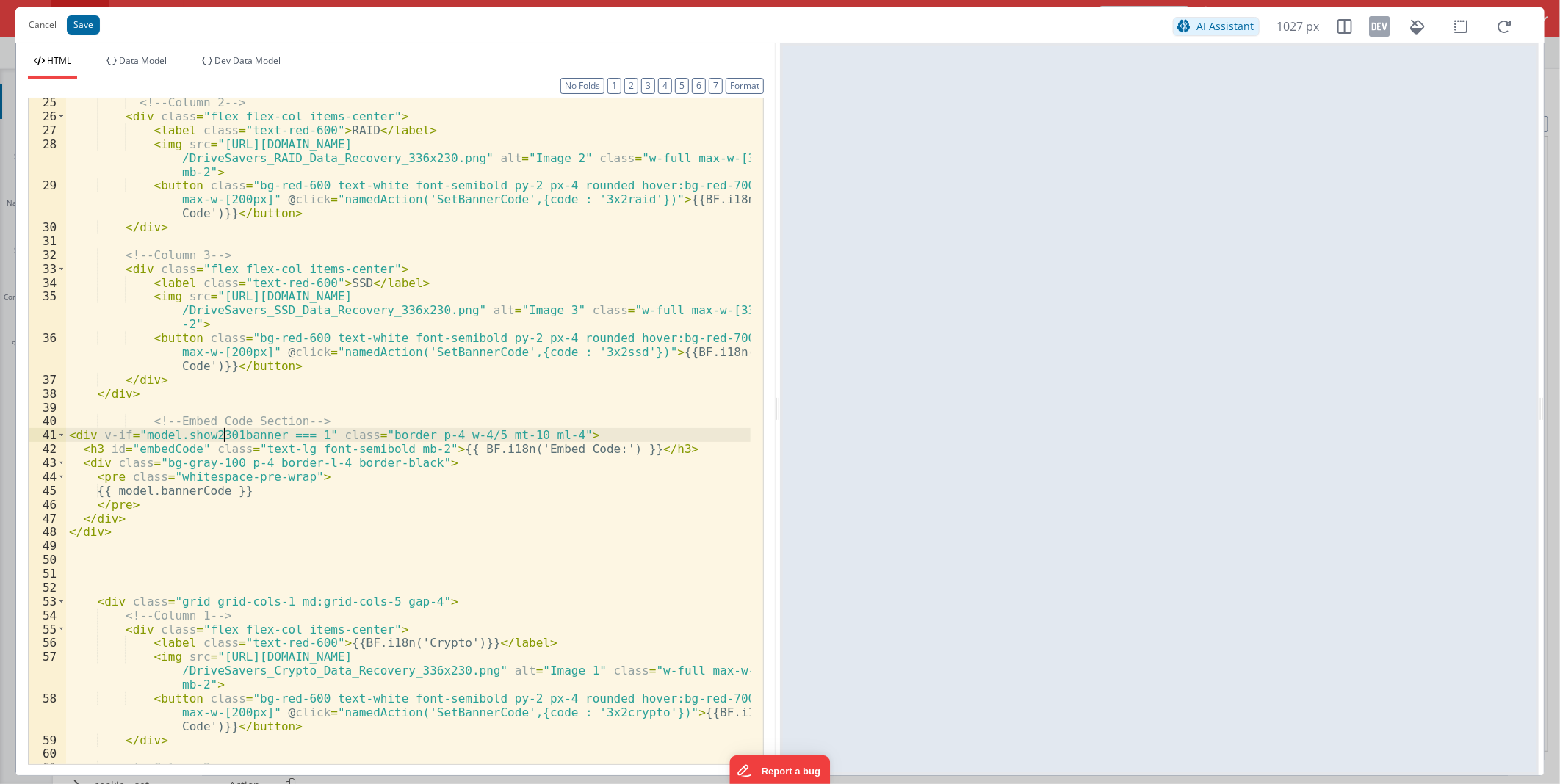
scroll to position [586, 0]
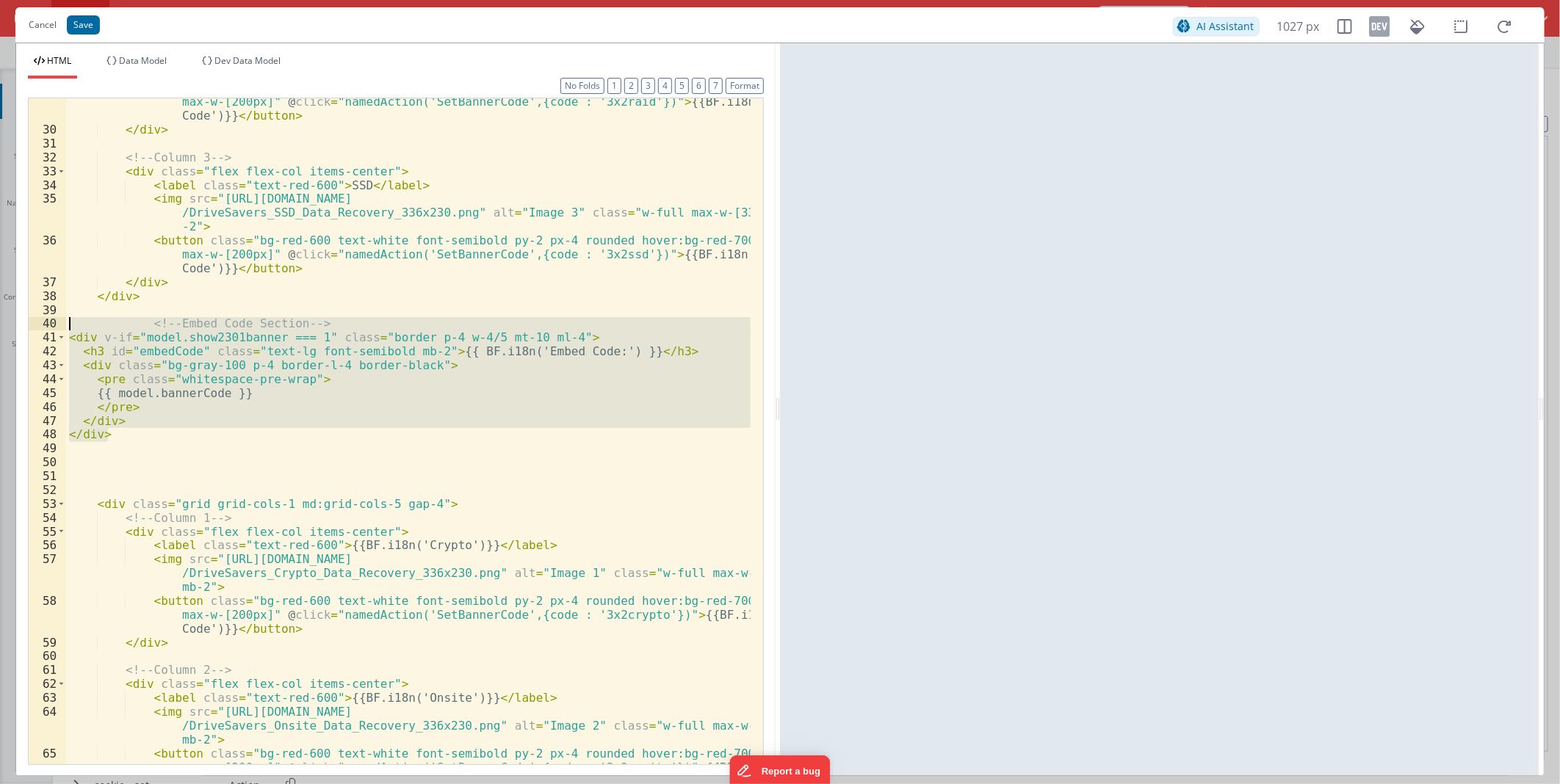
drag, startPoint x: 114, startPoint y: 434, endPoint x: 47, endPoint y: 321, distance: 131.4
click at [47, 321] on div "29 30 31 32 33 34 35 36 37 38 39 40 41 42 43 44 45 46 47 48 49 50 51 52 53 54 5…" at bounding box center [395, 431] width 736 height 667
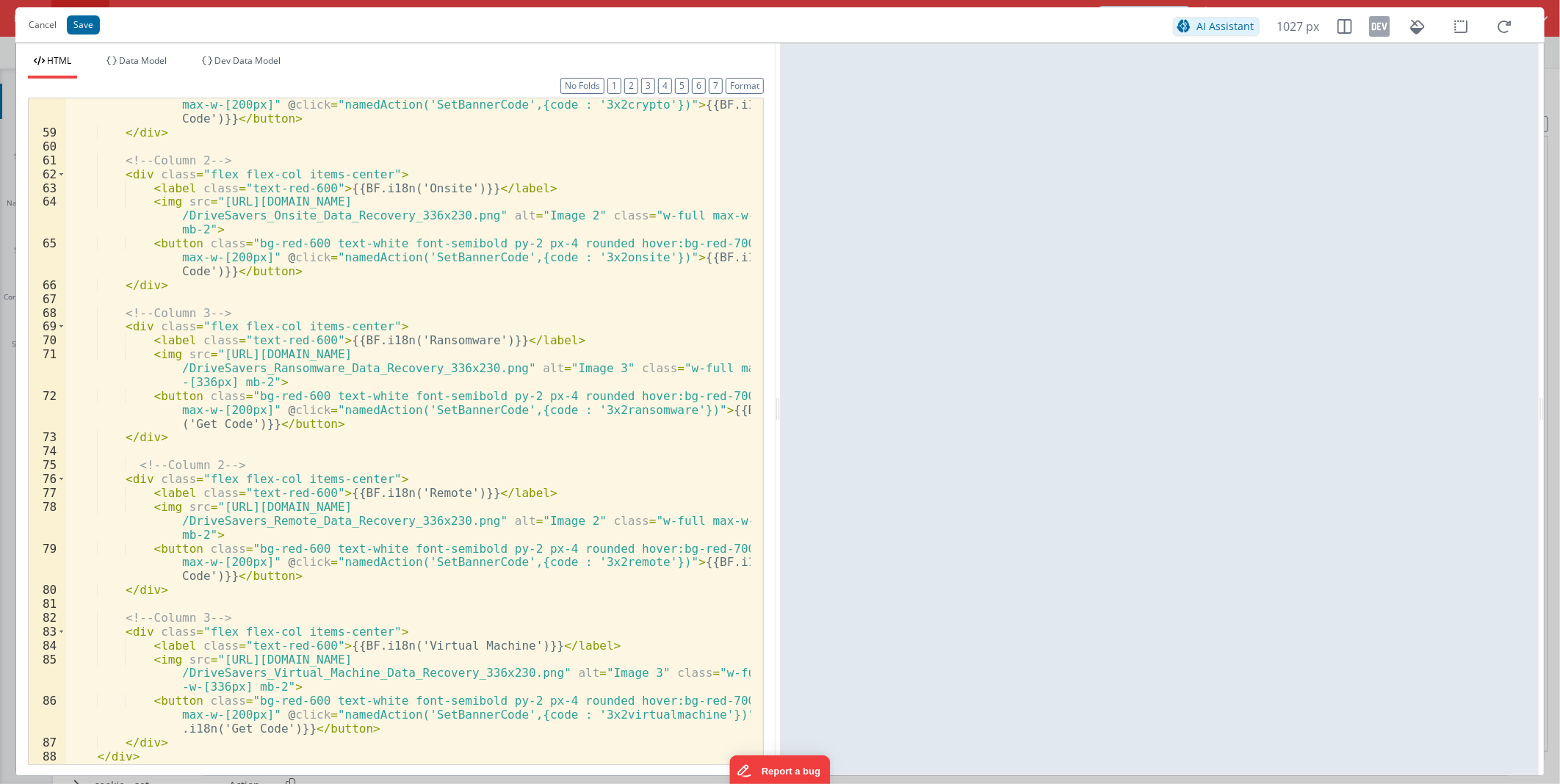
scroll to position [1095, 0]
click at [160, 752] on div "< button class = "bg-red-600 text-white font-semibold py-2 px-4 rounded hover:b…" at bounding box center [408, 443] width 684 height 721
paste textarea
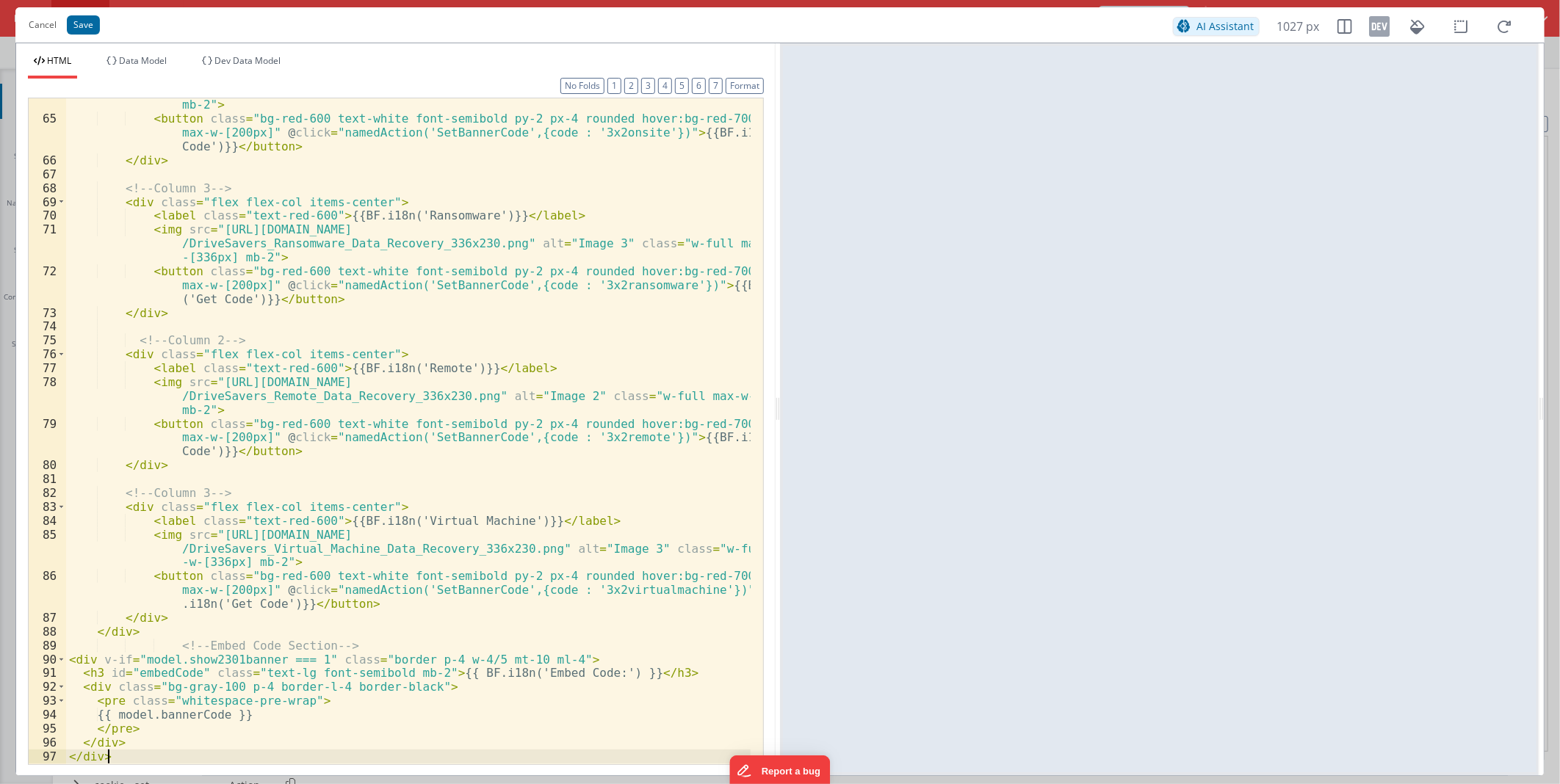
scroll to position [1221, 0]
click at [229, 658] on div "< img src = "[URL][DOMAIN_NAME] /DriveSavers_Onsite_Data_Recovery_336x230.png" …" at bounding box center [408, 431] width 684 height 721
click at [215, 658] on div "< img src = "[URL][DOMAIN_NAME] /DriveSavers_Onsite_Data_Recovery_336x230.png" …" at bounding box center [408, 431] width 684 height 721
drag, startPoint x: 215, startPoint y: 658, endPoint x: 156, endPoint y: 662, distance: 59.1
click at [156, 662] on div "< img src = "[URL][DOMAIN_NAME] /DriveSavers_Onsite_Data_Recovery_336x230.png" …" at bounding box center [408, 431] width 684 height 721
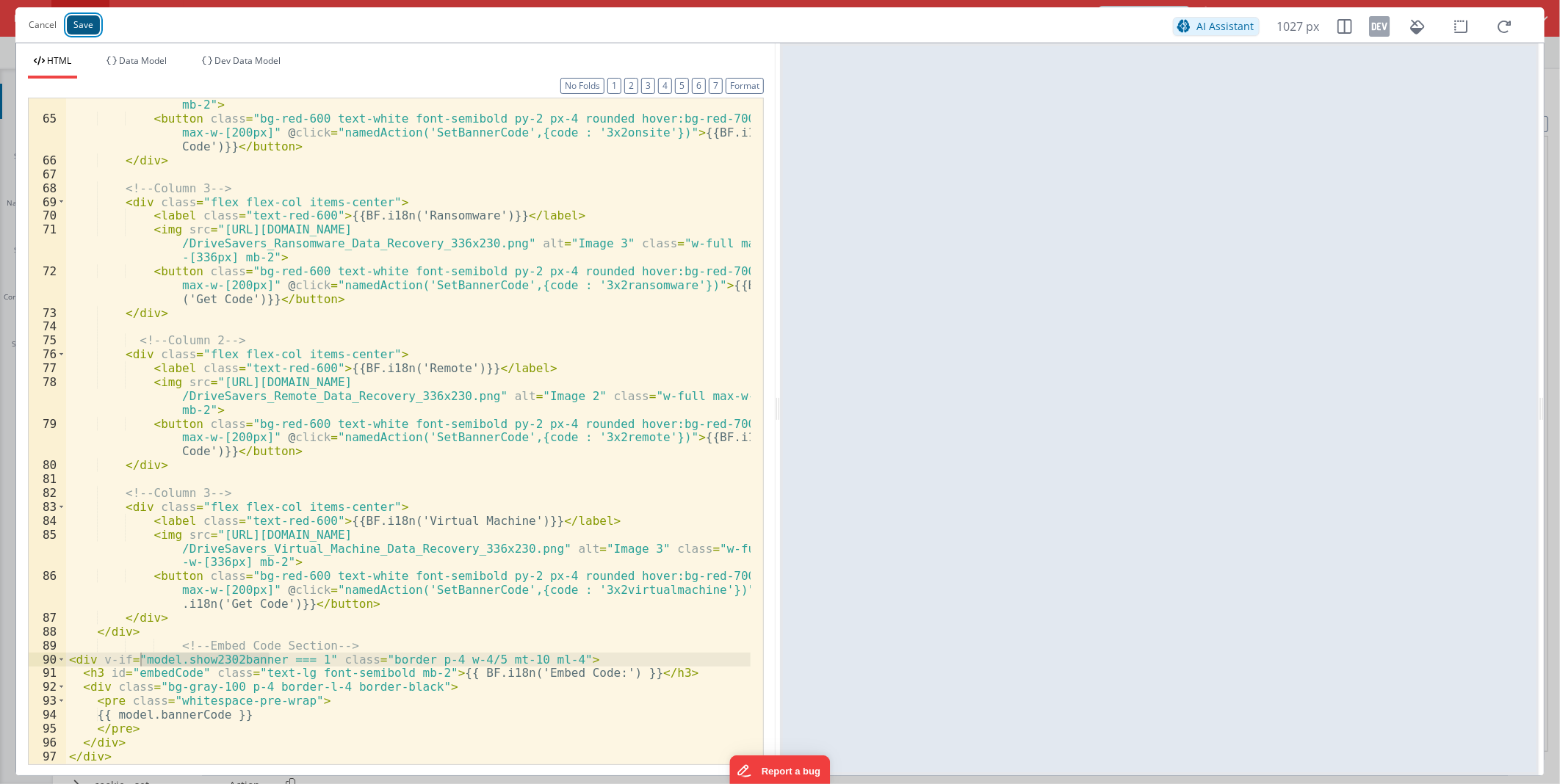
click at [96, 27] on button "Save" at bounding box center [83, 25] width 33 height 19
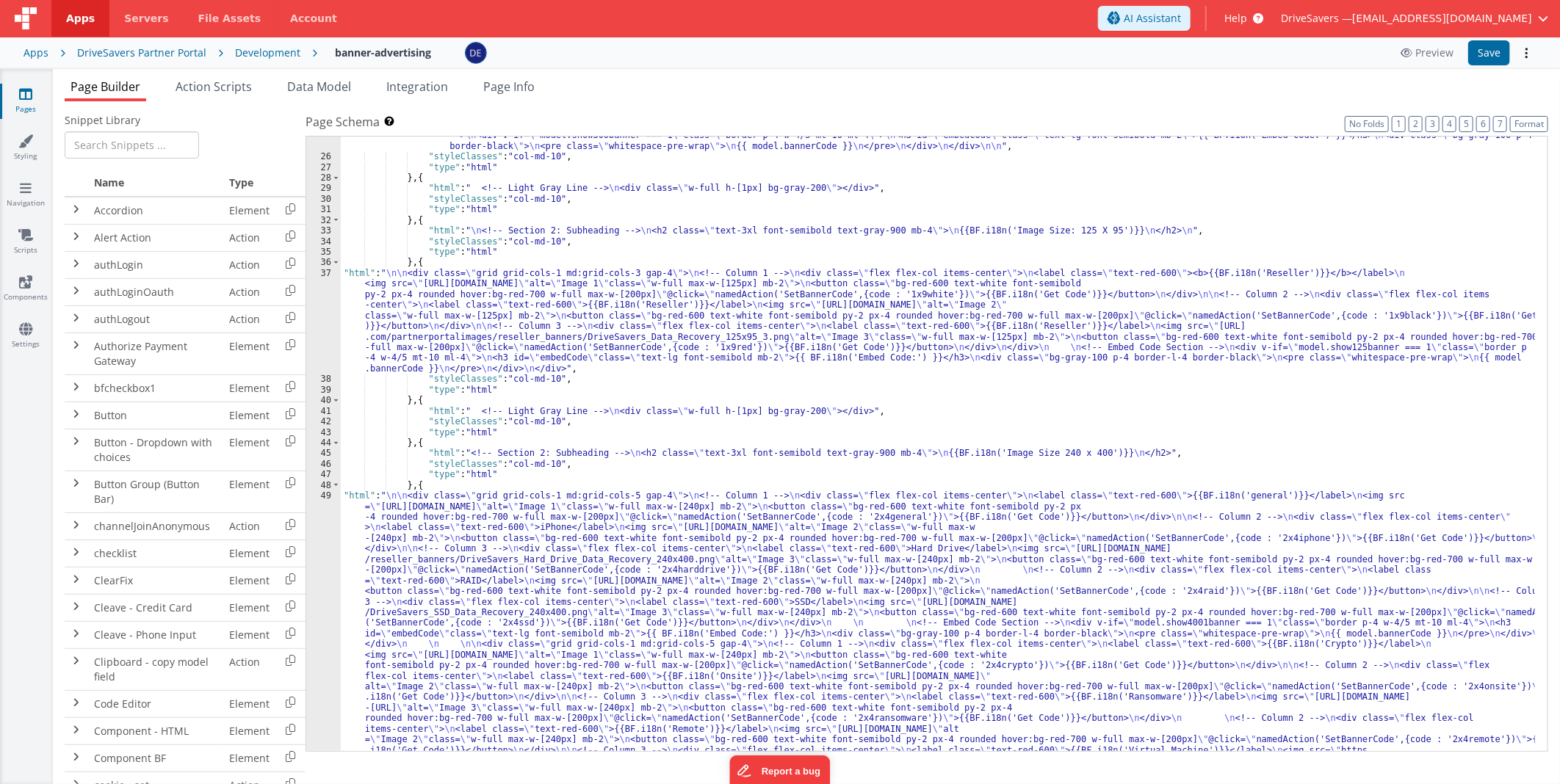
scroll to position [292, 0]
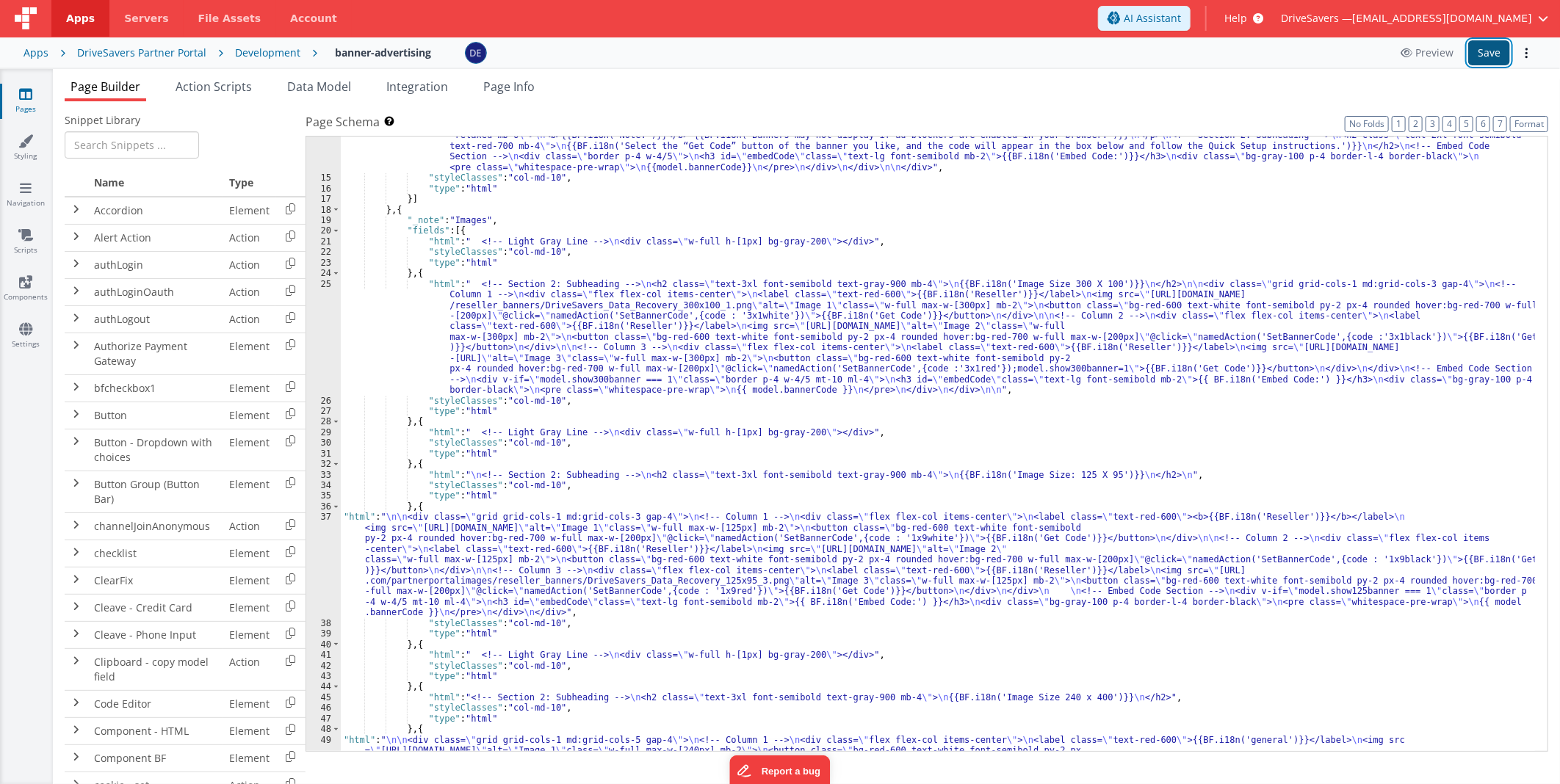
click at [1487, 47] on button "Save" at bounding box center [1489, 53] width 42 height 25
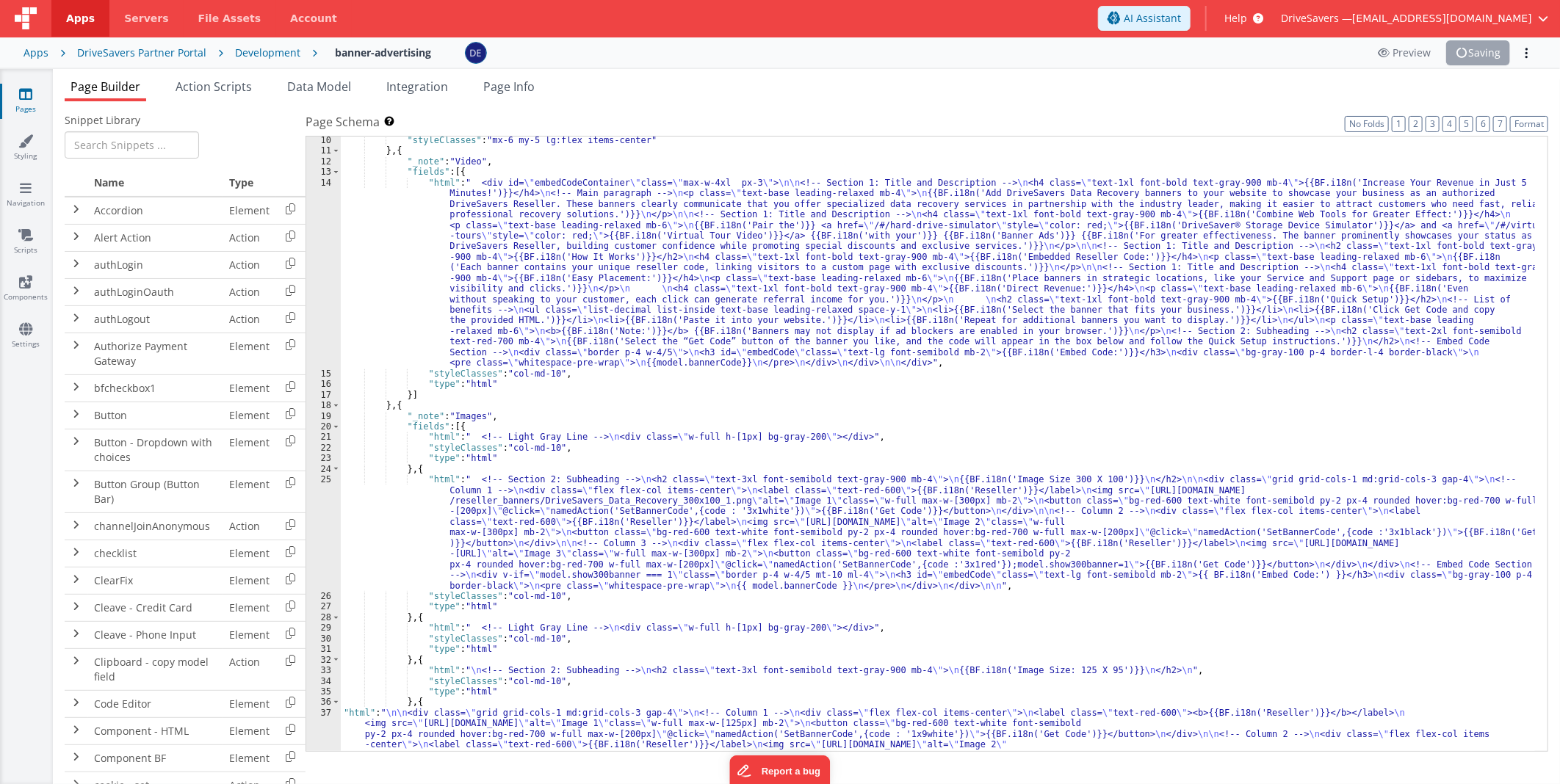
scroll to position [0, 0]
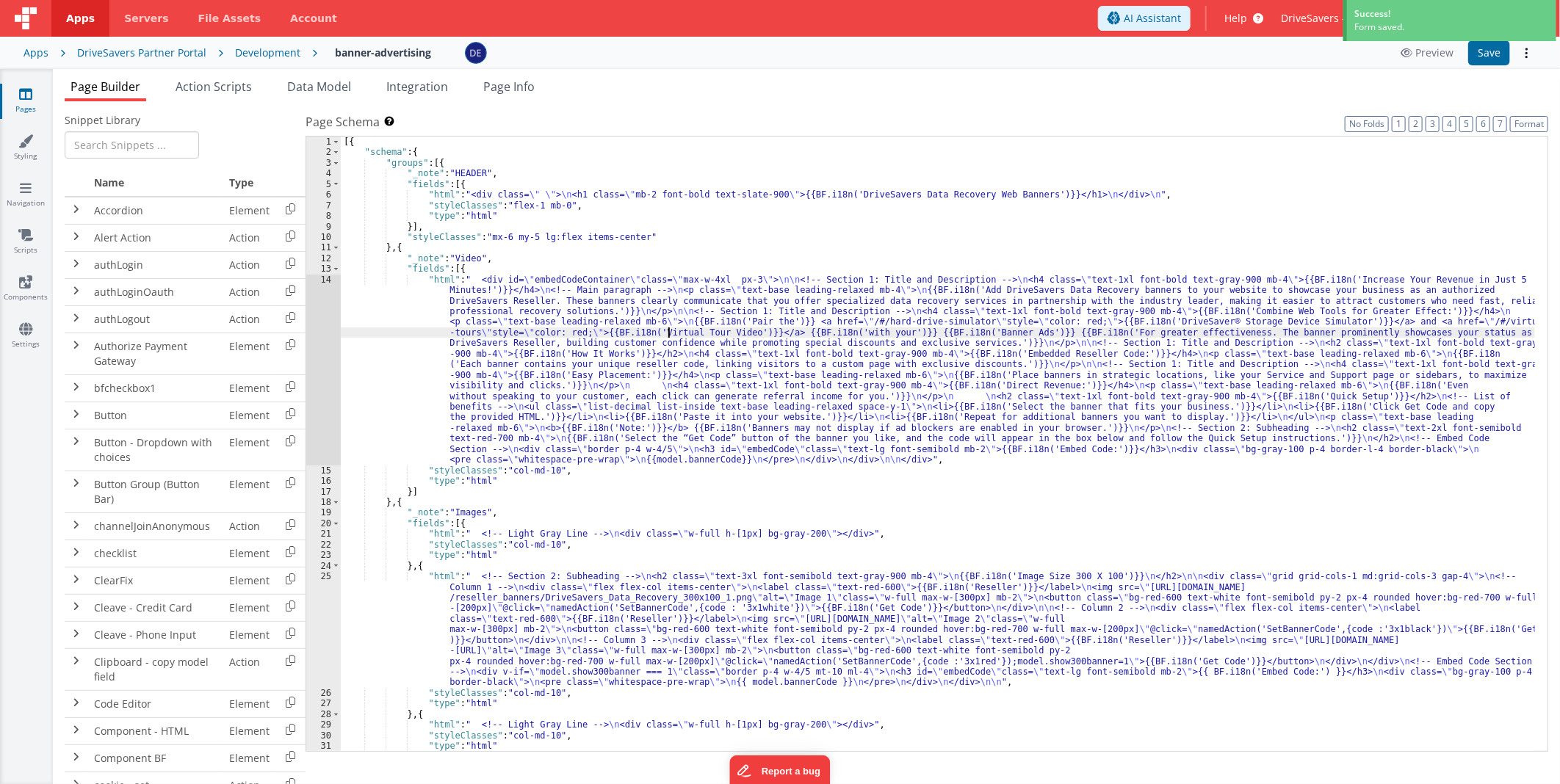
click at [669, 329] on div "[{ "schema" : { "groups" : [{ "_note" : "HEADER" , "fields" : [{ "html" : "<div…" at bounding box center [938, 455] width 1194 height 637
click at [329, 350] on div "14" at bounding box center [323, 370] width 35 height 191
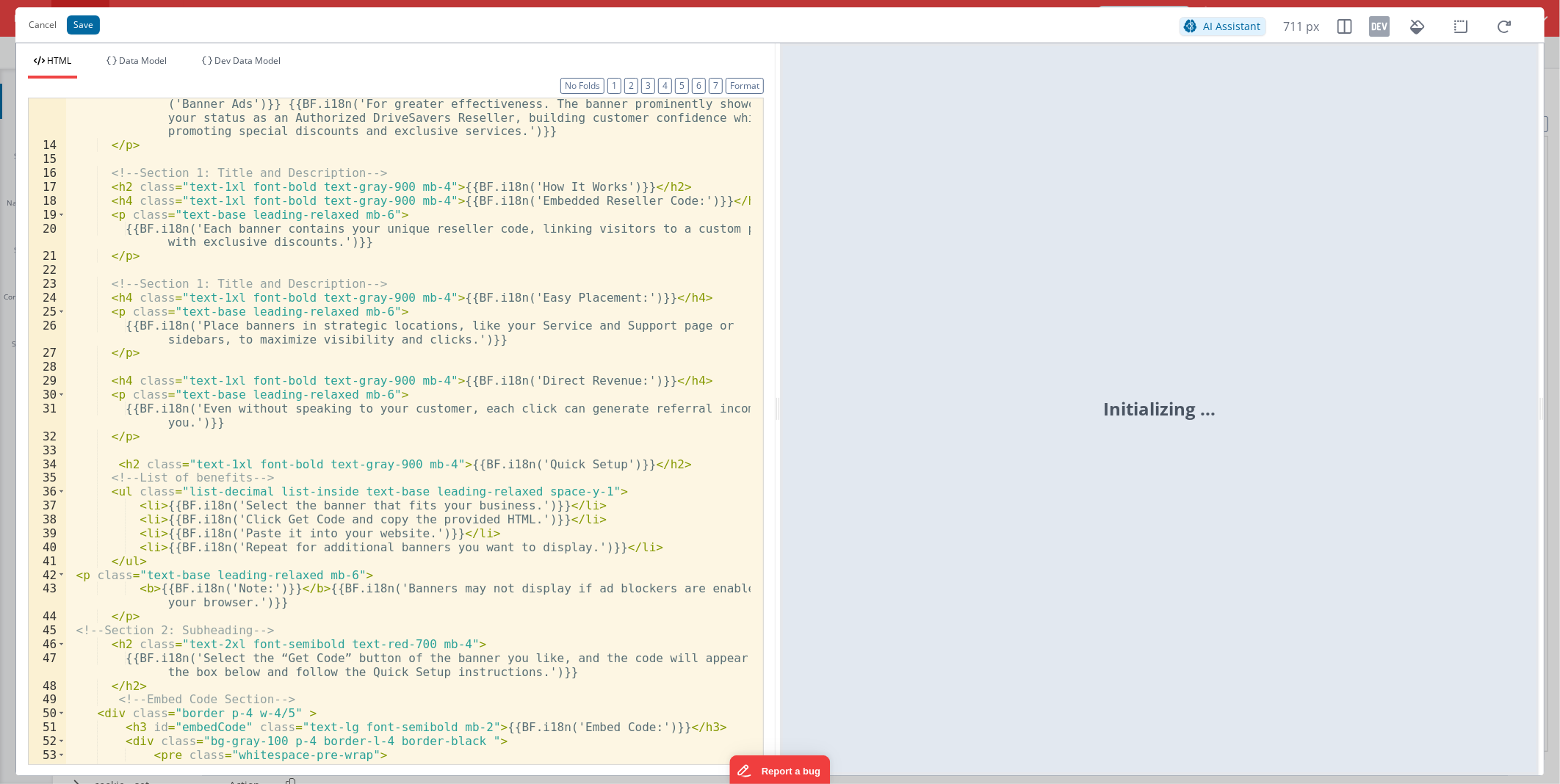
scroll to position [374, 0]
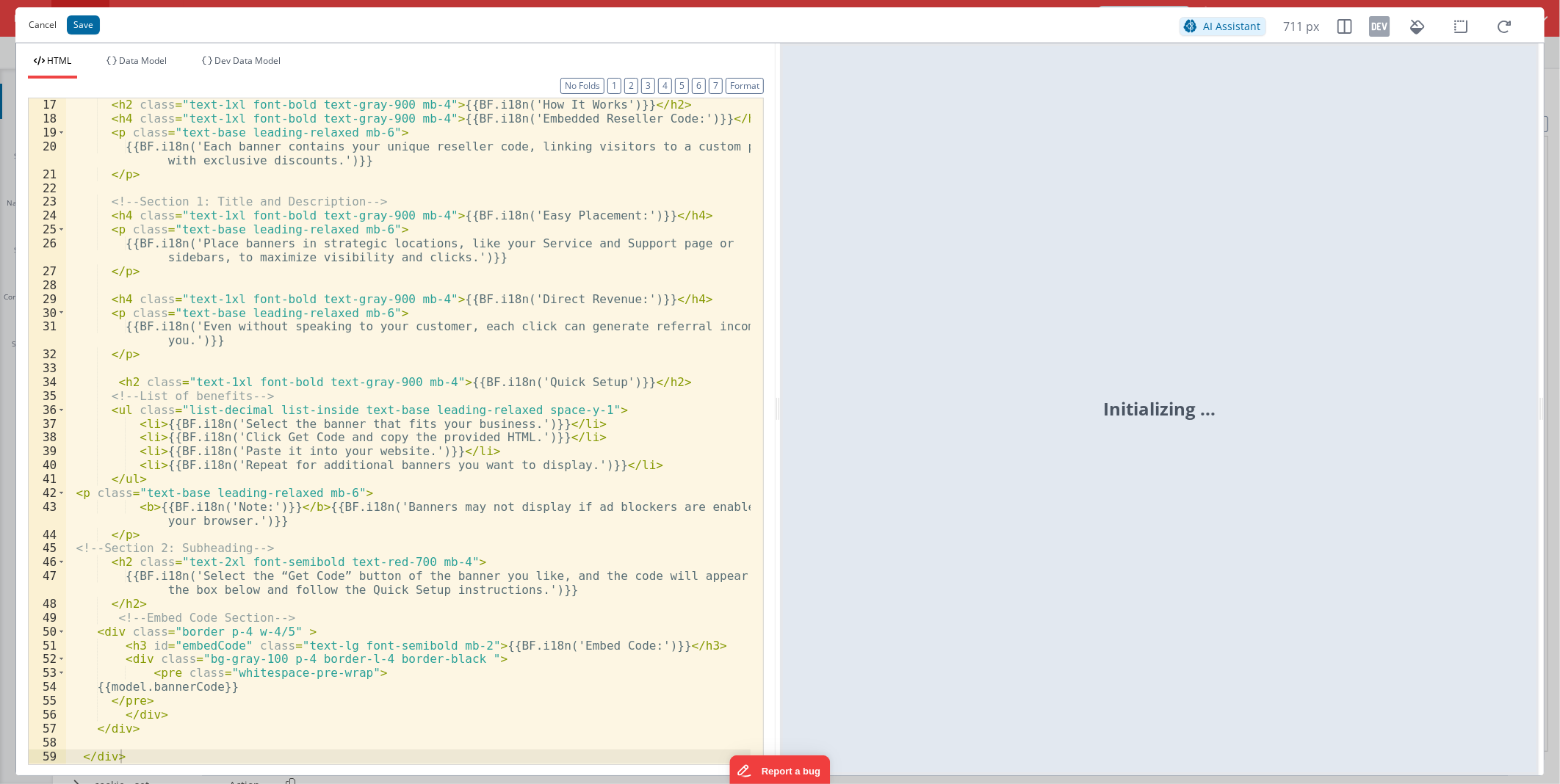
click at [34, 19] on button "Cancel" at bounding box center [42, 25] width 43 height 20
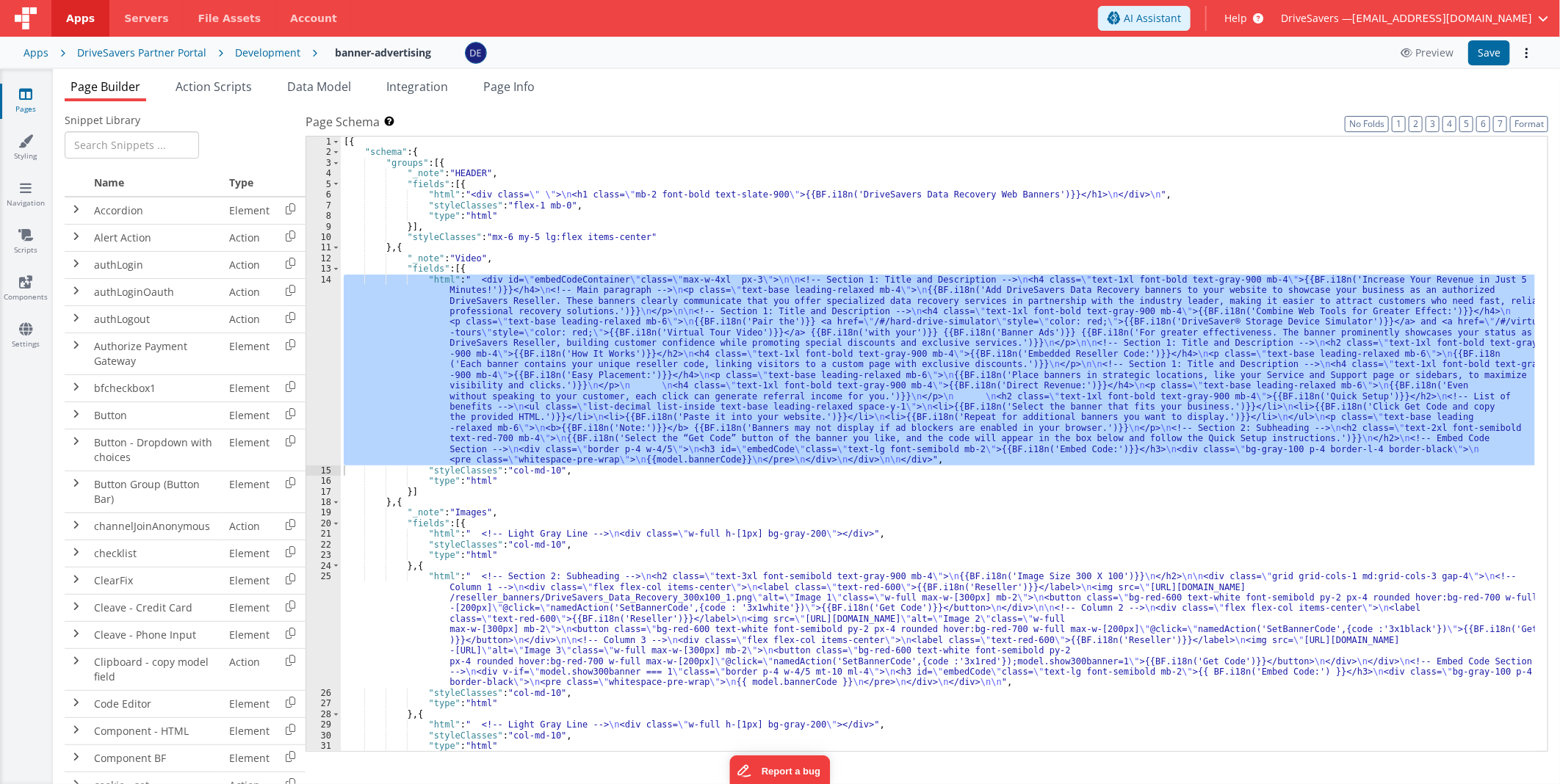
click at [653, 555] on div "[{ "schema" : { "groups" : [{ "_note" : "HEADER" , "fields" : [{ "html" : "<div…" at bounding box center [938, 455] width 1194 height 637
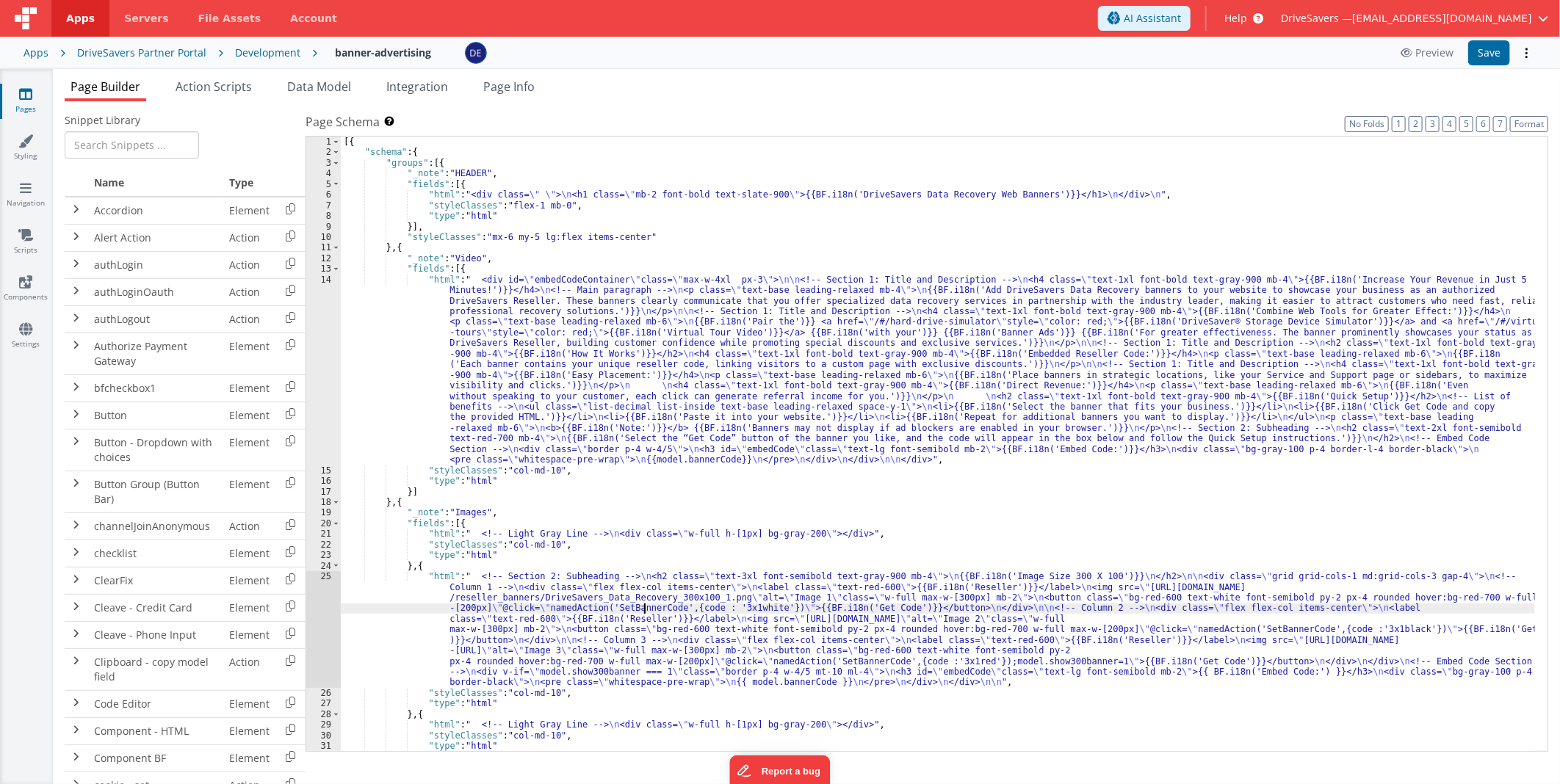
click at [644, 607] on div "[{ "schema" : { "groups" : [{ "_note" : "HEADER" , "fields" : [{ "html" : "<div…" at bounding box center [938, 455] width 1194 height 637
click at [329, 610] on div "25" at bounding box center [323, 629] width 35 height 117
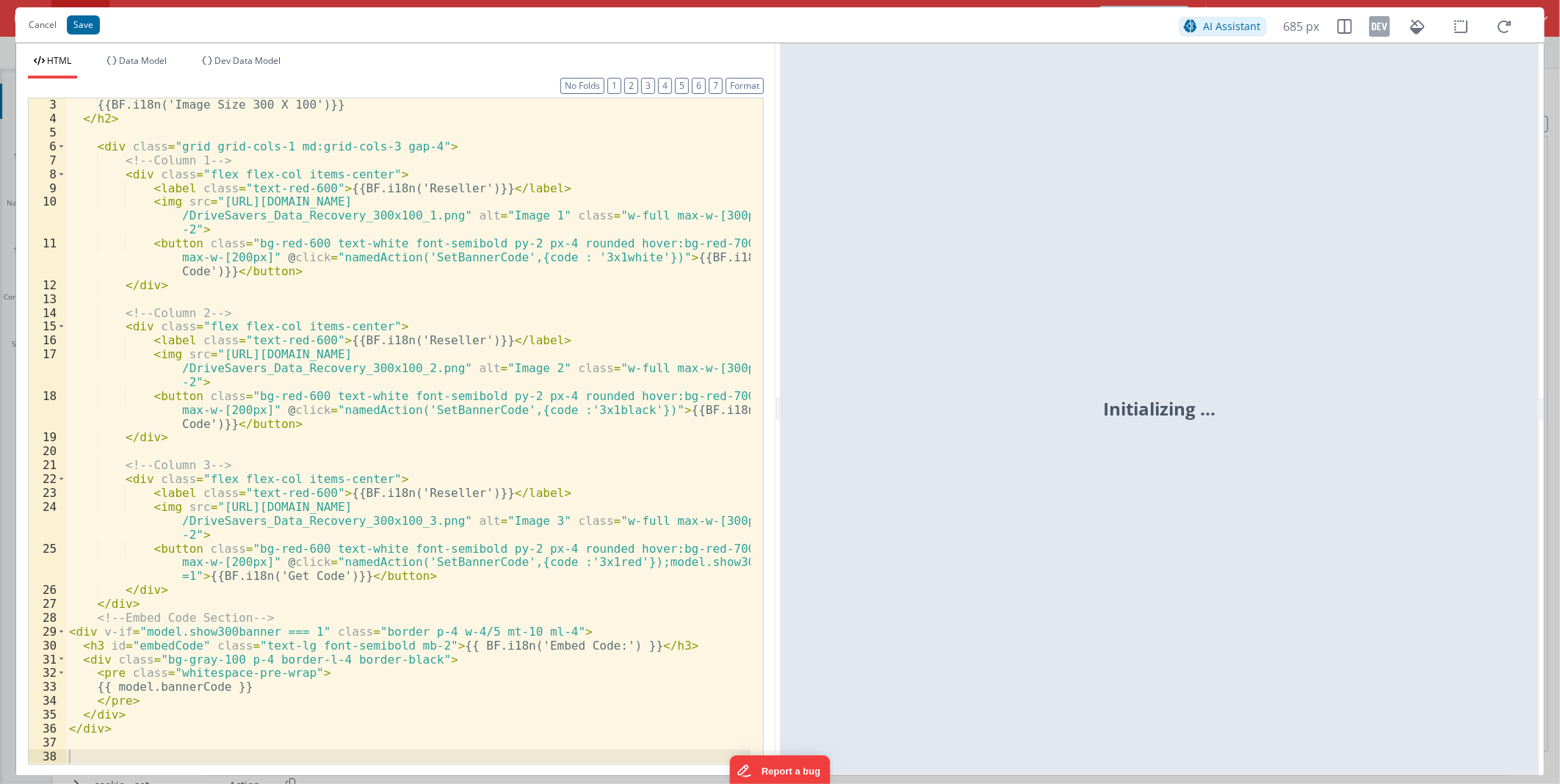
scroll to position [27, 0]
click at [225, 627] on div "{{BF.i18n('Image Size 300 X 100')}} </ h2 > < div class = "grid grid-cols-1 md:…" at bounding box center [408, 444] width 684 height 693
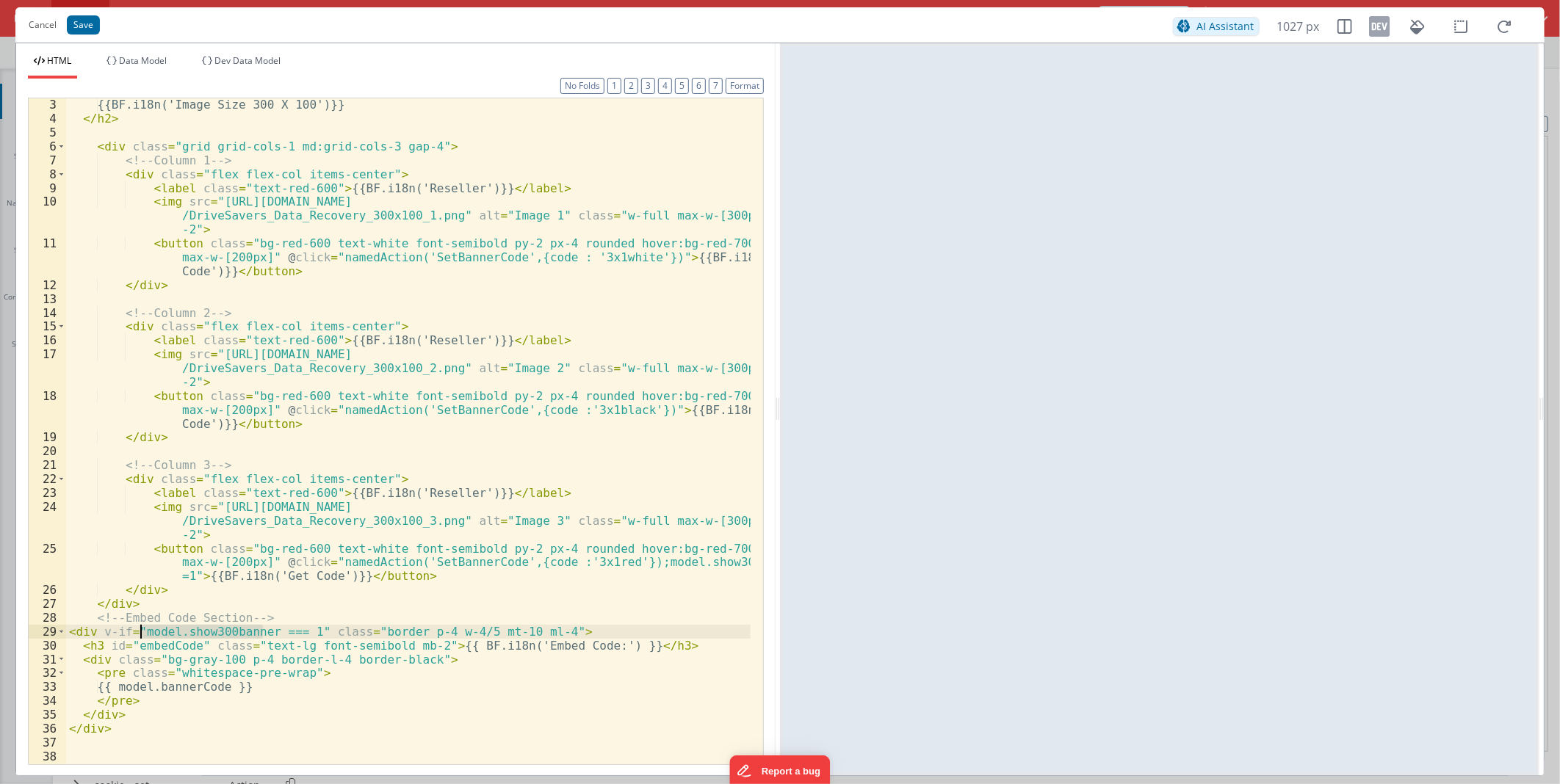
drag, startPoint x: 225, startPoint y: 627, endPoint x: 163, endPoint y: 628, distance: 62.0
click at [163, 628] on div "{{BF.i18n('Image Size 300 X 100')}} </ h2 > < div class = "grid grid-cols-1 md:…" at bounding box center [408, 444] width 684 height 693
click at [604, 565] on div "{{BF.i18n('Image Size 300 X 100')}} </ h2 > < div class = "grid grid-cols-1 md:…" at bounding box center [408, 444] width 684 height 693
drag, startPoint x: 617, startPoint y: 562, endPoint x: 185, endPoint y: 579, distance: 432.3
click at [185, 579] on div "{{BF.i18n('Image Size 300 X 100')}} </ h2 > < div class = "grid grid-cols-1 md:…" at bounding box center [408, 444] width 684 height 693
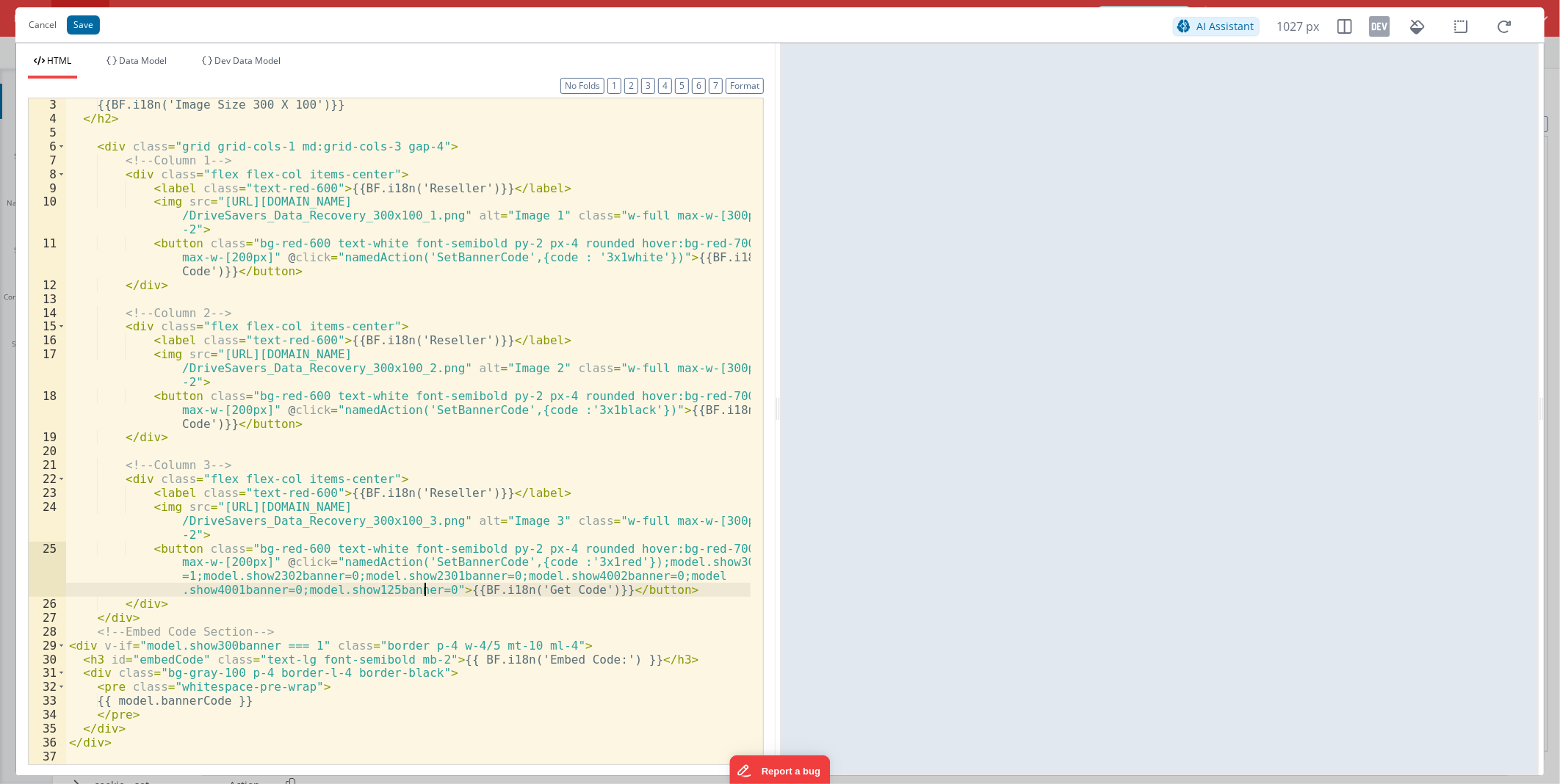
scroll to position [28, 0]
click at [622, 407] on div "{{BF.i18n('Image Size 300 X 100')}} </ h2 > < div class = "grid grid-cols-1 md:…" at bounding box center [408, 444] width 684 height 693
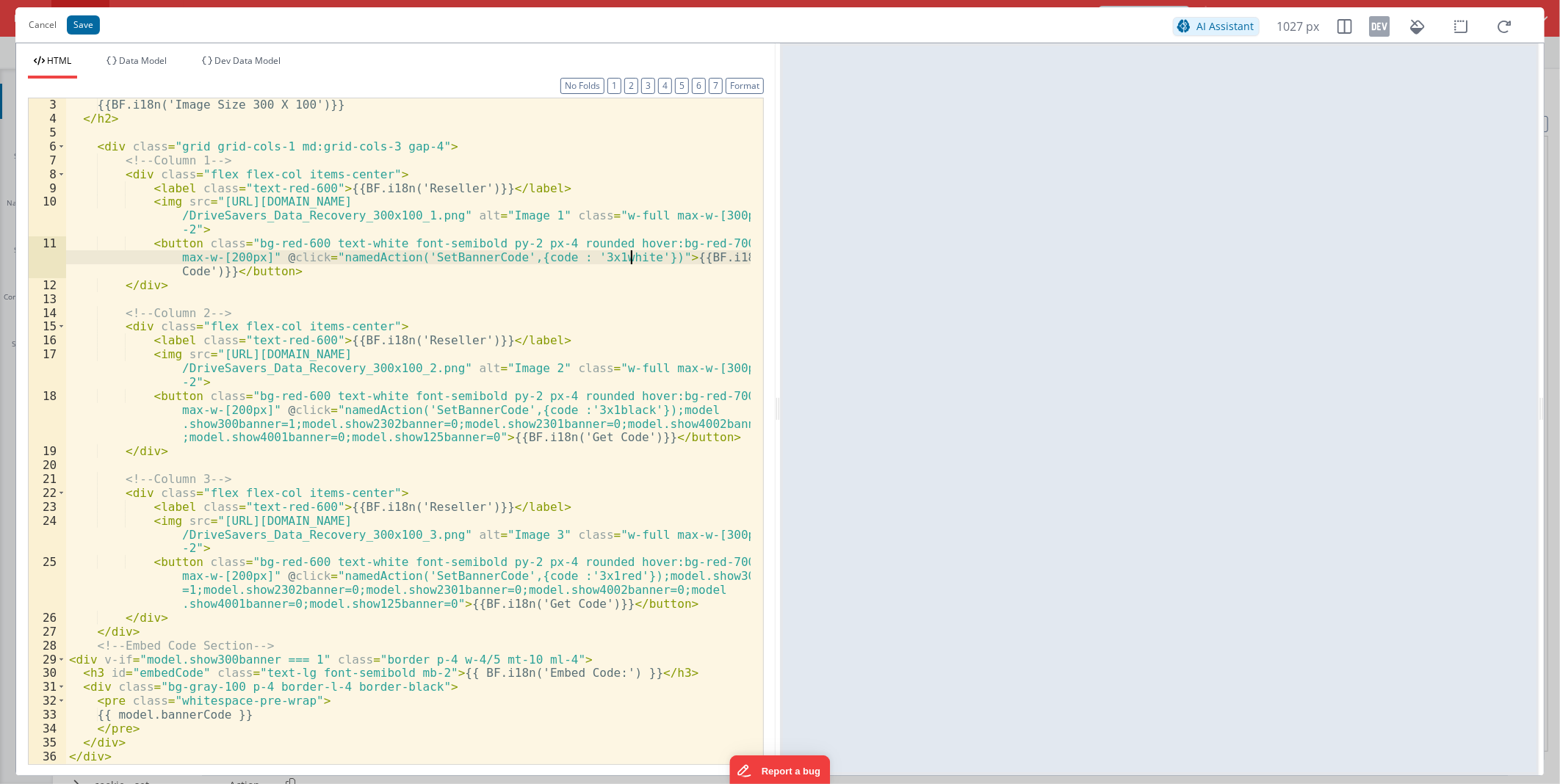
click at [632, 256] on div "{{BF.i18n('Image Size 300 X 100')}} </ h2 > < div class = "grid grid-cols-1 md:…" at bounding box center [408, 444] width 684 height 693
paste textarea
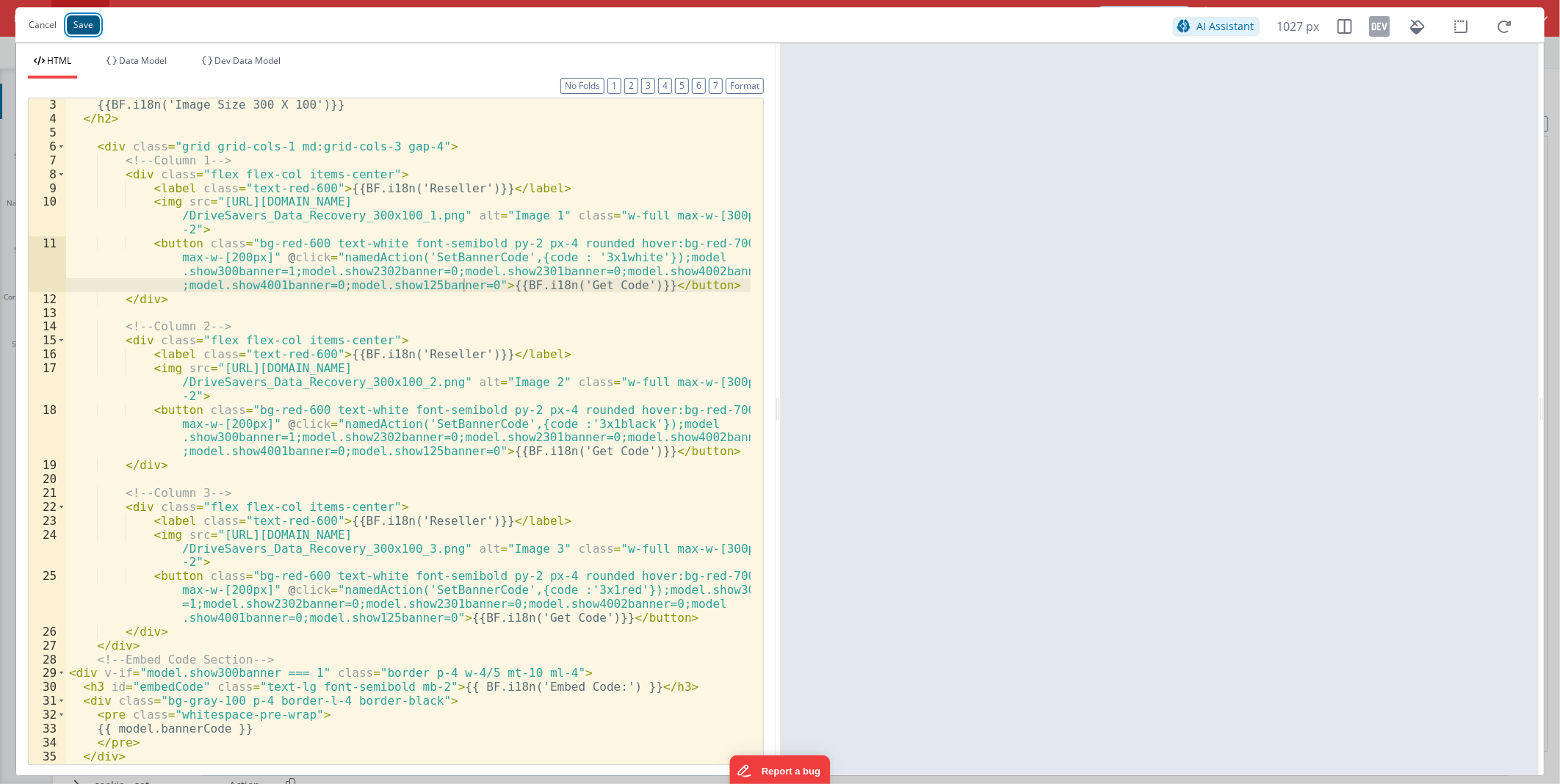
click at [72, 27] on button "Save" at bounding box center [83, 25] width 33 height 19
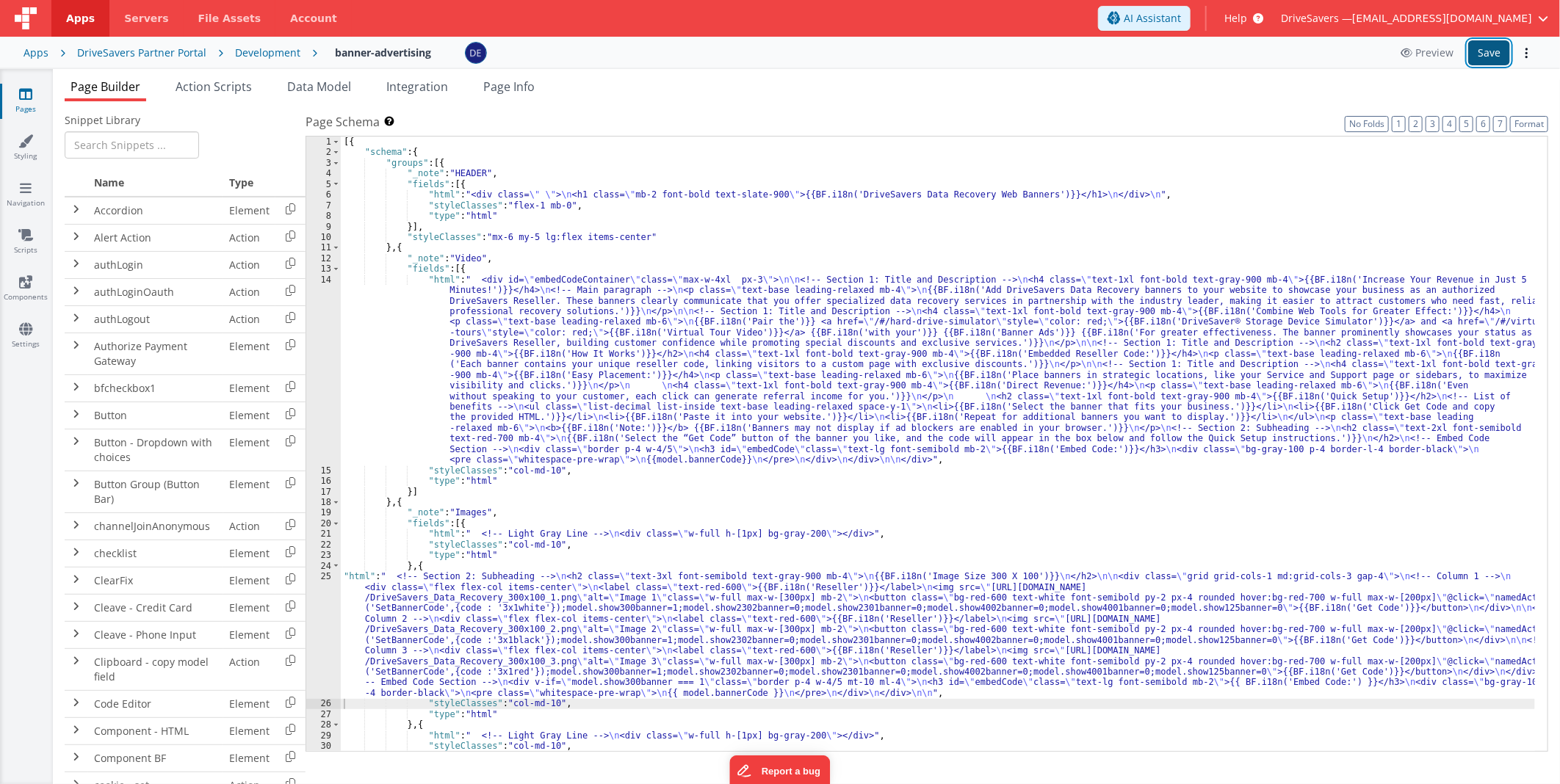
click at [1478, 47] on button "Save" at bounding box center [1489, 53] width 42 height 25
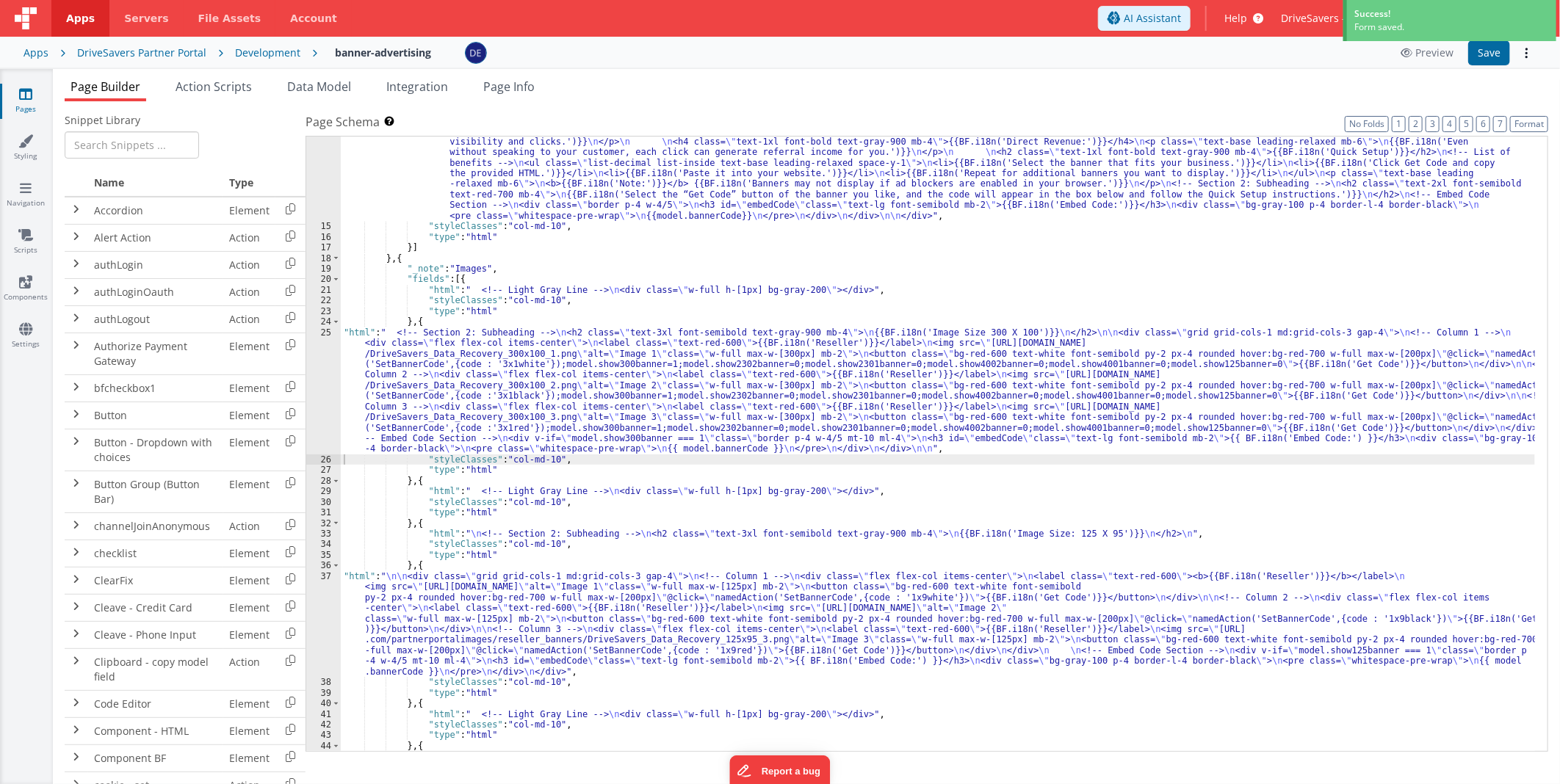
scroll to position [244, 0]
click at [630, 648] on div ""html" : " <div id= \" embedCodeContainer \" class= \" max-w-4xl px-3 \" > \n\n…" at bounding box center [938, 438] width 1194 height 816
click at [324, 617] on div "37" at bounding box center [323, 624] width 35 height 106
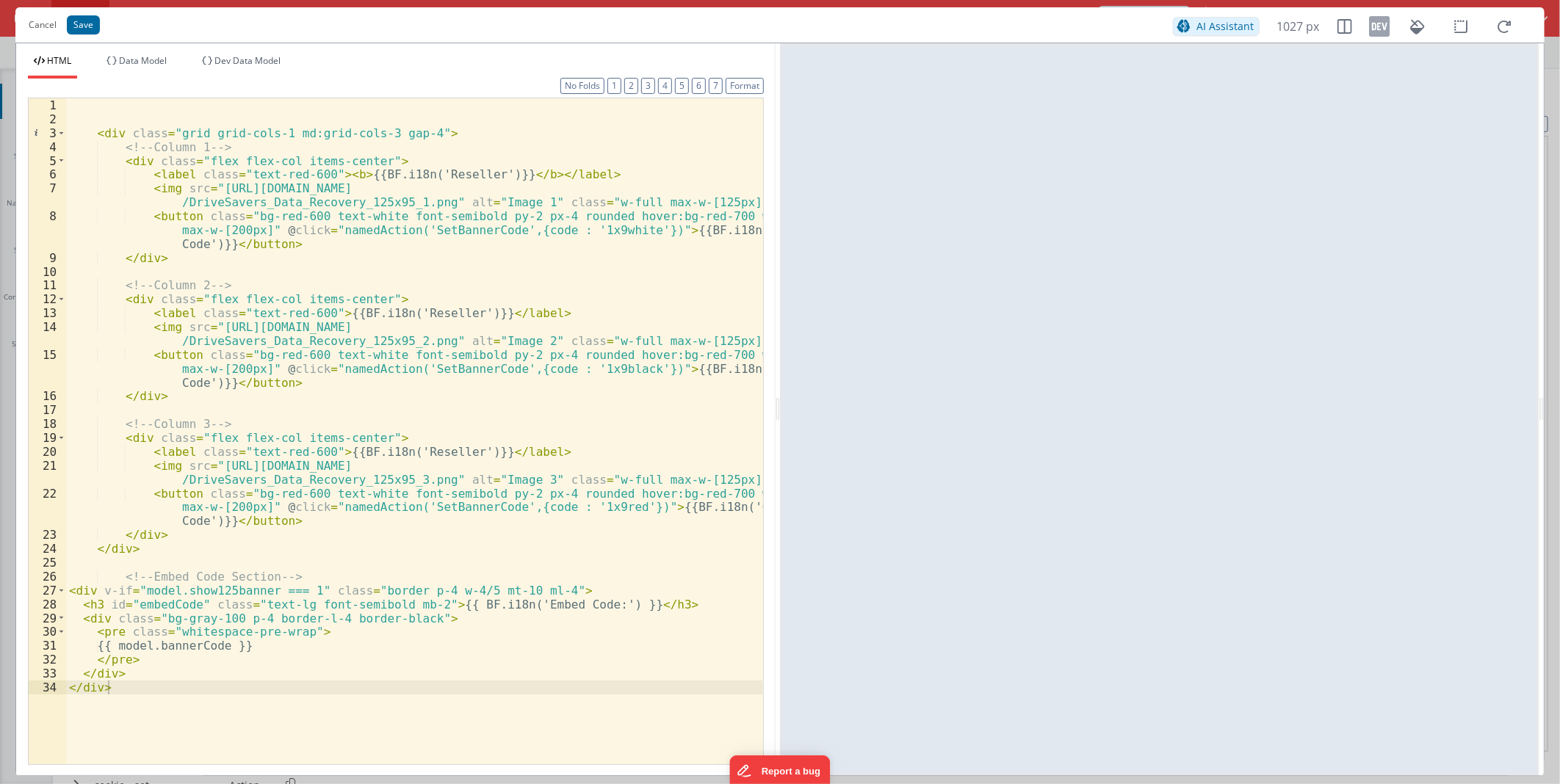
click at [618, 507] on div "< div class = "grid grid-cols-1 md:grid-cols-3 gap-4" > <!-- Column 1 --> < div…" at bounding box center [414, 445] width 697 height 693
paste textarea
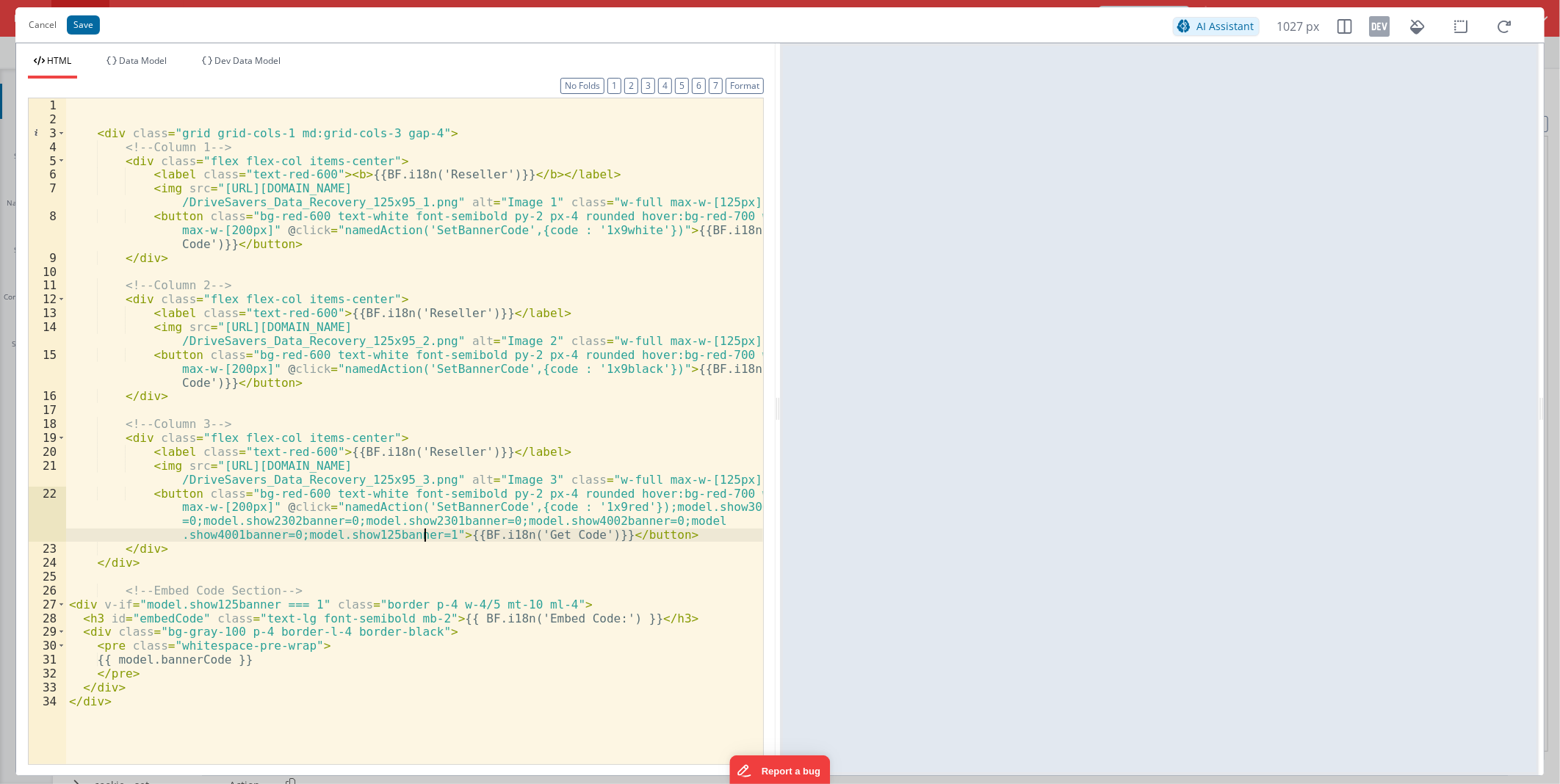
click at [629, 368] on div "< div class = "grid grid-cols-1 md:grid-cols-3 gap-4" > <!-- Column 1 --> < div…" at bounding box center [414, 445] width 697 height 693
paste textarea
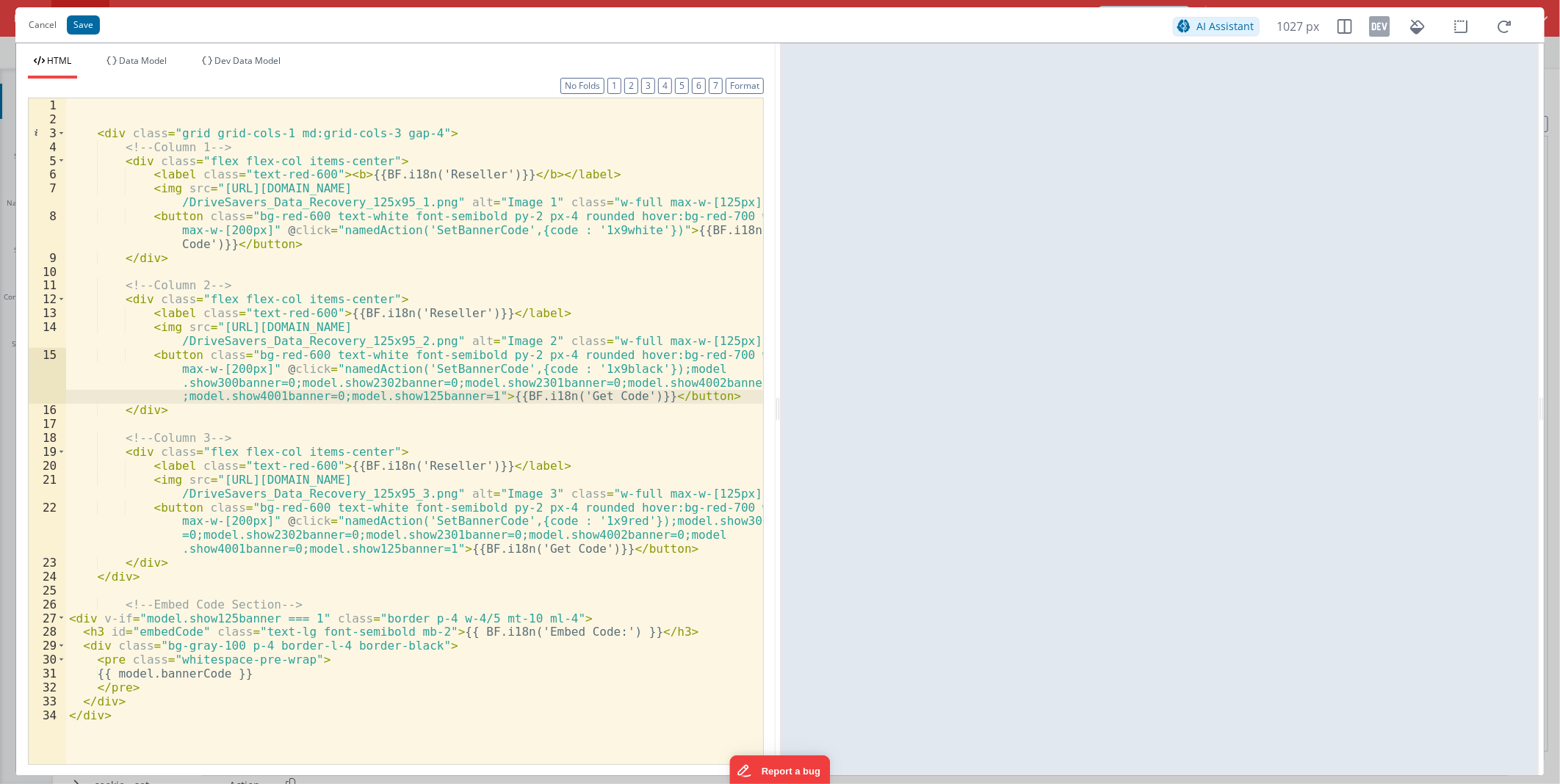
click at [632, 231] on div "< div class = "grid grid-cols-1 md:grid-cols-3 gap-4" > <!-- Column 1 --> < div…" at bounding box center [414, 445] width 697 height 693
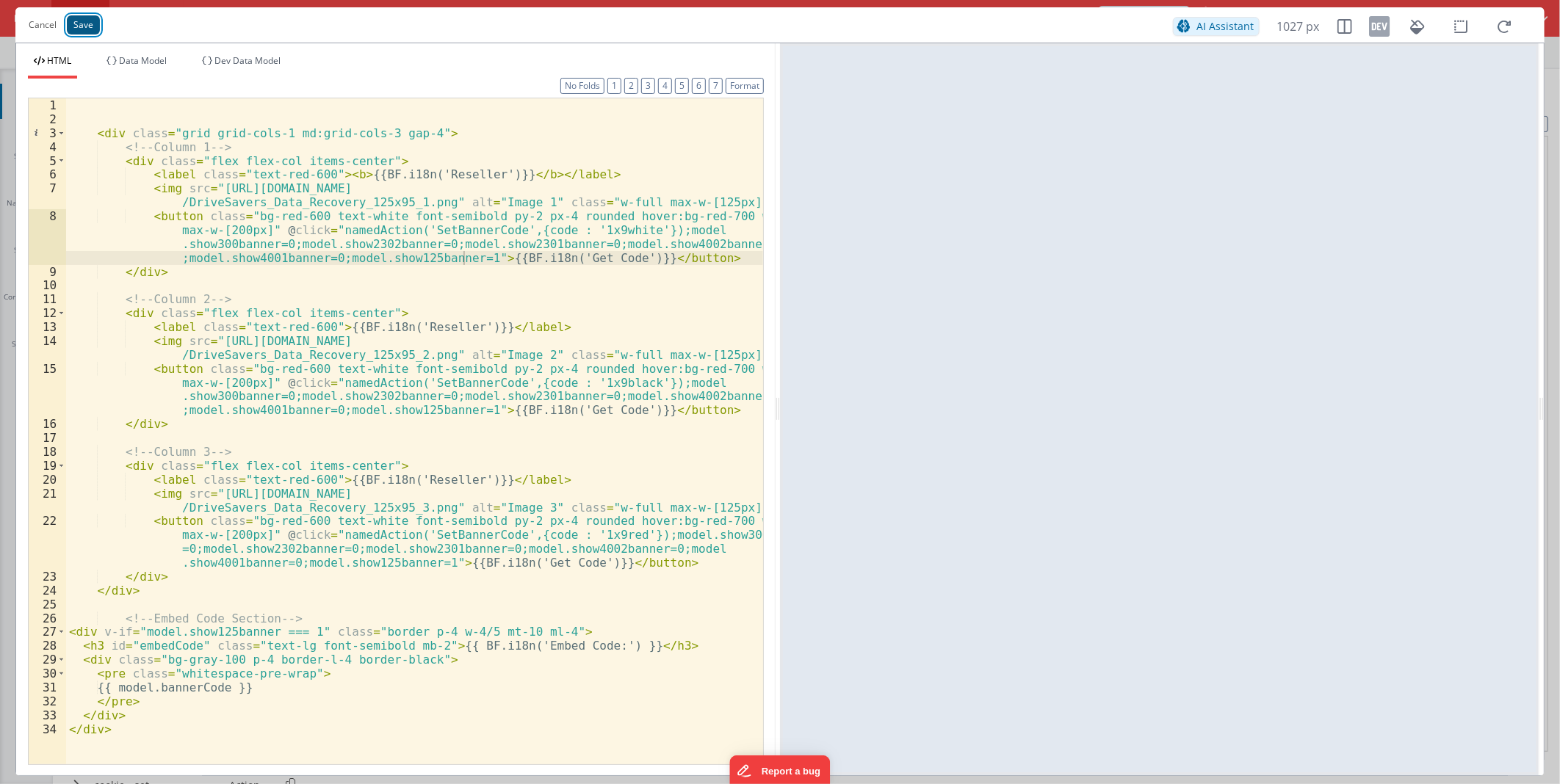
click at [86, 26] on button "Save" at bounding box center [83, 25] width 33 height 19
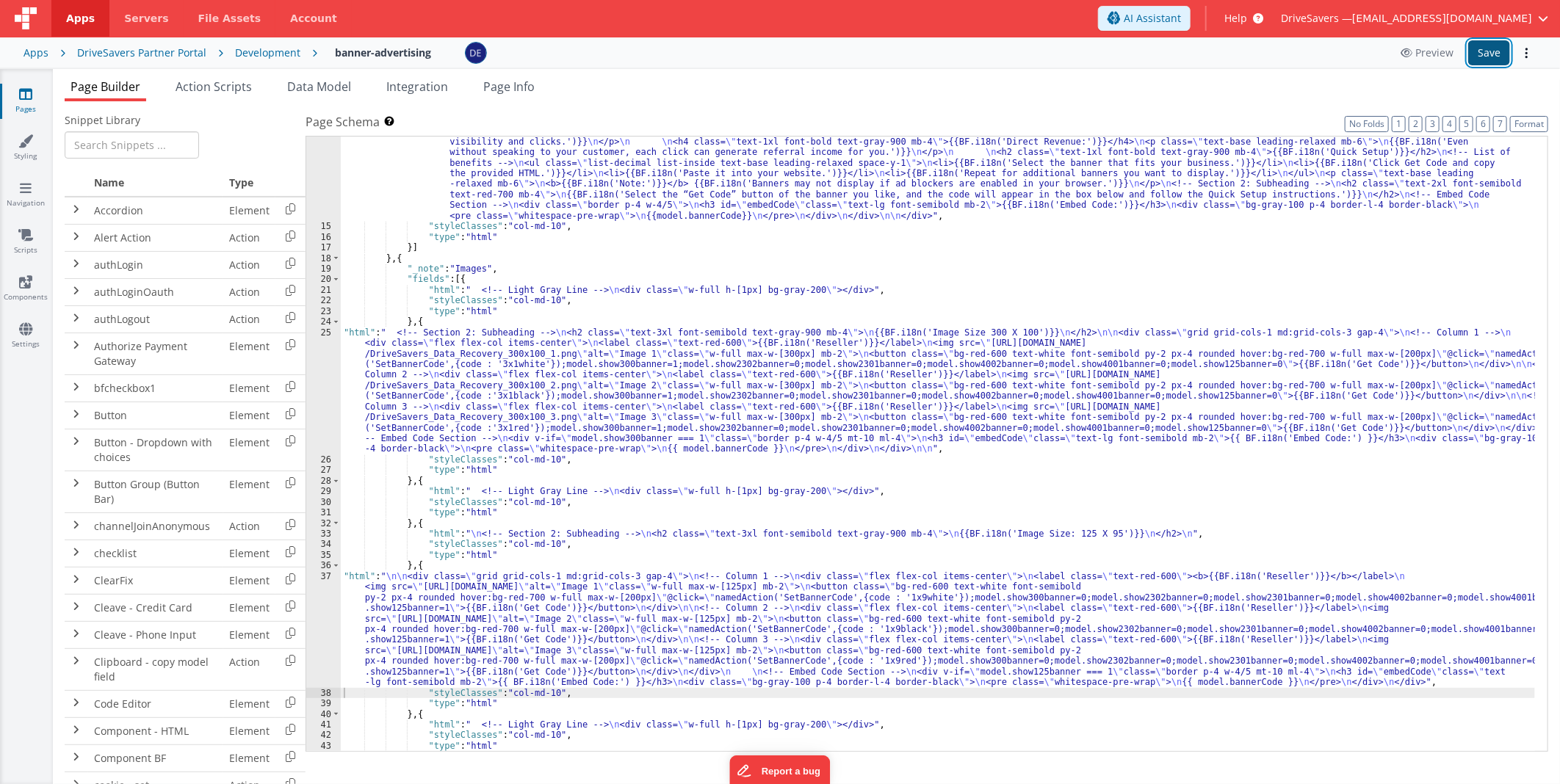
click at [1476, 57] on button "Save" at bounding box center [1489, 53] width 42 height 25
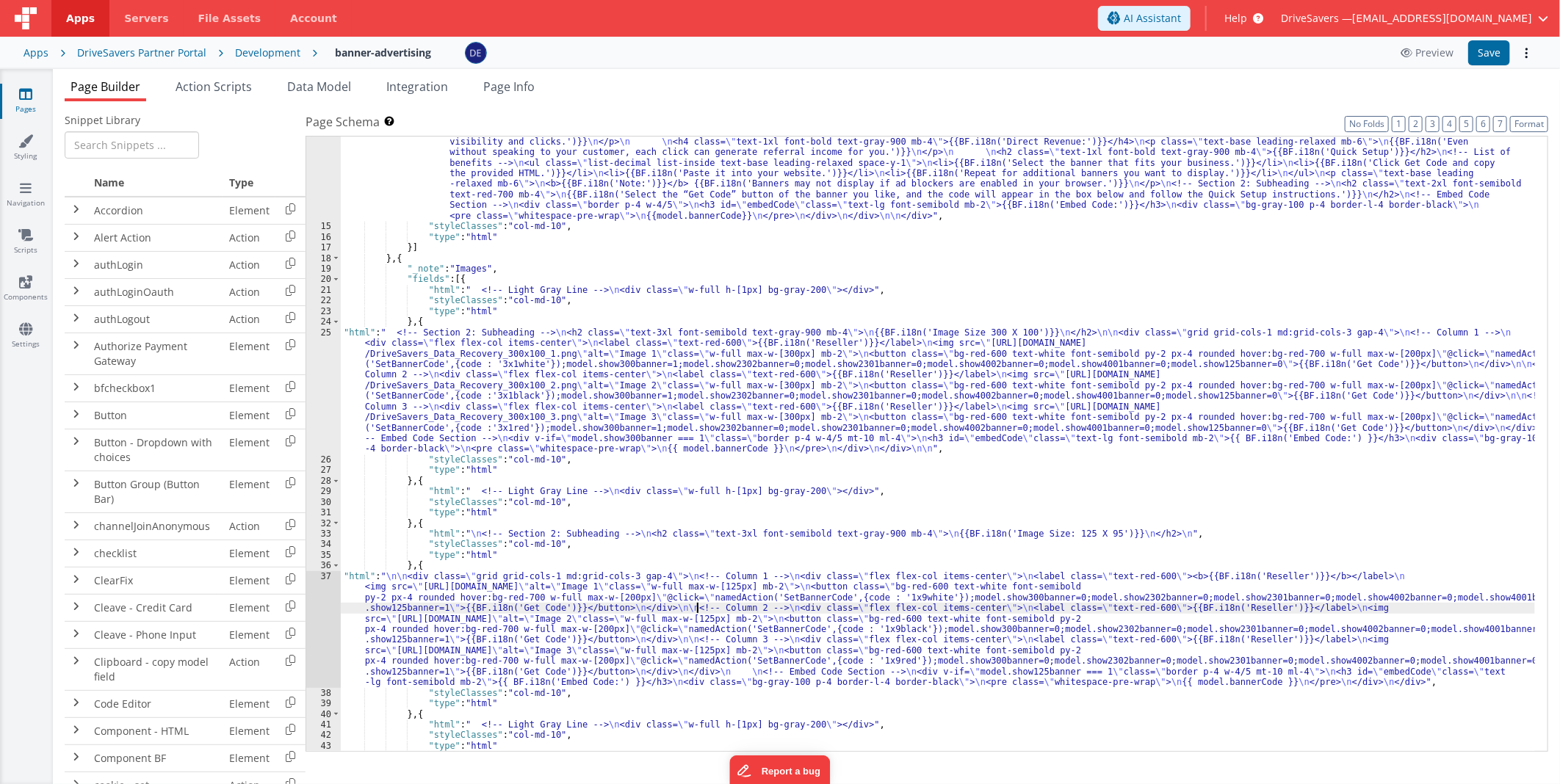
click at [699, 604] on div ""html" : " <div id= \" embedCodeContainer \" class= \" max-w-4xl px-3 \" > \n\n…" at bounding box center [938, 438] width 1194 height 816
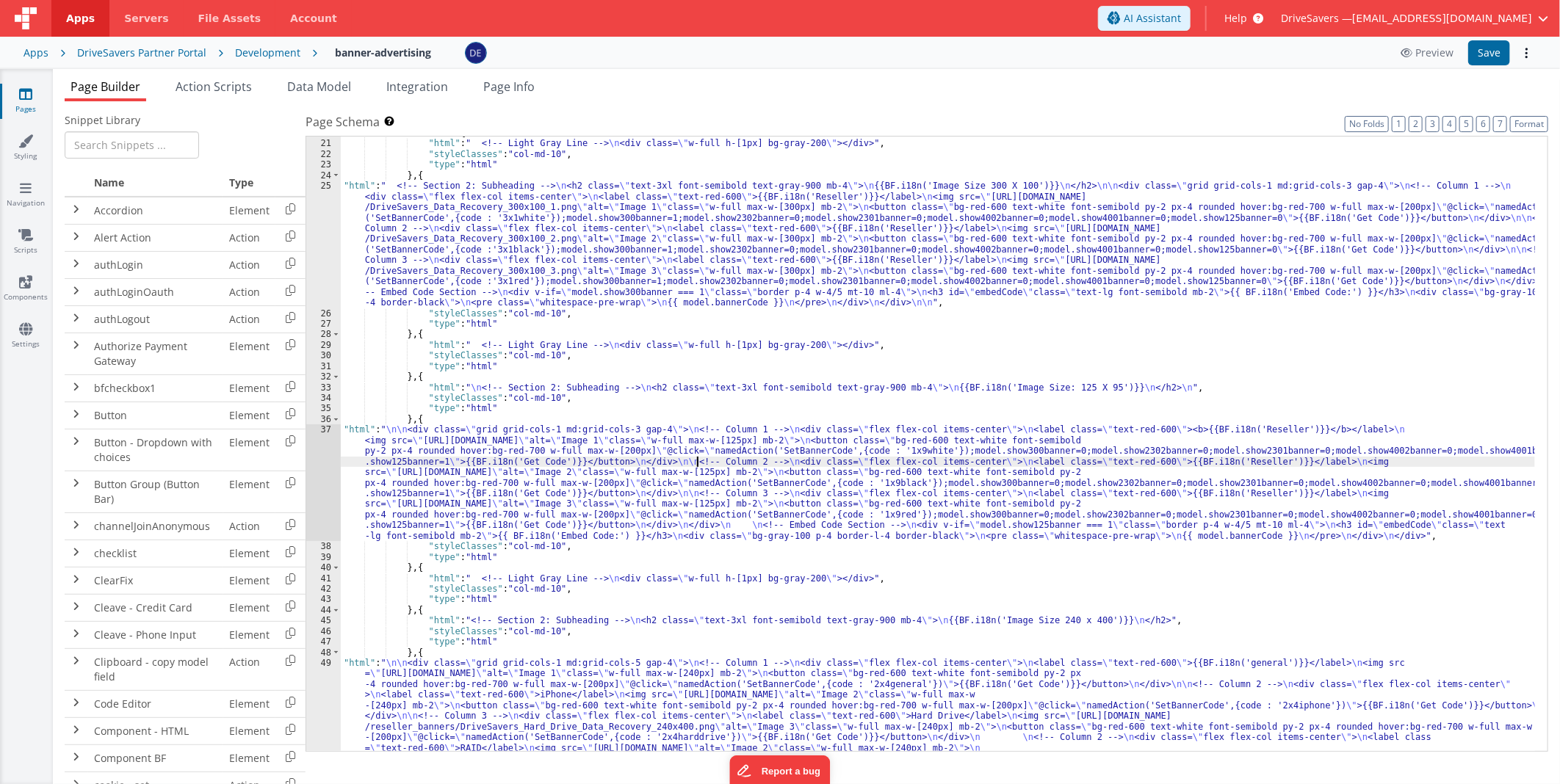
scroll to position [391, 0]
click at [328, 460] on div "37" at bounding box center [323, 483] width 35 height 117
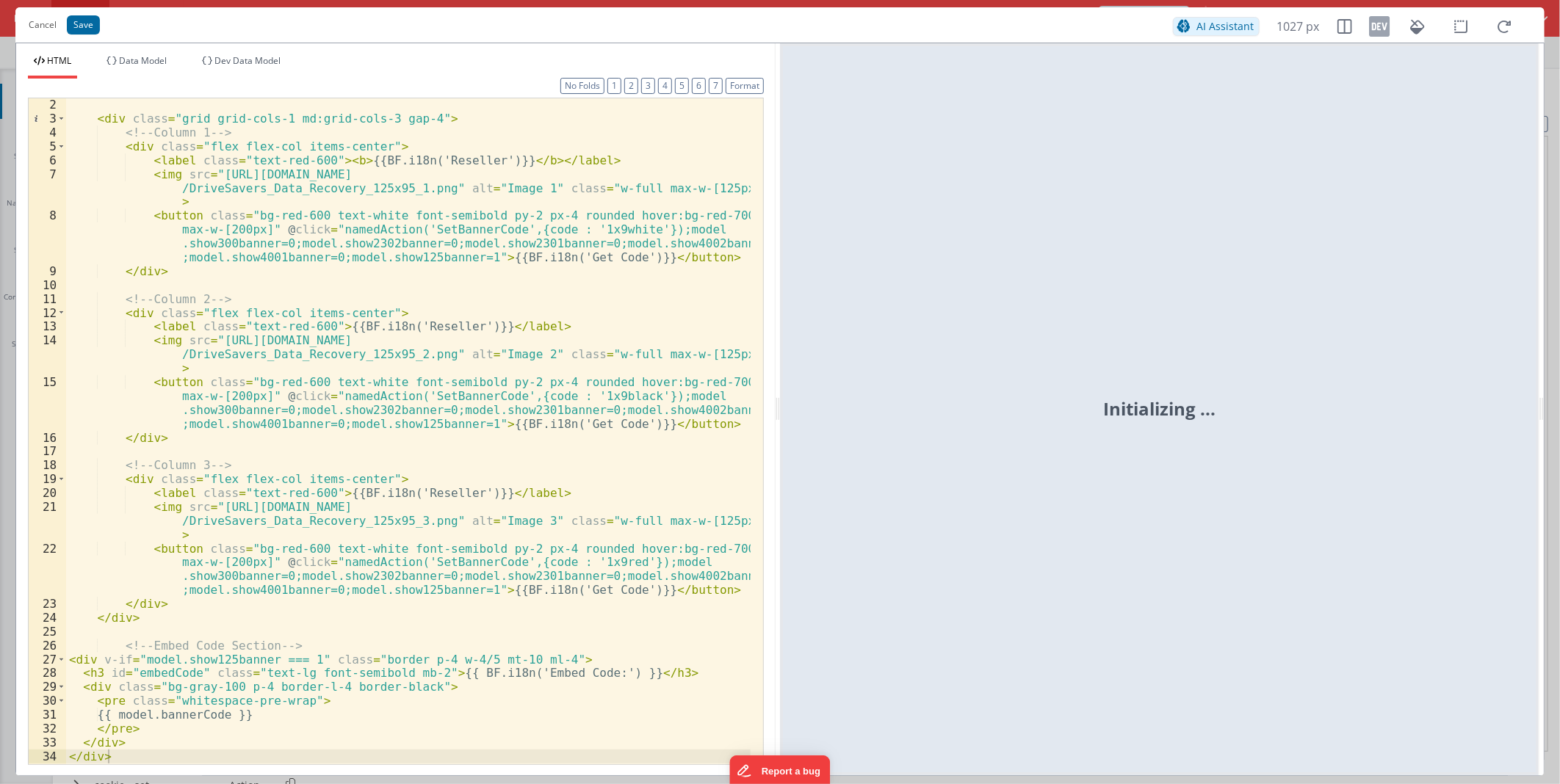
scroll to position [14, 0]
click at [31, 18] on button "Cancel" at bounding box center [42, 25] width 43 height 20
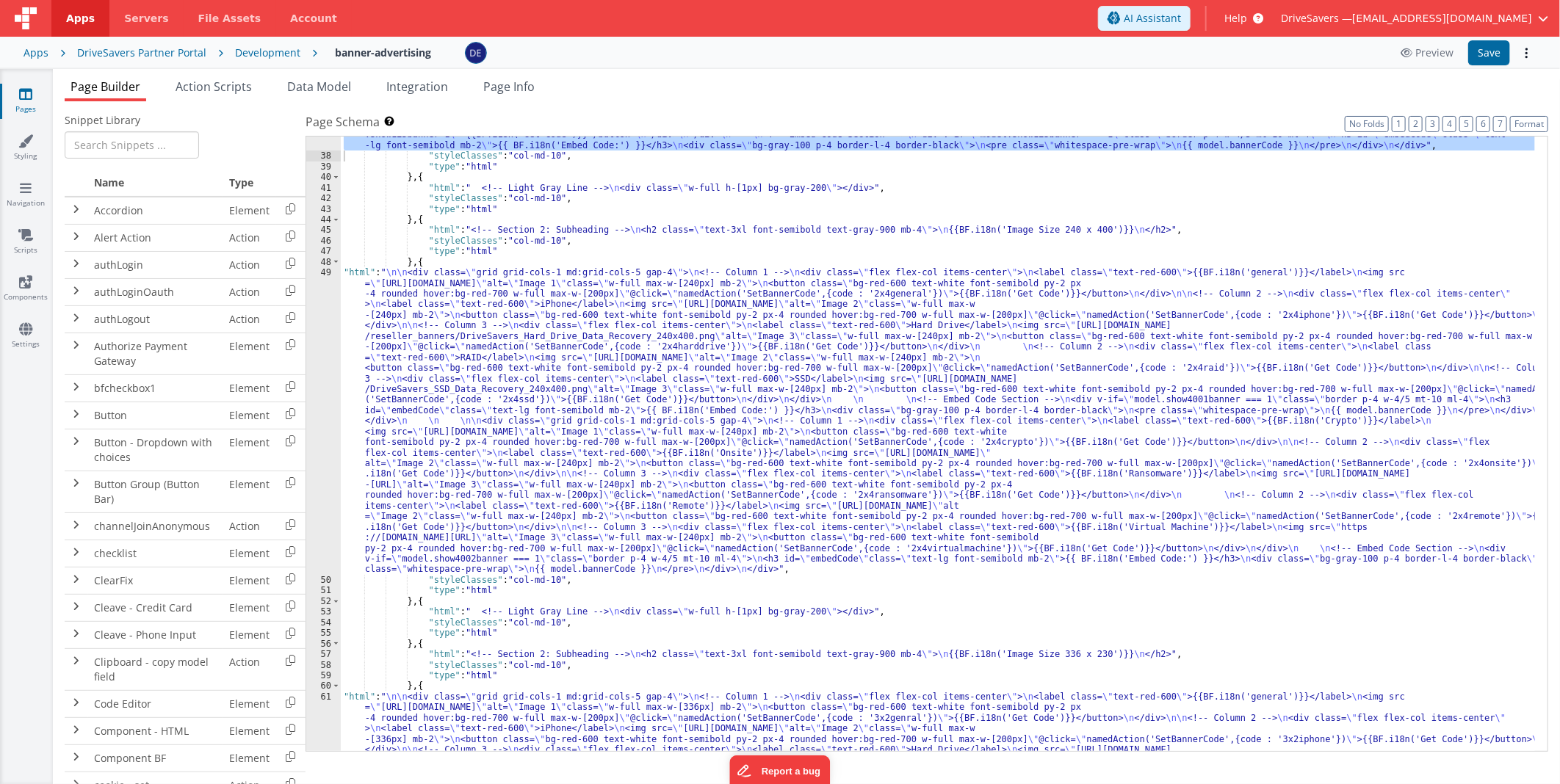
scroll to position [781, 0]
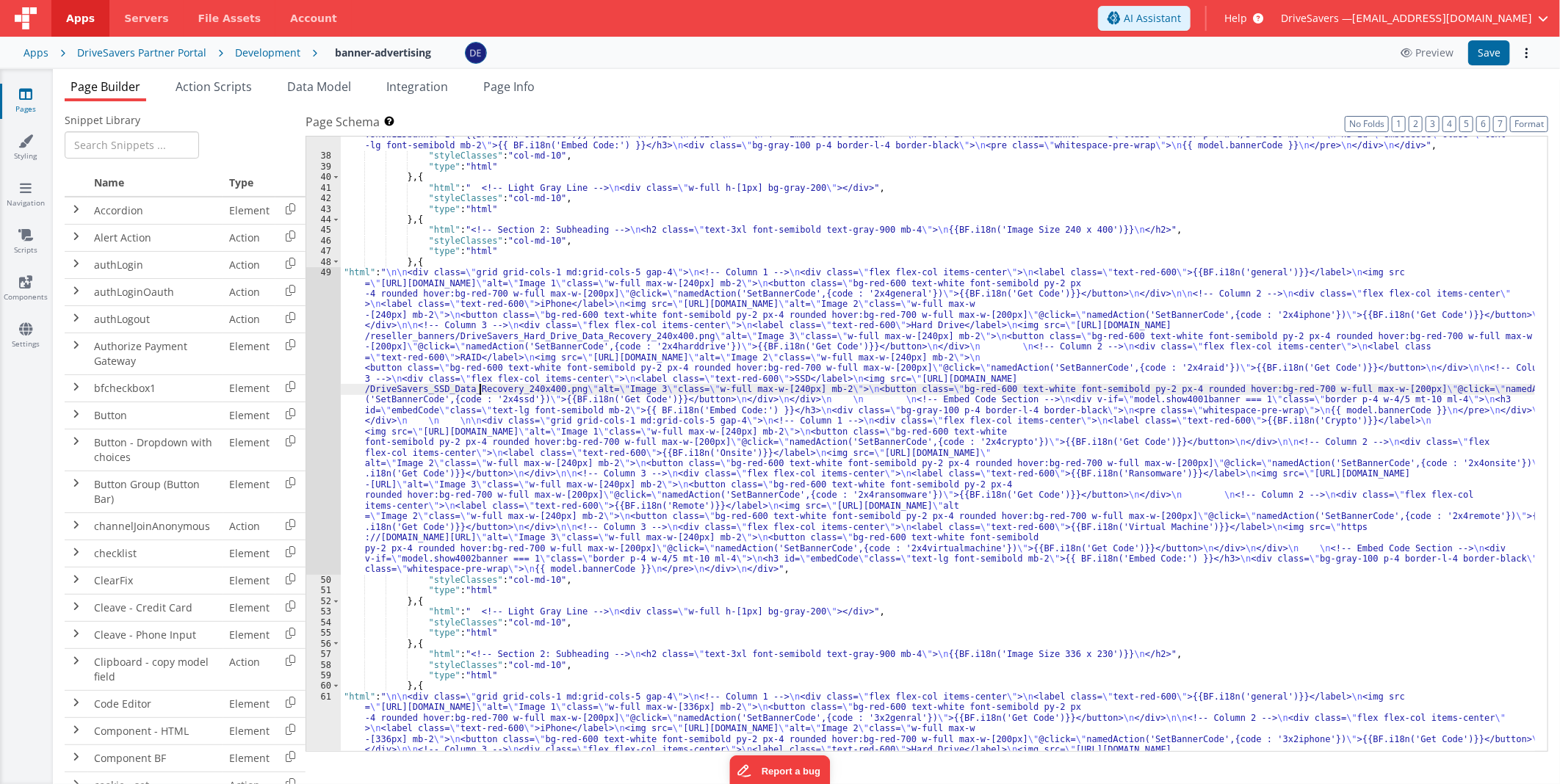
click at [481, 390] on div ""html" : " \n\n <div class= \" grid grid-cols-1 md:grid-cols-3 gap-4 \" > \n <!…" at bounding box center [938, 553] width 1194 height 1040
click at [329, 377] on div "49" at bounding box center [323, 421] width 35 height 307
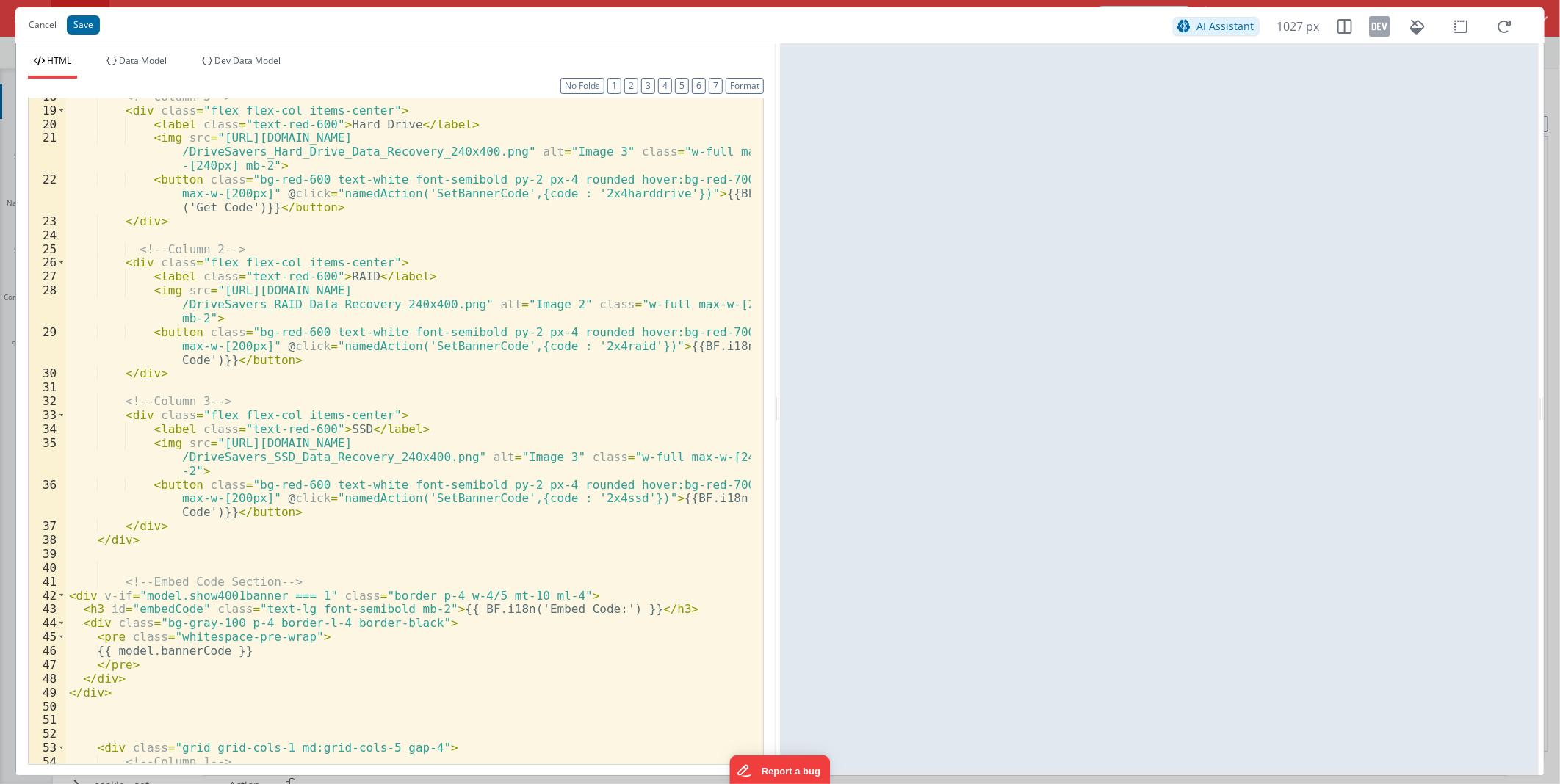
scroll to position [341, 0]
click at [401, 622] on div "<!-- Column 3 --> < div class = "flex flex-col items-center" > < label class = …" at bounding box center [408, 436] width 684 height 693
click at [616, 496] on div "<!-- Column 3 --> < div class = "flex flex-col items-center" > < label class = …" at bounding box center [408, 436] width 684 height 693
paste textarea
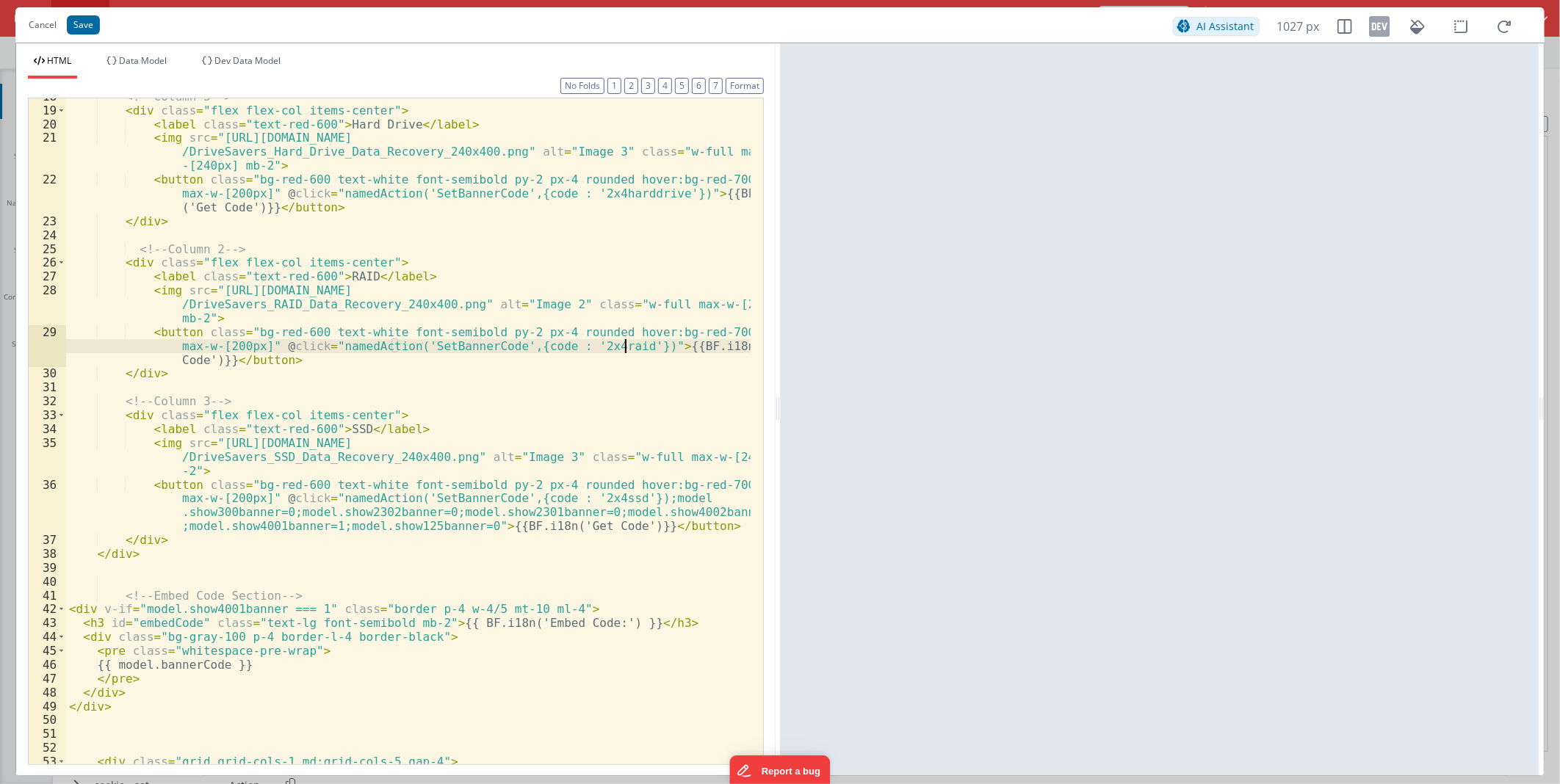
click at [622, 346] on div "<!-- Column 3 --> < div class = "flex flex-col items-center" > < label class = …" at bounding box center [408, 436] width 684 height 693
paste textarea
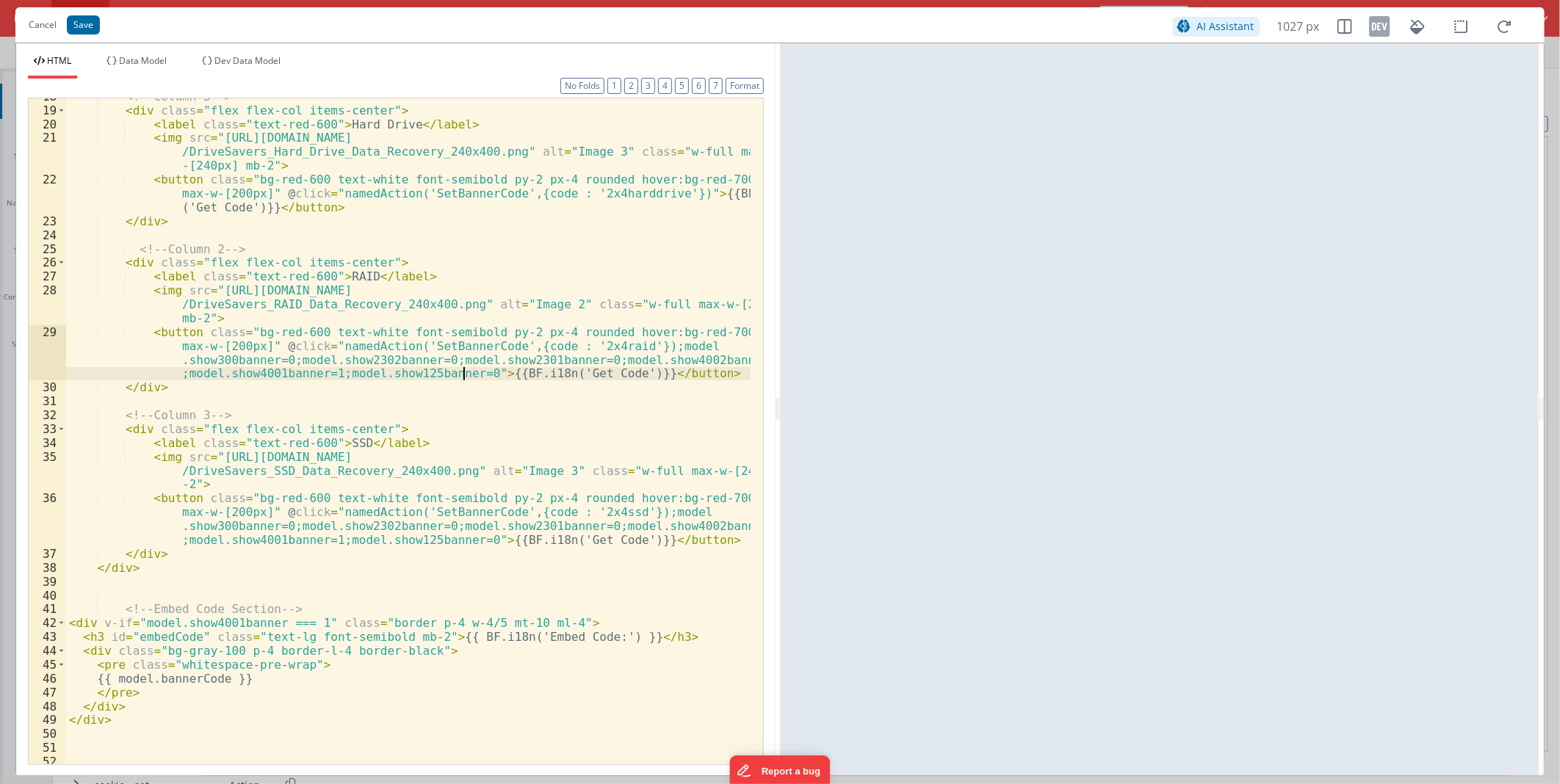
click at [656, 195] on div "<!-- Column 3 --> < div class = "flex flex-col items-center" > < label class = …" at bounding box center [408, 436] width 684 height 693
paste textarea
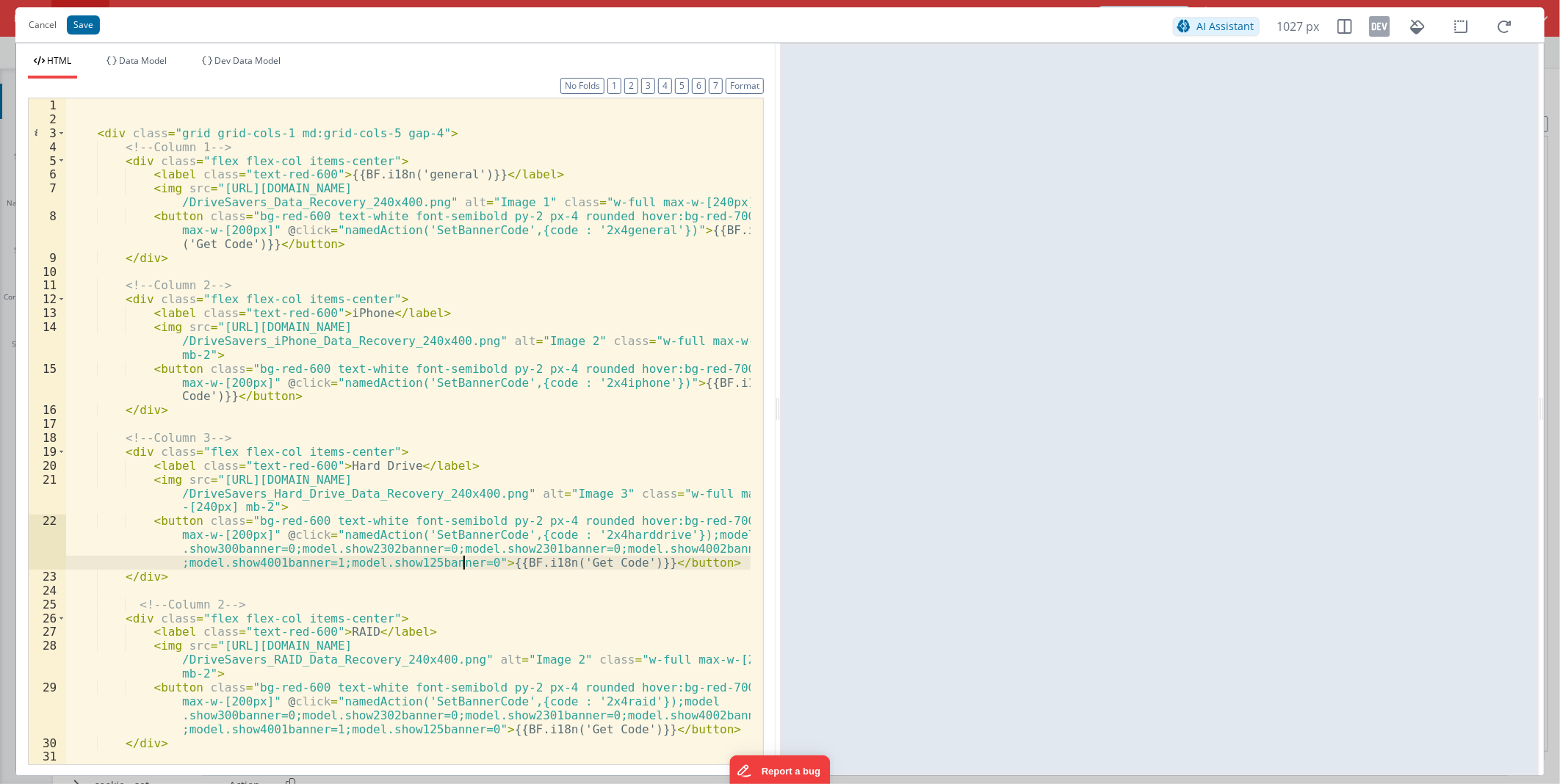
scroll to position [0, 0]
click at [637, 380] on div "< div class = "grid grid-cols-1 md:grid-cols-5 gap-4" > <!-- Column 1 --> < div…" at bounding box center [408, 445] width 684 height 693
paste textarea
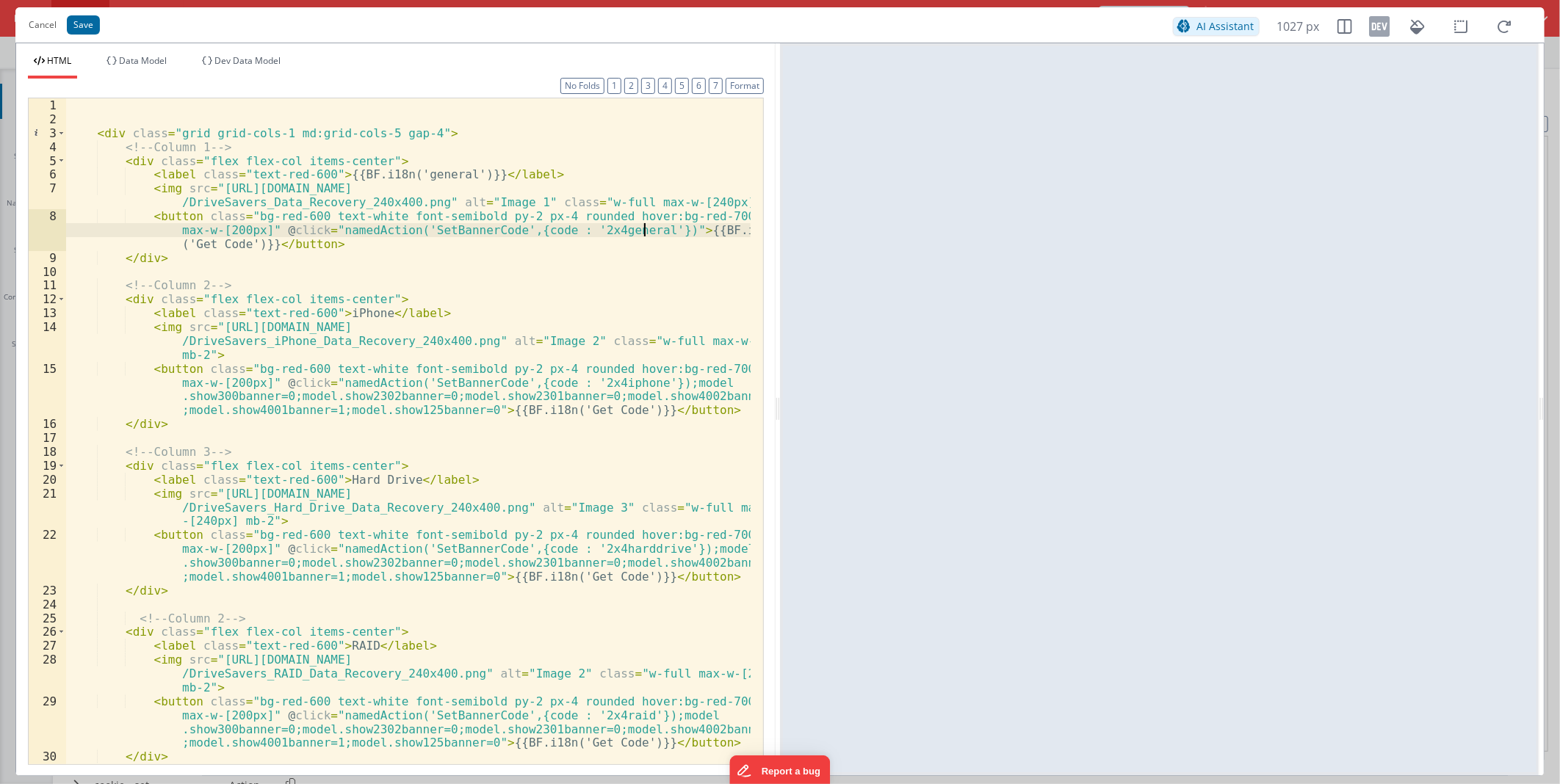
click at [643, 232] on div "< div class = "grid grid-cols-1 md:grid-cols-5 gap-4" > <!-- Column 1 --> < div…" at bounding box center [408, 445] width 684 height 693
paste textarea
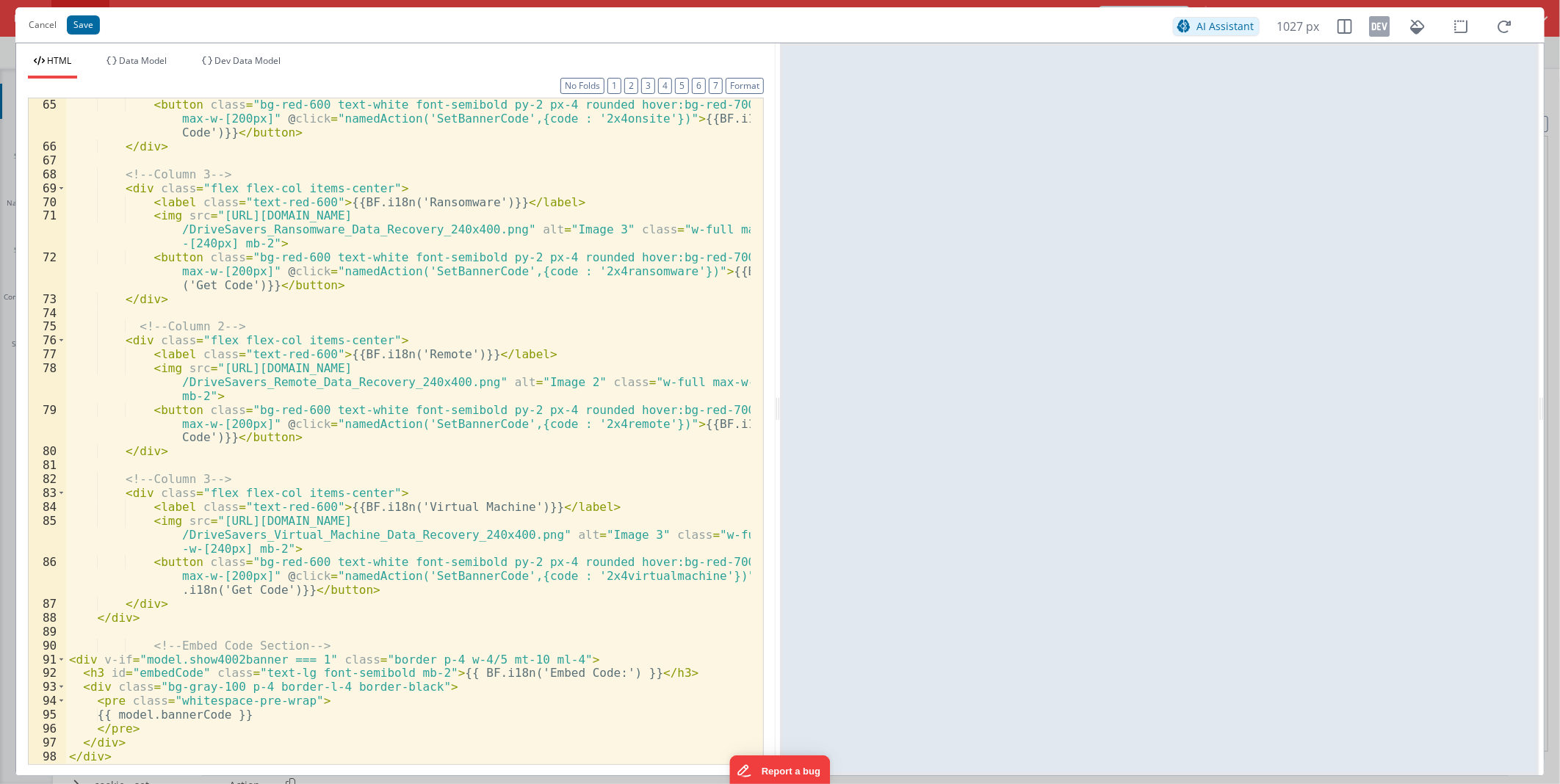
scroll to position [1303, 0]
click at [688, 575] on div "< button class = "bg-red-600 text-white font-semibold py-2 px-4 rounded hover:b…" at bounding box center [408, 458] width 684 height 721
paste textarea
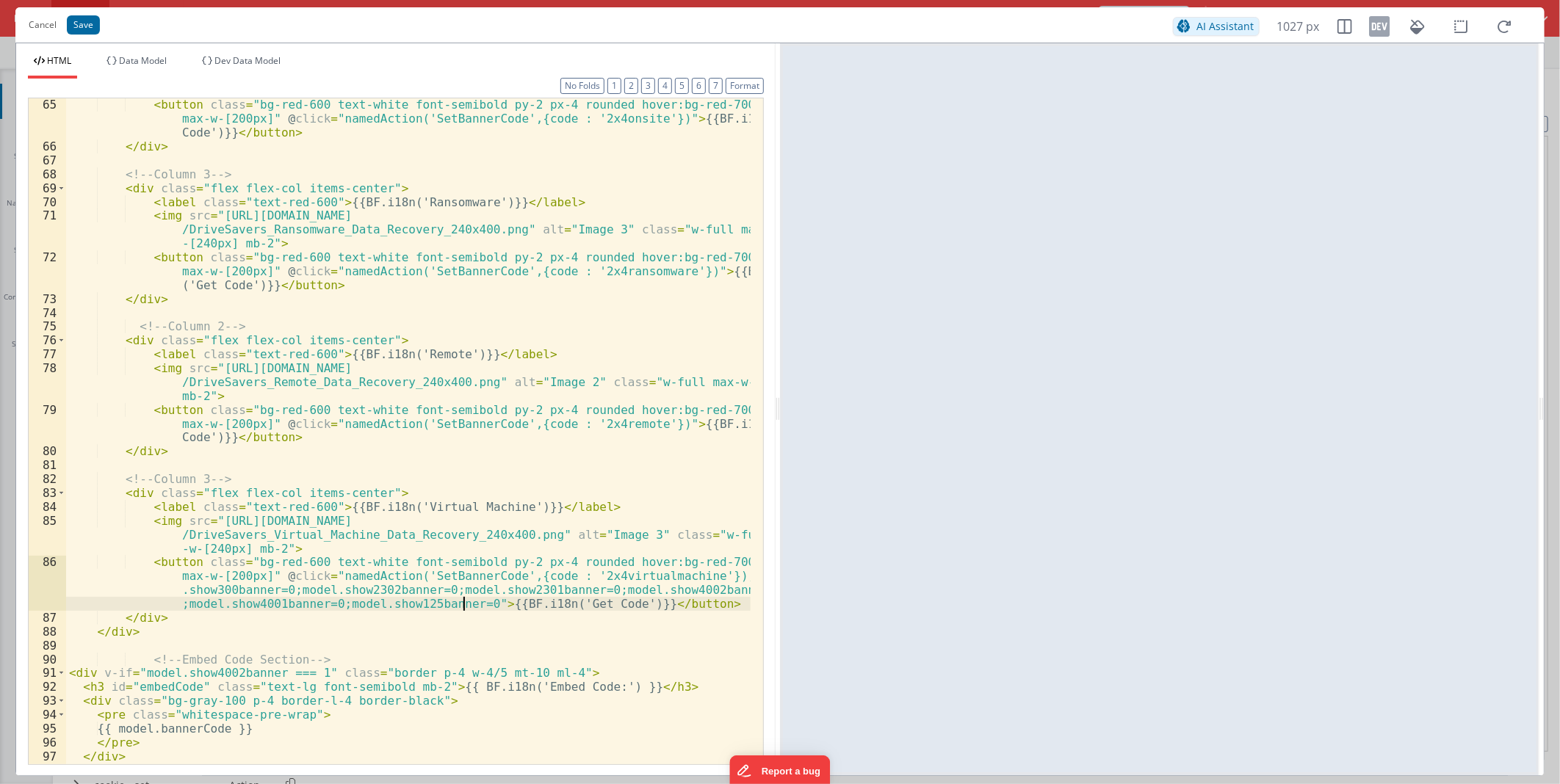
scroll to position [1304, 0]
click at [638, 428] on div "< button class = "bg-red-600 text-white font-semibold py-2 px-4 rounded hover:b…" at bounding box center [408, 458] width 684 height 721
paste textarea
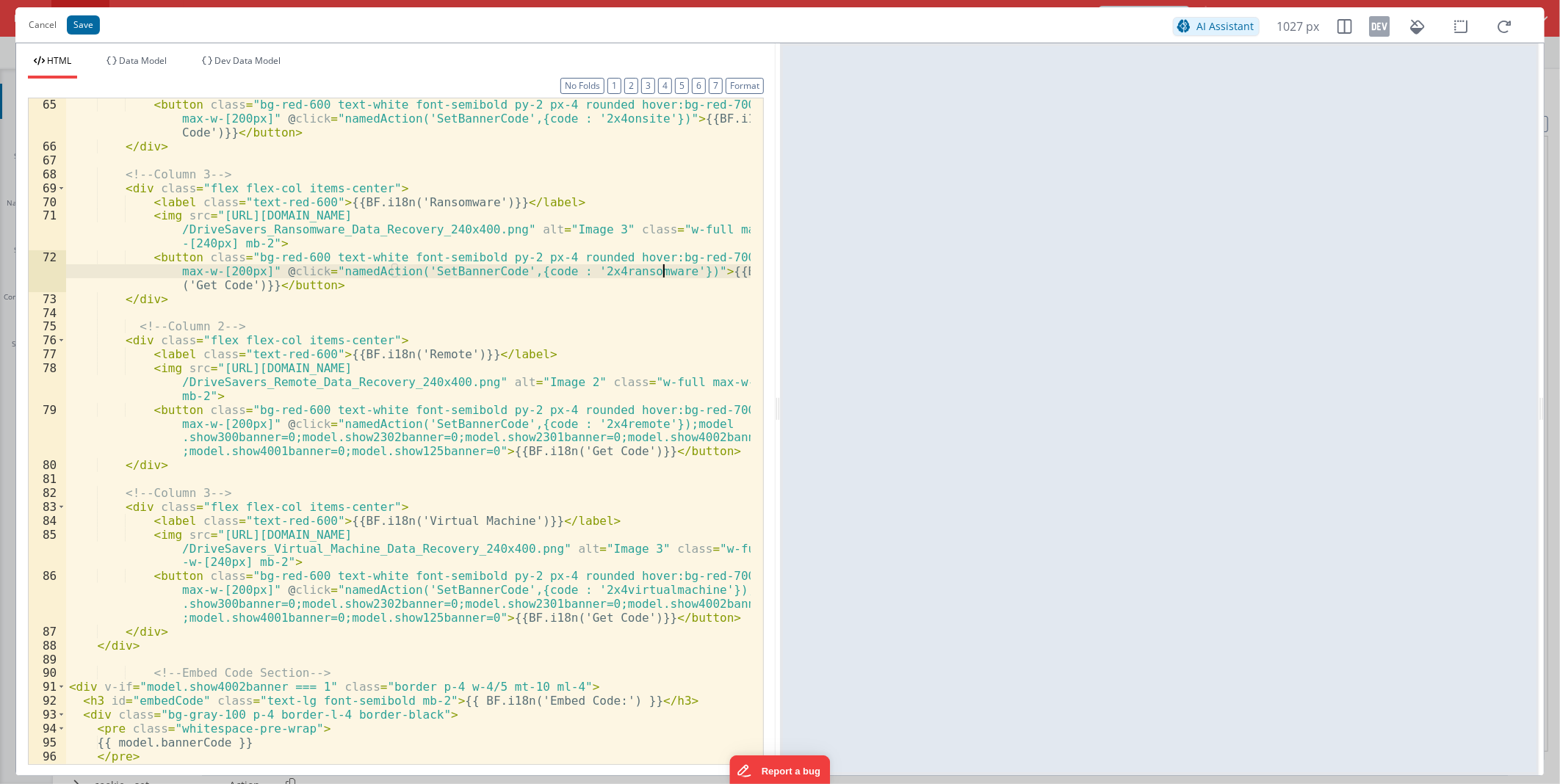
click at [663, 270] on div "< button class = "bg-red-600 text-white font-semibold py-2 px-4 rounded hover:b…" at bounding box center [408, 458] width 684 height 721
paste textarea
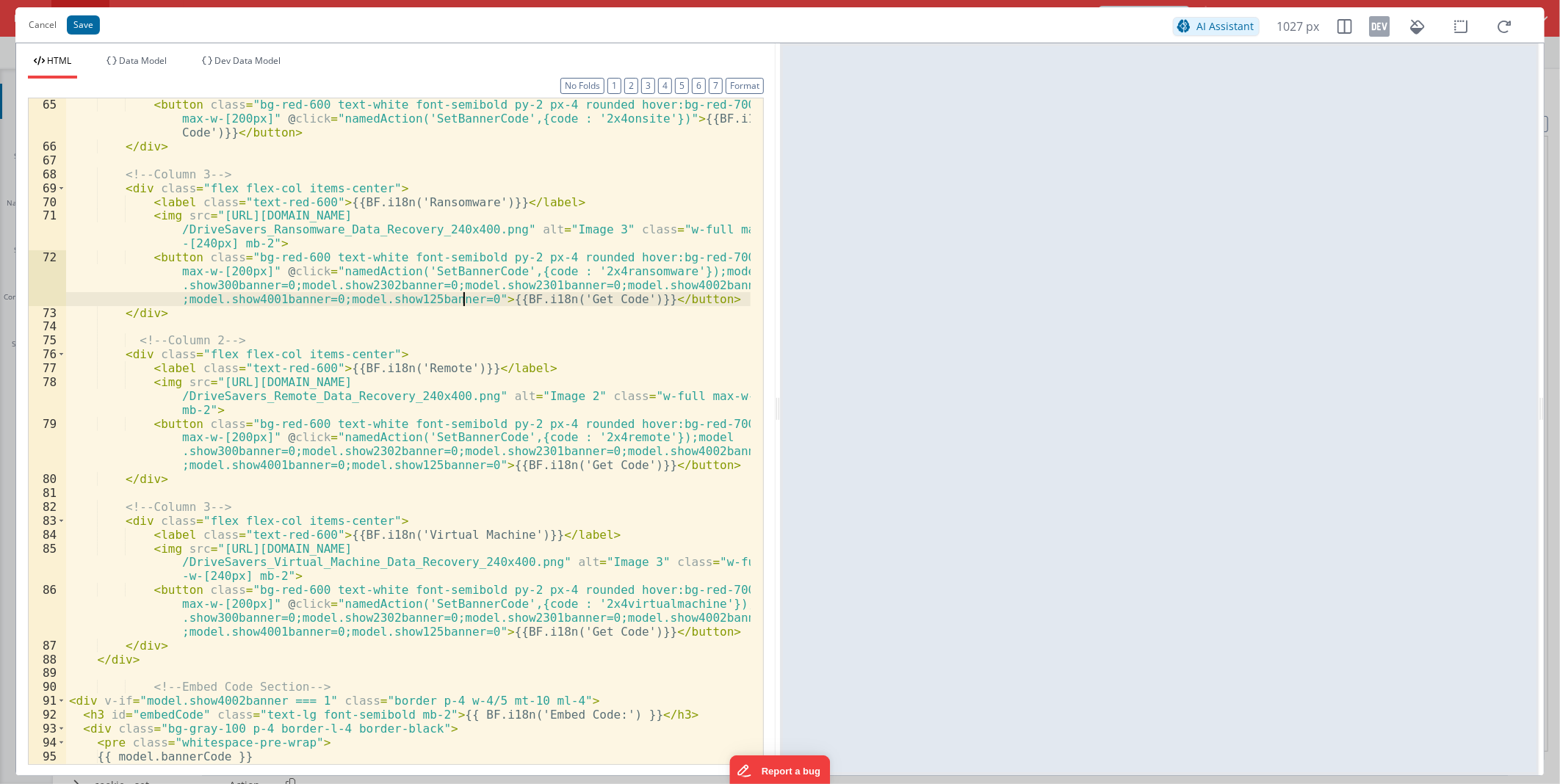
click at [636, 114] on div "< button class = "bg-red-600 text-white font-semibold py-2 px-4 rounded hover:b…" at bounding box center [408, 458] width 684 height 721
paste textarea
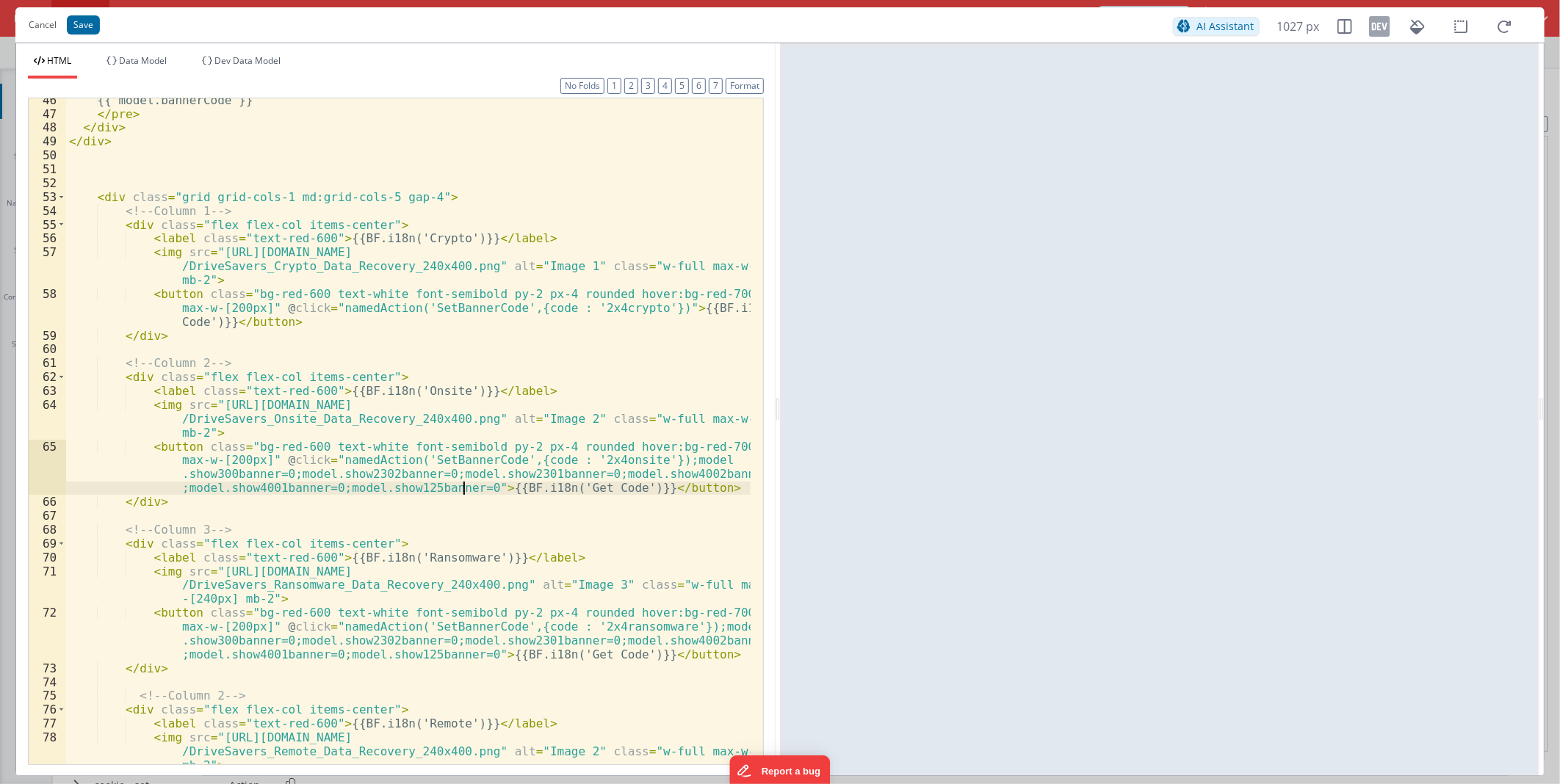
scroll to position [963, 0]
click at [637, 309] on div "{{ model.bannerCode }} </ pre > </ div > </ div > < div class = "grid grid-cols…" at bounding box center [408, 453] width 684 height 721
paste textarea
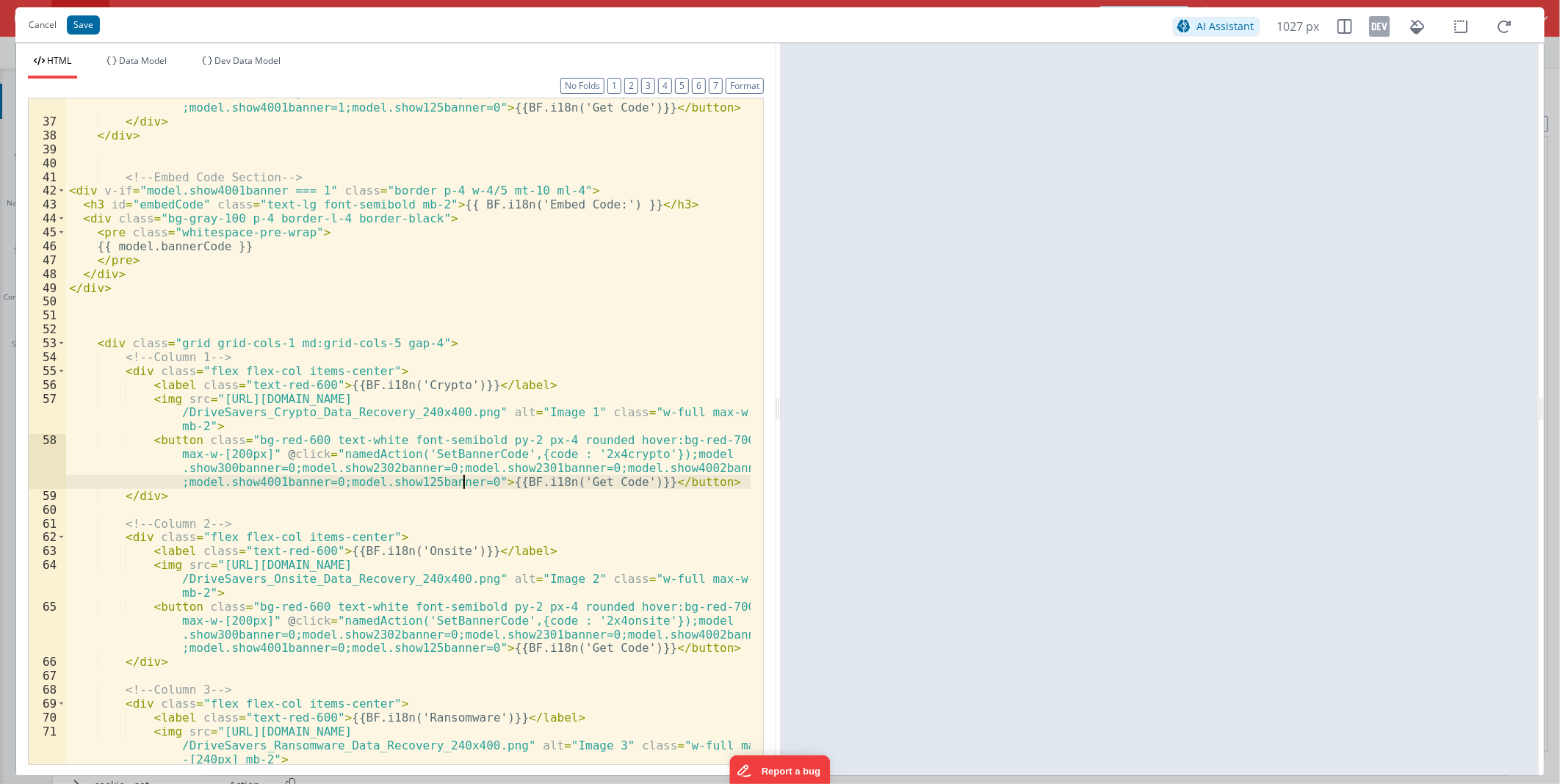
scroll to position [767, 0]
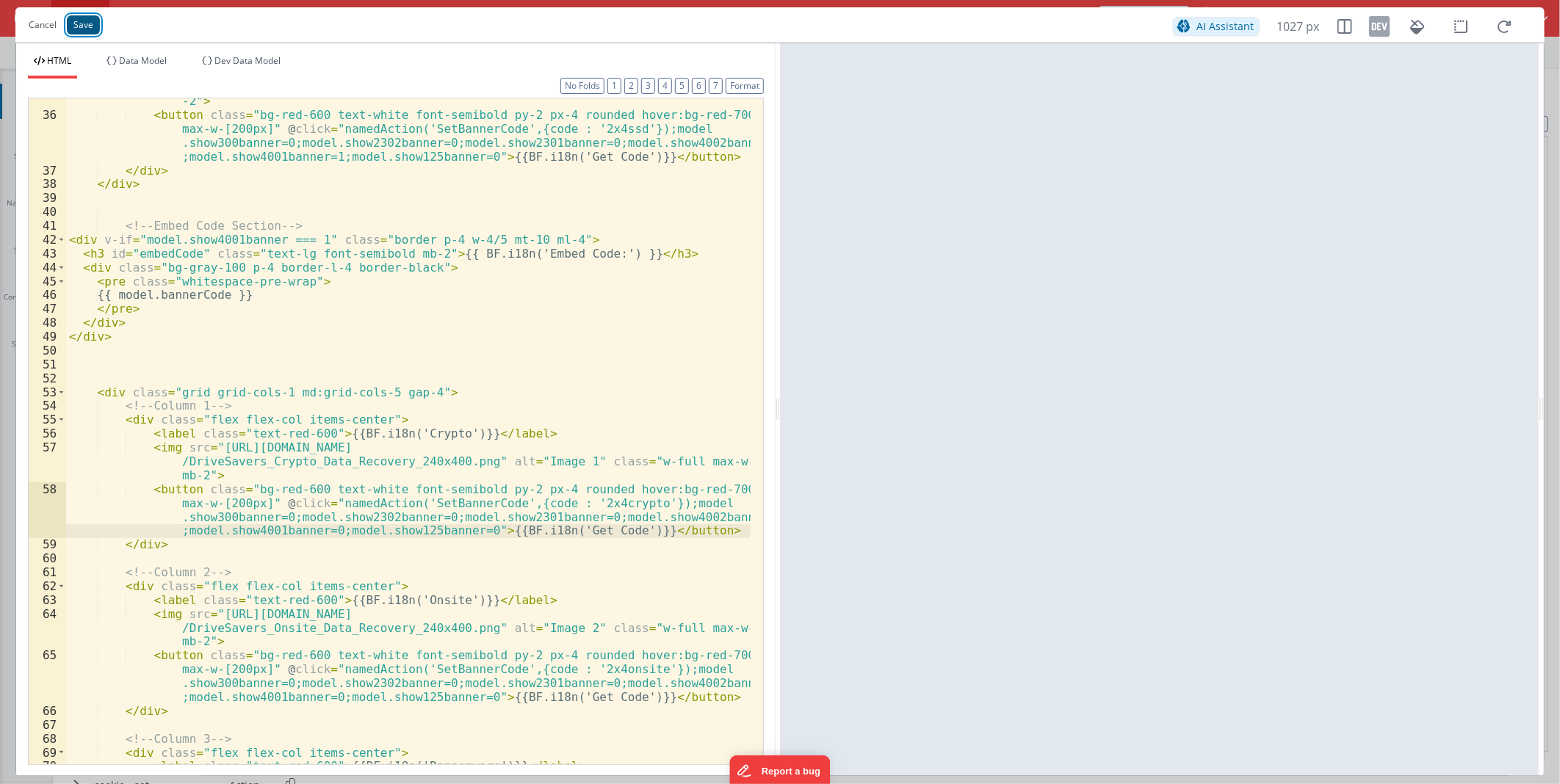
click at [71, 25] on button "Save" at bounding box center [83, 25] width 33 height 19
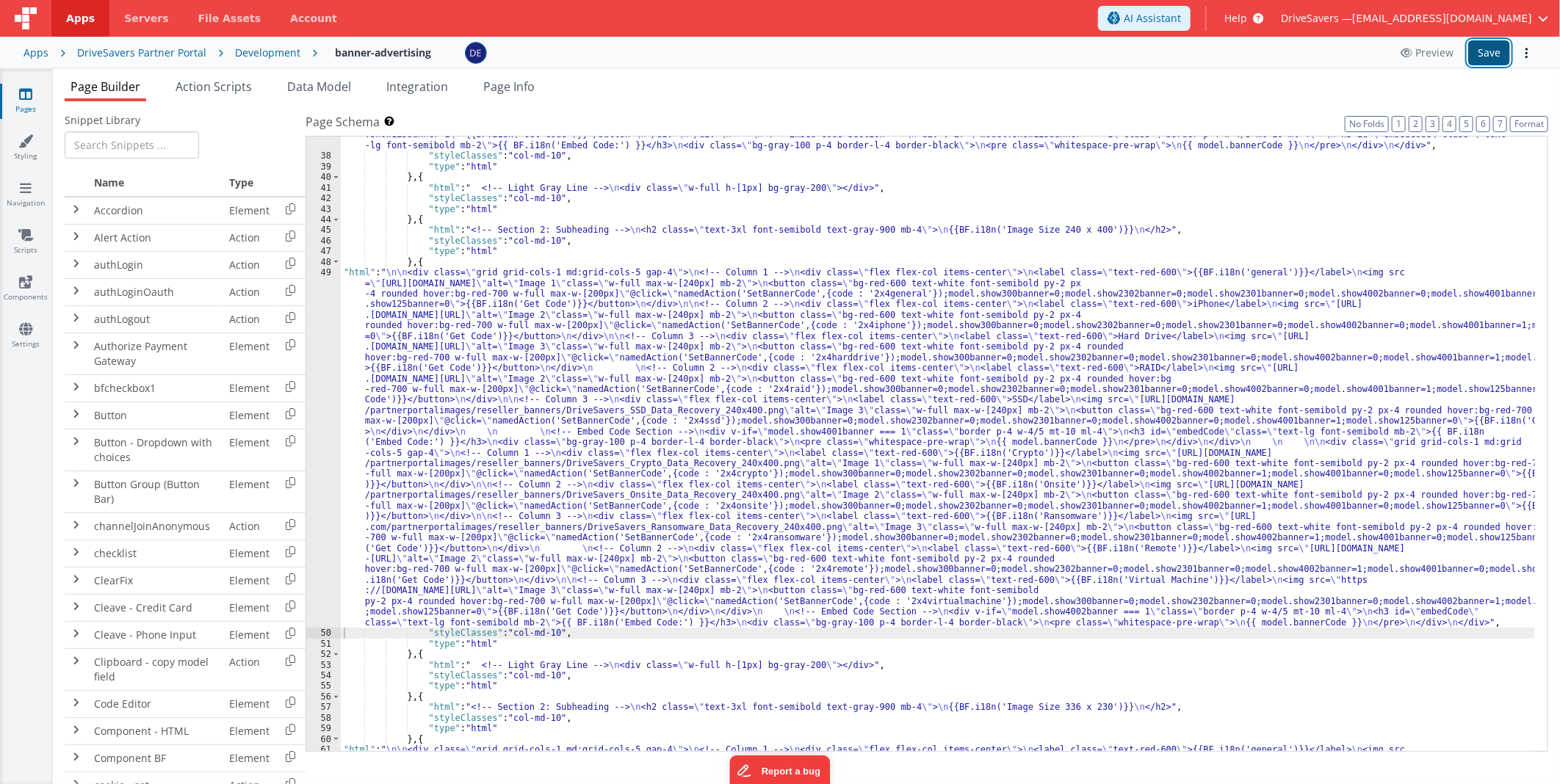
click at [1480, 53] on button "Save" at bounding box center [1489, 53] width 42 height 25
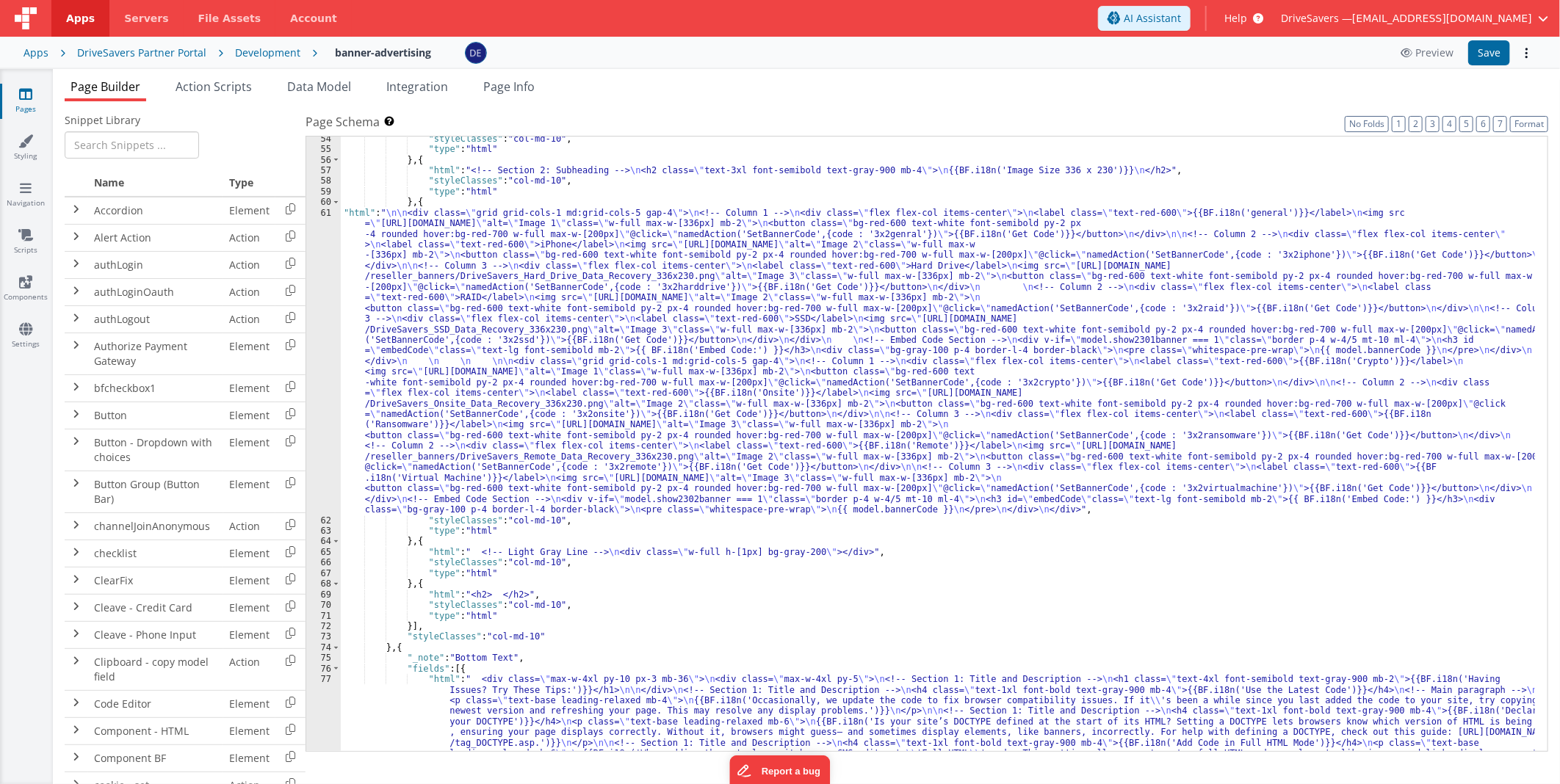
scroll to position [1411, 0]
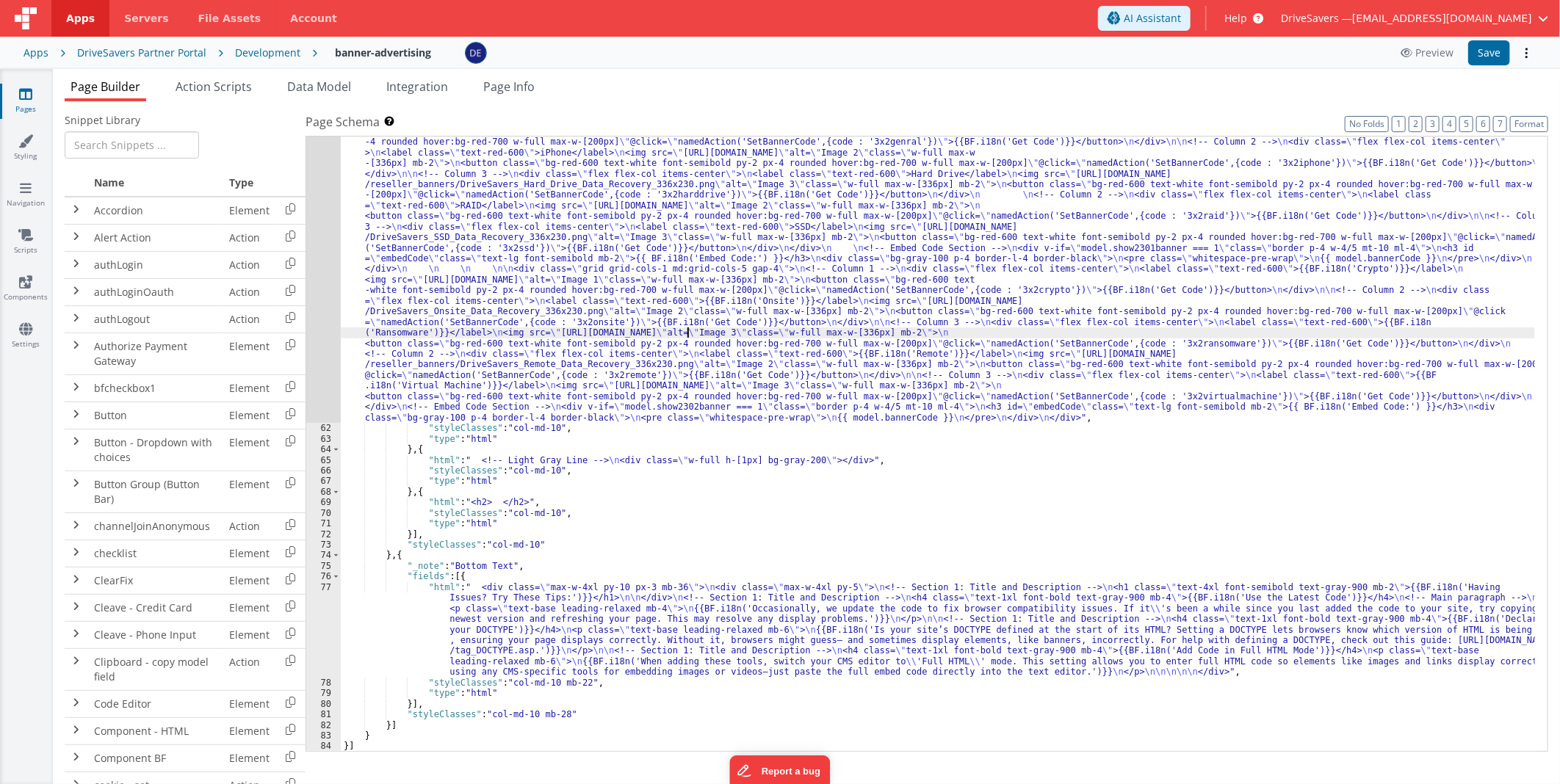
click at [686, 328] on div ""html" : " \n\n <div class= \" grid grid-cols-1 md:grid-cols-5 gap-4 \" > \n <!…" at bounding box center [938, 582] width 1194 height 934
click at [319, 247] on div "61" at bounding box center [323, 268] width 35 height 307
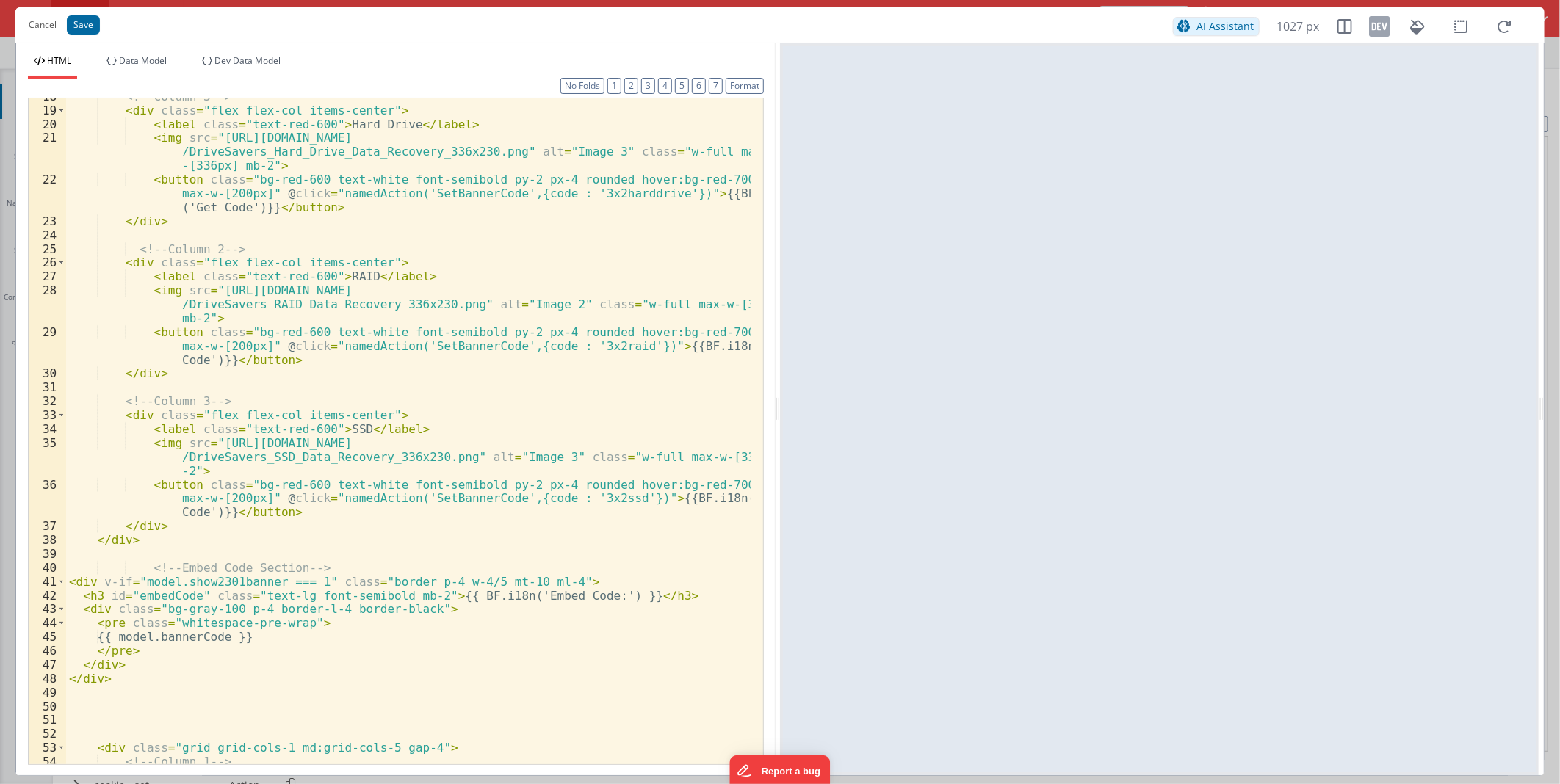
scroll to position [341, 0]
click at [617, 501] on div "<!-- Column 3 --> < div class = "flex flex-col items-center" > < label class = …" at bounding box center [408, 436] width 684 height 693
paste textarea
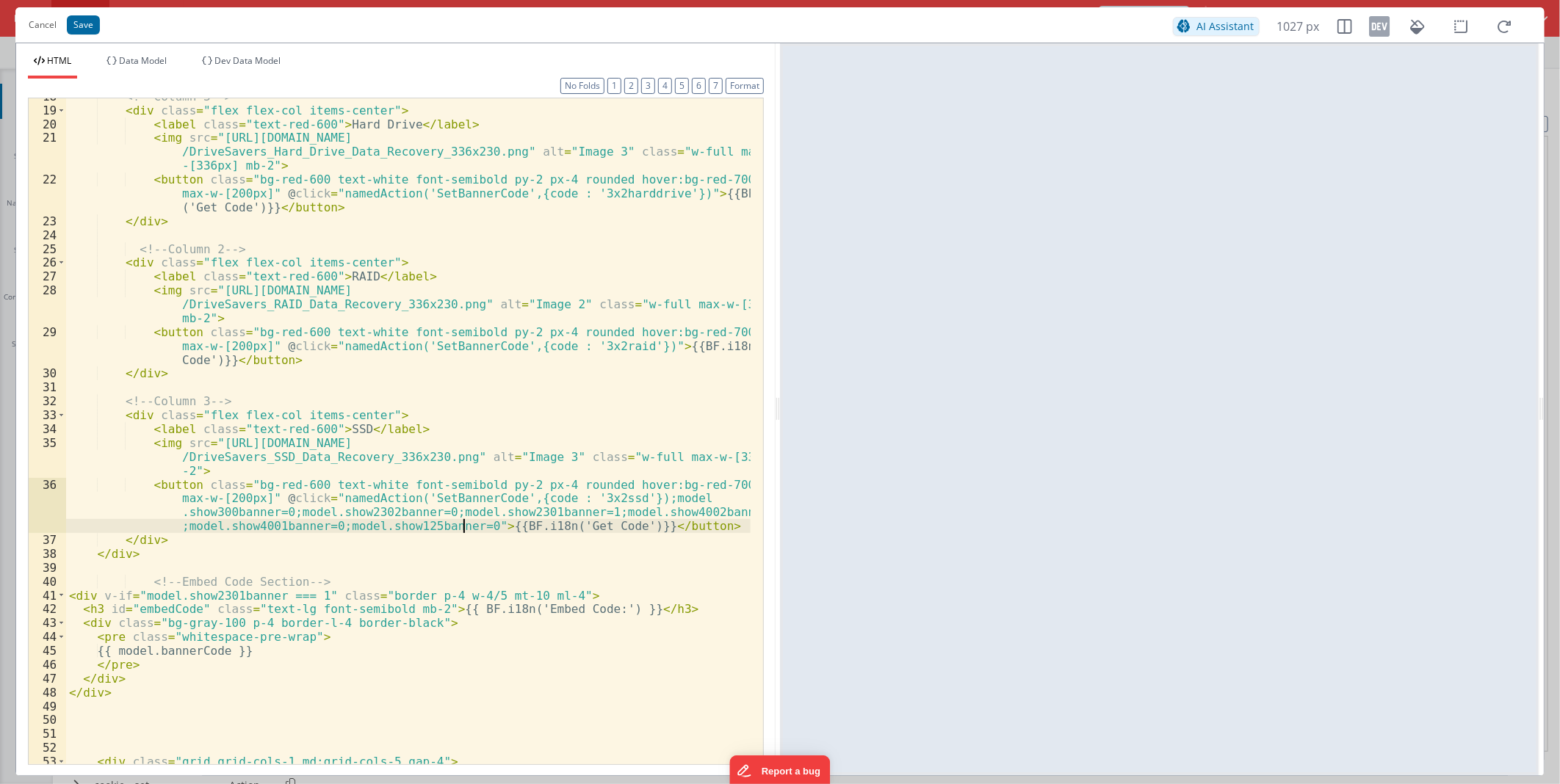
click at [622, 346] on div "<!-- Column 3 --> < div class = "flex flex-col items-center" > < label class = …" at bounding box center [408, 436] width 684 height 693
paste textarea
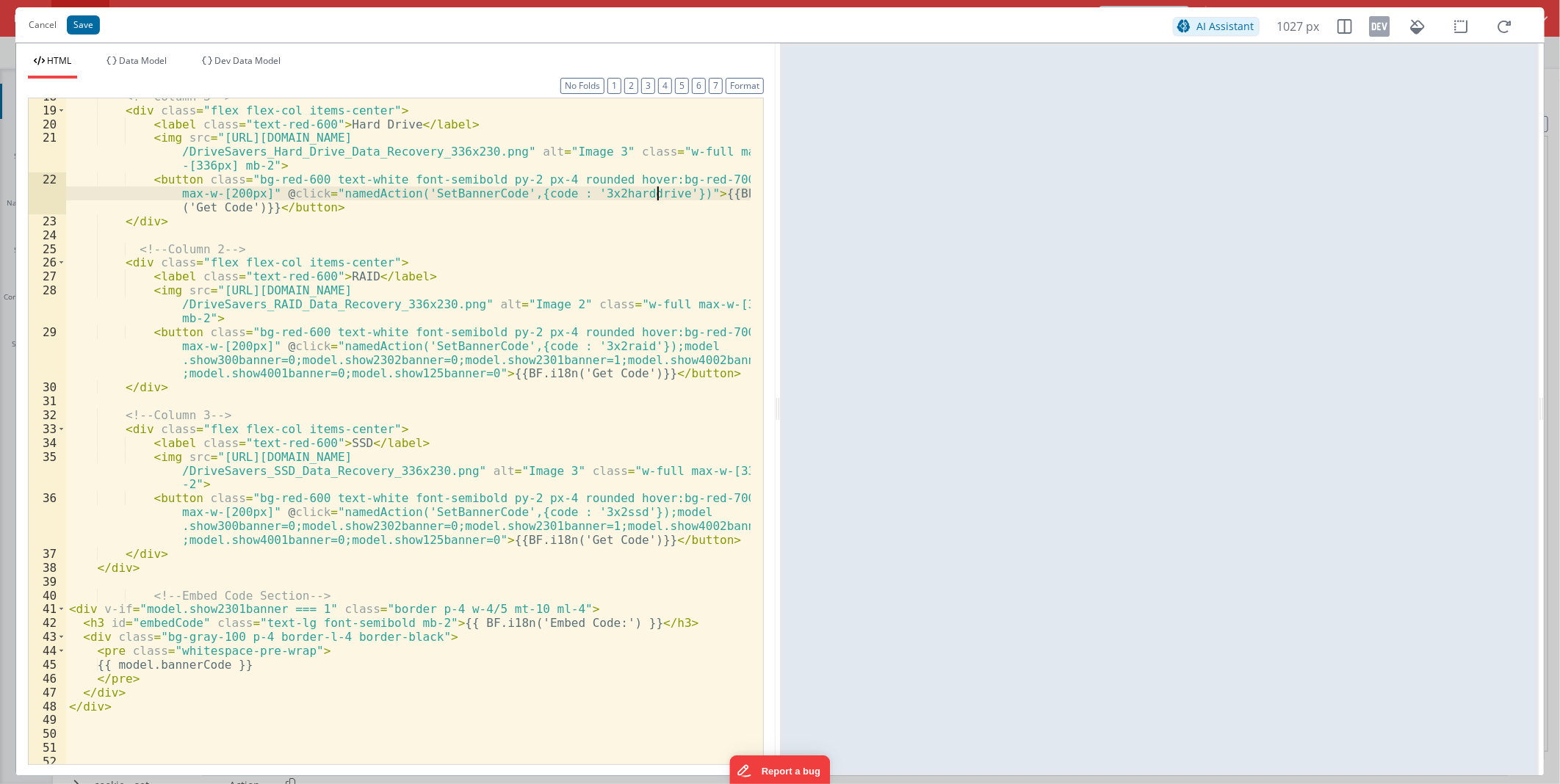
click at [656, 192] on div "<!-- Column 3 --> < div class = "flex flex-col items-center" > < label class = …" at bounding box center [408, 436] width 684 height 693
paste textarea
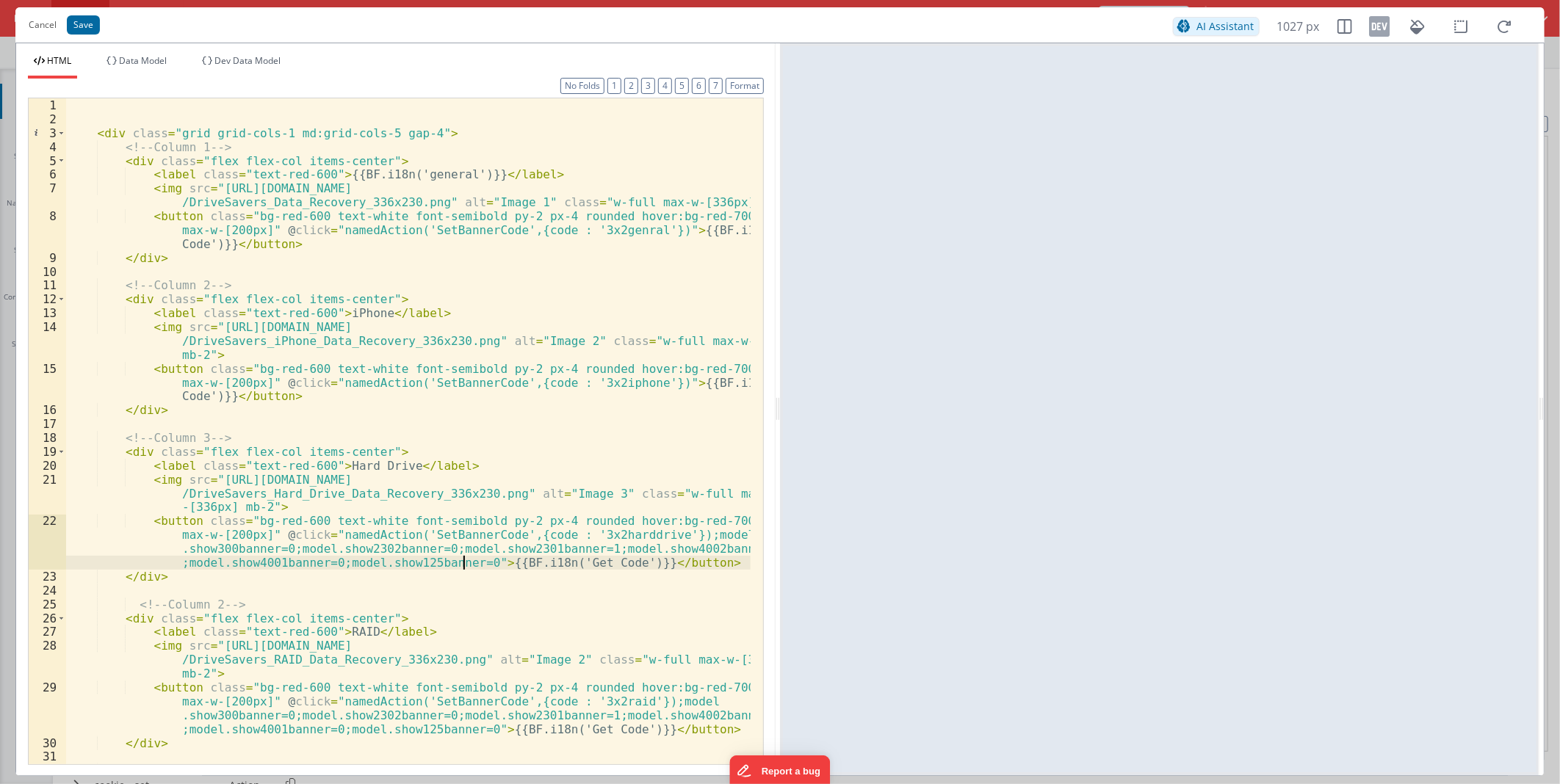
scroll to position [0, 0]
click at [636, 380] on div "< div class = "grid grid-cols-1 md:grid-cols-5 gap-4" > <!-- Column 1 --> < div…" at bounding box center [408, 445] width 684 height 693
paste textarea
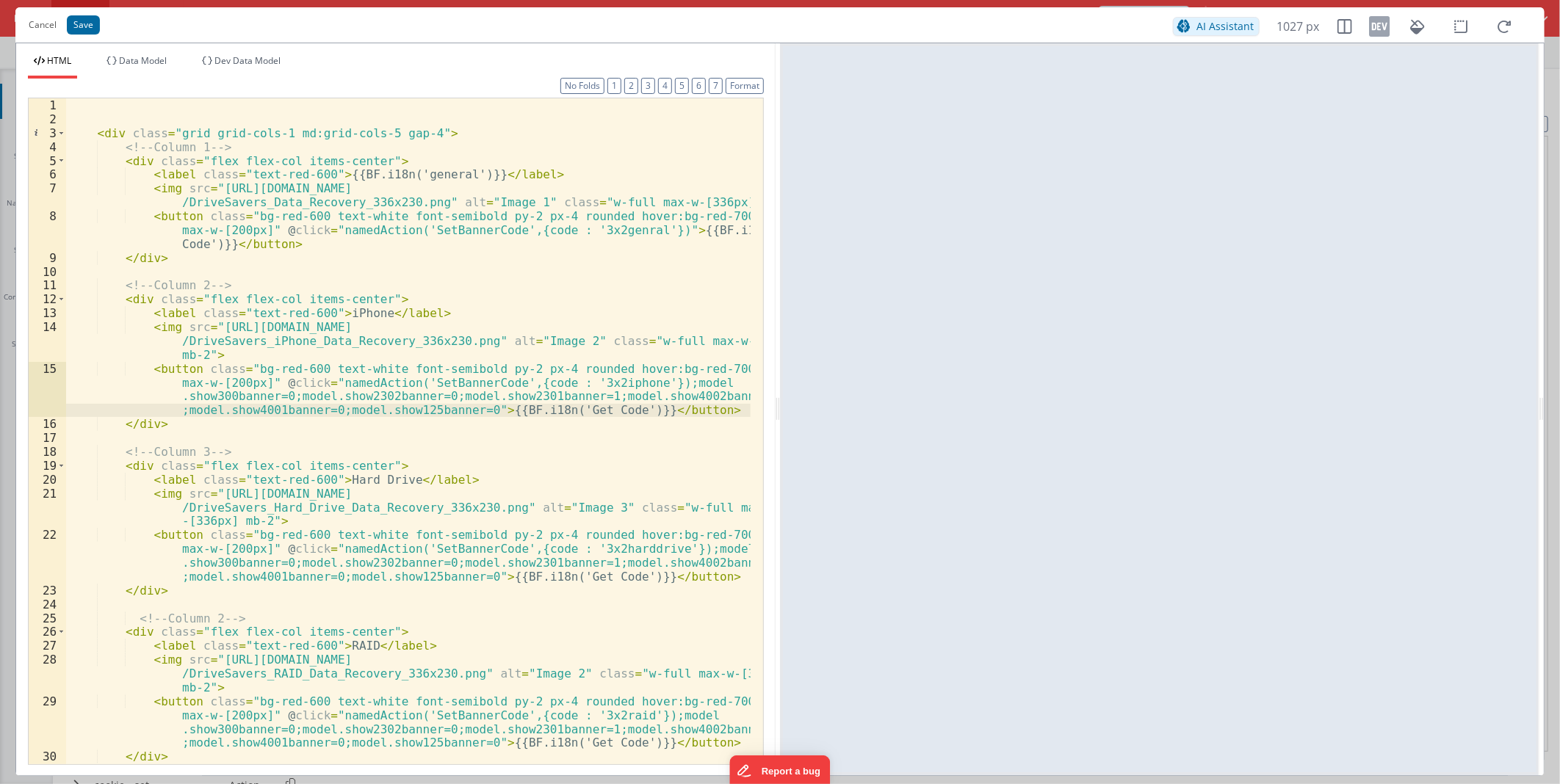
click at [636, 229] on div "< div class = "grid grid-cols-1 md:grid-cols-5 gap-4" > <!-- Column 1 --> < div…" at bounding box center [408, 445] width 684 height 693
paste textarea
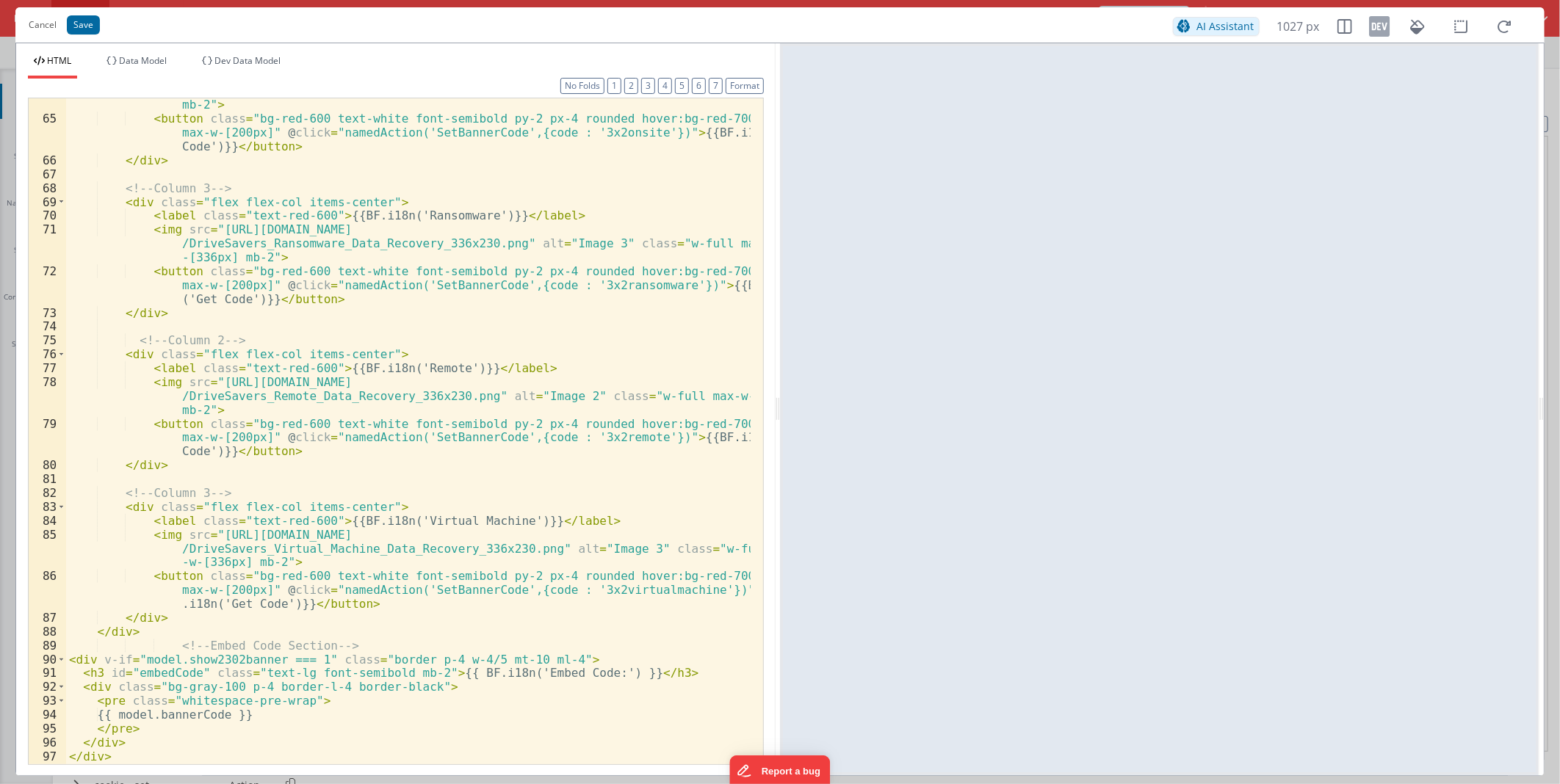
scroll to position [1289, 0]
click at [689, 589] on div "< img src = "[URL][DOMAIN_NAME] /DriveSavers_Onsite_Data_Recovery_336x230.png" …" at bounding box center [408, 431] width 684 height 721
paste textarea
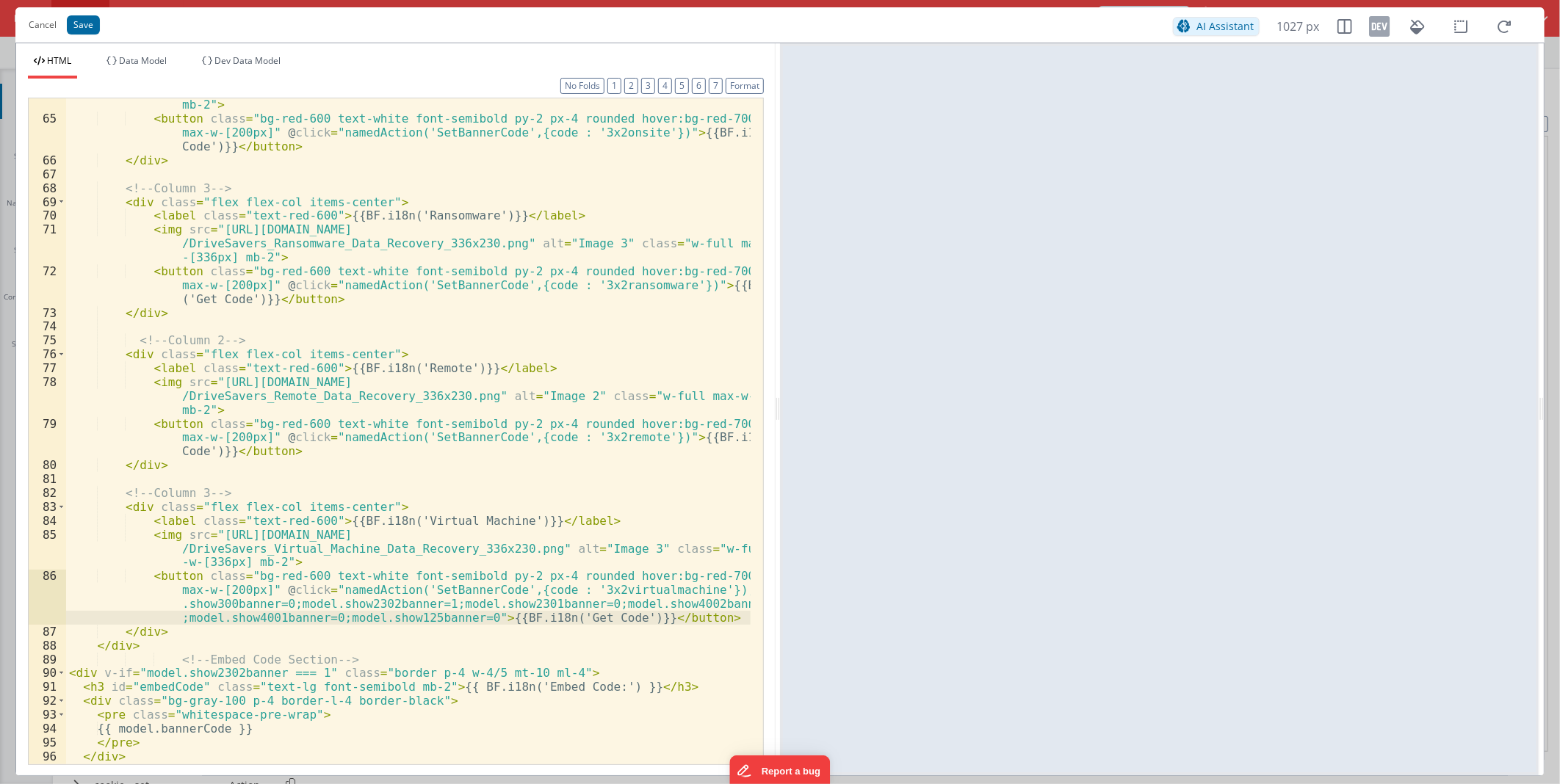
scroll to position [1290, 0]
click at [639, 433] on div "< img src = "[URL][DOMAIN_NAME] /DriveSavers_Onsite_Data_Recovery_336x230.png" …" at bounding box center [408, 431] width 684 height 721
paste textarea
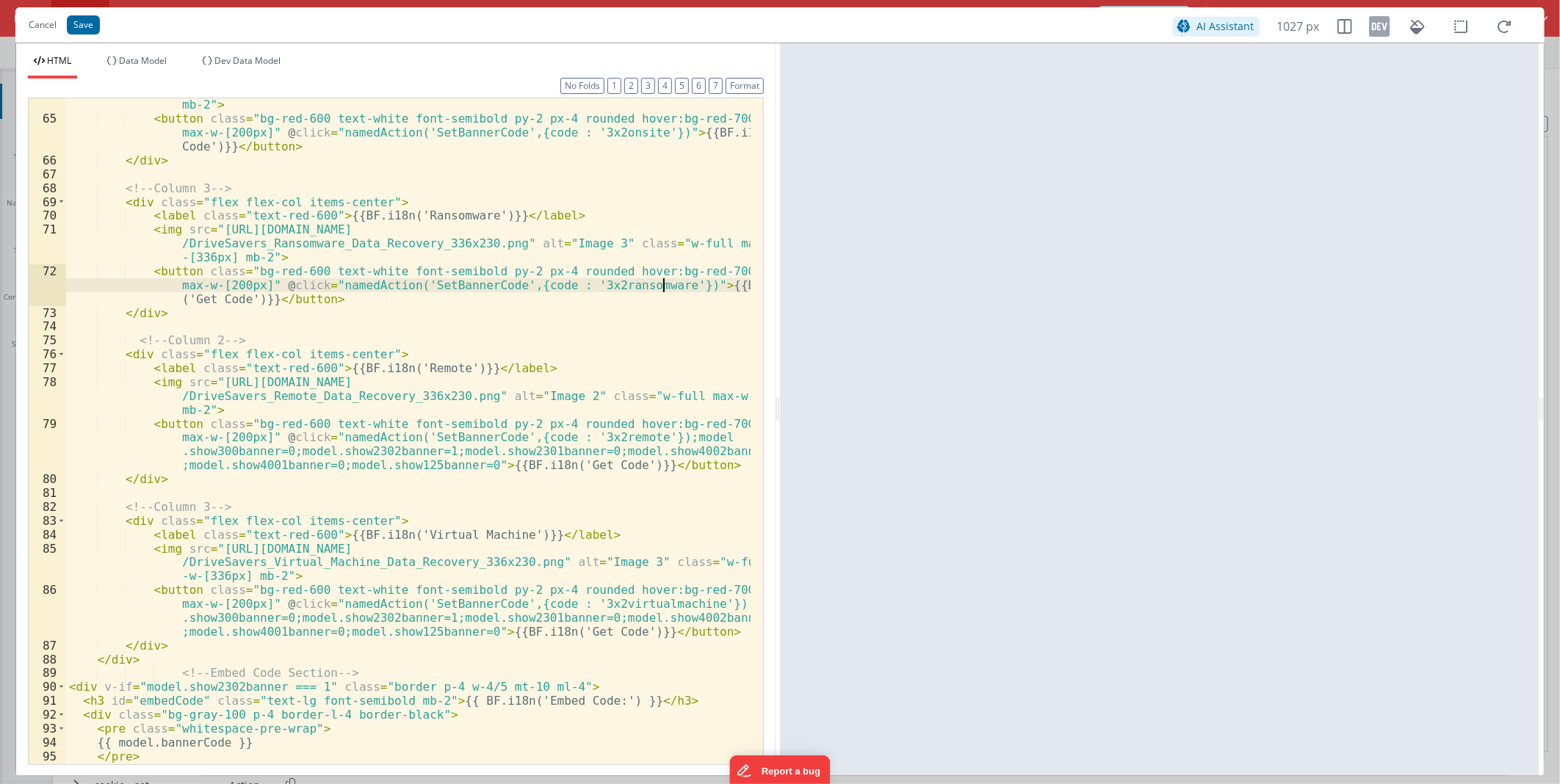
click at [662, 282] on div "< img src = "[URL][DOMAIN_NAME] /DriveSavers_Onsite_Data_Recovery_336x230.png" …" at bounding box center [408, 431] width 684 height 721
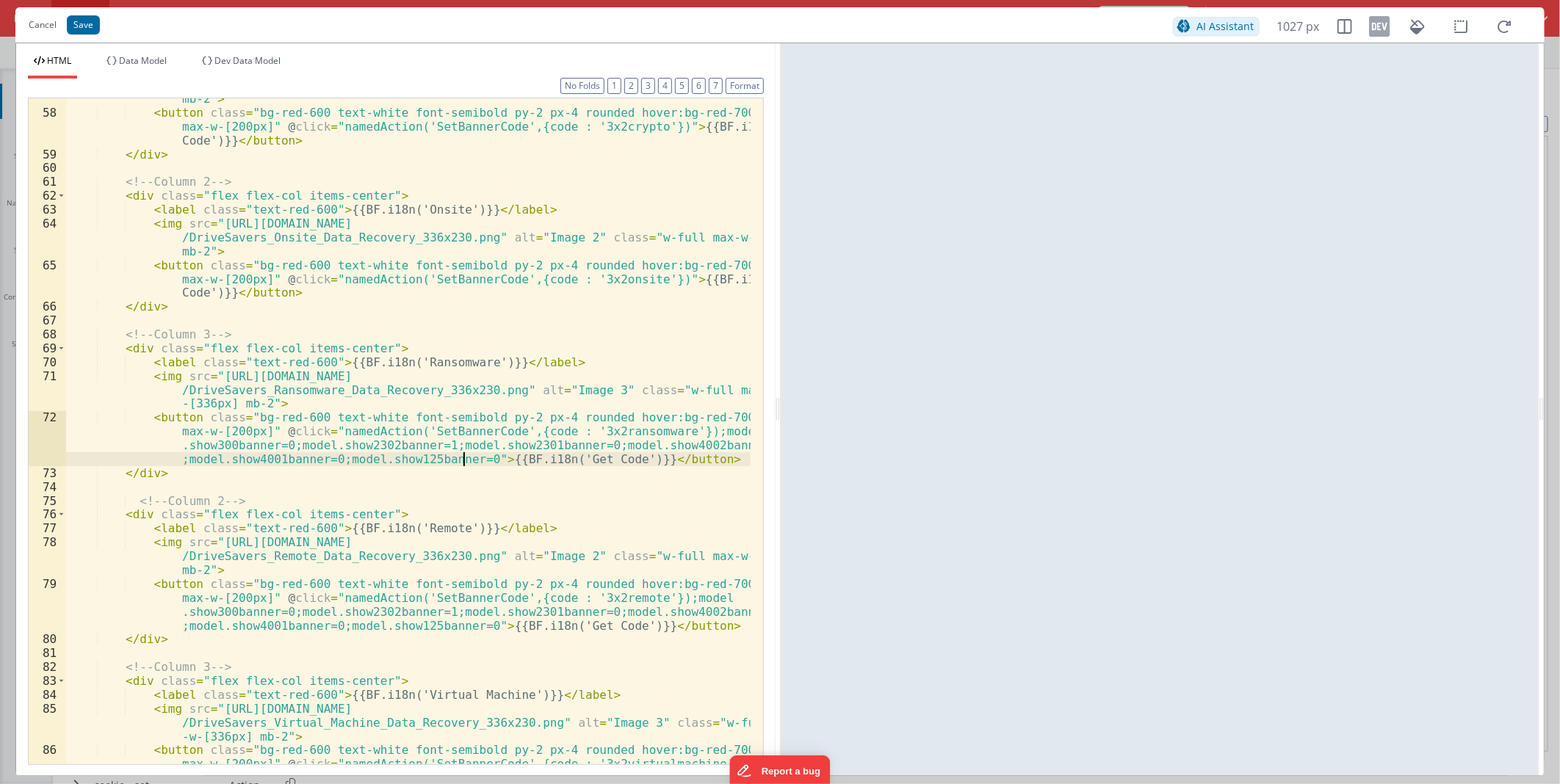
scroll to position [1143, 0]
click at [637, 277] on div "< img src = "[URL][DOMAIN_NAME] /DriveSavers_Crypto_Data_Recovery_336x230.png" …" at bounding box center [408, 445] width 684 height 762
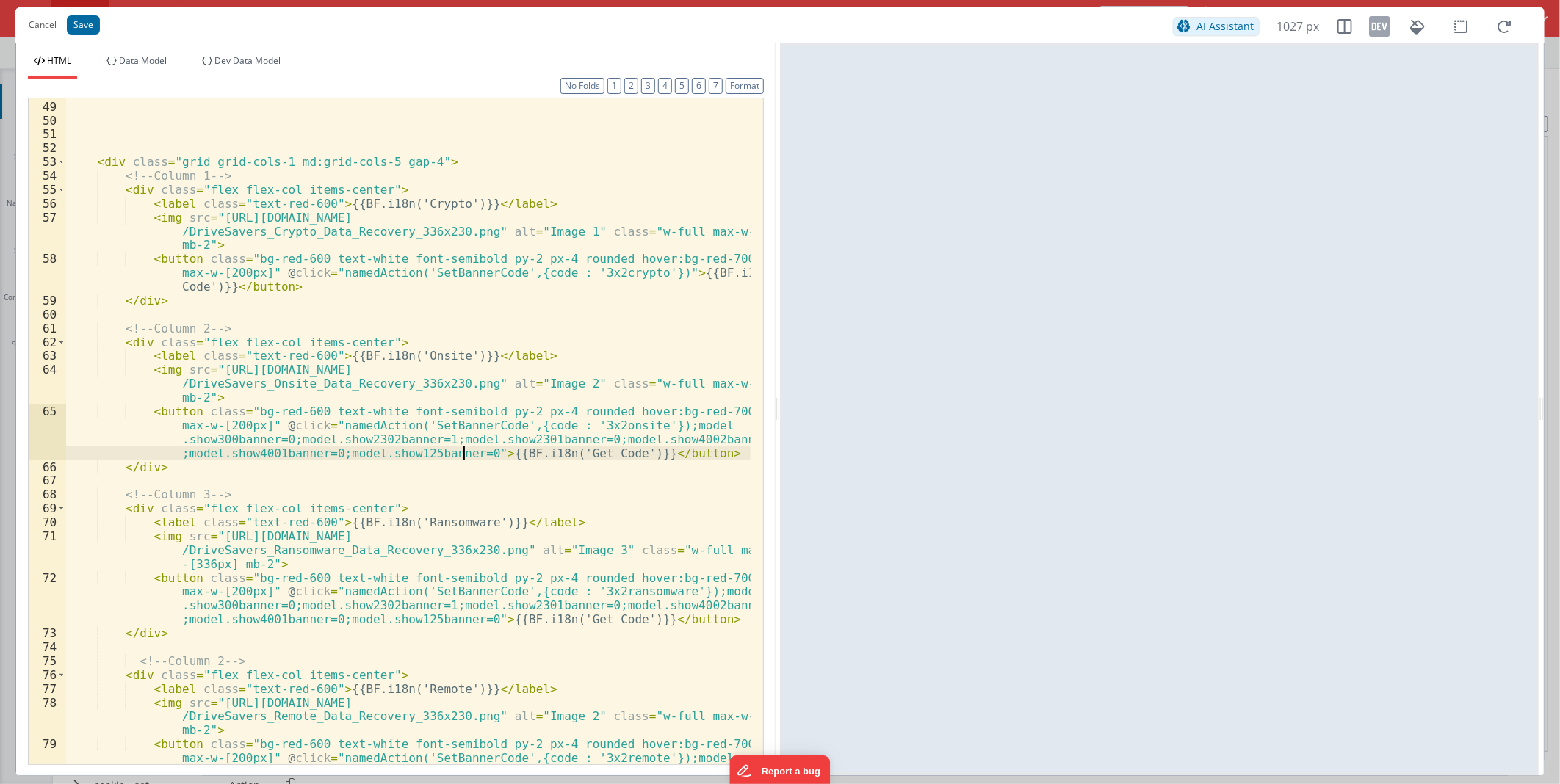
scroll to position [997, 0]
click at [637, 273] on div "</ div > < div class = "grid grid-cols-1 md:grid-cols-5 gap-4" > <!-- Column 1 …" at bounding box center [408, 453] width 684 height 734
paste textarea
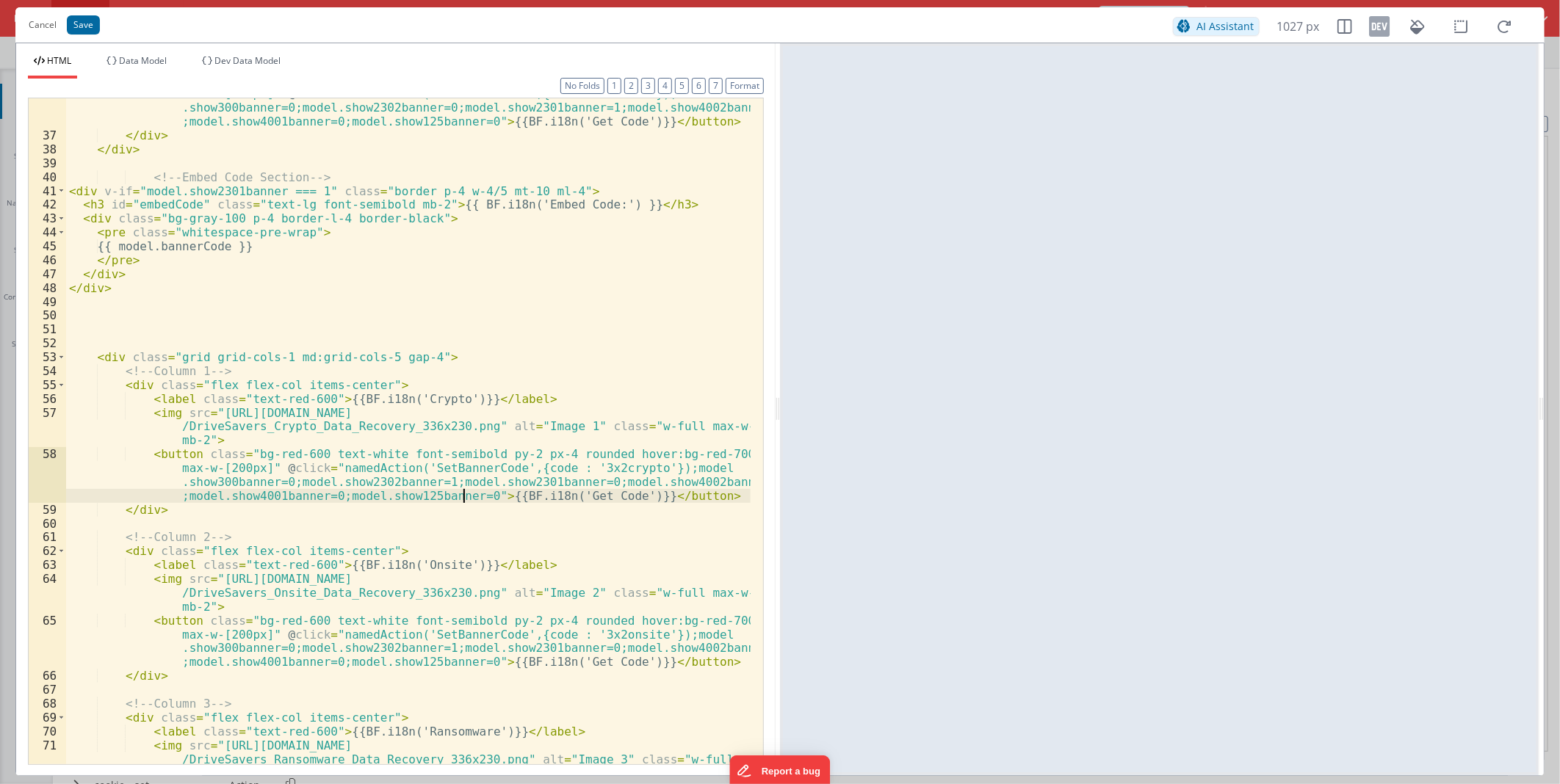
scroll to position [752, 0]
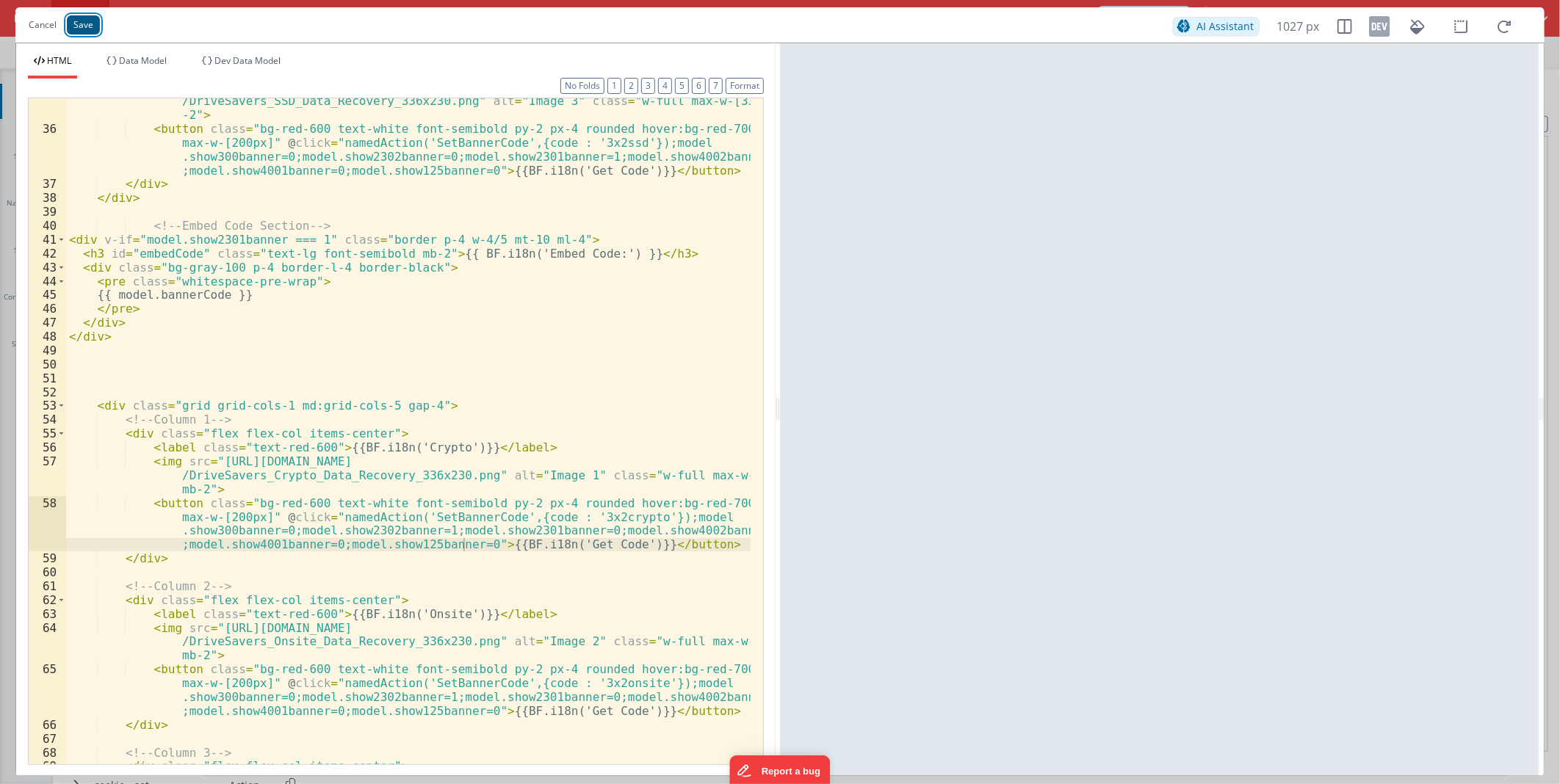
click at [84, 28] on button "Save" at bounding box center [83, 25] width 33 height 19
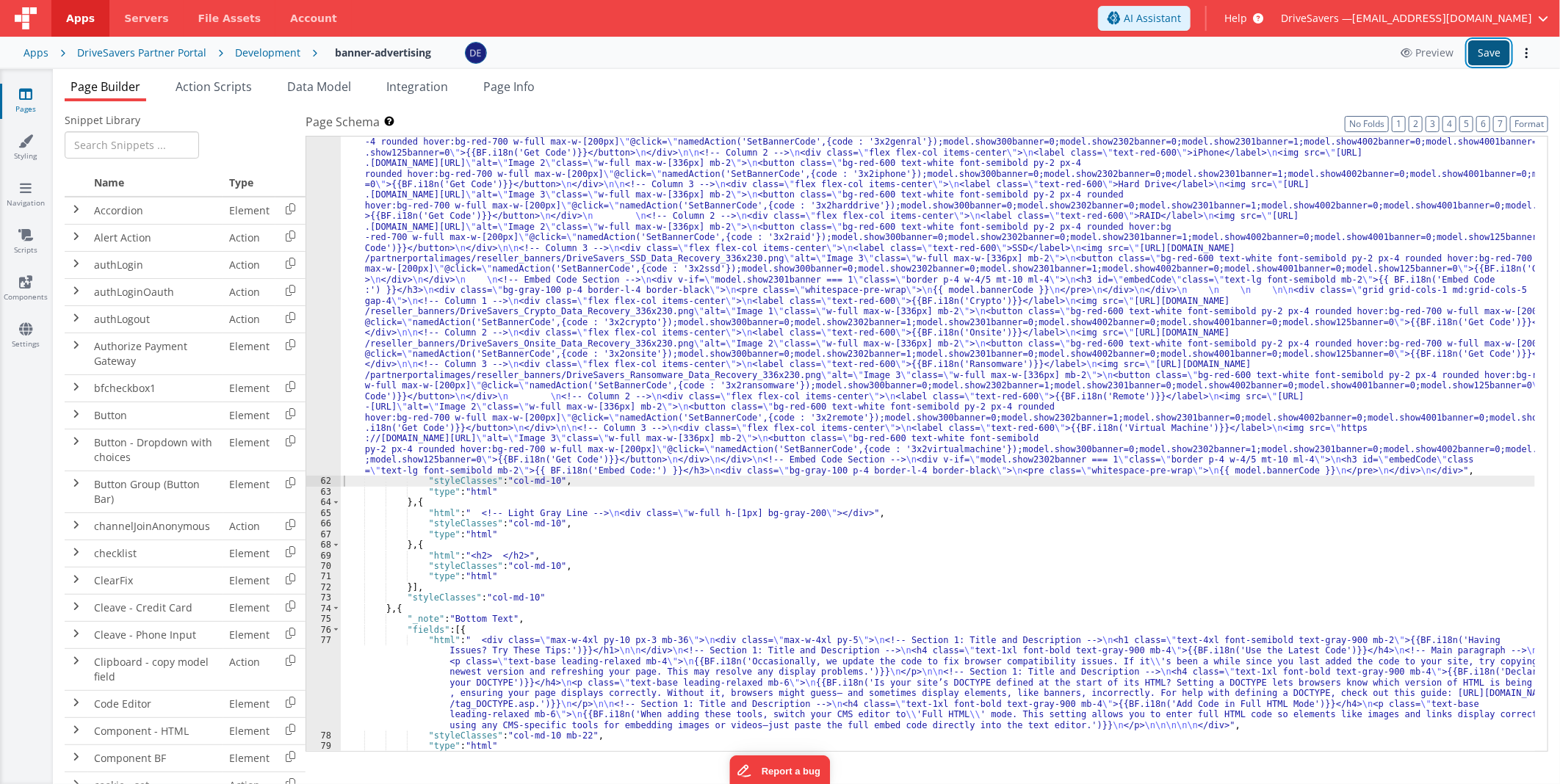
click at [1480, 54] on button "Save" at bounding box center [1489, 53] width 42 height 25
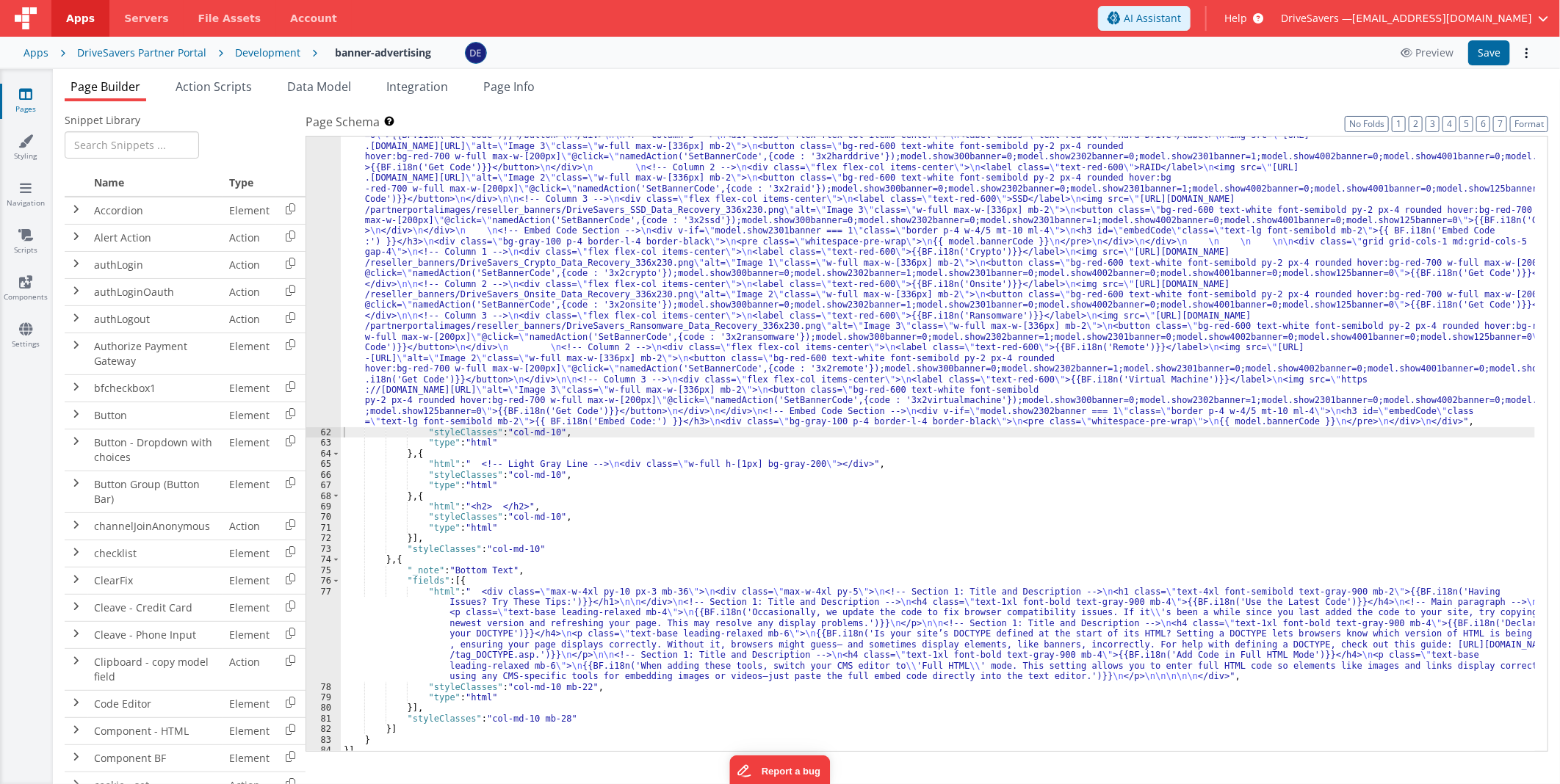
scroll to position [1464, 0]
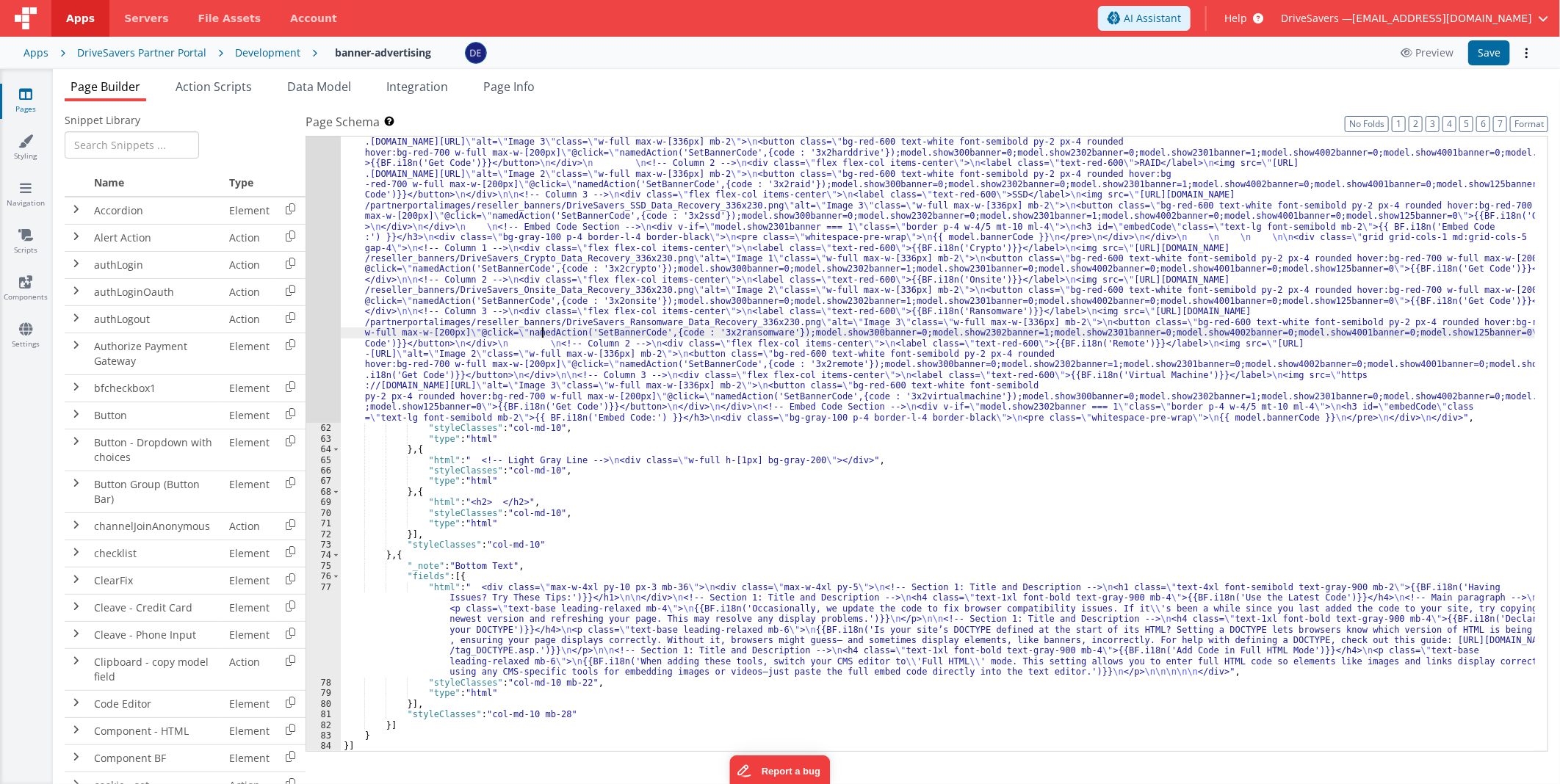
click at [542, 333] on div ""html" : " \n\n <div class= \" grid grid-cols-1 md:grid-cols-5 gap-4 \" > \n <!…" at bounding box center [938, 555] width 1194 height 987
click at [314, 299] on div "61" at bounding box center [323, 243] width 35 height 361
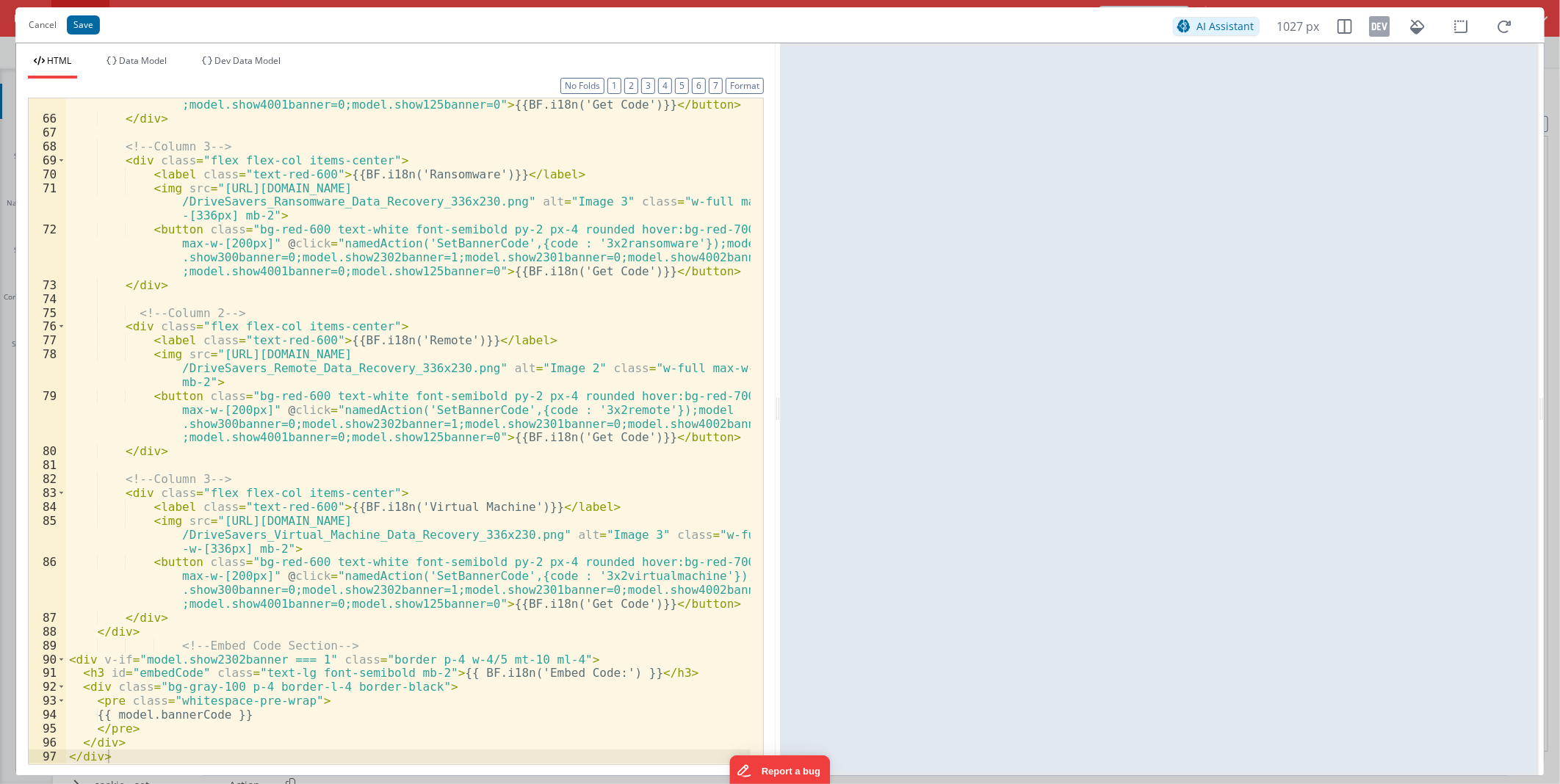
scroll to position [1359, 0]
click at [47, 28] on button "Cancel" at bounding box center [42, 25] width 43 height 20
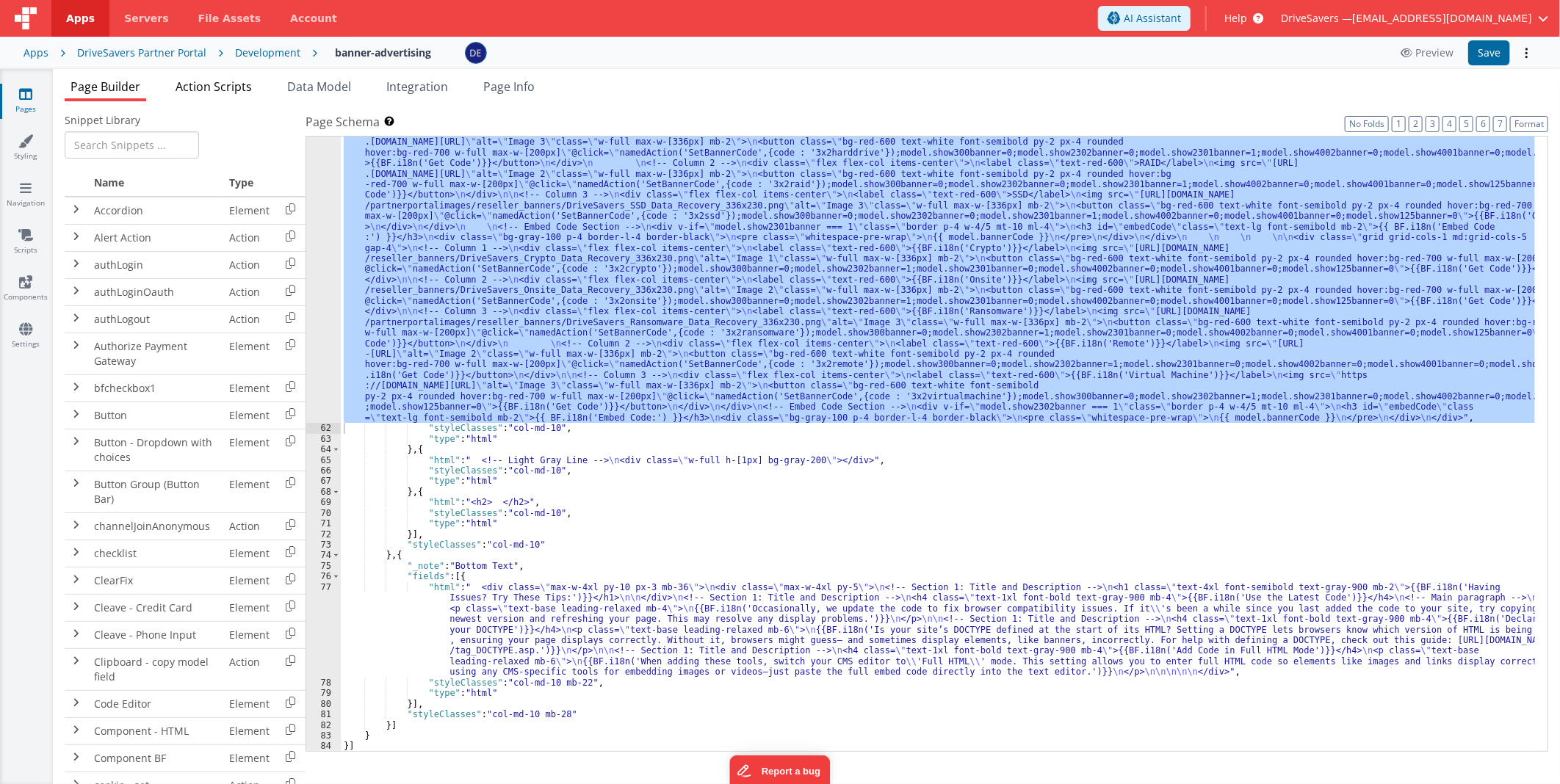
click at [182, 83] on span "Action Scripts" at bounding box center [214, 86] width 77 height 16
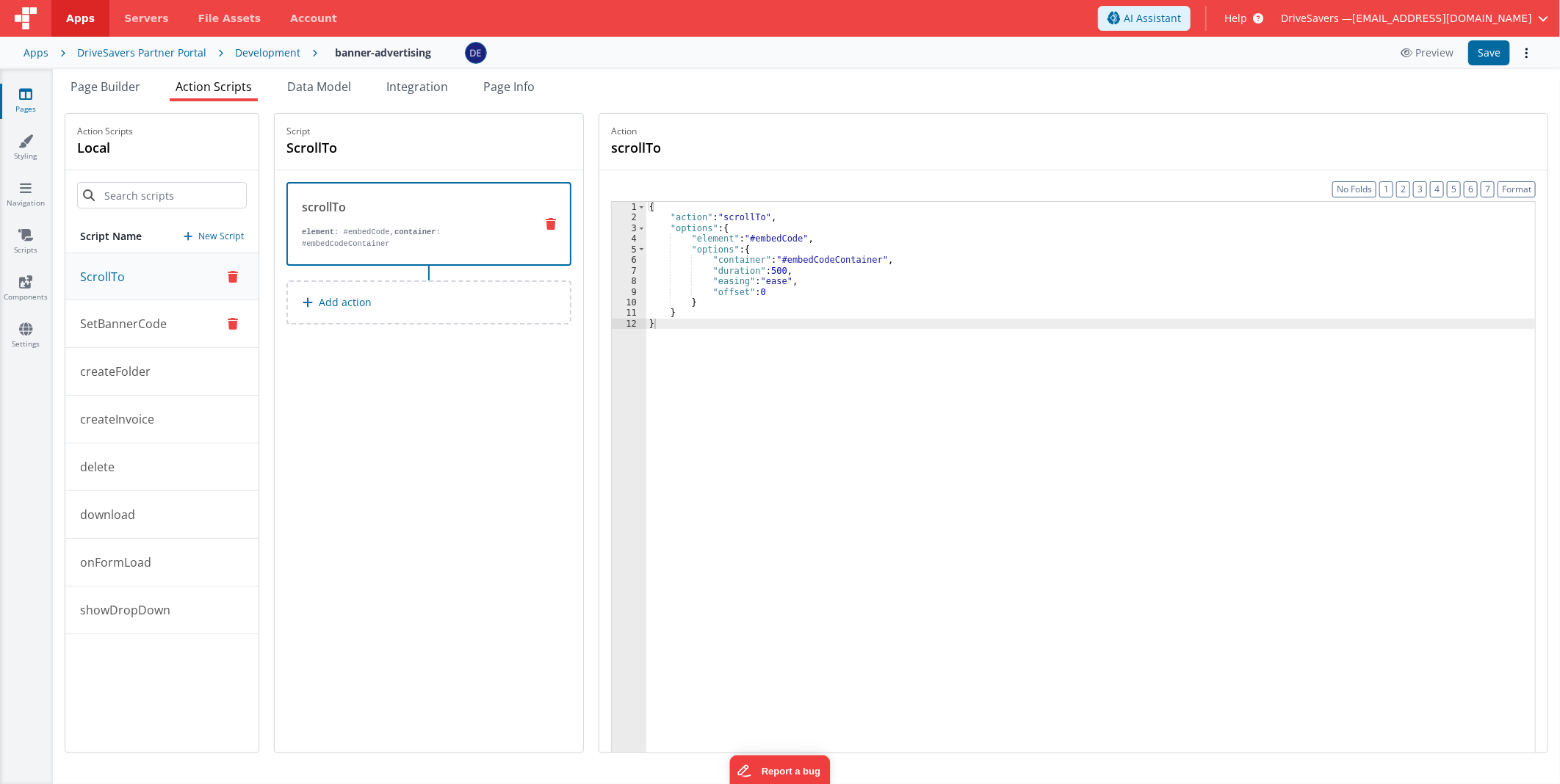
click at [200, 321] on button "SetBannerCode" at bounding box center [162, 324] width 193 height 47
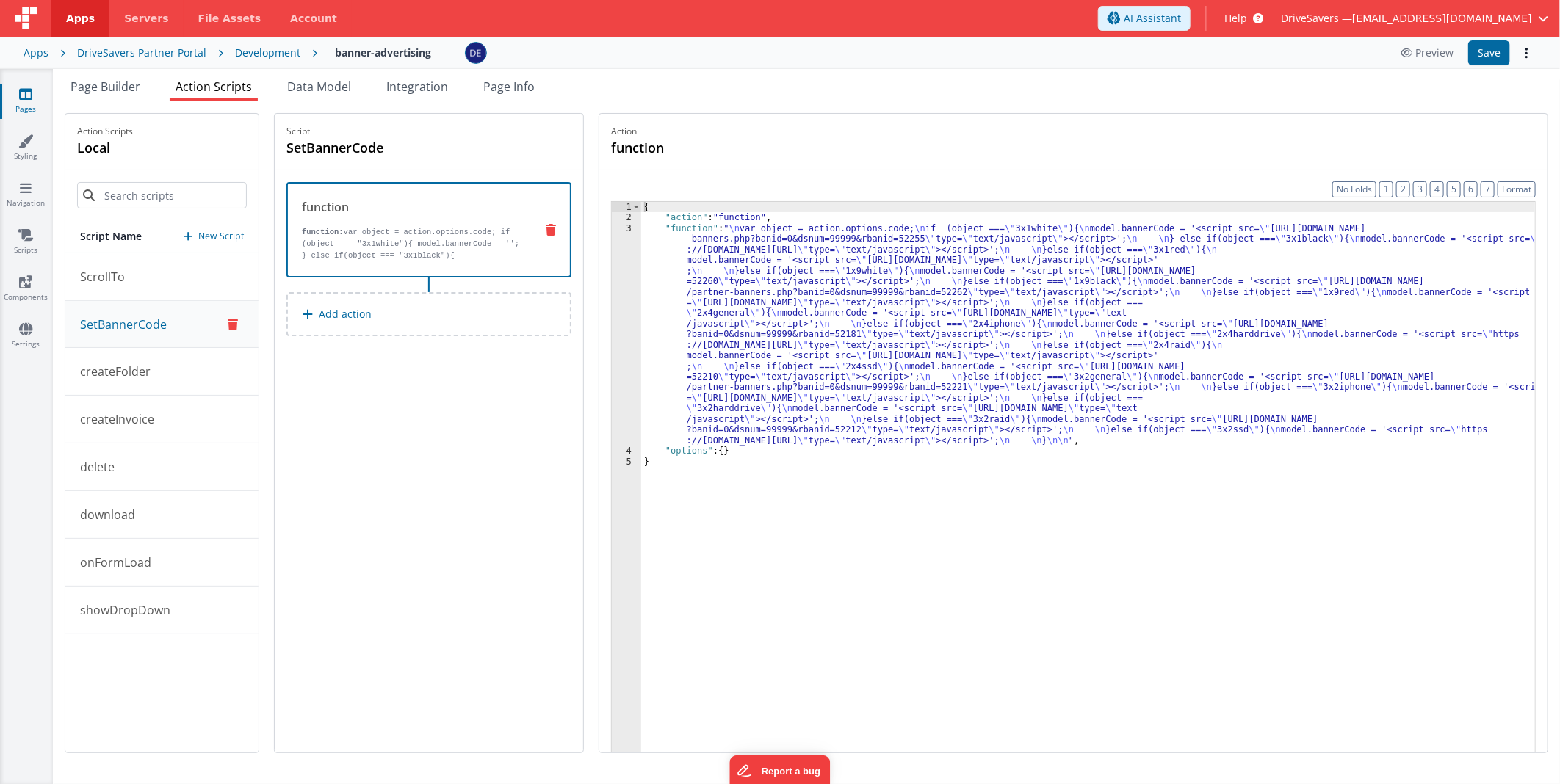
click at [896, 262] on div "{ "action" : "function" , "function" : " \n var object = action.options.code; \…" at bounding box center [1088, 511] width 894 height 618
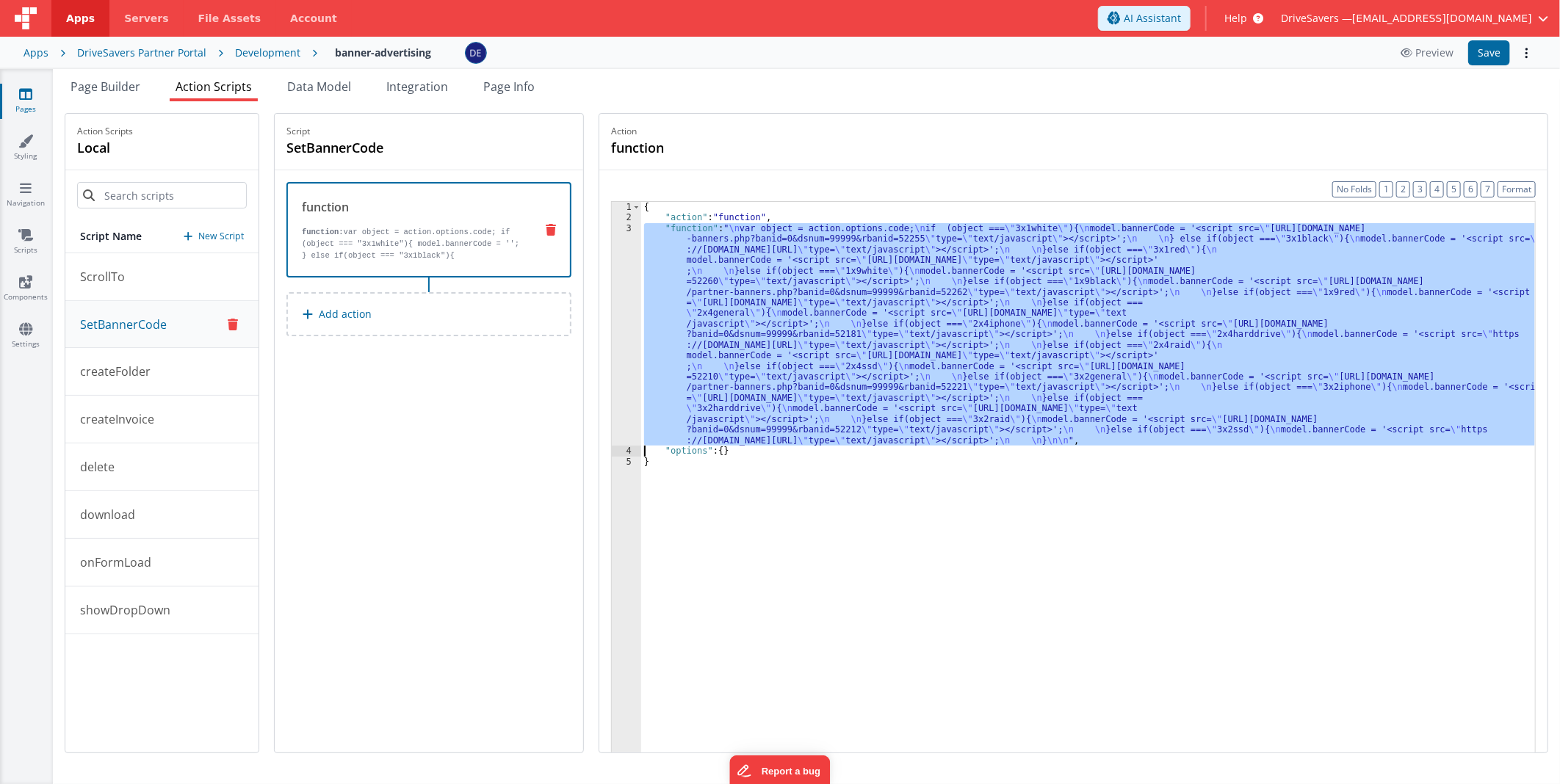
click at [632, 279] on div "3" at bounding box center [626, 334] width 29 height 222
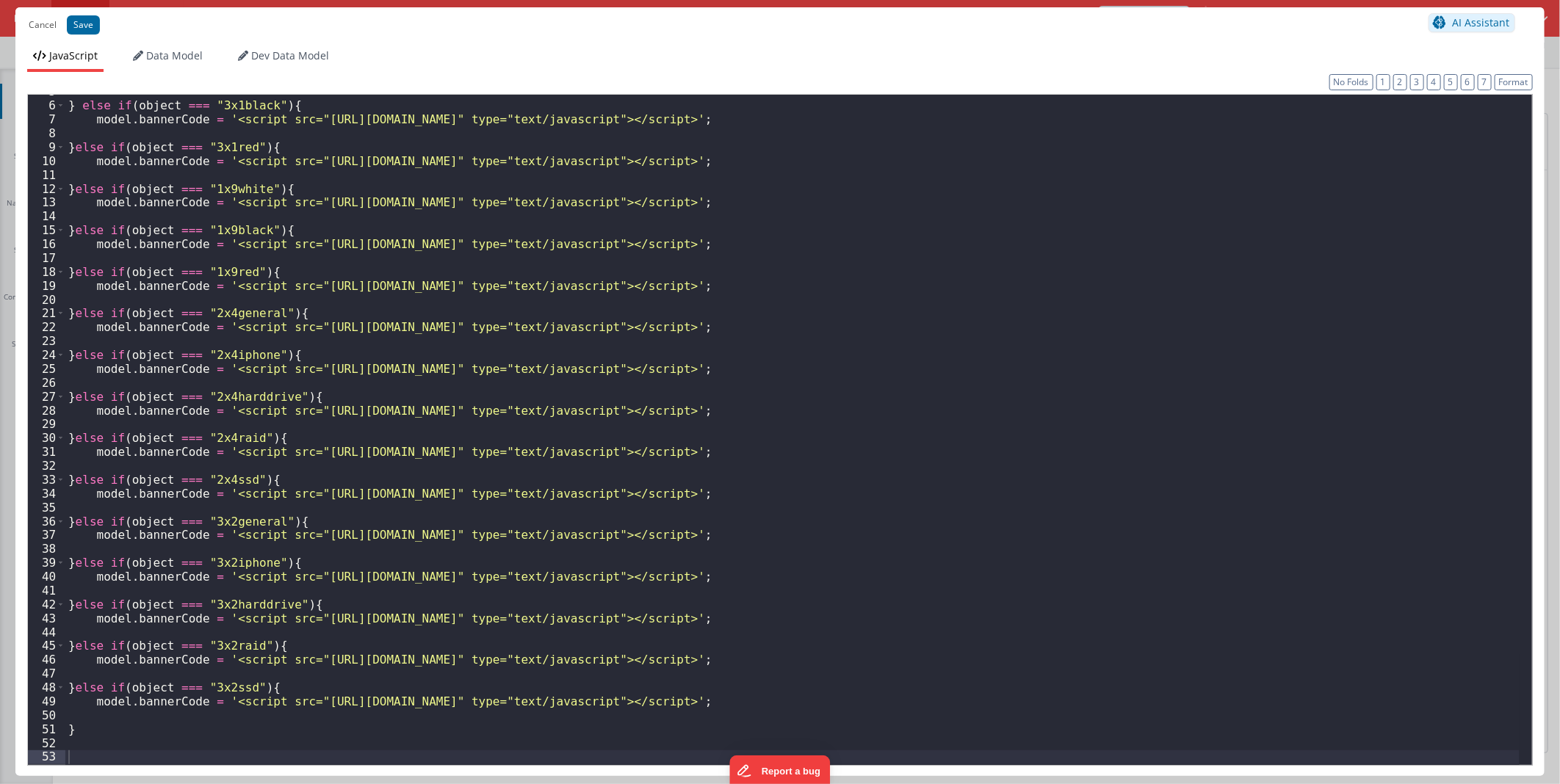
scroll to position [65, 0]
click at [322, 201] on div "} else if ( object === "3x1black" ) { model . bannerCode = '<script src="[URL][…" at bounding box center [792, 433] width 1454 height 698
drag, startPoint x: 322, startPoint y: 201, endPoint x: 918, endPoint y: 200, distance: 596.0
click at [918, 200] on div "} else if ( object === "3x1black" ) { model . bannerCode = '<script src="[URL][…" at bounding box center [792, 433] width 1454 height 698
click at [468, 279] on div "} else if ( object === "3x1black" ) { model . bannerCode = '<script src="[URL][…" at bounding box center [792, 433] width 1454 height 698
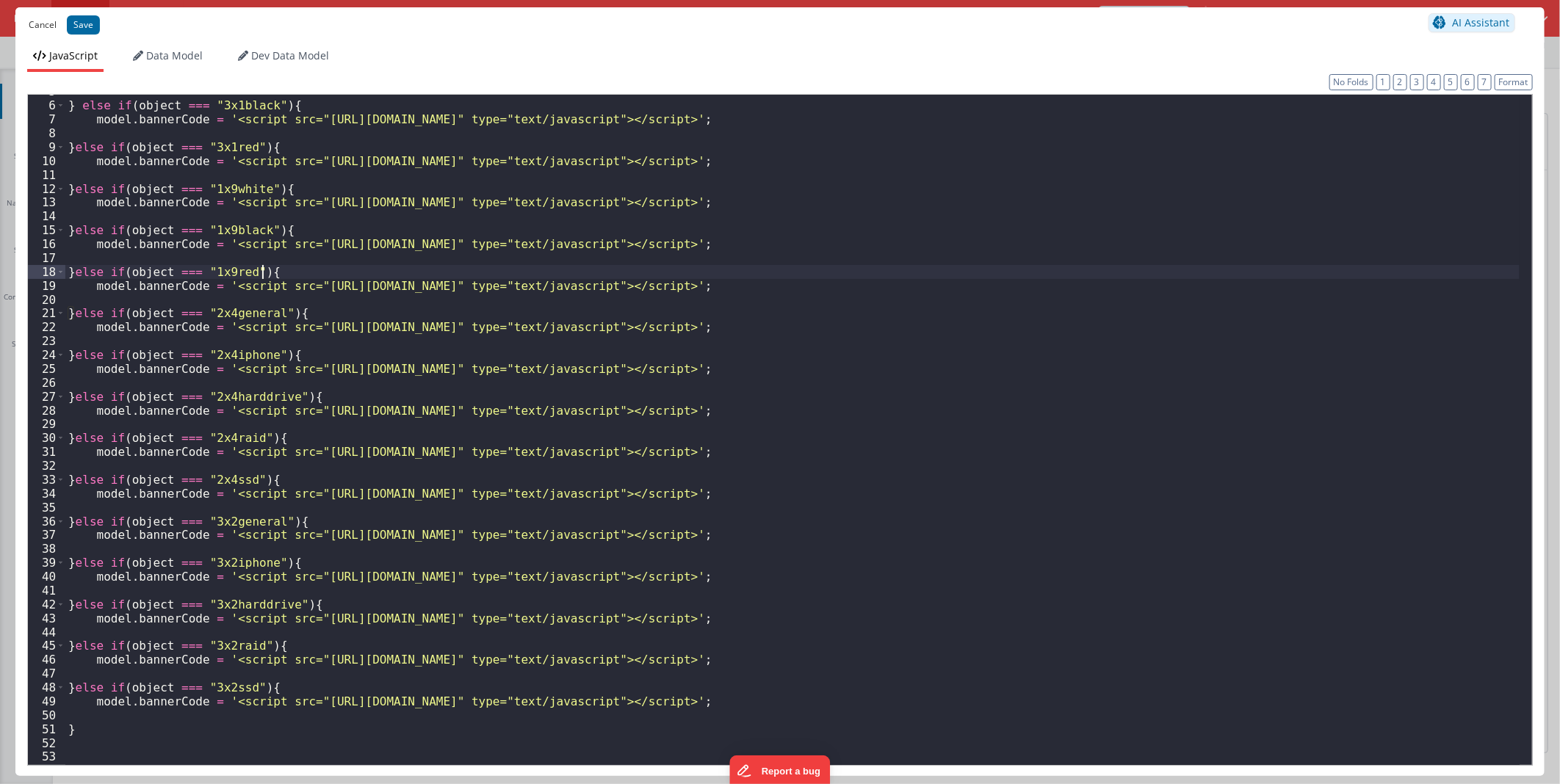
click at [34, 26] on button "Cancel" at bounding box center [42, 25] width 43 height 20
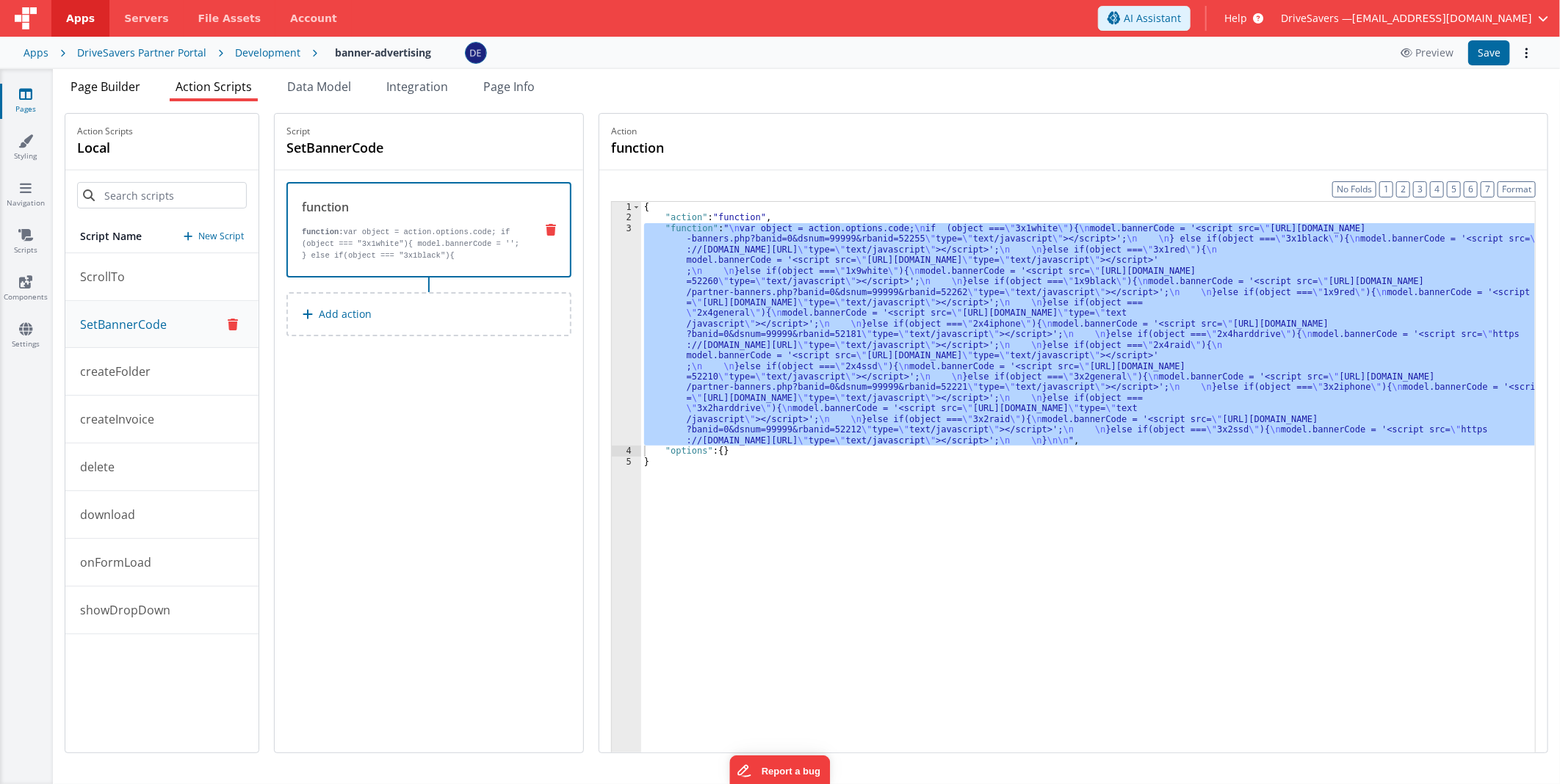
click at [113, 86] on span "Page Builder" at bounding box center [105, 86] width 70 height 16
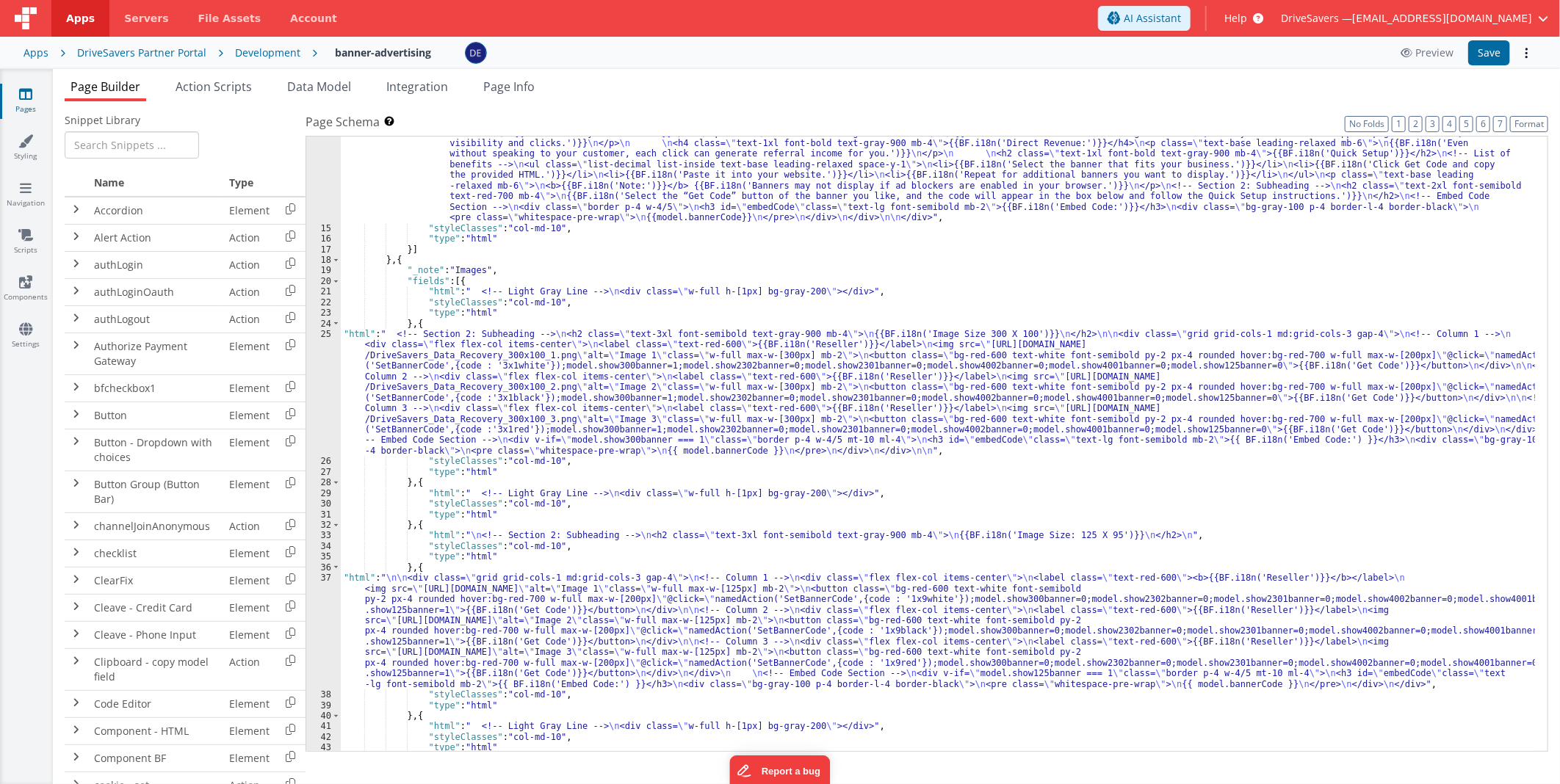
scroll to position [0, 0]
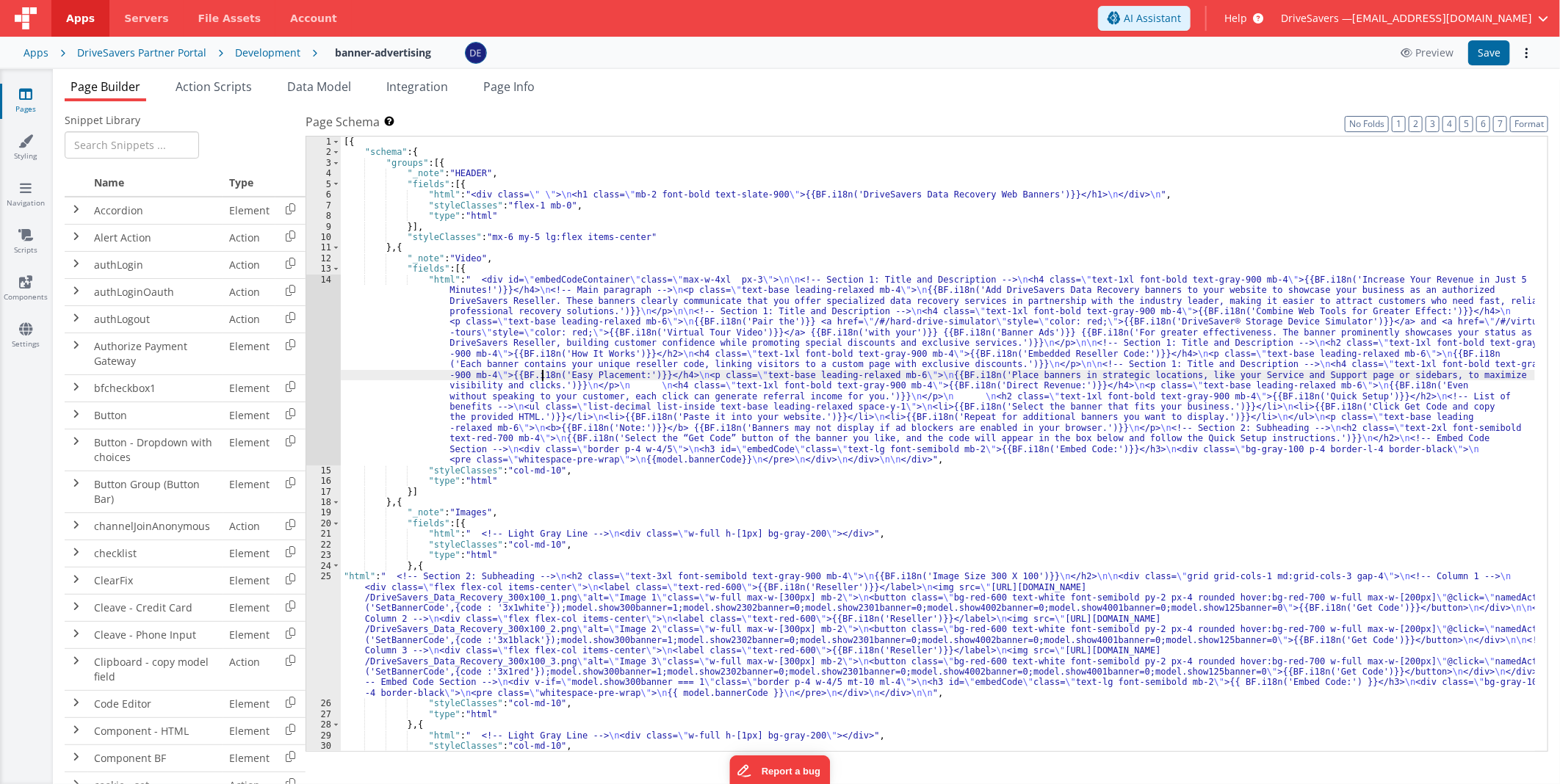
click at [544, 377] on div "[{ "schema" : { "groups" : [{ "_note" : "HEADER" , "fields" : [{ "html" : "<div…" at bounding box center [938, 455] width 1194 height 637
click at [331, 345] on div "14" at bounding box center [323, 370] width 35 height 191
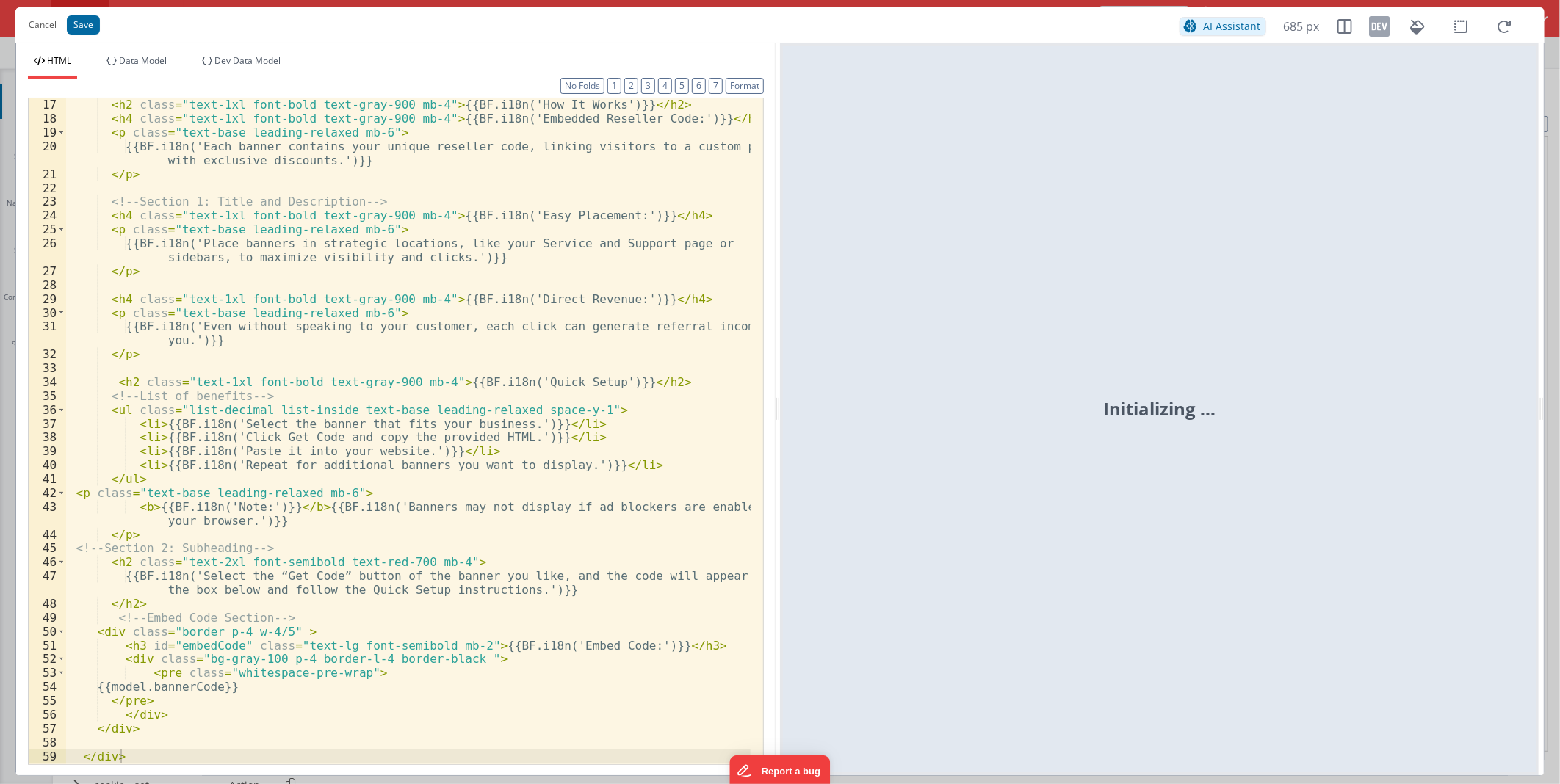
scroll to position [374, 0]
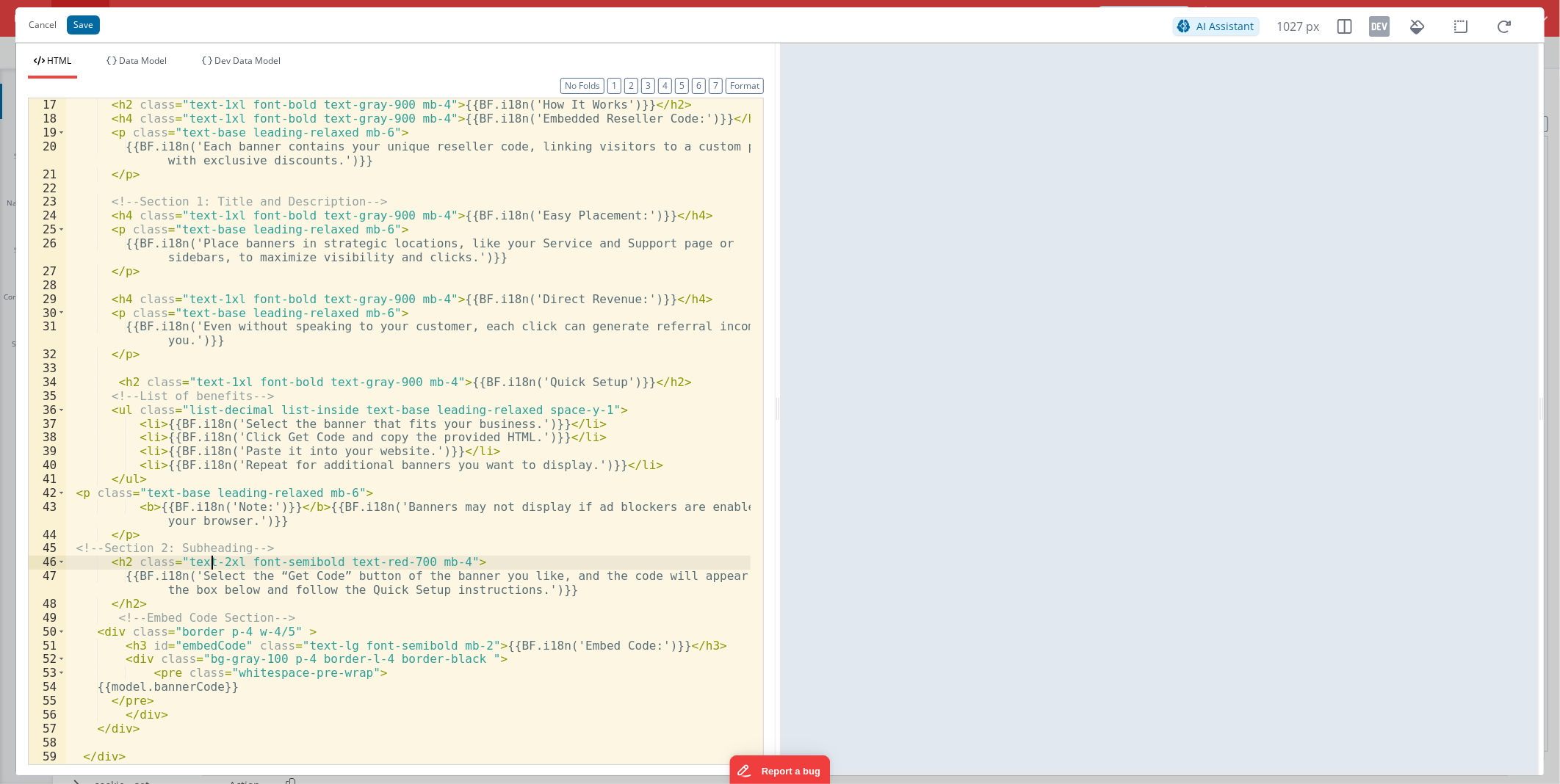
click at [214, 568] on div "< h2 class = "text-1xl font-bold text-gray-900 mb-4" > {{BF.i18n('How It Works'…" at bounding box center [408, 444] width 684 height 693
click at [235, 628] on div "< h2 class = "text-1xl font-bold text-gray-900 mb-4" > {{BF.i18n('How It Works'…" at bounding box center [408, 444] width 684 height 693
click at [283, 632] on div "< h2 class = "text-1xl font-bold text-gray-900 mb-4" > {{BF.i18n('How It Works'…" at bounding box center [408, 444] width 684 height 693
click at [82, 17] on button "Save" at bounding box center [83, 25] width 33 height 19
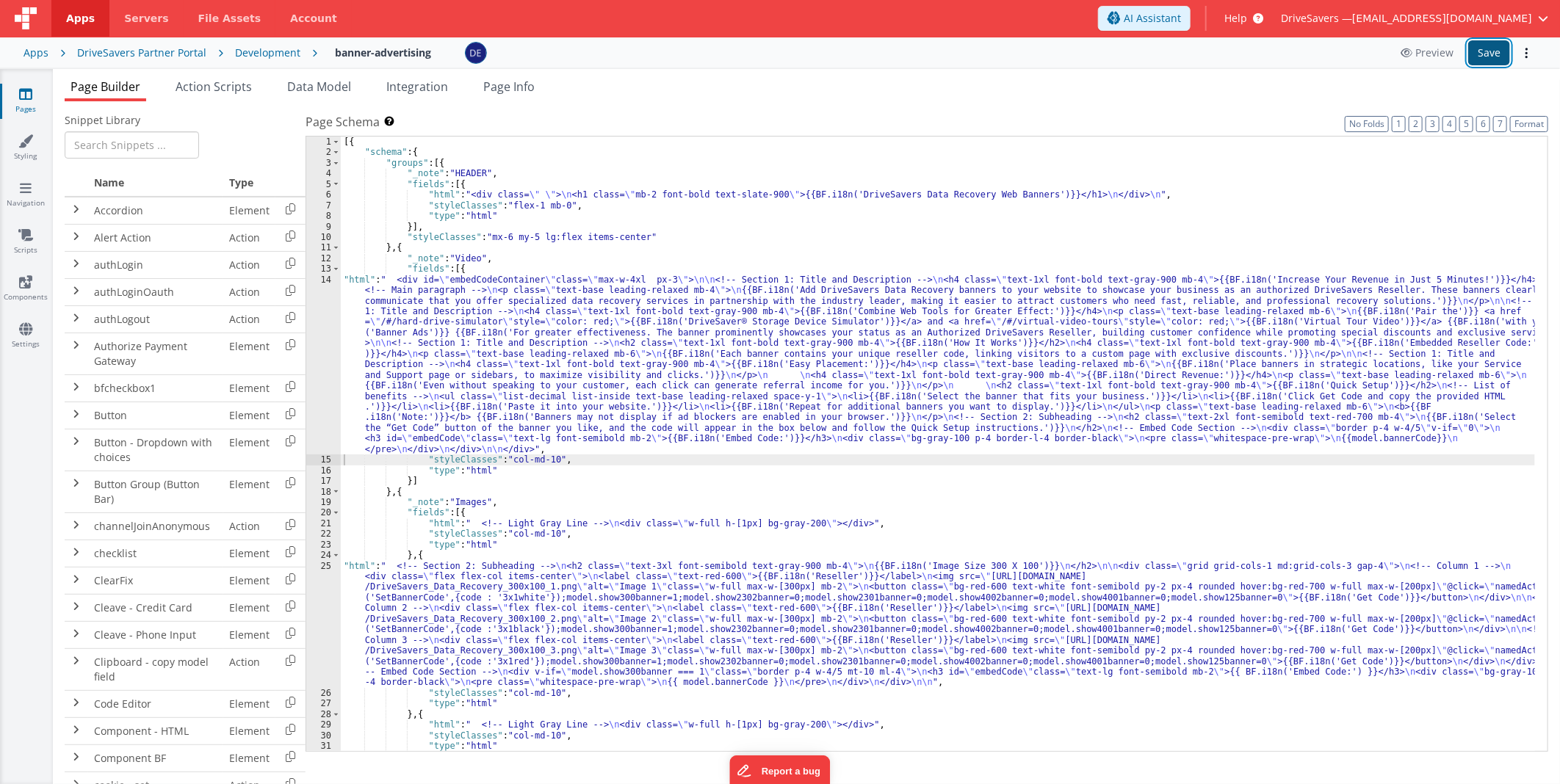
click at [1482, 56] on button "Save" at bounding box center [1489, 53] width 42 height 25
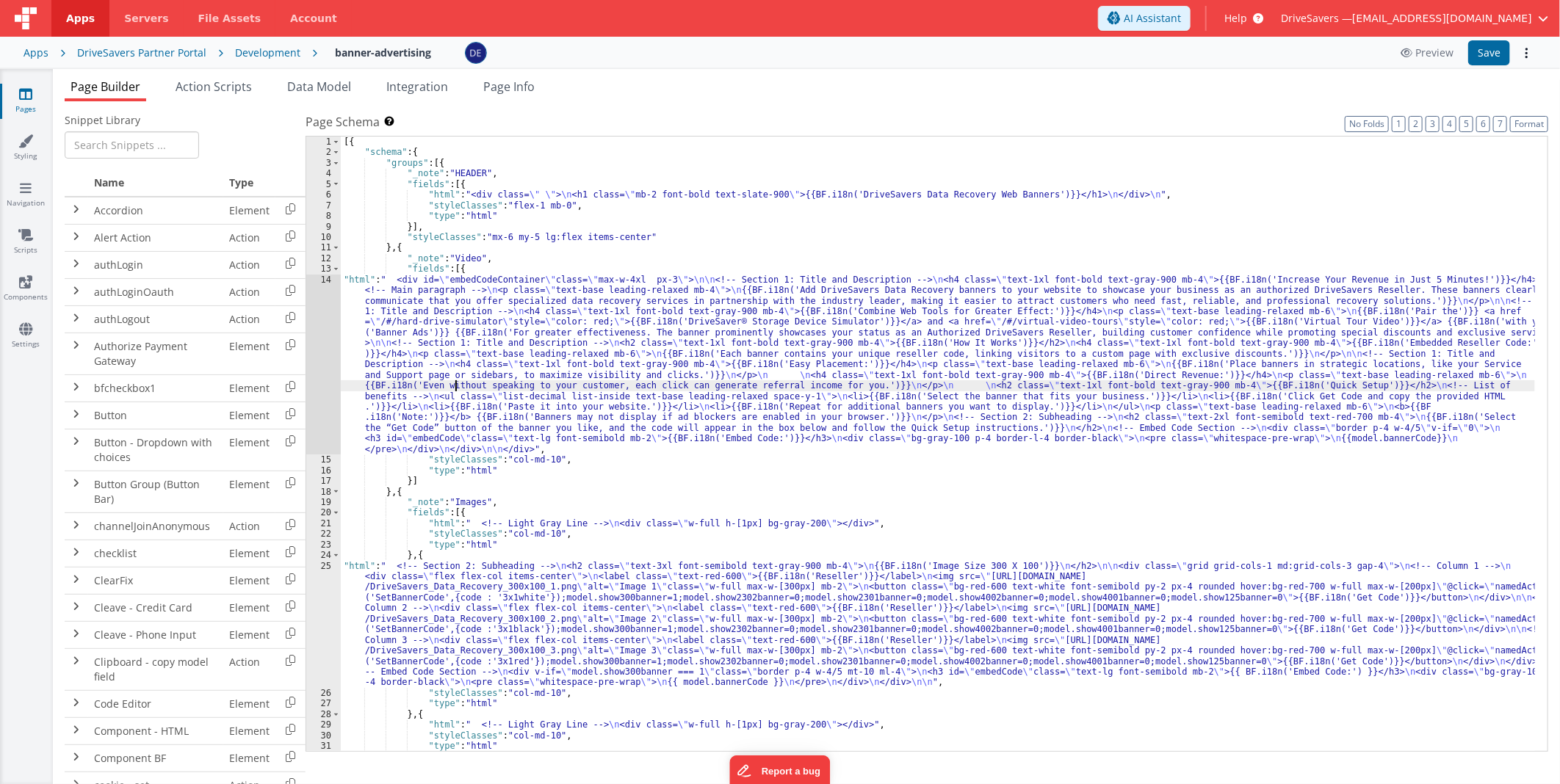
click at [457, 387] on div "[{ "schema" : { "groups" : [{ "_note" : "HEADER" , "fields" : [{ "html" : "<div…" at bounding box center [938, 455] width 1194 height 637
click at [332, 361] on div "14" at bounding box center [323, 365] width 35 height 180
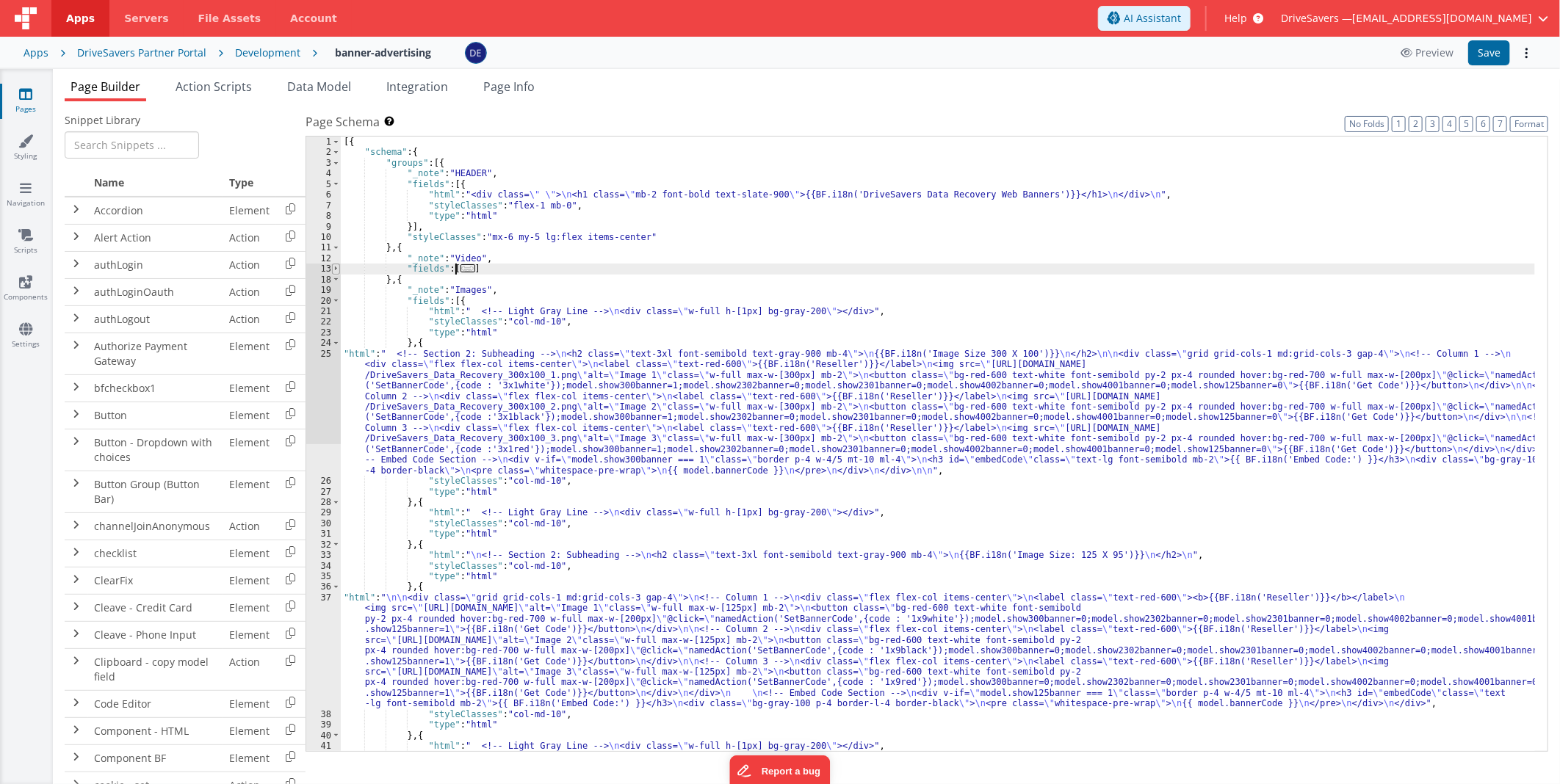
click at [334, 268] on span at bounding box center [336, 269] width 8 height 11
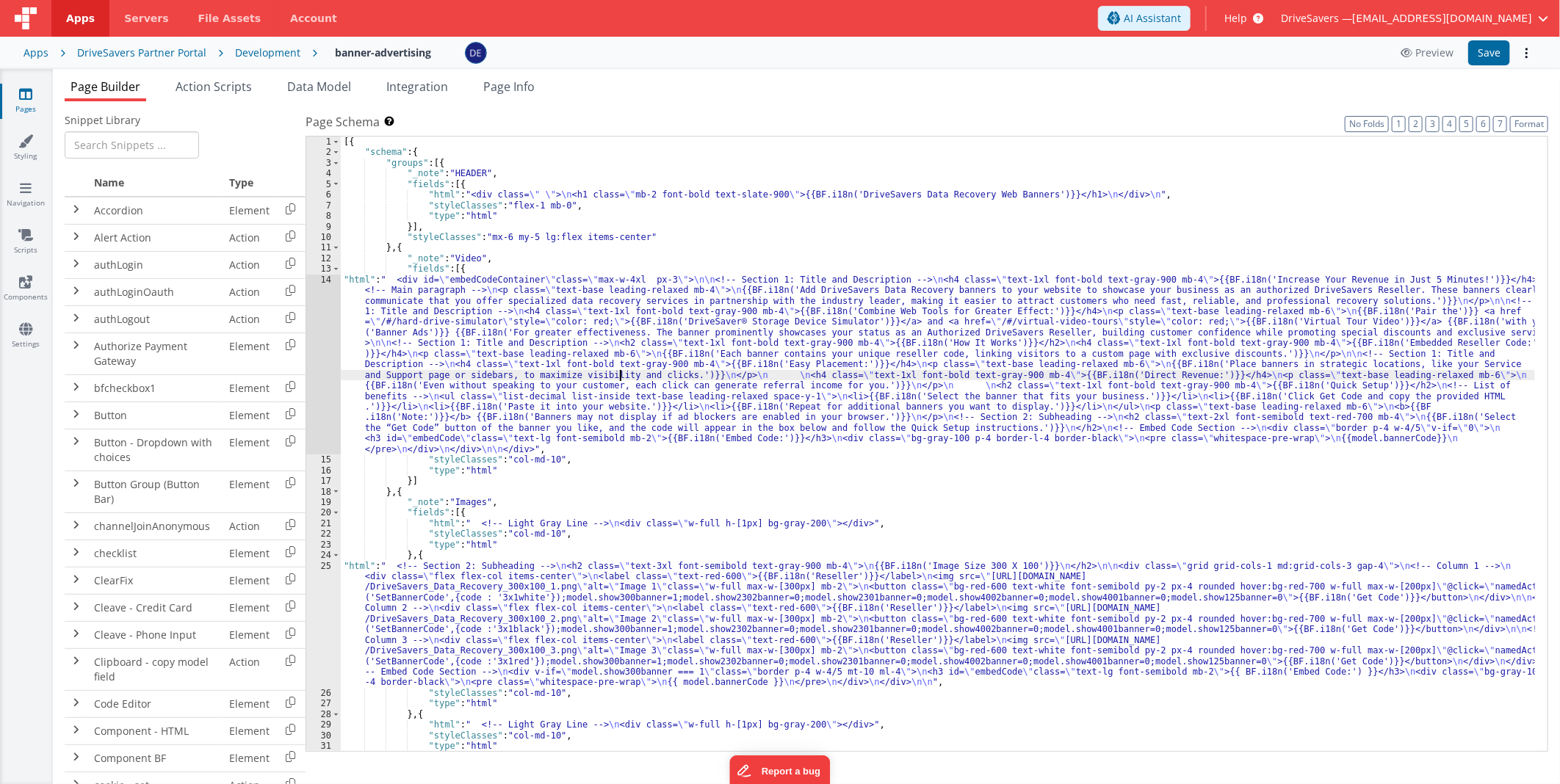
click at [622, 372] on div "[{ "schema" : { "groups" : [{ "_note" : "HEADER" , "fields" : [{ "html" : "<div…" at bounding box center [938, 455] width 1194 height 637
click at [332, 341] on div "14" at bounding box center [323, 365] width 35 height 180
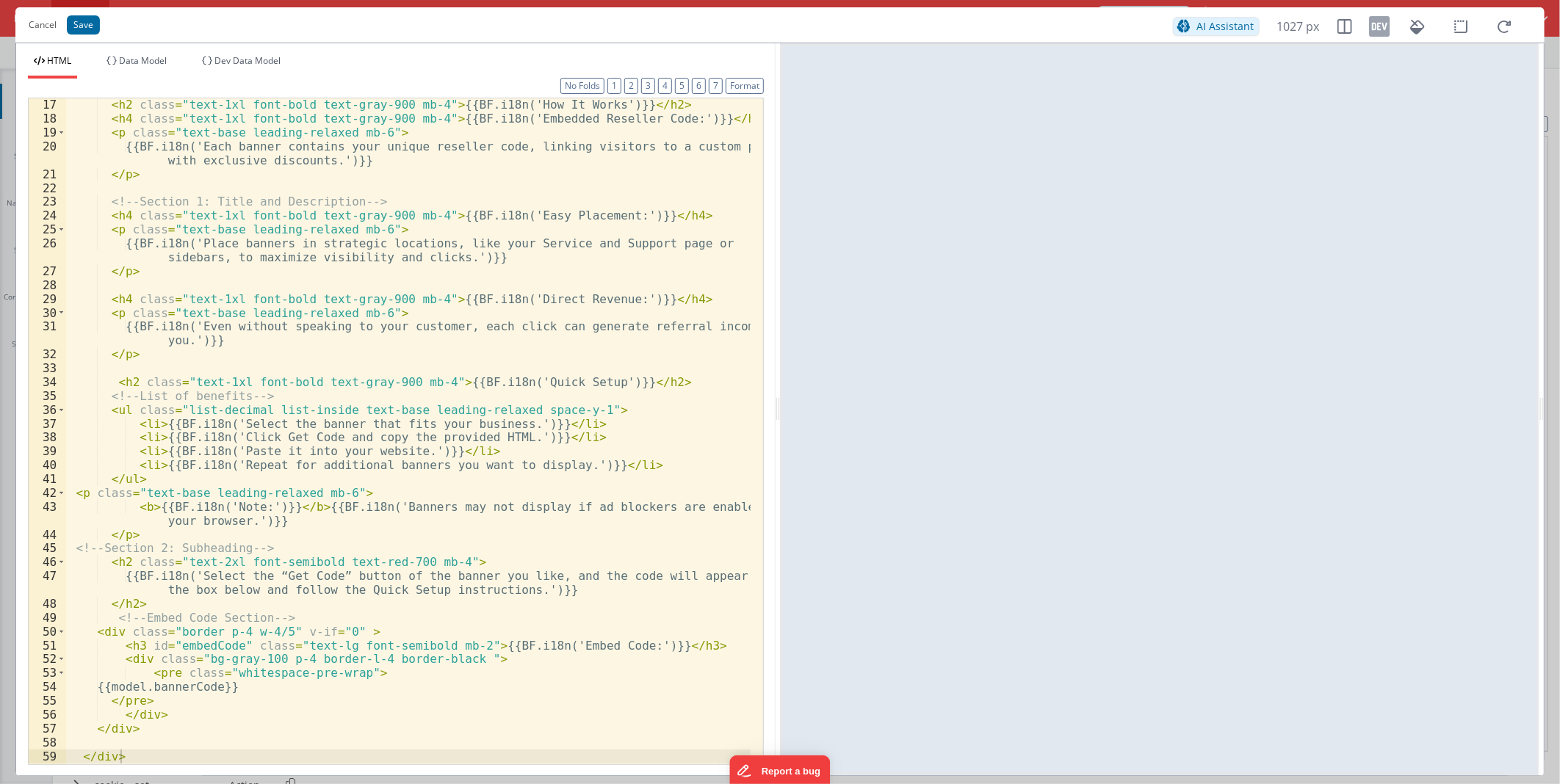
click at [590, 460] on div "< h2 class = "text-1xl font-bold text-gray-900 mb-4" > {{BF.i18n('How It Works'…" at bounding box center [408, 444] width 684 height 693
click at [597, 444] on div "< h2 class = "text-1xl font-bold text-gray-900 mb-4" > {{BF.i18n('How It Works'…" at bounding box center [408, 444] width 684 height 693
click at [37, 29] on button "Cancel" at bounding box center [42, 25] width 43 height 20
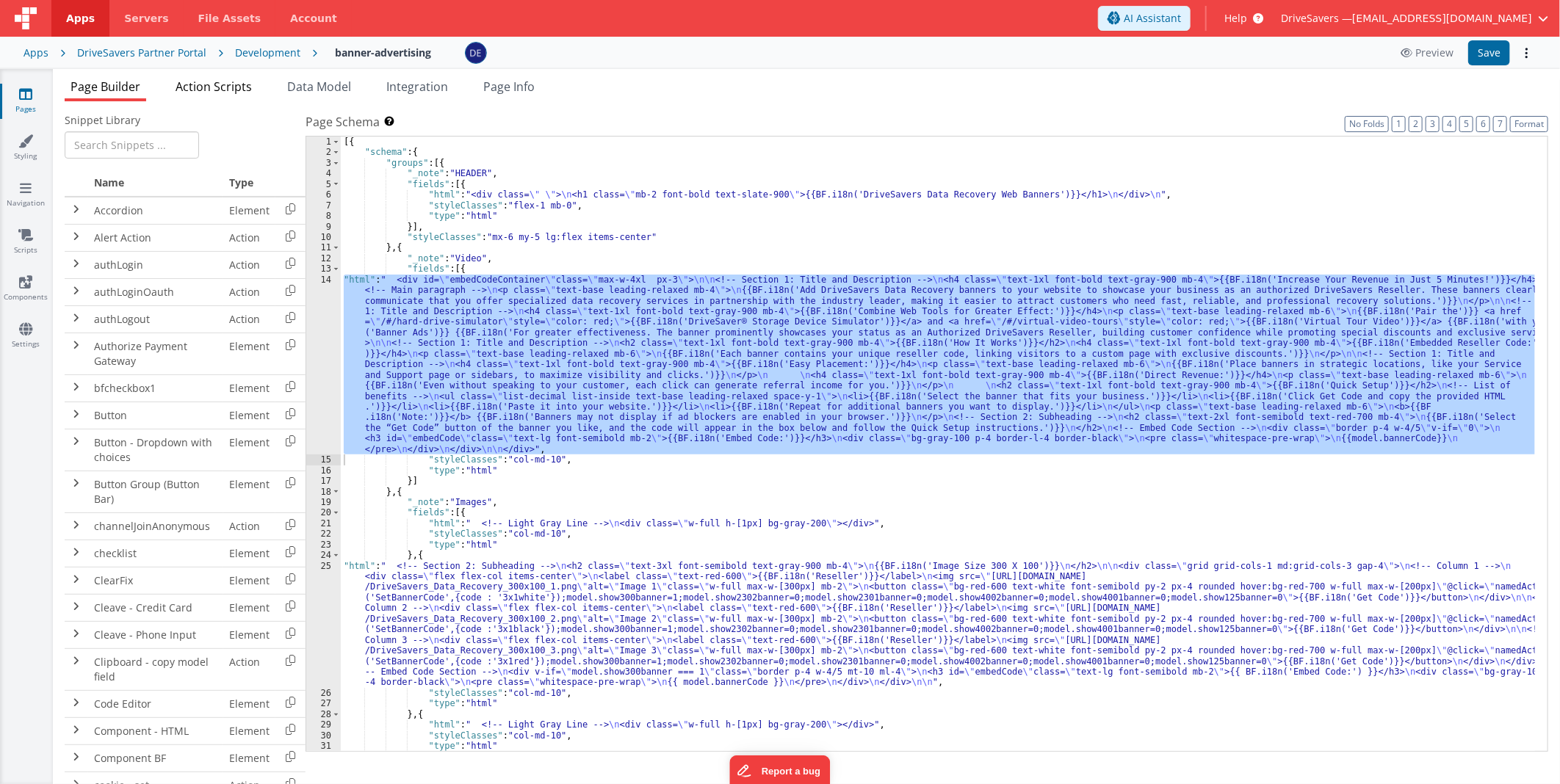
click at [206, 86] on span "Action Scripts" at bounding box center [214, 86] width 77 height 16
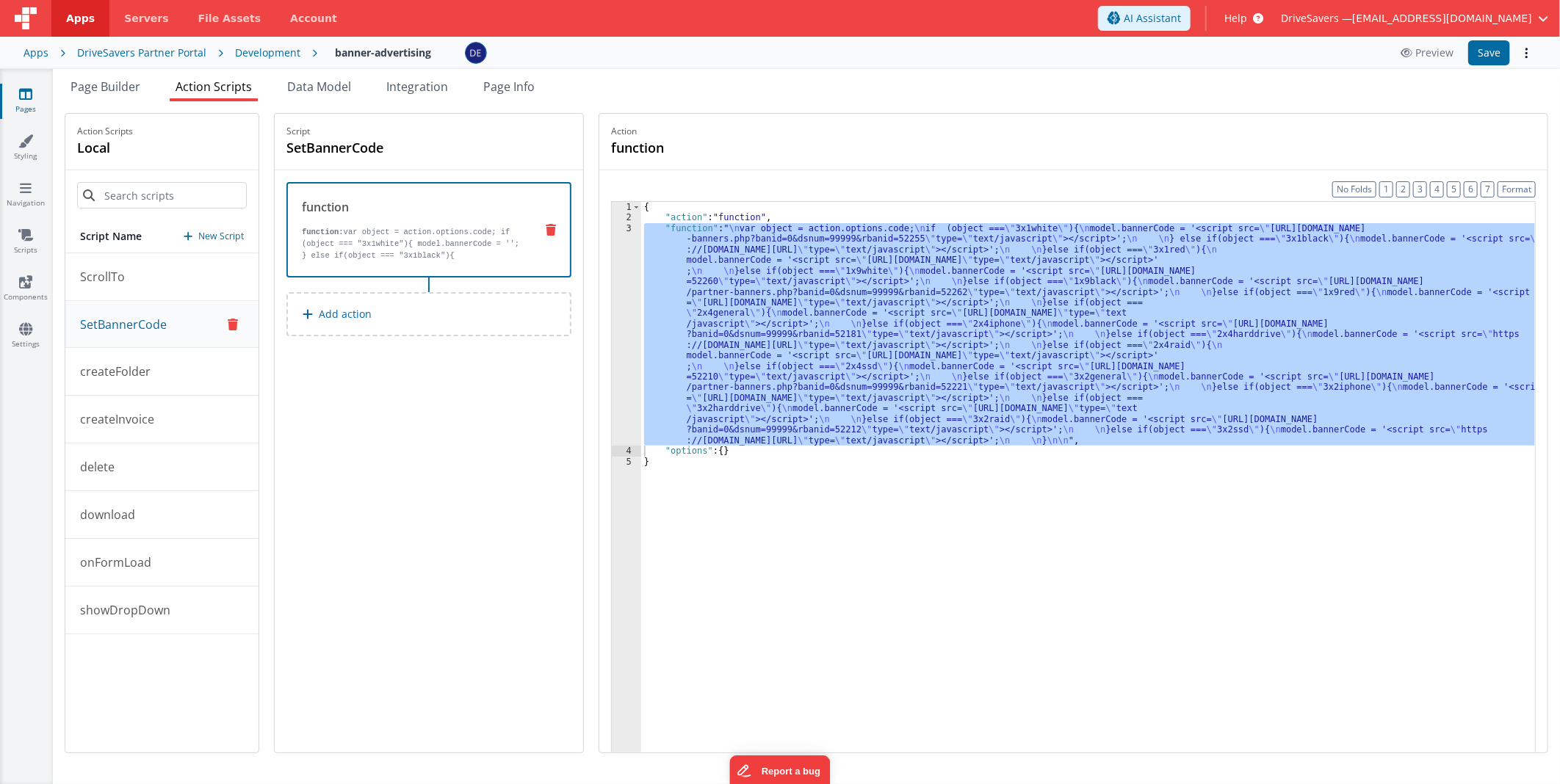
click at [841, 325] on div "{ "action" : "function" , "function" : " \n var object = action.options.code; \…" at bounding box center [1088, 500] width 894 height 596
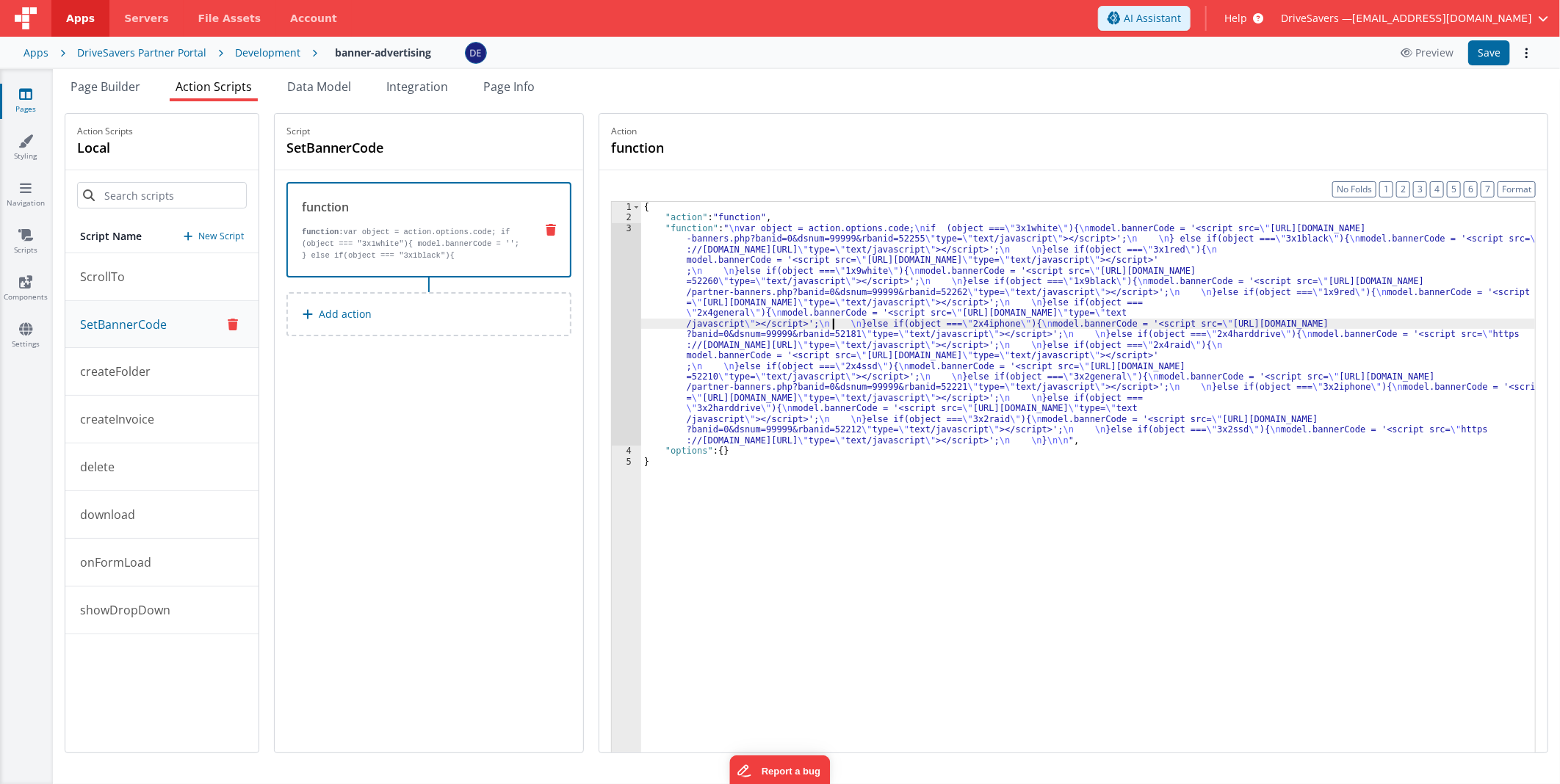
click at [635, 296] on div "3" at bounding box center [626, 334] width 29 height 222
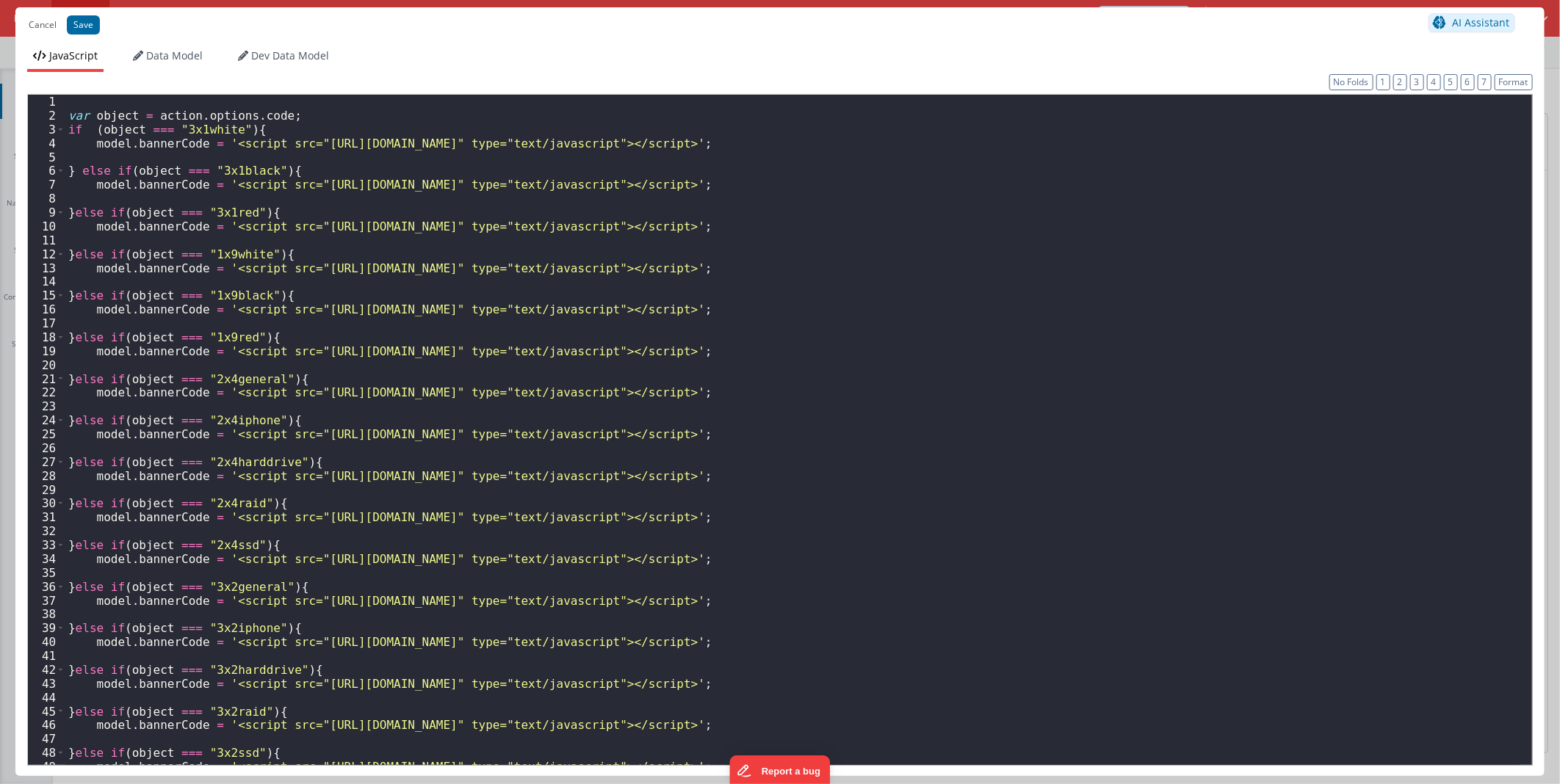
scroll to position [65, 0]
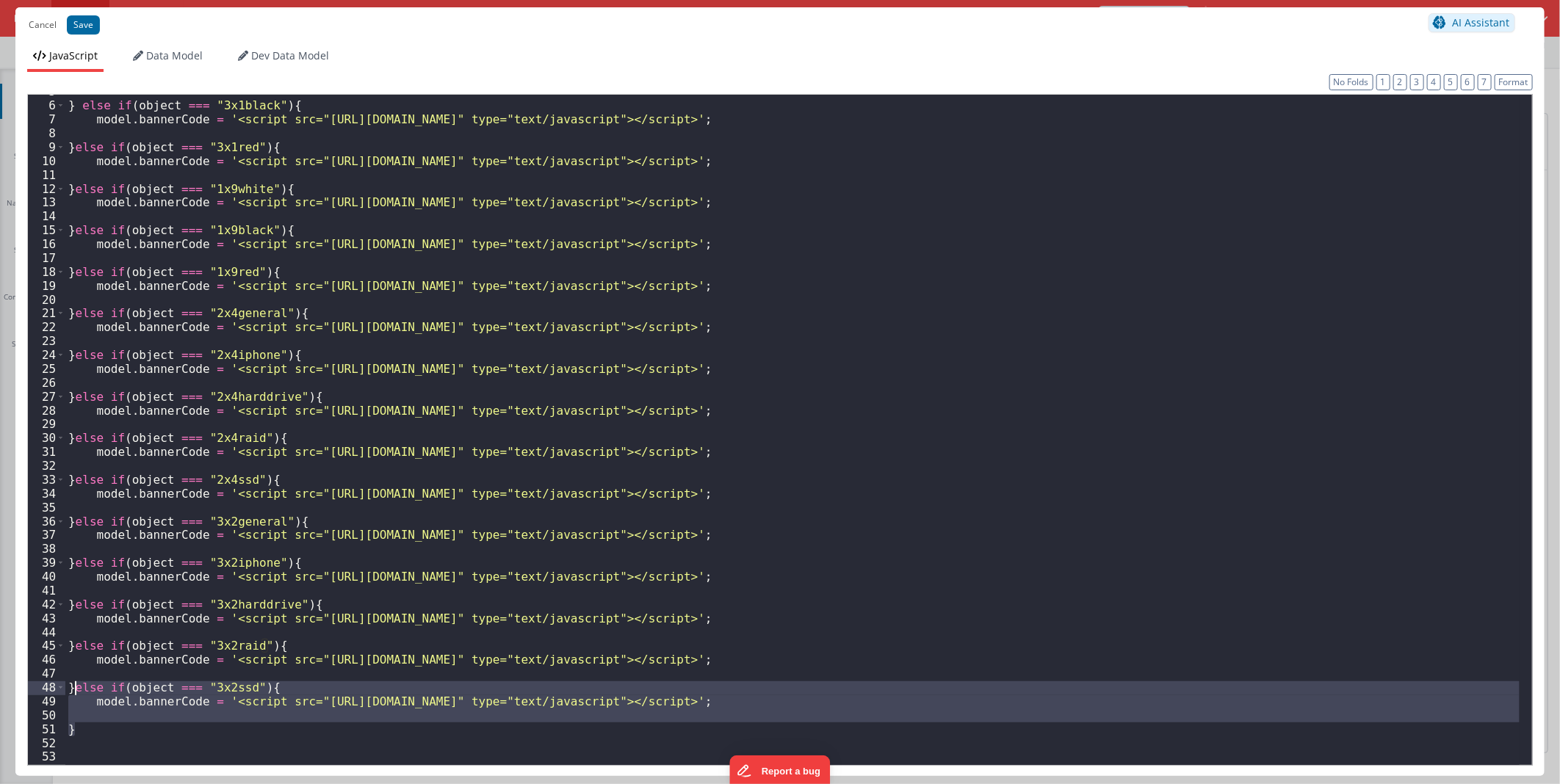
drag, startPoint x: 77, startPoint y: 729, endPoint x: 75, endPoint y: 692, distance: 37.1
click at [75, 692] on div "} else if ( object === "3x1black" ) { model . bannerCode = '<script src="[URL][…" at bounding box center [792, 433] width 1454 height 698
click at [89, 724] on div "} else if ( object === "3x1black" ) { model . bannerCode = '<script src="[URL][…" at bounding box center [792, 430] width 1454 height 670
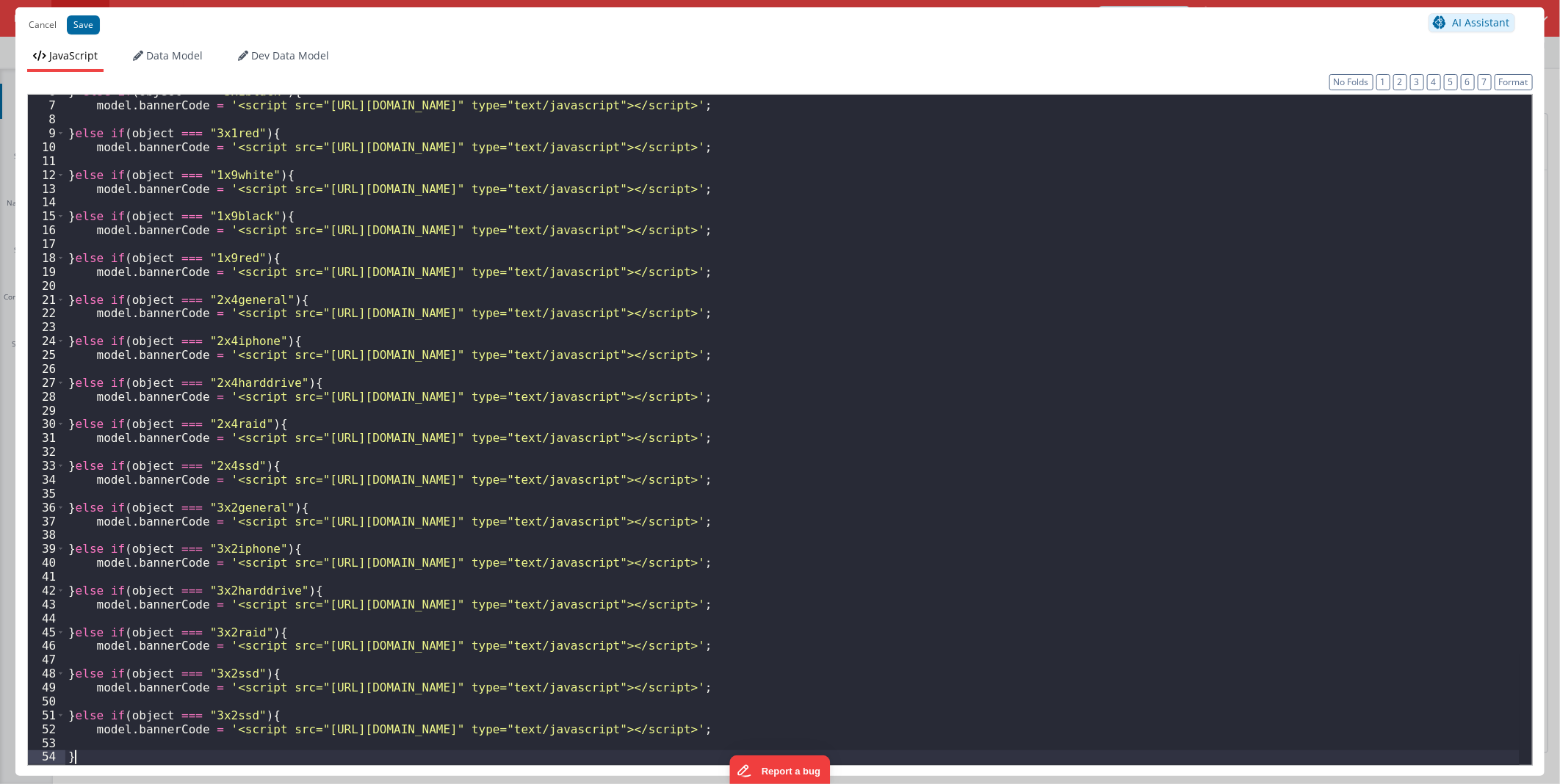
scroll to position [79, 0]
click at [223, 716] on div "} else if ( object === "3x1black" ) { model . bannerCode = '<script src="[URL][…" at bounding box center [792, 433] width 1454 height 698
drag, startPoint x: 223, startPoint y: 716, endPoint x: 211, endPoint y: 715, distance: 12.0
click at [211, 715] on div "} else if ( object === "3x1black" ) { model . bannerCode = '<script src="[URL][…" at bounding box center [792, 433] width 1454 height 698
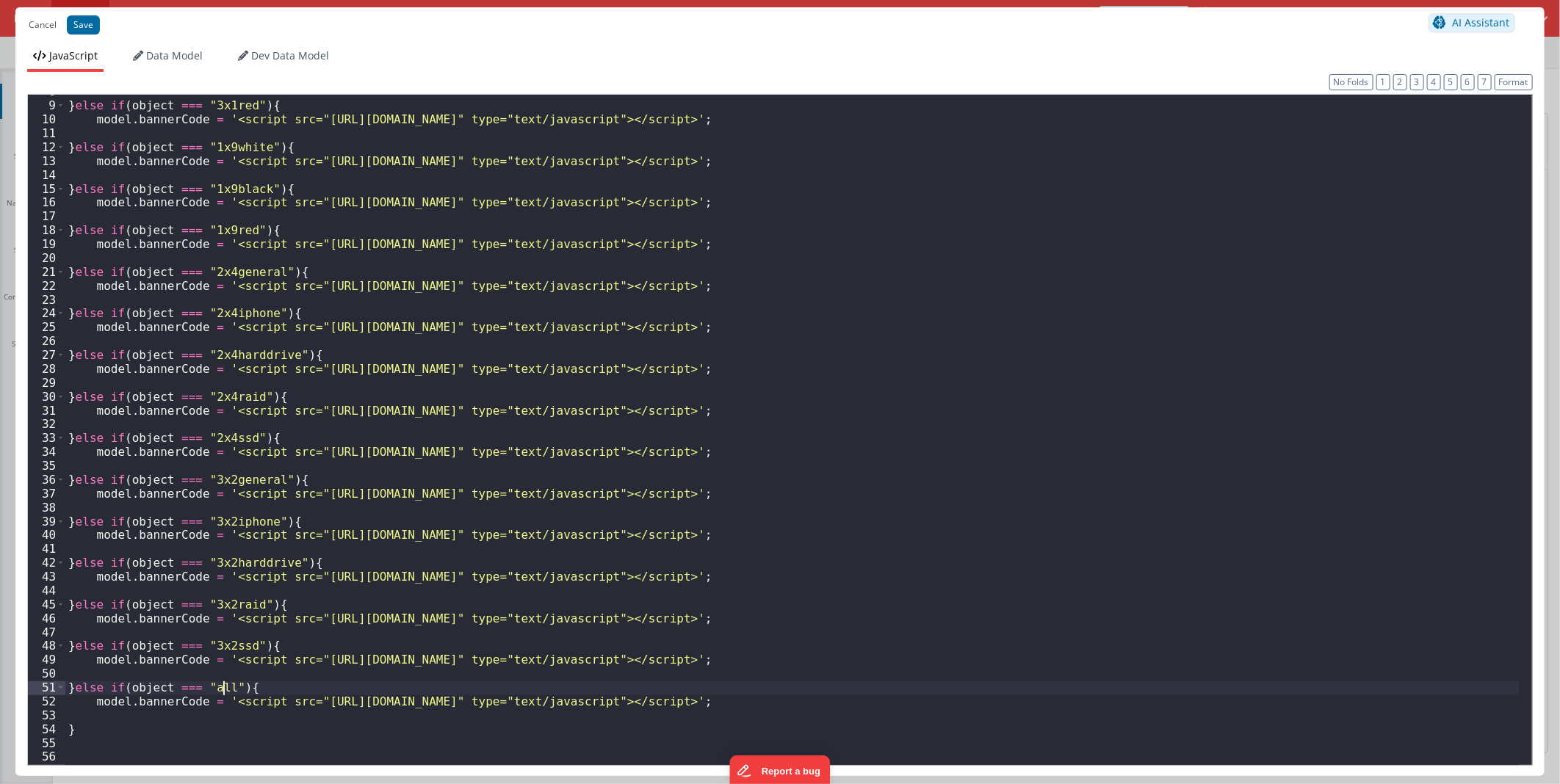
scroll to position [107, 0]
click at [316, 704] on div "} else if ( object === "3x1red" ) { model . bannerCode = '<script src="[URL][DO…" at bounding box center [792, 433] width 1454 height 698
click at [1180, 665] on div "} else if ( object === "3x1red" ) { model . bannerCode = '<script src="[URL][DO…" at bounding box center [792, 433] width 1454 height 698
click at [98, 673] on div "} else if ( object === "3x1red" ) { model . bannerCode = '<script src="[URL][DO…" at bounding box center [792, 433] width 1454 height 698
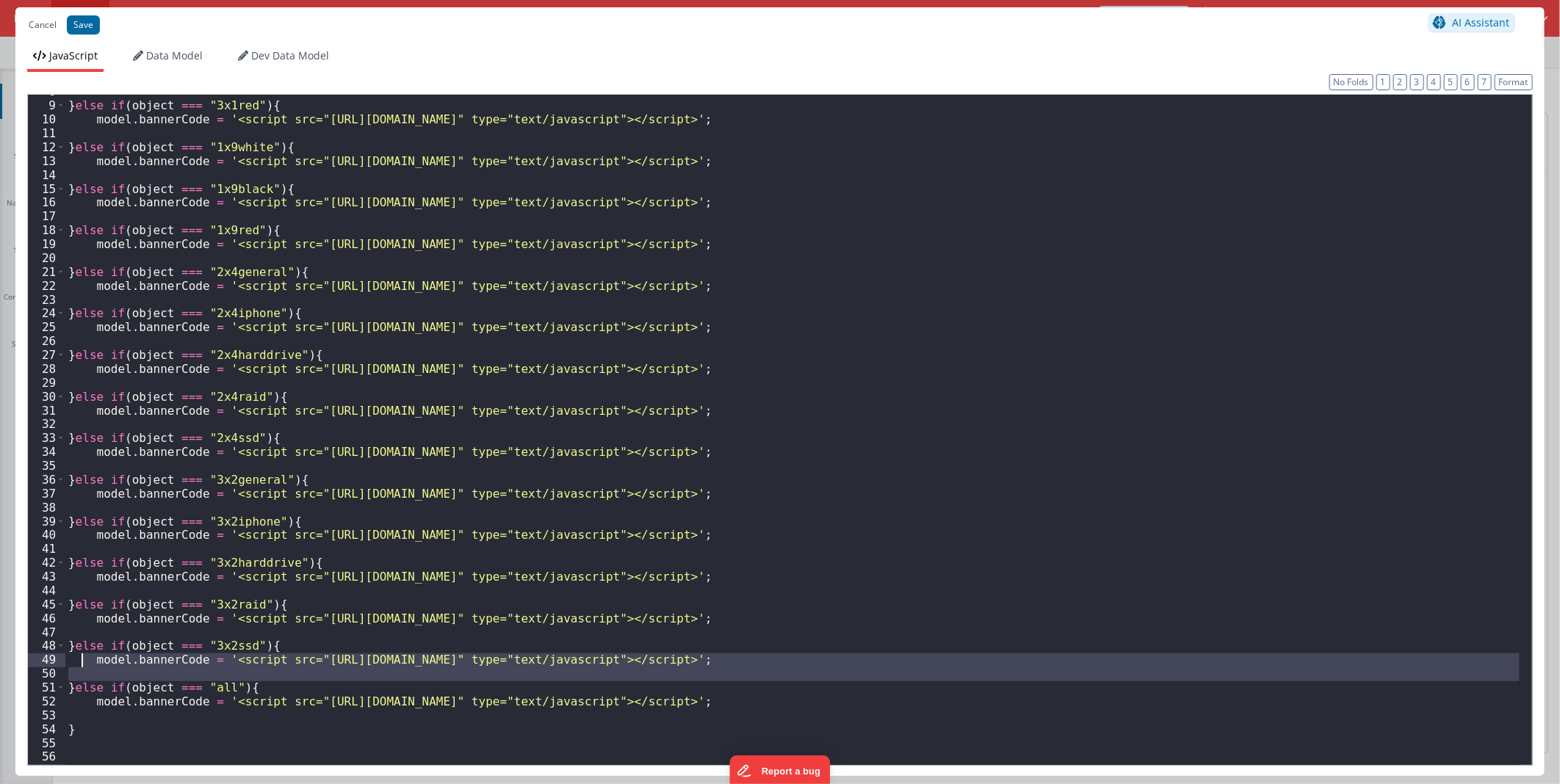
scroll to position [0, 0]
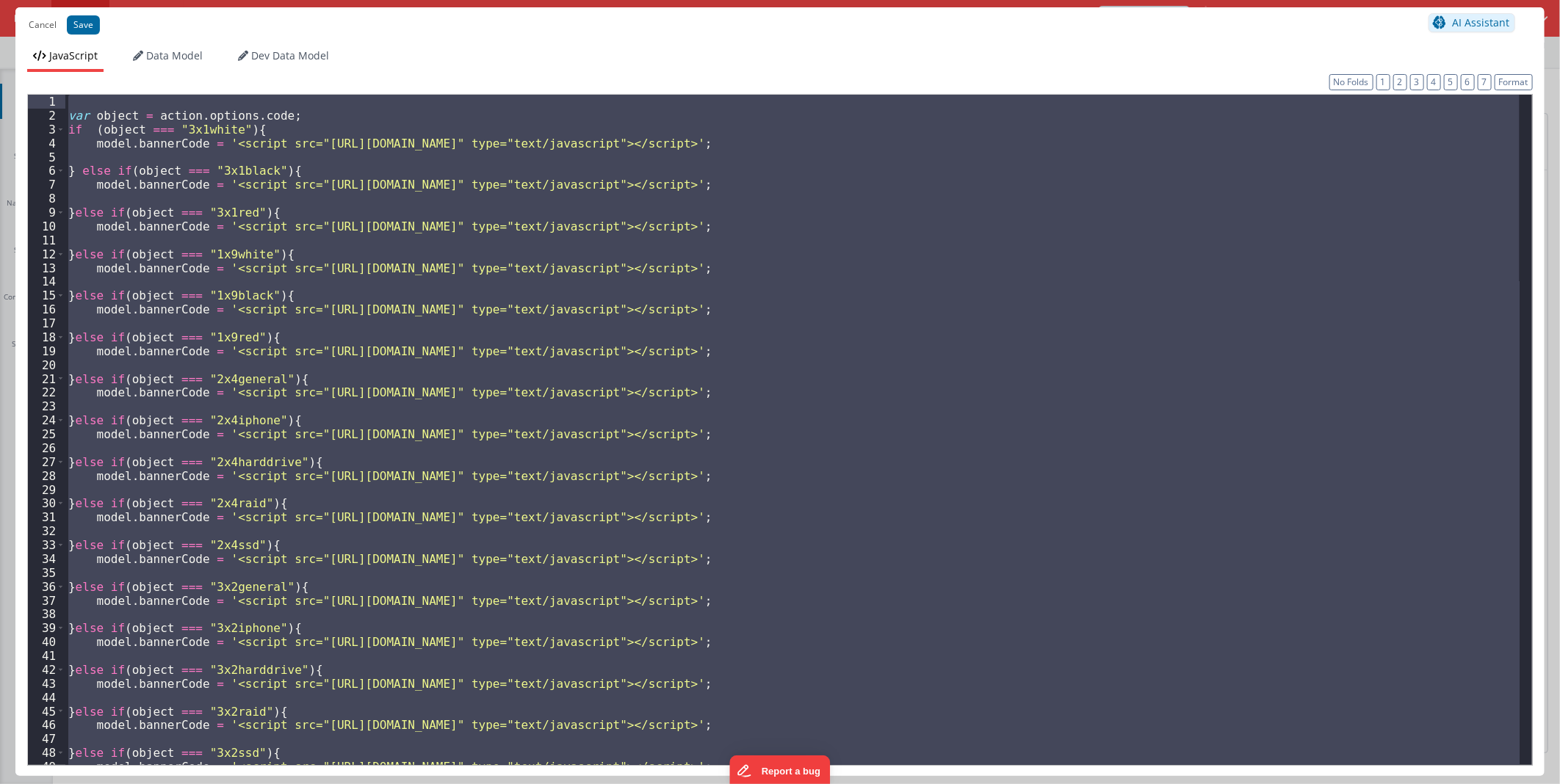
drag, startPoint x: 71, startPoint y: 687, endPoint x: -4, endPoint y: -6, distance: 697.0
click at [0, 0] on html "Cancel Save AI Assistant JavaScript Data Model Dev Data Model Format 7 6 5 4 3 …" at bounding box center [780, 392] width 1560 height 784
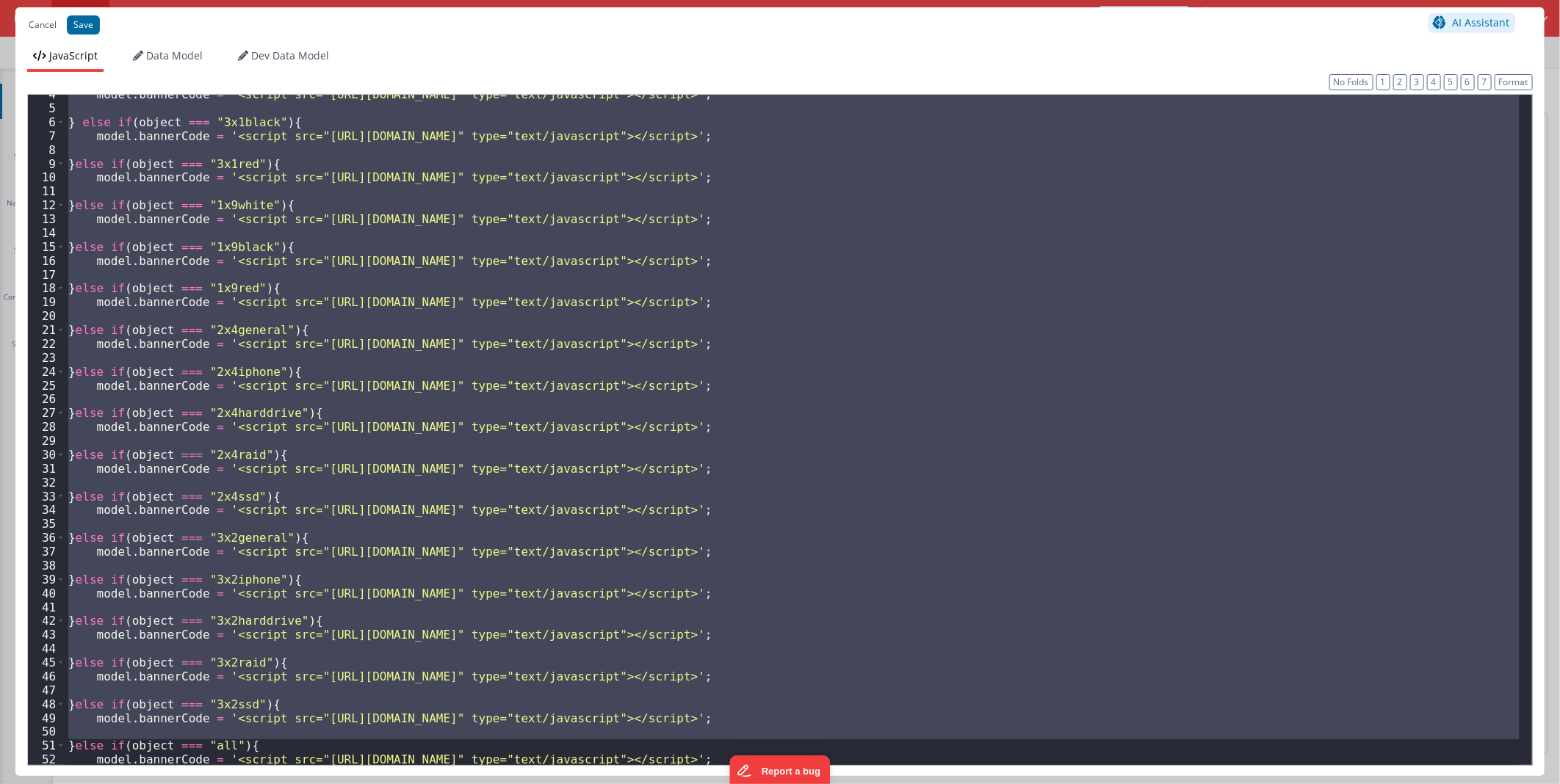
scroll to position [107, 0]
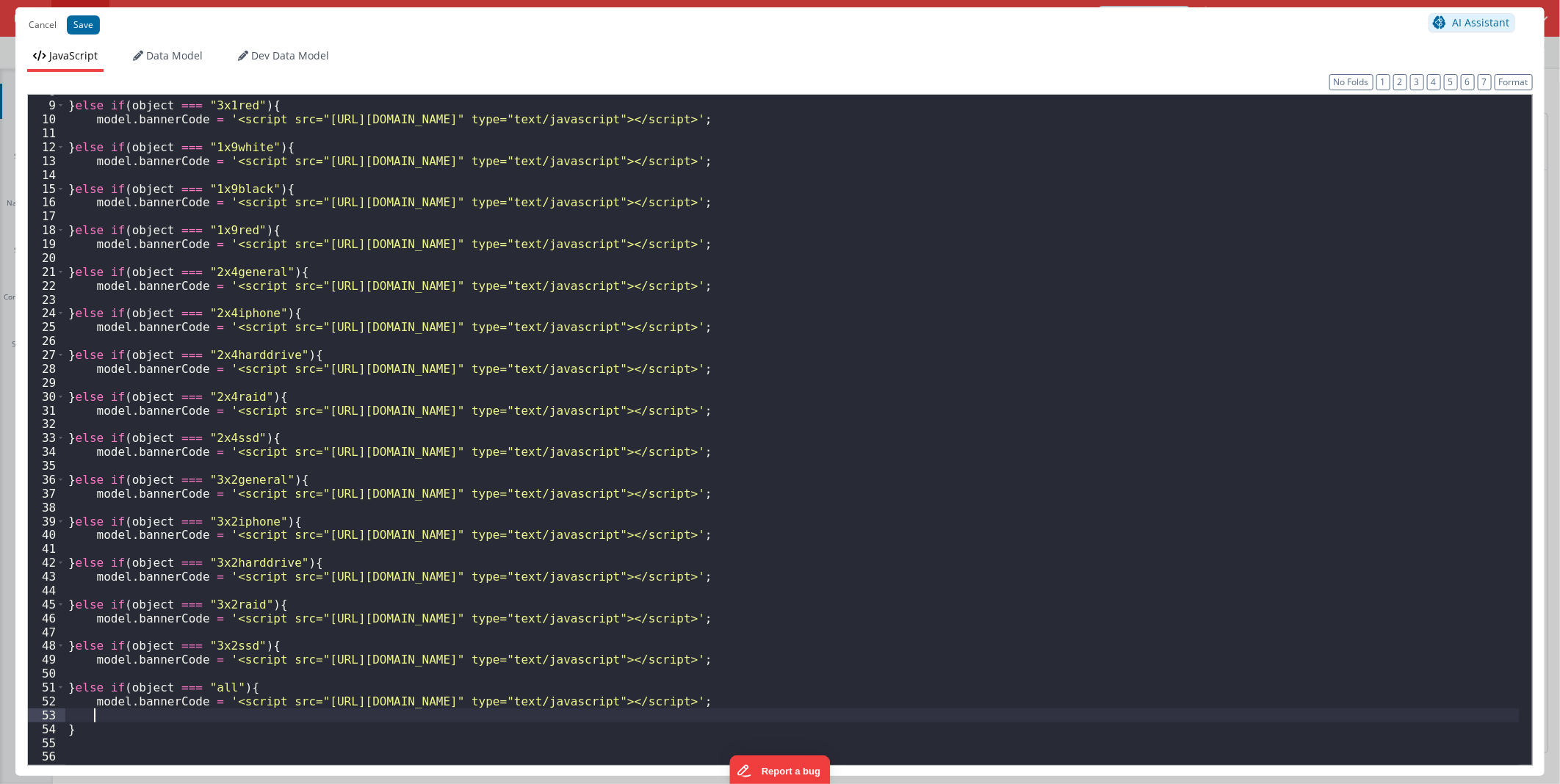
click at [302, 716] on div "} else if ( object === "3x1red" ) { model . bannerCode = '<script src="[URL][DO…" at bounding box center [792, 433] width 1454 height 698
click at [277, 689] on div "} else if ( object === "3x1red" ) { model . bannerCode = '<script src="[URL][DO…" at bounding box center [792, 433] width 1454 height 698
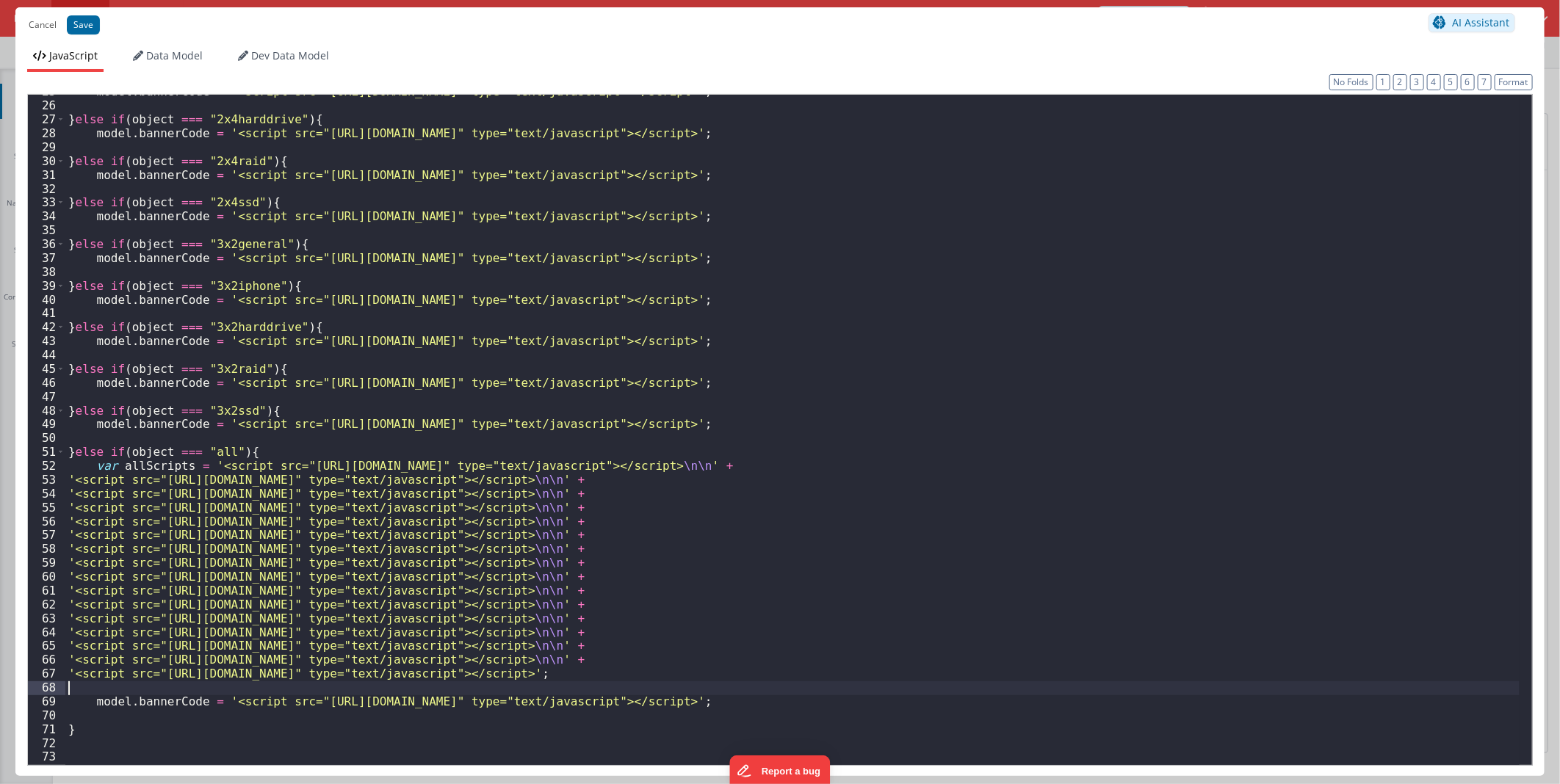
scroll to position [342, 0]
drag, startPoint x: 196, startPoint y: 700, endPoint x: 94, endPoint y: 698, distance: 102.0
click at [94, 698] on div "model . bannerCode = '<script src="[URL][DOMAIN_NAME]" type="text/javascript"><…" at bounding box center [792, 433] width 1454 height 698
click at [137, 460] on div "model . bannerCode = '<script src="[URL][DOMAIN_NAME]" type="text/javascript"><…" at bounding box center [792, 433] width 1454 height 698
drag, startPoint x: 137, startPoint y: 460, endPoint x: 105, endPoint y: 462, distance: 32.1
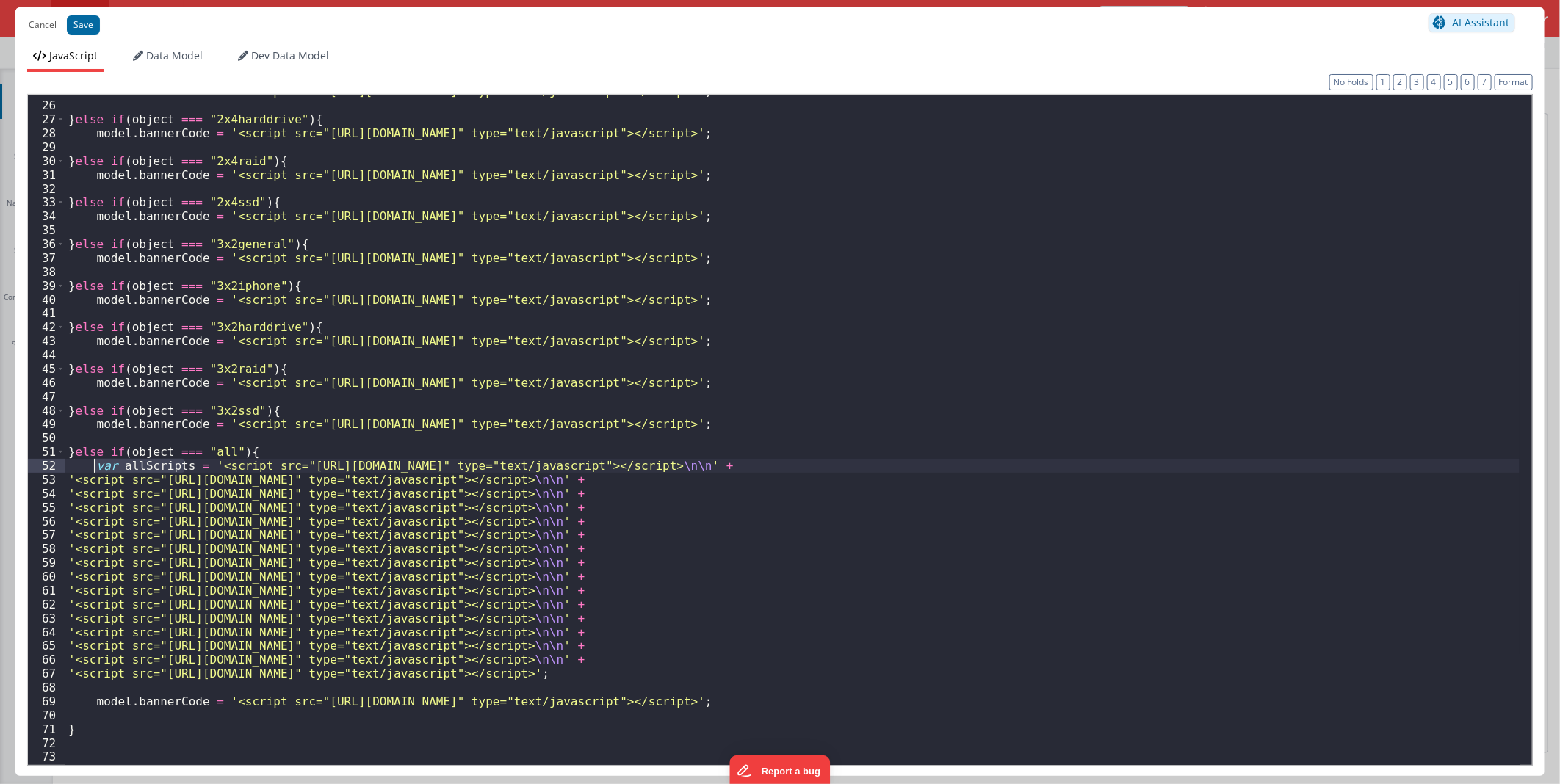
click at [105, 462] on div "model . bannerCode = '<script src="[URL][DOMAIN_NAME]" type="text/javascript"><…" at bounding box center [792, 433] width 1454 height 698
paste textarea
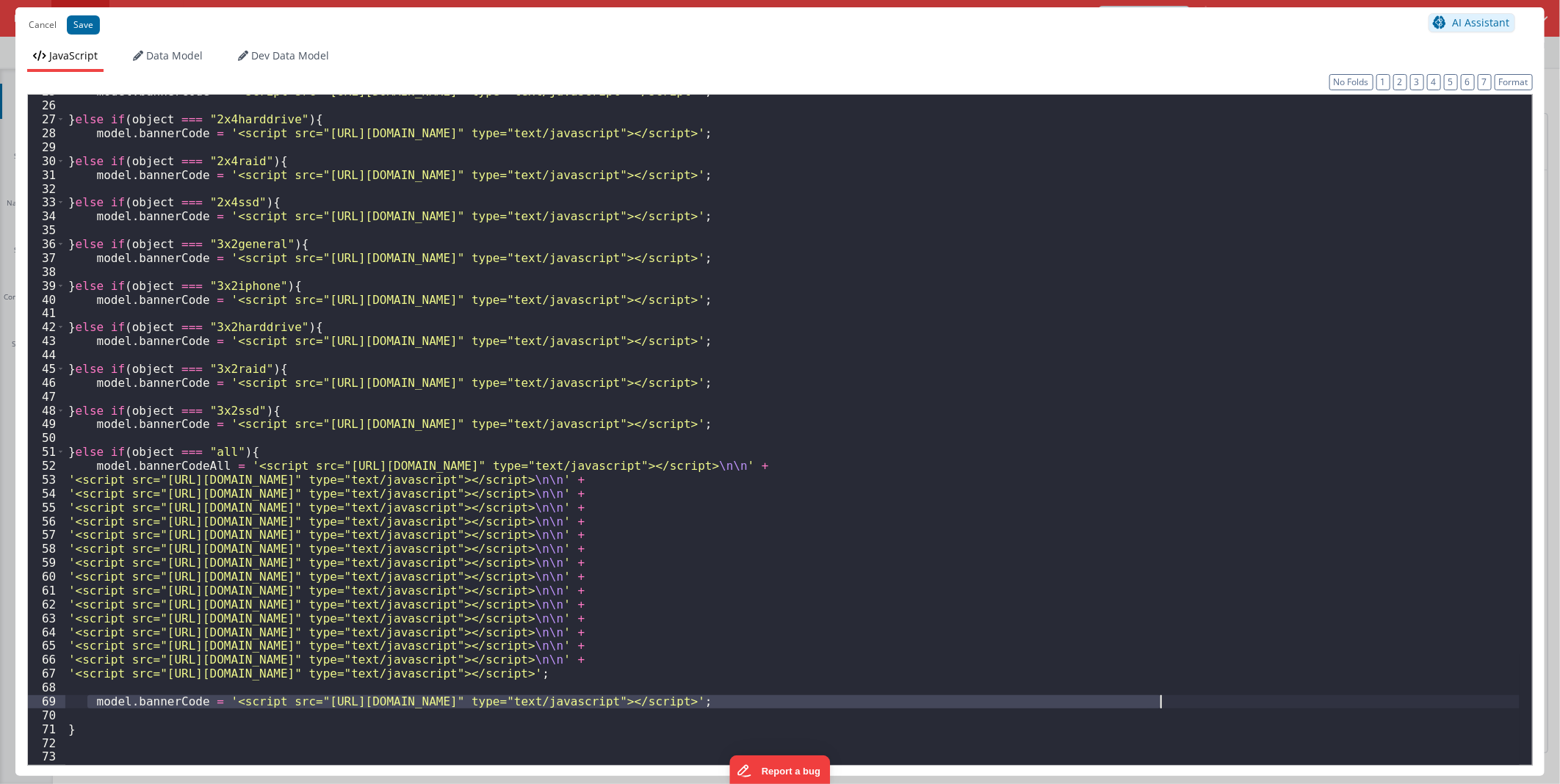
drag, startPoint x: 86, startPoint y: 698, endPoint x: 1199, endPoint y: 700, distance: 1113.0
click at [1199, 700] on div "model . bannerCode = '<script src="[URL][DOMAIN_NAME]" type="text/javascript"><…" at bounding box center [792, 433] width 1454 height 698
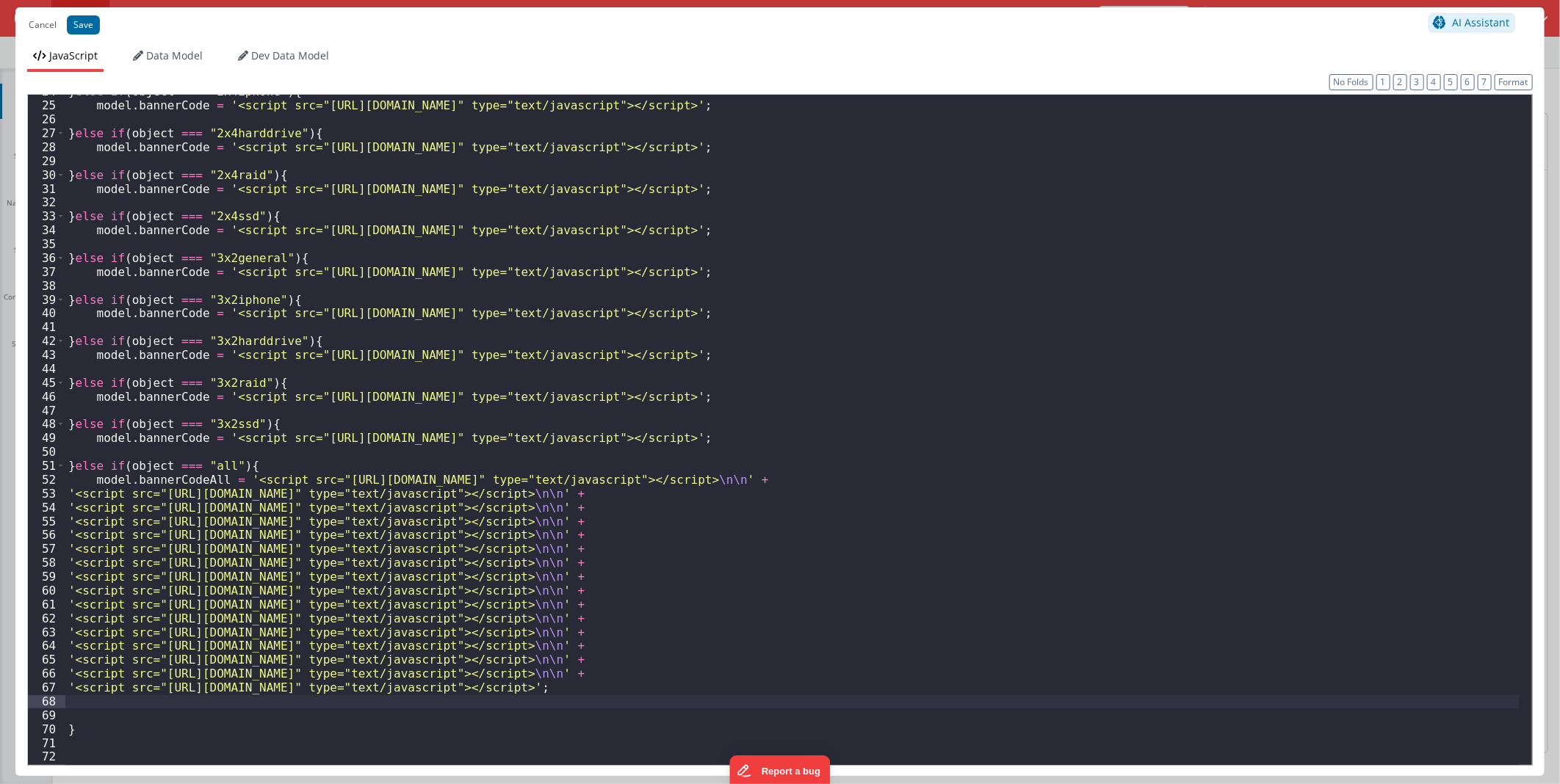
scroll to position [314, 0]
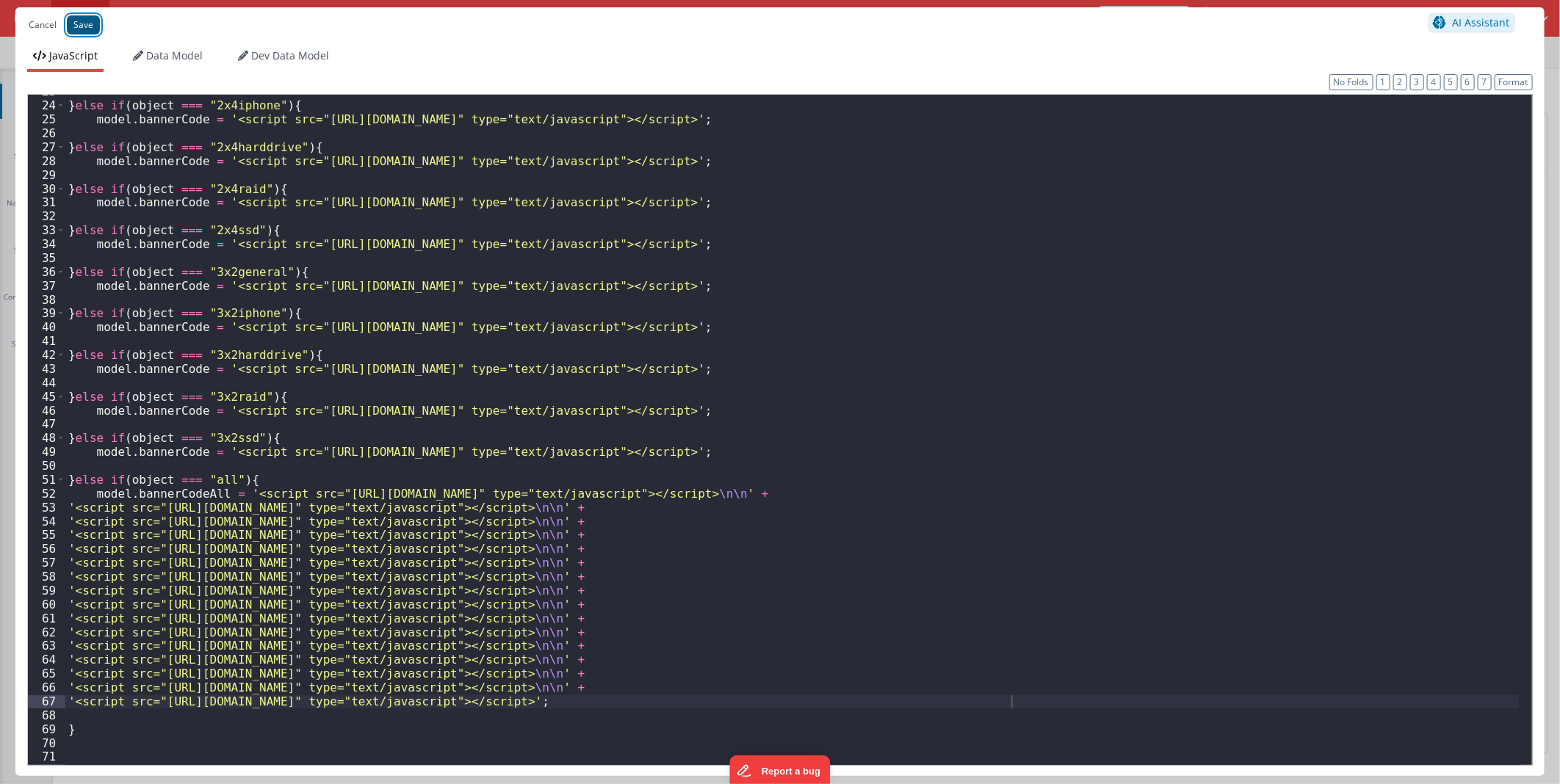
click at [85, 27] on button "Save" at bounding box center [83, 25] width 33 height 19
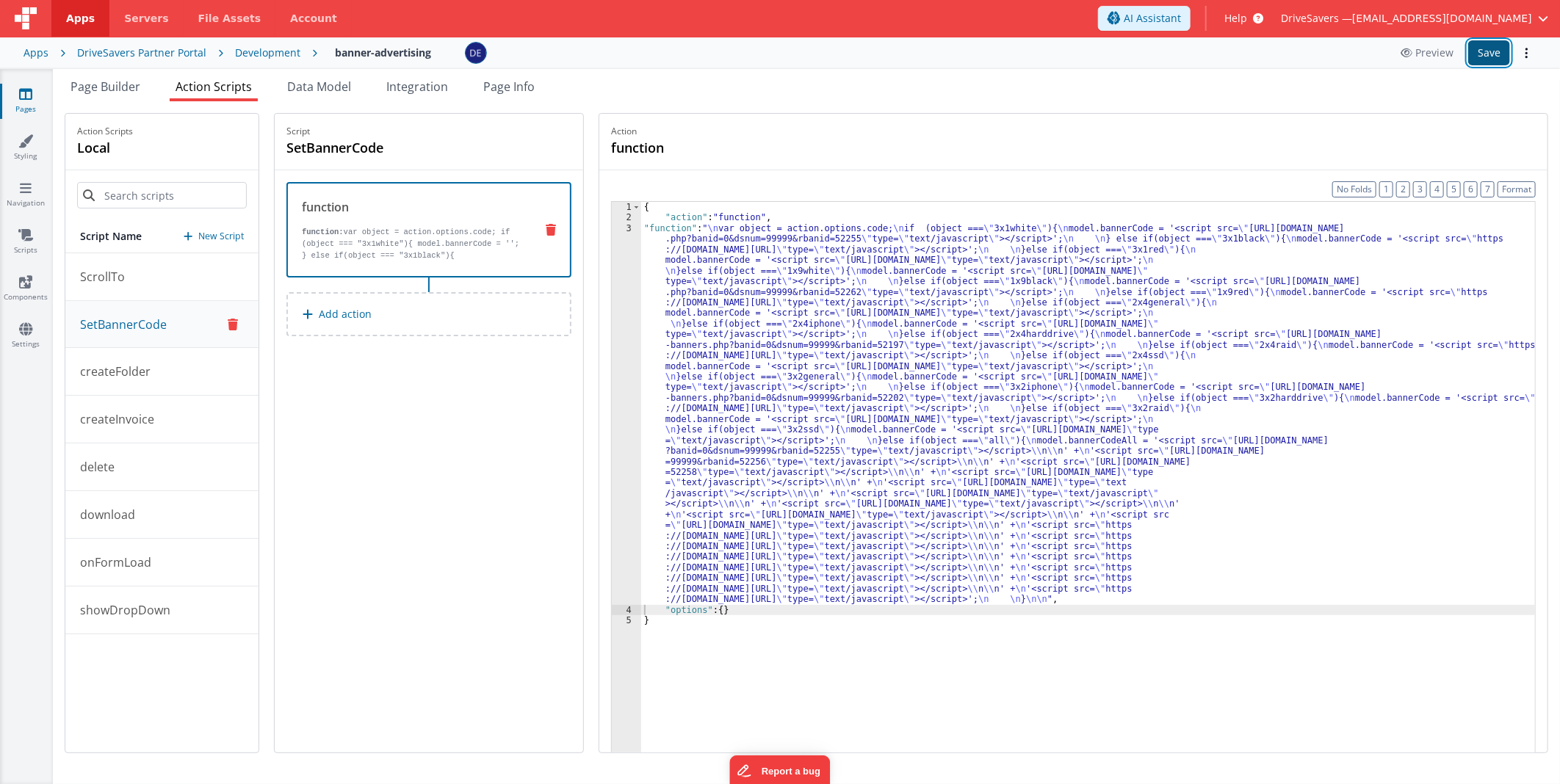
click at [1487, 56] on button "Save" at bounding box center [1489, 53] width 42 height 25
click at [129, 76] on div "Page Builder Action Scripts Data Model Integration Page Info Snippet Library Na…" at bounding box center [806, 426] width 1507 height 715
click at [130, 80] on span "Page Builder" at bounding box center [105, 86] width 70 height 16
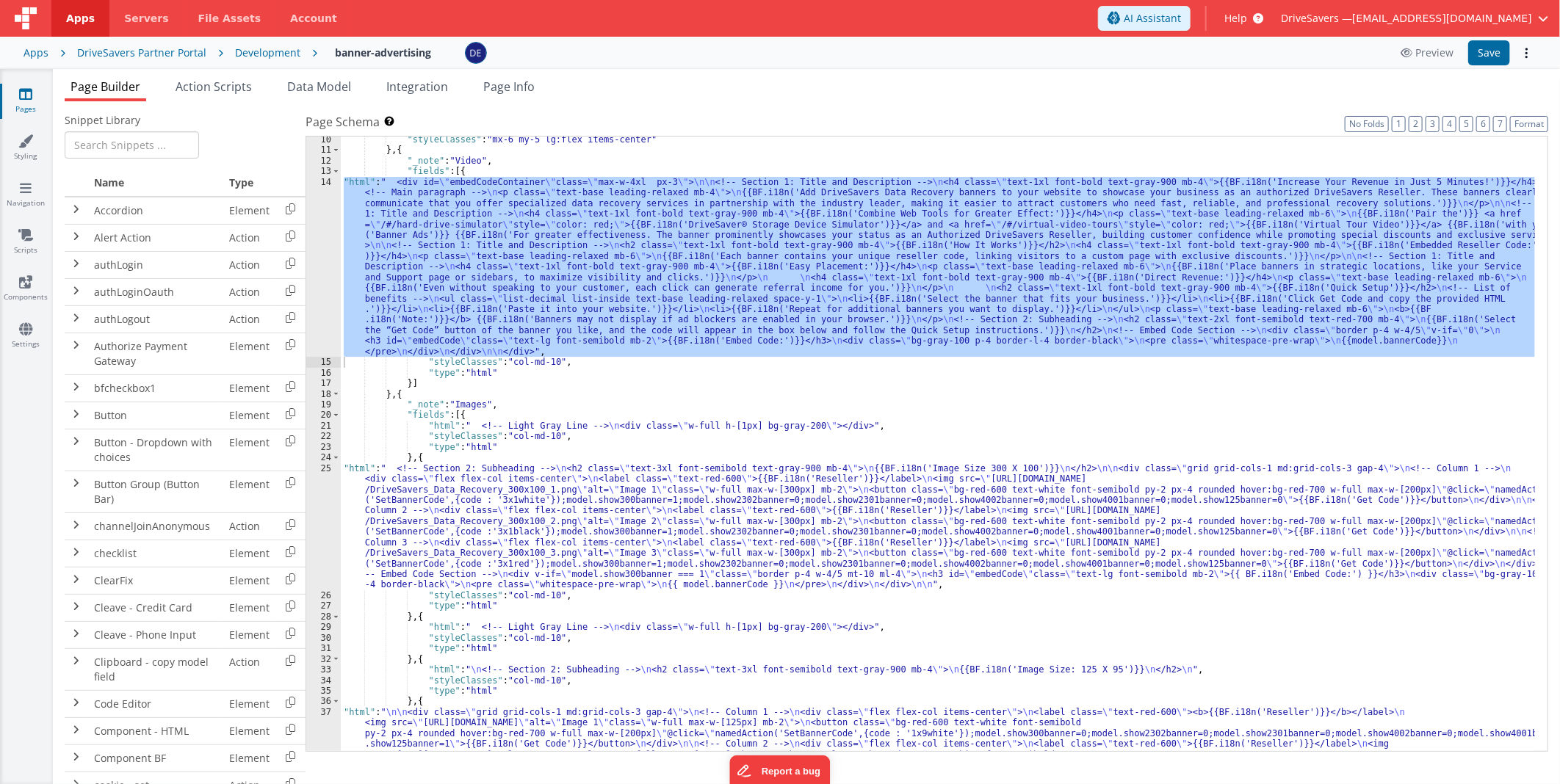
scroll to position [147, 0]
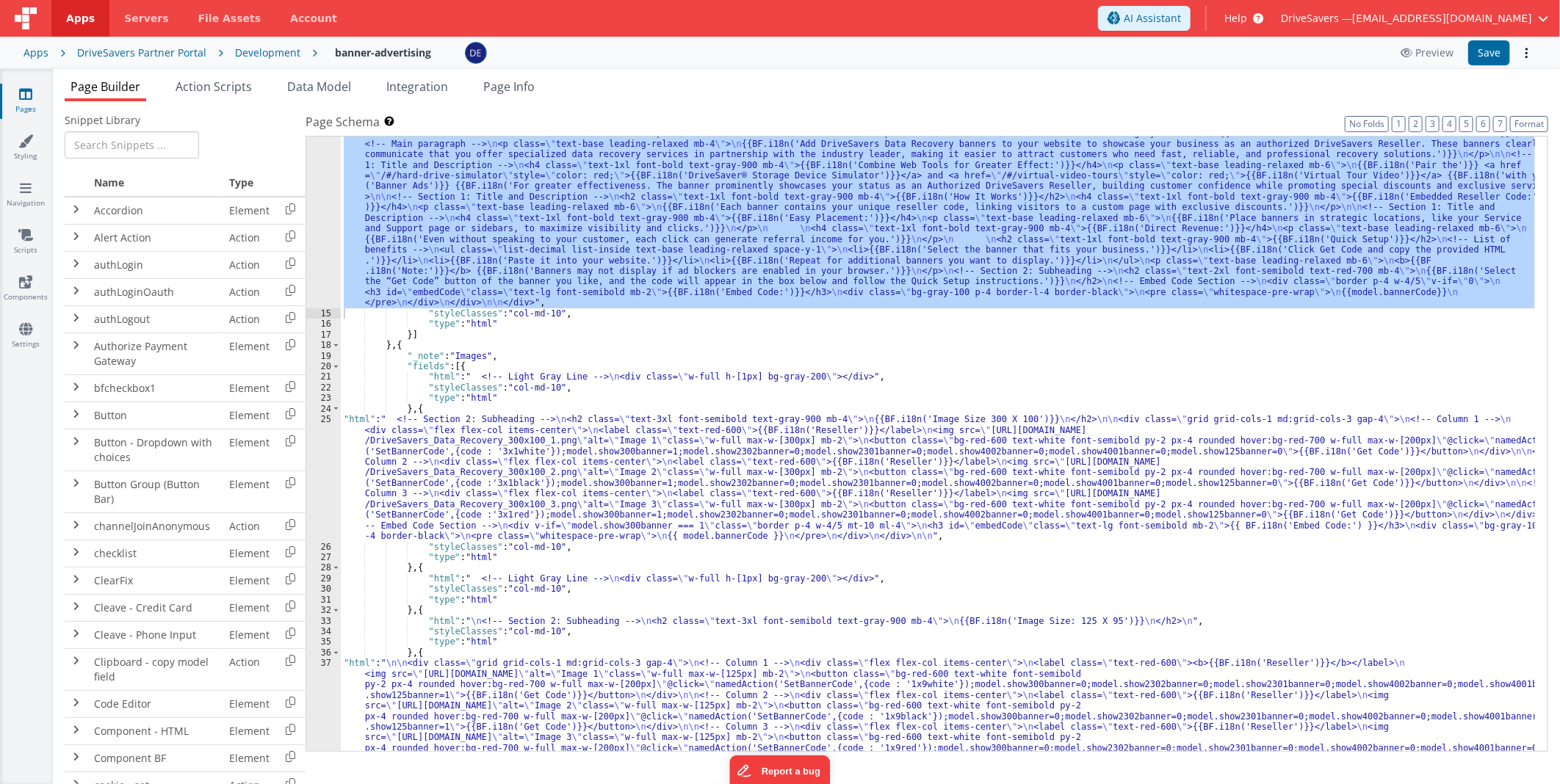
click at [930, 468] on div ""html" : " <div id= \" embedCodeContainer \" class= \" max-w-4xl px-3 \" > \n\n…" at bounding box center [938, 583] width 1194 height 912
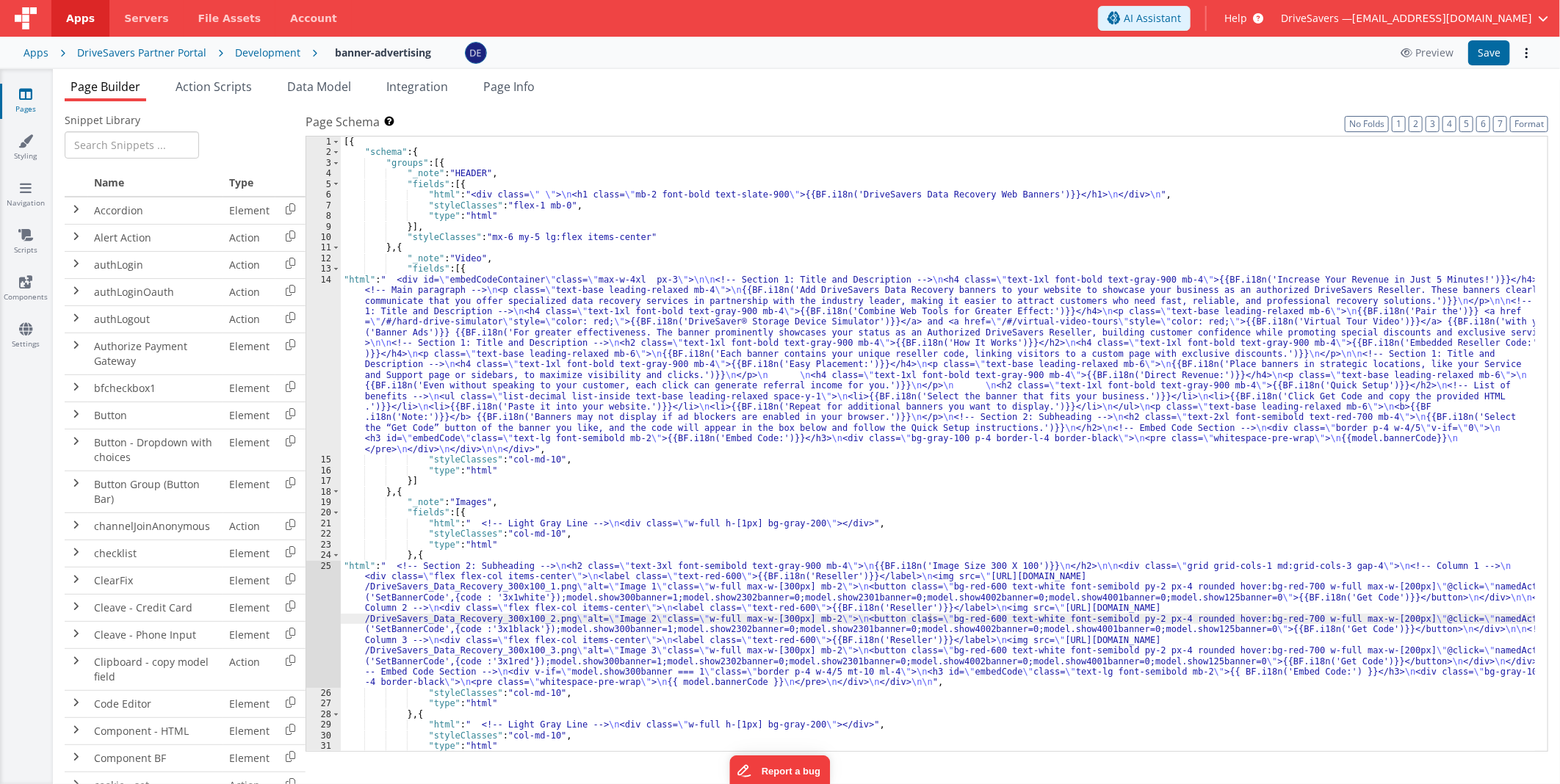
scroll to position [0, 0]
click at [876, 313] on div "[{ "schema" : { "groups" : [{ "_note" : "HEADER" , "fields" : [{ "html" : "<div…" at bounding box center [938, 455] width 1194 height 637
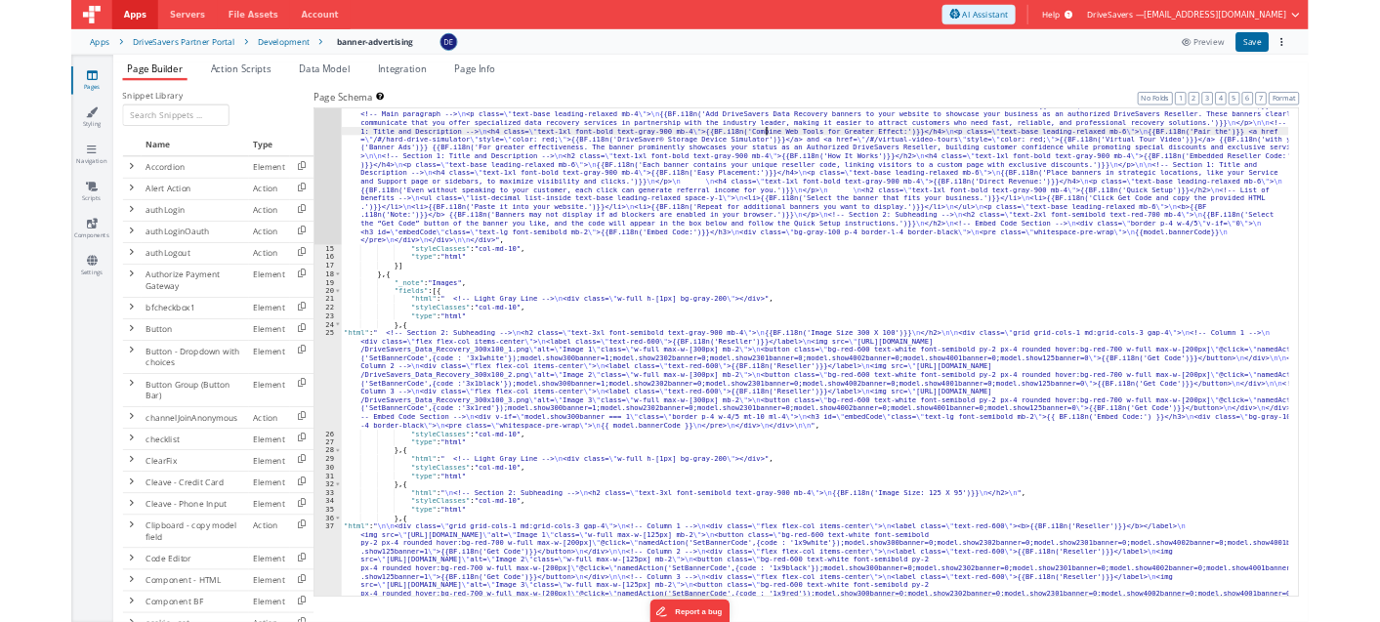
scroll to position [259, 0]
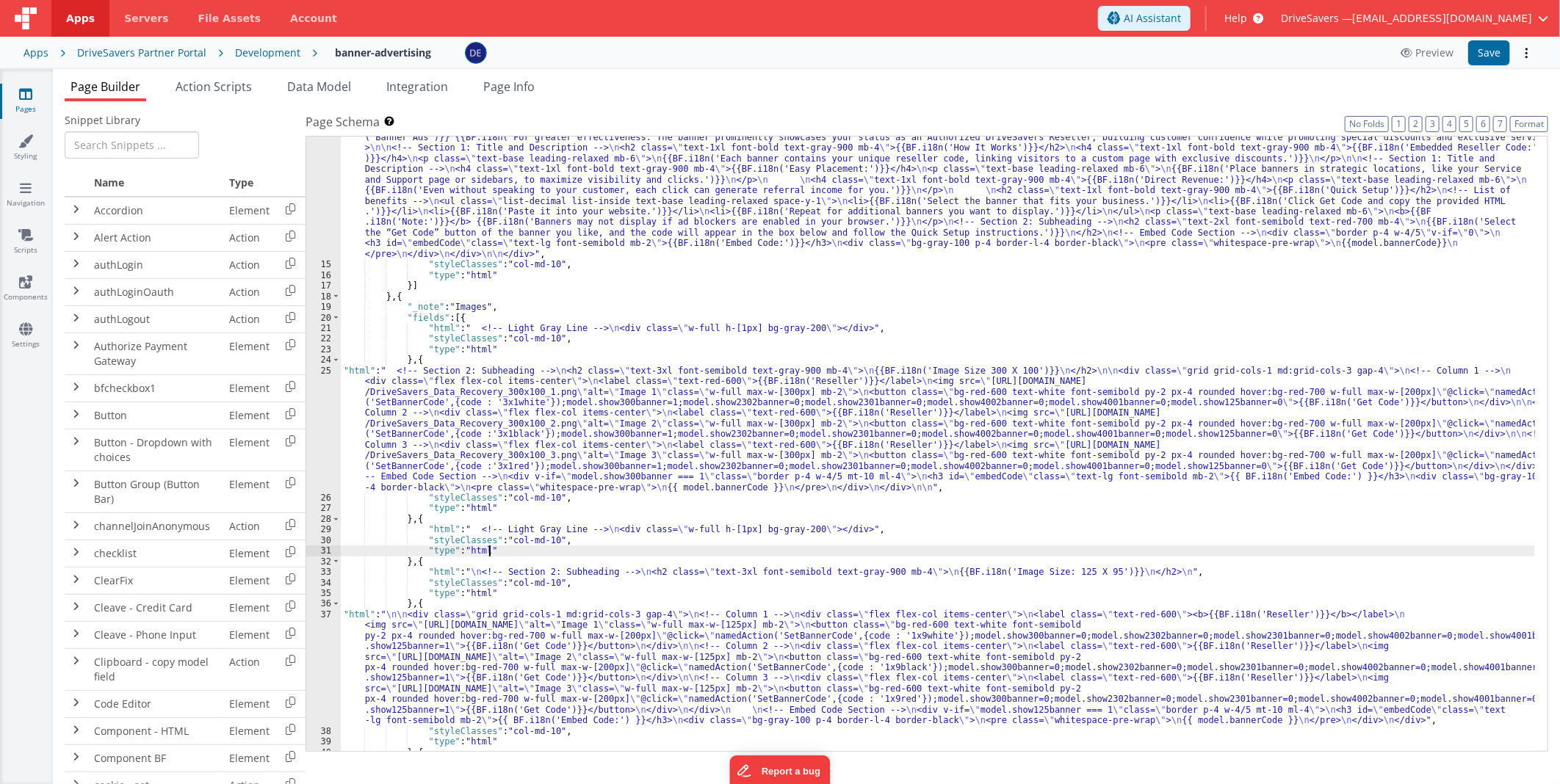
click at [1162, 548] on div ""html" : " <div id= \" embedCodeContainer \" class= \" max-w-4xl px-3 \" > \n\n…" at bounding box center [938, 482] width 1194 height 807
click at [1152, 540] on div ""html" : " <div id= \" embedCodeContainer \" class= \" max-w-4xl px-3 \" > \n\n…" at bounding box center [938, 482] width 1194 height 807
